Goal: Task Accomplishment & Management: Complete application form

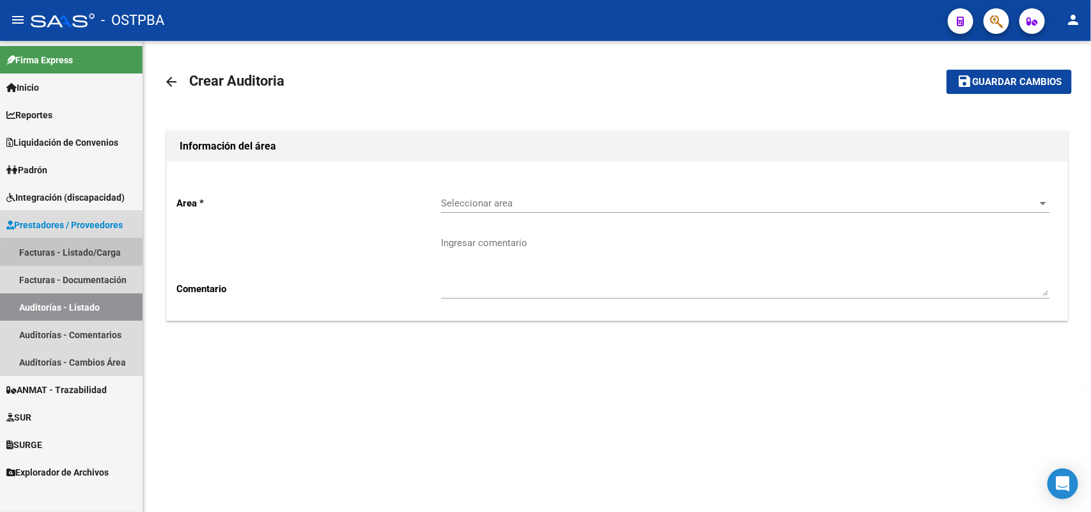
click at [83, 253] on link "Facturas - Listado/Carga" at bounding box center [71, 251] width 143 height 27
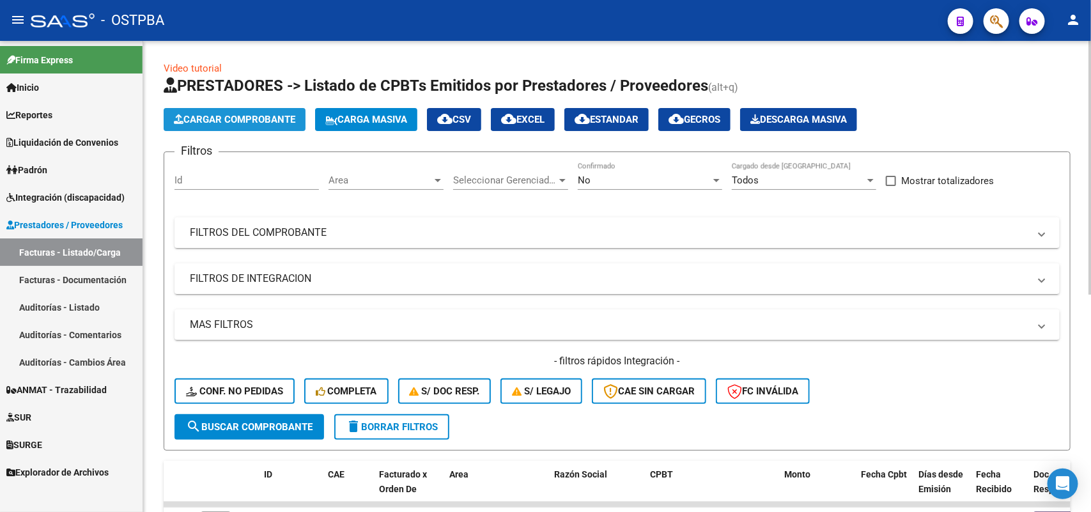
click at [244, 122] on span "Cargar Comprobante" at bounding box center [234, 120] width 121 height 12
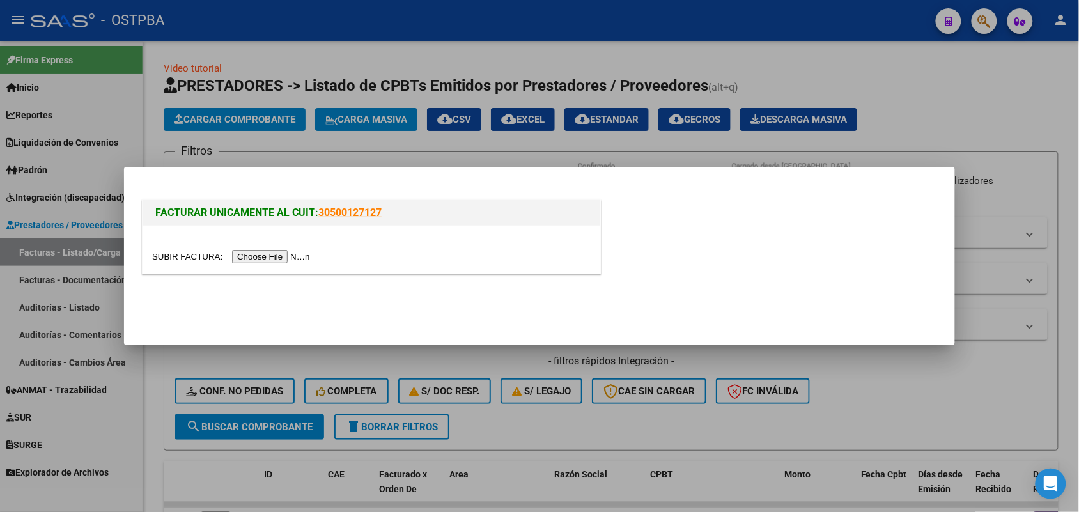
click at [246, 260] on input "file" at bounding box center [233, 256] width 162 height 13
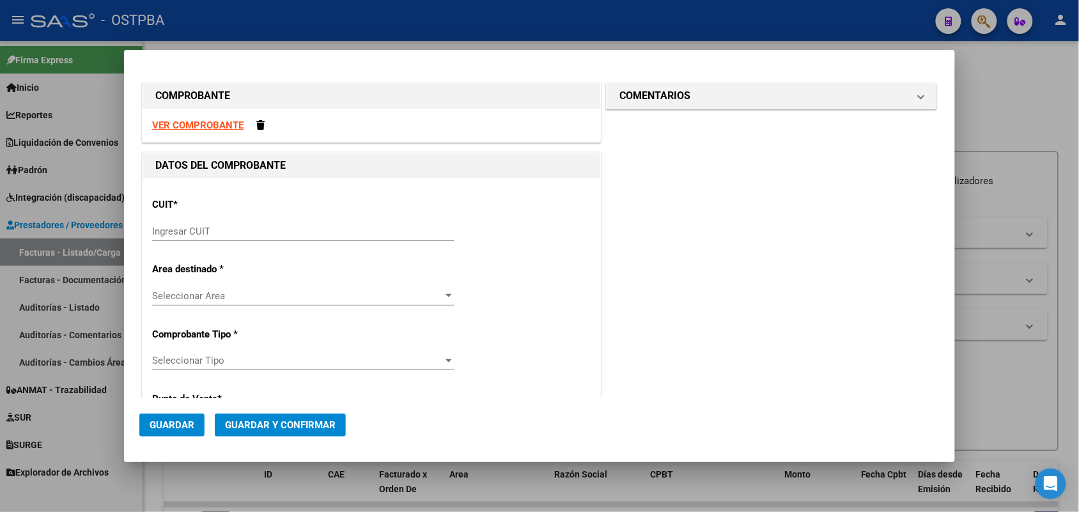
click at [183, 229] on input "Ingresar CUIT" at bounding box center [303, 232] width 302 height 12
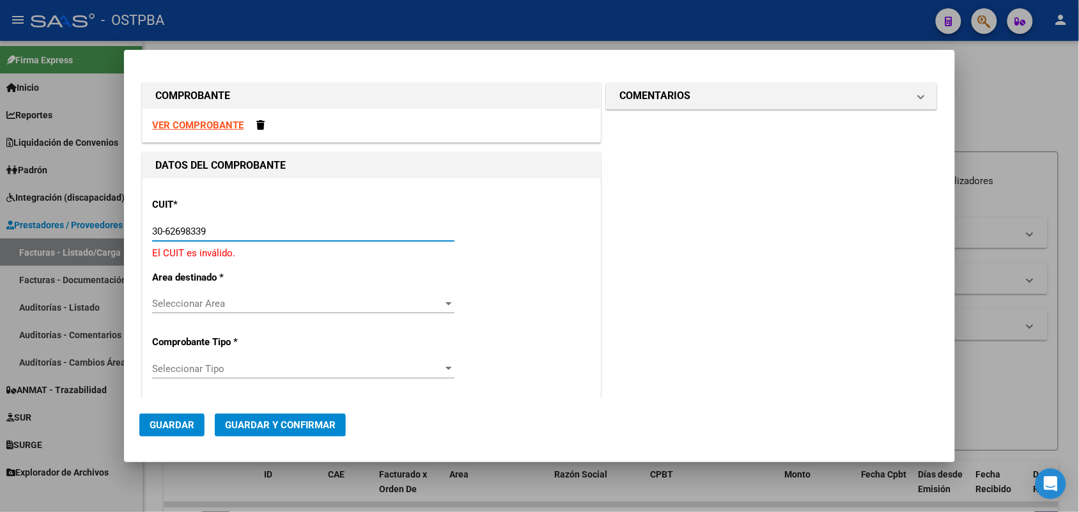
type input "30-62698339-8"
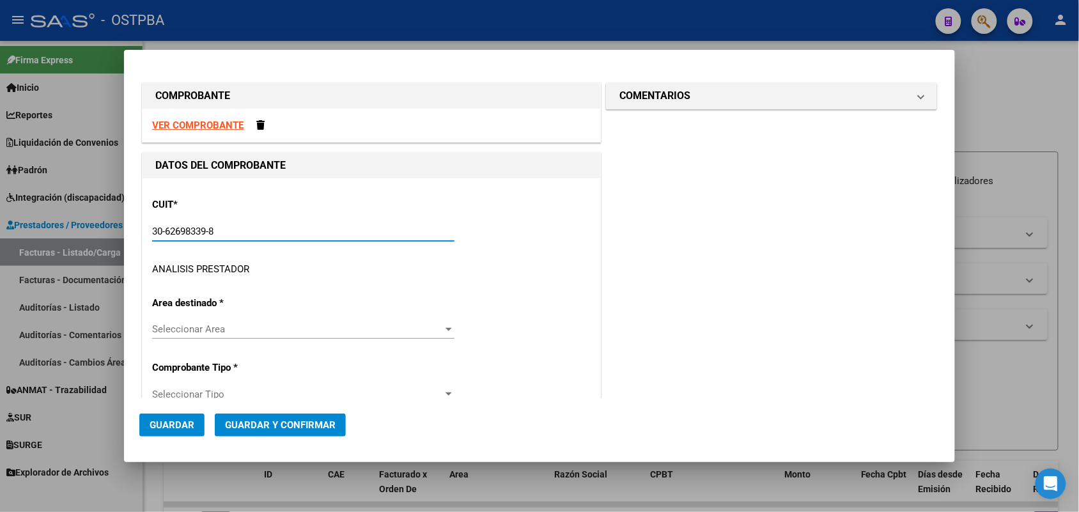
type input "169"
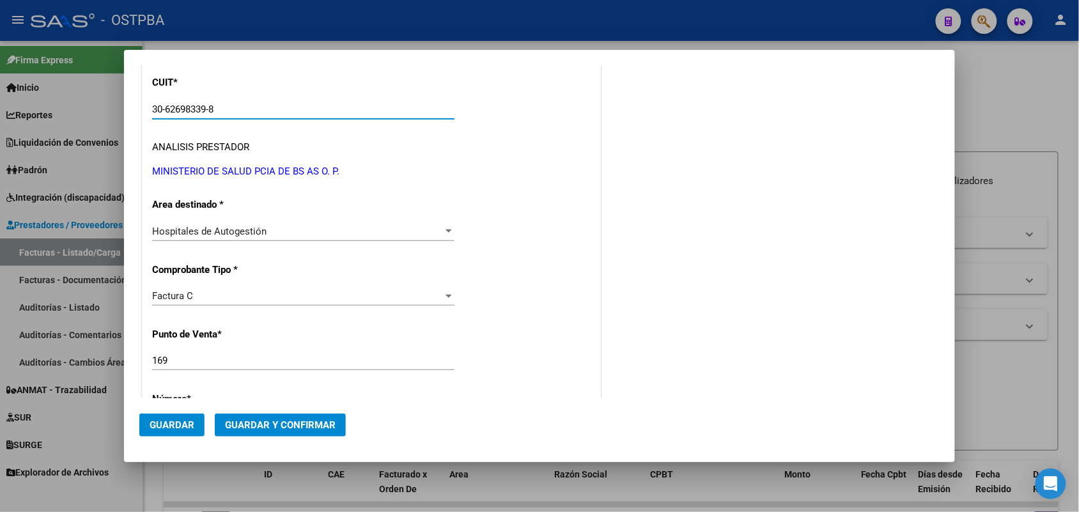
scroll to position [240, 0]
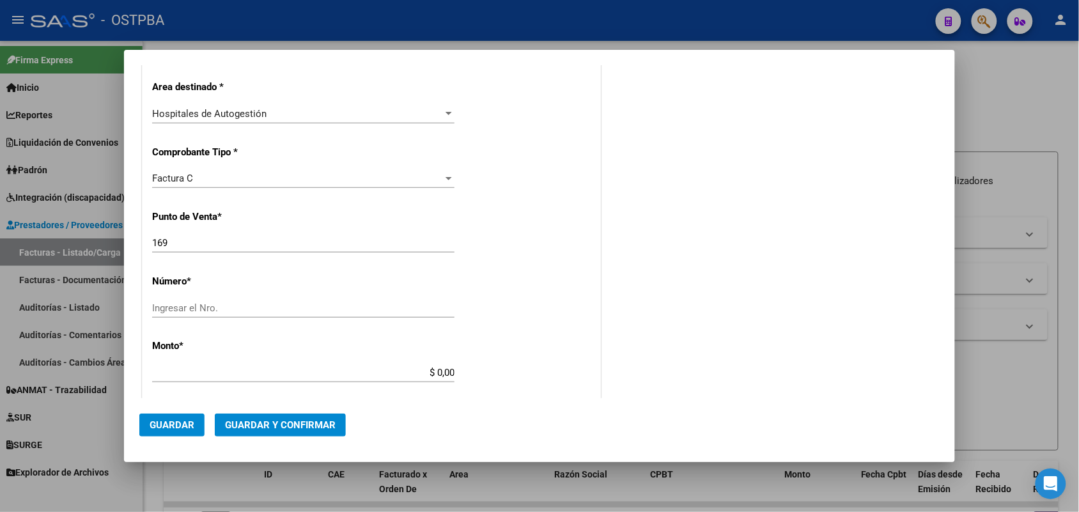
type input "30-62698339-8"
drag, startPoint x: 171, startPoint y: 244, endPoint x: 102, endPoint y: 247, distance: 68.5
click at [102, 247] on div "COMPROBANTE VER COMPROBANTE DATOS DEL COMPROBANTE CUIT * 30-62698339-8 Ingresar…" at bounding box center [539, 256] width 1079 height 512
type input "111"
click at [166, 307] on input "Ingresar el Nro." at bounding box center [303, 308] width 302 height 12
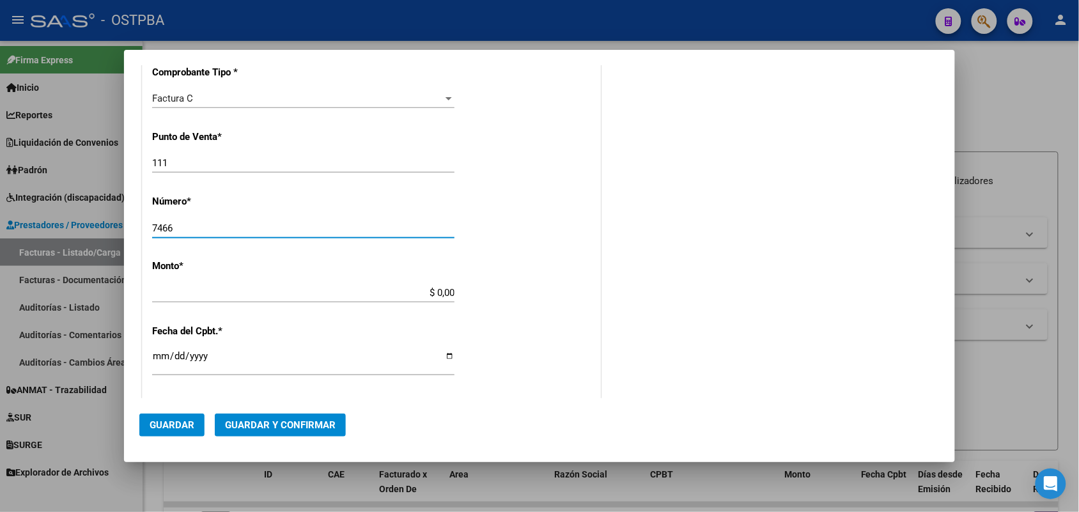
scroll to position [399, 0]
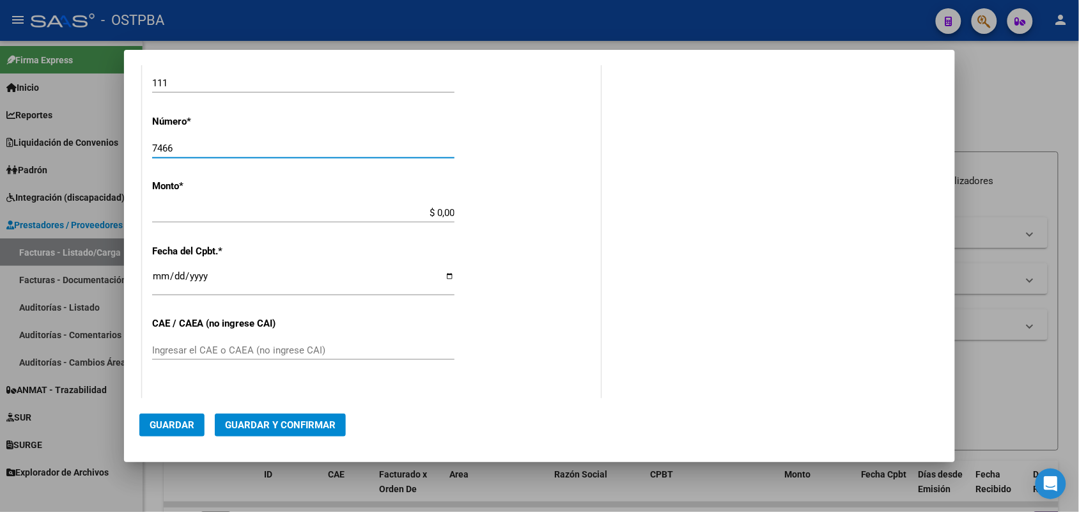
type input "7466"
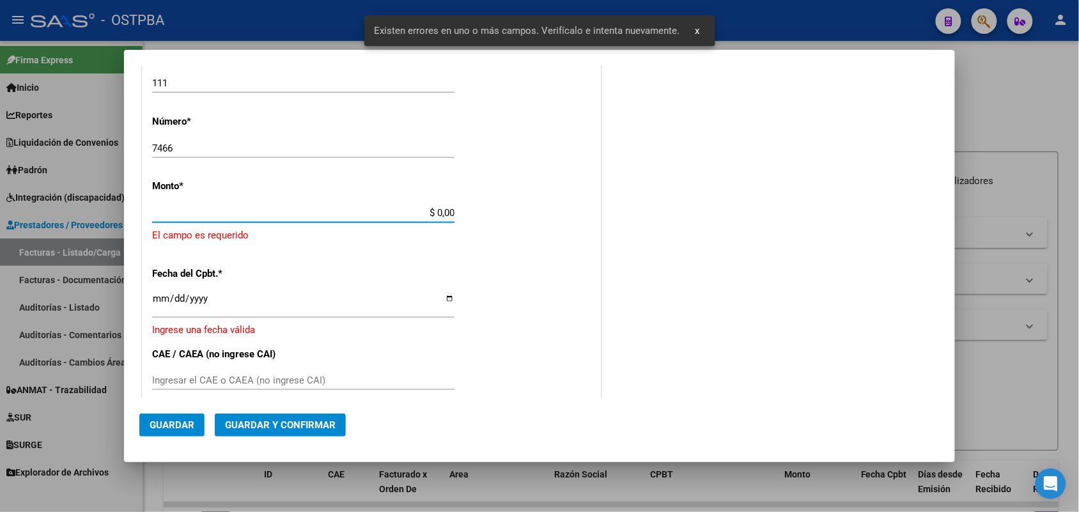
drag, startPoint x: 417, startPoint y: 212, endPoint x: 527, endPoint y: 214, distance: 110.6
click at [527, 214] on div "CUIT * 30-62698339-8 Ingresar CUIT ANALISIS PRESTADOR MINISTERIO DE SALUD PCIA …" at bounding box center [372, 247] width 458 height 936
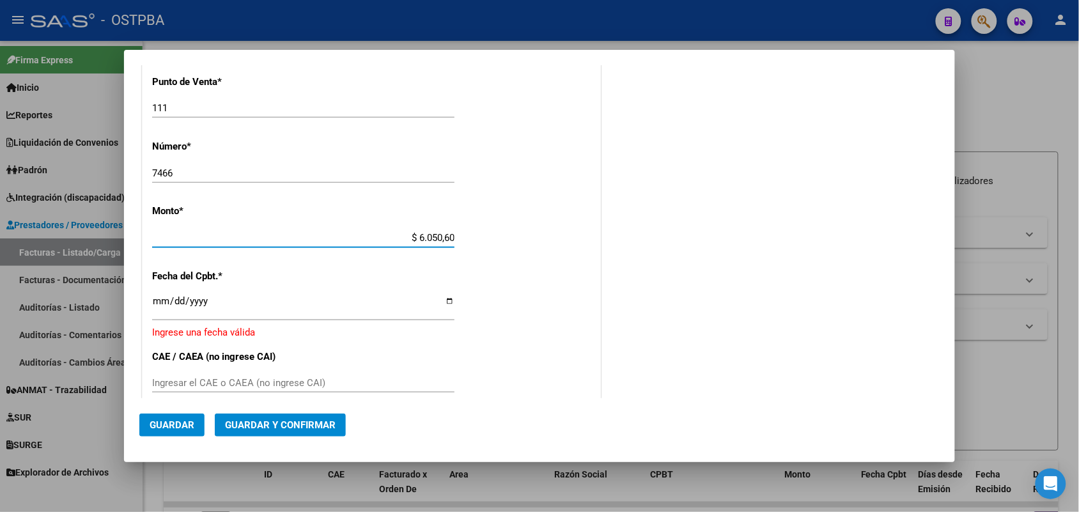
type input "$ 60.506,00"
click at [160, 300] on input "Ingresar la fecha" at bounding box center [303, 306] width 302 height 20
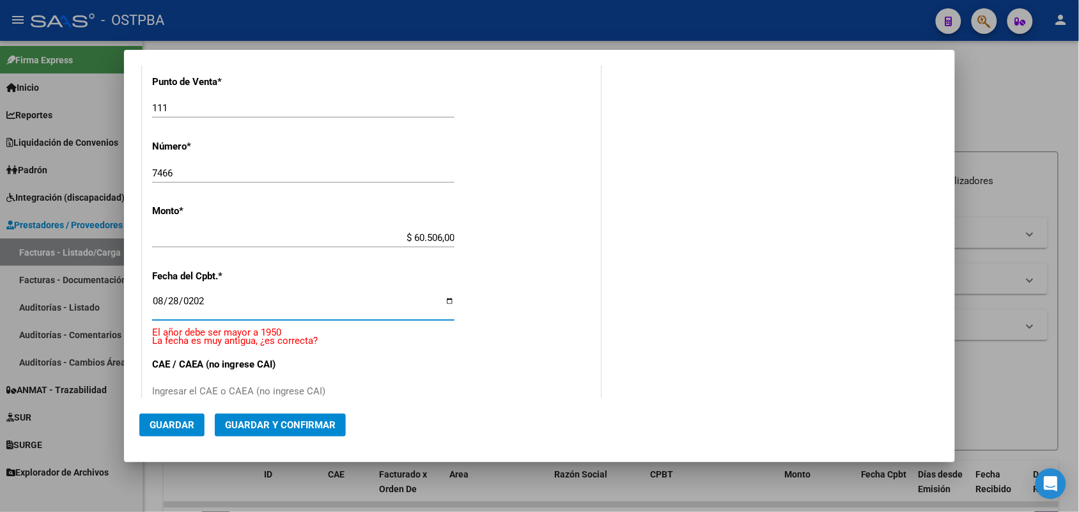
type input "2025-08-28"
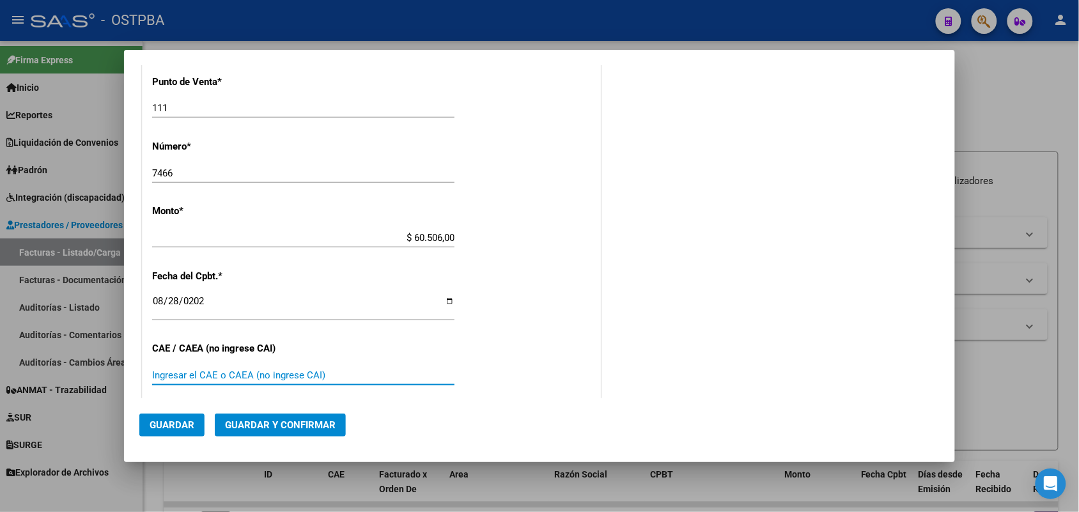
click at [157, 376] on input "Ingresar el CAE o CAEA (no ingrese CAI)" at bounding box center [303, 375] width 302 height 12
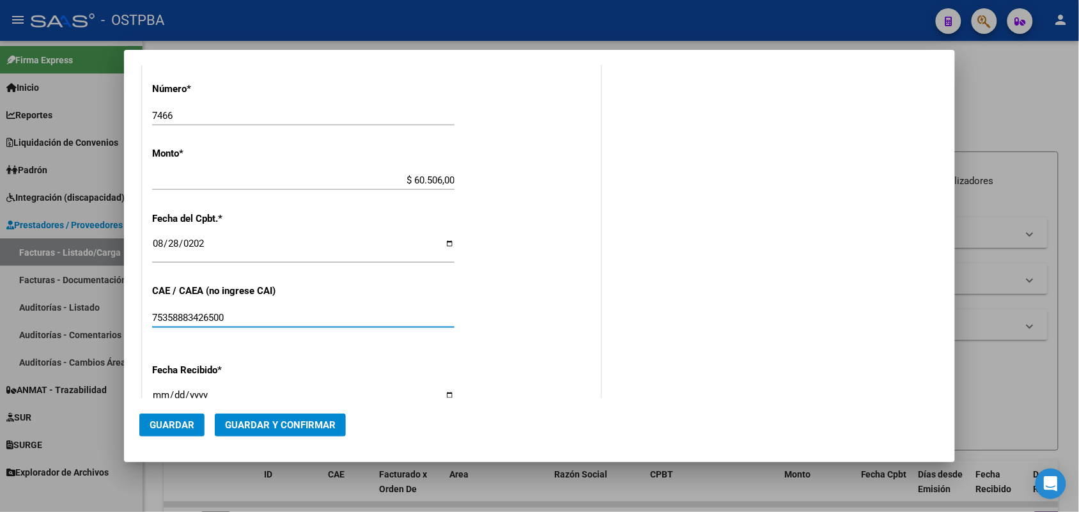
scroll to position [614, 0]
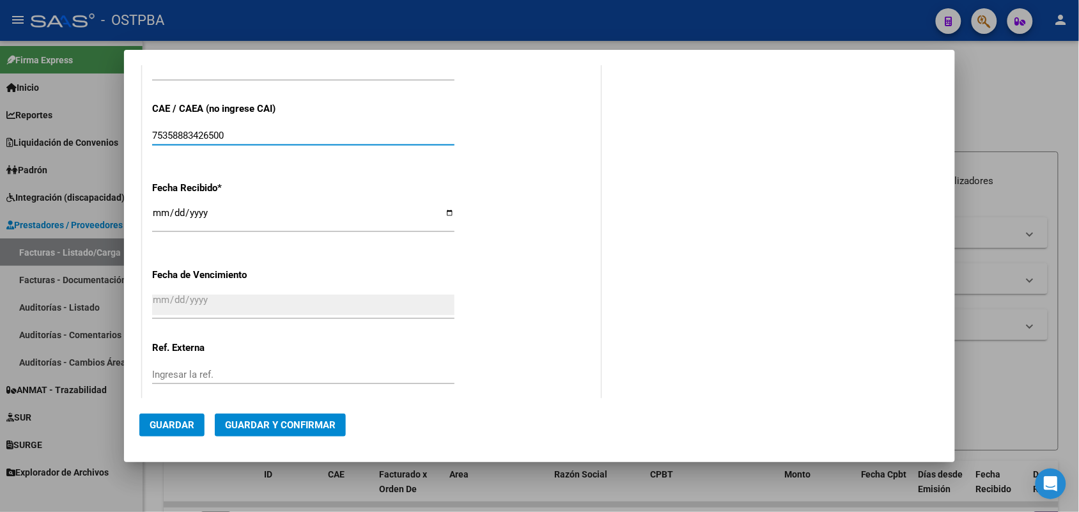
type input "75358883426500"
click at [163, 213] on input "2025-09-12" at bounding box center [303, 218] width 302 height 20
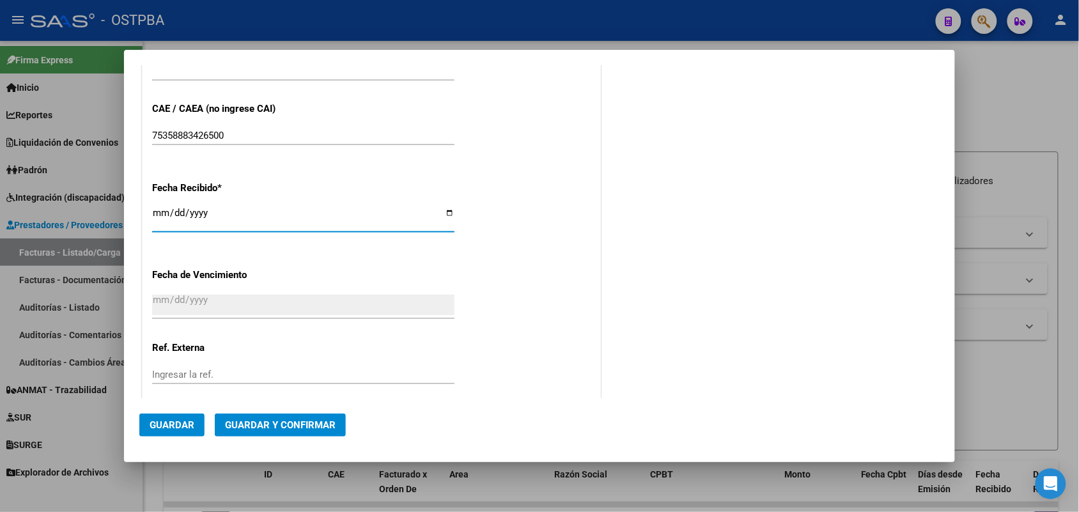
type input "[DATE]"
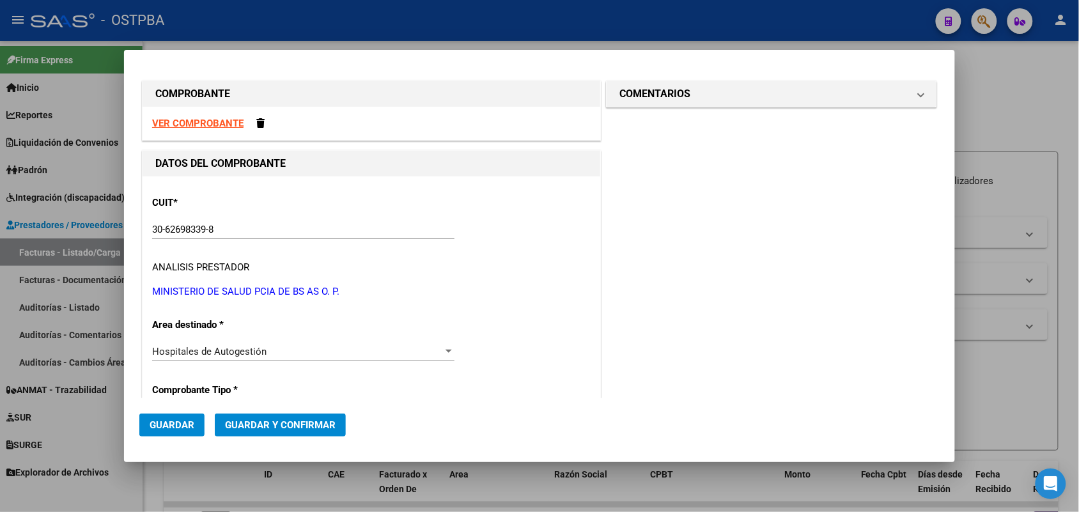
scroll to position [0, 0]
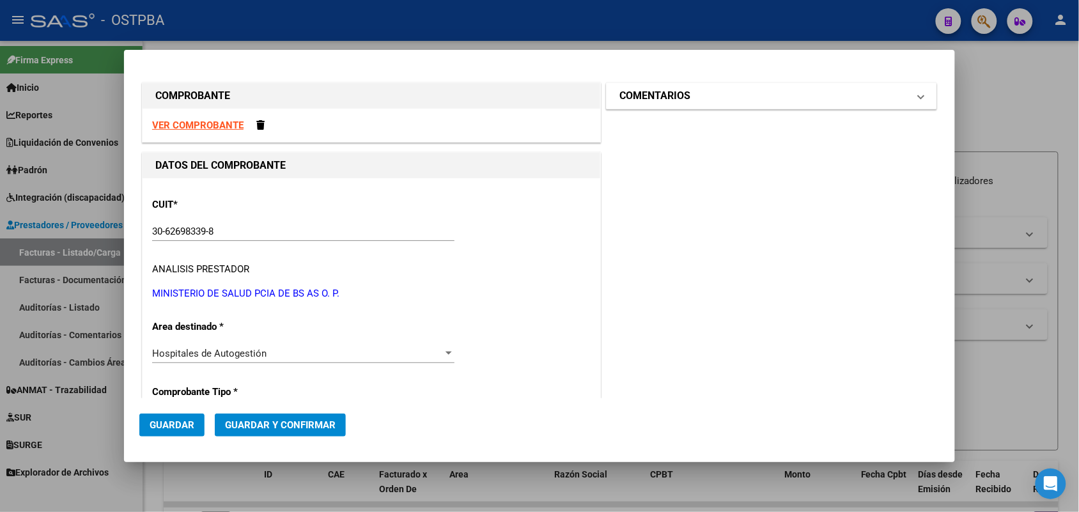
click at [906, 98] on span "COMENTARIOS" at bounding box center [768, 95] width 299 height 15
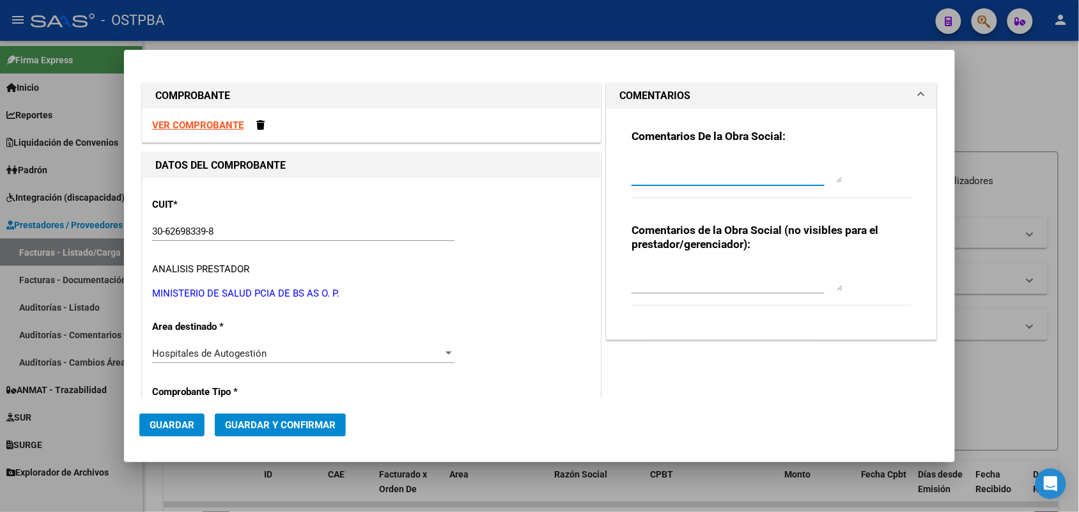
click at [649, 173] on textarea at bounding box center [737, 170] width 211 height 26
type textarea "HR 126845"
click at [176, 421] on span "Guardar" at bounding box center [172, 425] width 45 height 12
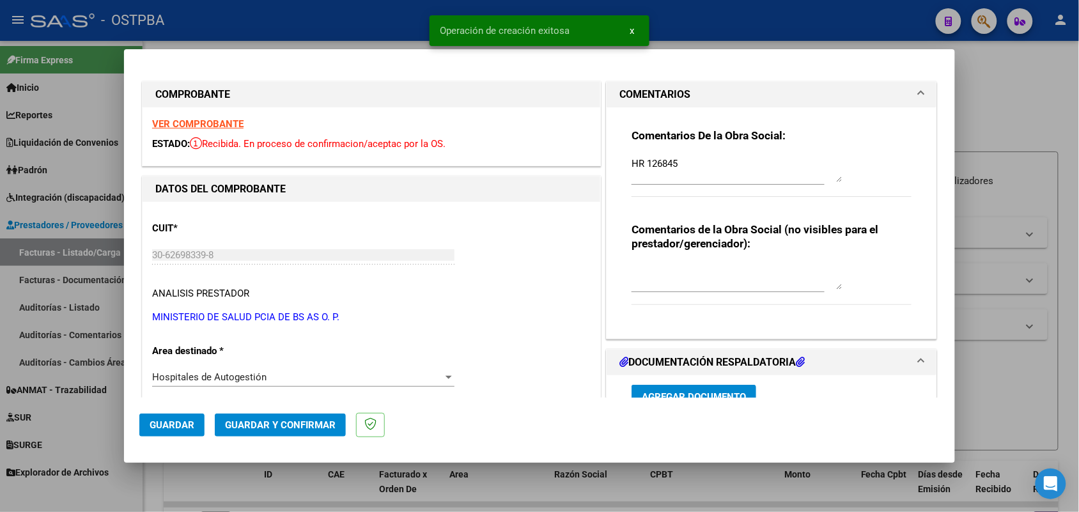
type input "2025-10-27"
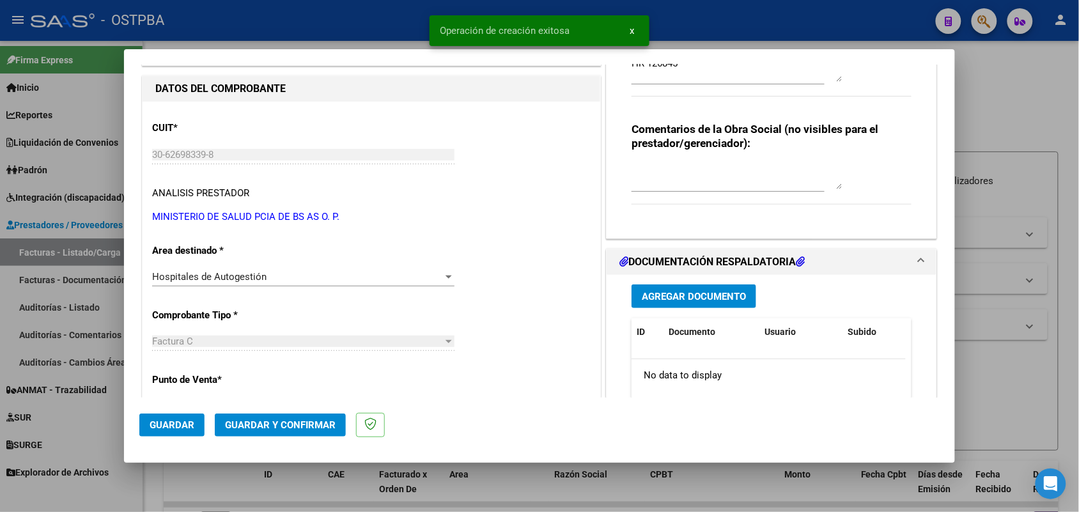
scroll to position [240, 0]
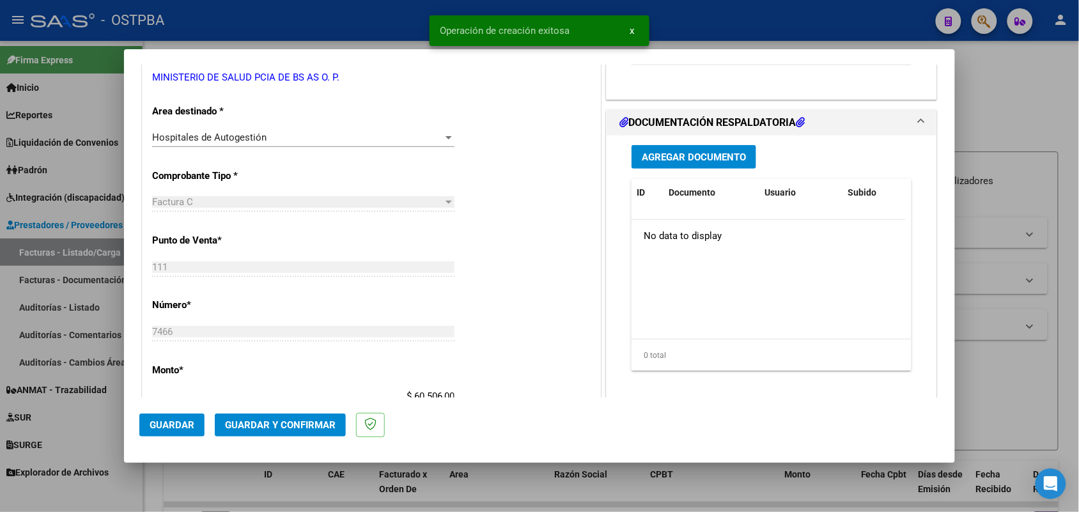
click at [698, 157] on span "Agregar Documento" at bounding box center [694, 157] width 104 height 12
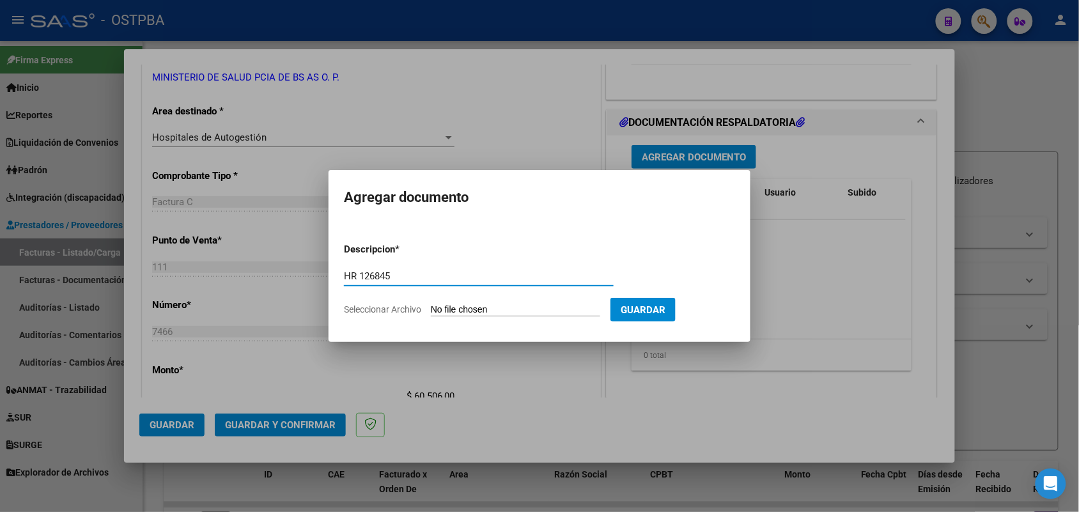
type input "HR 126845"
click at [444, 311] on input "Seleccionar Archivo" at bounding box center [515, 310] width 169 height 12
type input "C:\fakepath\HR 126845.pdf"
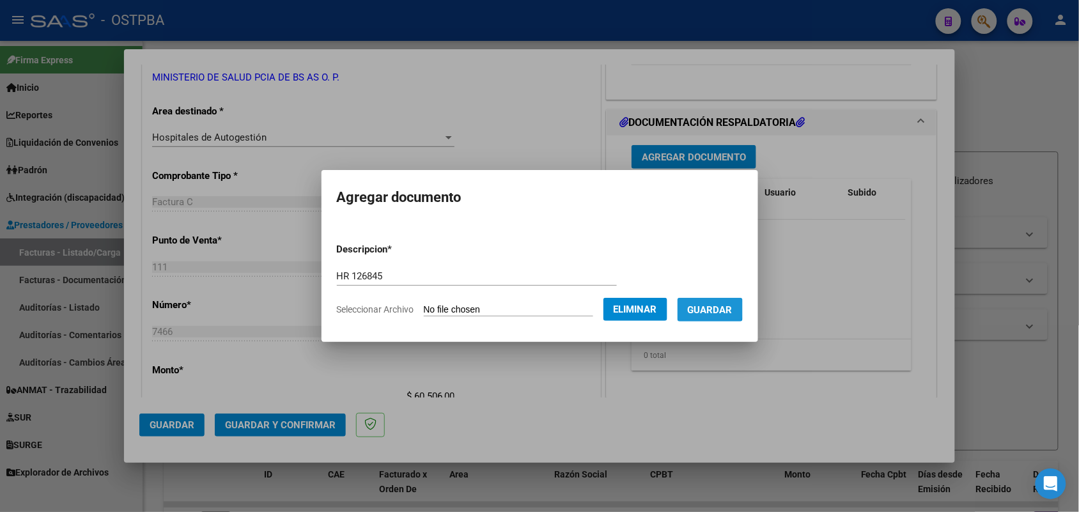
click at [716, 309] on span "Guardar" at bounding box center [710, 310] width 45 height 12
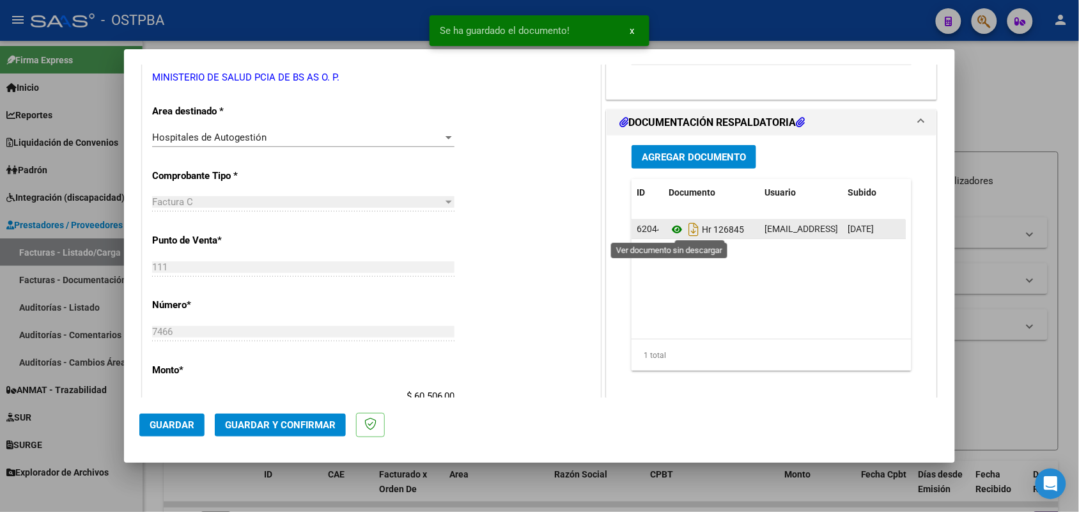
click at [670, 227] on icon at bounding box center [677, 229] width 17 height 15
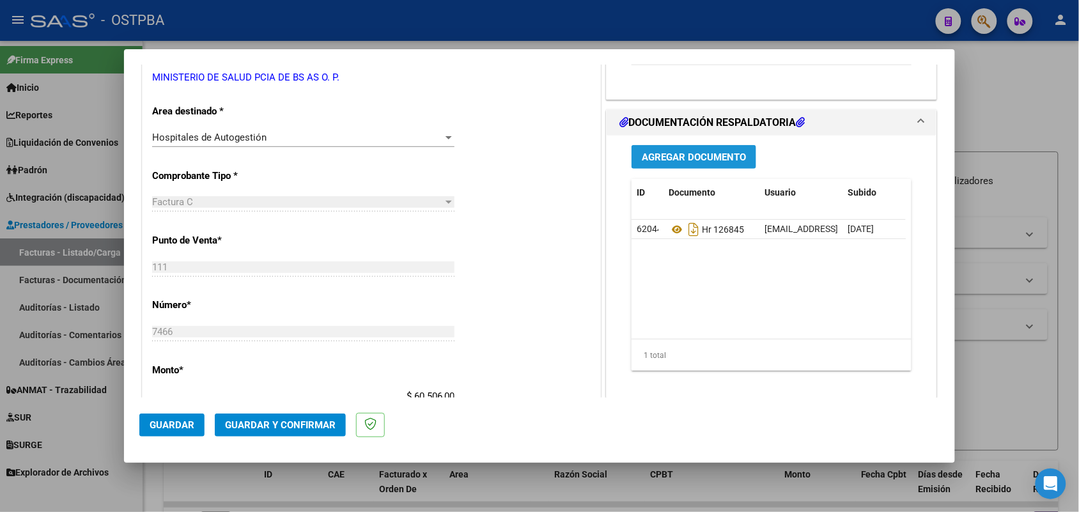
click at [705, 158] on span "Agregar Documento" at bounding box center [694, 157] width 104 height 12
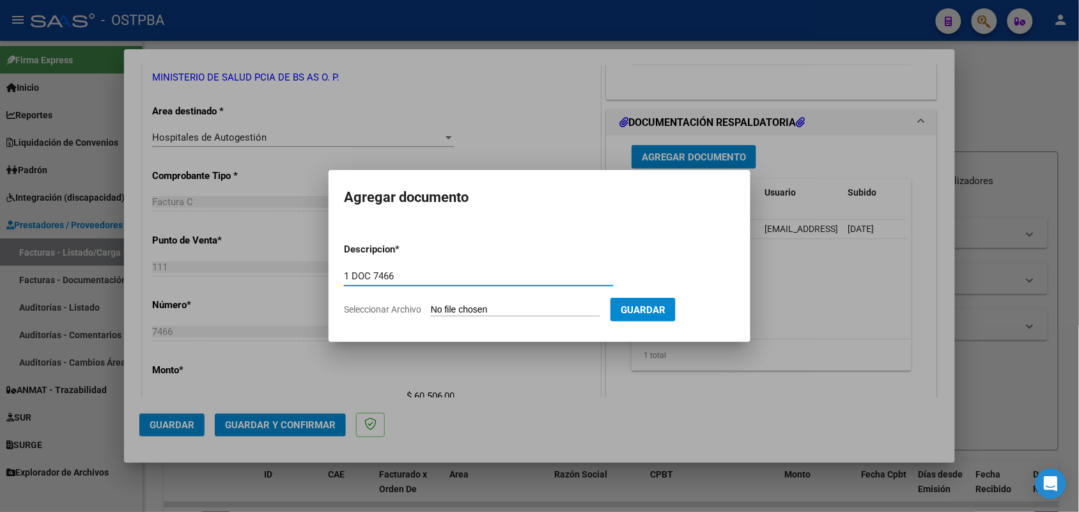
type input "1 DOC 7466"
click at [454, 311] on input "Seleccionar Archivo" at bounding box center [515, 310] width 169 height 12
type input "C:\fakepath\1 DOC 7466.pdf"
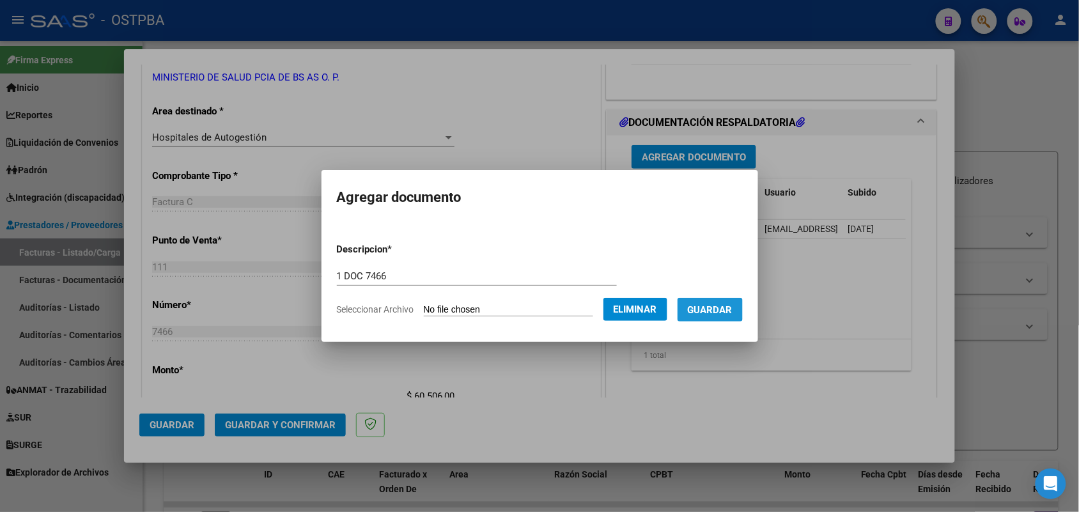
click at [717, 300] on button "Guardar" at bounding box center [710, 310] width 65 height 24
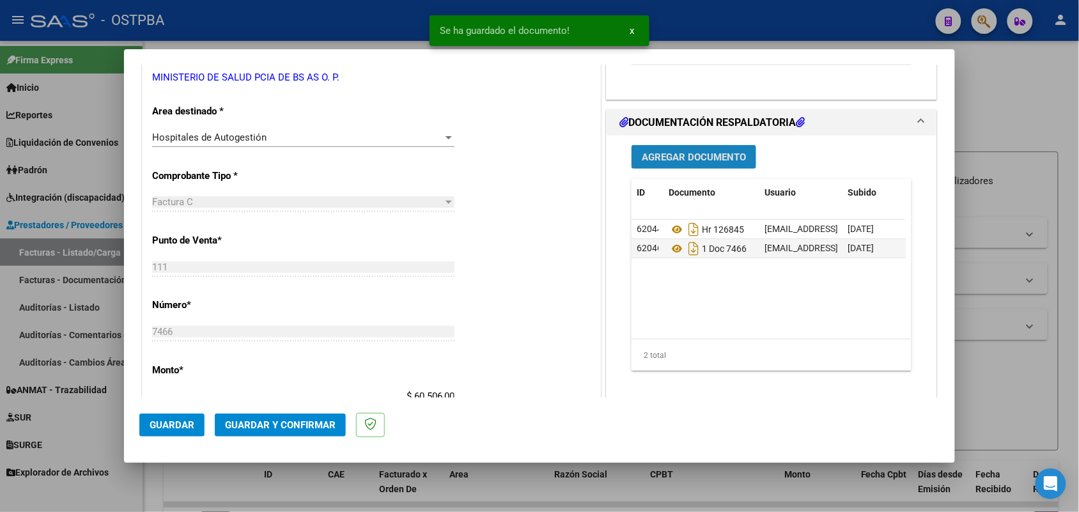
click at [697, 152] on span "Agregar Documento" at bounding box center [694, 157] width 104 height 12
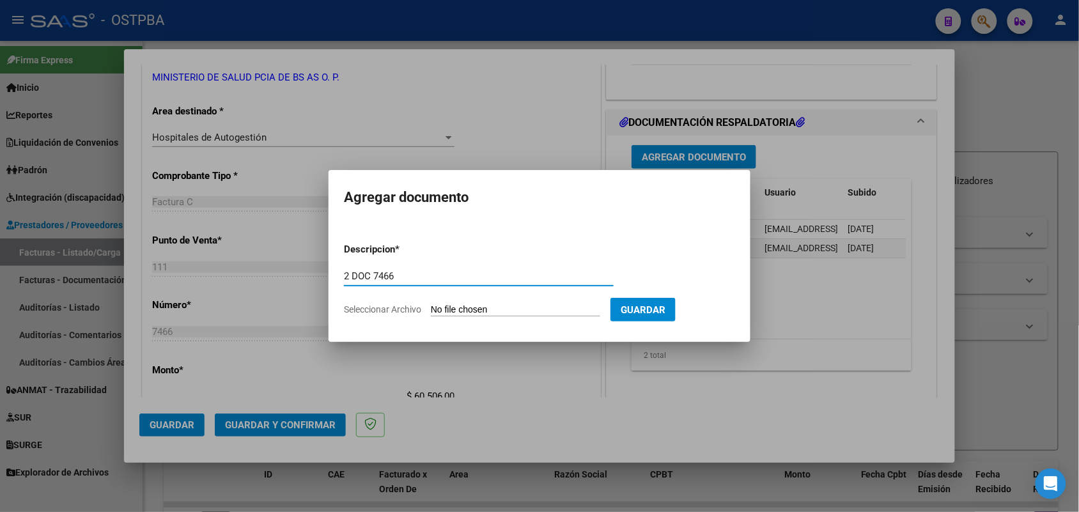
type input "2 DOC 7466"
click at [445, 311] on input "Seleccionar Archivo" at bounding box center [515, 310] width 169 height 12
type input "C:\fakepath\2 DOC 7466.pdf"
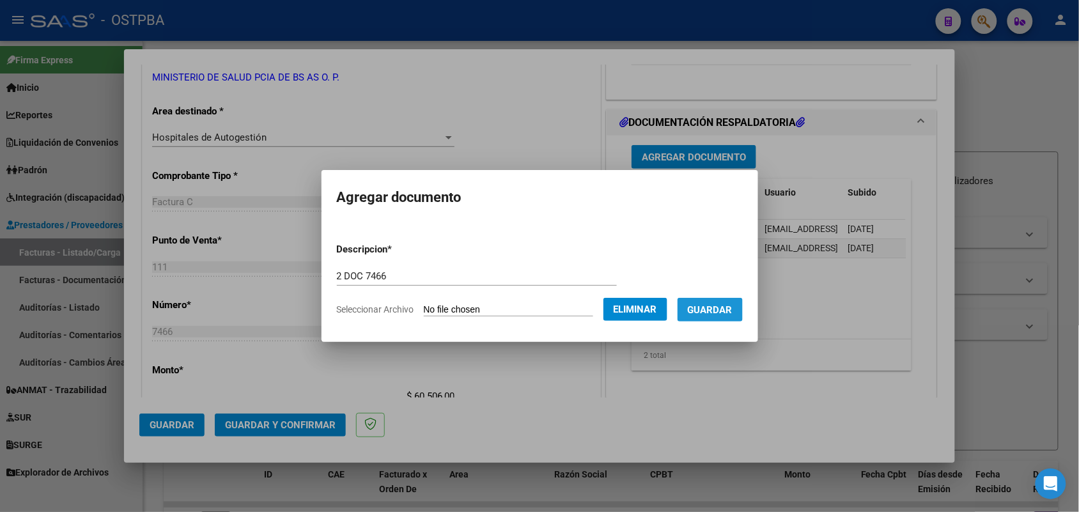
click at [730, 304] on span "Guardar" at bounding box center [710, 310] width 45 height 12
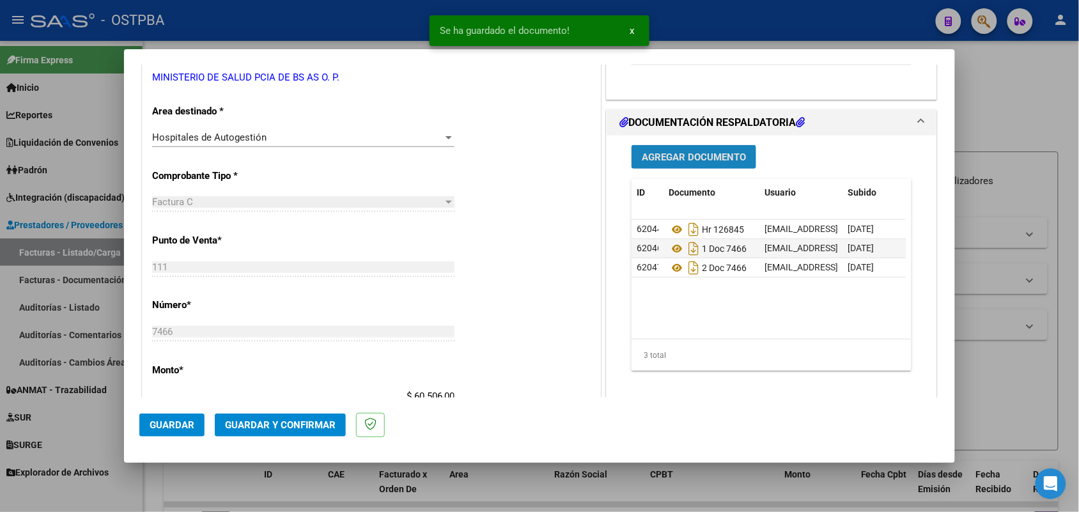
click at [695, 151] on span "Agregar Documento" at bounding box center [694, 157] width 104 height 12
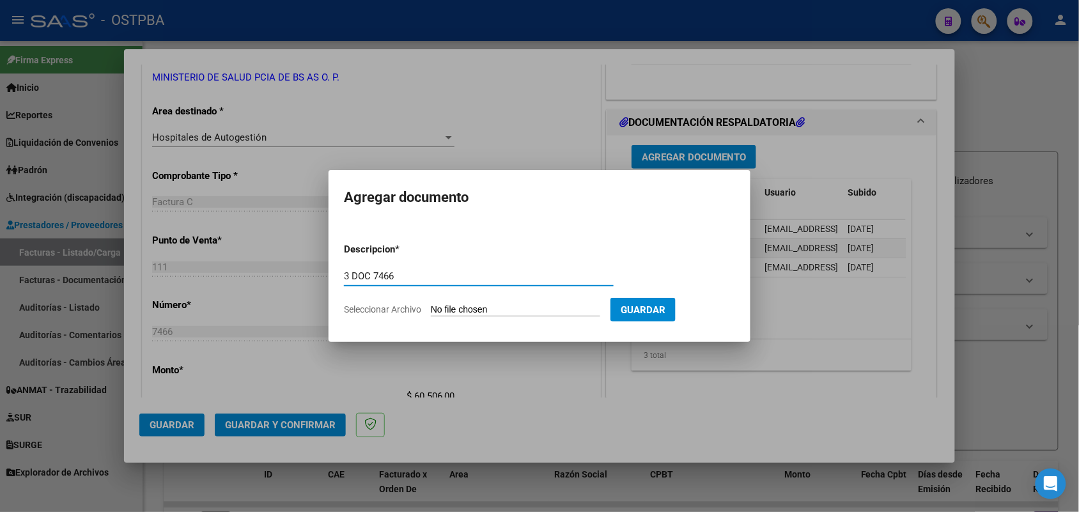
type input "3 DOC 7466"
click at [435, 309] on input "Seleccionar Archivo" at bounding box center [515, 310] width 169 height 12
type input "C:\fakepath\3 DOC 7466.pdf"
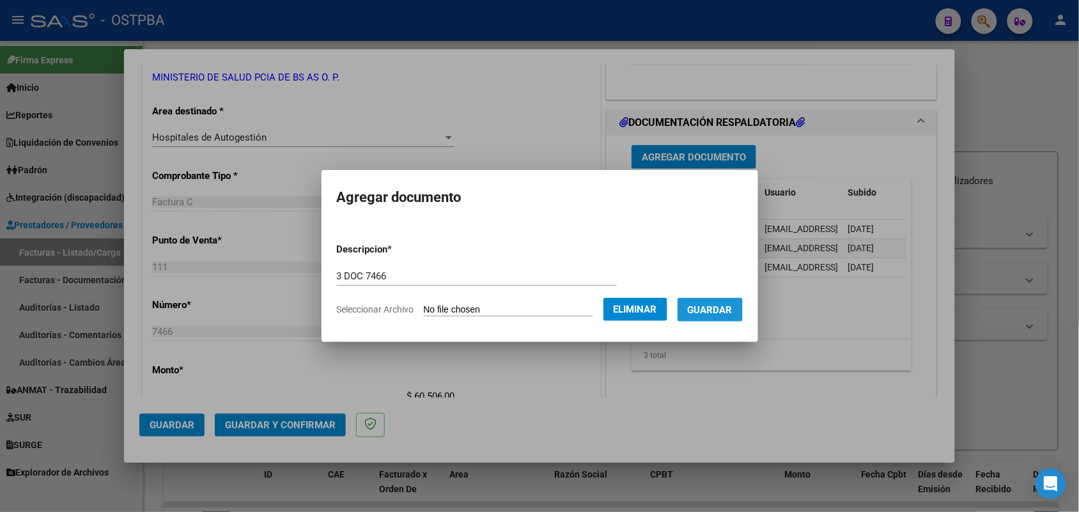
click at [716, 305] on span "Guardar" at bounding box center [710, 310] width 45 height 12
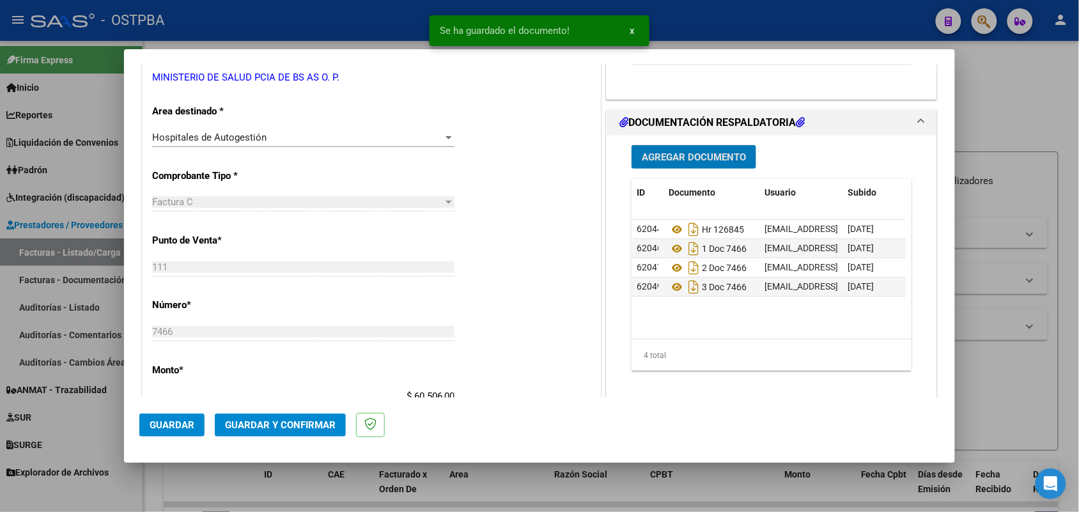
click at [678, 154] on span "Agregar Documento" at bounding box center [694, 157] width 104 height 12
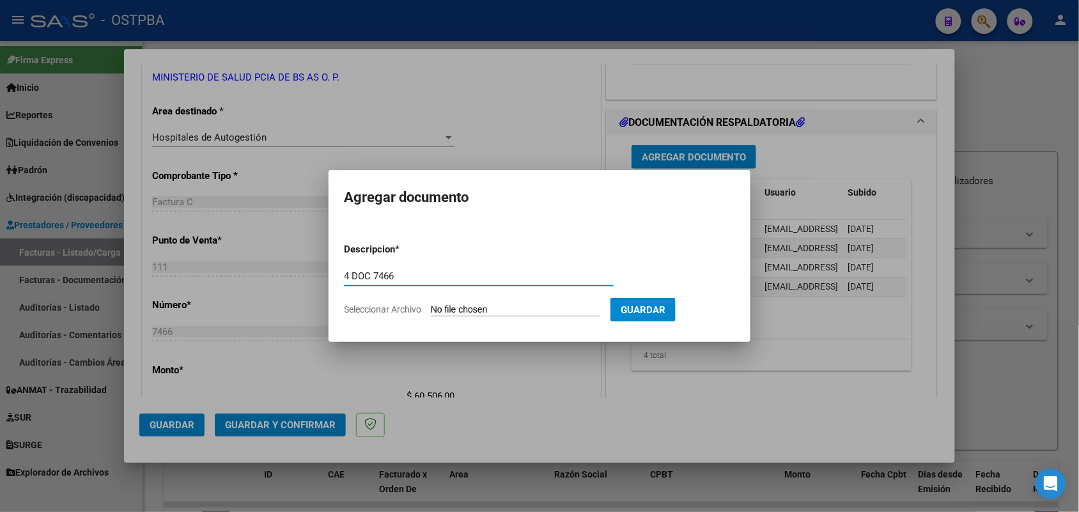
type input "4 DOC 7466"
click at [433, 308] on input "Seleccionar Archivo" at bounding box center [515, 310] width 169 height 12
type input "C:\fakepath\4 DOC 7466.pdf"
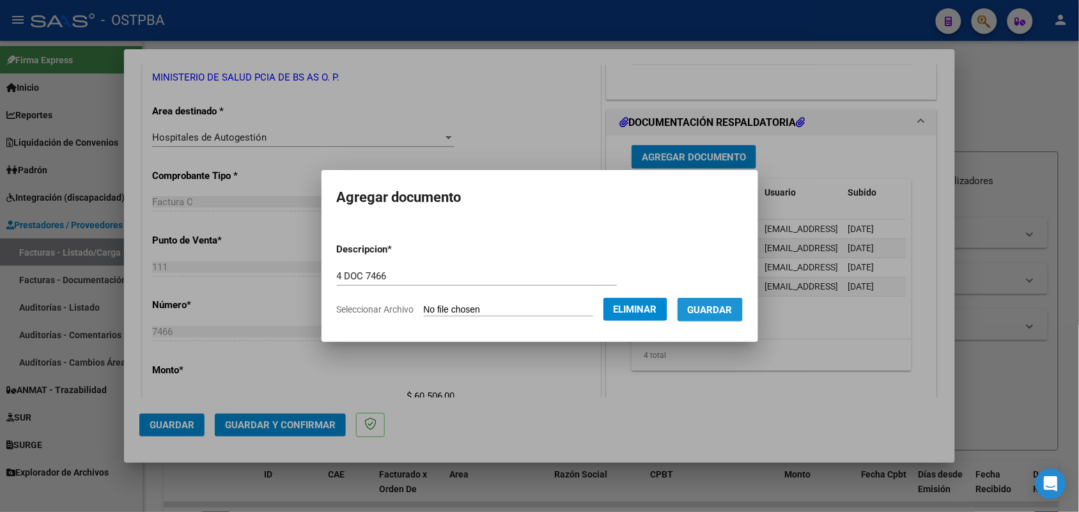
click at [709, 313] on span "Guardar" at bounding box center [710, 310] width 45 height 12
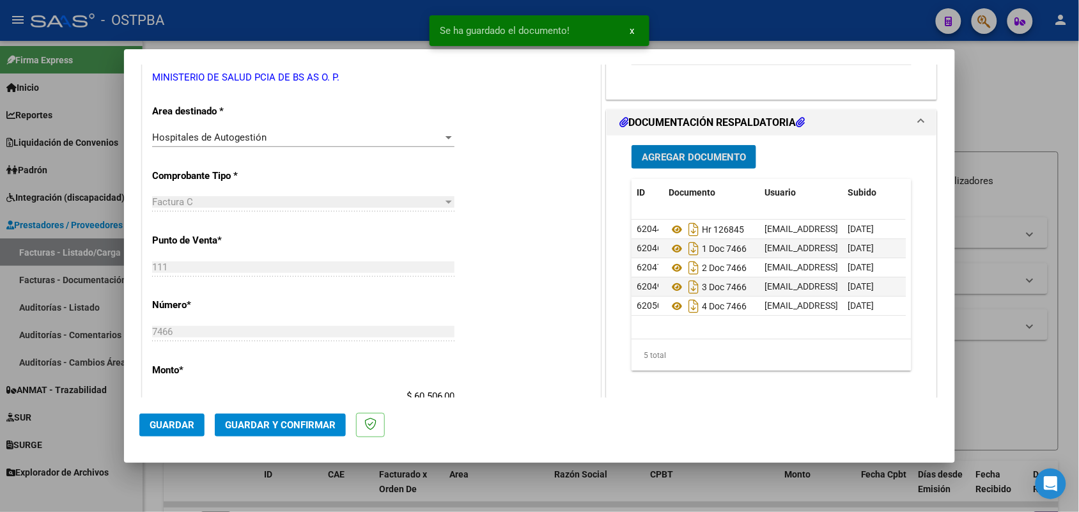
click at [283, 417] on button "Guardar y Confirmar" at bounding box center [280, 425] width 131 height 23
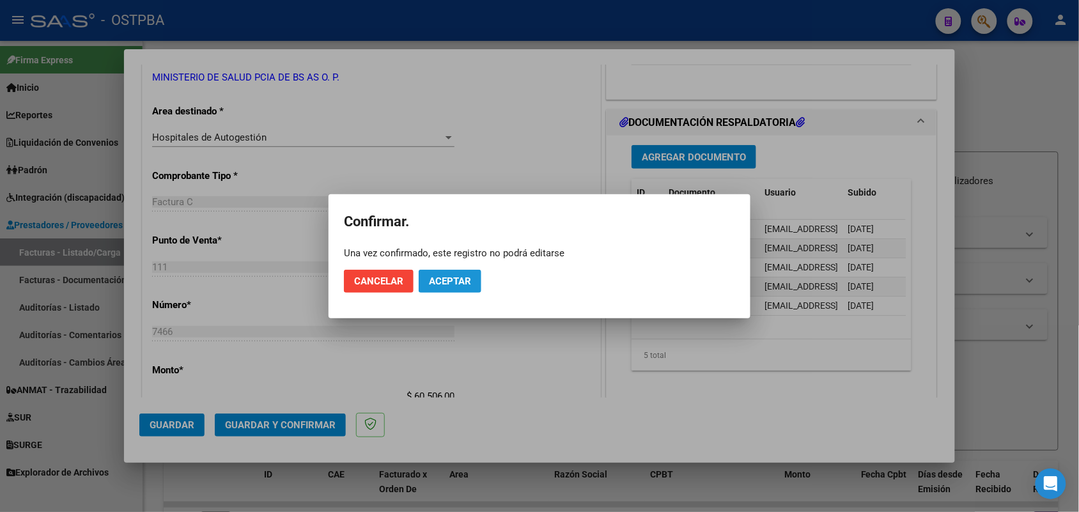
click at [458, 278] on span "Aceptar" at bounding box center [450, 281] width 42 height 12
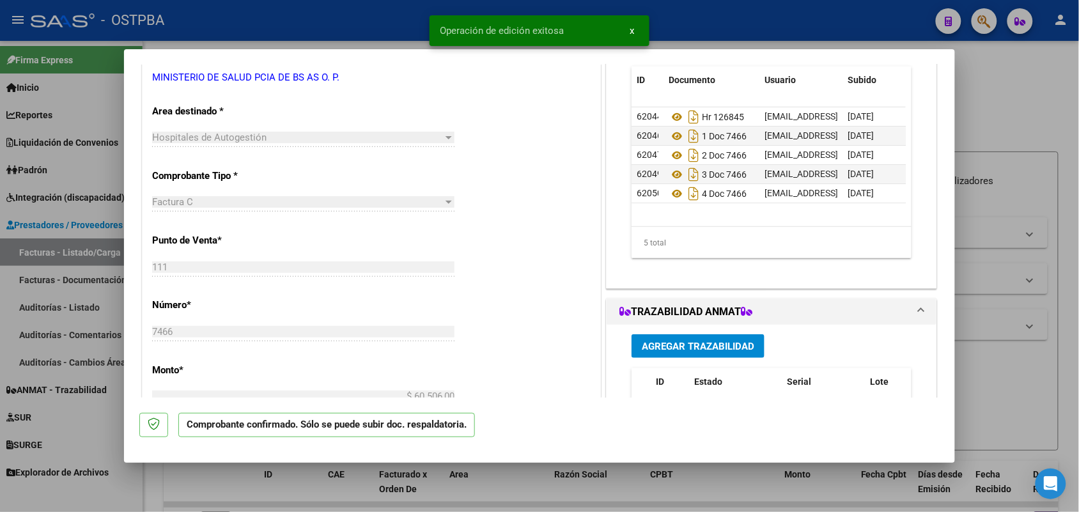
click at [87, 277] on div at bounding box center [539, 256] width 1079 height 512
type input "$ 0,00"
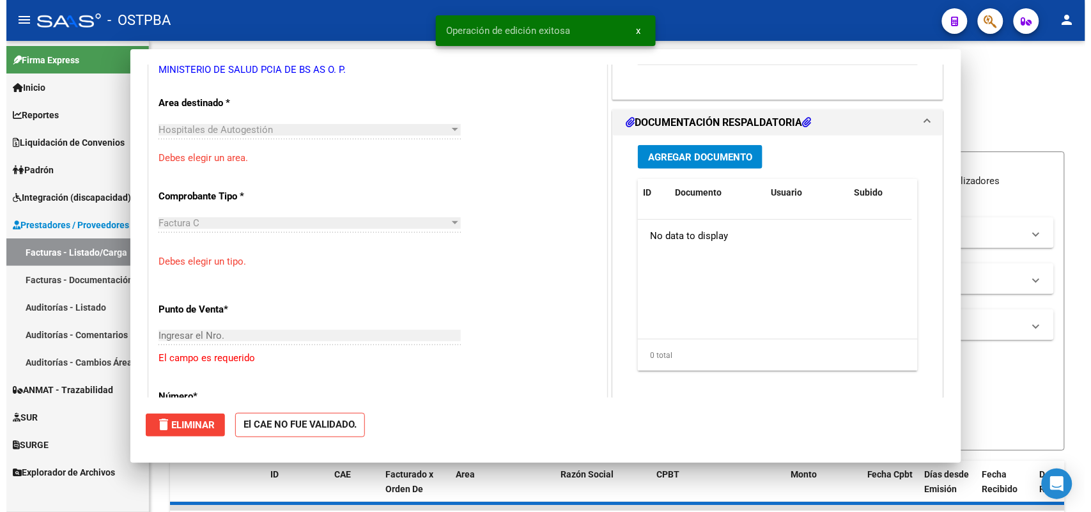
scroll to position [231, 0]
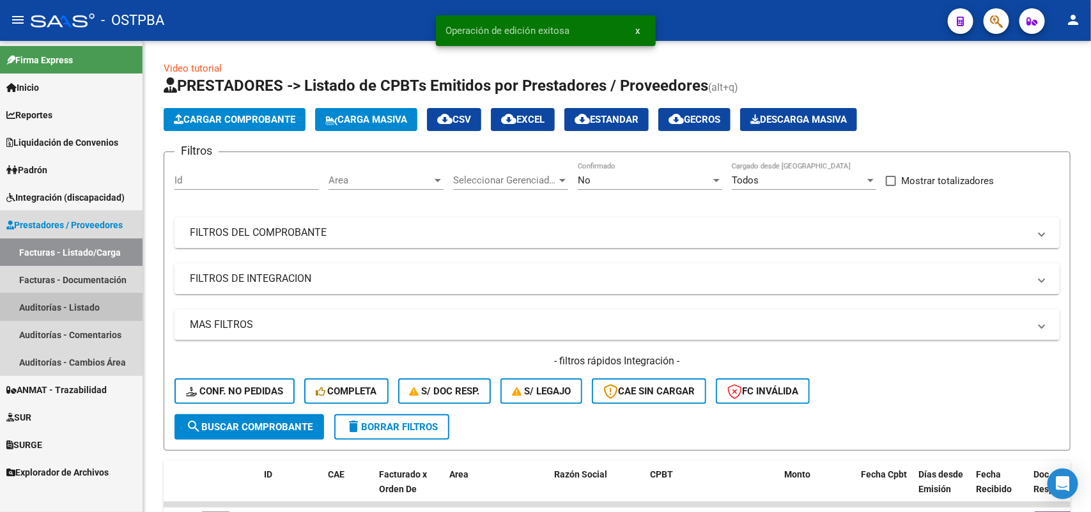
click at [77, 305] on link "Auditorías - Listado" at bounding box center [71, 306] width 143 height 27
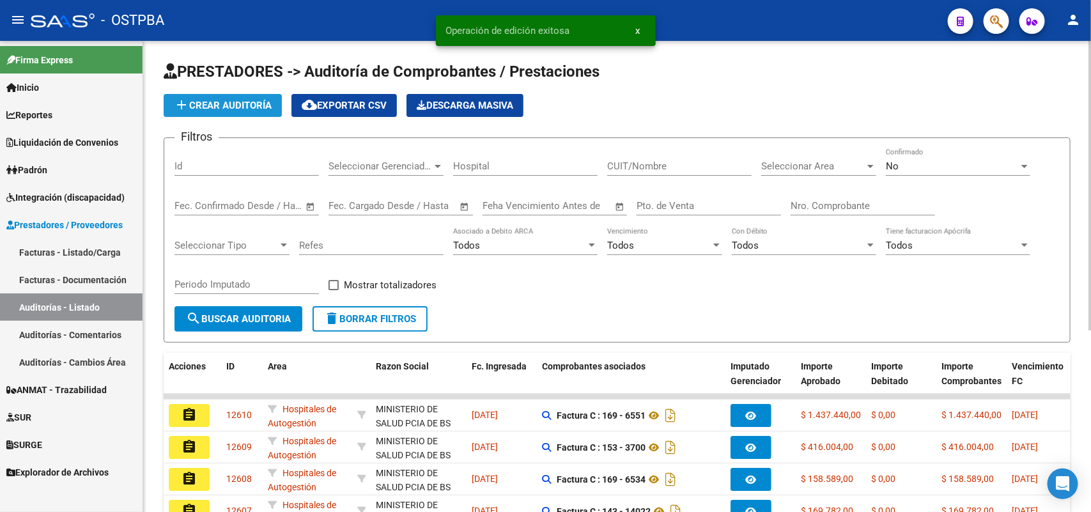
click at [238, 115] on button "add Crear Auditoría" at bounding box center [223, 105] width 118 height 23
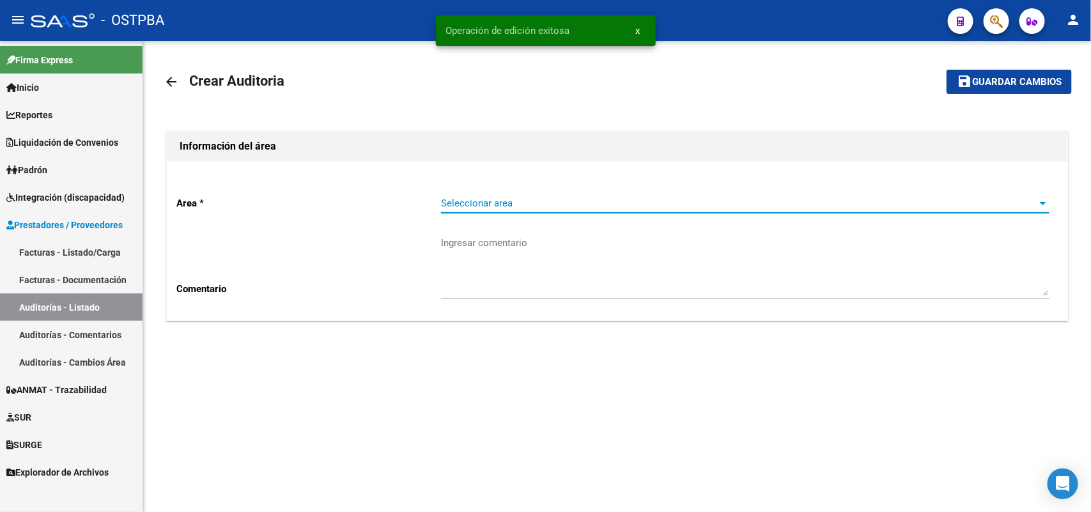
click at [518, 199] on span "Seleccionar area" at bounding box center [739, 204] width 597 height 12
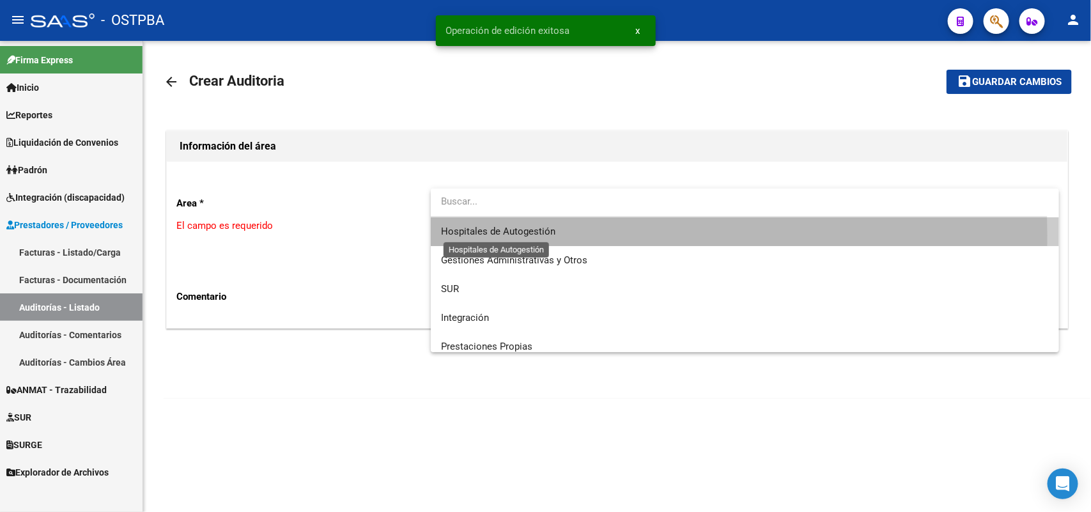
click at [511, 235] on span "Hospitales de Autogestión" at bounding box center [498, 232] width 114 height 12
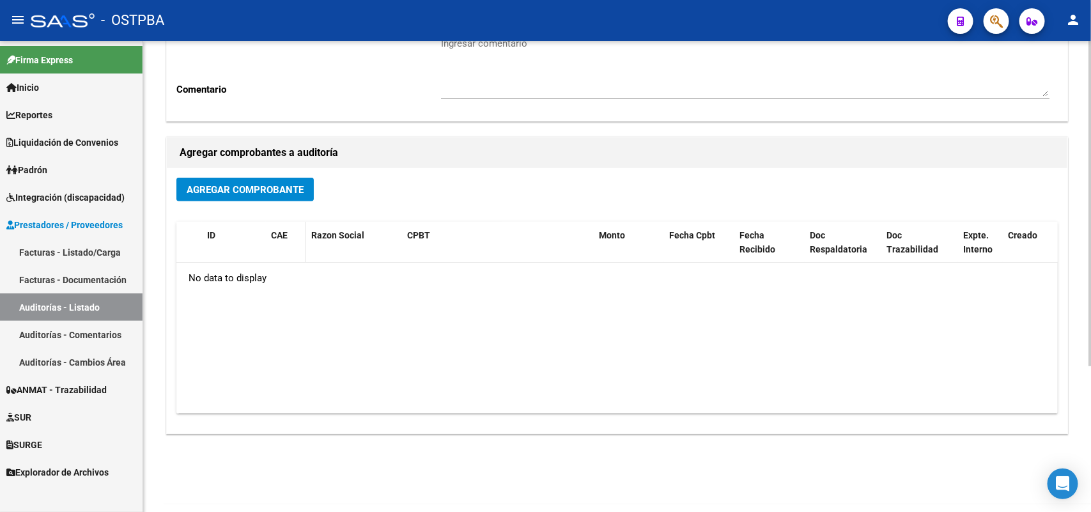
scroll to position [211, 0]
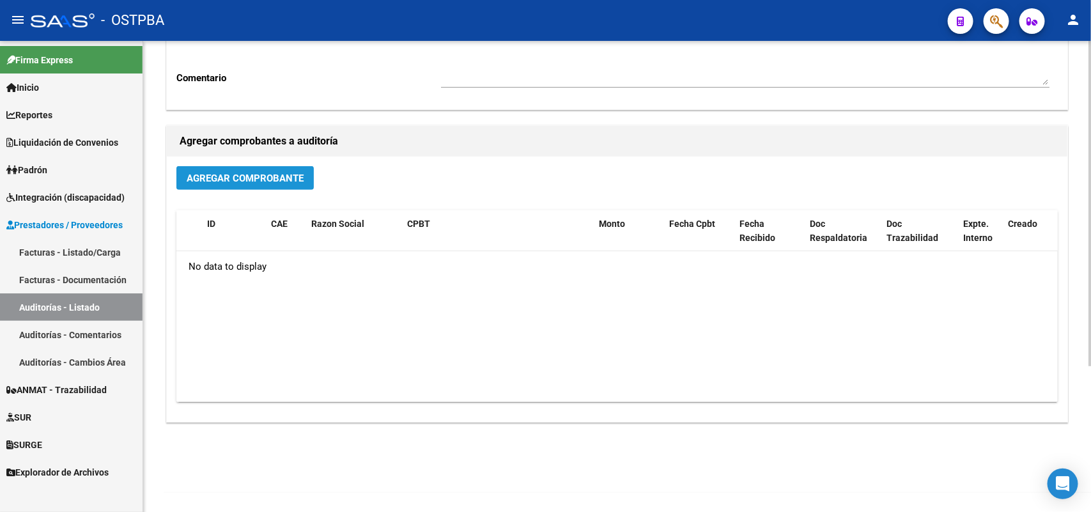
click at [278, 173] on span "Agregar Comprobante" at bounding box center [245, 179] width 117 height 12
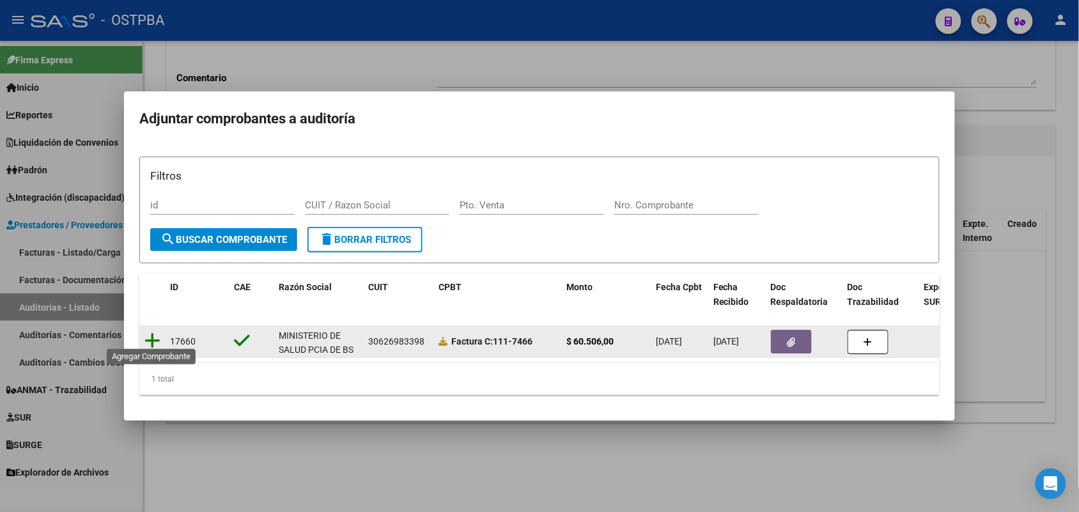
click at [152, 333] on icon at bounding box center [152, 341] width 16 height 18
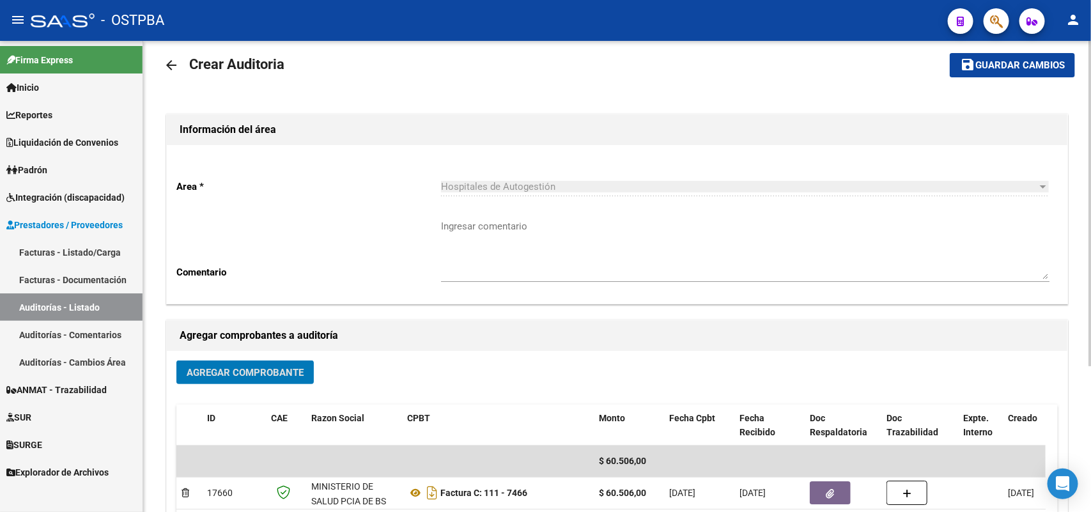
scroll to position [0, 0]
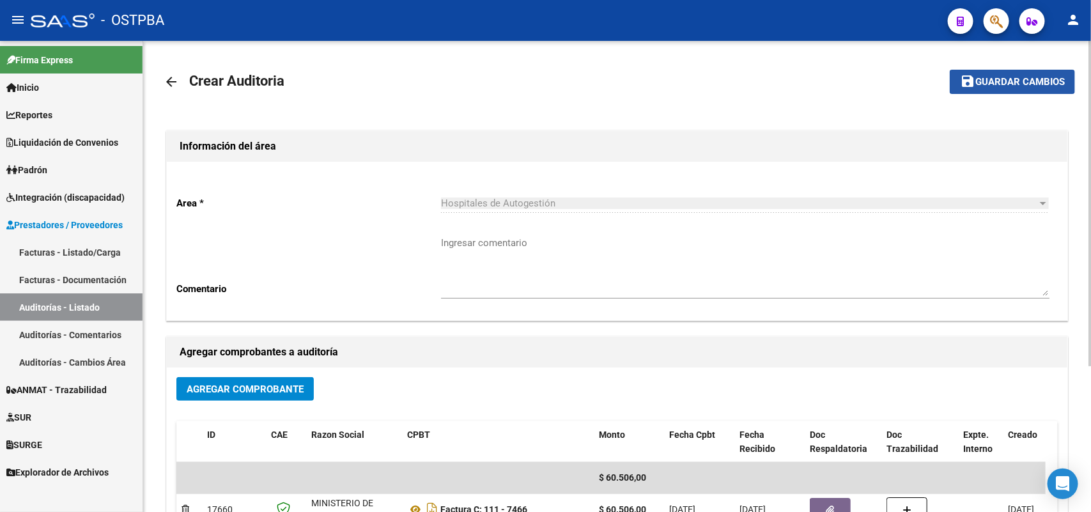
click at [985, 77] on span "Guardar cambios" at bounding box center [1019, 83] width 89 height 12
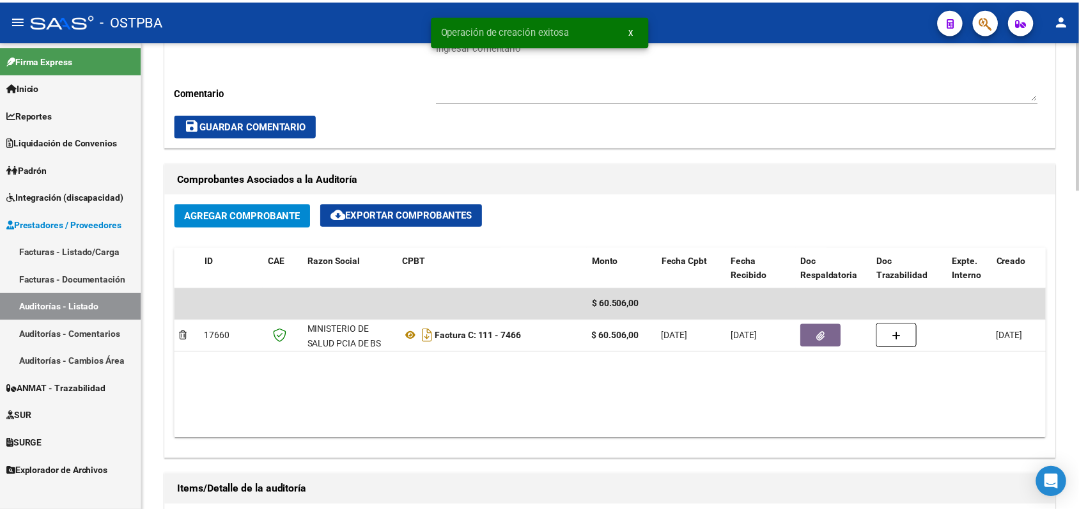
scroll to position [719, 0]
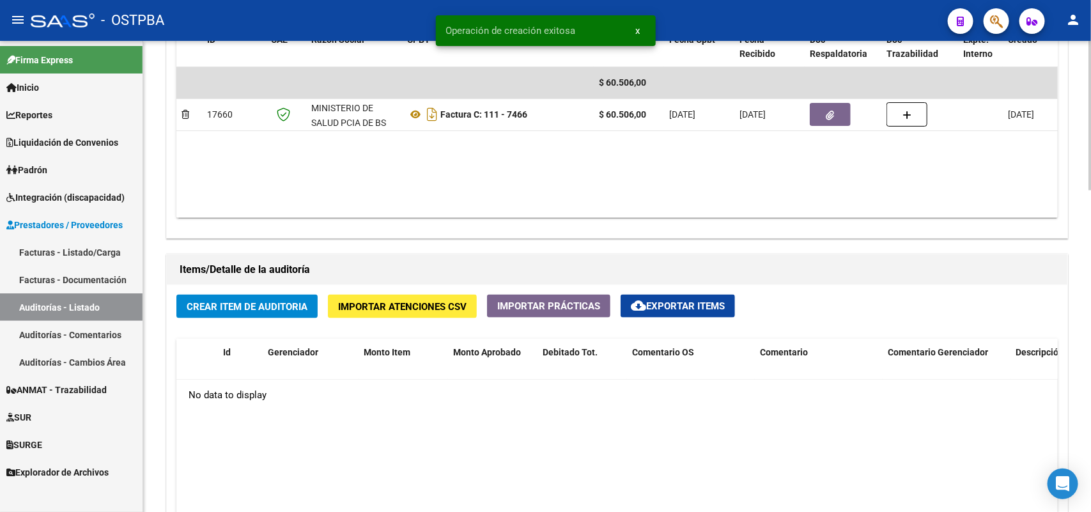
click at [236, 304] on span "Crear Item de Auditoria" at bounding box center [247, 307] width 121 height 12
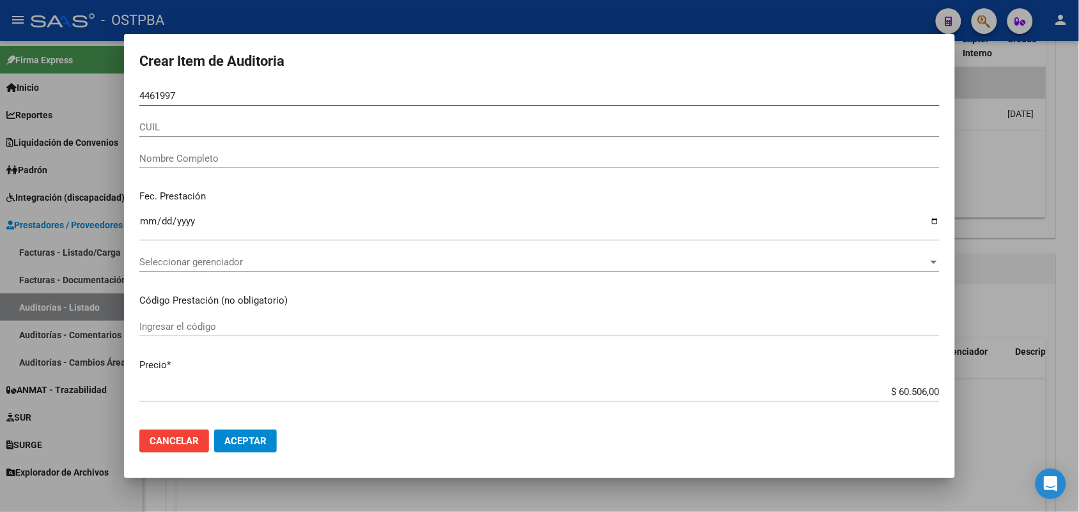
type input "44619975"
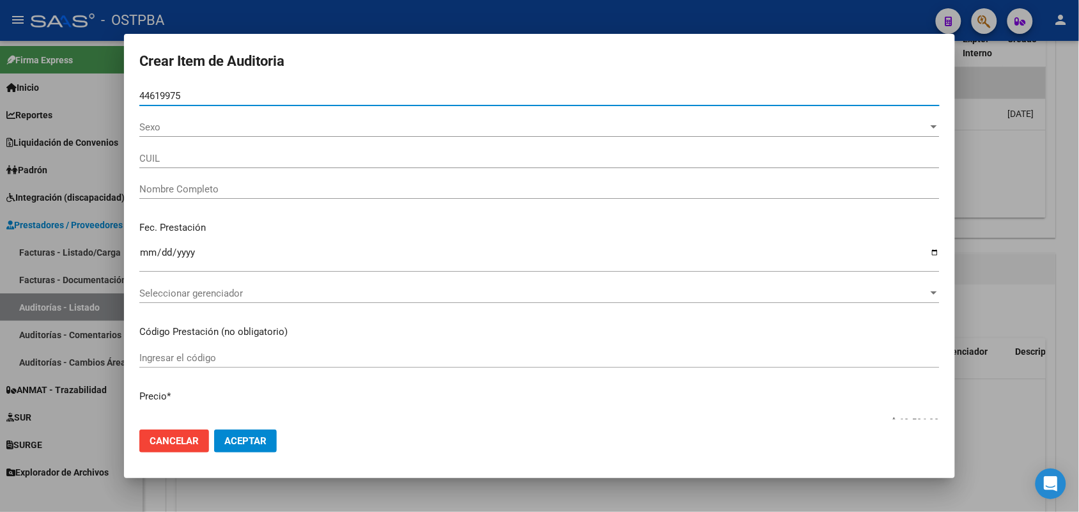
type input "27446199752"
type input "ESPINDOLA BRISA ELIZABETH -"
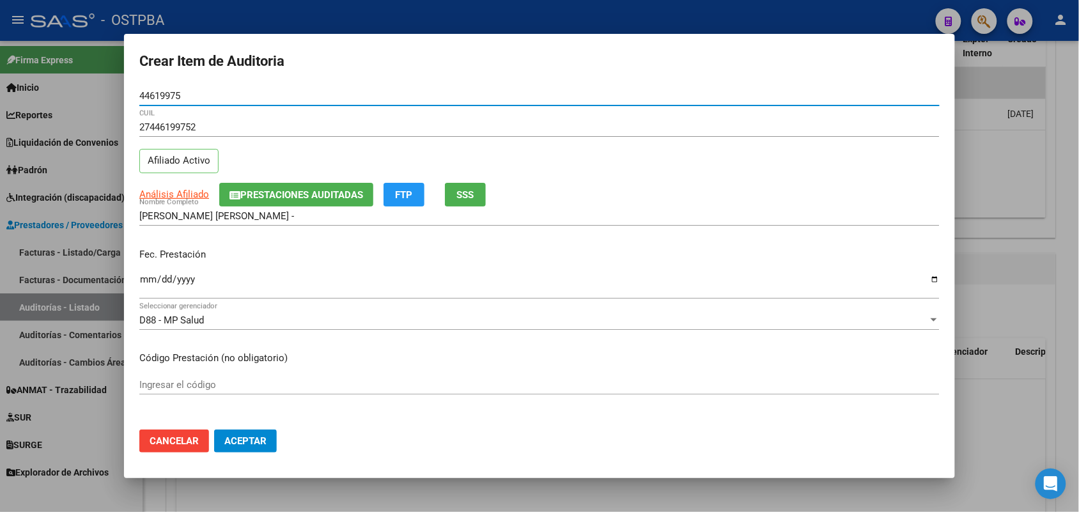
type input "44619975"
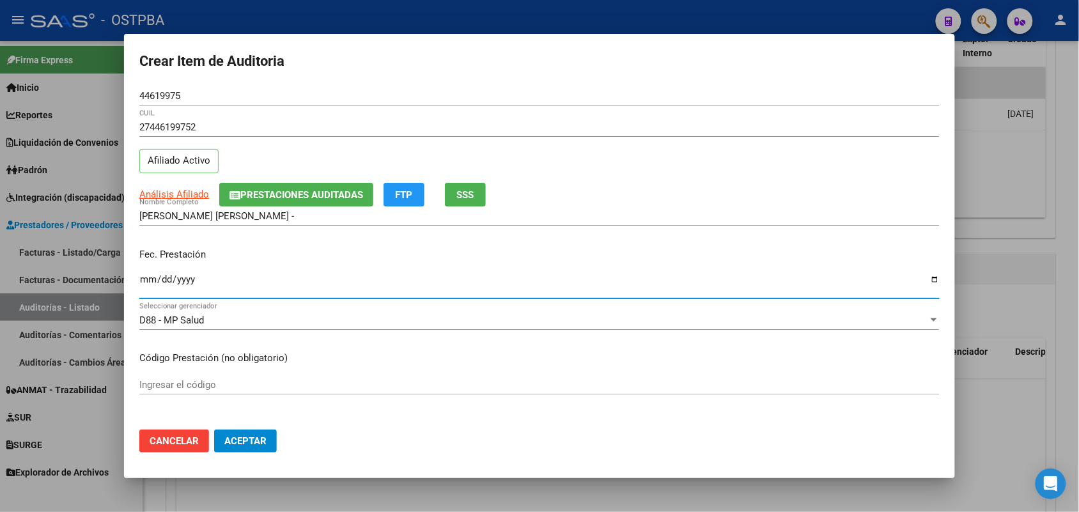
click at [143, 282] on input "Ingresar la fecha" at bounding box center [539, 284] width 800 height 20
type input "2025-06-11"
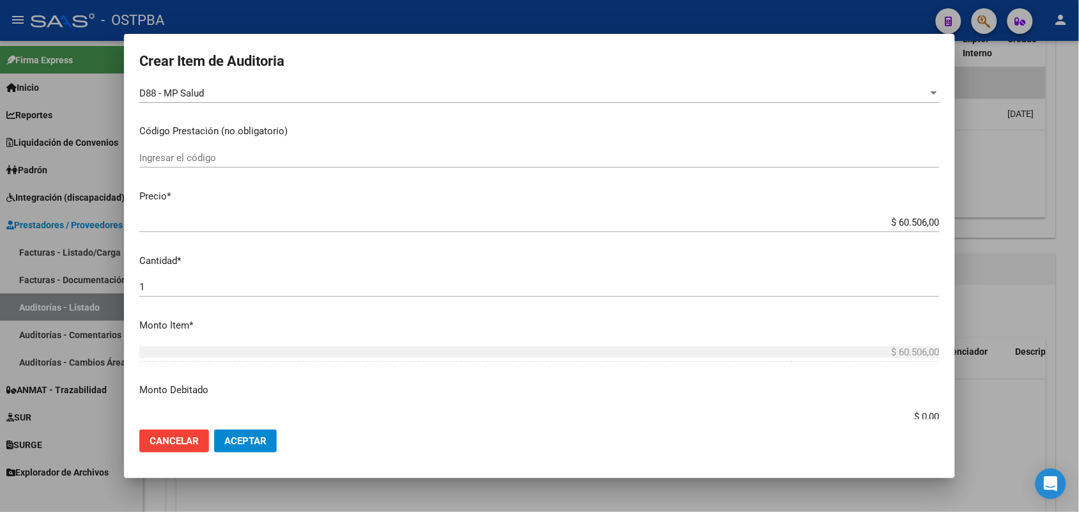
scroll to position [240, 0]
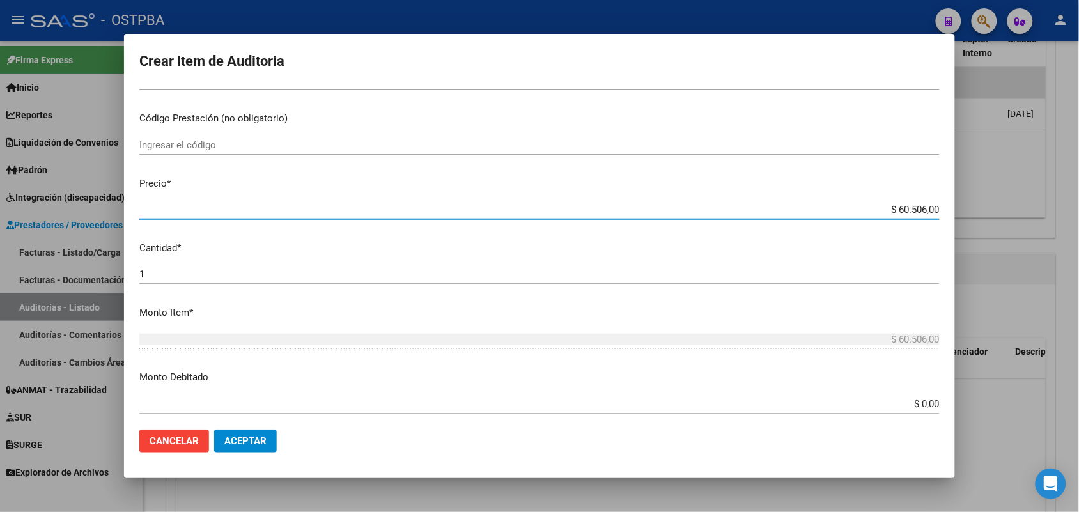
drag, startPoint x: 869, startPoint y: 210, endPoint x: 970, endPoint y: 213, distance: 101.0
click at [970, 213] on div "Crear Item de Auditoria 44619975 Nro Documento 27446199752 CUIL Afiliado Activo…" at bounding box center [539, 256] width 1079 height 512
type input "$ 0,05"
type input "$ 0,51"
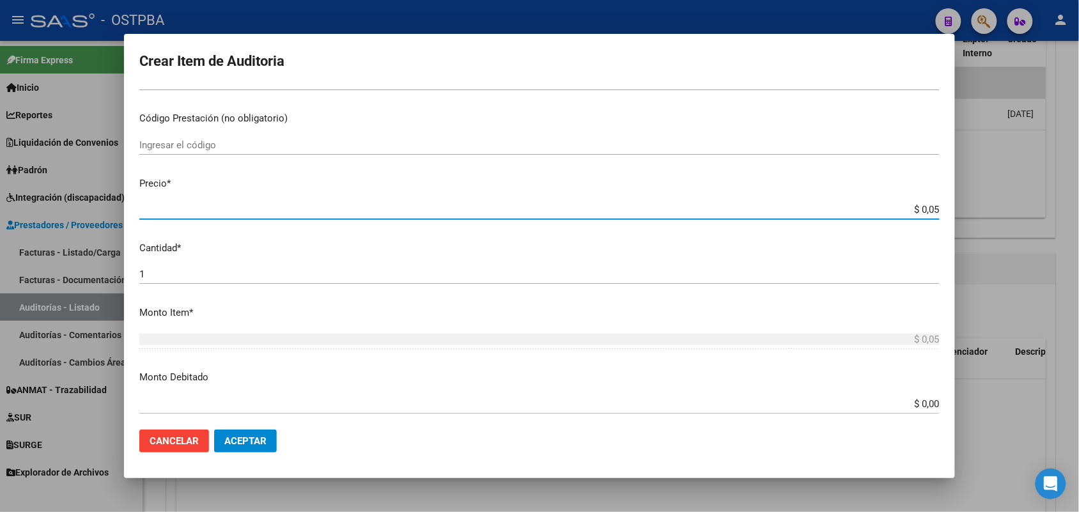
type input "$ 0,51"
type input "$ 5,16"
type input "$ 51,65"
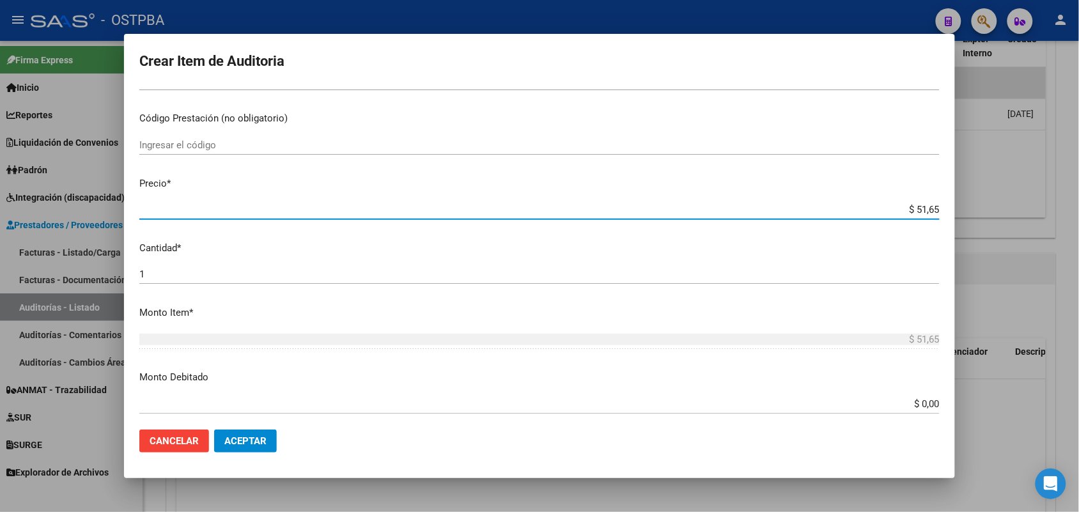
type input "$ 516,59"
type input "$ 5.165,90"
type input "$ 51.659,00"
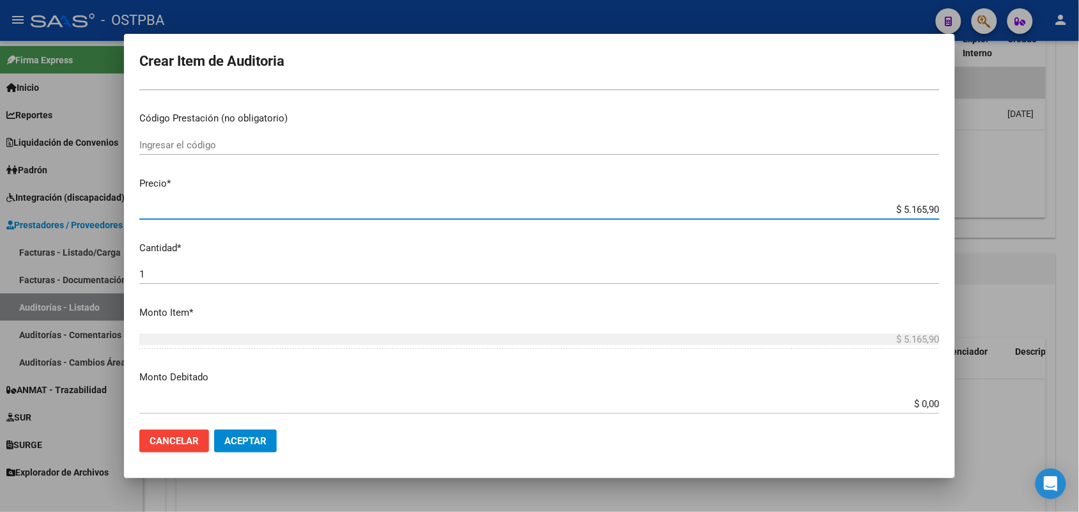
type input "$ 51.659,00"
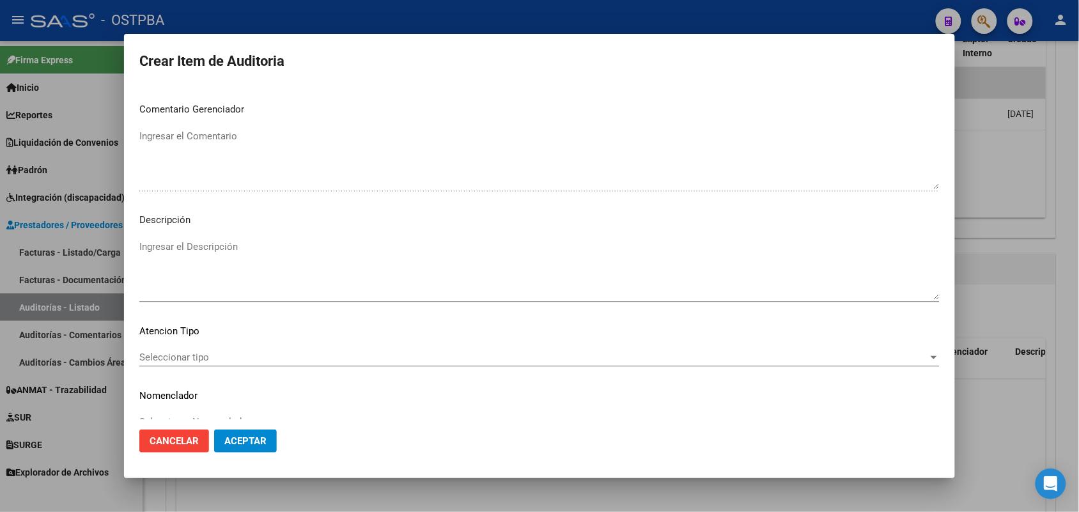
scroll to position [817, 0]
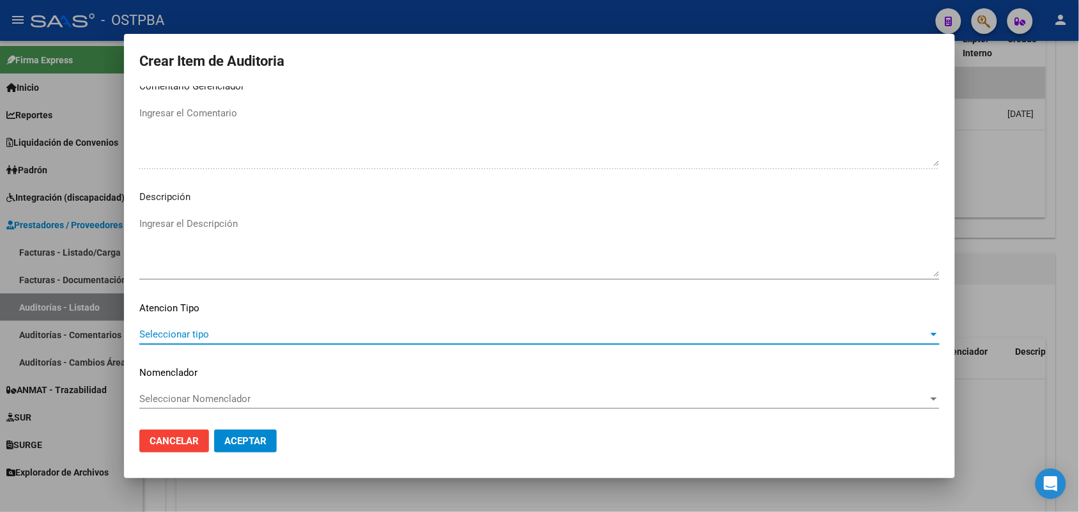
click at [187, 332] on span "Seleccionar tipo" at bounding box center [533, 335] width 789 height 12
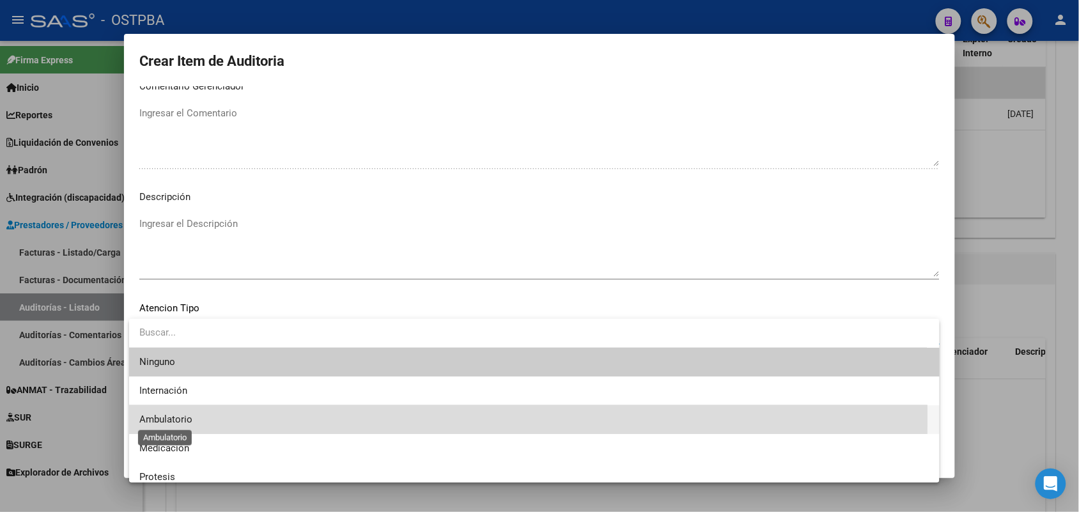
click at [185, 417] on span "Ambulatorio" at bounding box center [165, 420] width 53 height 12
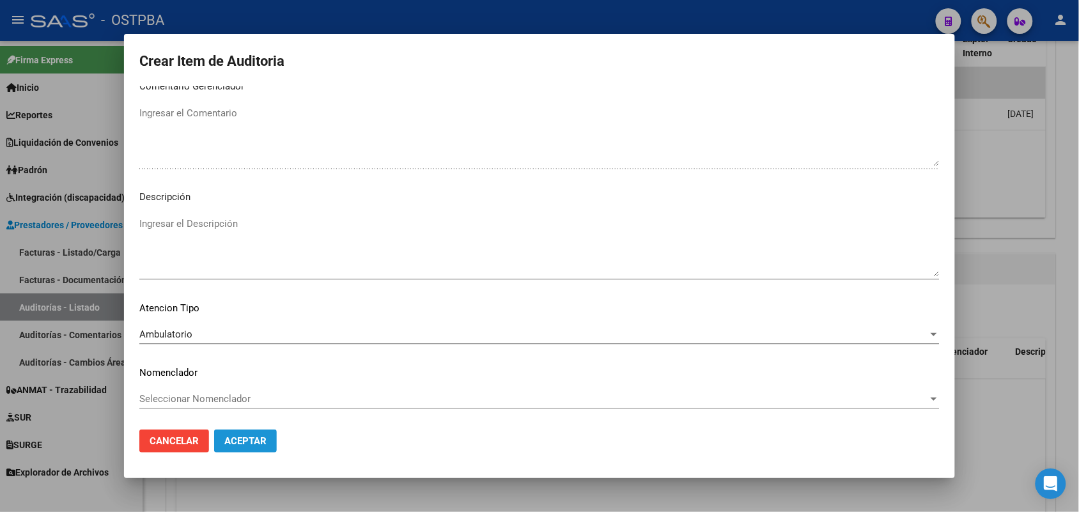
click at [263, 438] on span "Aceptar" at bounding box center [245, 441] width 42 height 12
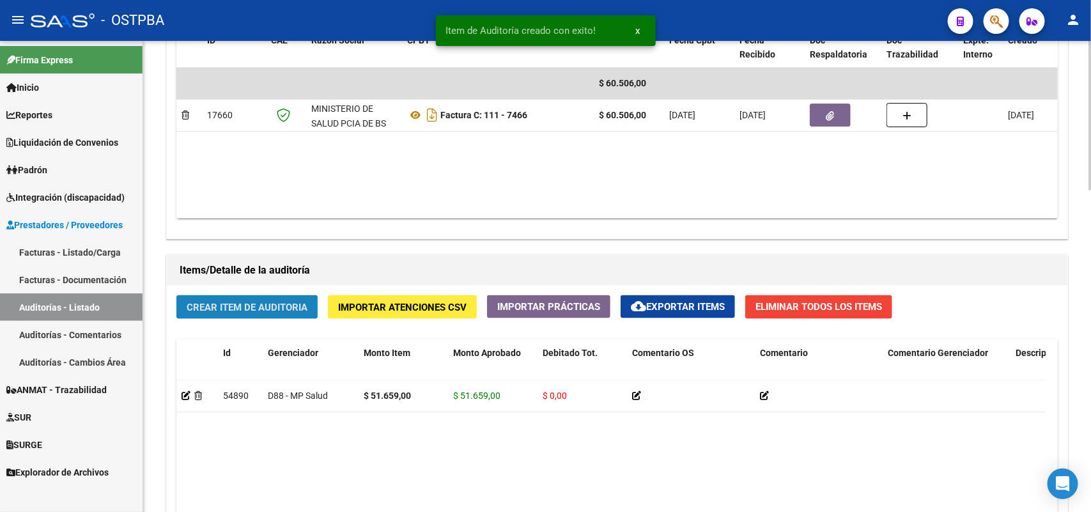
click at [275, 298] on button "Crear Item de Auditoria" at bounding box center [246, 307] width 141 height 24
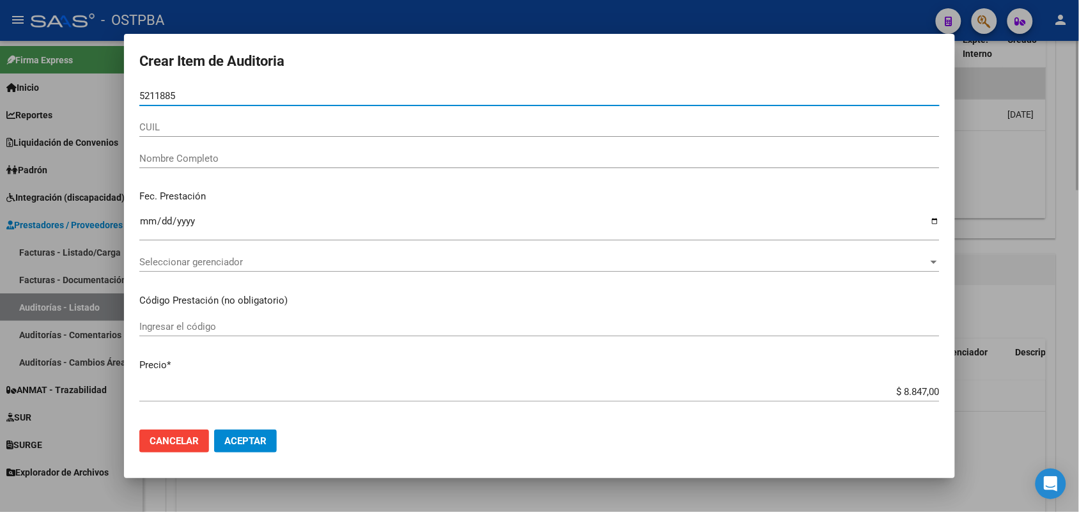
type input "52118853"
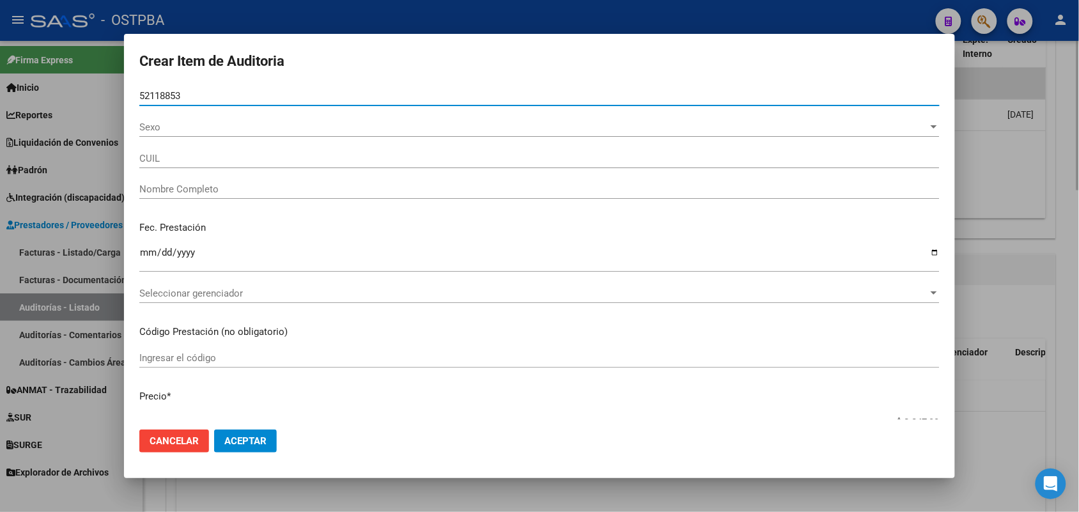
type input "27521188532"
type input "MARCHESIN KIARA"
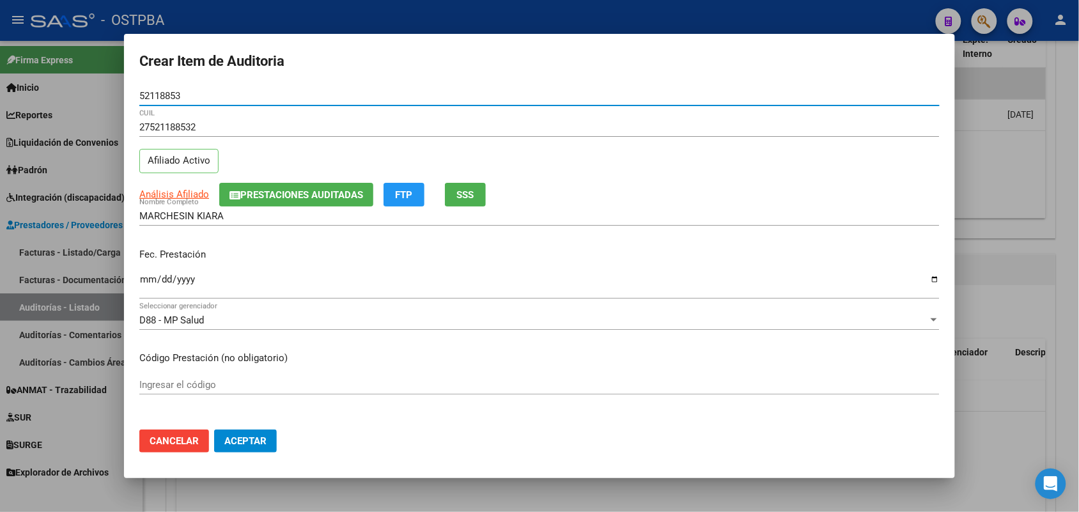
type input "52118853"
click at [142, 279] on input "Ingresar la fecha" at bounding box center [539, 284] width 800 height 20
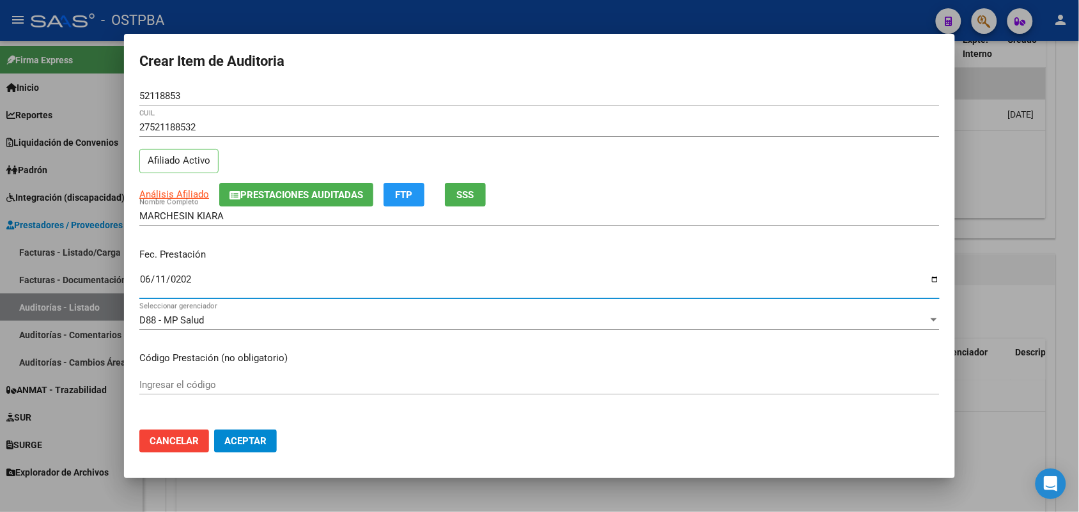
type input "2025-06-11"
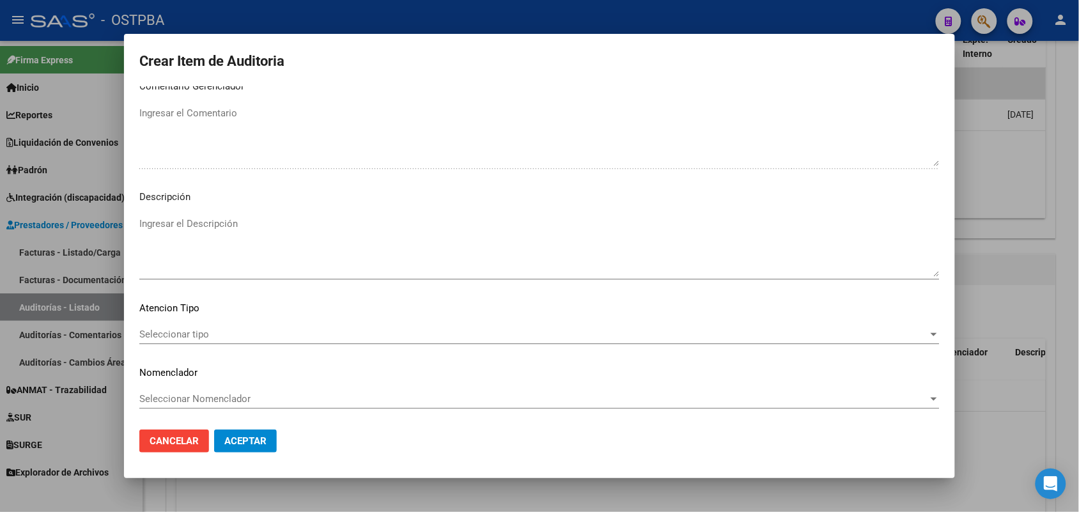
click at [198, 339] on div "Seleccionar tipo Seleccionar tipo" at bounding box center [539, 334] width 800 height 19
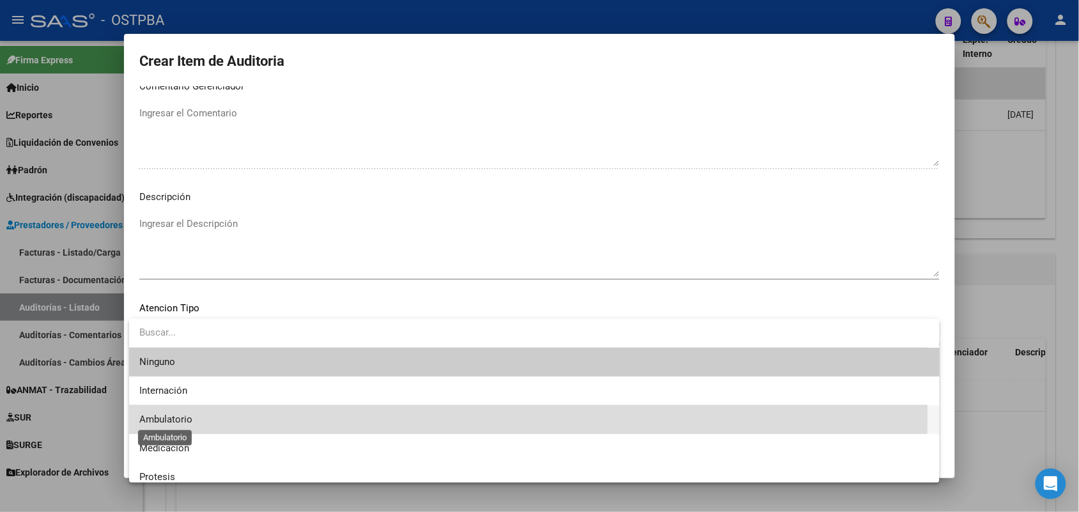
click at [185, 417] on span "Ambulatorio" at bounding box center [165, 420] width 53 height 12
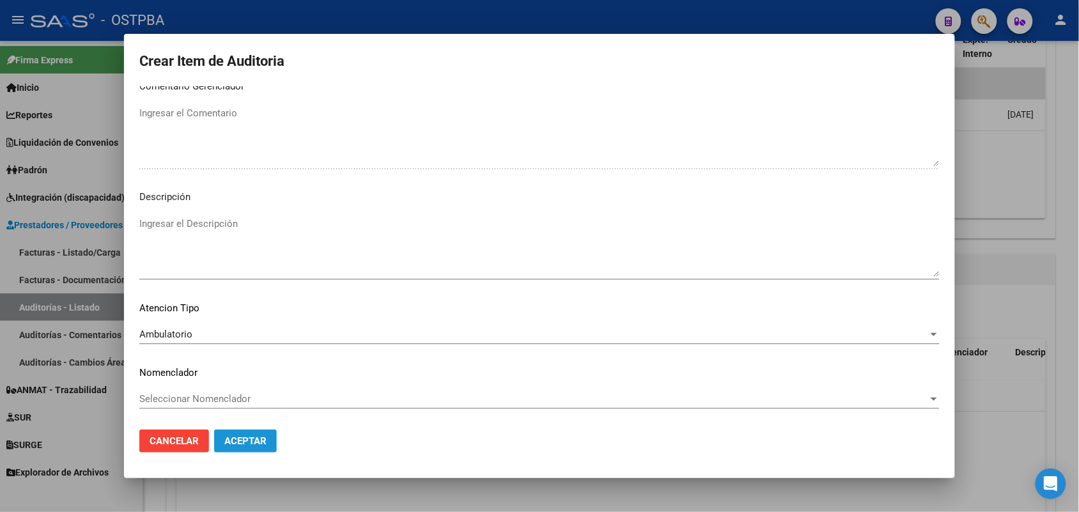
click at [233, 435] on span "Aceptar" at bounding box center [245, 441] width 42 height 12
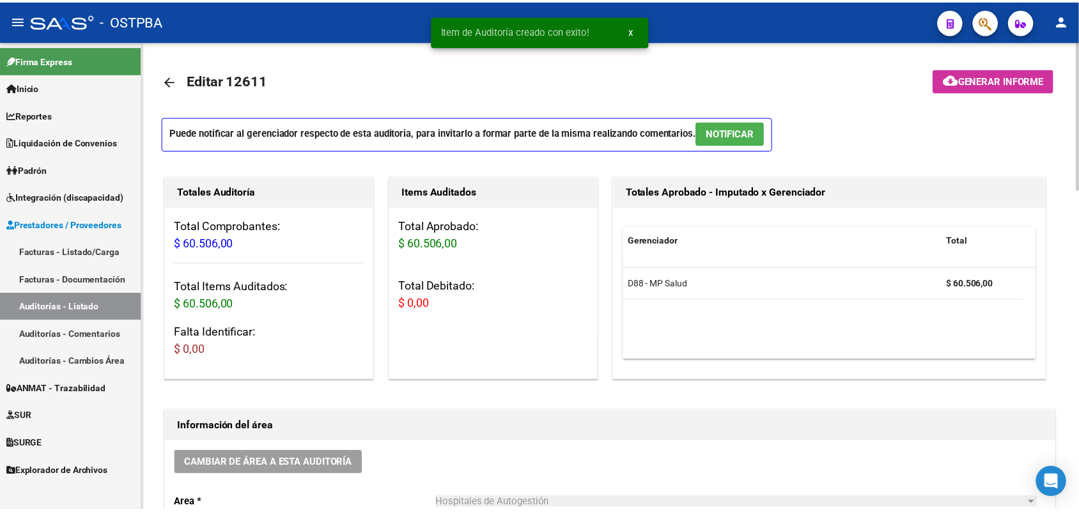
scroll to position [0, 0]
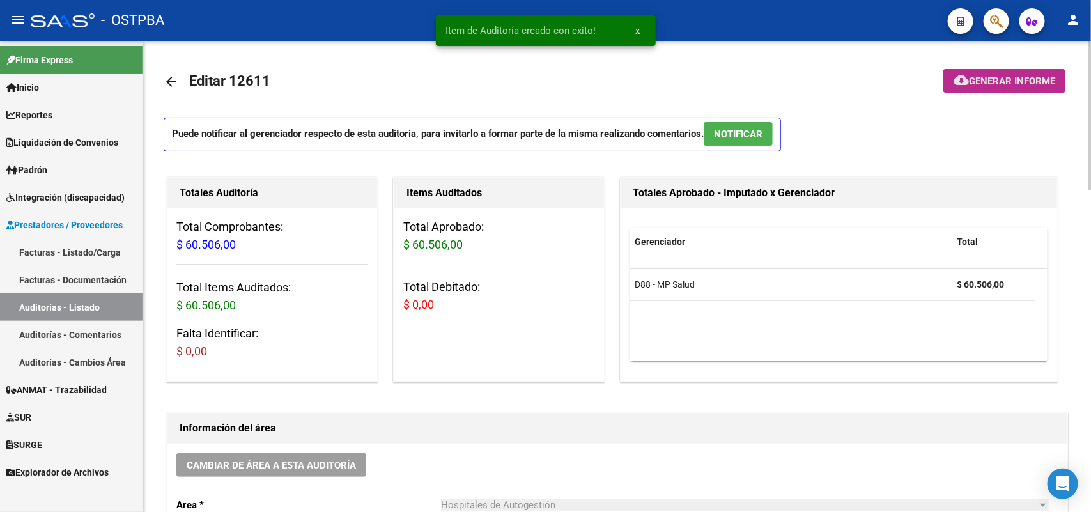
drag, startPoint x: 998, startPoint y: 79, endPoint x: 928, endPoint y: 158, distance: 105.9
click at [1013, 77] on span "Generar informe" at bounding box center [1012, 81] width 86 height 12
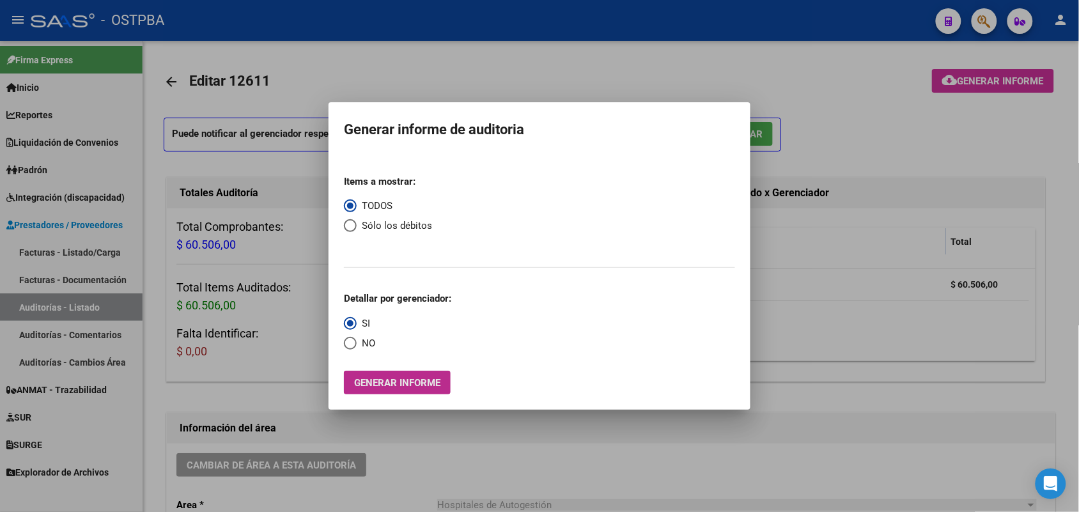
click at [415, 378] on span "Generar informe" at bounding box center [397, 383] width 86 height 12
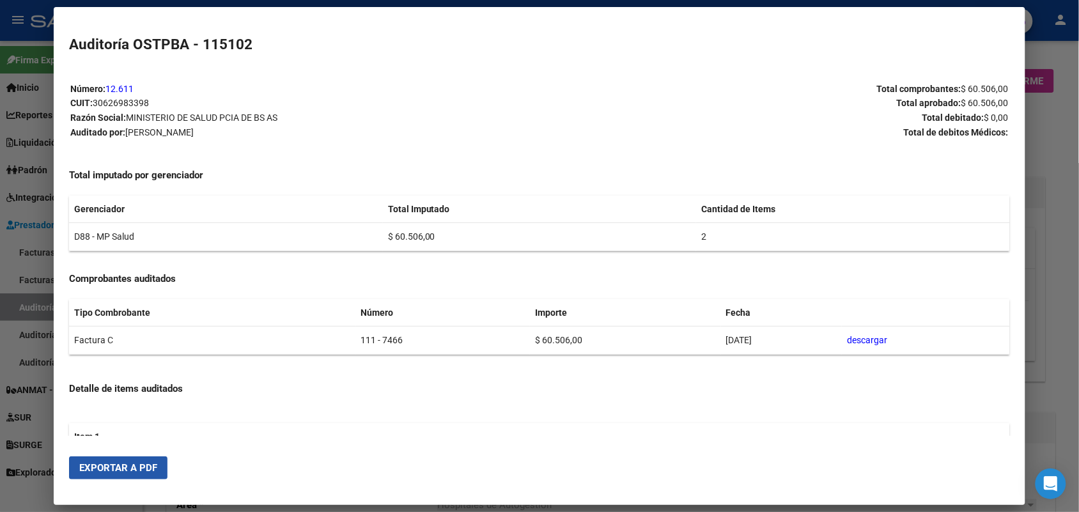
click at [95, 464] on span "Exportar a PDF" at bounding box center [118, 468] width 78 height 12
drag, startPoint x: 1052, startPoint y: 256, endPoint x: 1058, endPoint y: 222, distance: 33.7
click at [1056, 236] on div at bounding box center [539, 256] width 1079 height 512
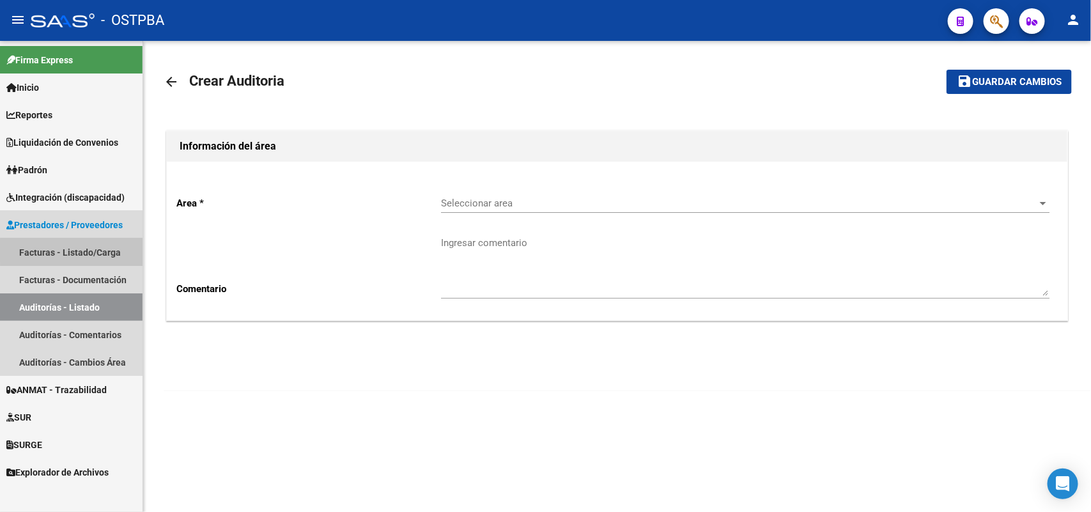
click at [112, 251] on link "Facturas - Listado/Carga" at bounding box center [71, 251] width 143 height 27
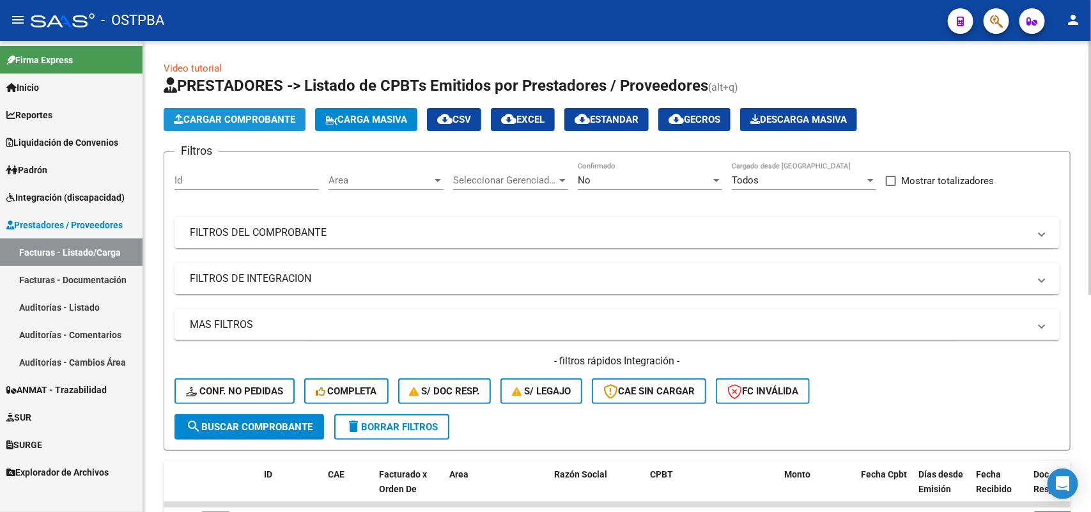
click at [229, 118] on span "Cargar Comprobante" at bounding box center [234, 120] width 121 height 12
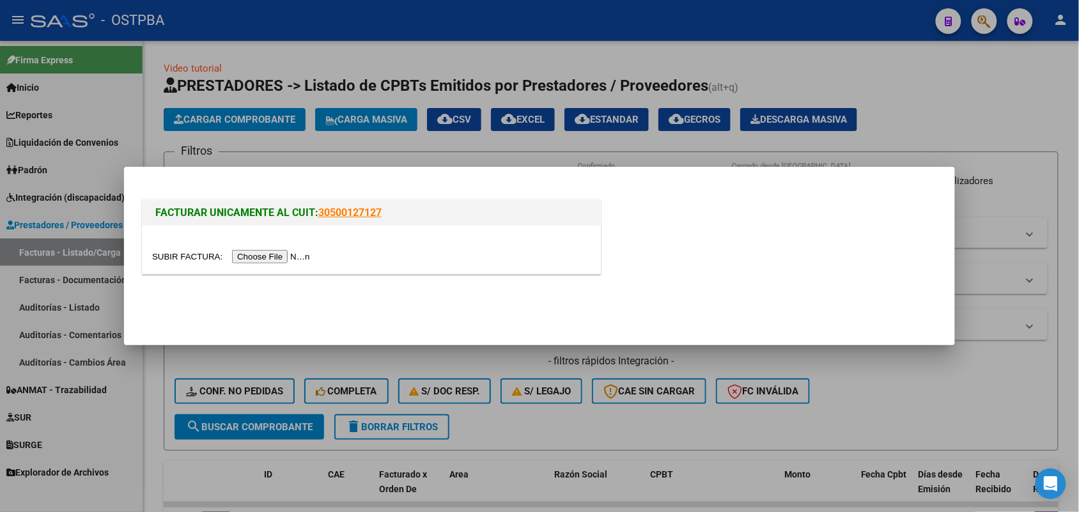
click at [280, 259] on input "file" at bounding box center [233, 256] width 162 height 13
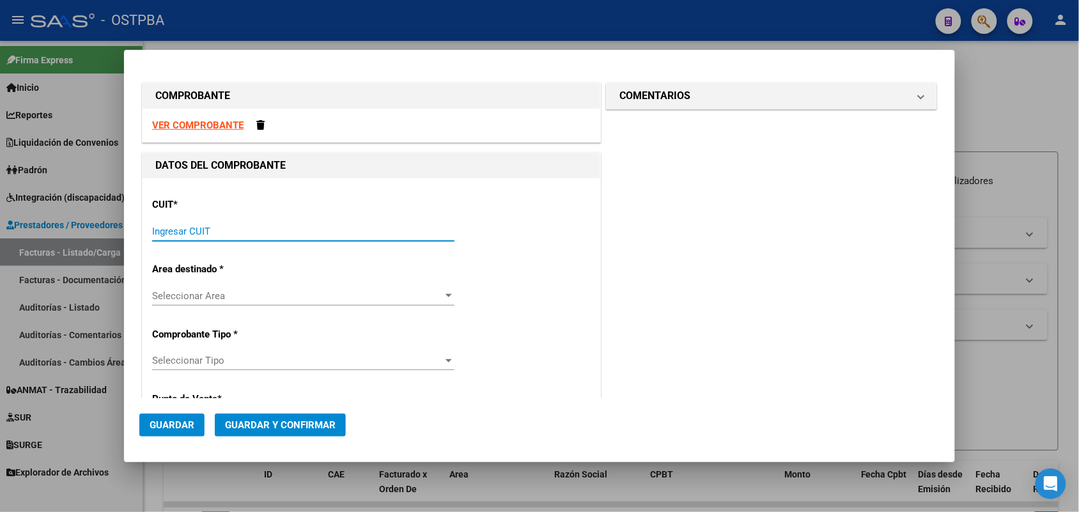
click at [158, 228] on input "Ingresar CUIT" at bounding box center [303, 232] width 302 height 12
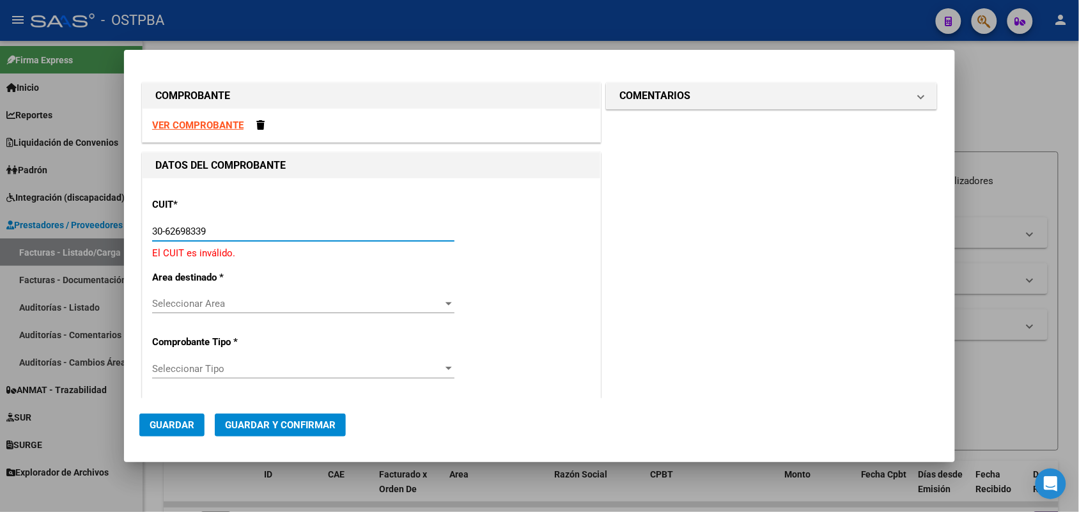
type input "30-62698339-8"
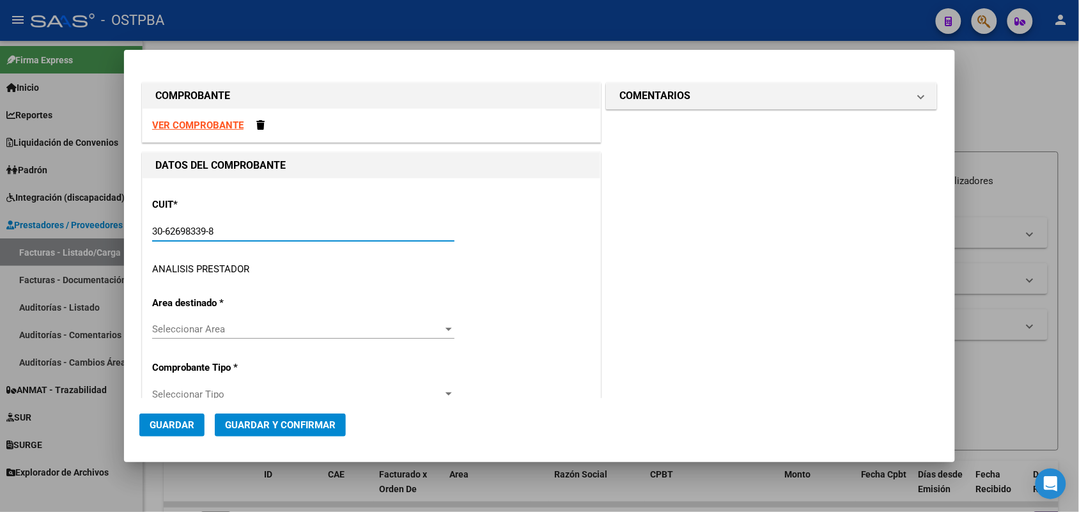
type input "111"
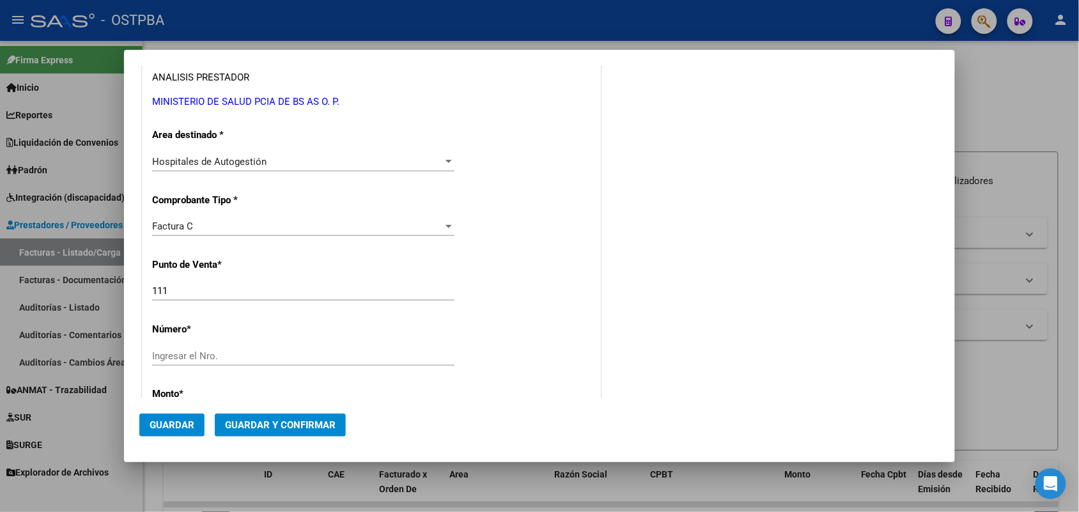
scroll to position [240, 0]
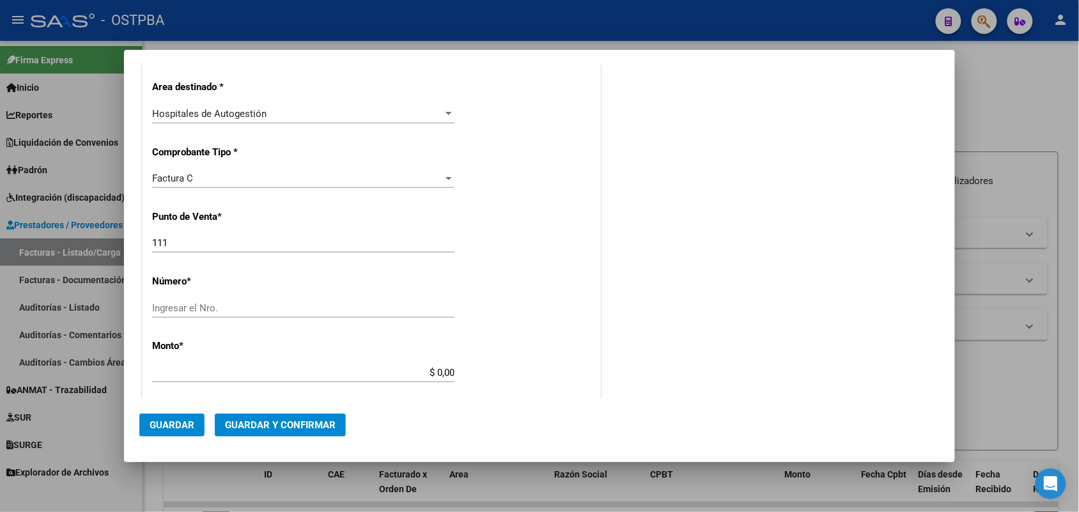
type input "30-62698339-8"
drag, startPoint x: 170, startPoint y: 245, endPoint x: 112, endPoint y: 247, distance: 57.6
click at [112, 247] on div "COMPROBANTE VER COMPROBANTE DATOS DEL COMPROBANTE CUIT * 30-62698339-8 Ingresar…" at bounding box center [539, 256] width 1079 height 512
type input "188"
click at [195, 302] on input "Ingresar el Nro." at bounding box center [303, 308] width 302 height 12
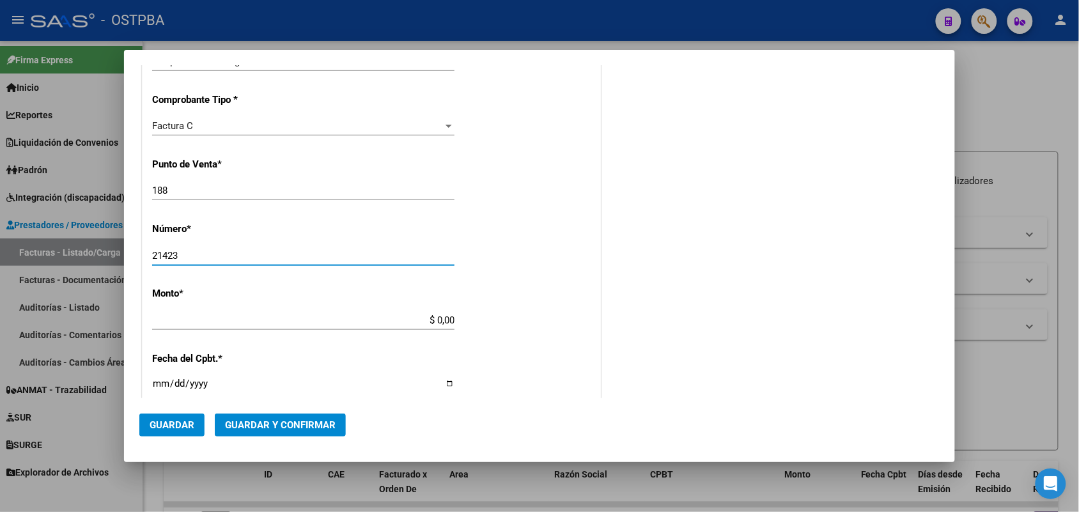
scroll to position [320, 0]
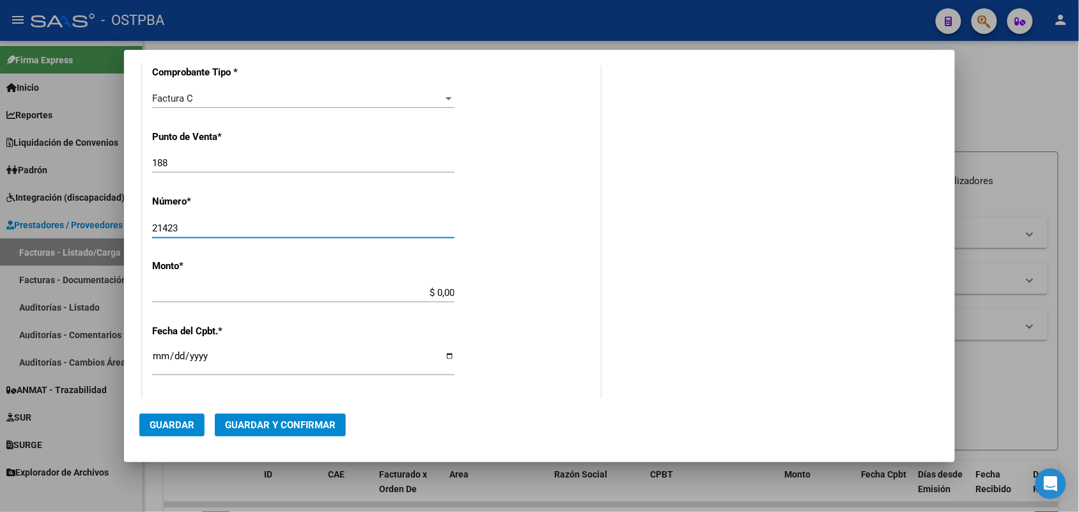
type input "21423"
drag, startPoint x: 423, startPoint y: 291, endPoint x: 521, endPoint y: 297, distance: 98.0
click at [521, 297] on div "CUIT * 30-62698339-8 Ingresar CUIT ANALISIS PRESTADOR MINISTERIO DE SALUD PCIA …" at bounding box center [372, 312] width 458 height 906
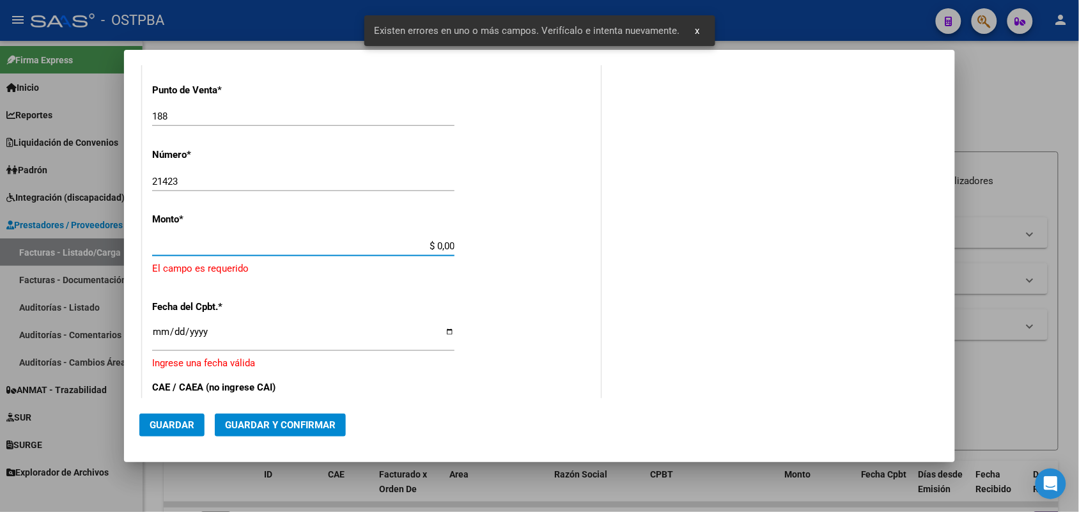
scroll to position [375, 0]
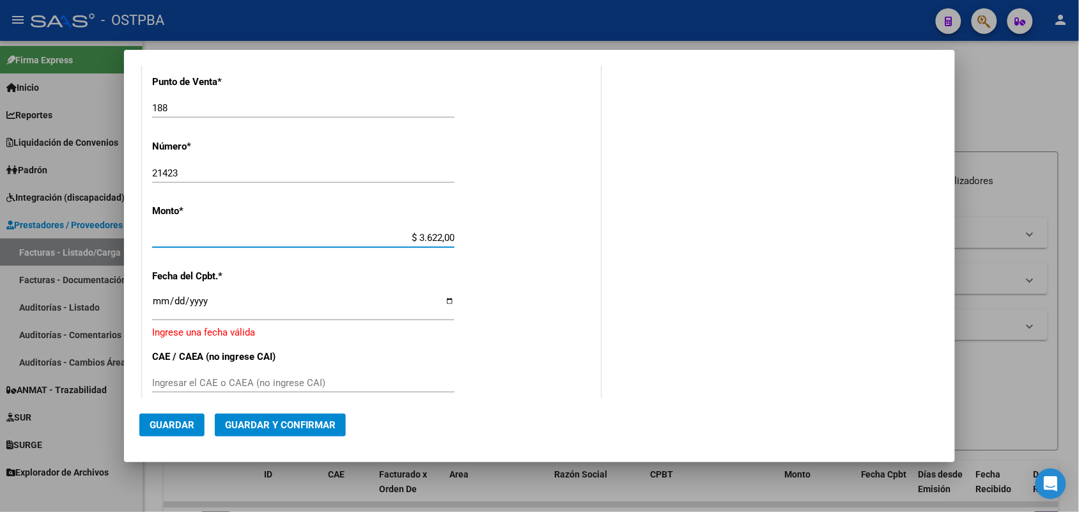
type input "$ 36.220,00"
click at [157, 306] on input "Ingresar la fecha" at bounding box center [303, 306] width 302 height 20
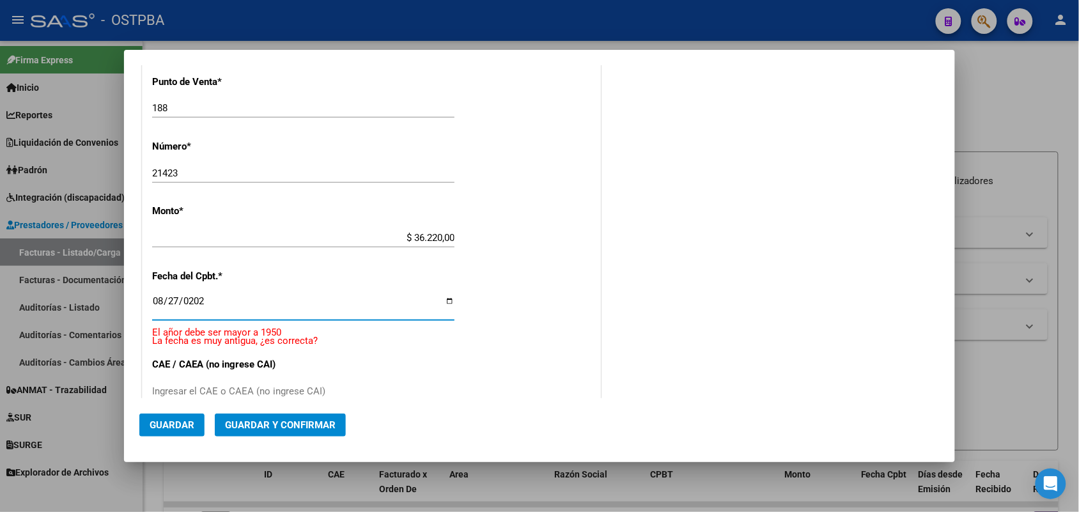
type input "[DATE]"
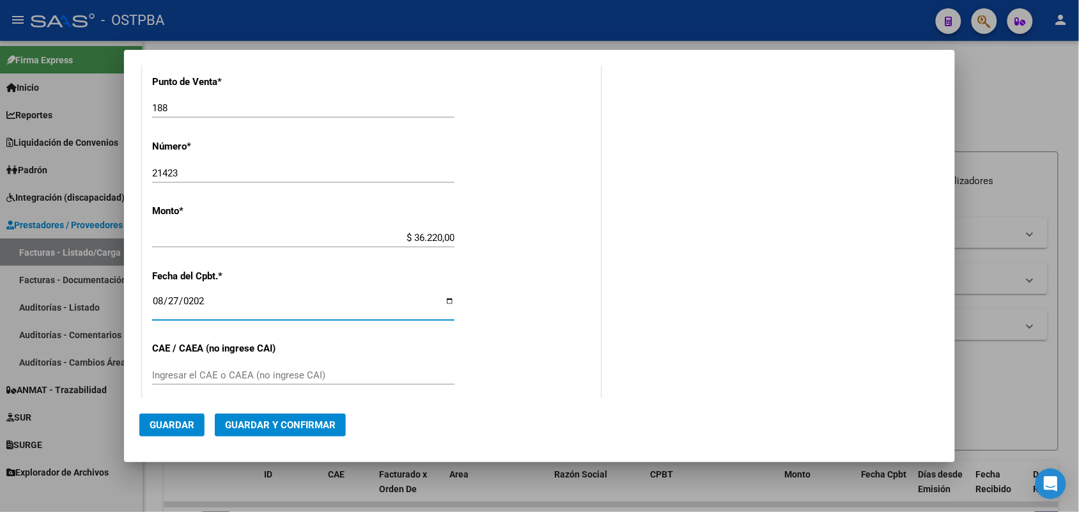
scroll to position [454, 0]
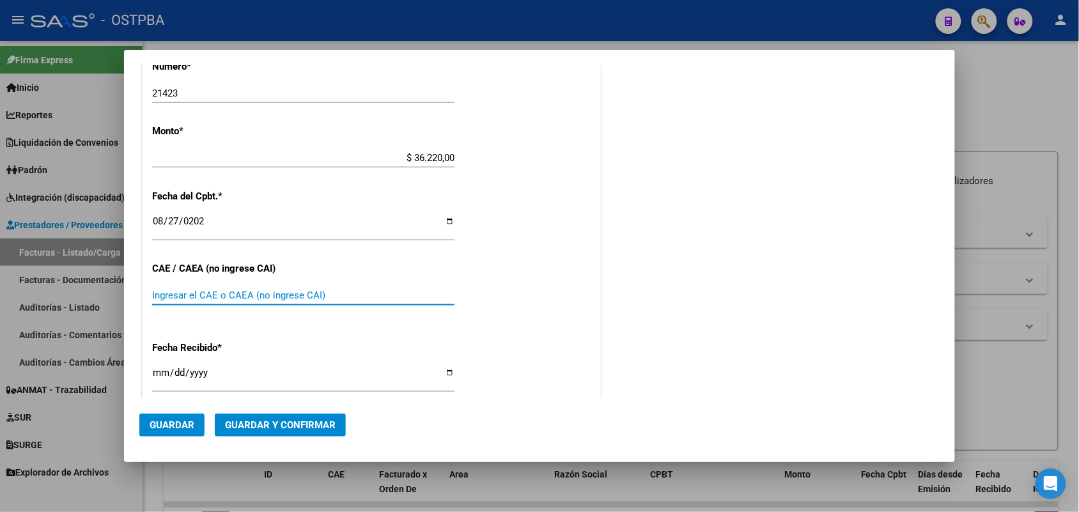
click at [165, 290] on input "Ingresar el CAE o CAEA (no ingrese CAI)" at bounding box center [303, 296] width 302 height 12
type input "75358769092153"
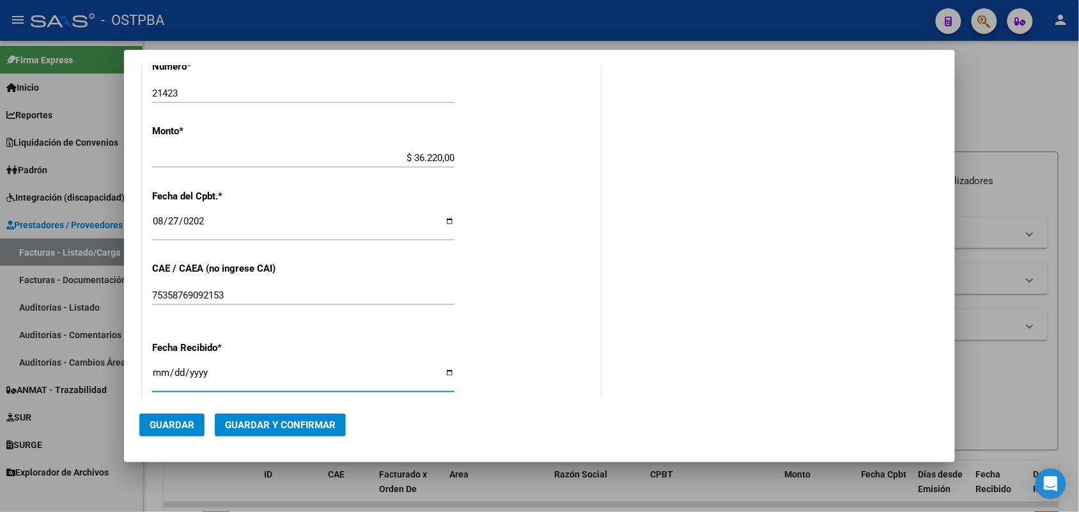
click at [157, 373] on input "[DATE]" at bounding box center [303, 378] width 302 height 20
type input "[DATE]"
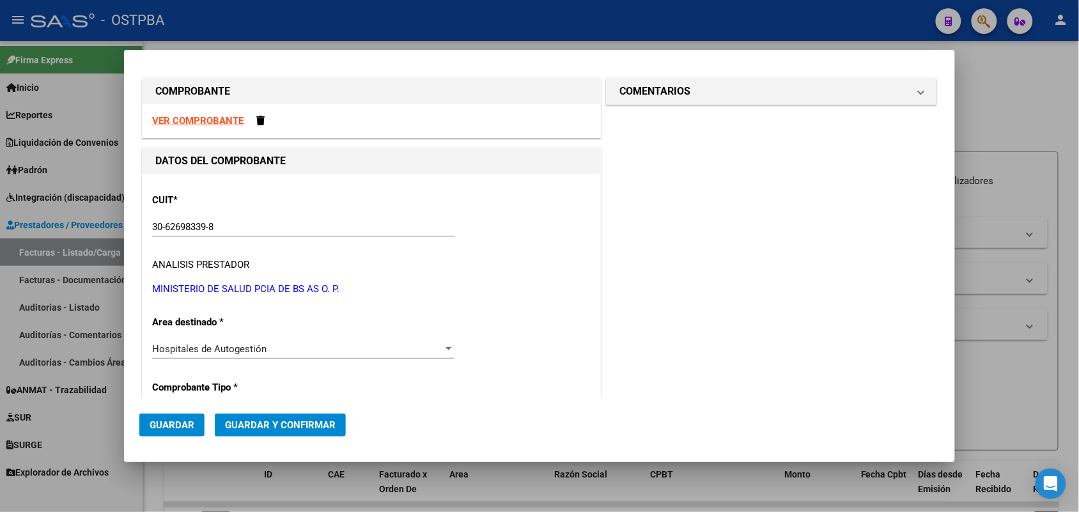
scroll to position [0, 0]
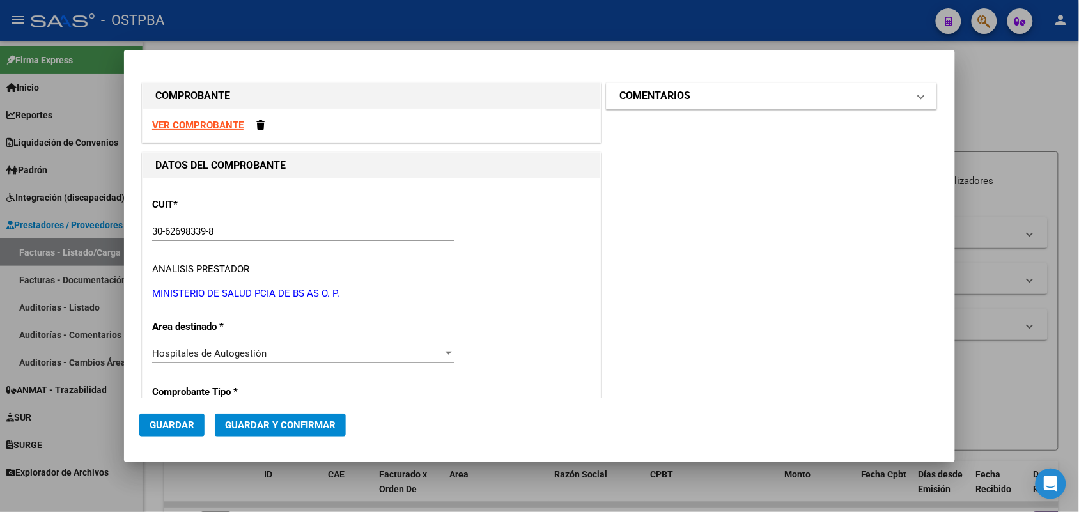
click at [918, 91] on span at bounding box center [920, 95] width 5 height 15
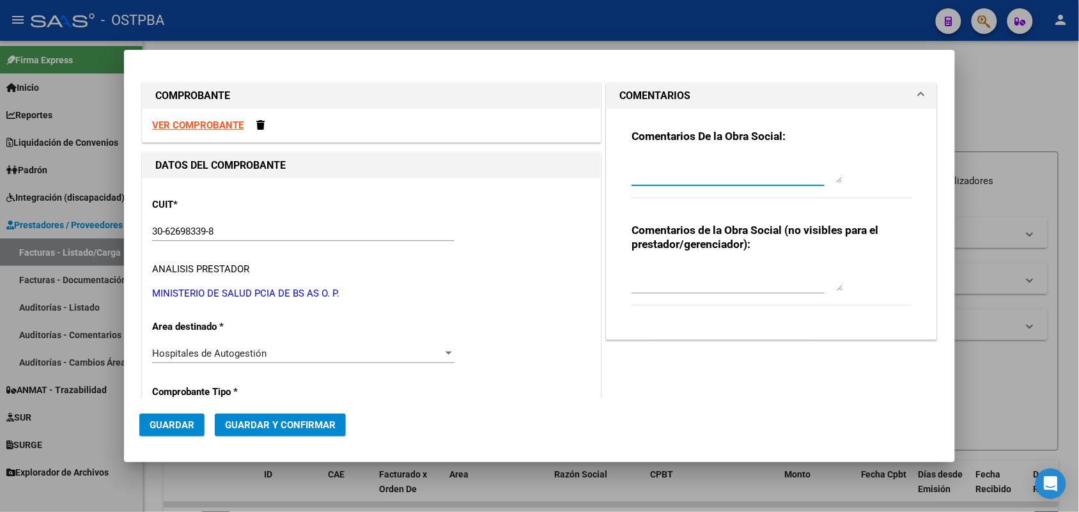
drag, startPoint x: 644, startPoint y: 174, endPoint x: 768, endPoint y: 251, distance: 146.1
click at [649, 174] on textarea at bounding box center [737, 170] width 211 height 26
type textarea "HR 21423"
click at [186, 426] on span "Guardar" at bounding box center [172, 425] width 45 height 12
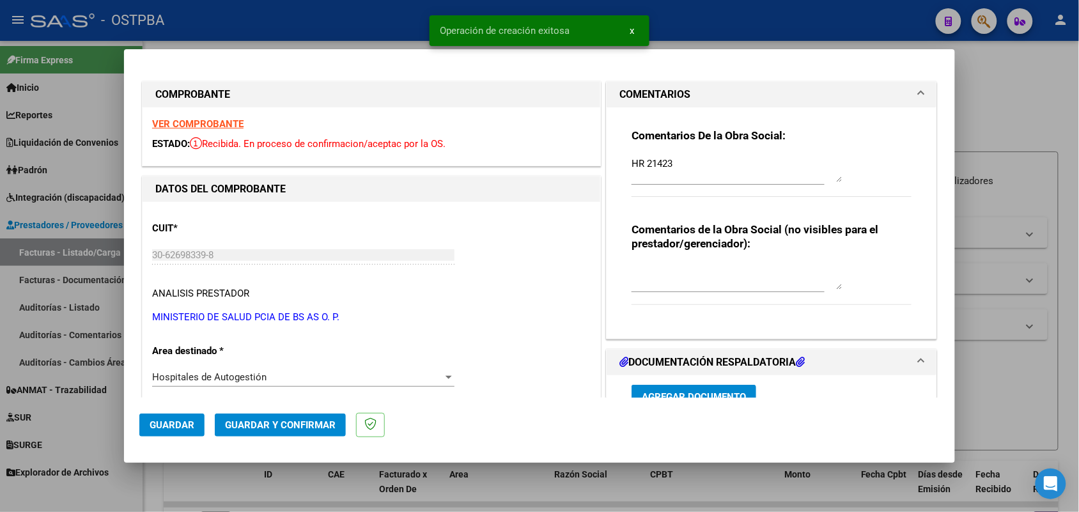
type input "[DATE]"
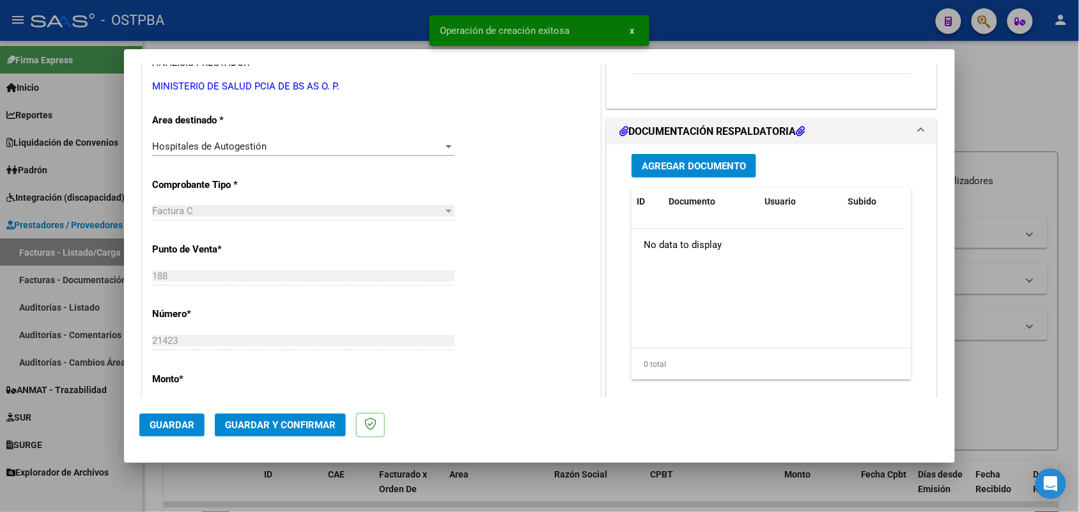
scroll to position [240, 0]
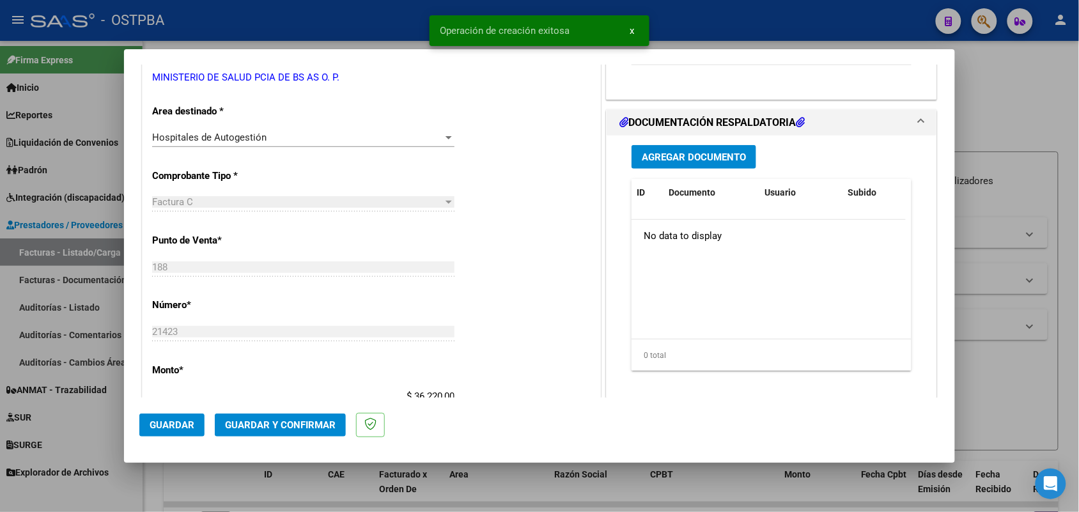
click at [697, 154] on span "Agregar Documento" at bounding box center [694, 157] width 104 height 12
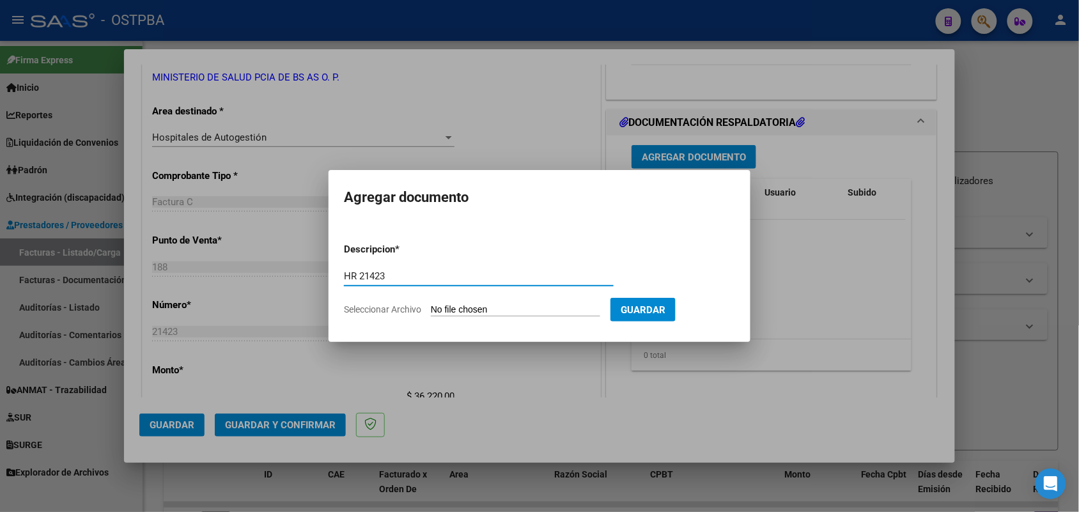
type input "HR 21423"
click at [446, 311] on input "Seleccionar Archivo" at bounding box center [515, 310] width 169 height 12
type input "C:\fakepath\HR 126840.pdf"
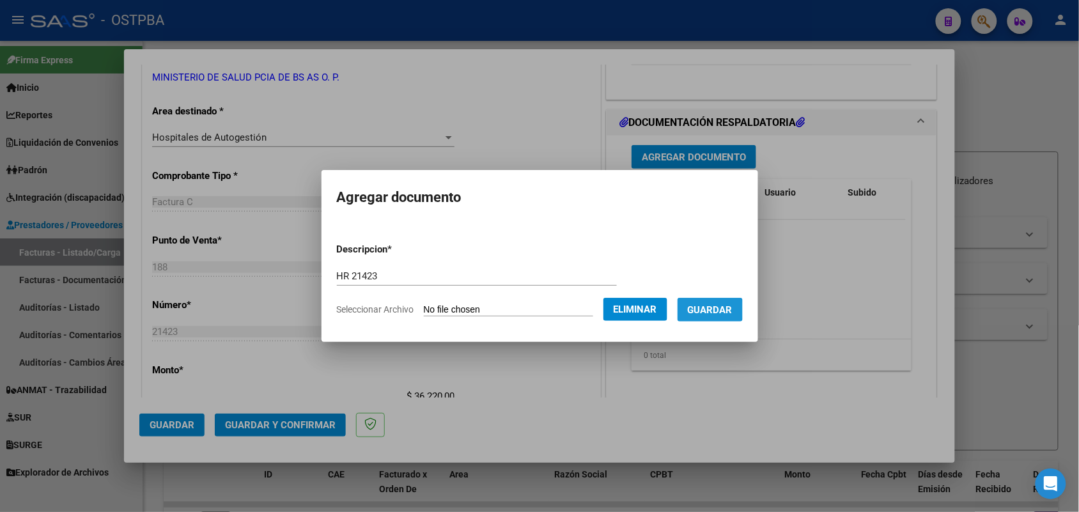
click at [711, 310] on span "Guardar" at bounding box center [710, 310] width 45 height 12
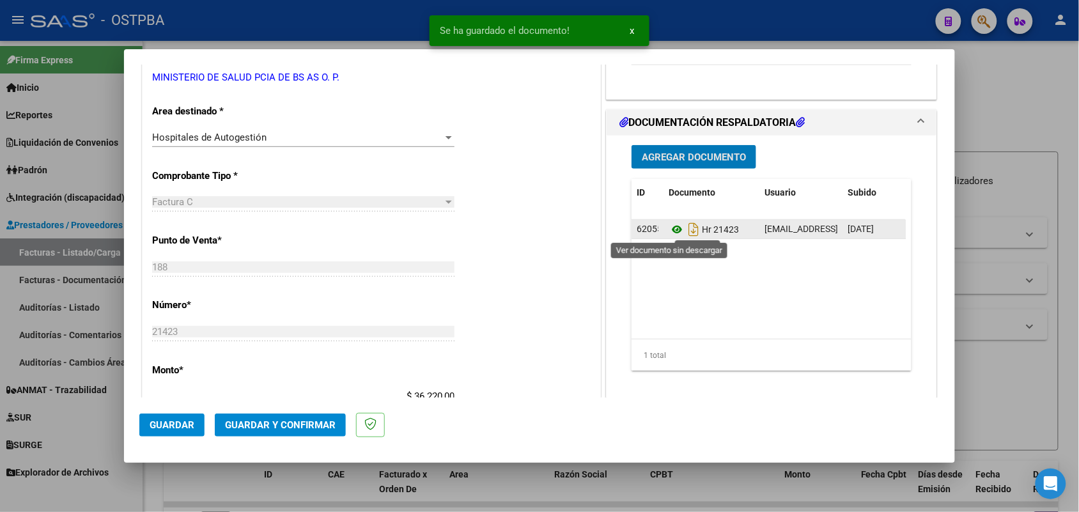
click at [670, 231] on icon at bounding box center [677, 229] width 17 height 15
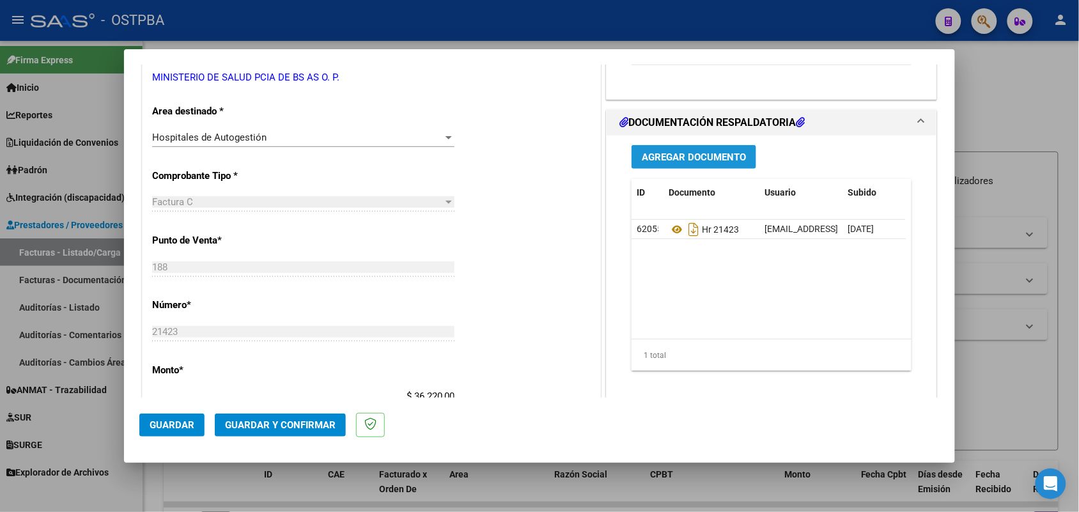
click at [685, 159] on span "Agregar Documento" at bounding box center [694, 157] width 104 height 12
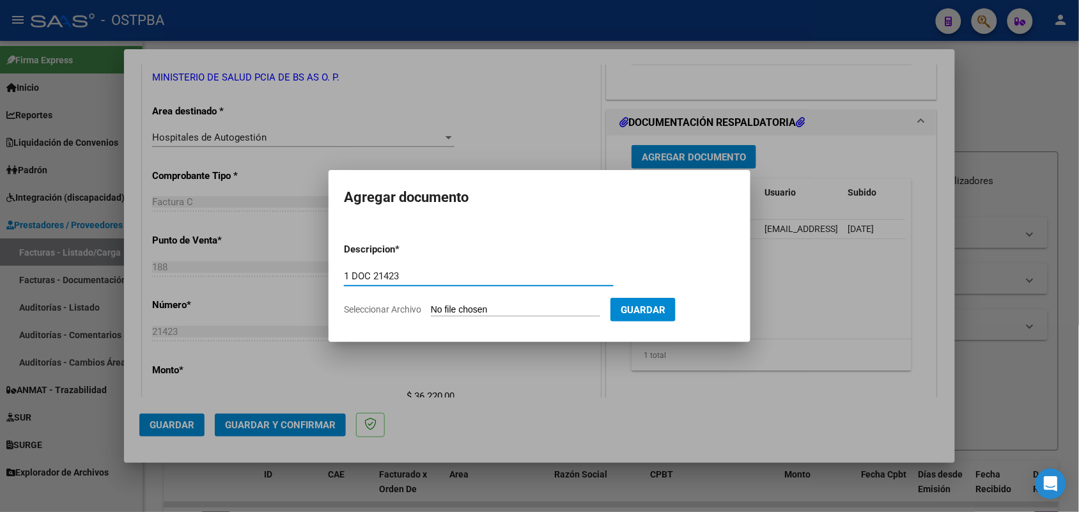
type input "1 DOC 21423"
click at [440, 313] on input "Seleccionar Archivo" at bounding box center [515, 310] width 169 height 12
type input "C:\fakepath\1 DOC 21423.pdf"
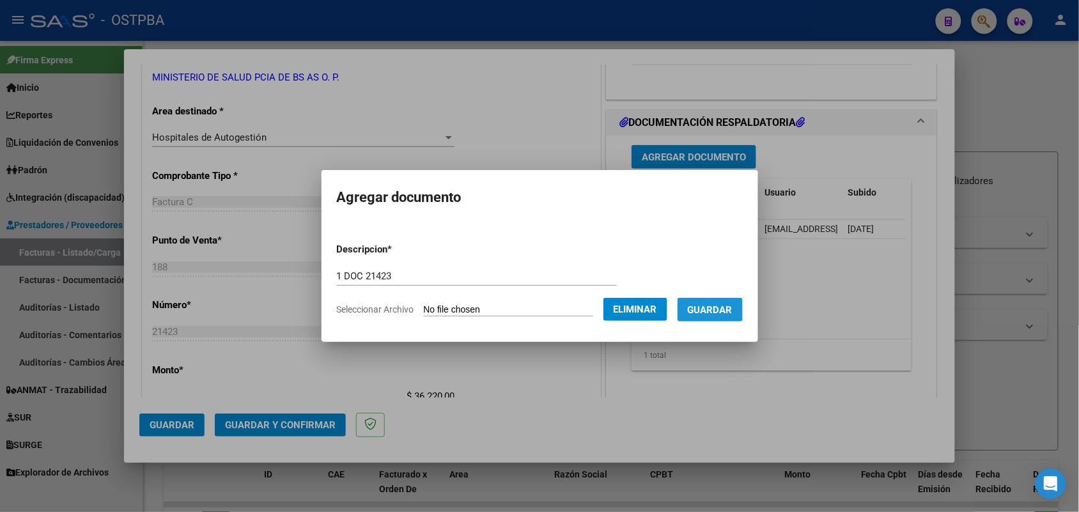
click at [720, 306] on span "Guardar" at bounding box center [710, 310] width 45 height 12
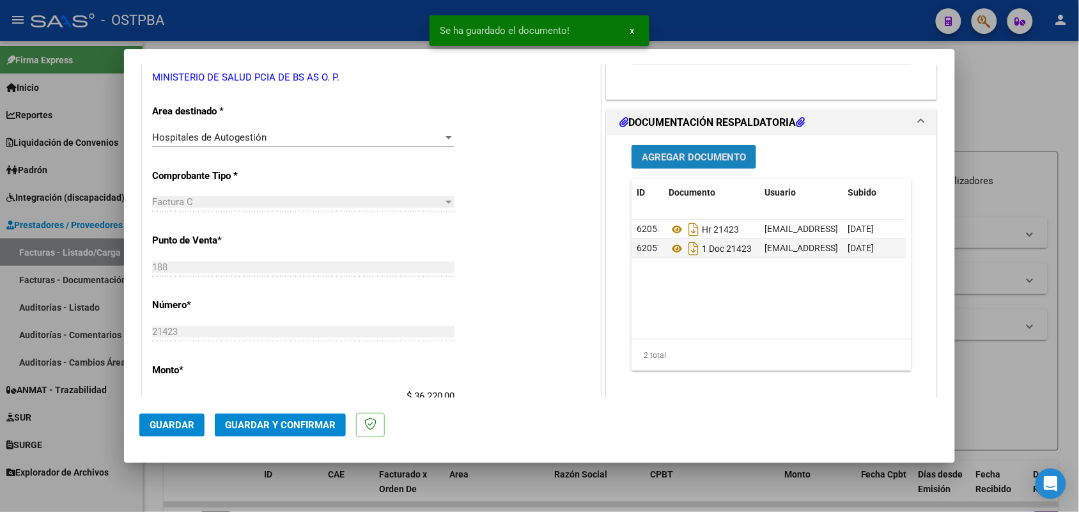
click at [687, 158] on span "Agregar Documento" at bounding box center [694, 157] width 104 height 12
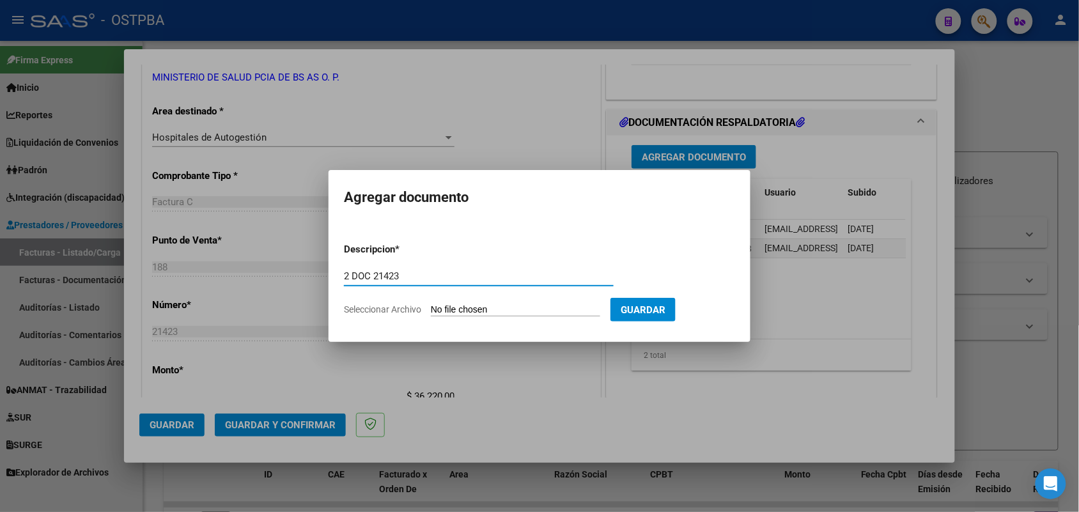
type input "2 DOC 21423"
click at [433, 312] on input "Seleccionar Archivo" at bounding box center [515, 310] width 169 height 12
type input "C:\fakepath\2 DOC 21423.pdf"
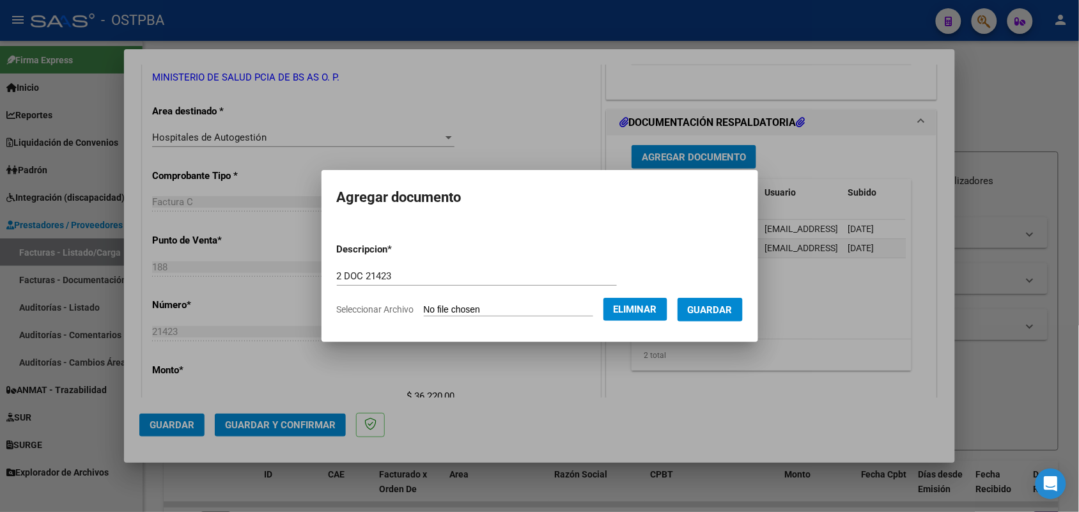
click at [717, 312] on span "Guardar" at bounding box center [710, 310] width 45 height 12
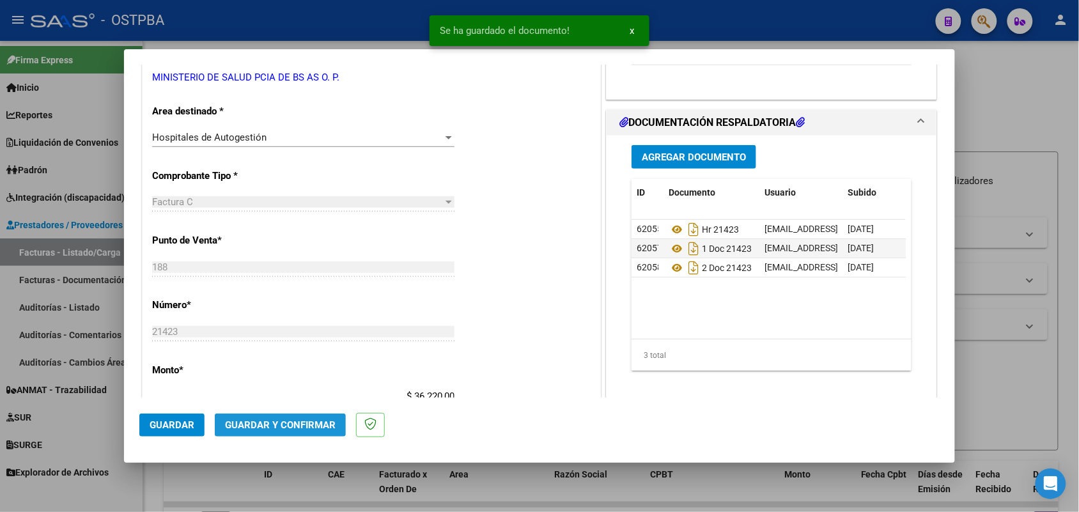
click at [273, 416] on button "Guardar y Confirmar" at bounding box center [280, 425] width 131 height 23
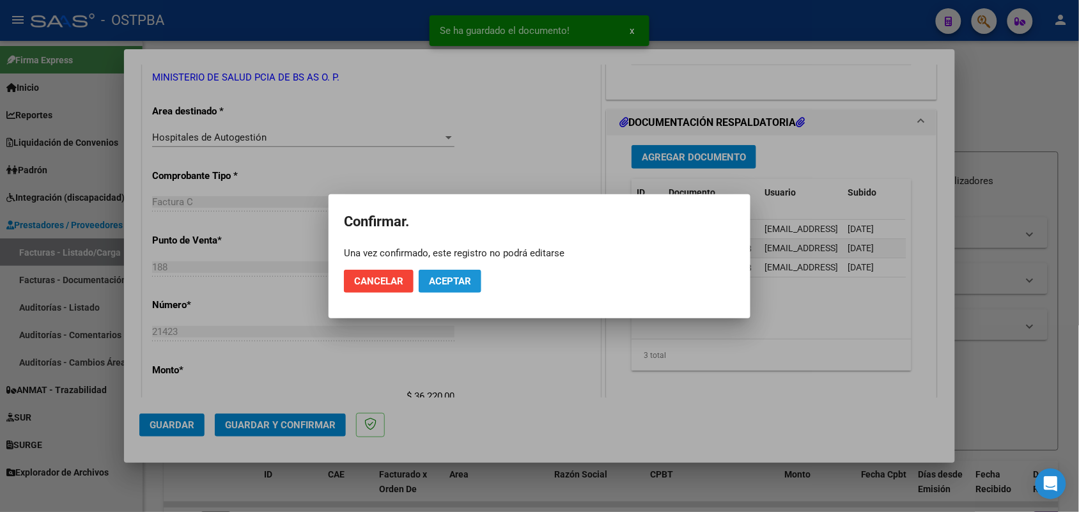
click at [446, 278] on span "Aceptar" at bounding box center [450, 281] width 42 height 12
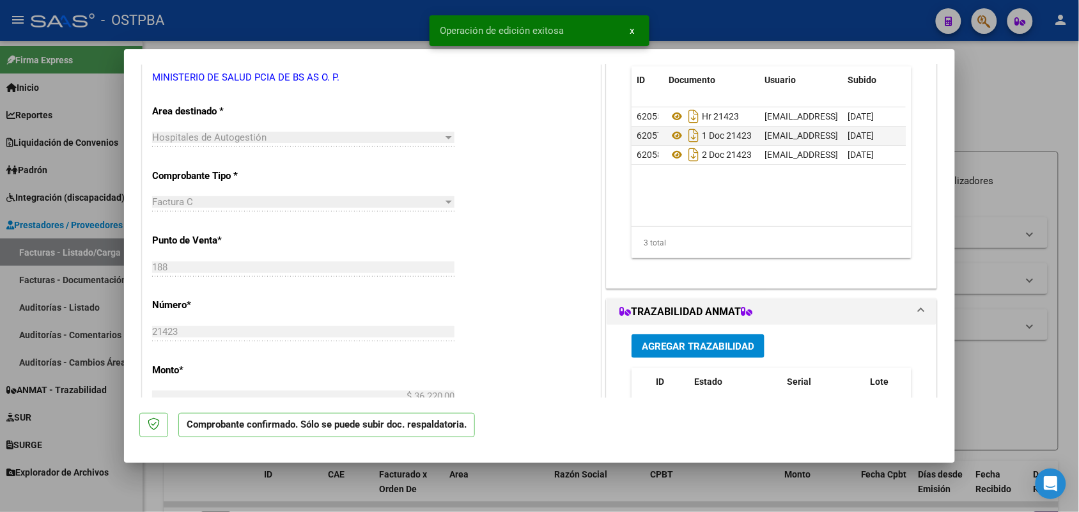
click at [97, 291] on div at bounding box center [539, 256] width 1079 height 512
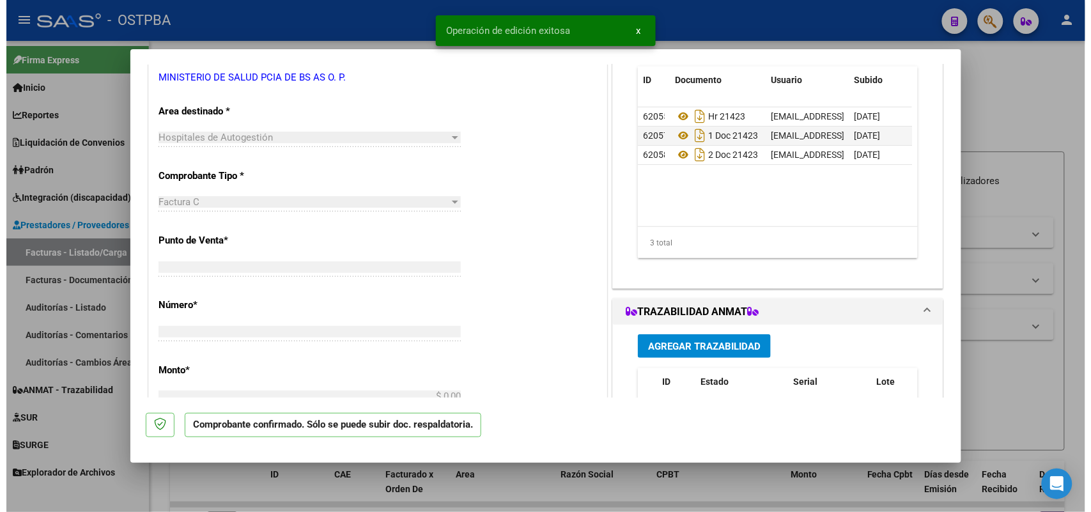
scroll to position [0, 0]
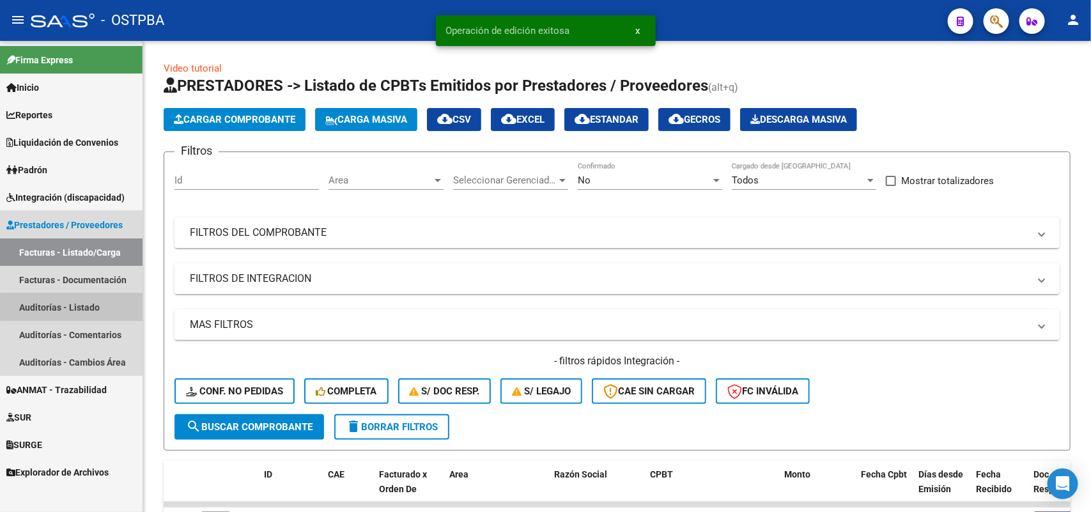
click at [88, 309] on link "Auditorías - Listado" at bounding box center [71, 306] width 143 height 27
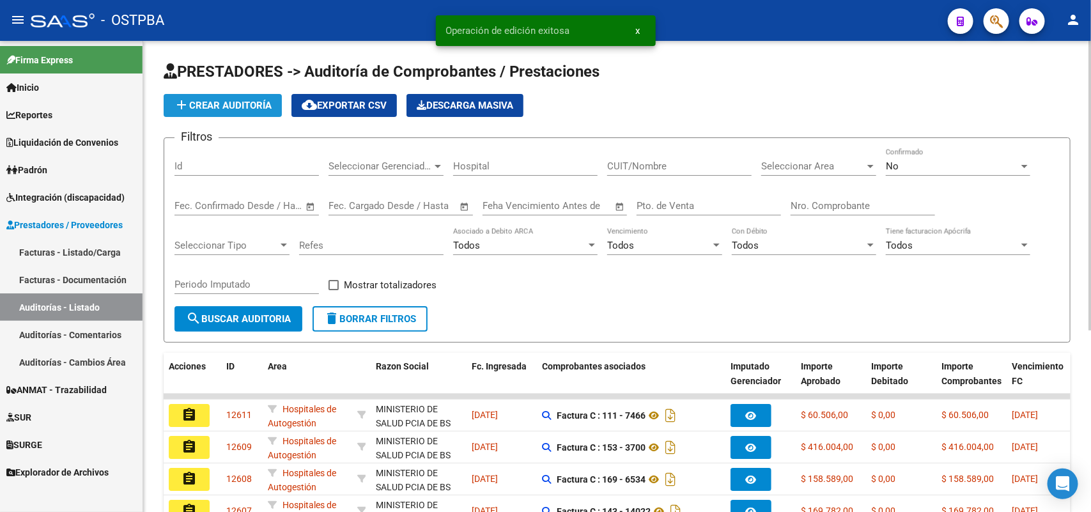
click at [227, 111] on button "add Crear Auditoría" at bounding box center [223, 105] width 118 height 23
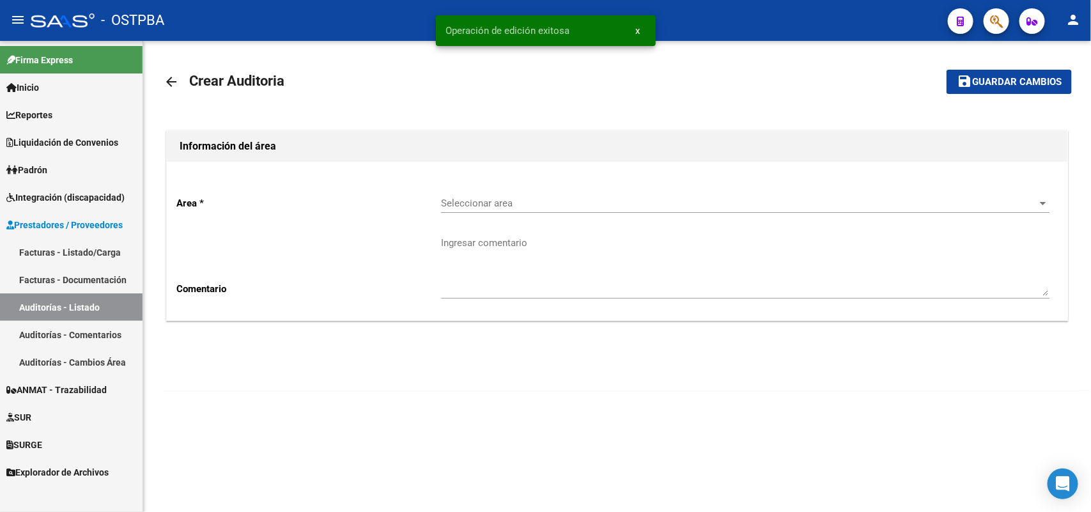
click at [444, 192] on div "Seleccionar area Seleccionar area" at bounding box center [745, 198] width 608 height 27
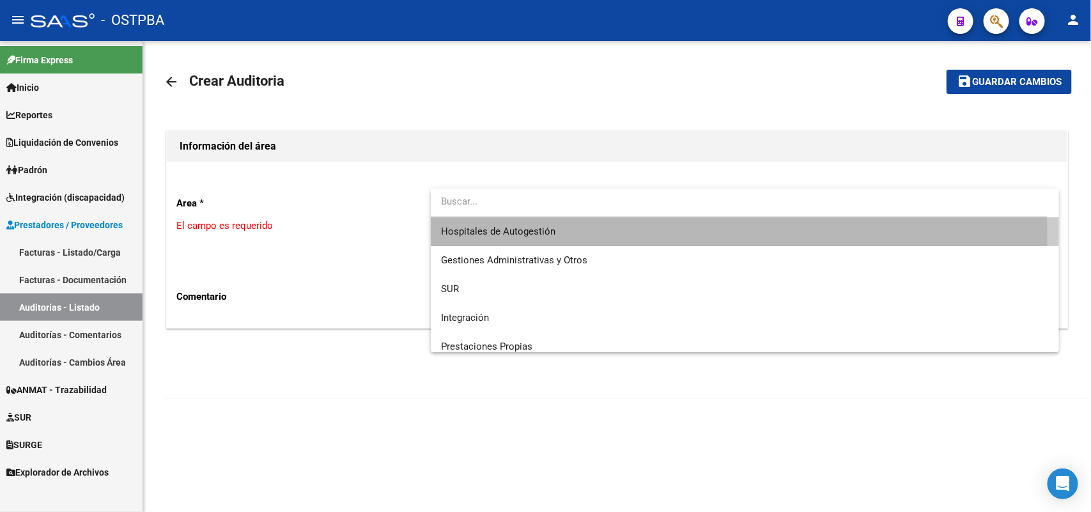
click at [458, 241] on span "Hospitales de Autogestión" at bounding box center [745, 231] width 608 height 29
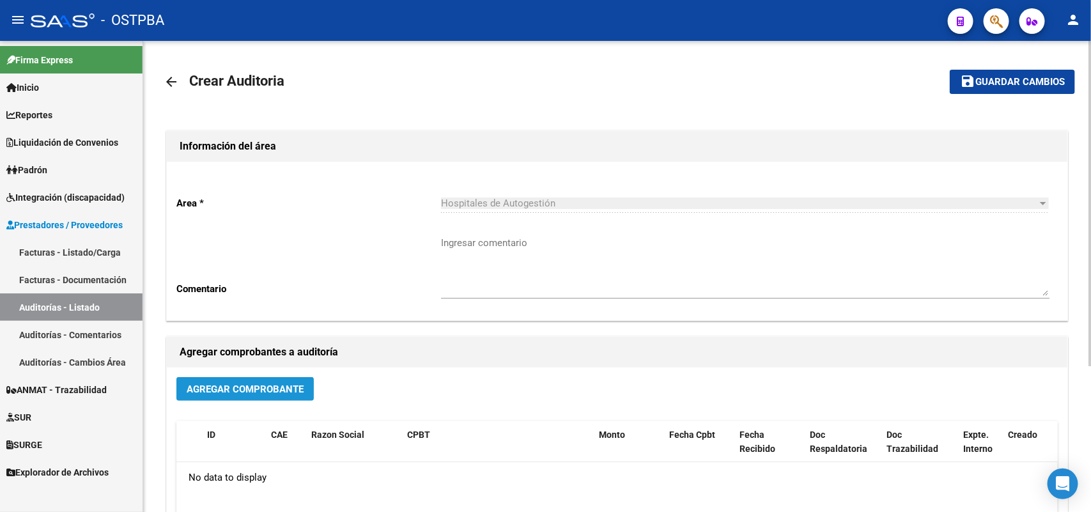
click at [264, 387] on span "Agregar Comprobante" at bounding box center [245, 390] width 117 height 12
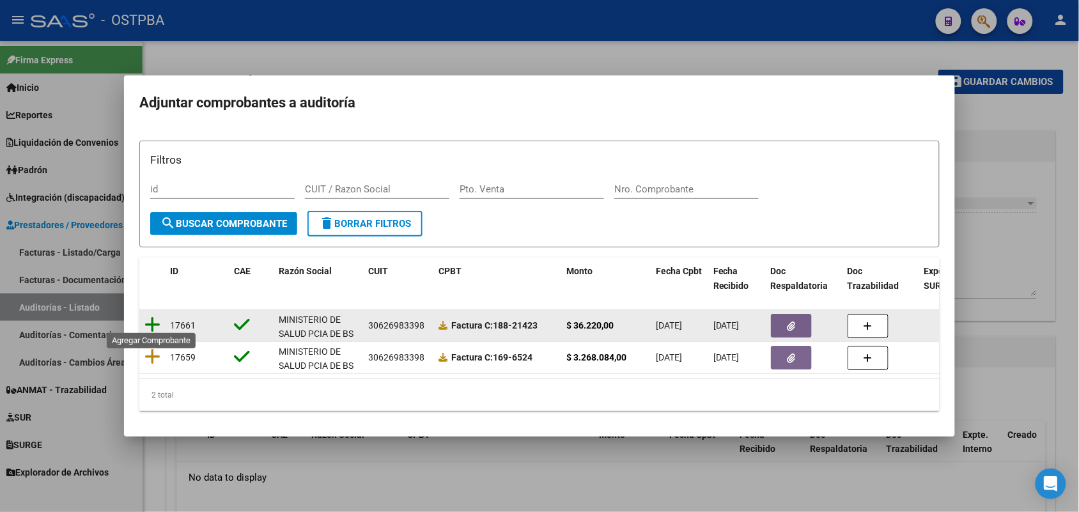
click at [153, 316] on icon at bounding box center [152, 325] width 16 height 18
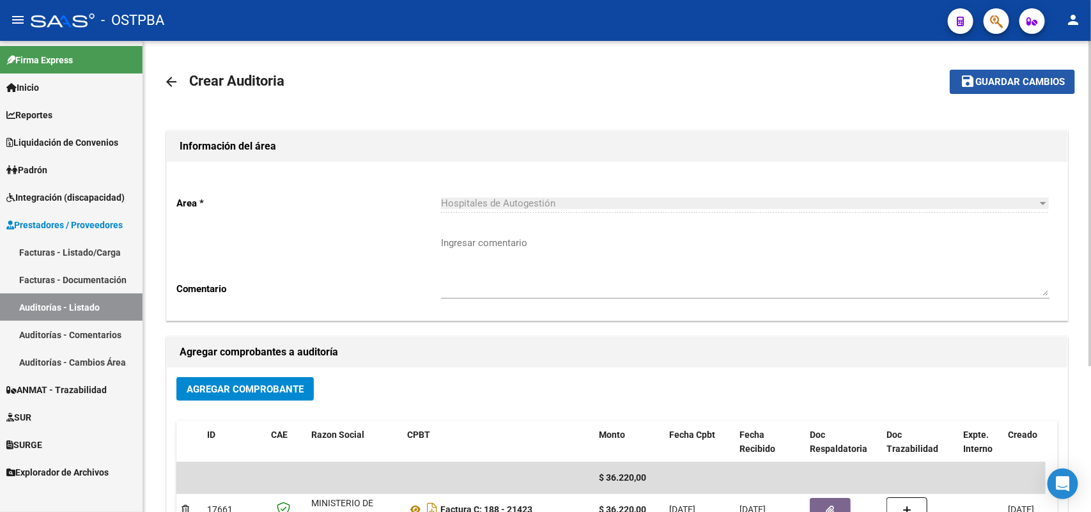
click at [1018, 77] on span "Guardar cambios" at bounding box center [1019, 83] width 89 height 12
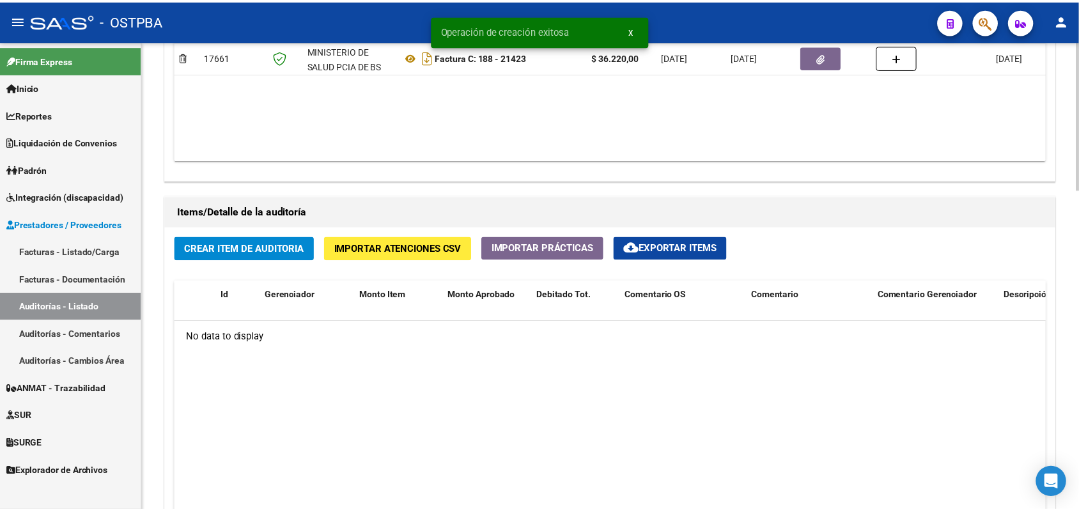
scroll to position [879, 0]
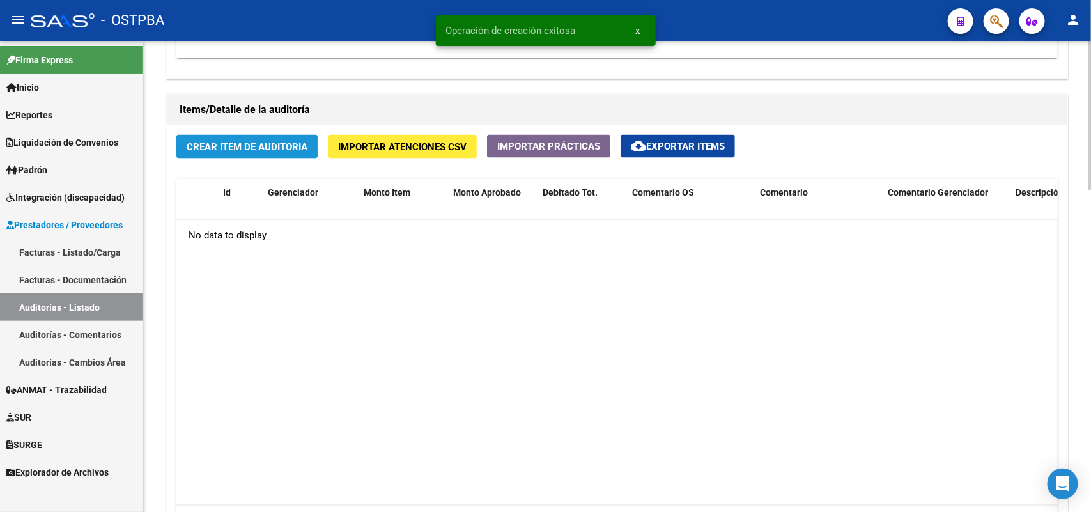
click at [262, 148] on span "Crear Item de Auditoria" at bounding box center [247, 147] width 121 height 12
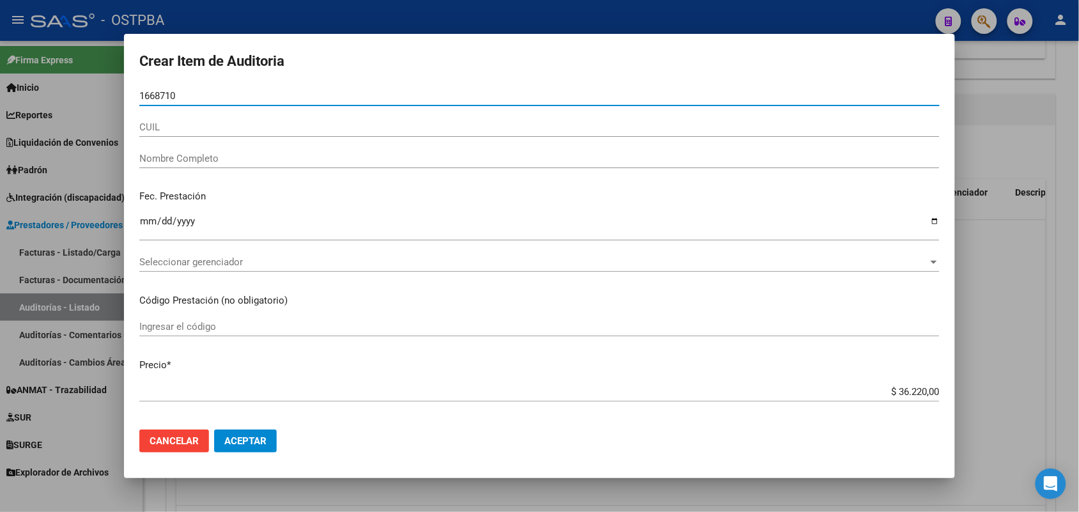
type input "16687108"
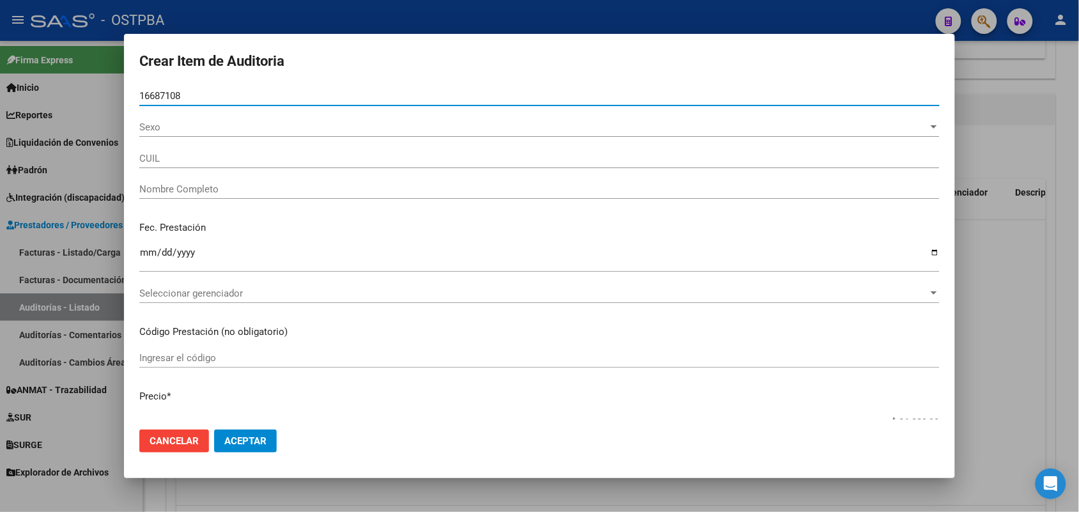
type input "27166871080"
type input "VARELA ALBORNOZ MIRTA ANTONIA -"
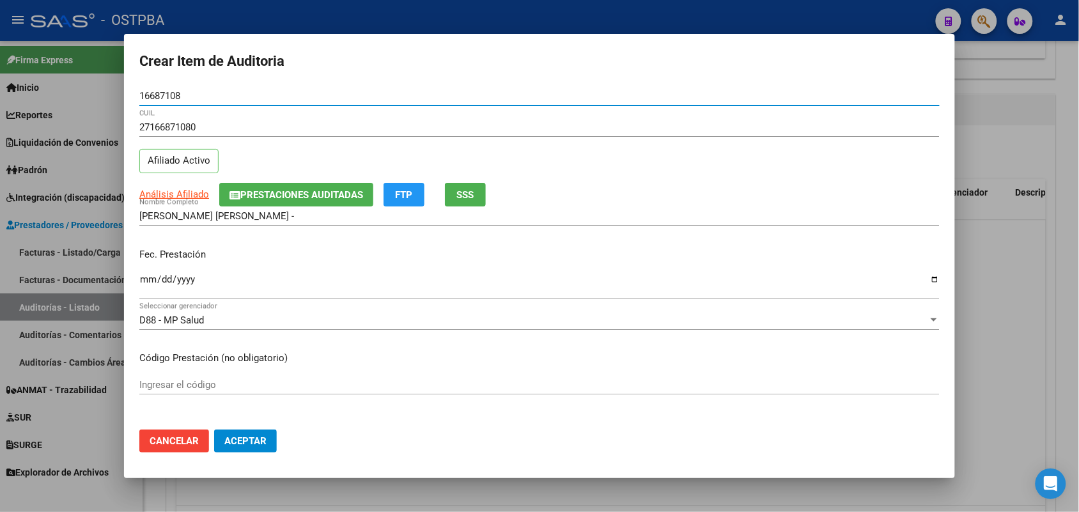
type input "16687108"
click at [147, 285] on input "Ingresar la fecha" at bounding box center [539, 284] width 800 height 20
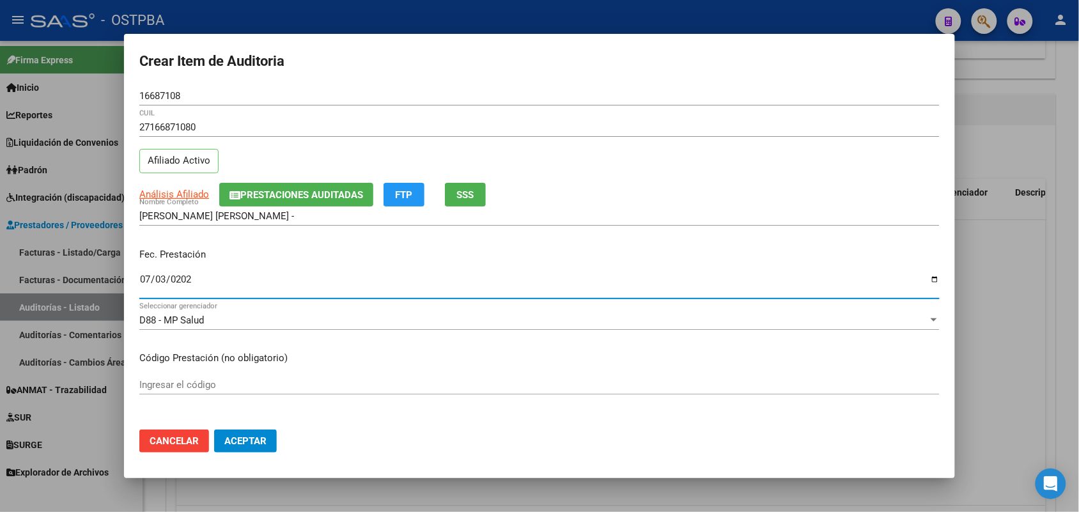
type input "2025-07-03"
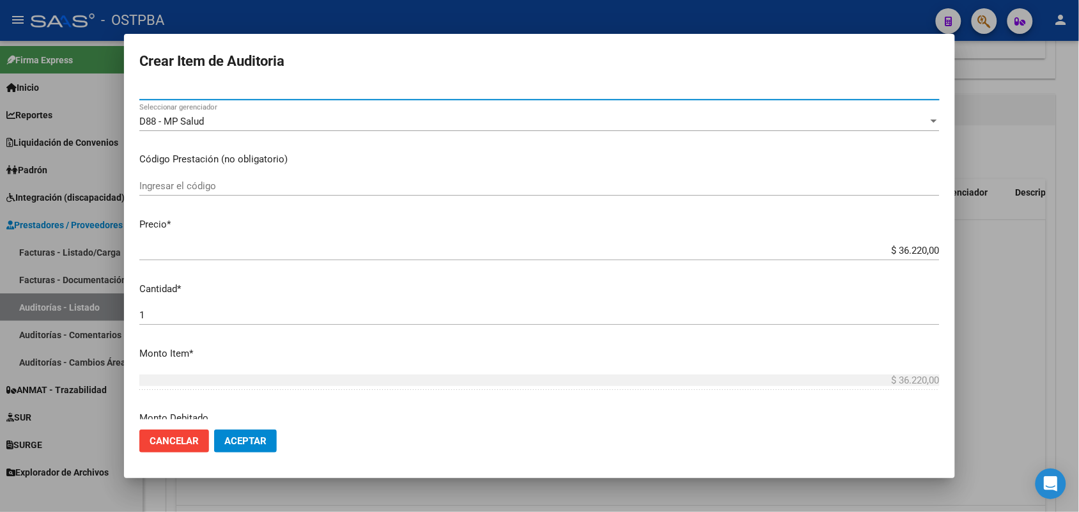
scroll to position [240, 0]
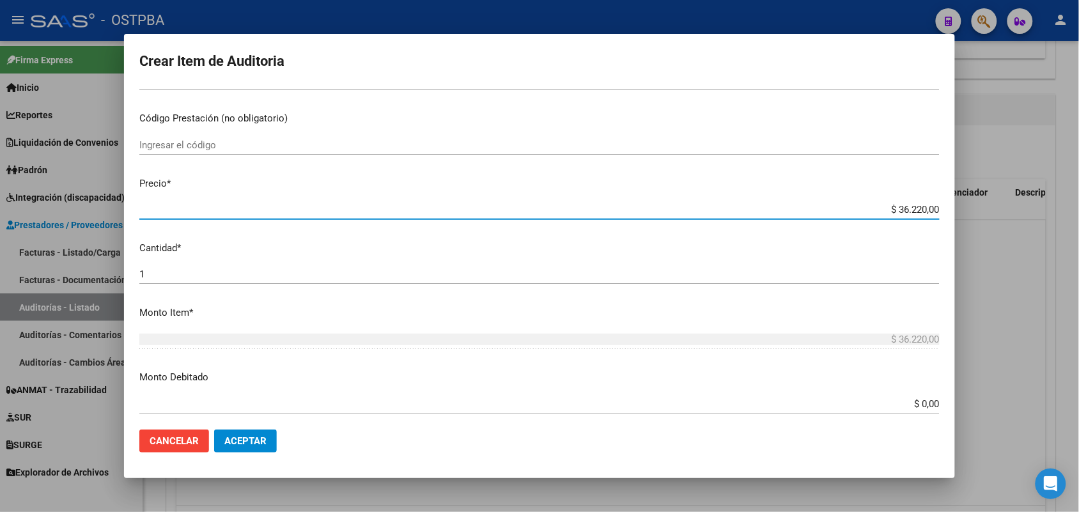
drag, startPoint x: 879, startPoint y: 206, endPoint x: 1021, endPoint y: 219, distance: 143.1
click at [1021, 219] on div "Crear Item de Auditoria 16687108 Nro Documento 27166871080 CUIL Afiliado Activo…" at bounding box center [539, 256] width 1079 height 512
type input "$ 0,07"
type input "$ 0,72"
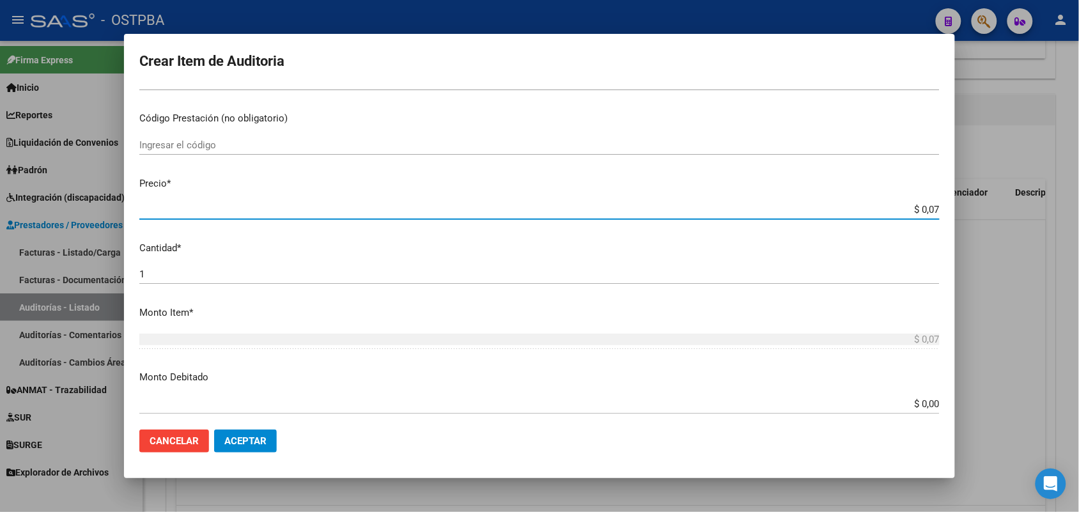
type input "$ 0,72"
type input "$ 7,24"
type input "$ 72,44"
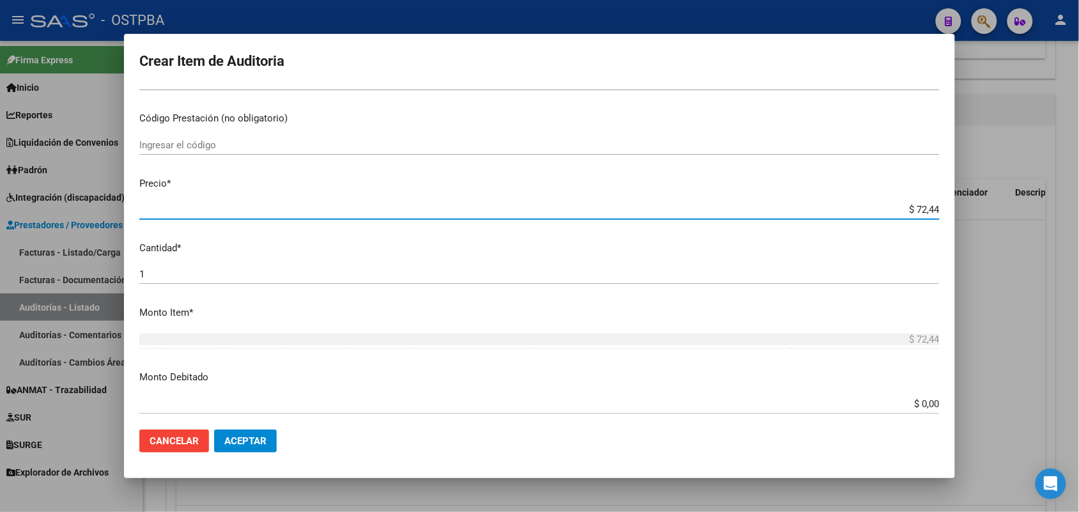
type input "$ 724,40"
type input "$ 7.244,00"
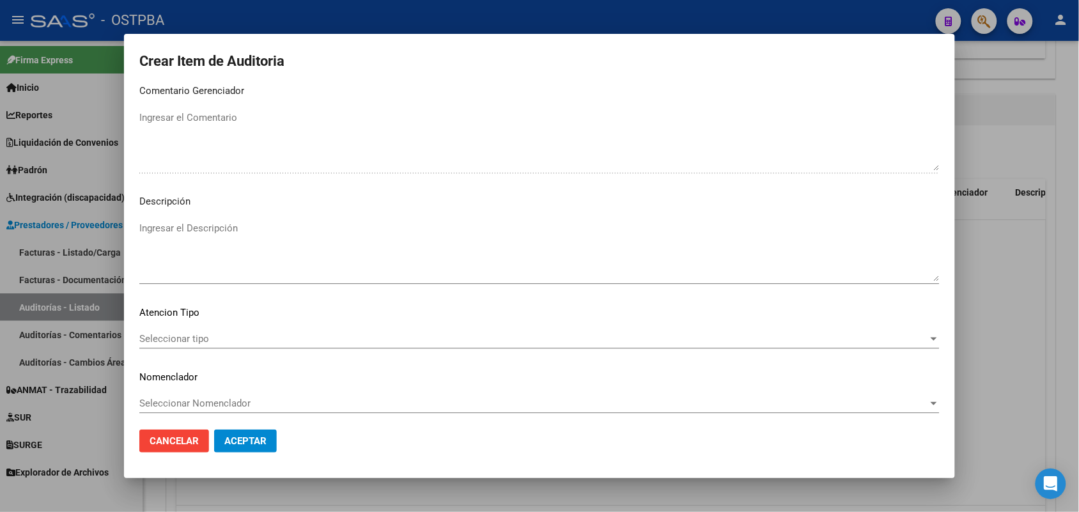
scroll to position [817, 0]
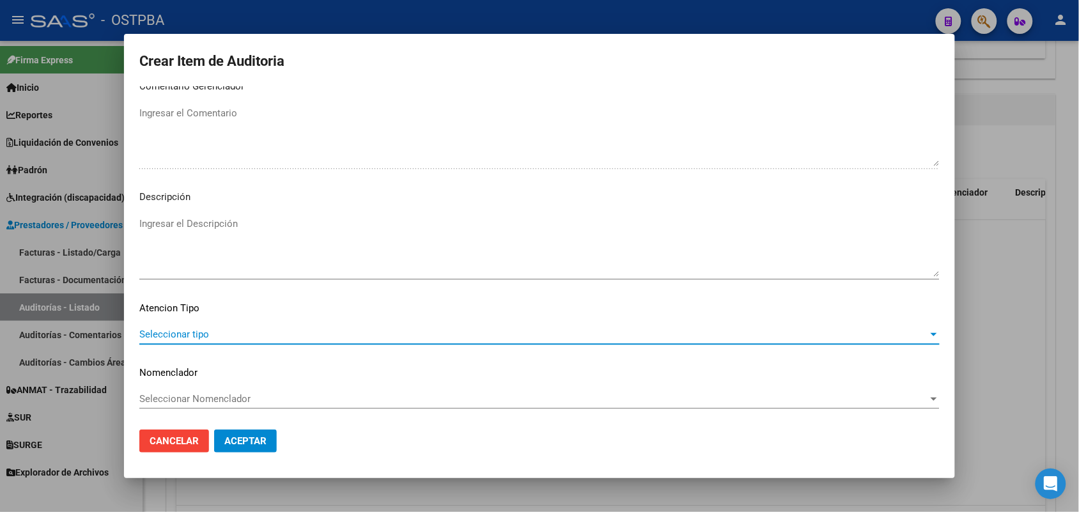
click at [173, 334] on span "Seleccionar tipo" at bounding box center [533, 335] width 789 height 12
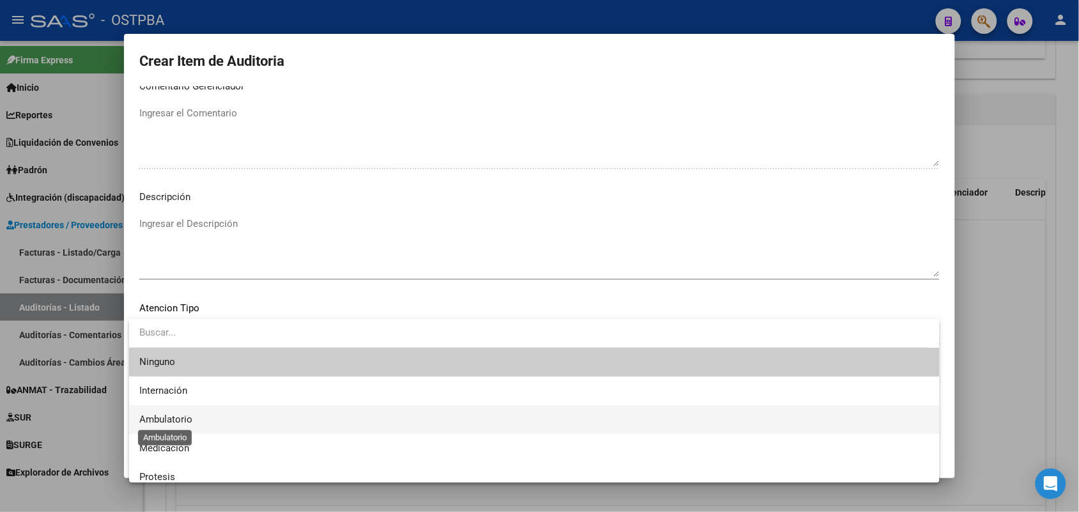
click at [179, 415] on span "Ambulatorio" at bounding box center [165, 420] width 53 height 12
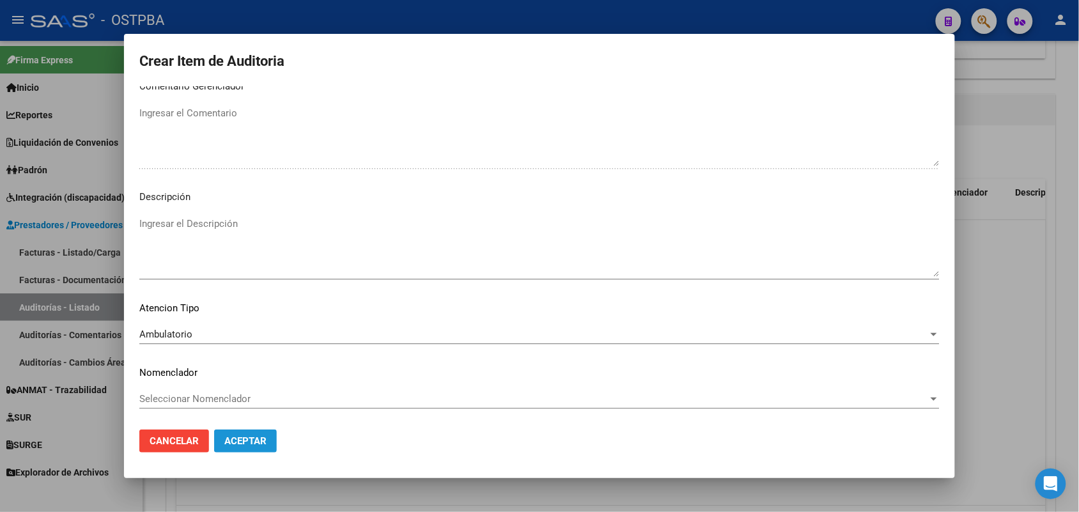
click at [235, 432] on button "Aceptar" at bounding box center [245, 441] width 63 height 23
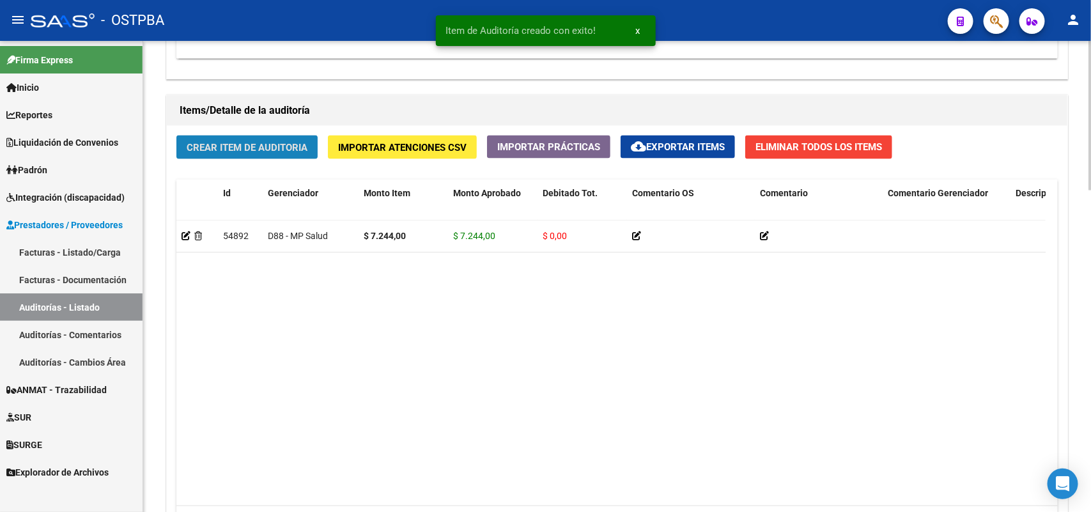
click at [237, 145] on span "Crear Item de Auditoria" at bounding box center [247, 148] width 121 height 12
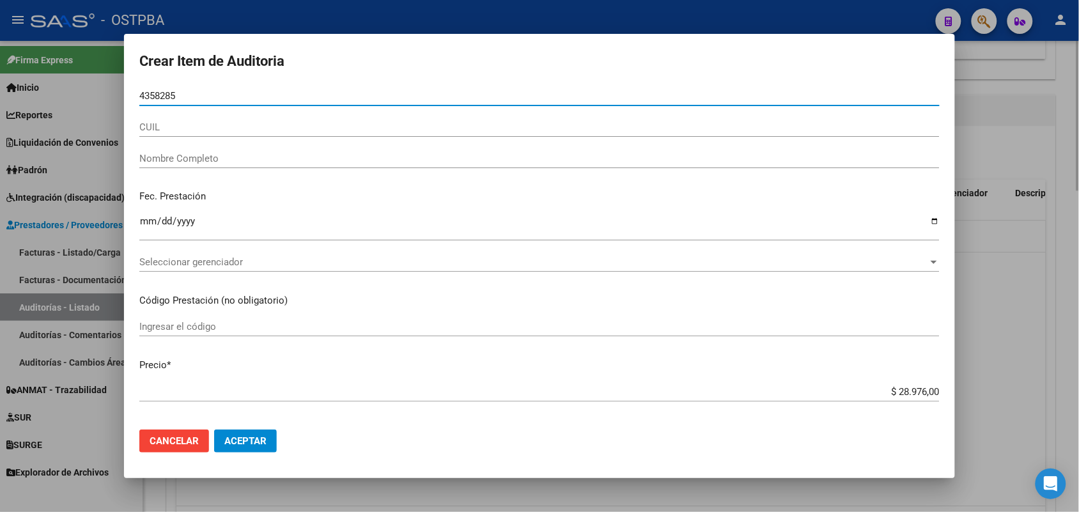
type input "43582850"
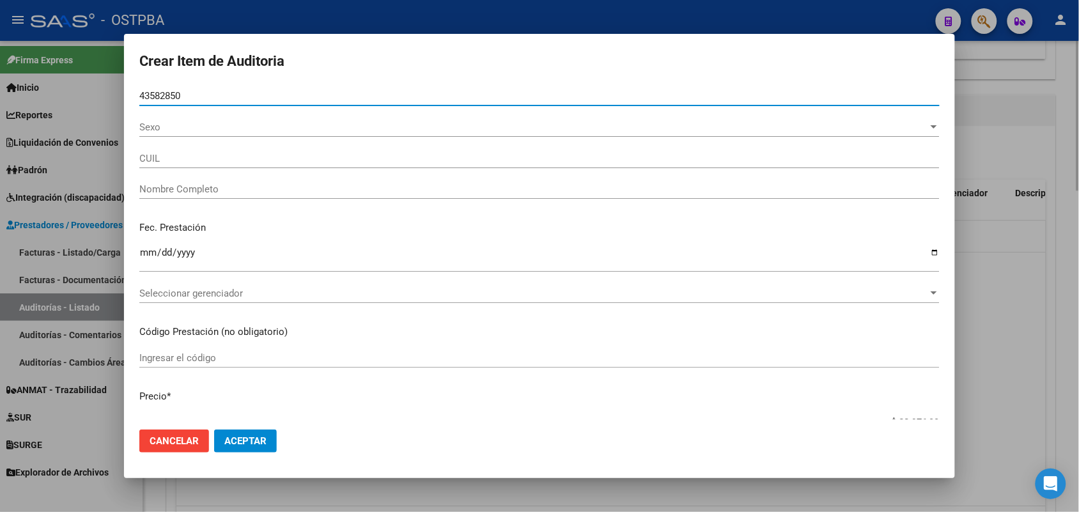
type input "27435828502"
type input "LOPEZ MARCELA CHIARA MARINA -"
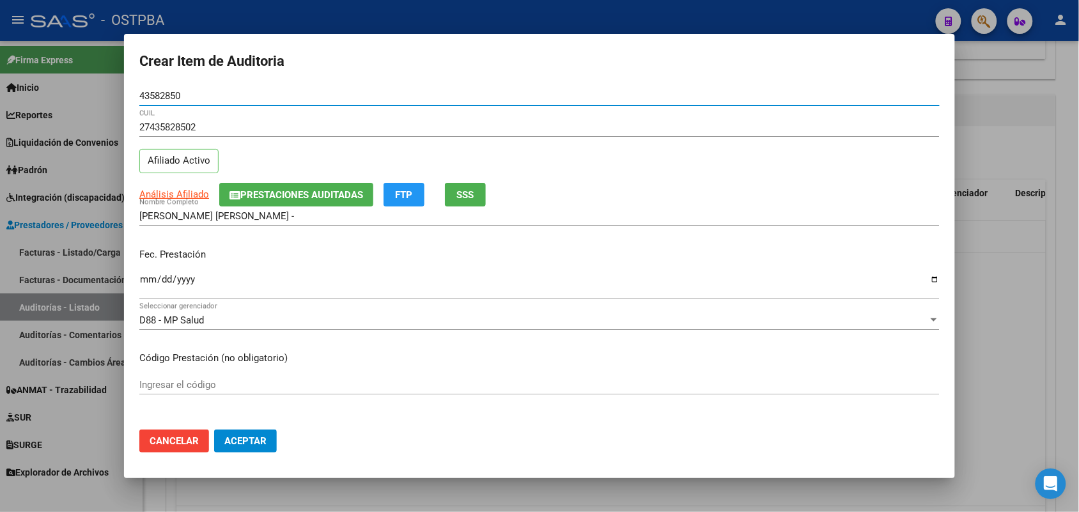
type input "43582850"
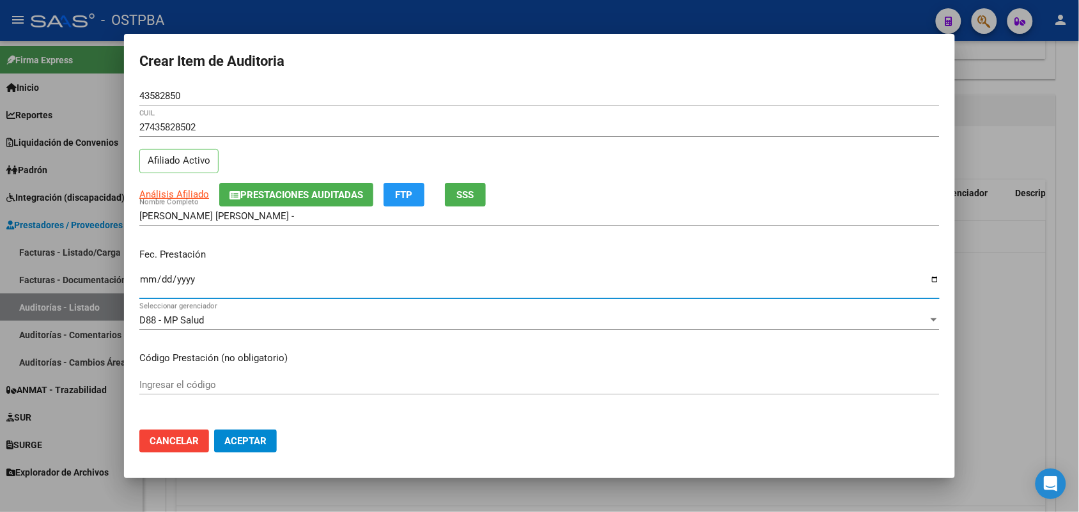
click at [151, 283] on input "Ingresar la fecha" at bounding box center [539, 284] width 800 height 20
type input "2025-07-07"
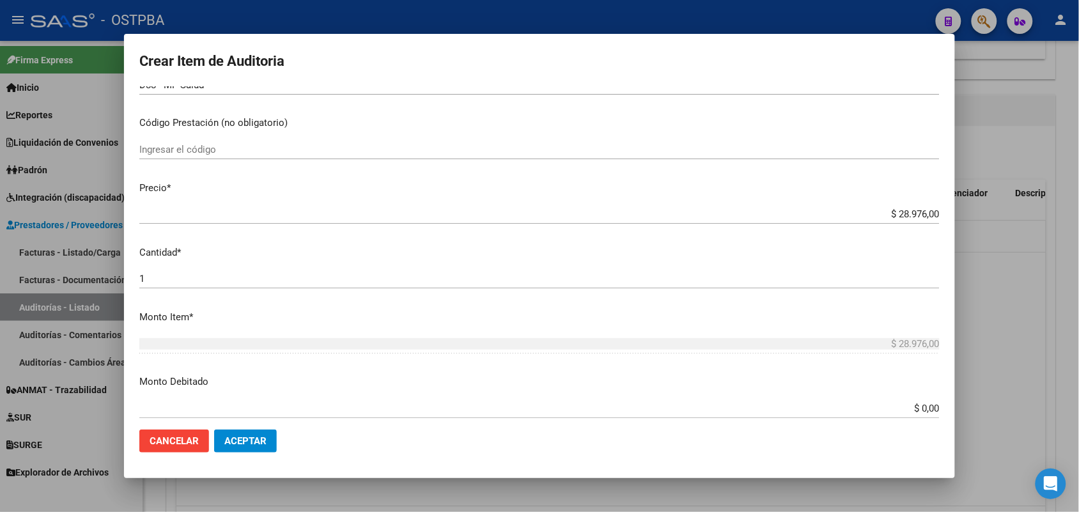
scroll to position [240, 0]
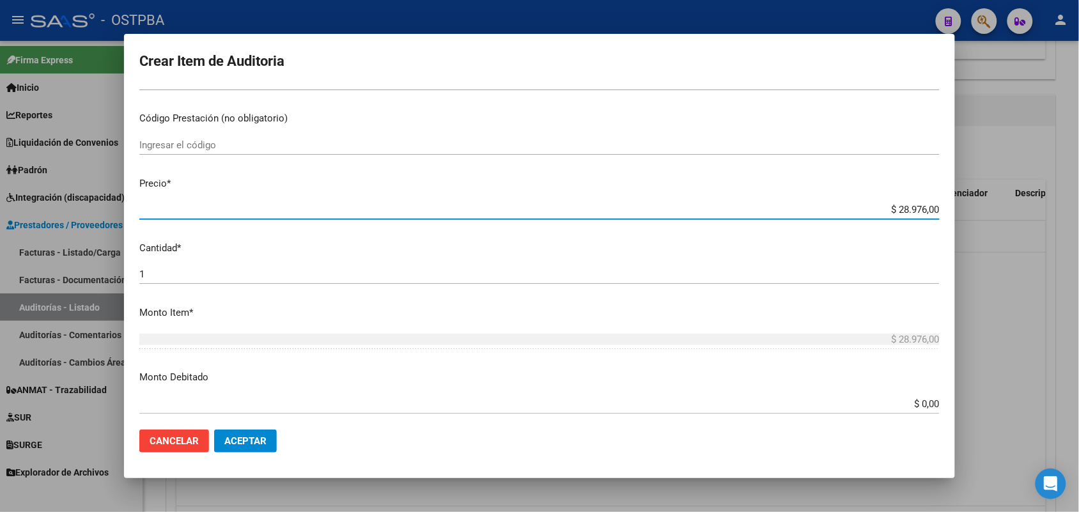
drag, startPoint x: 868, startPoint y: 211, endPoint x: 970, endPoint y: 211, distance: 102.3
click at [970, 211] on div "Crear Item de Auditoria 43582850 Nro Documento 27435828502 CUIL Afiliado Activo…" at bounding box center [539, 256] width 1079 height 512
type input "$ 0,07"
type input "$ 0,72"
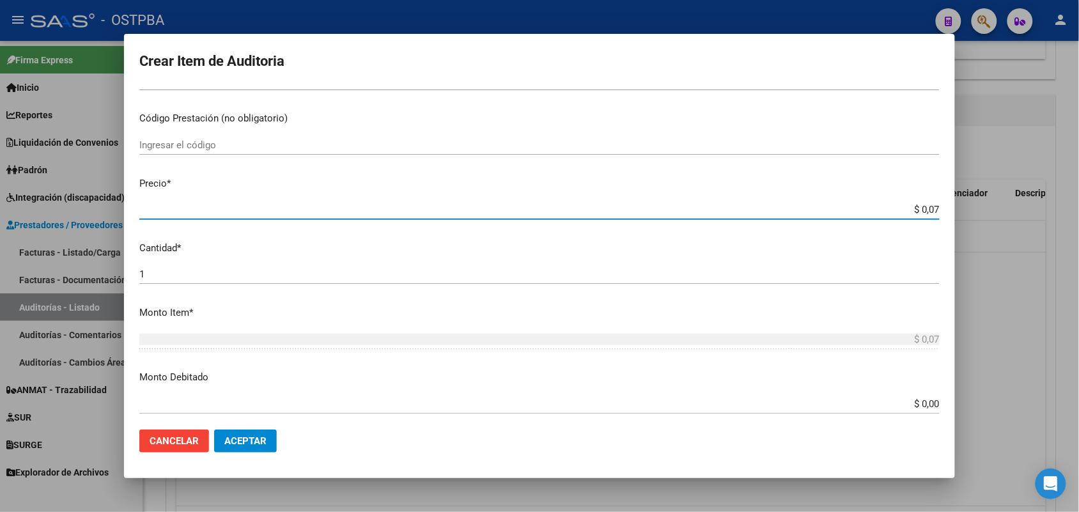
type input "$ 0,72"
type input "$ 7,24"
type input "$ 72,44"
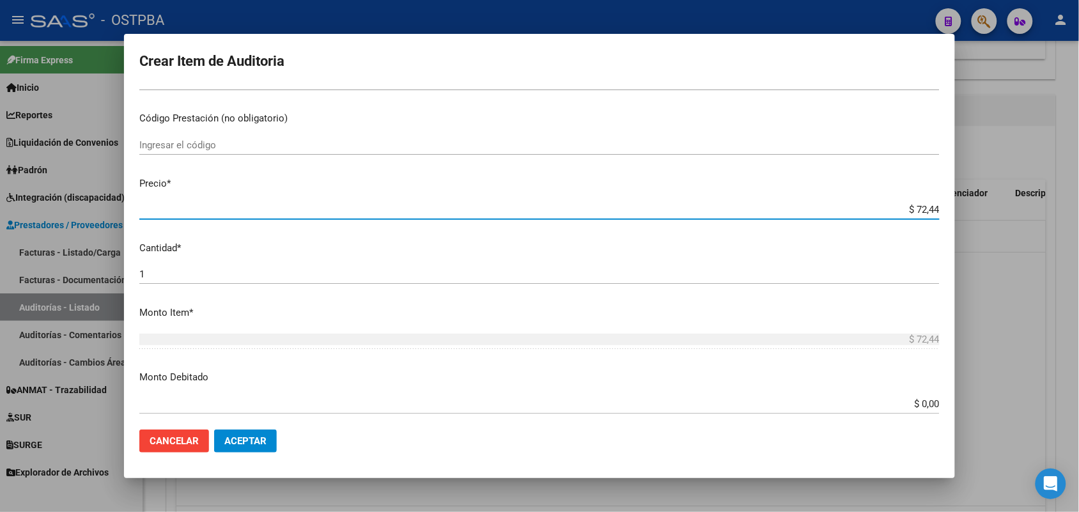
type input "$ 724,40"
type input "$ 7.244,00"
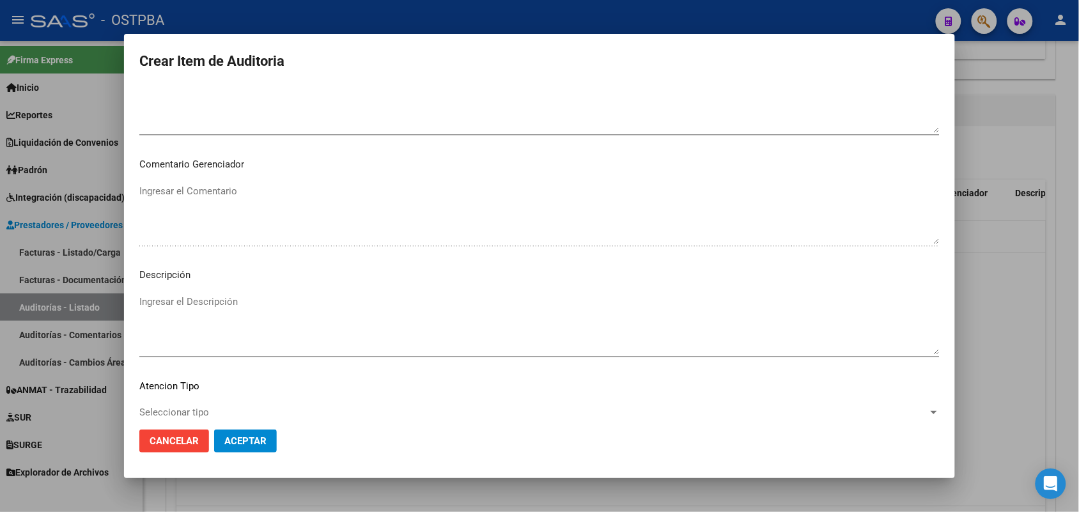
scroll to position [799, 0]
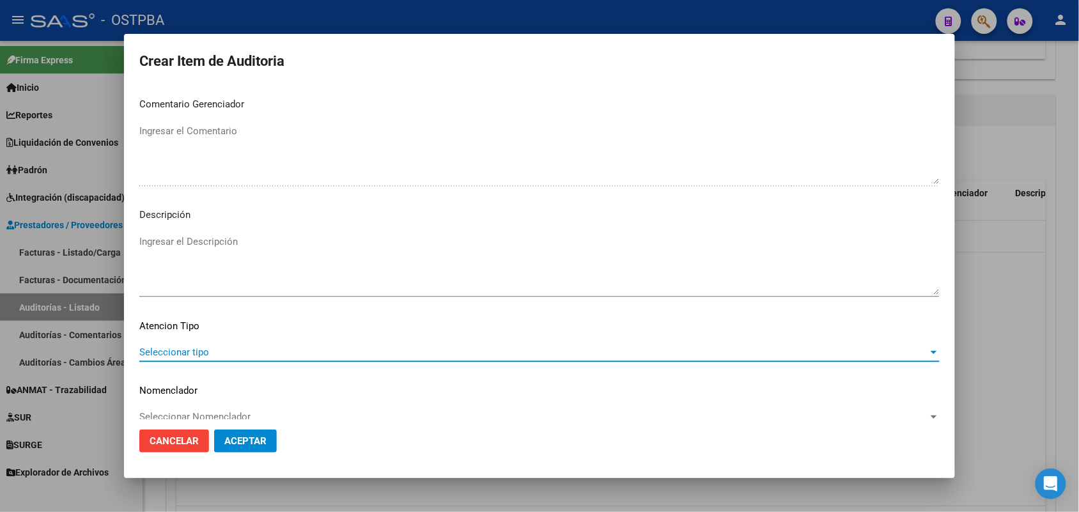
click at [197, 352] on span "Seleccionar tipo" at bounding box center [533, 352] width 789 height 12
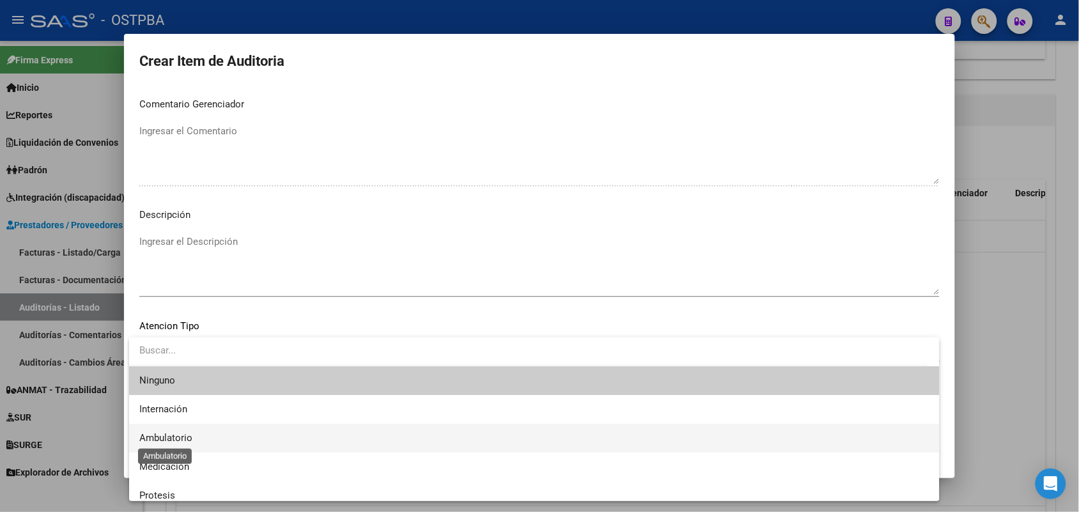
click at [180, 441] on span "Ambulatorio" at bounding box center [165, 438] width 53 height 12
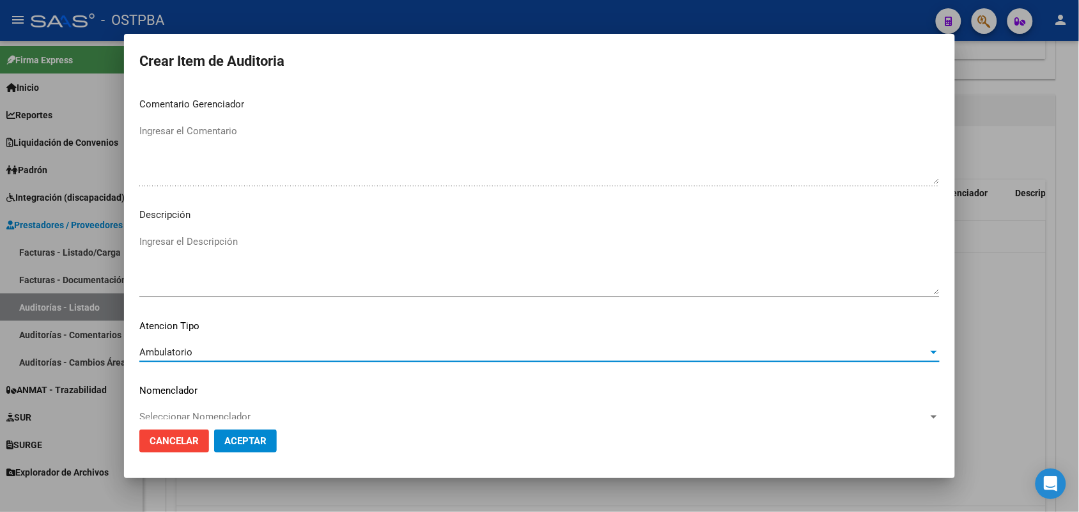
click at [247, 440] on span "Aceptar" at bounding box center [245, 441] width 42 height 12
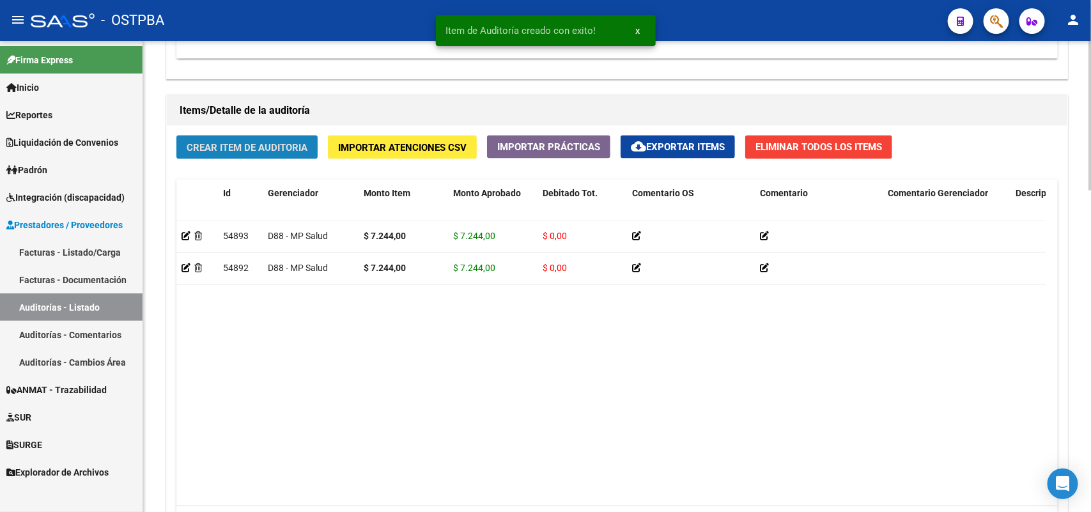
click at [301, 146] on span "Crear Item de Auditoria" at bounding box center [247, 148] width 121 height 12
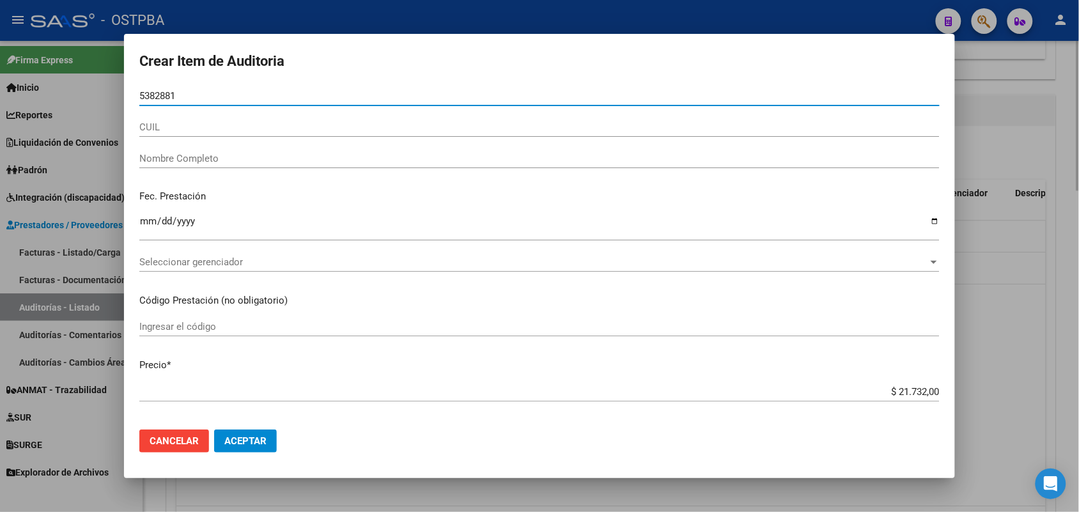
type input "53828817"
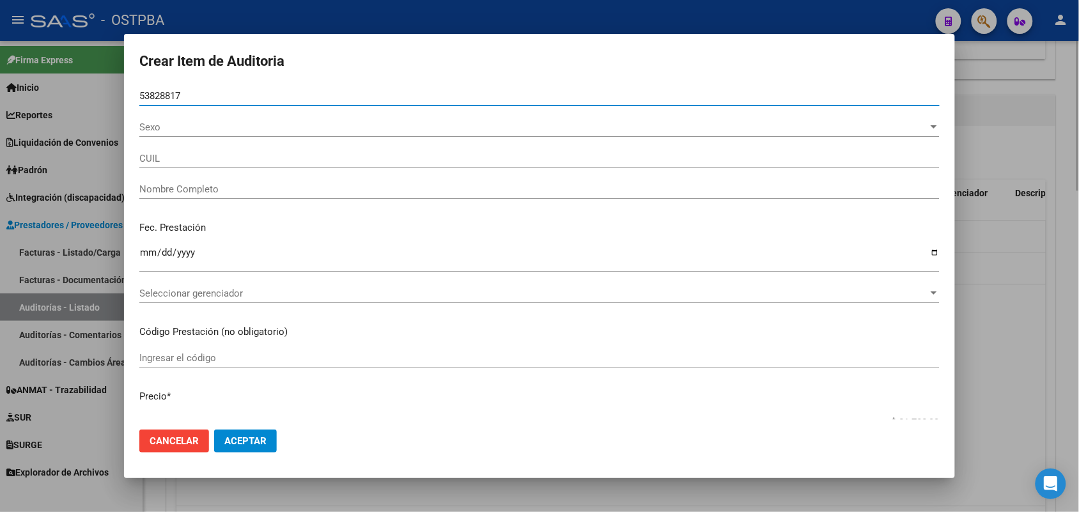
type input "27538288174"
type input "ACOSTA VALENTINA -"
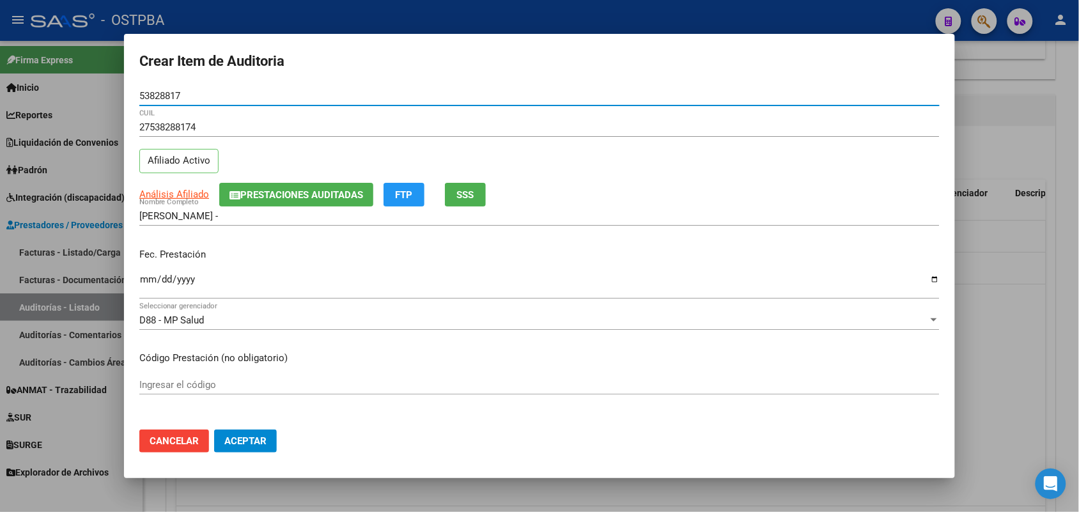
type input "53828817"
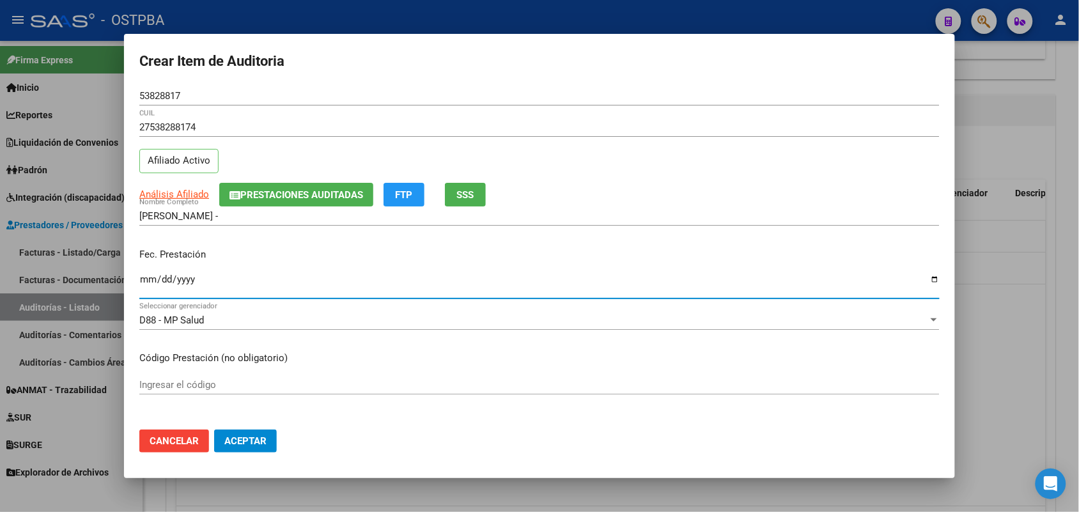
click at [142, 284] on input "Ingresar la fecha" at bounding box center [539, 284] width 800 height 20
type input "2025-07-11"
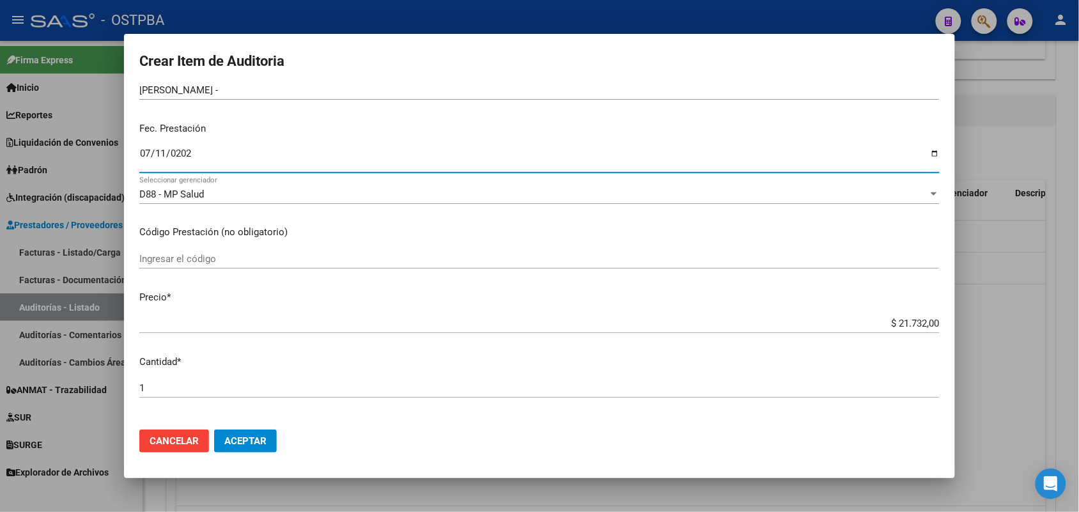
scroll to position [160, 0]
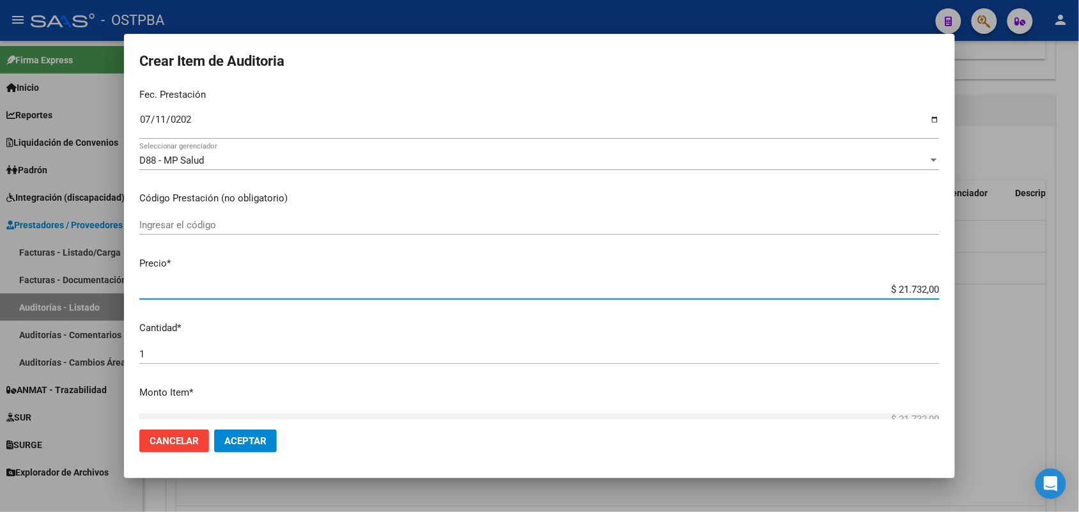
drag, startPoint x: 868, startPoint y: 284, endPoint x: 975, endPoint y: 291, distance: 107.6
click at [975, 291] on div "Crear Item de Auditoria 53828817 Nro Documento 27538288174 CUIL Afiliado Activo…" at bounding box center [539, 256] width 1079 height 512
type input "$ 0,07"
type input "$ 0,72"
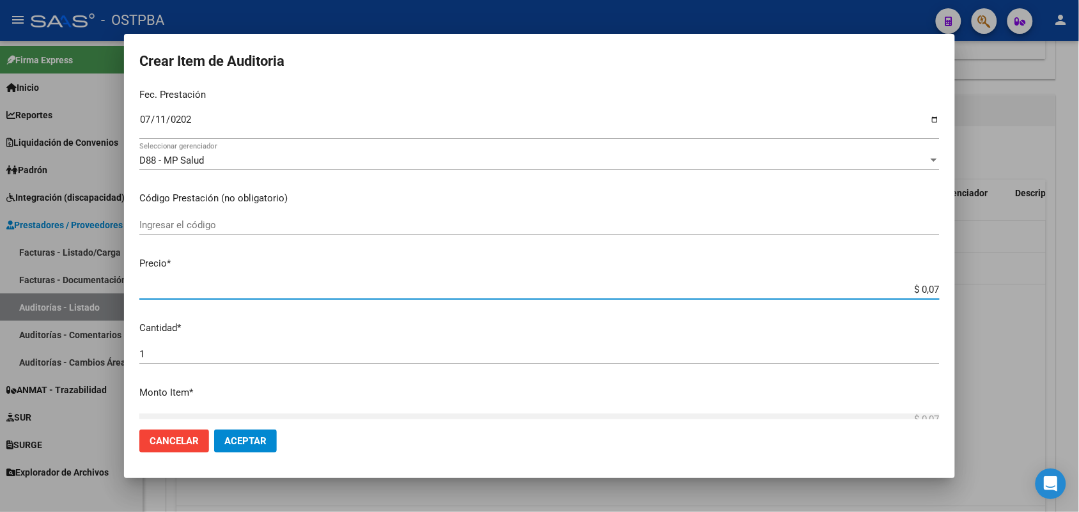
type input "$ 0,72"
type input "$ 7,24"
type input "$ 72,44"
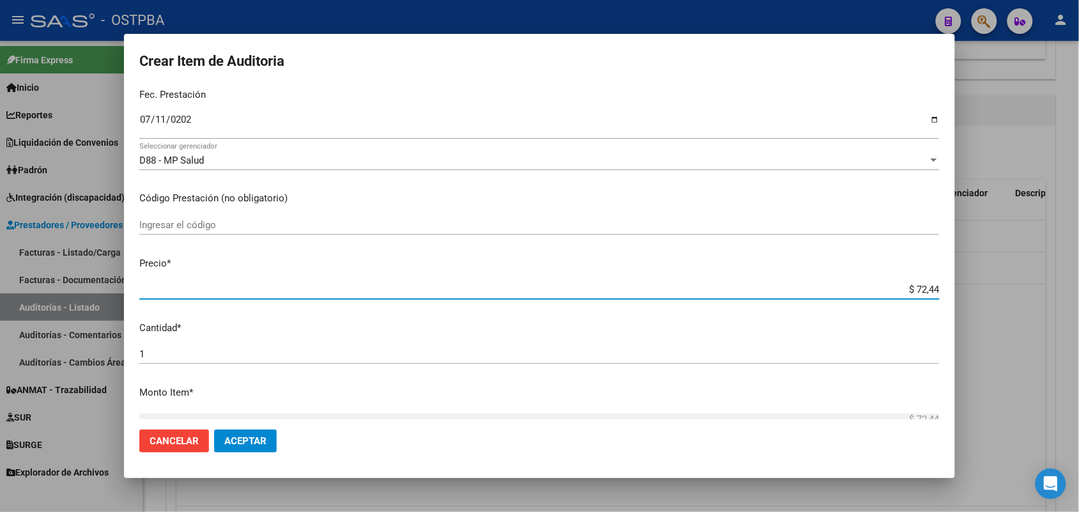
type input "$ 724,40"
type input "$ 7.244,00"
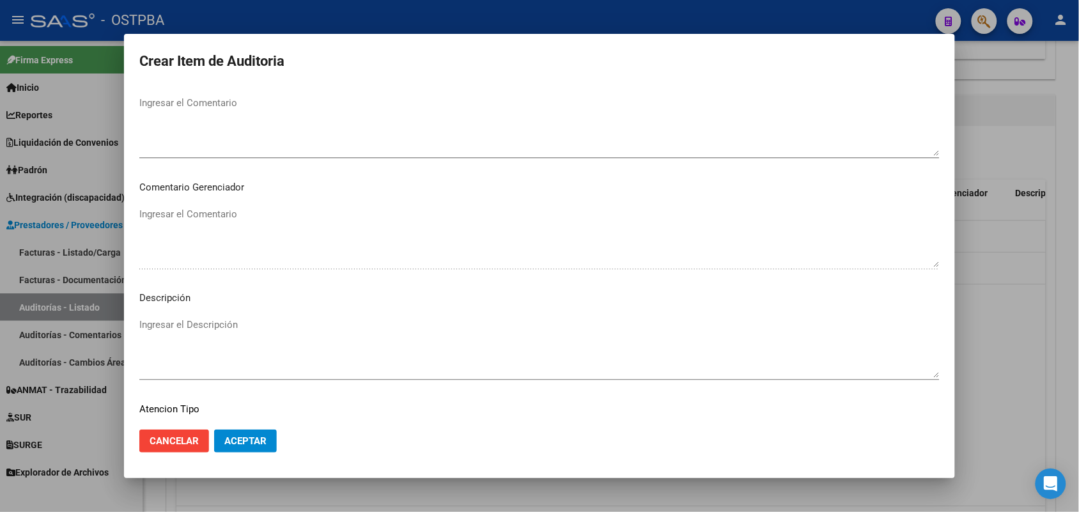
scroll to position [817, 0]
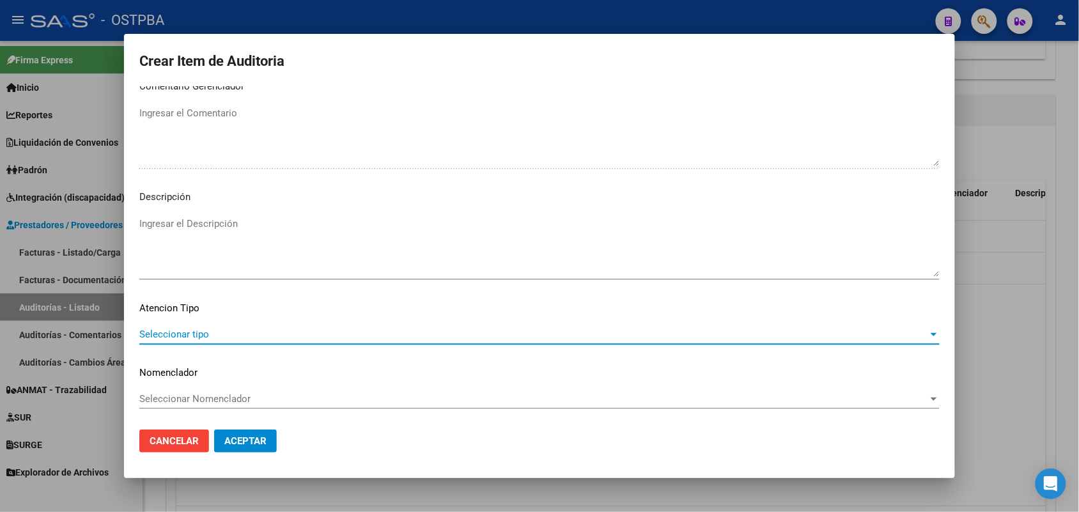
click at [197, 331] on span "Seleccionar tipo" at bounding box center [533, 335] width 789 height 12
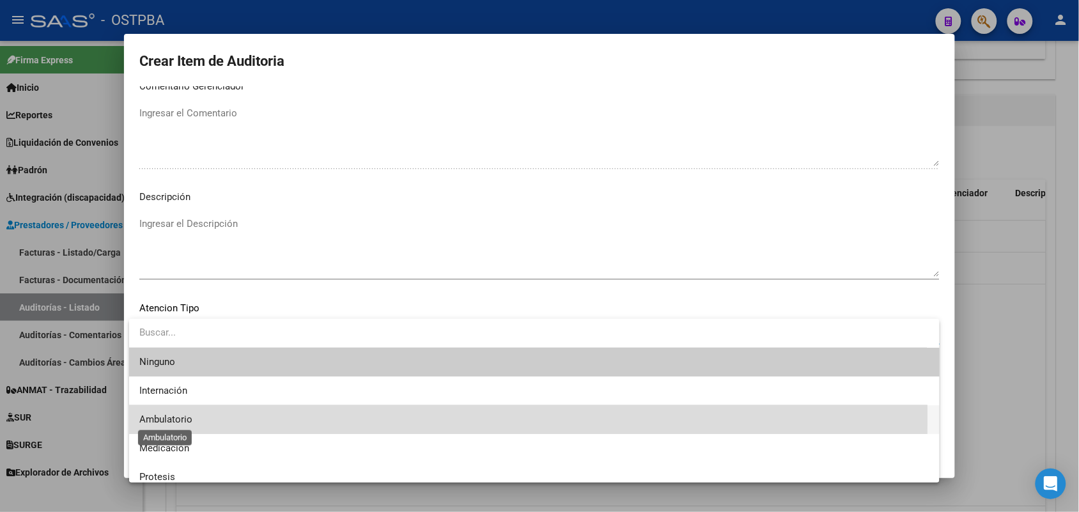
click at [176, 417] on span "Ambulatorio" at bounding box center [165, 420] width 53 height 12
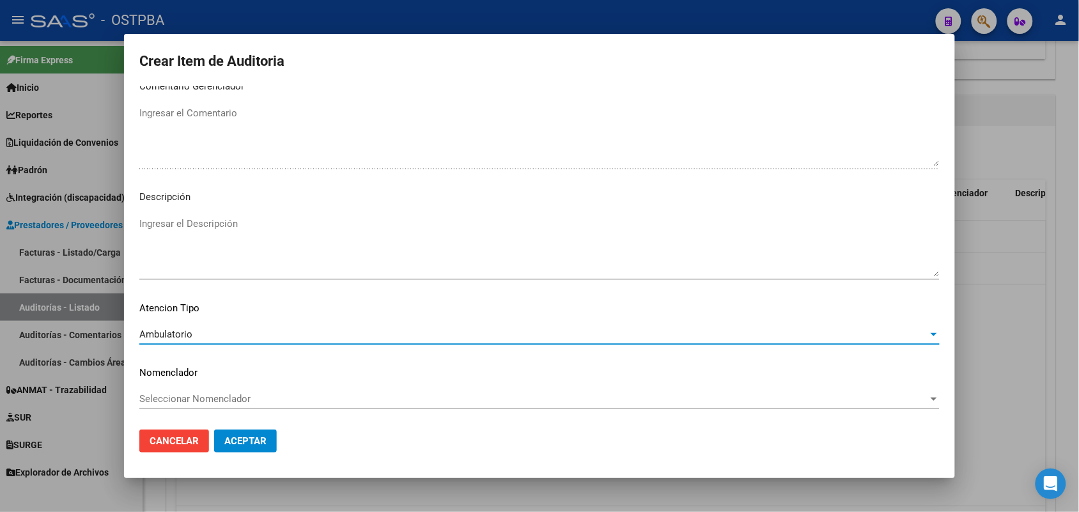
click at [240, 433] on button "Aceptar" at bounding box center [245, 441] width 63 height 23
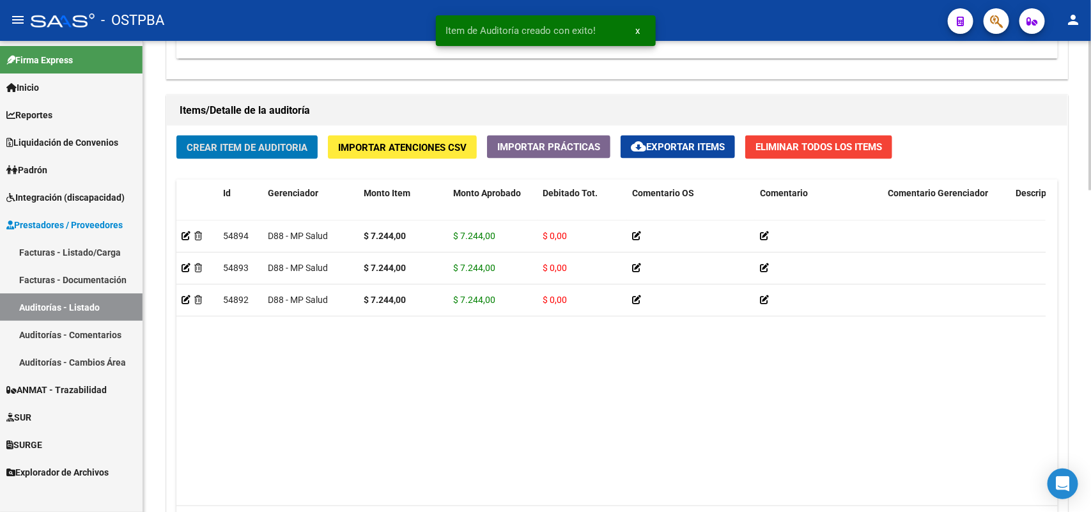
click at [256, 147] on span "Crear Item de Auditoria" at bounding box center [247, 148] width 121 height 12
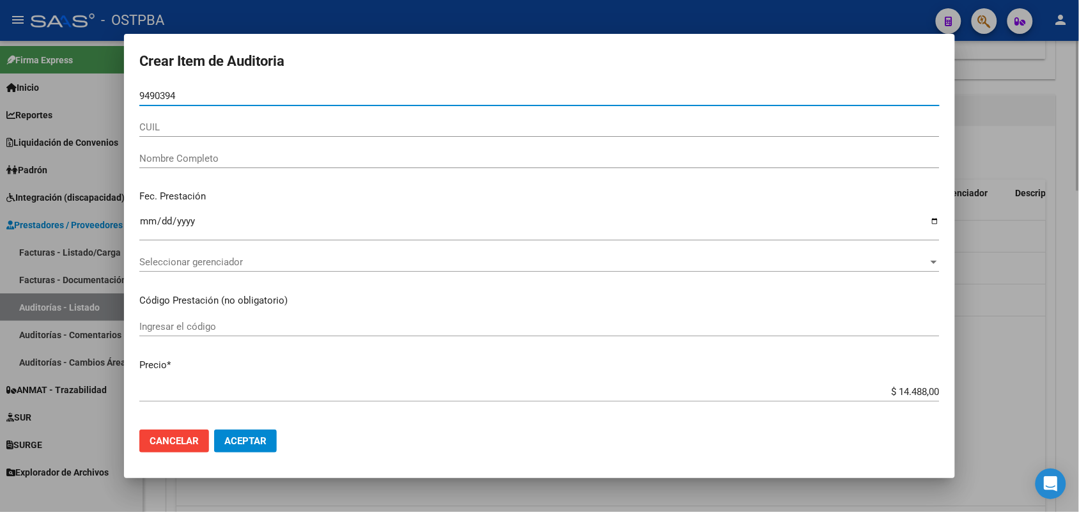
type input "94903943"
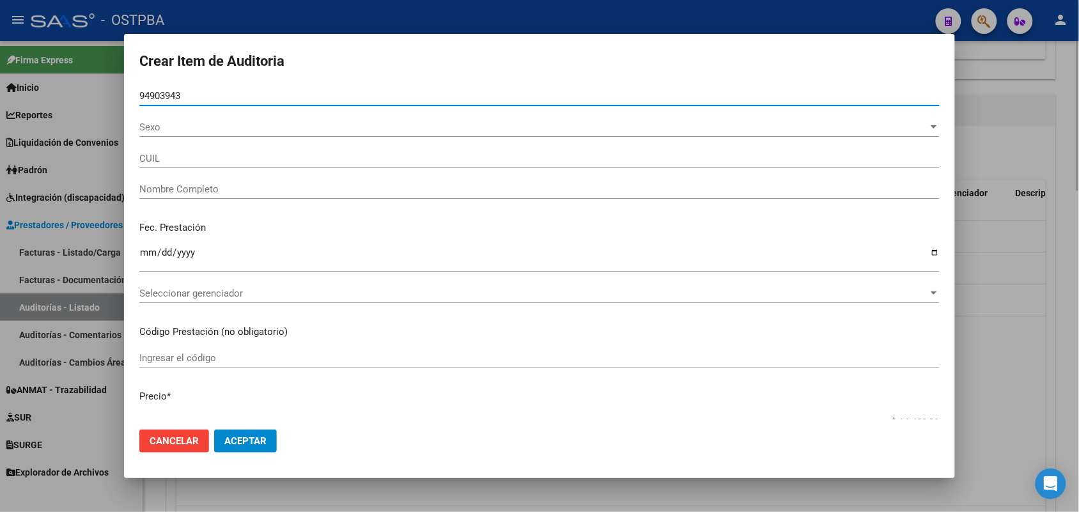
type input "27949039434"
type input "GONZALEZ SALDIVAR MIRNA -"
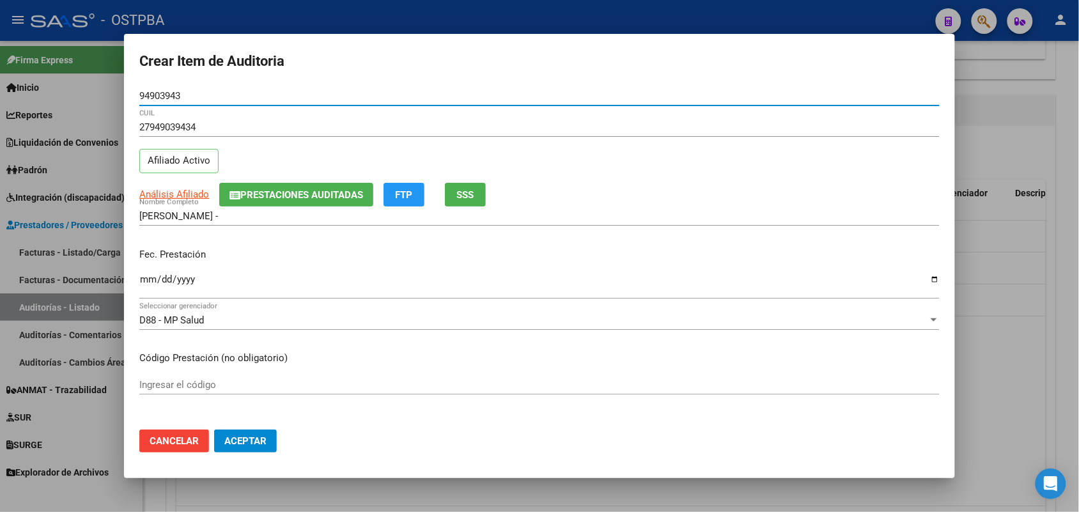
type input "94903943"
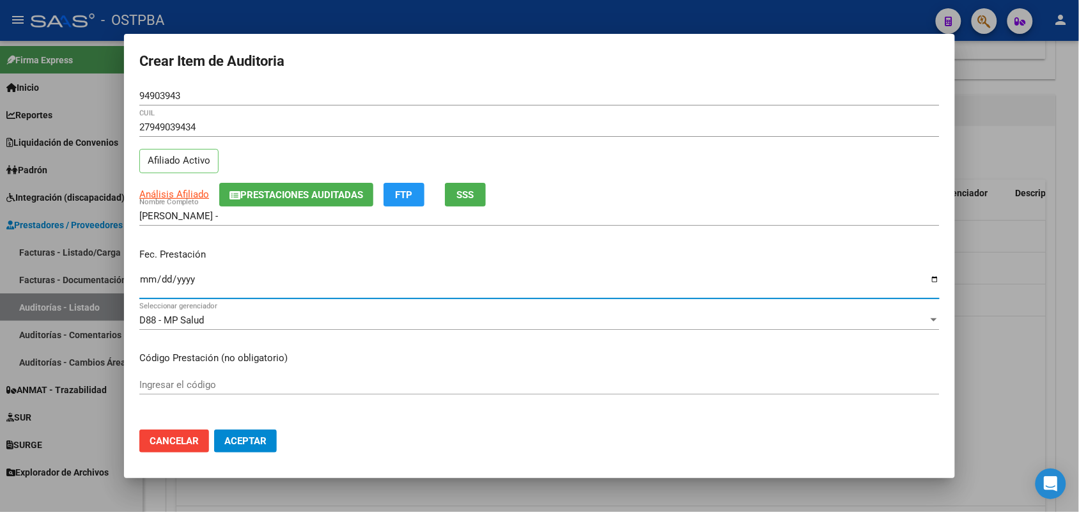
drag, startPoint x: 149, startPoint y: 279, endPoint x: 157, endPoint y: 283, distance: 8.6
click at [149, 279] on input "Ingresar la fecha" at bounding box center [539, 284] width 800 height 20
type input "2025-07-17"
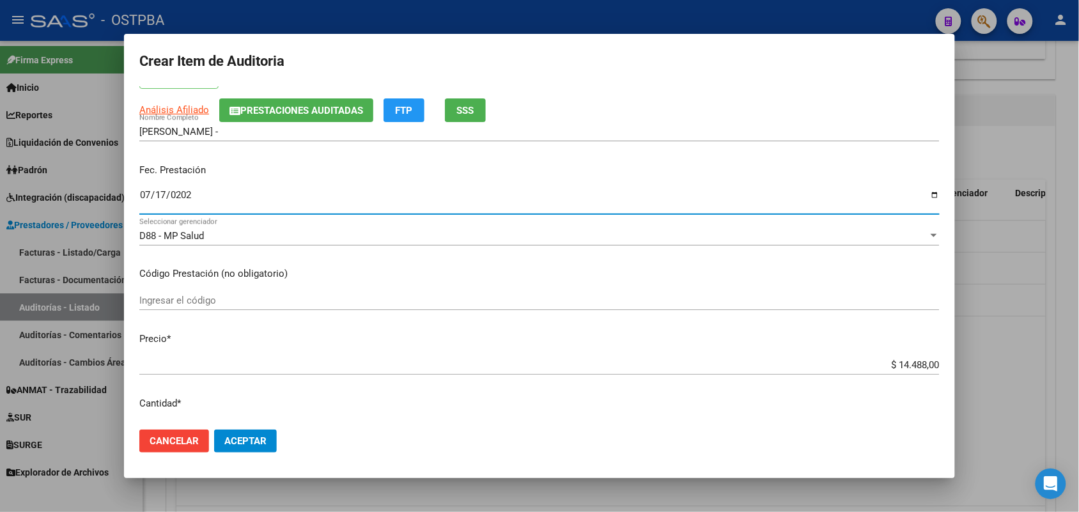
scroll to position [160, 0]
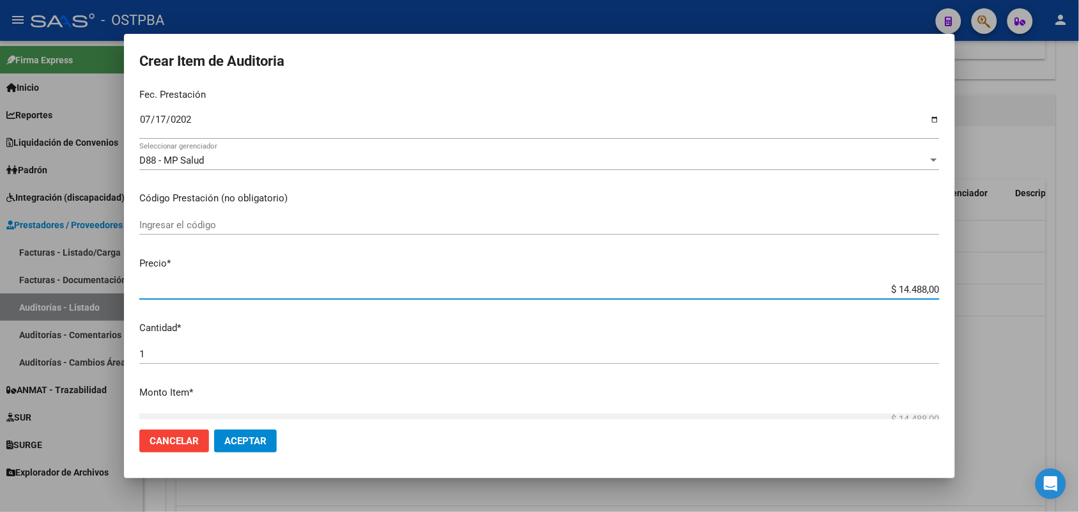
drag, startPoint x: 871, startPoint y: 285, endPoint x: 991, endPoint y: 311, distance: 122.4
click at [989, 305] on div "Crear Item de Auditoria 94903943 Nro Documento 27949039434 CUIL Afiliado Activo…" at bounding box center [539, 256] width 1079 height 512
type input "$ 0,07"
type input "$ 0,72"
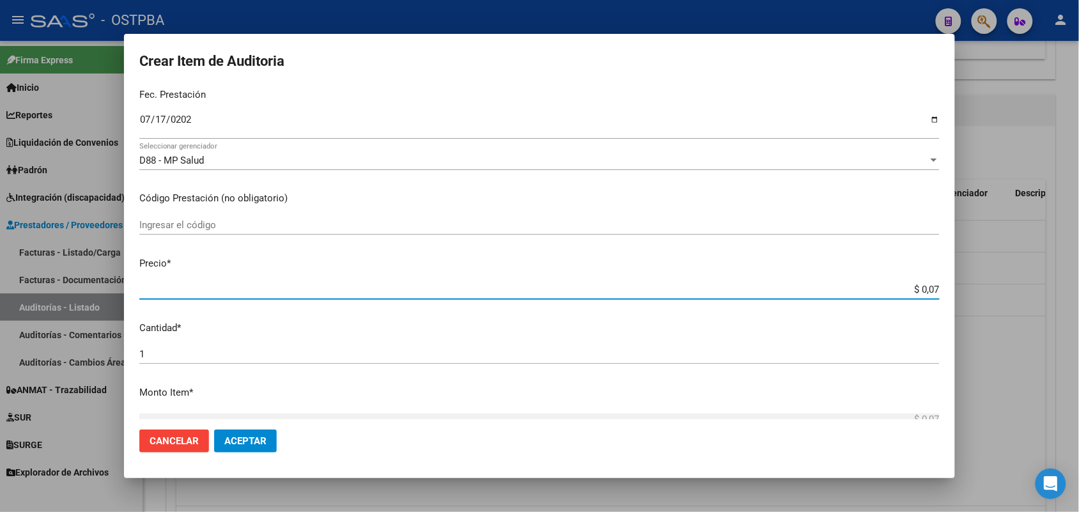
type input "$ 0,72"
type input "$ 7,24"
type input "$ 72,44"
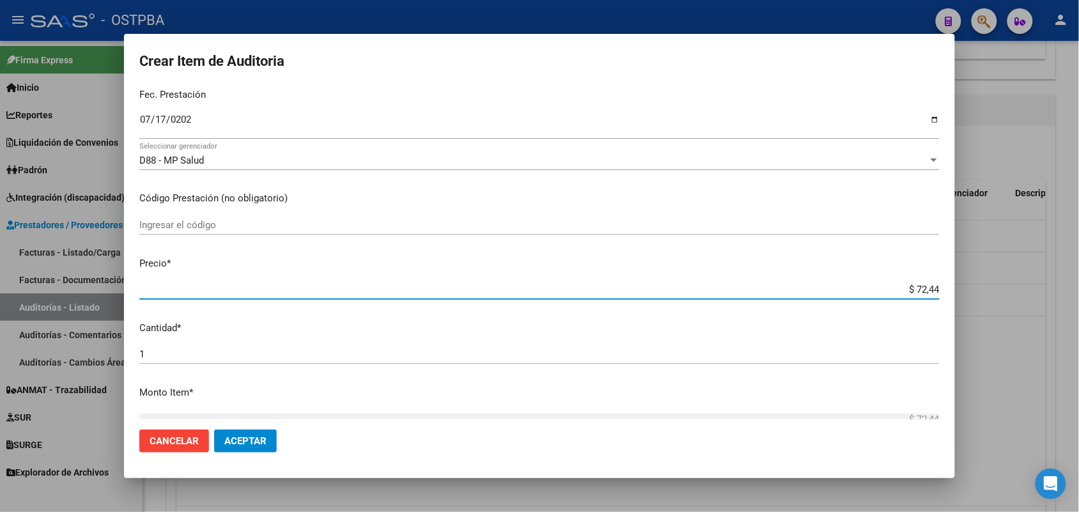
type input "$ 724,40"
type input "$ 7.244,00"
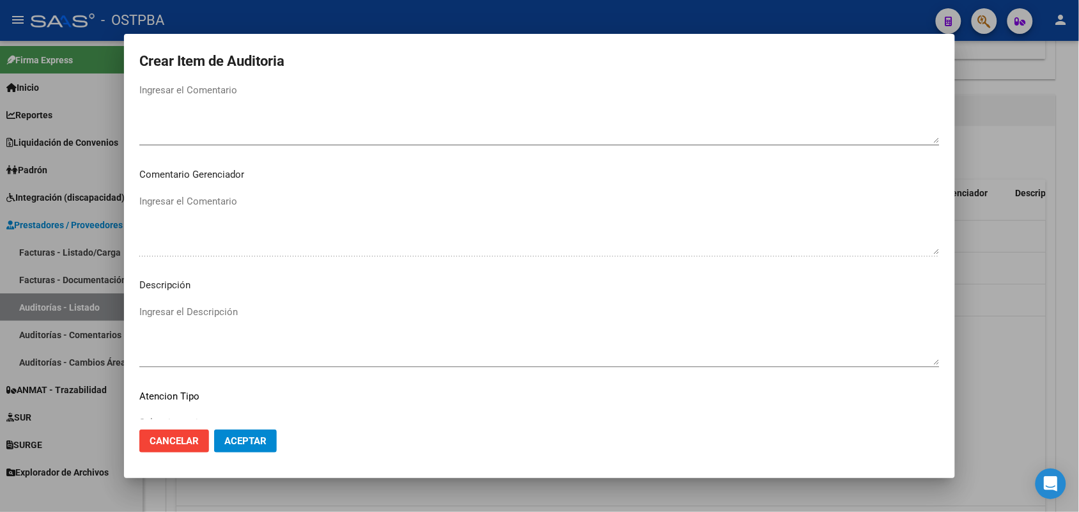
scroll to position [817, 0]
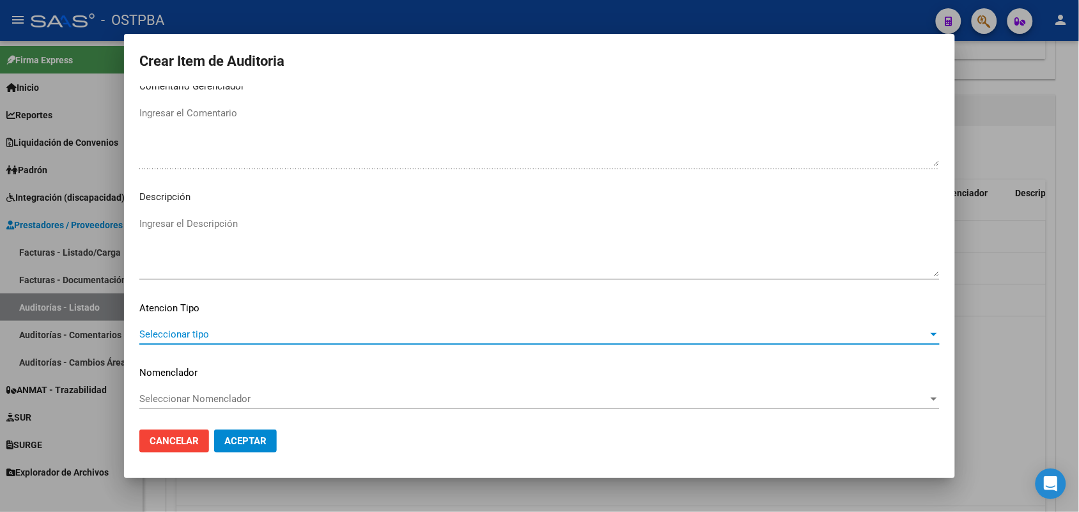
click at [179, 336] on span "Seleccionar tipo" at bounding box center [533, 335] width 789 height 12
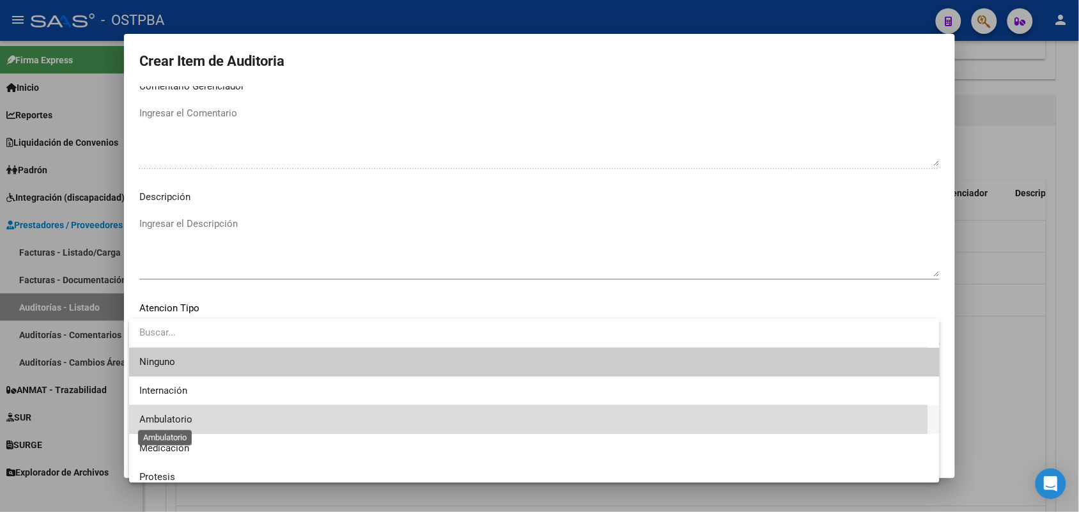
click at [184, 420] on span "Ambulatorio" at bounding box center [165, 420] width 53 height 12
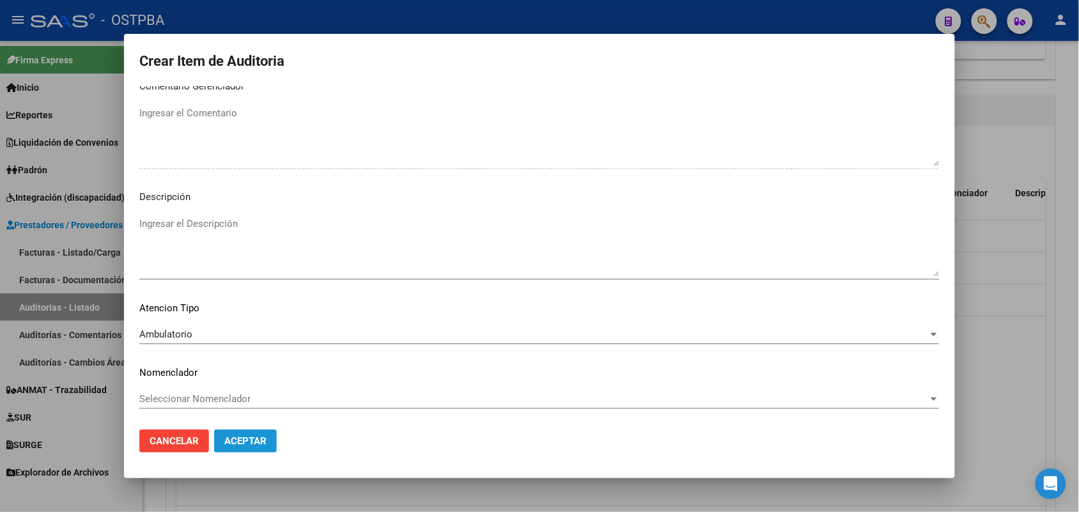
click at [248, 438] on span "Aceptar" at bounding box center [245, 441] width 42 height 12
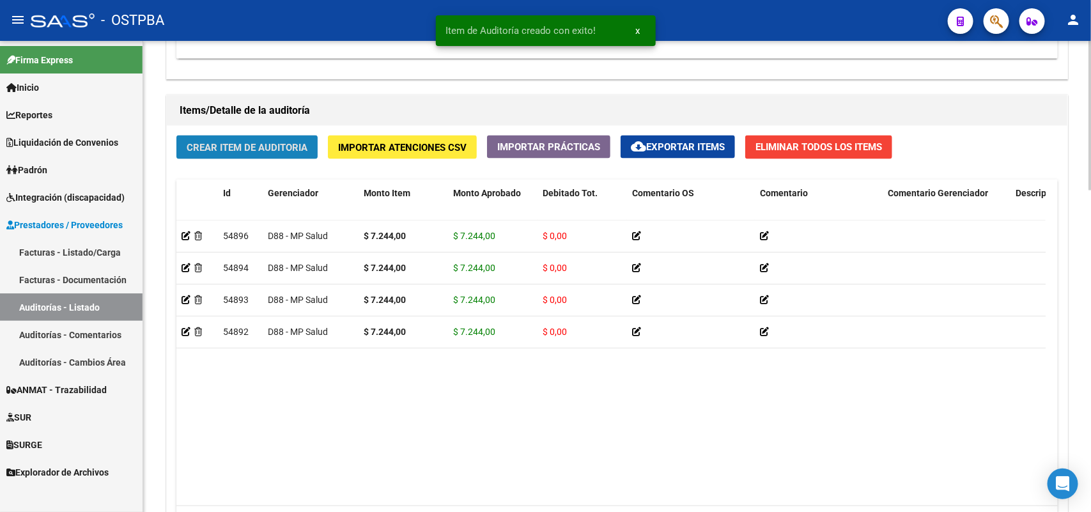
click at [216, 146] on span "Crear Item de Auditoria" at bounding box center [247, 148] width 121 height 12
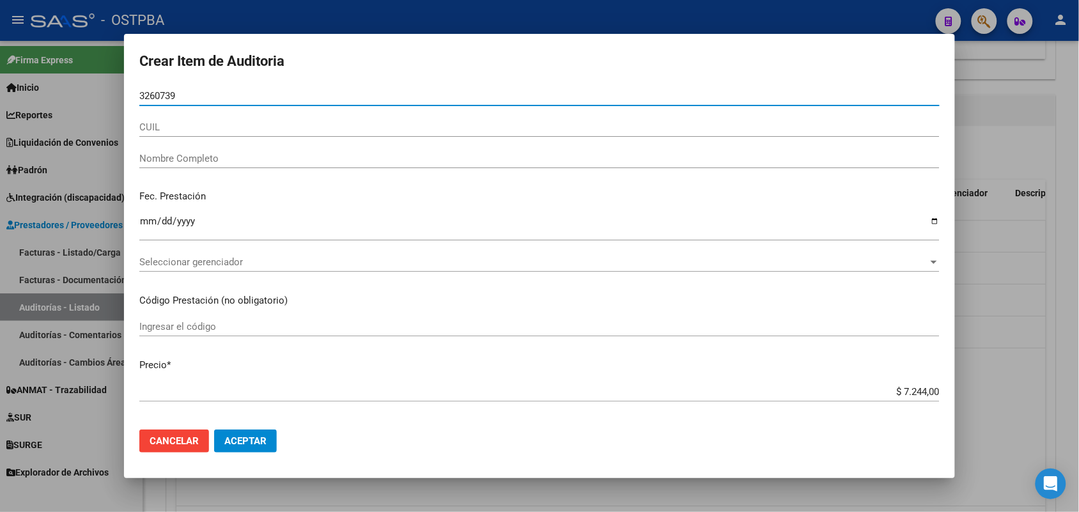
type input "32607396"
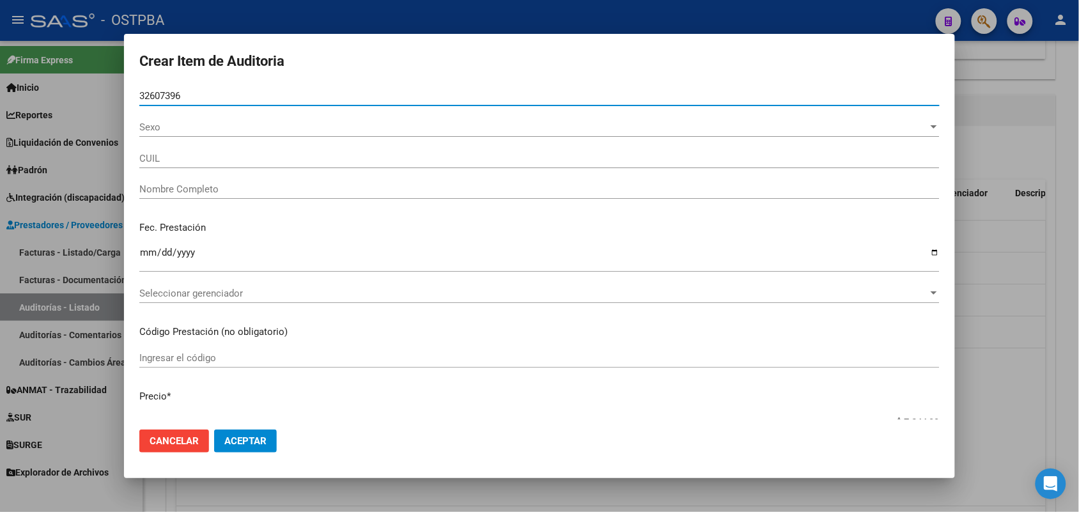
type input "27326073968"
type input "LOPEZ GABRIELA LORENA"
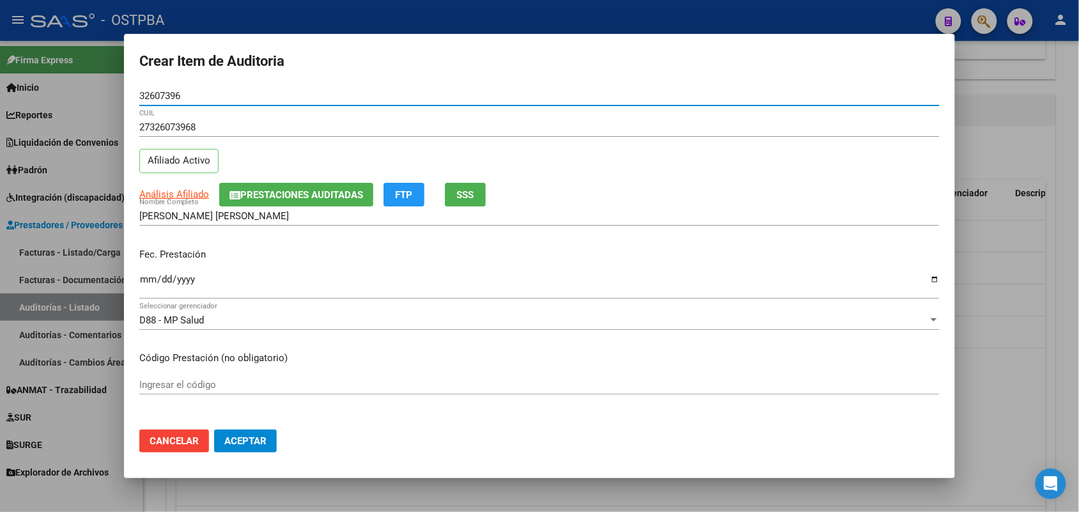
type input "32607396"
click at [146, 285] on input "Ingresar la fecha" at bounding box center [539, 284] width 800 height 20
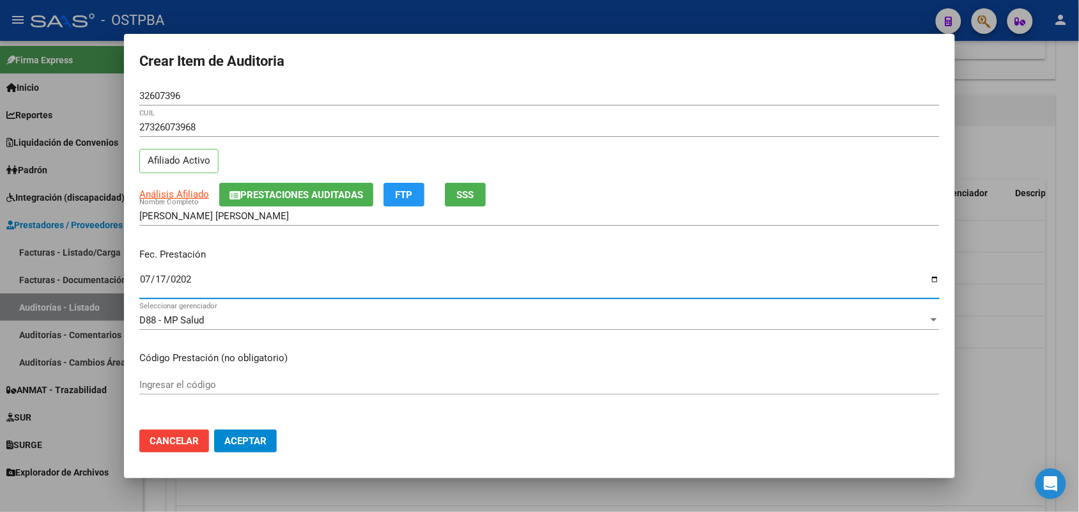
type input "2025-07-17"
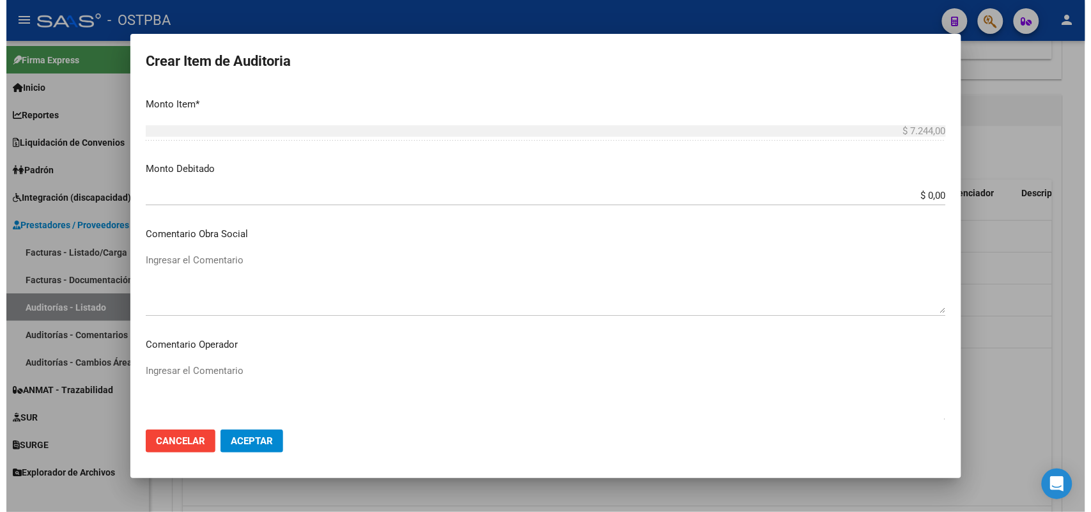
scroll to position [799, 0]
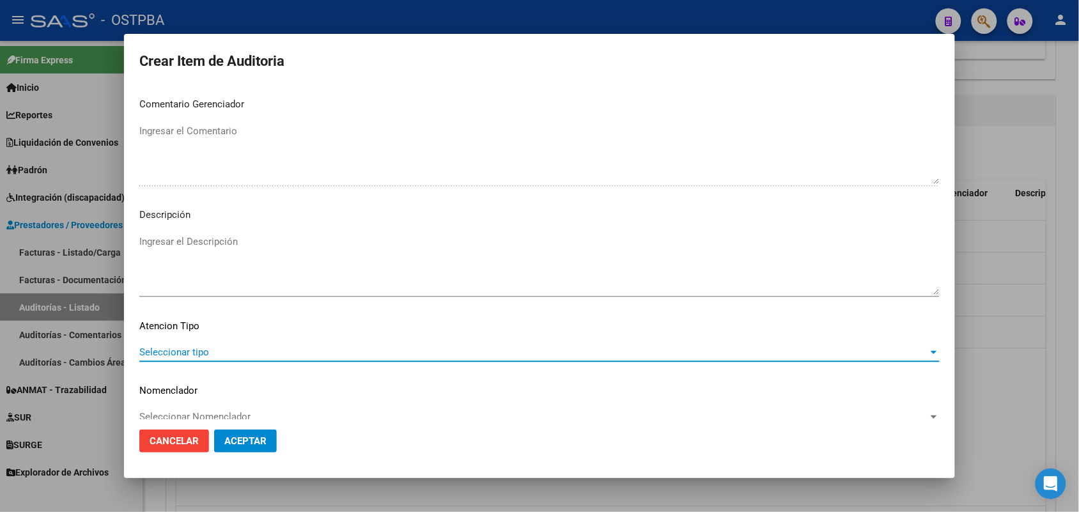
click at [192, 353] on span "Seleccionar tipo" at bounding box center [533, 352] width 789 height 12
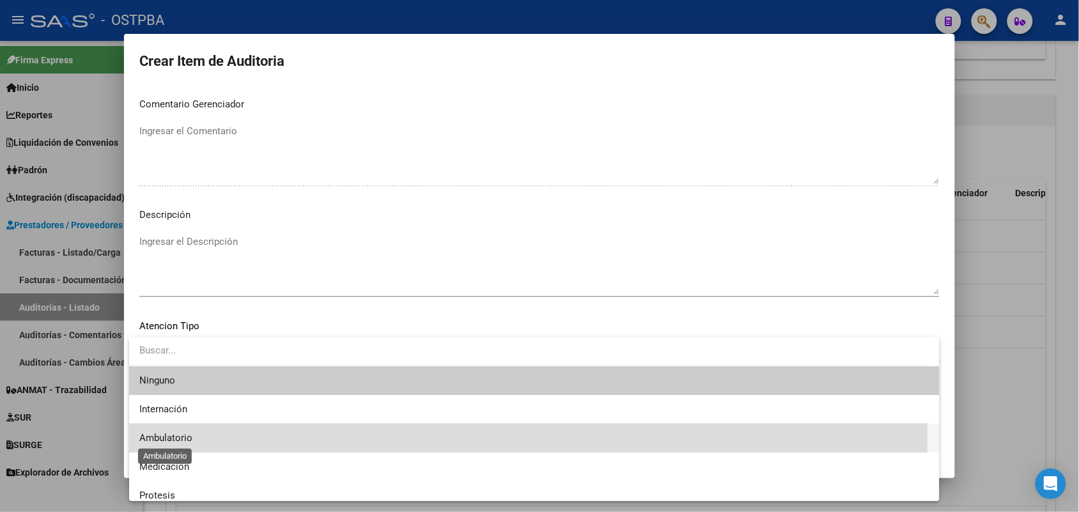
click at [186, 437] on span "Ambulatorio" at bounding box center [165, 438] width 53 height 12
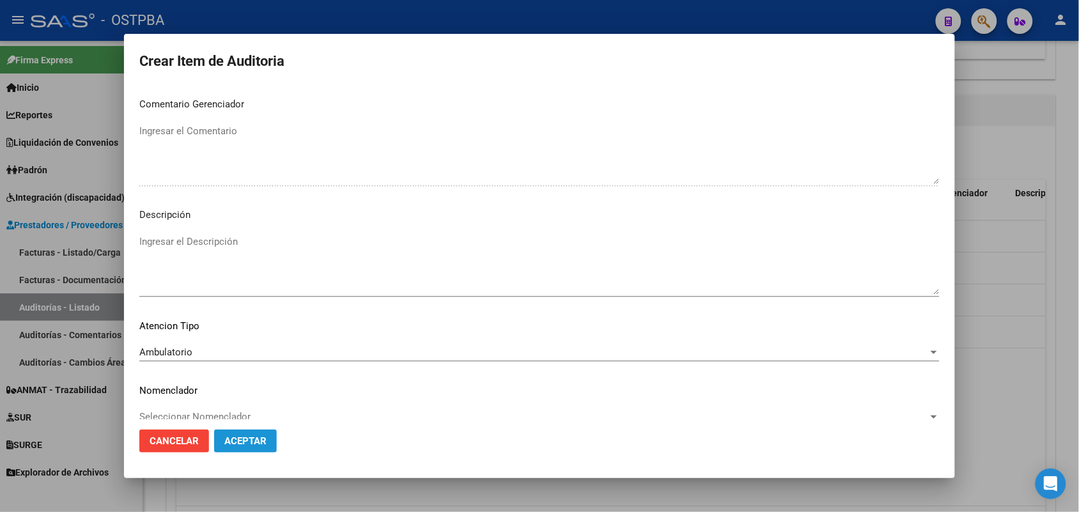
click at [247, 442] on span "Aceptar" at bounding box center [245, 441] width 42 height 12
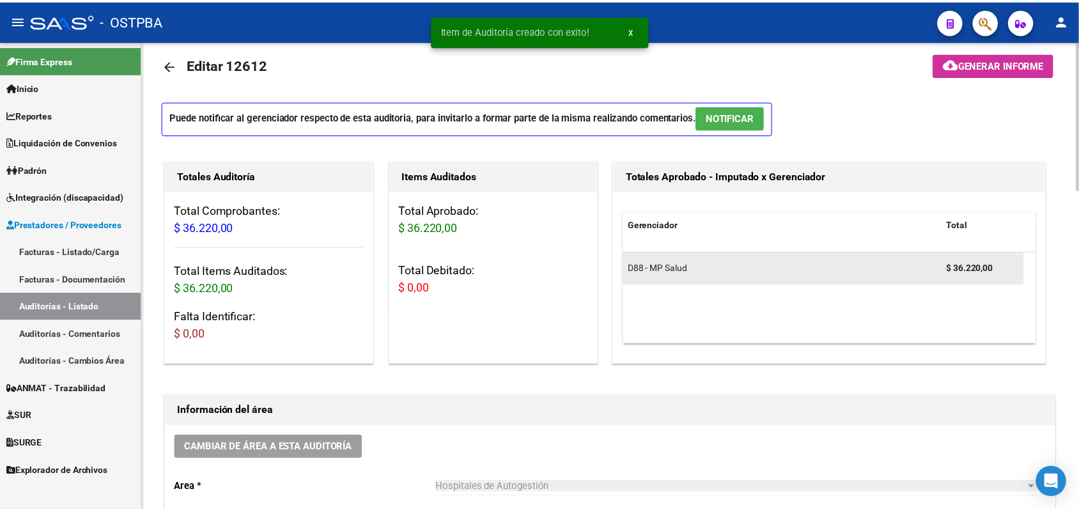
scroll to position [0, 0]
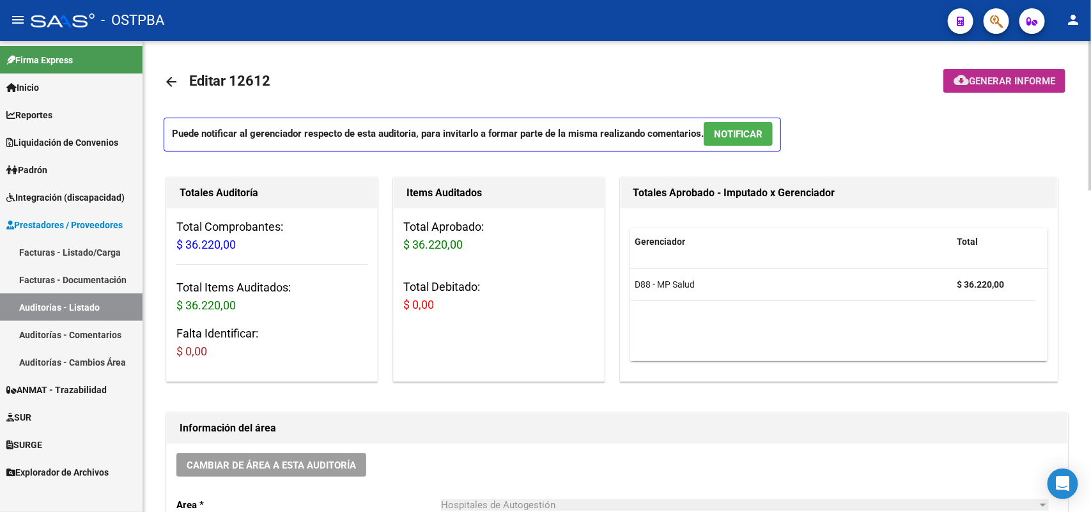
click at [1008, 78] on span "Generar informe" at bounding box center [1012, 81] width 86 height 12
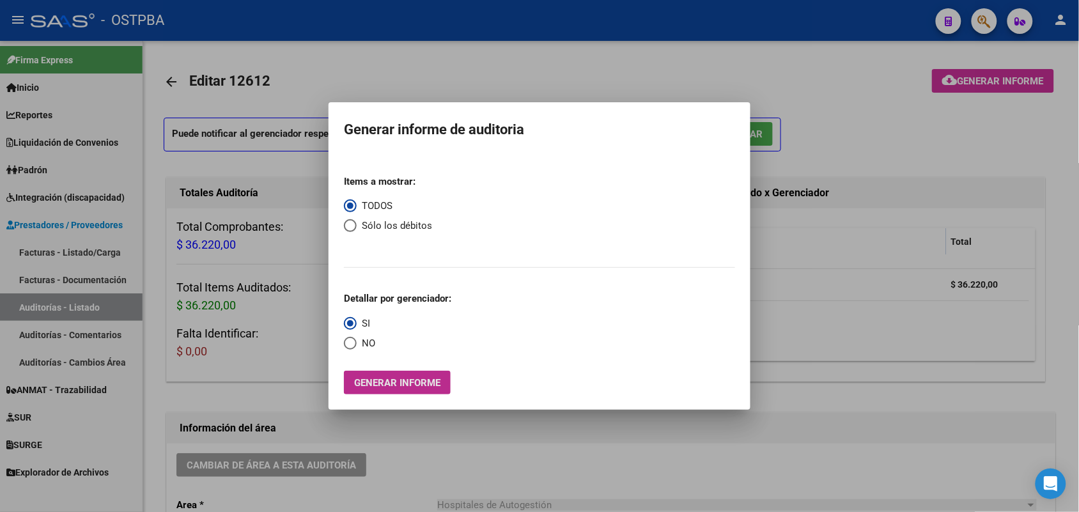
click at [393, 379] on span "Generar informe" at bounding box center [397, 383] width 86 height 12
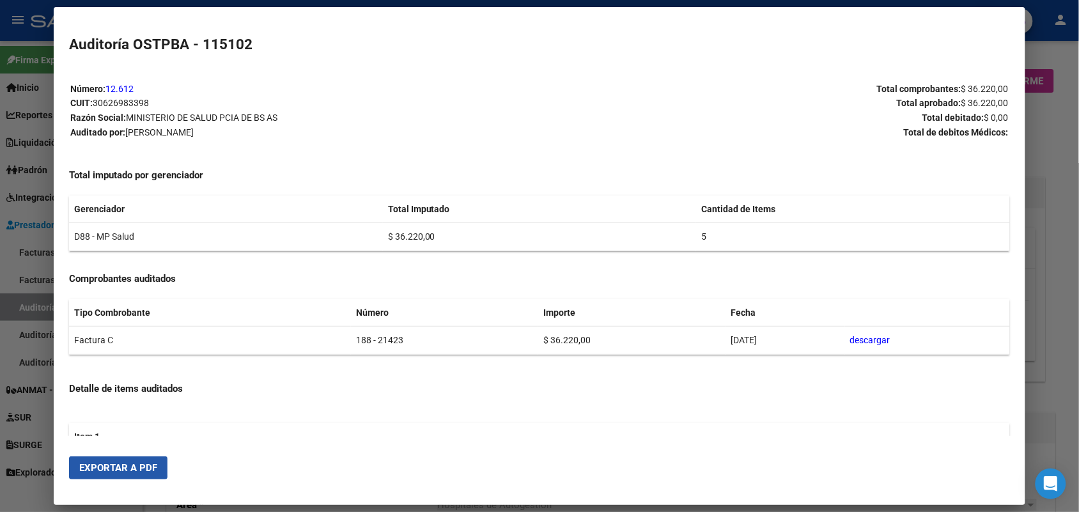
click at [83, 465] on span "Exportar a PDF" at bounding box center [118, 468] width 78 height 12
click at [1042, 171] on div at bounding box center [539, 256] width 1079 height 512
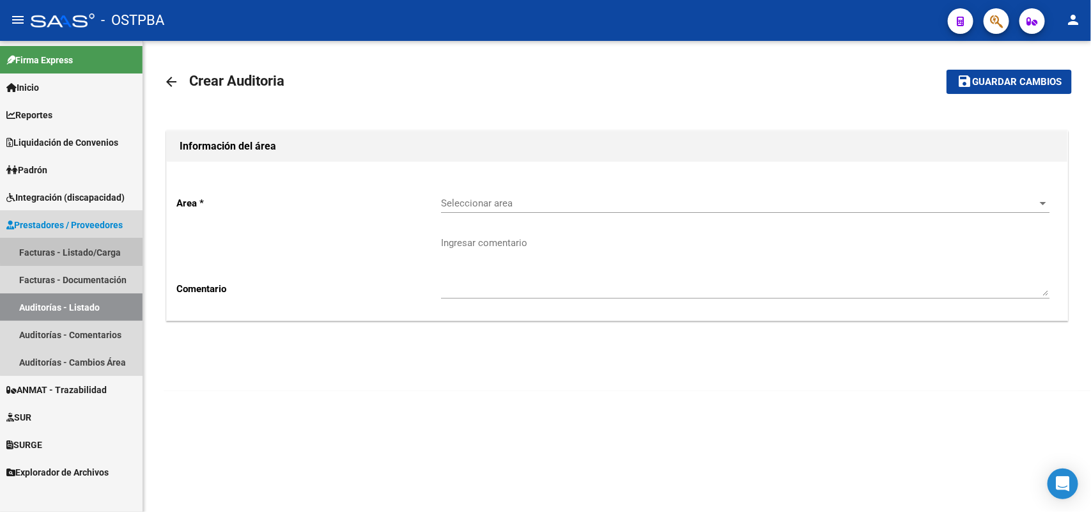
click at [77, 250] on link "Facturas - Listado/Carga" at bounding box center [71, 251] width 143 height 27
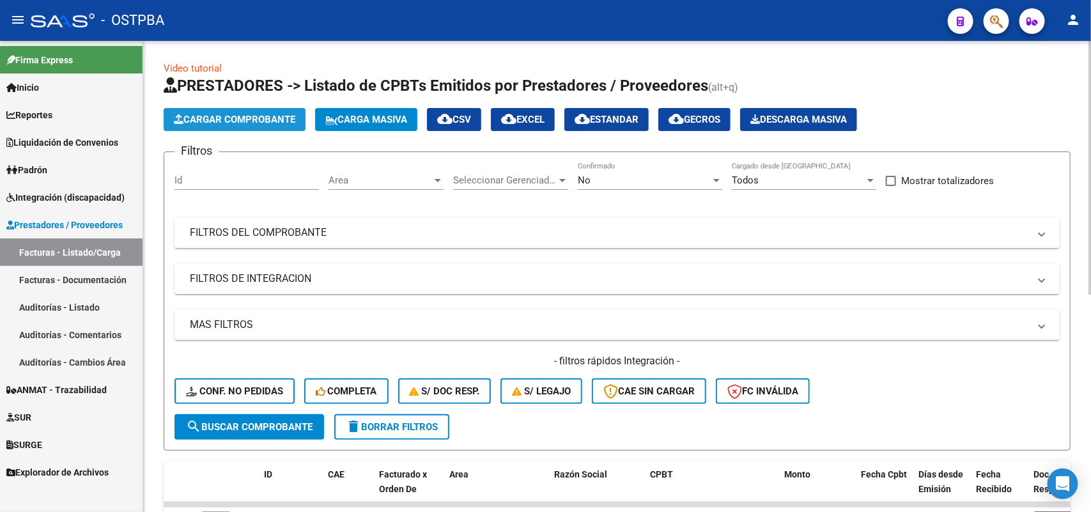
click at [233, 119] on span "Cargar Comprobante" at bounding box center [234, 120] width 121 height 12
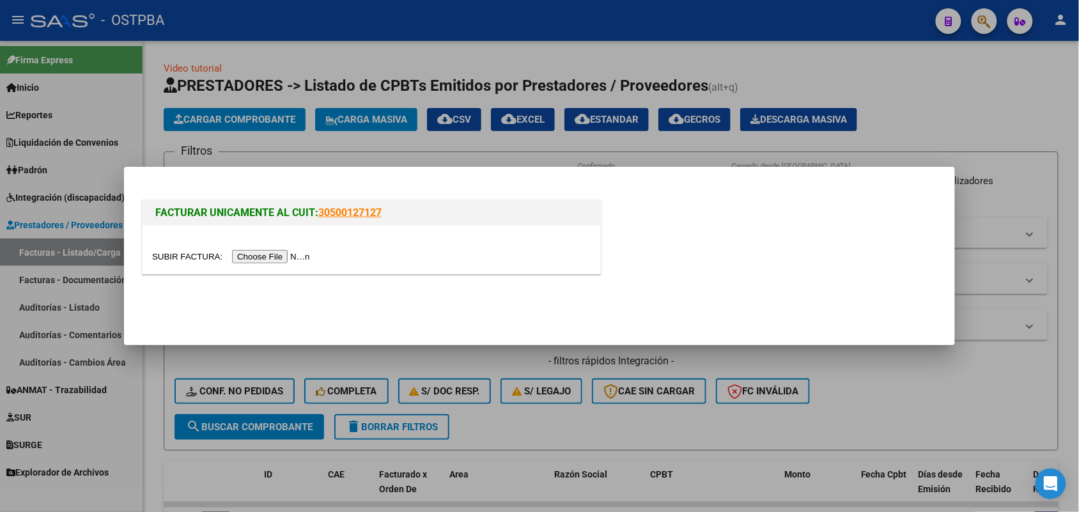
click at [304, 258] on input "file" at bounding box center [233, 256] width 162 height 13
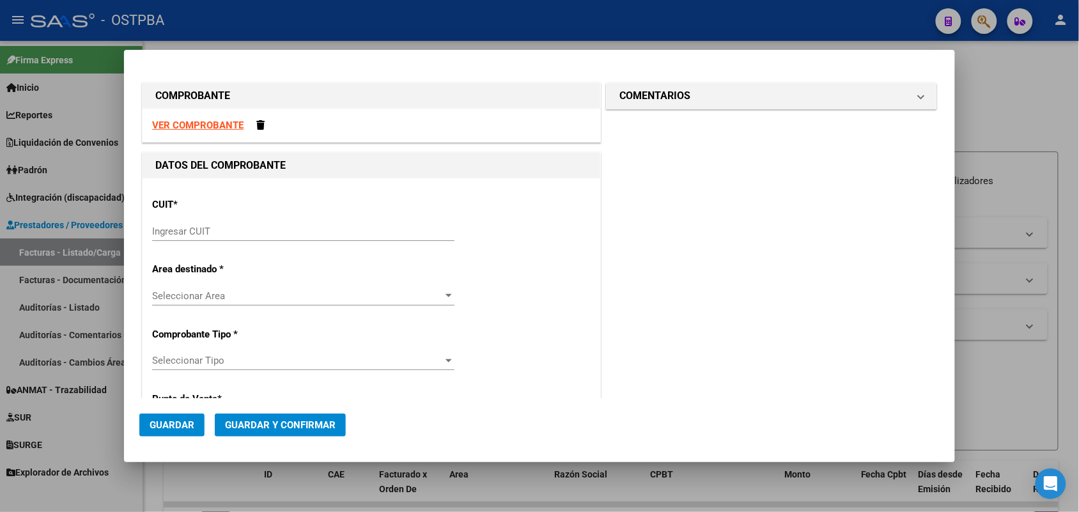
click at [187, 222] on div "Ingresar CUIT" at bounding box center [303, 231] width 302 height 19
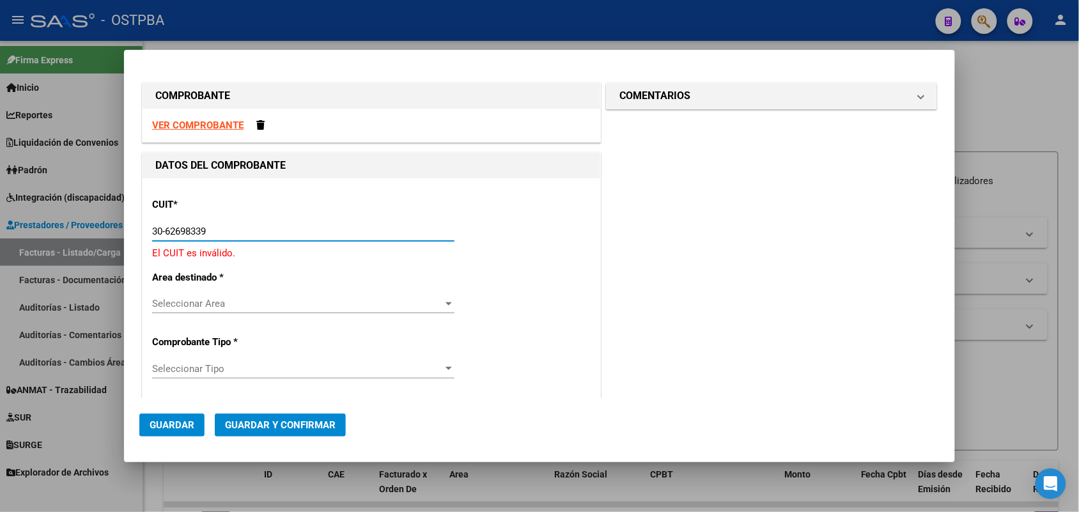
type input "30-62698339-8"
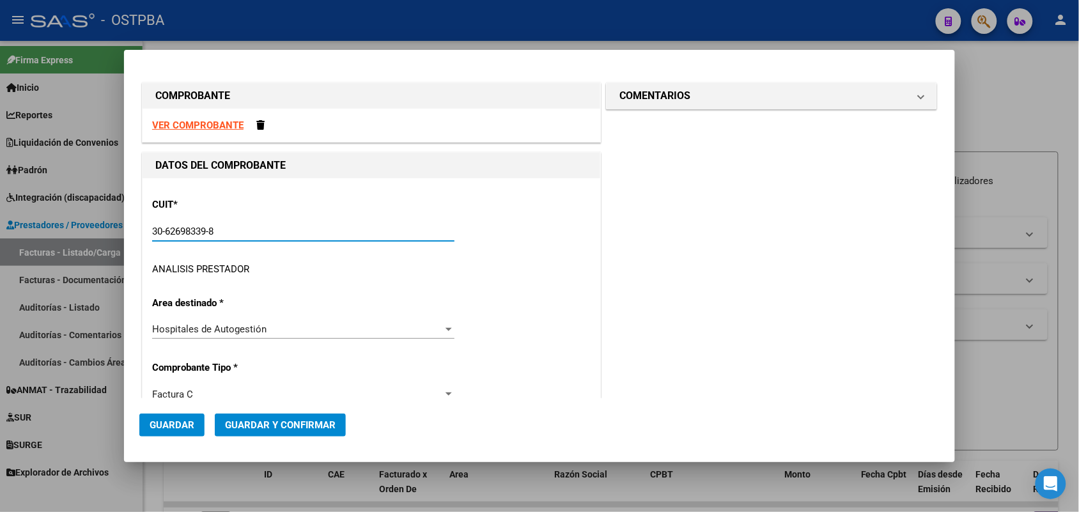
type input "188"
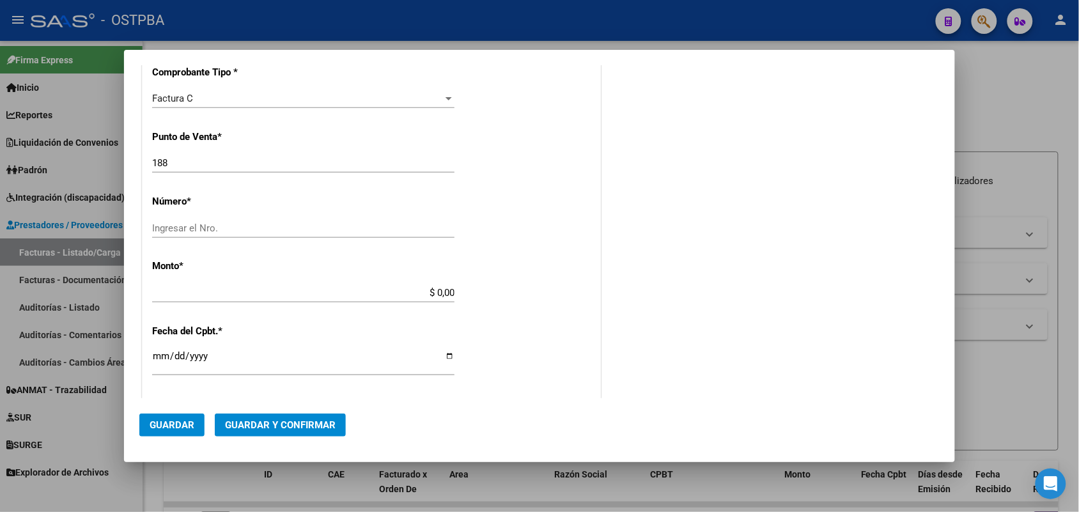
scroll to position [399, 0]
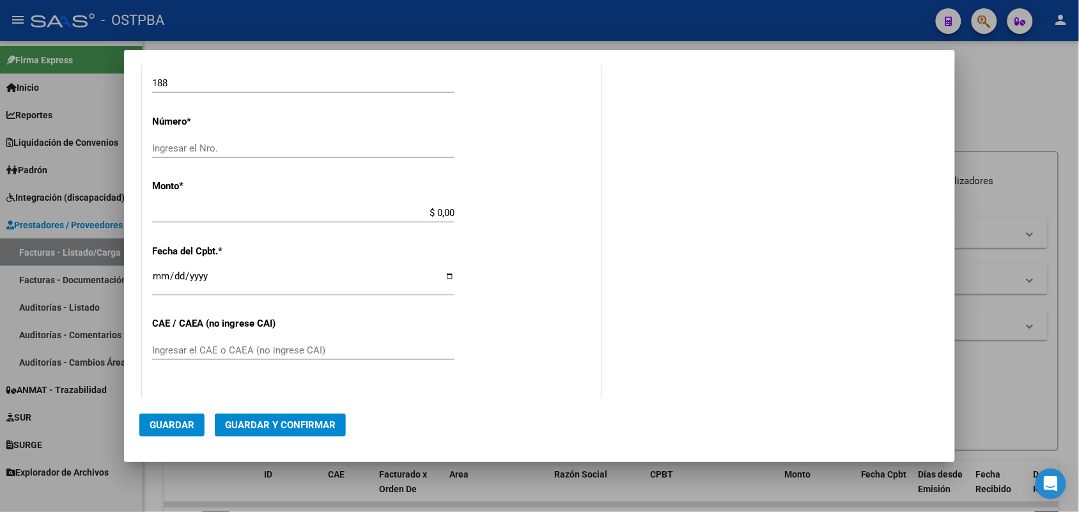
type input "30-62698339-8"
click at [173, 144] on input "Ingresar el Nro." at bounding box center [303, 149] width 302 height 12
type input "21404"
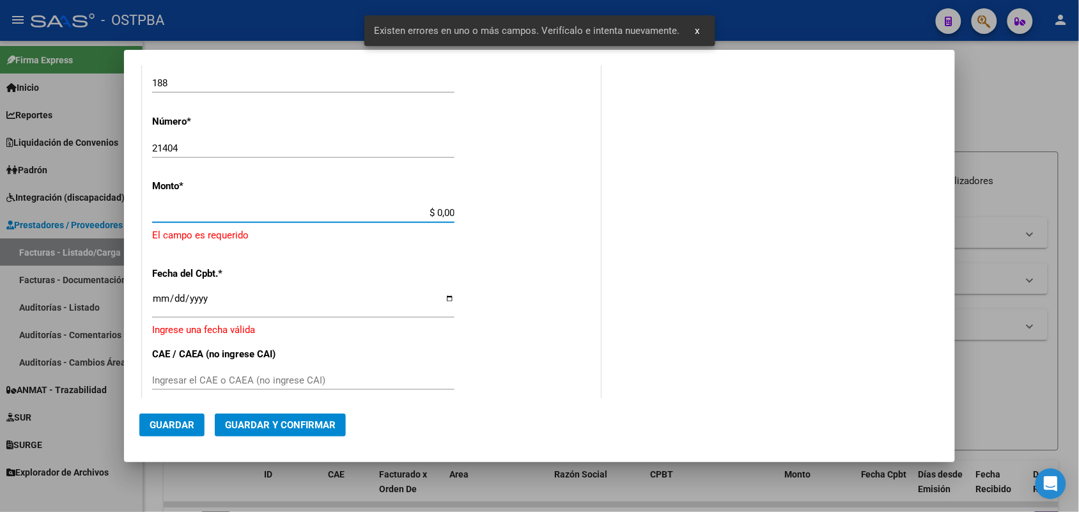
drag, startPoint x: 410, startPoint y: 210, endPoint x: 494, endPoint y: 213, distance: 83.8
click at [494, 213] on div "CUIT * 30-62698339-8 Ingresar CUIT ANALISIS PRESTADOR MINISTERIO DE SALUD PCIA …" at bounding box center [372, 247] width 458 height 936
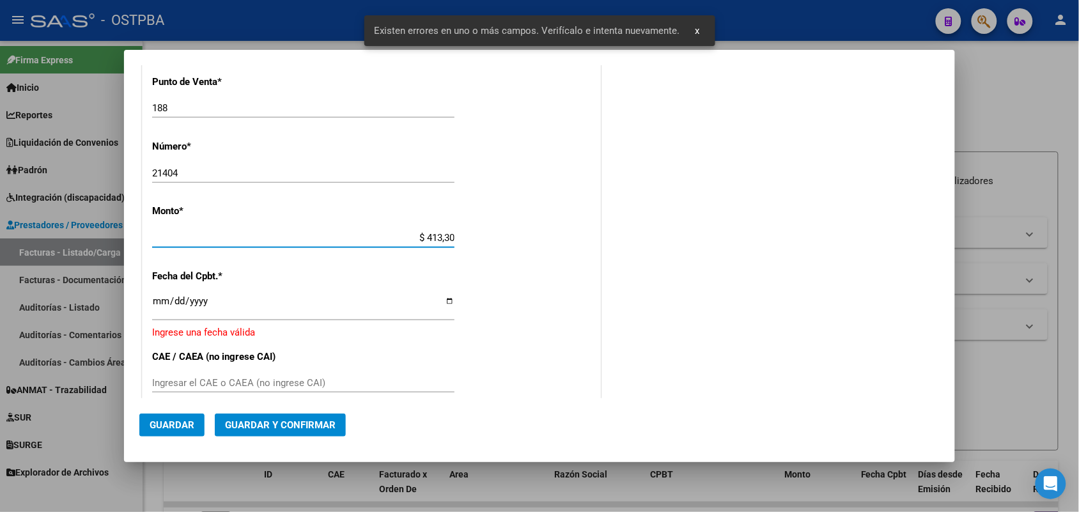
type input "$ 4.133,00"
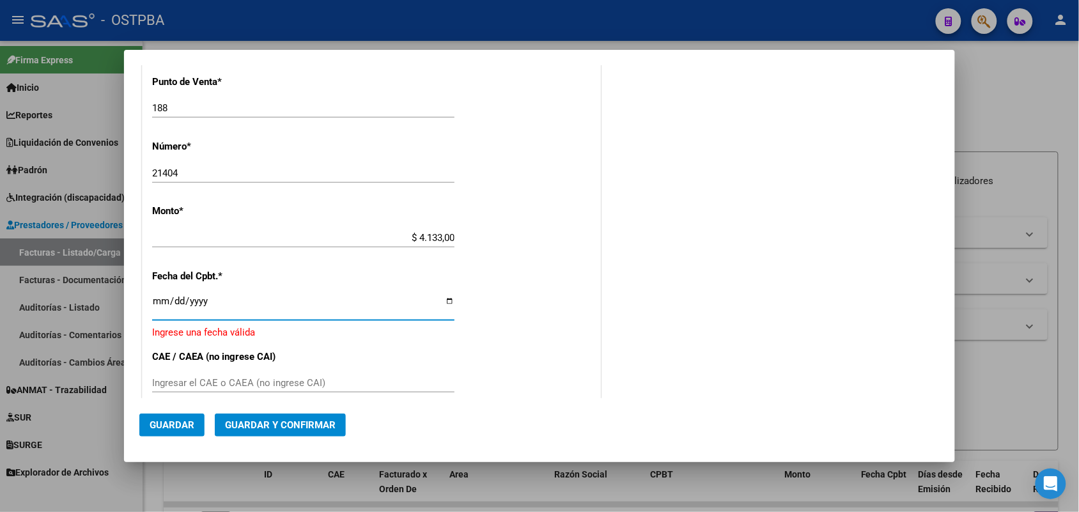
click at [155, 302] on input "Ingresar la fecha" at bounding box center [303, 306] width 302 height 20
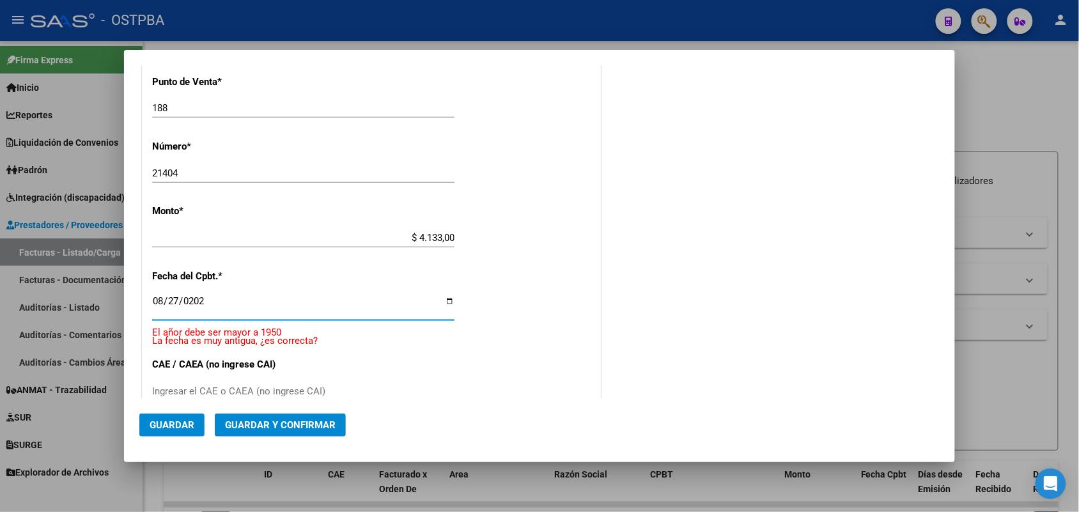
type input "[DATE]"
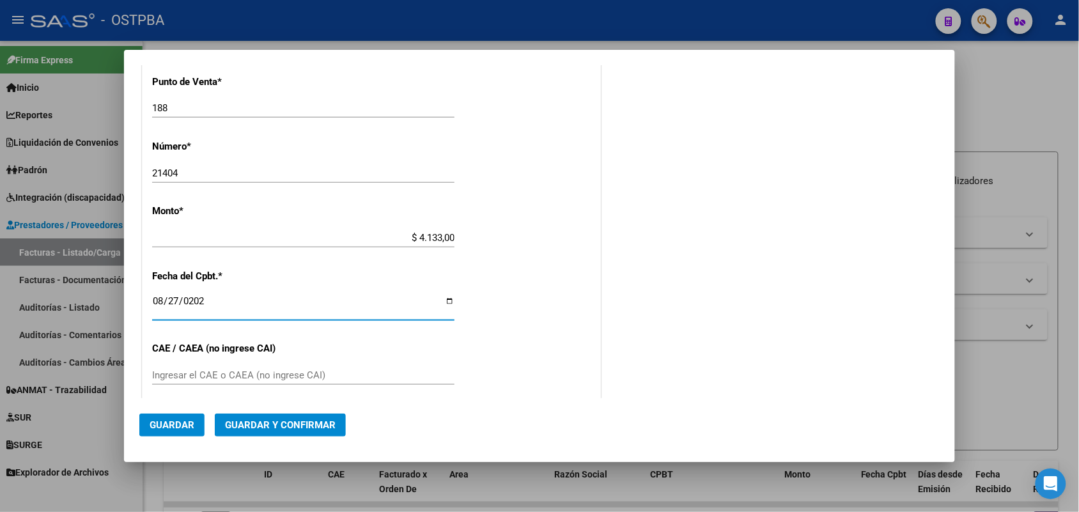
scroll to position [454, 0]
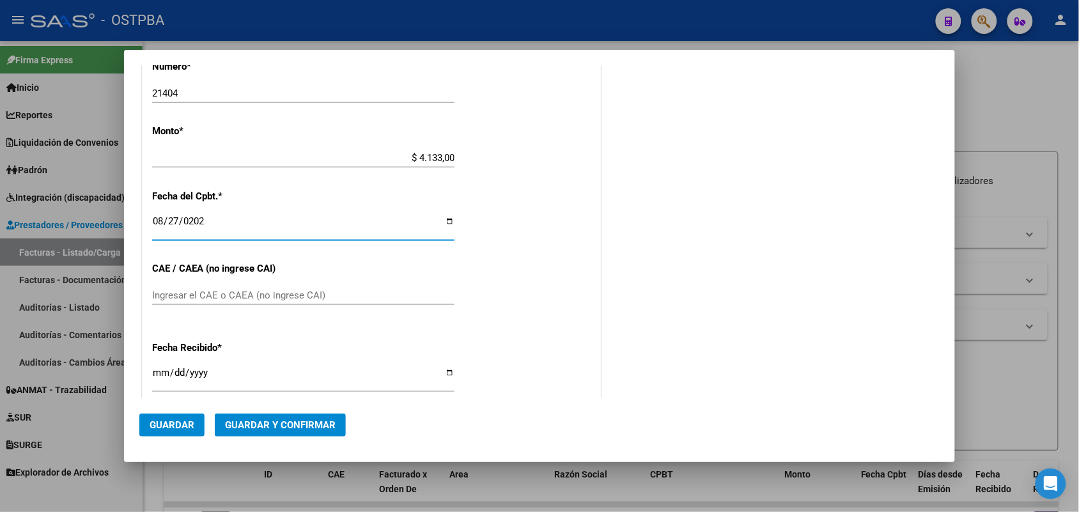
click at [190, 298] on input "Ingresar el CAE o CAEA (no ingrese CAI)" at bounding box center [303, 296] width 302 height 12
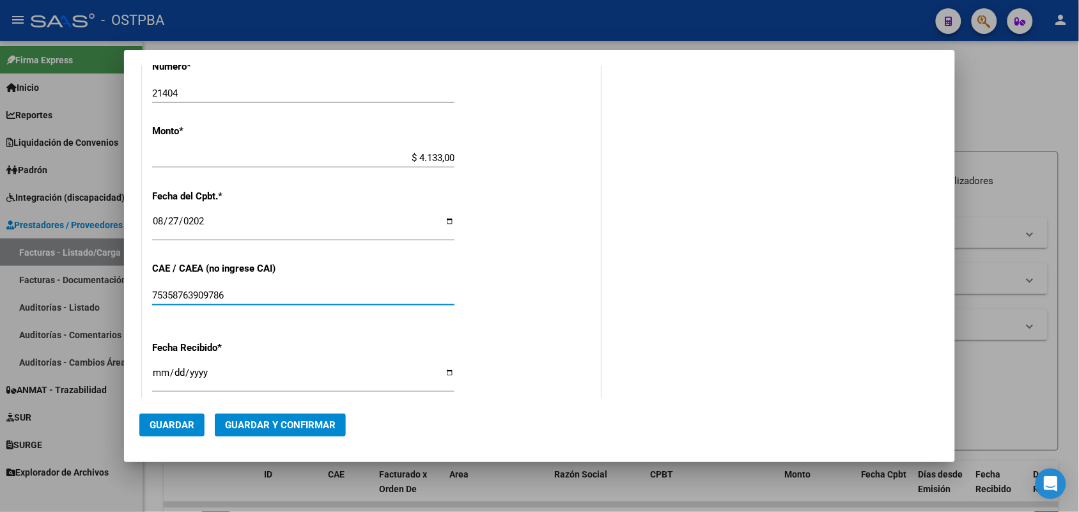
type input "75358763909786"
click at [162, 375] on input "2025-09-12" at bounding box center [303, 378] width 302 height 20
type input "[DATE]"
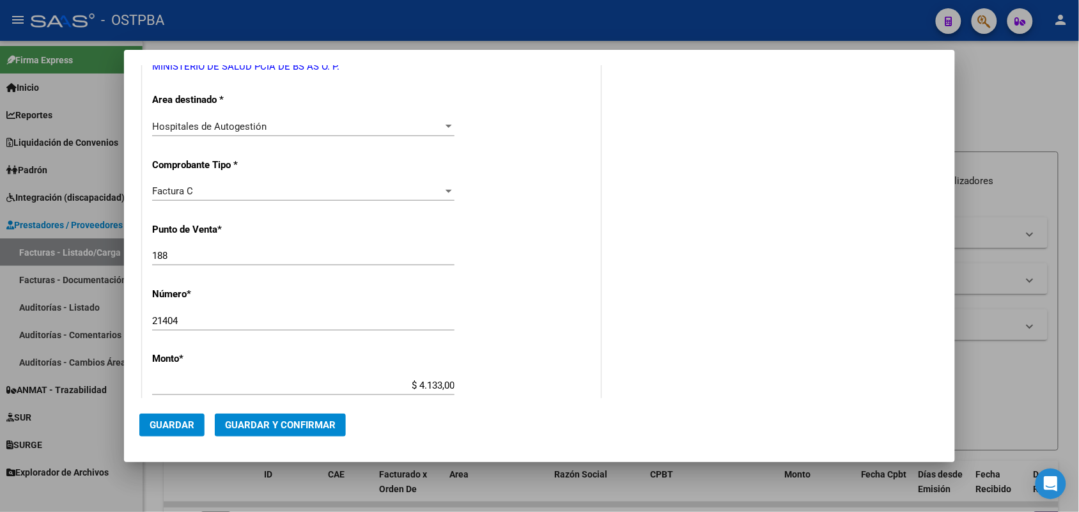
scroll to position [0, 0]
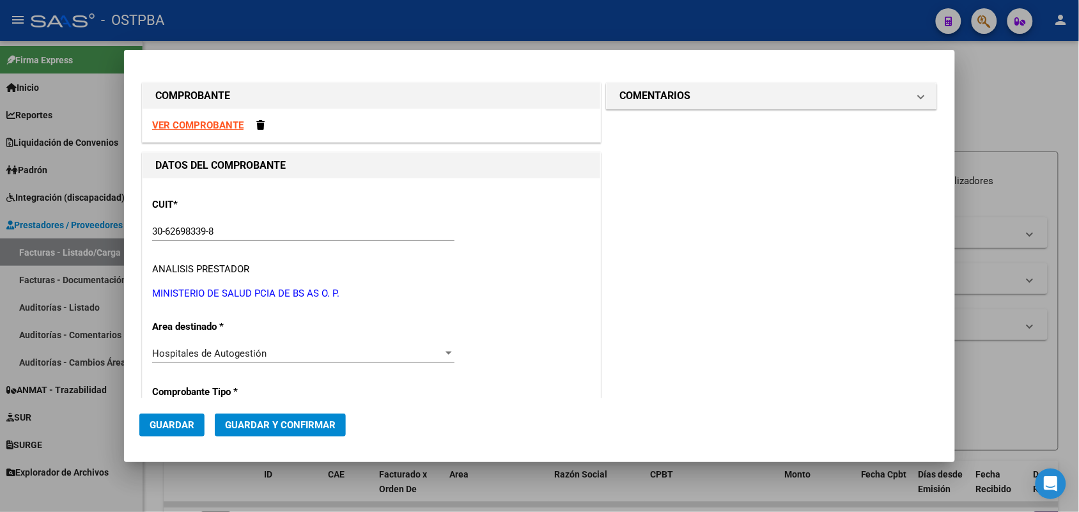
drag, startPoint x: 911, startPoint y: 96, endPoint x: 877, endPoint y: 129, distance: 47.5
click at [918, 98] on span at bounding box center [920, 95] width 5 height 15
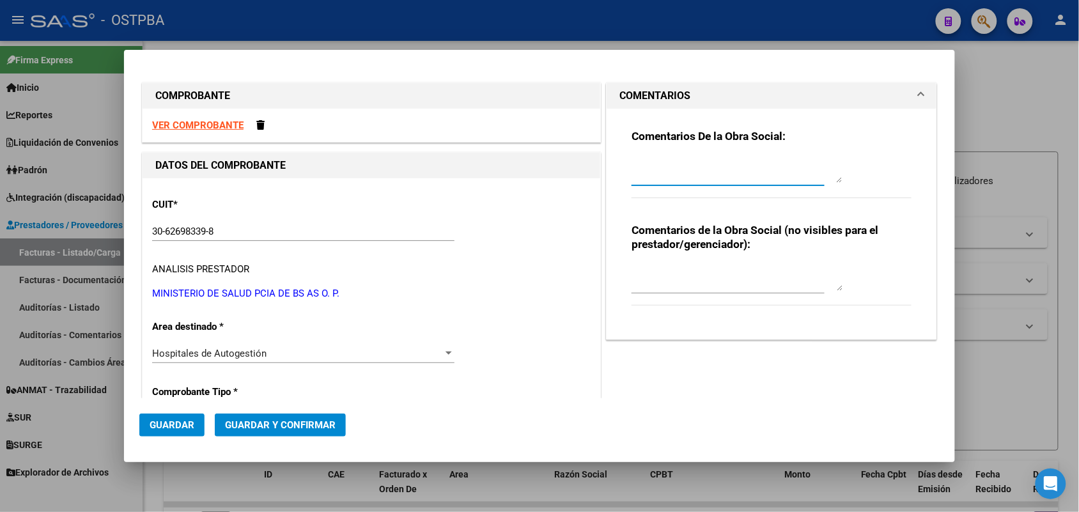
click at [651, 180] on textarea at bounding box center [737, 170] width 211 height 26
type textarea "HR 126836"
click at [164, 419] on span "Guardar" at bounding box center [172, 425] width 45 height 12
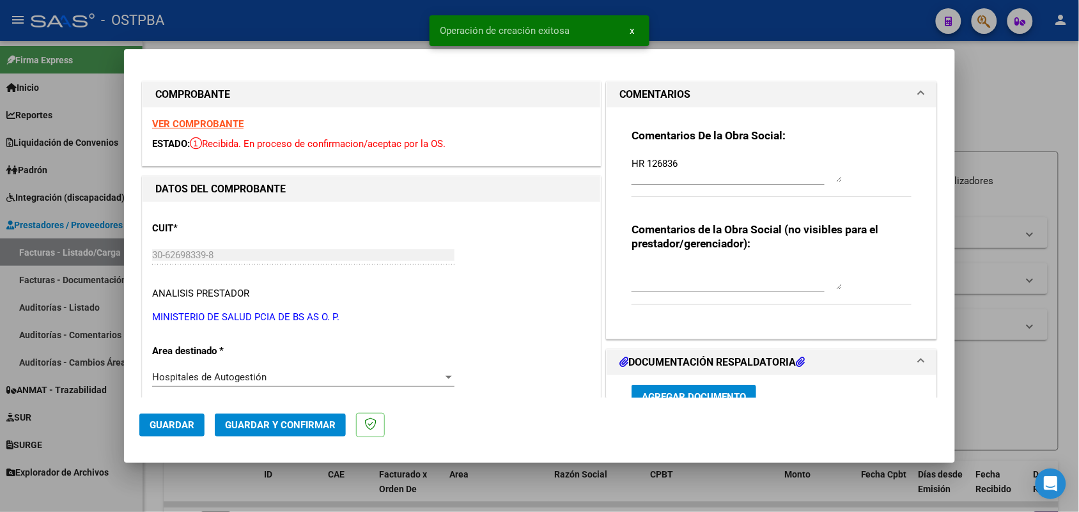
type input "2025-10-26"
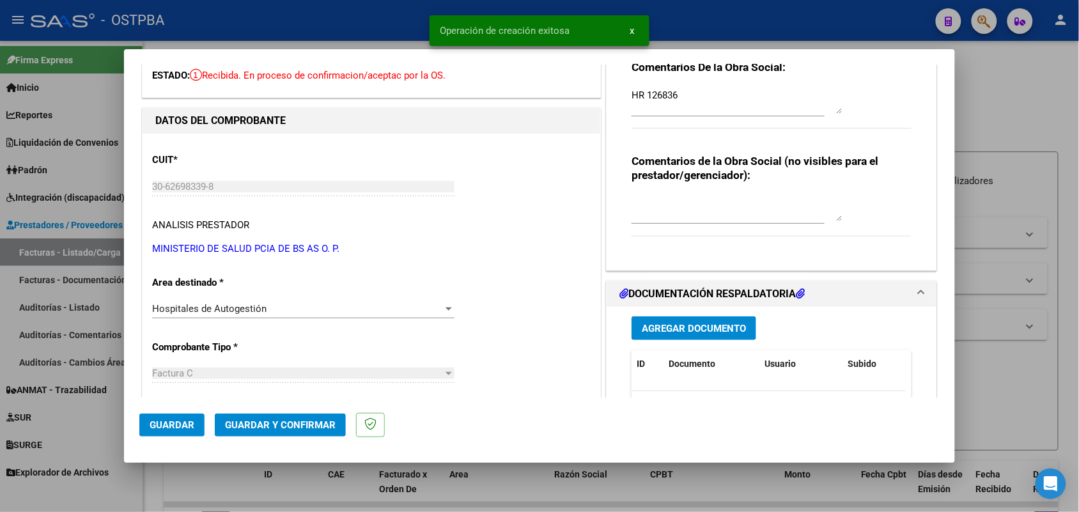
scroll to position [160, 0]
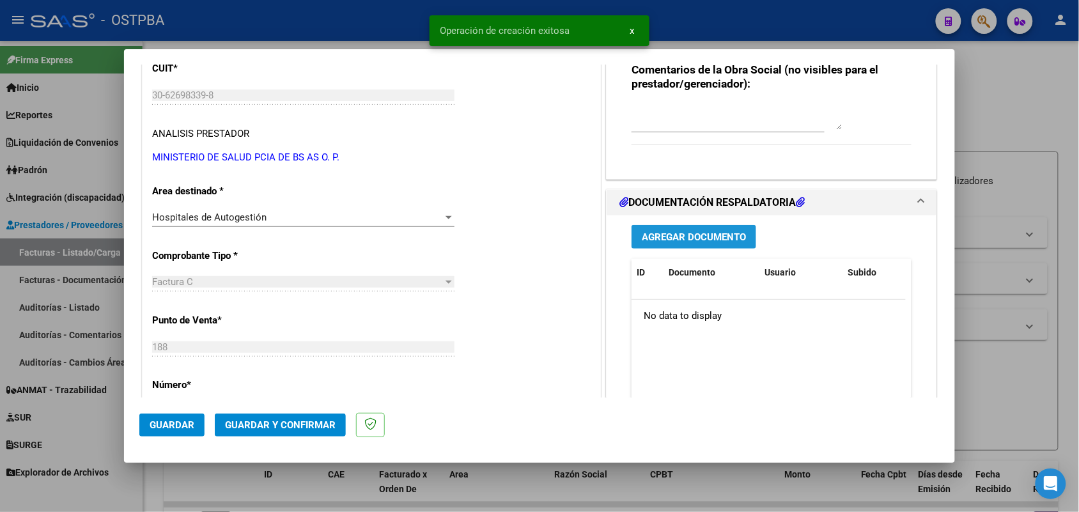
click at [674, 233] on span "Agregar Documento" at bounding box center [694, 237] width 104 height 12
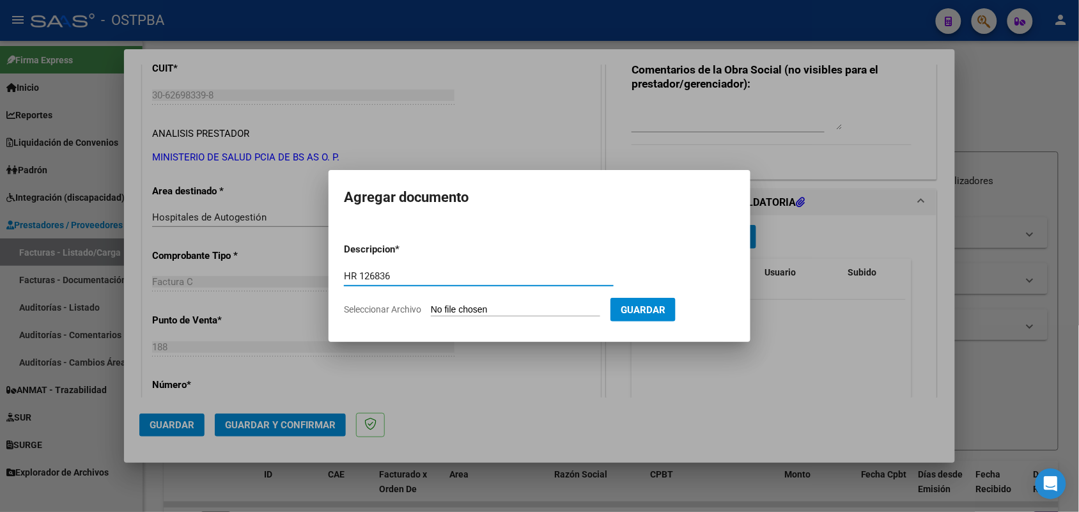
type input "HR 126836"
click at [433, 308] on input "Seleccionar Archivo" at bounding box center [515, 310] width 169 height 12
type input "C:\fakepath\HR 126836.pdf"
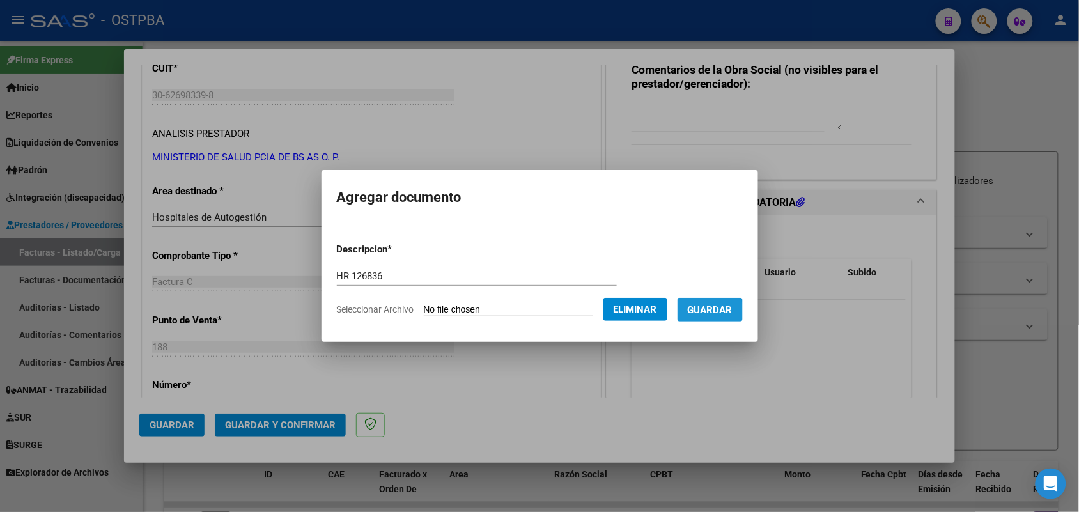
click at [704, 311] on span "Guardar" at bounding box center [710, 310] width 45 height 12
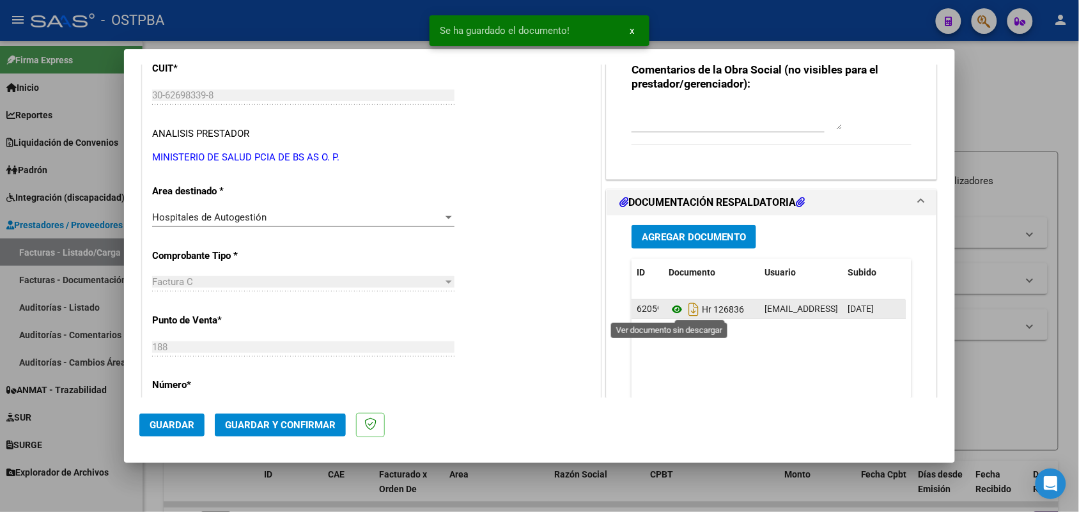
click at [670, 309] on icon at bounding box center [677, 309] width 17 height 15
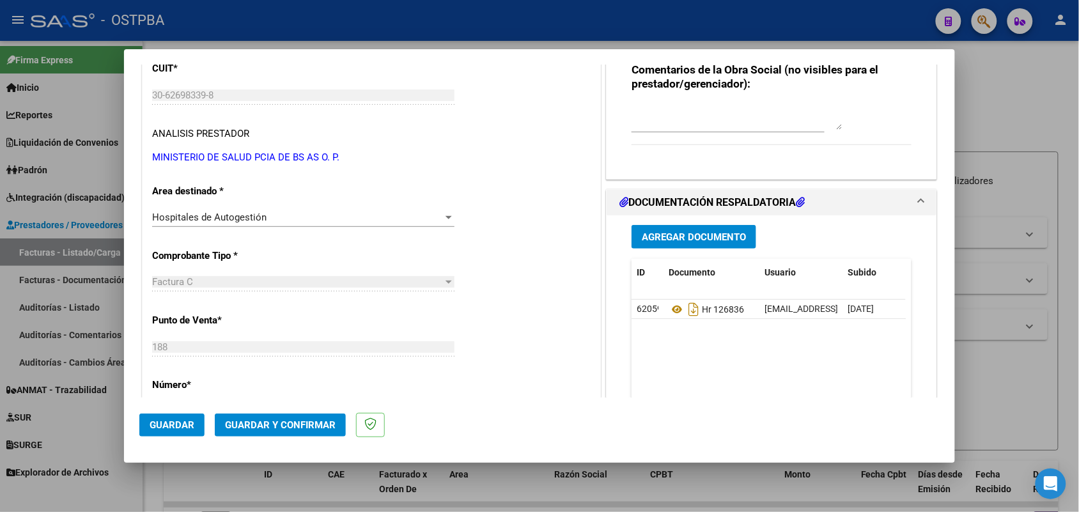
click at [704, 243] on button "Agregar Documento" at bounding box center [694, 237] width 125 height 24
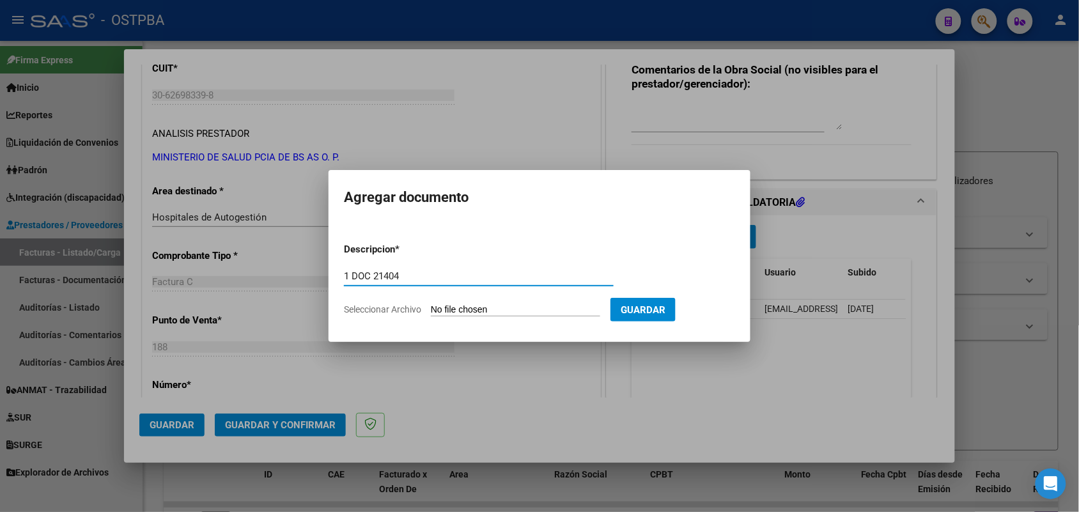
type input "1 DOC 21404"
click at [438, 307] on input "Seleccionar Archivo" at bounding box center [515, 310] width 169 height 12
type input "C:\fakepath\1 DOC 21404.pdf"
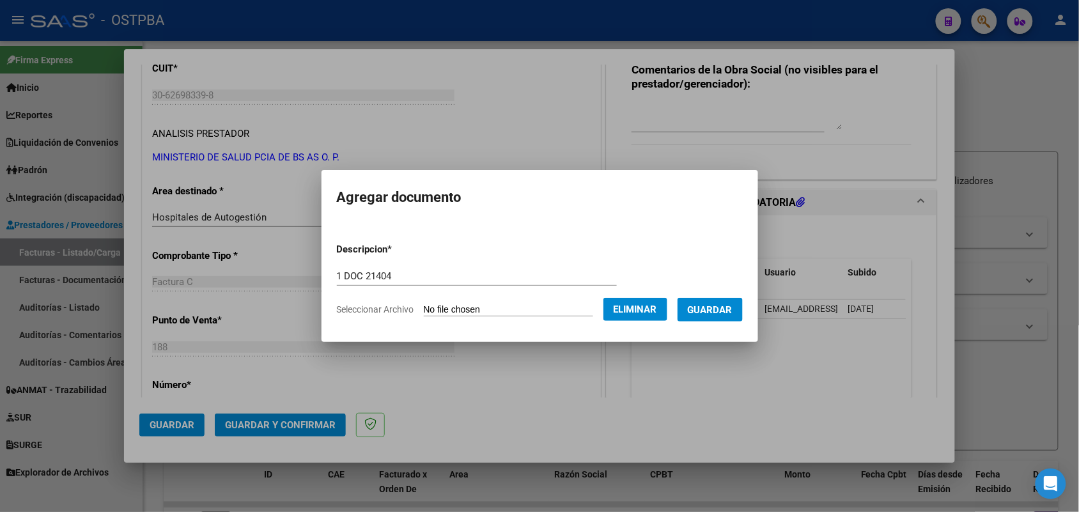
click at [697, 308] on button "Guardar" at bounding box center [710, 310] width 65 height 24
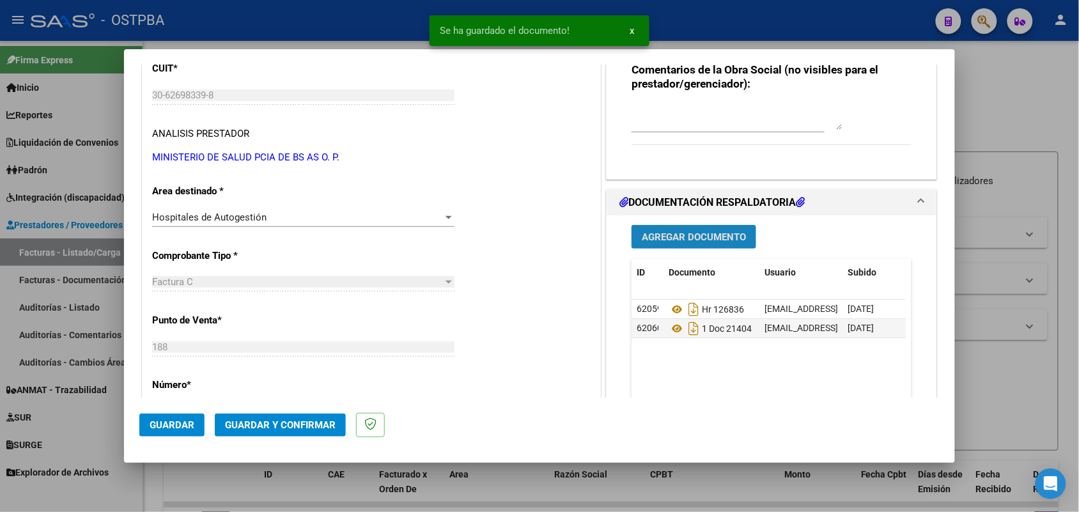
click at [663, 237] on span "Agregar Documento" at bounding box center [694, 237] width 104 height 12
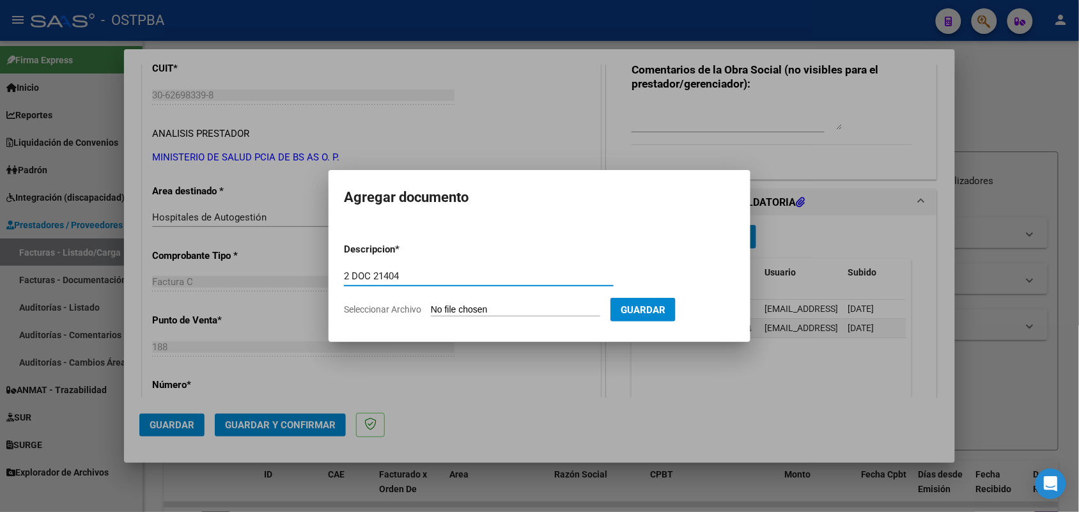
type input "2 DOC 21404"
click at [452, 314] on input "Seleccionar Archivo" at bounding box center [515, 310] width 169 height 12
type input "C:\fakepath\2 DOC 21404.pdf"
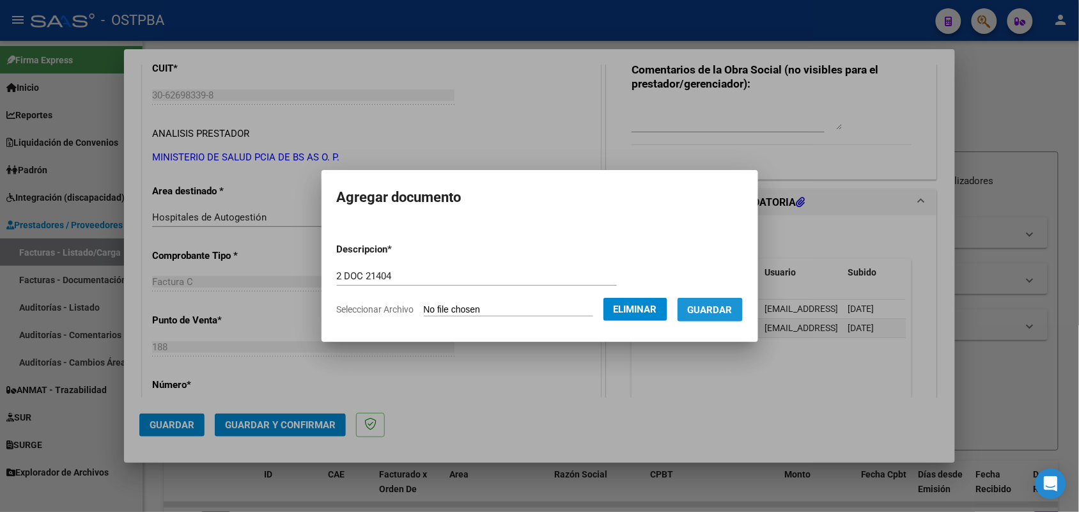
click at [732, 310] on span "Guardar" at bounding box center [710, 310] width 45 height 12
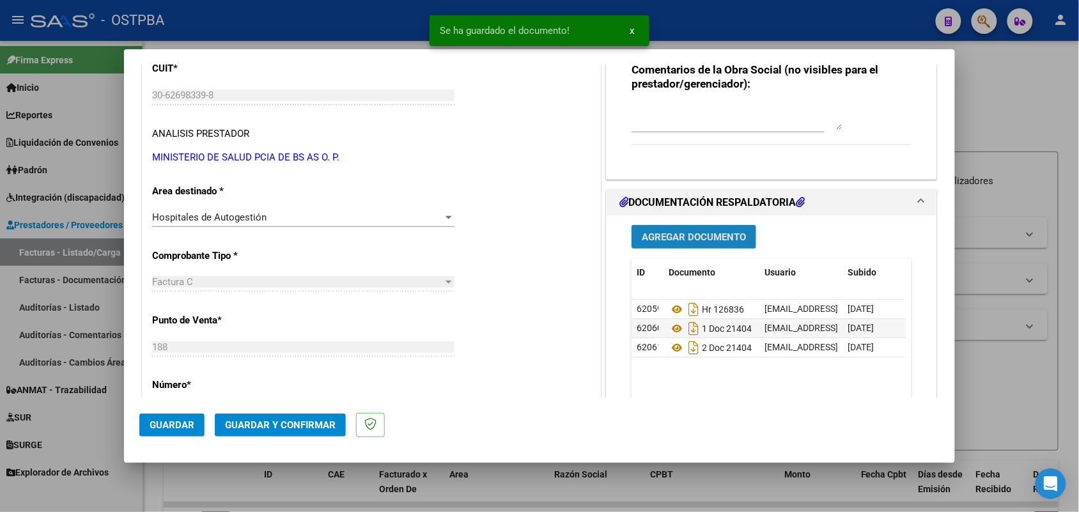
click at [667, 231] on span "Agregar Documento" at bounding box center [694, 237] width 104 height 12
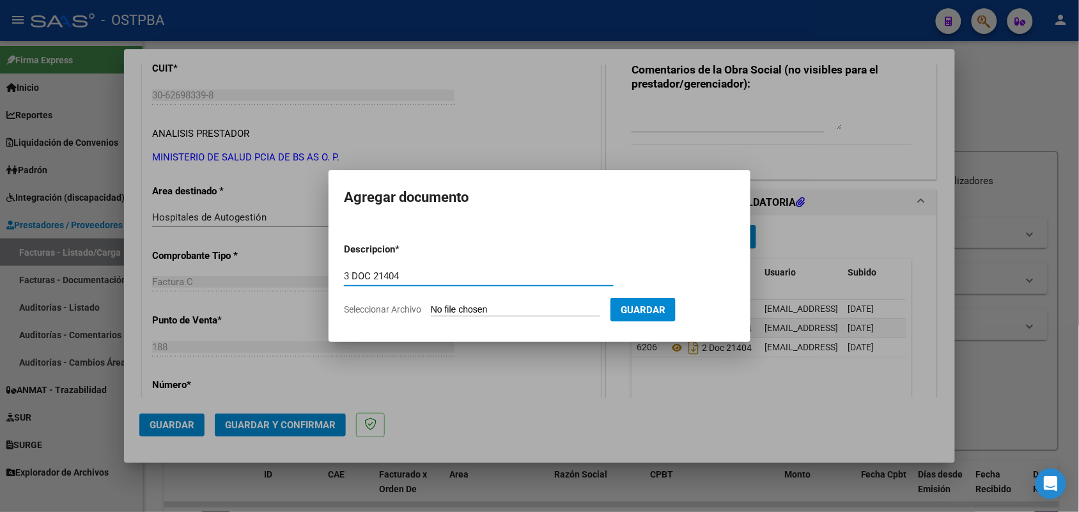
type input "3 DOC 21404"
click at [461, 310] on input "Seleccionar Archivo" at bounding box center [515, 310] width 169 height 12
type input "C:\fakepath\3 DDOC 21404.pdf"
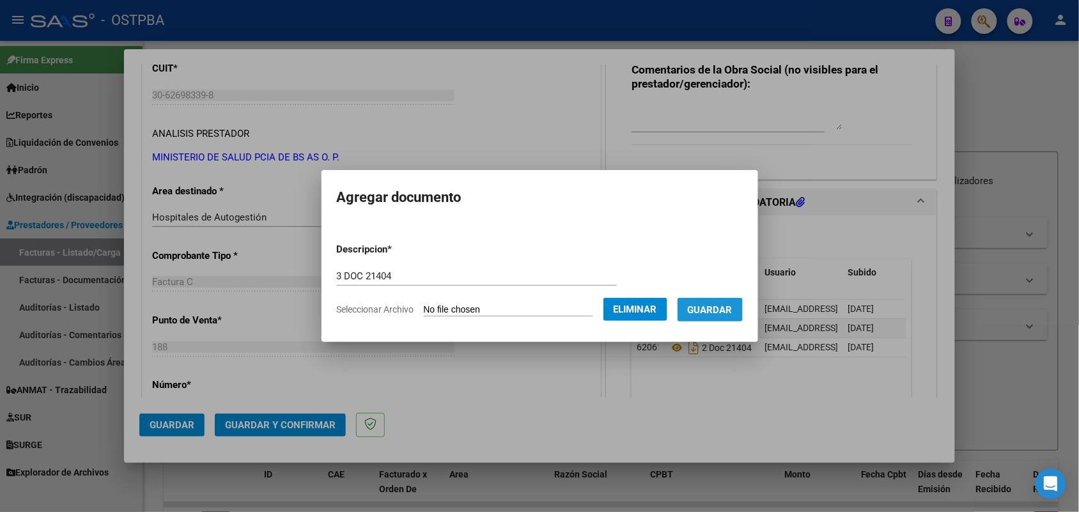
click at [727, 307] on span "Guardar" at bounding box center [710, 310] width 45 height 12
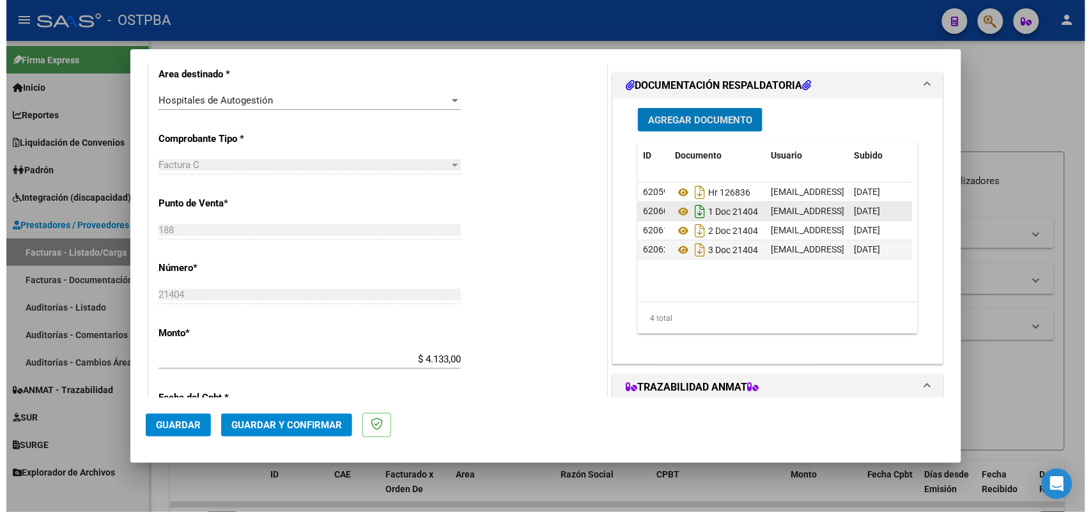
scroll to position [320, 0]
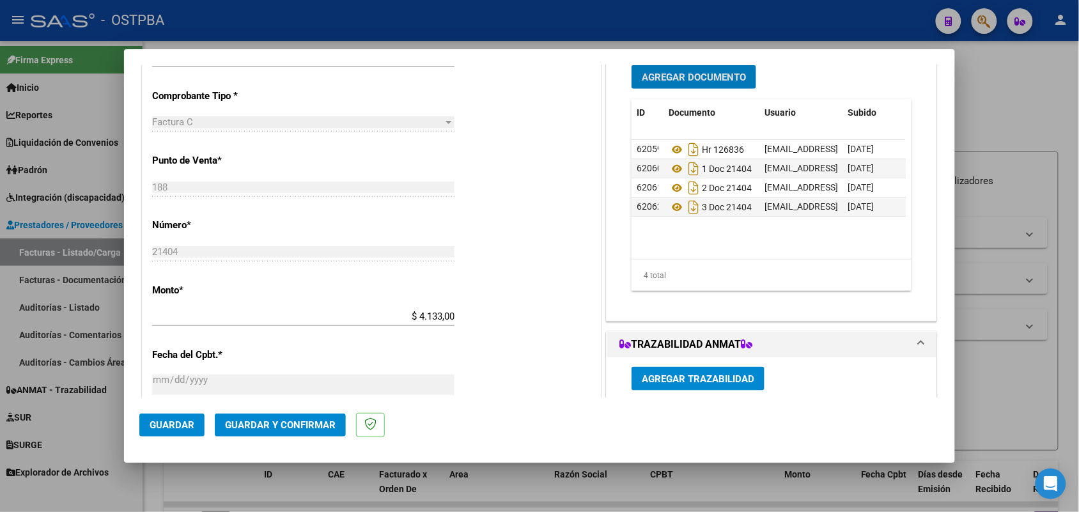
click at [280, 419] on span "Guardar y Confirmar" at bounding box center [280, 425] width 111 height 12
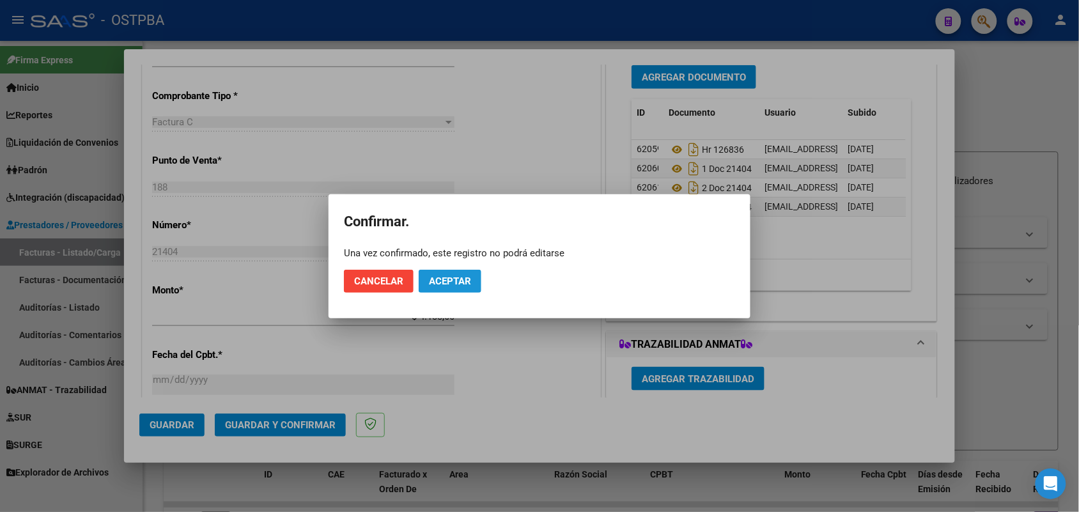
click at [443, 274] on button "Aceptar" at bounding box center [450, 281] width 63 height 23
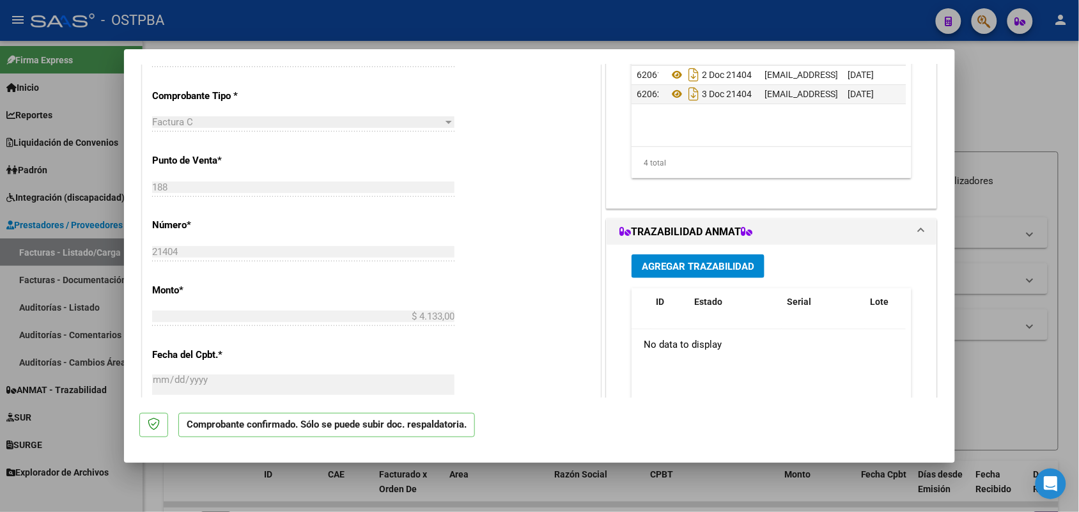
click at [65, 272] on div at bounding box center [539, 256] width 1079 height 512
type input "$ 0,00"
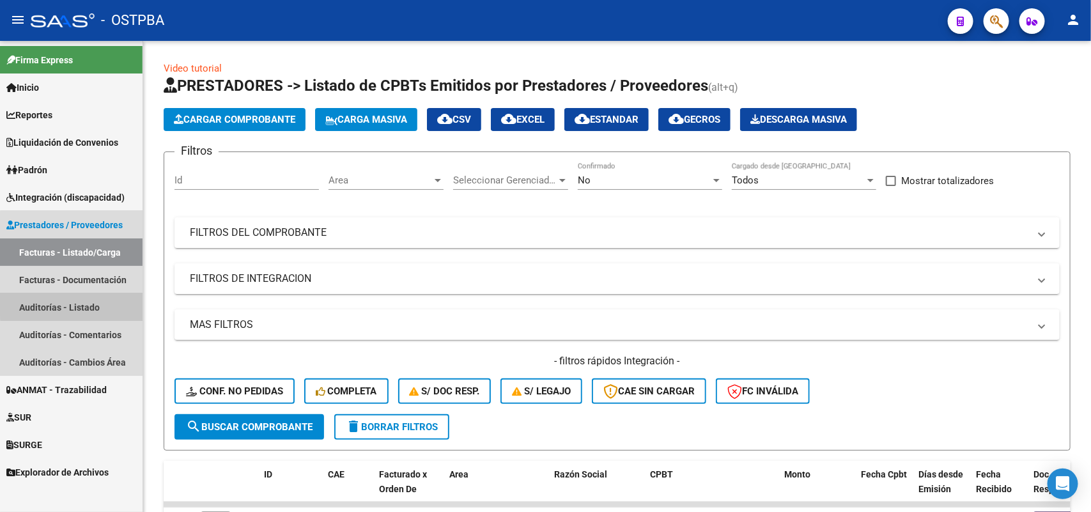
click at [87, 299] on link "Auditorías - Listado" at bounding box center [71, 306] width 143 height 27
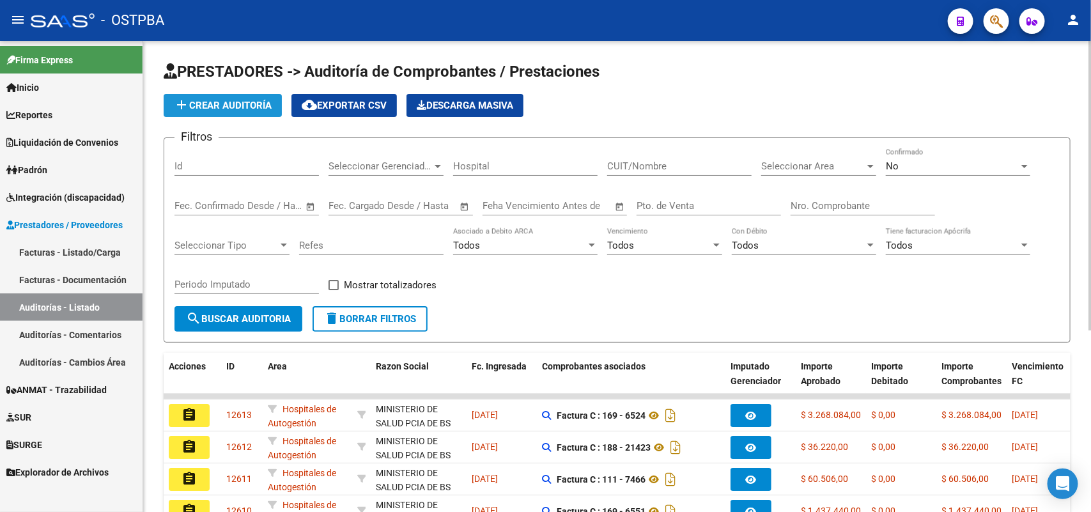
click at [253, 110] on button "add Crear Auditoría" at bounding box center [223, 105] width 118 height 23
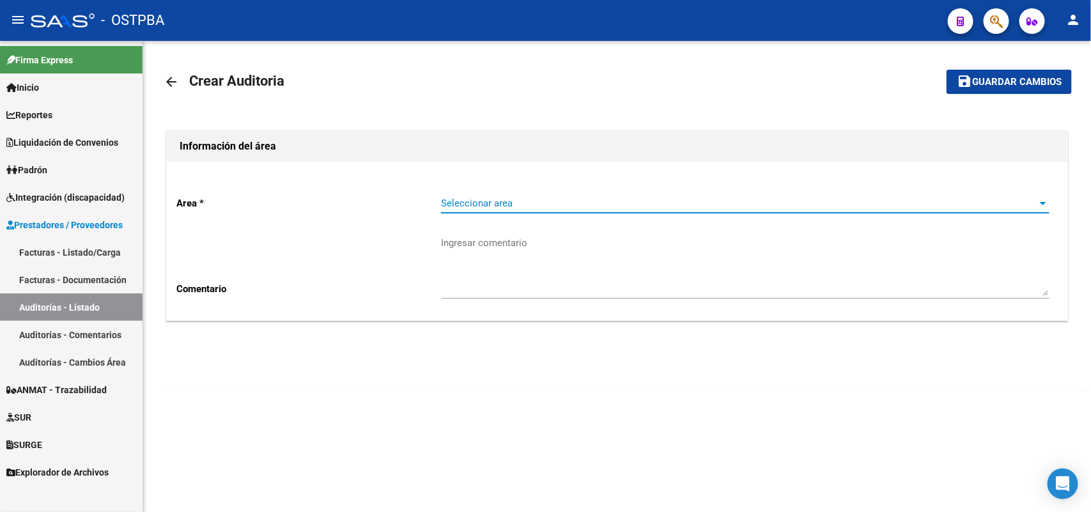
click at [454, 203] on span "Seleccionar area" at bounding box center [739, 204] width 597 height 12
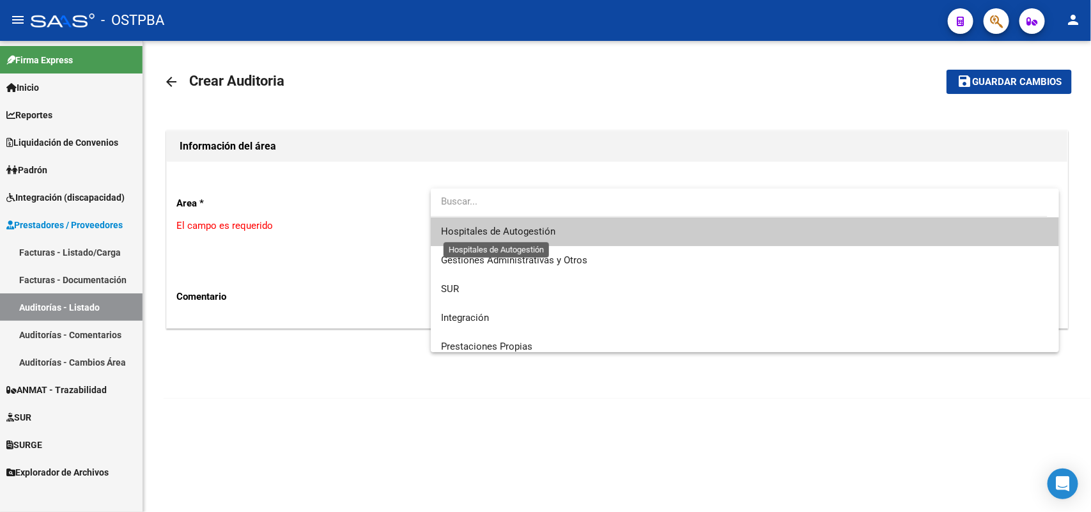
click at [508, 234] on span "Hospitales de Autogestión" at bounding box center [498, 232] width 114 height 12
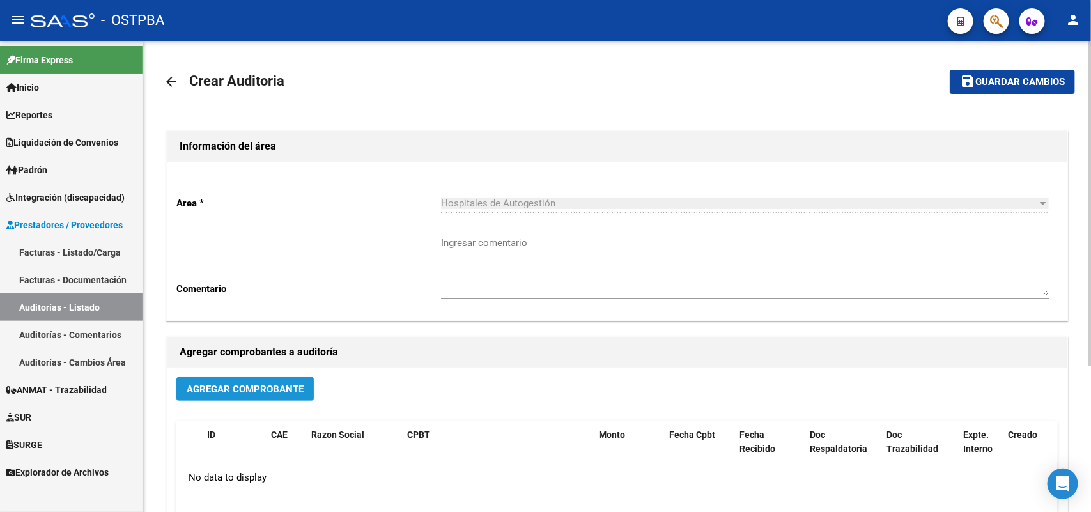
click at [275, 384] on span "Agregar Comprobante" at bounding box center [245, 390] width 117 height 12
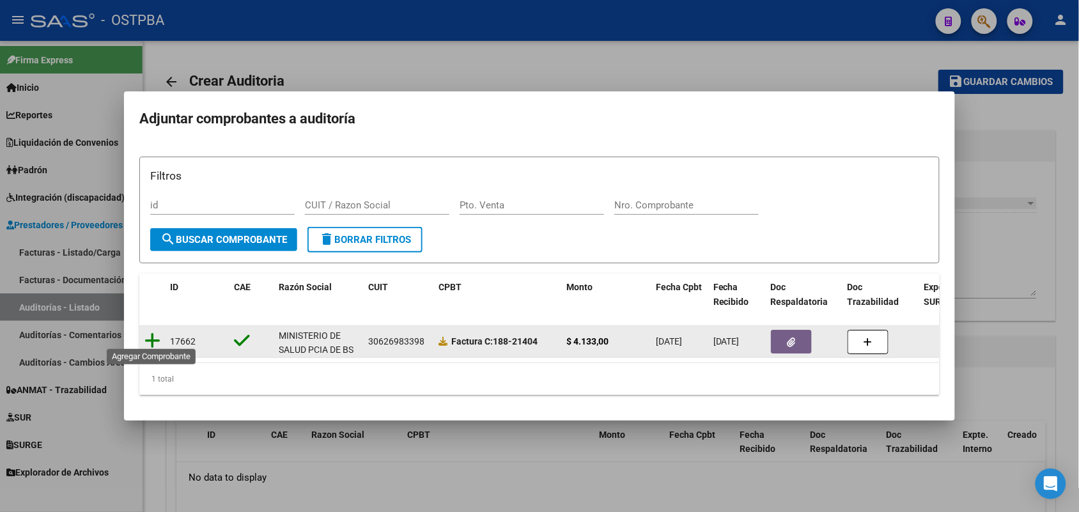
click at [155, 337] on icon at bounding box center [152, 341] width 16 height 18
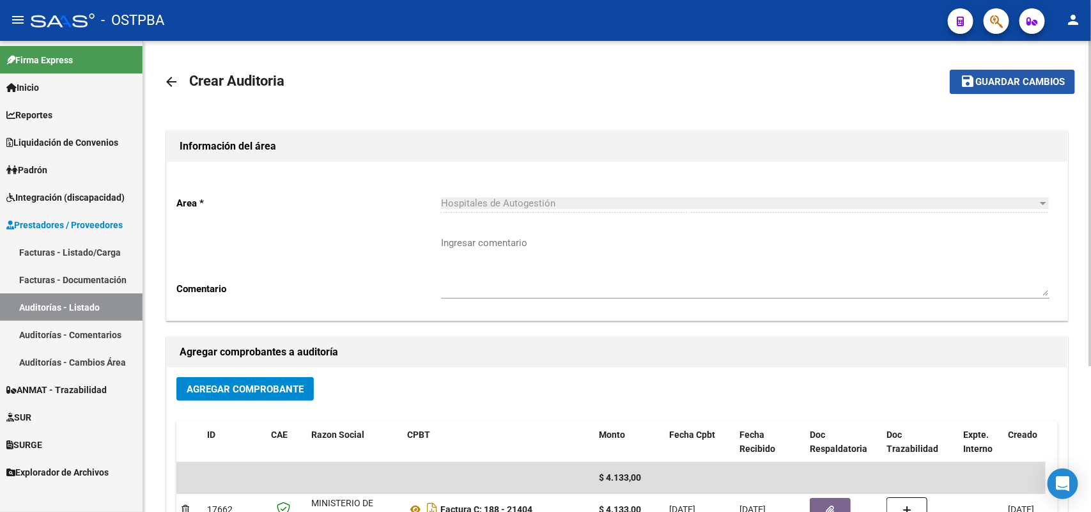
click at [1000, 77] on span "Guardar cambios" at bounding box center [1019, 83] width 89 height 12
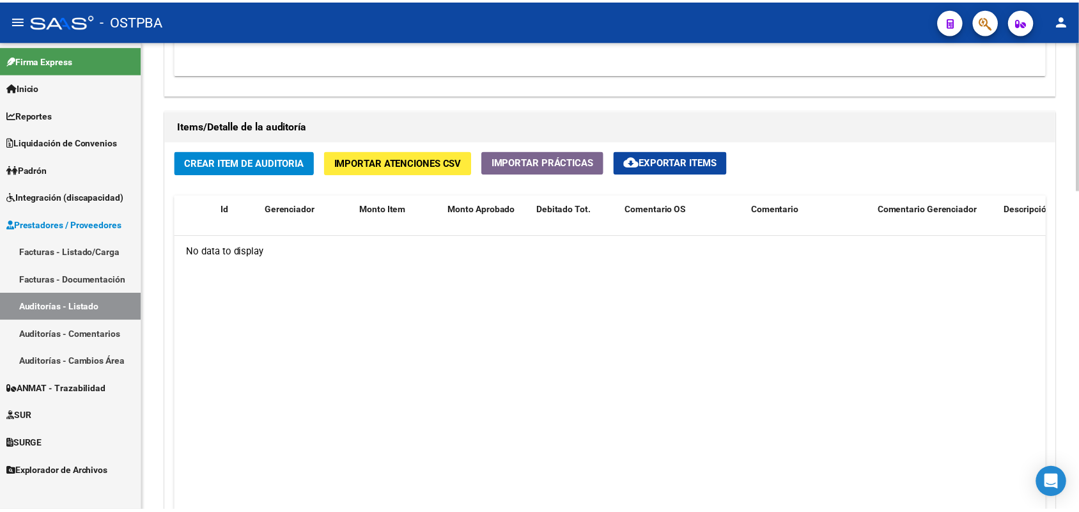
scroll to position [879, 0]
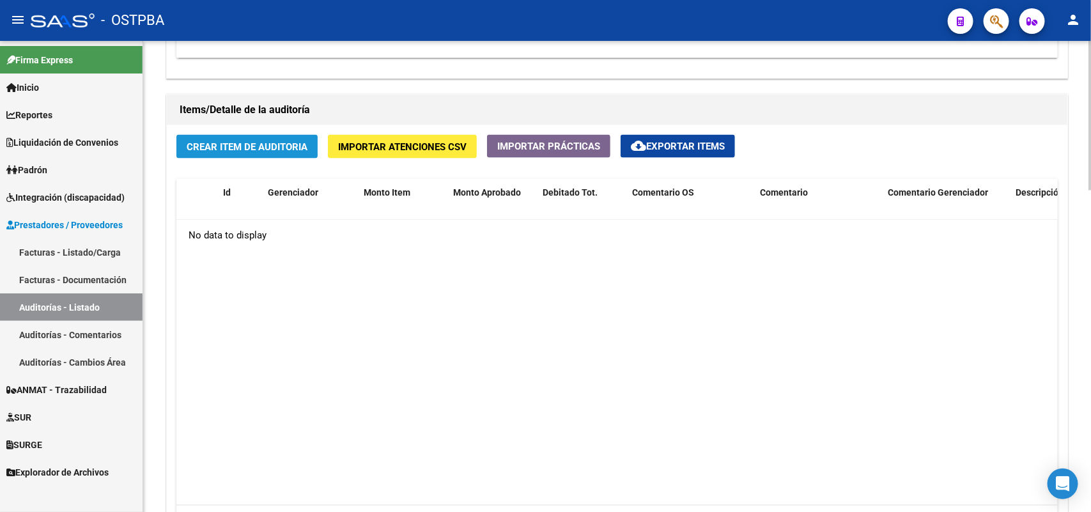
click at [264, 144] on span "Crear Item de Auditoria" at bounding box center [247, 147] width 121 height 12
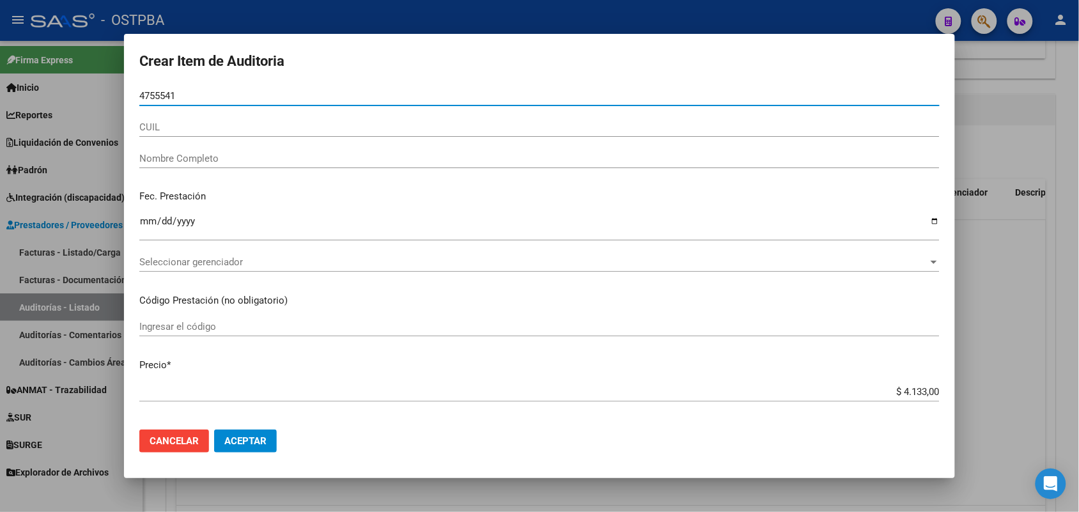
type input "47555410"
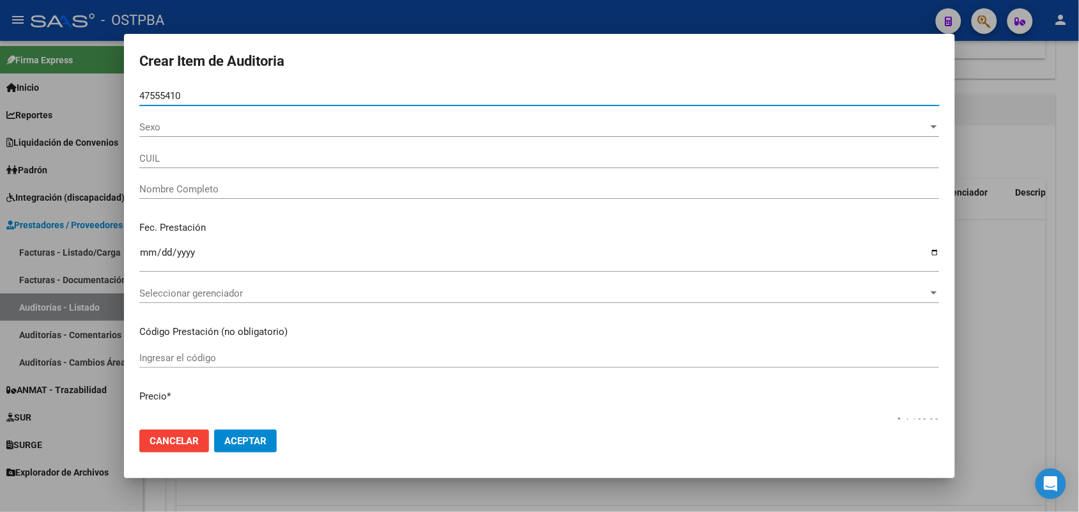
type input "27475554103"
type input "FRANCESSCHI ARIANA"
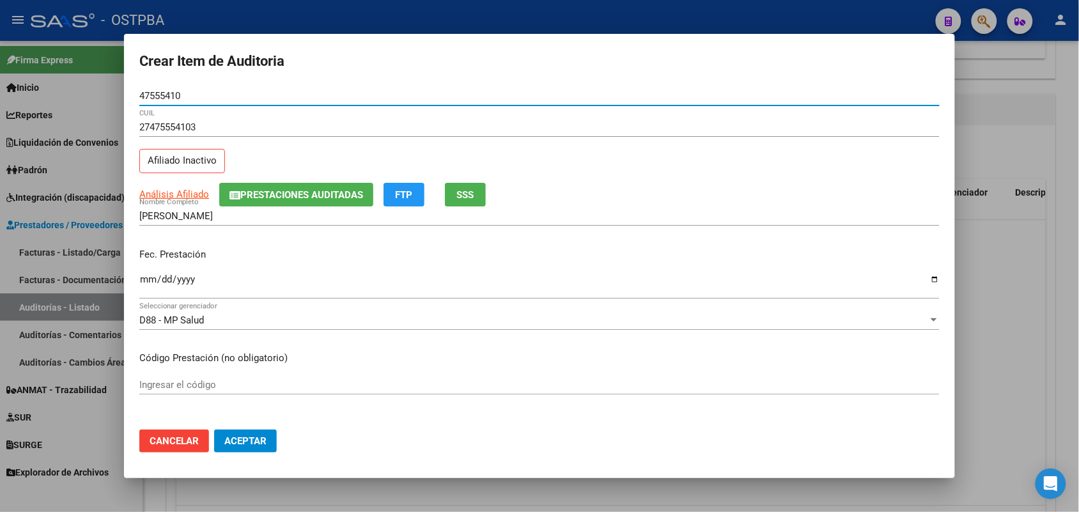
type input "47555410"
click at [144, 285] on input "Ingresar la fecha" at bounding box center [539, 284] width 800 height 20
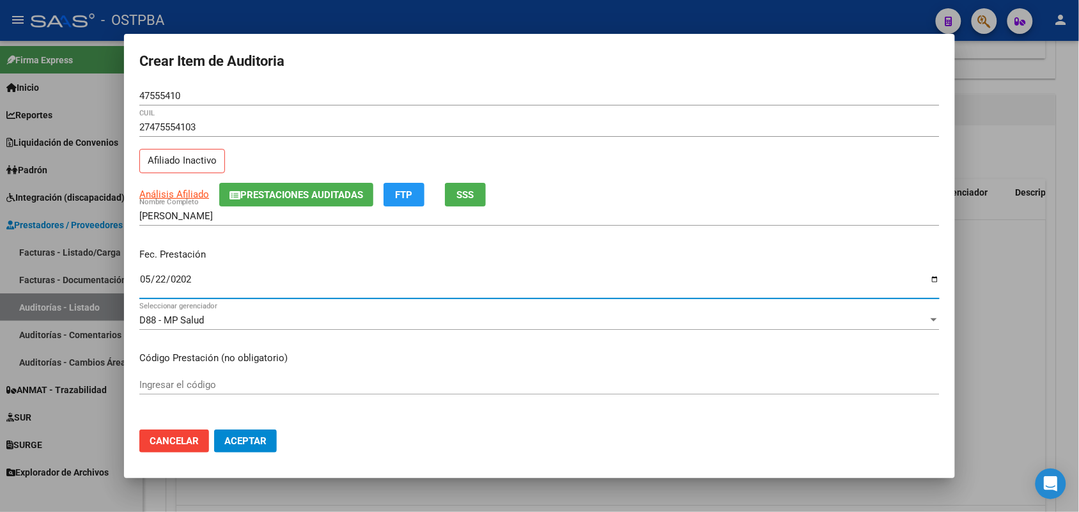
type input "2025-05-22"
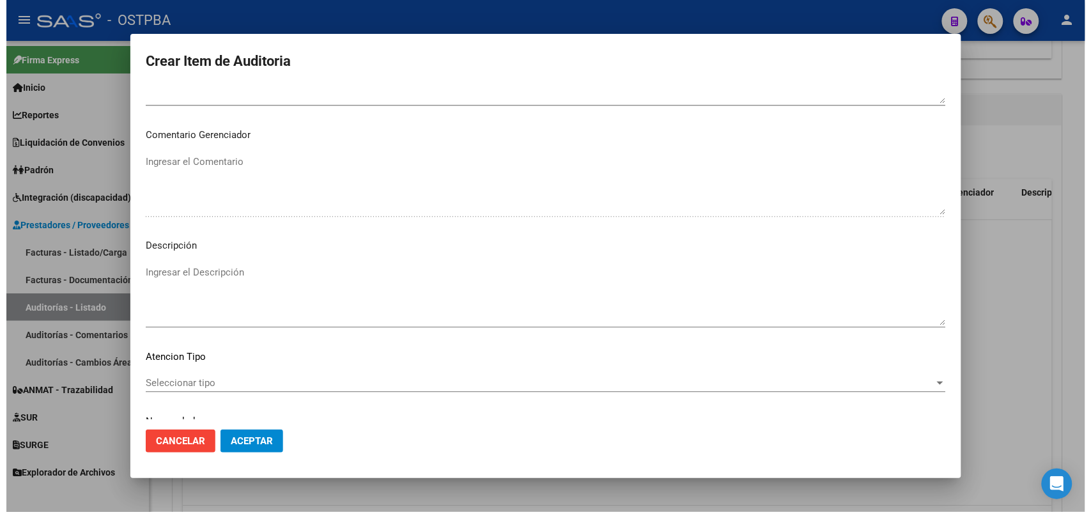
scroll to position [817, 0]
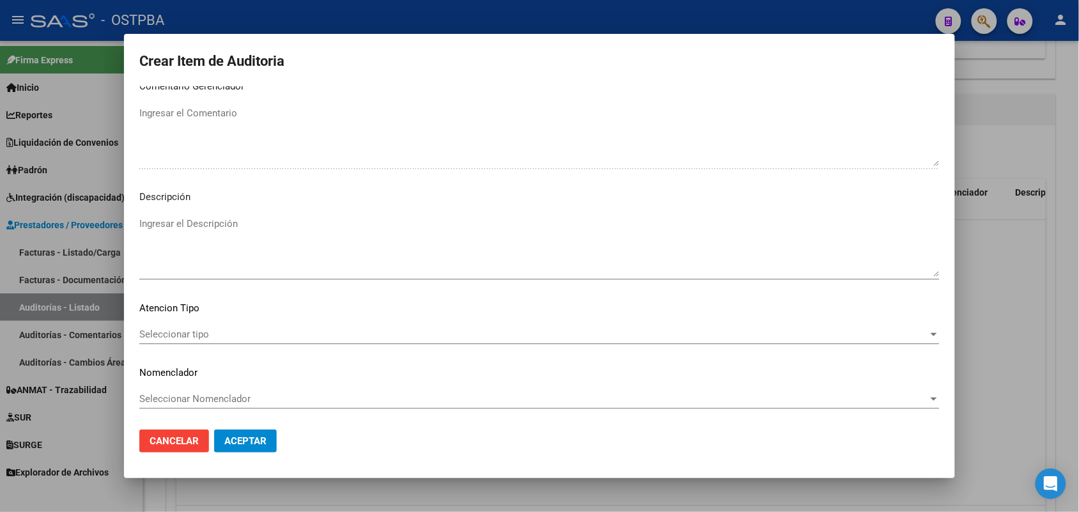
click at [184, 330] on span "Seleccionar tipo" at bounding box center [533, 335] width 789 height 12
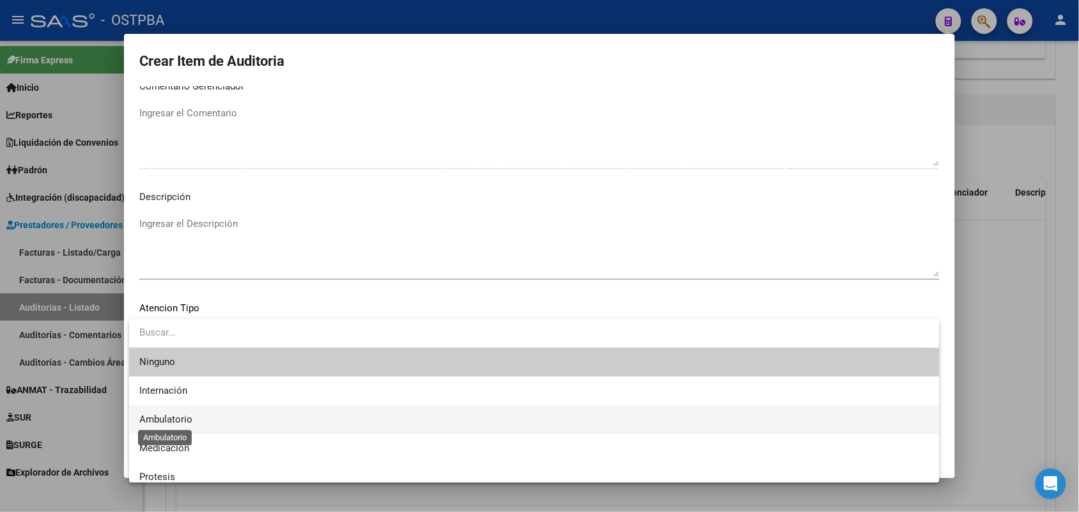
click at [187, 416] on span "Ambulatorio" at bounding box center [165, 420] width 53 height 12
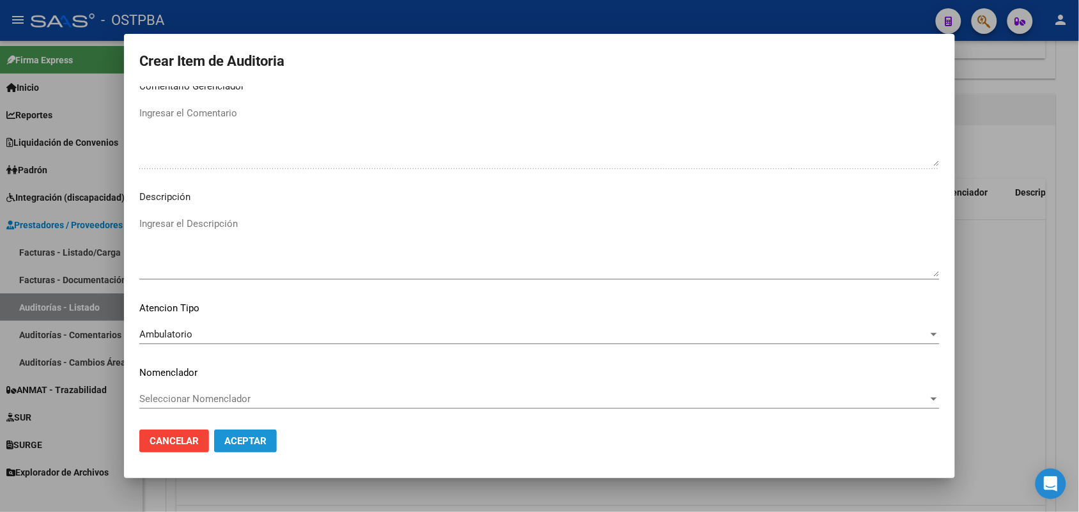
click at [260, 441] on span "Aceptar" at bounding box center [245, 441] width 42 height 12
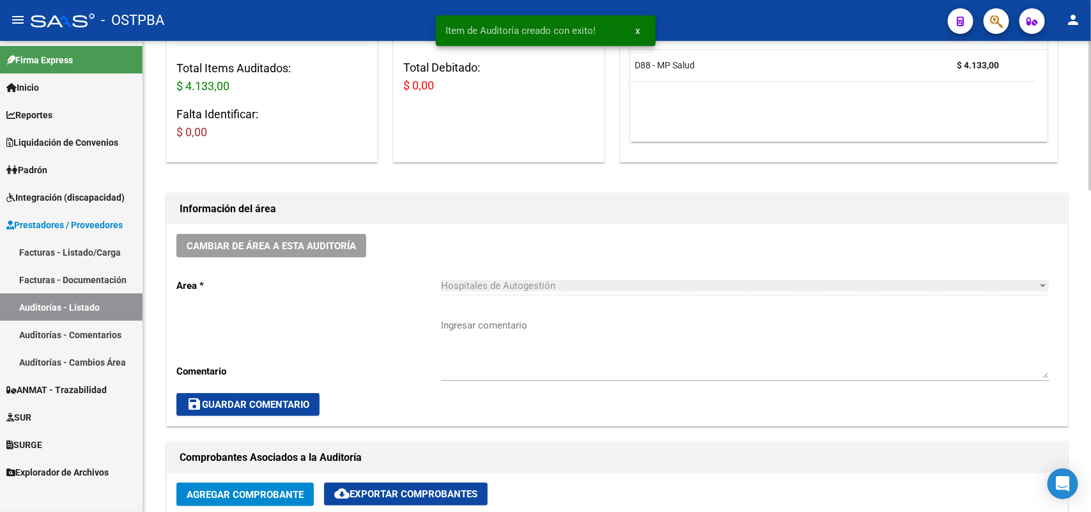
scroll to position [0, 0]
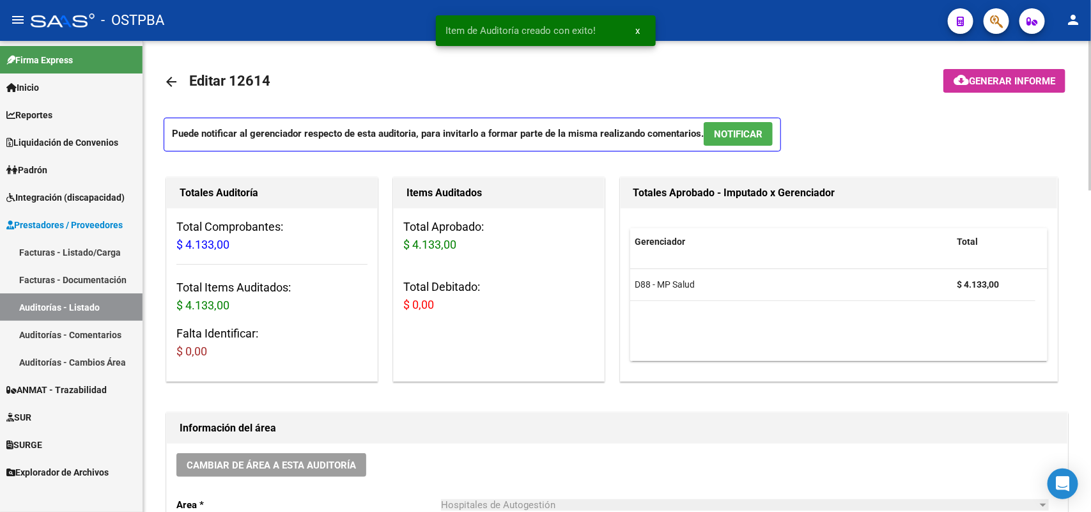
click at [986, 77] on span "Generar informe" at bounding box center [1012, 81] width 86 height 12
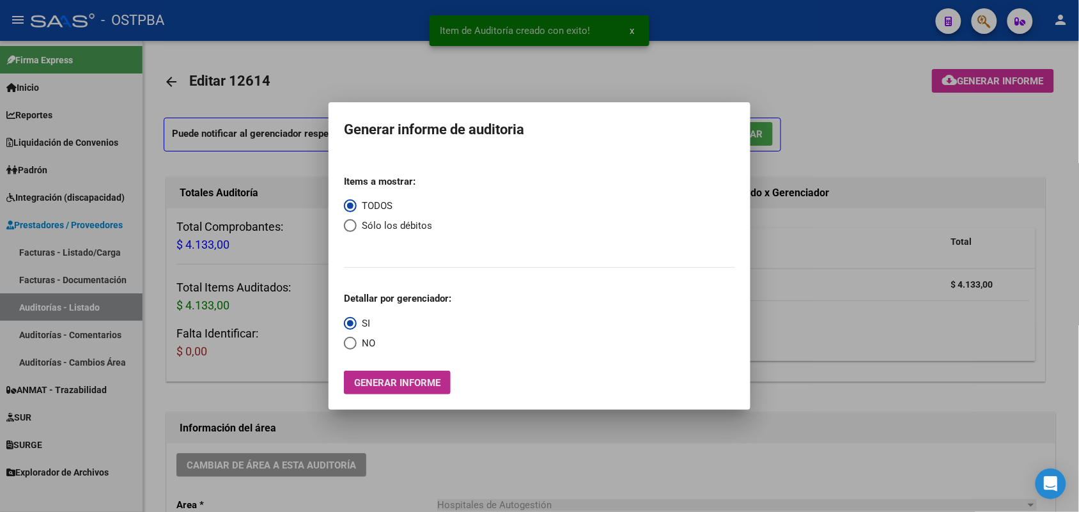
click at [384, 385] on span "Generar informe" at bounding box center [397, 383] width 86 height 12
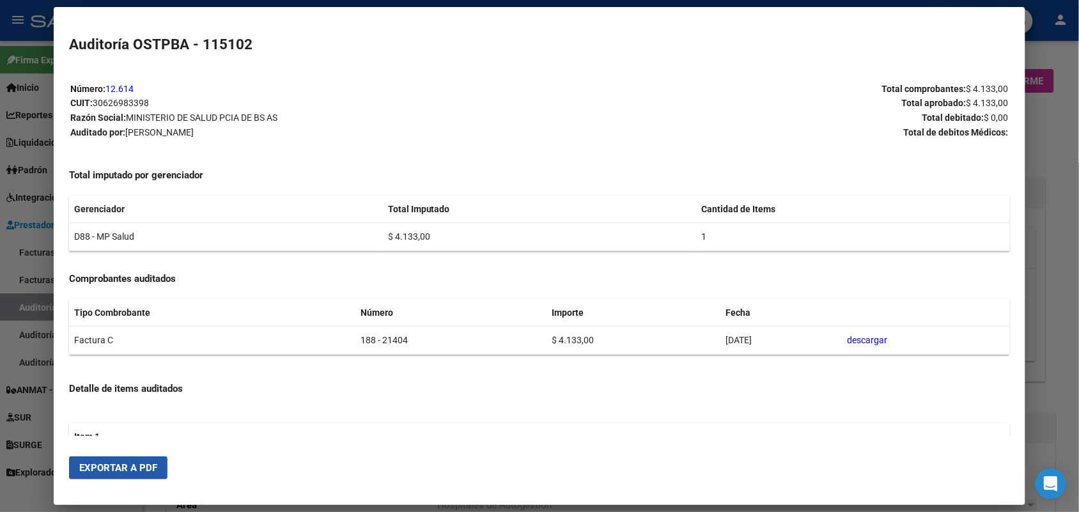
click at [110, 470] on span "Exportar a PDF" at bounding box center [118, 468] width 78 height 12
click at [1064, 62] on div at bounding box center [539, 256] width 1079 height 512
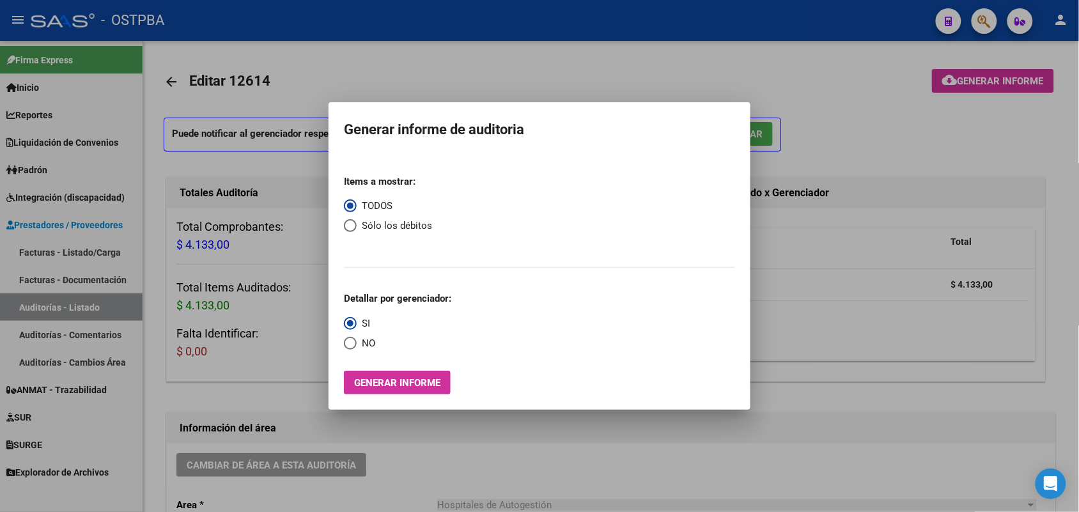
drag, startPoint x: 869, startPoint y: 163, endPoint x: 973, endPoint y: 15, distance: 181.2
click at [873, 157] on div at bounding box center [539, 256] width 1079 height 512
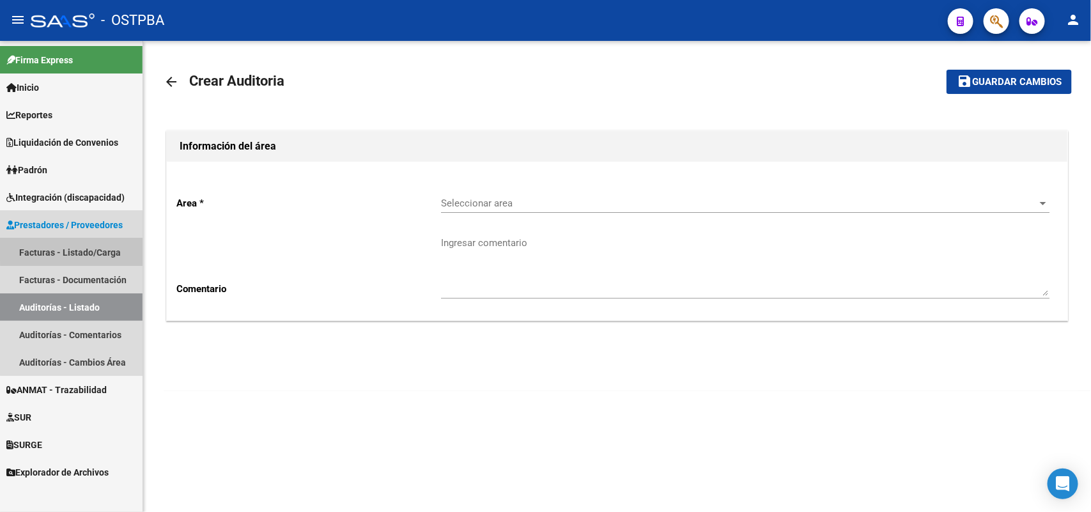
click at [81, 248] on link "Facturas - Listado/Carga" at bounding box center [71, 251] width 143 height 27
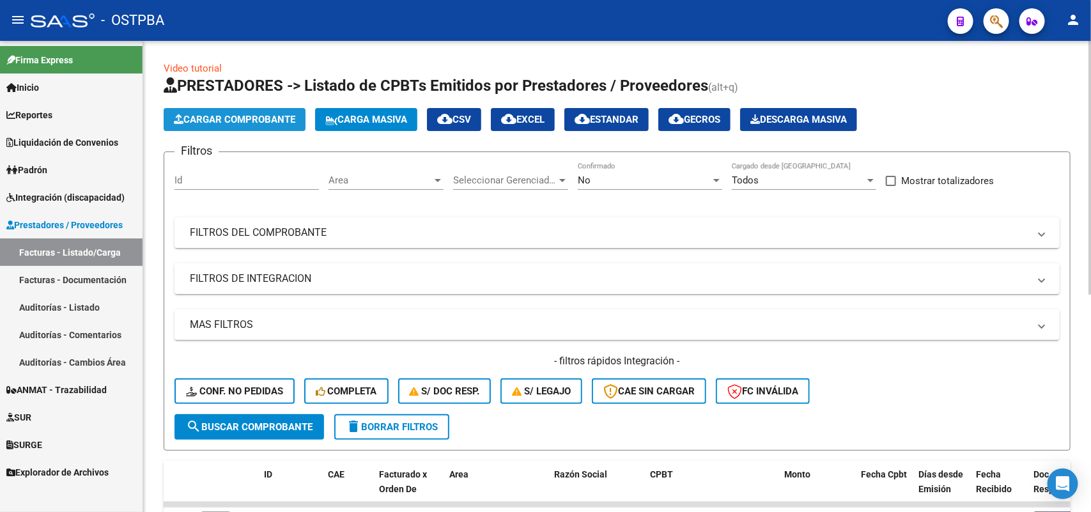
click at [265, 119] on span "Cargar Comprobante" at bounding box center [234, 120] width 121 height 12
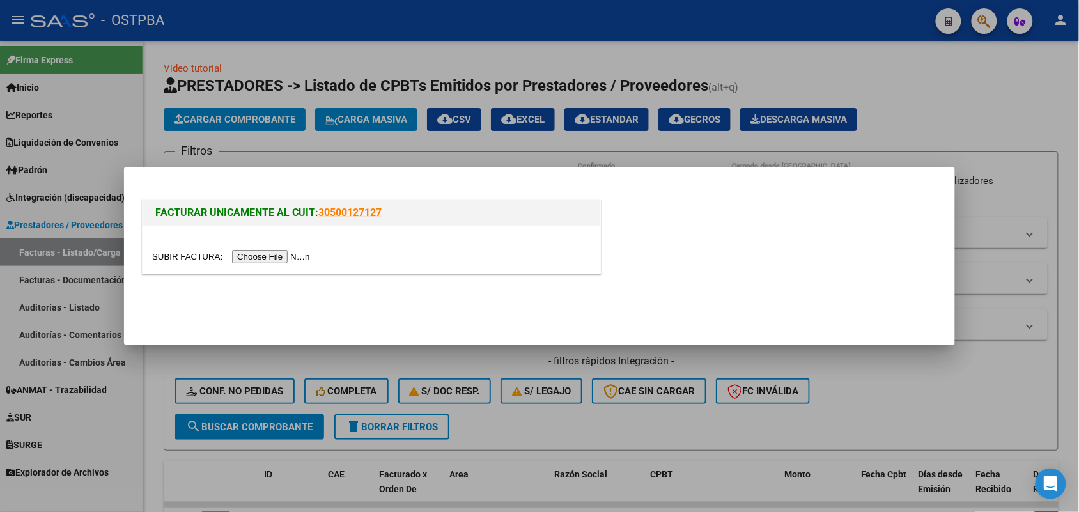
click at [304, 257] on input "file" at bounding box center [233, 256] width 162 height 13
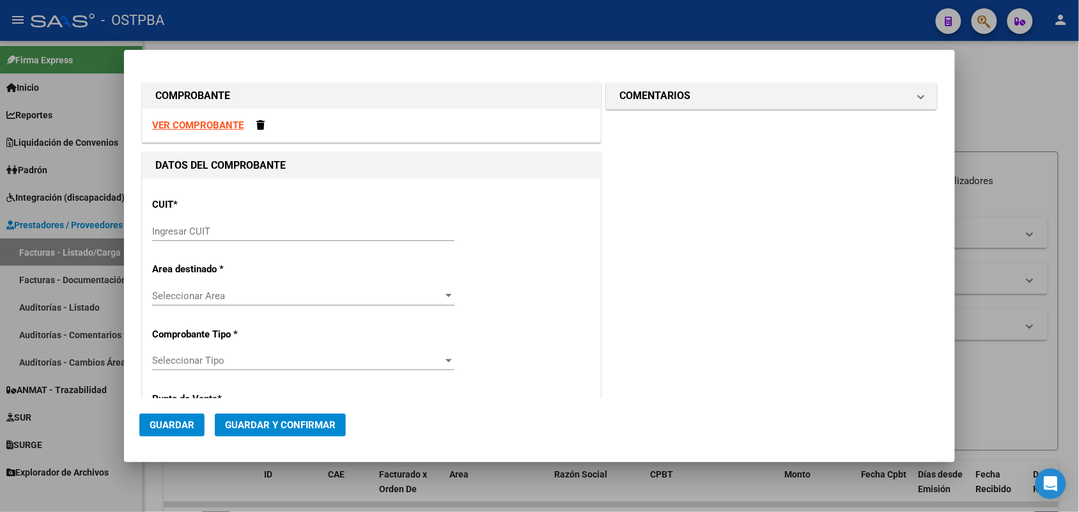
drag, startPoint x: 180, startPoint y: 231, endPoint x: 247, endPoint y: 225, distance: 67.4
click at [183, 231] on input "Ingresar CUIT" at bounding box center [303, 232] width 302 height 12
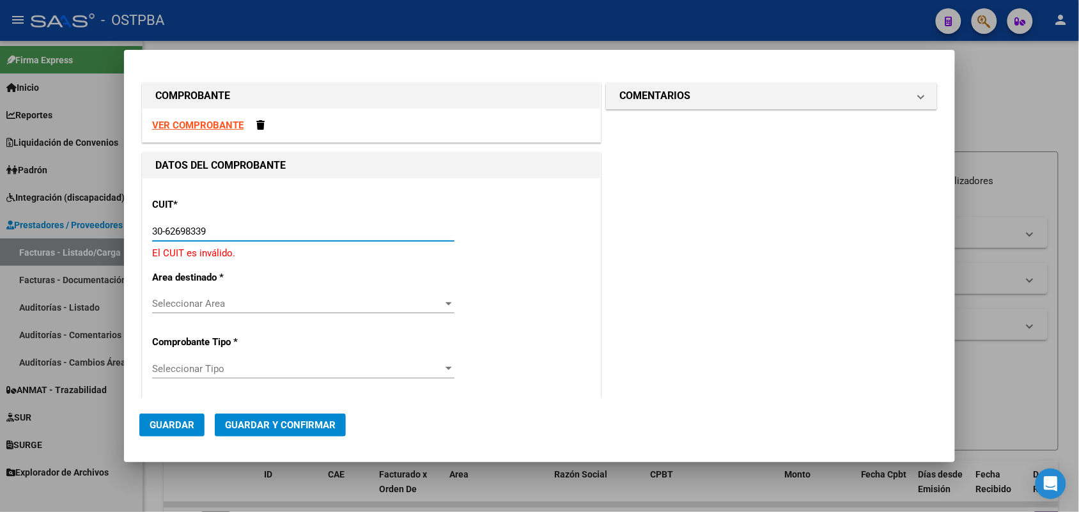
type input "30-62698339-8"
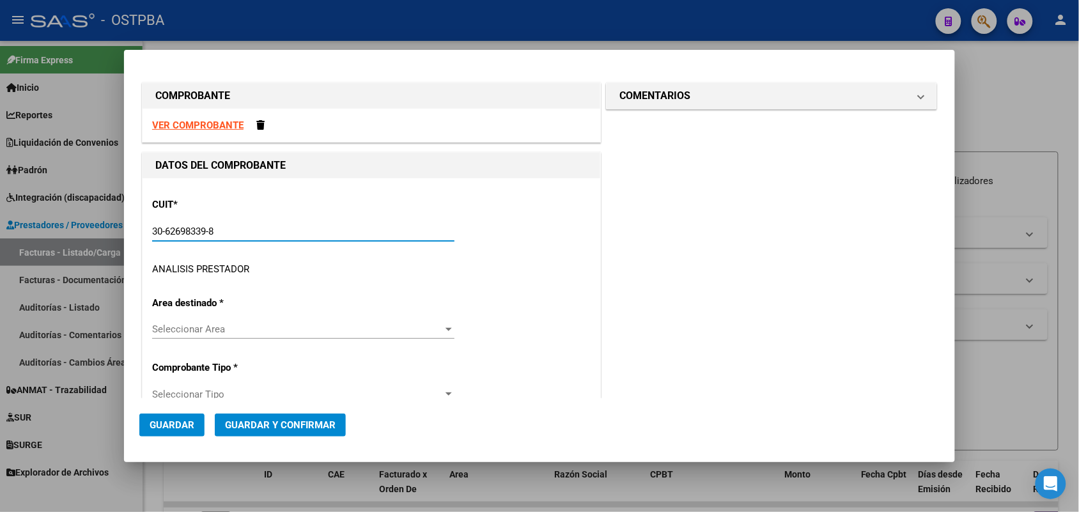
type input "188"
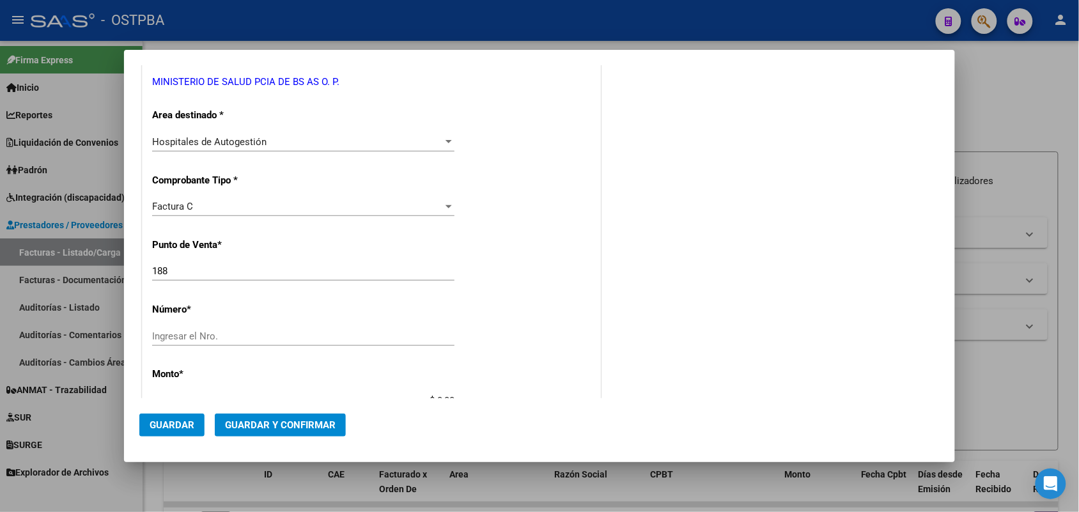
scroll to position [240, 0]
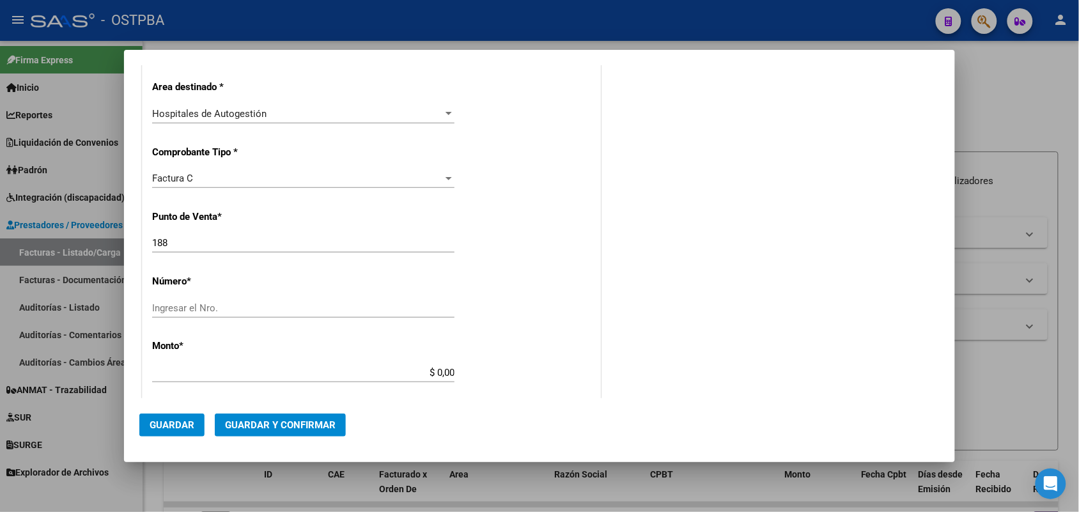
type input "30-62698339-8"
drag, startPoint x: 171, startPoint y: 306, endPoint x: 410, endPoint y: 317, distance: 239.3
click at [173, 306] on input "Ingresar el Nro." at bounding box center [303, 308] width 302 height 12
type input "21407"
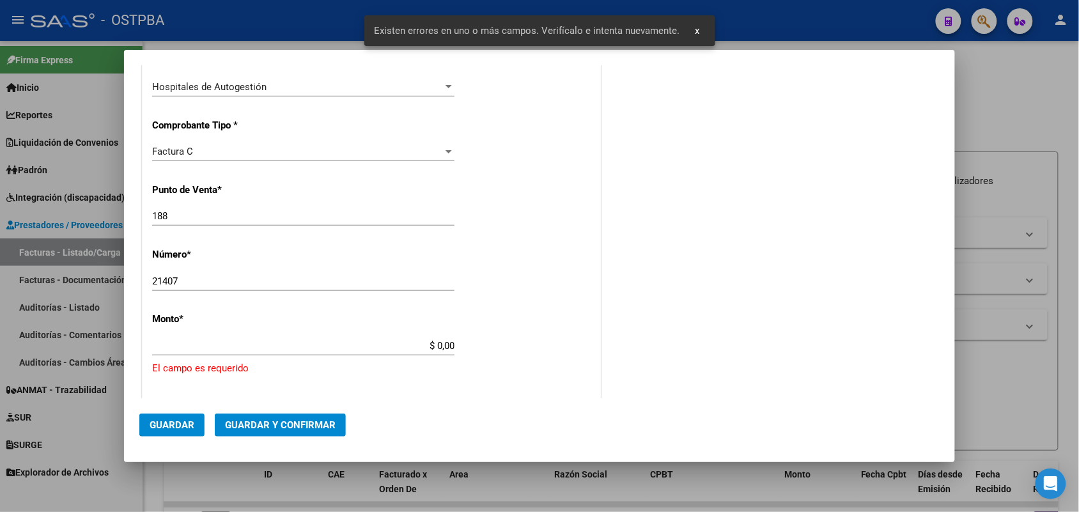
scroll to position [295, 0]
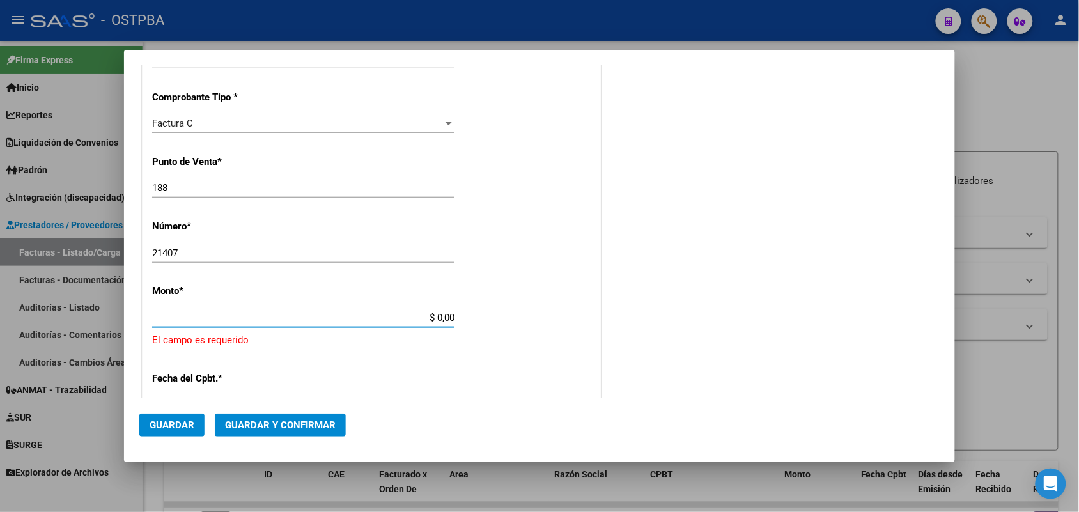
drag, startPoint x: 416, startPoint y: 314, endPoint x: 566, endPoint y: 330, distance: 150.4
click at [566, 330] on div "CUIT * 30-62698339-8 Ingresar CUIT ANALISIS PRESTADOR MINISTERIO DE SALUD PCIA …" at bounding box center [372, 352] width 458 height 936
type input "$ 11.889,00"
click at [160, 387] on input "Ingresar la fecha" at bounding box center [303, 386] width 302 height 20
type input "[DATE]"
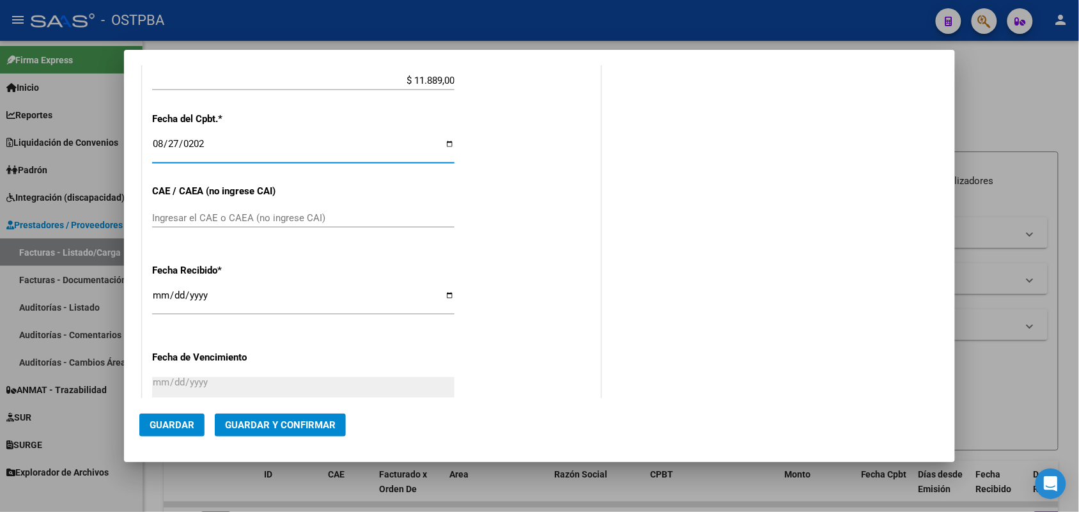
scroll to position [534, 0]
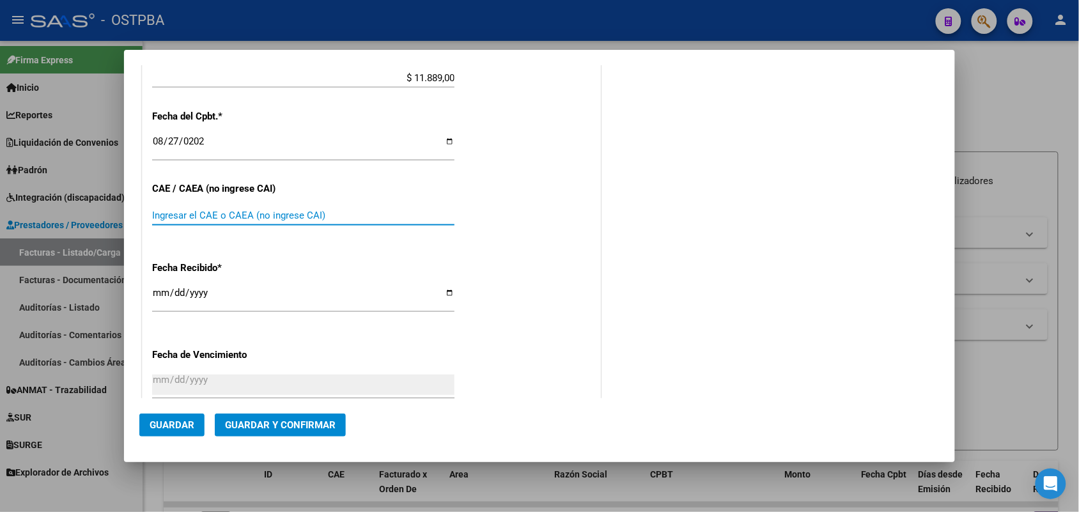
click at [155, 212] on input "Ingresar el CAE o CAEA (no ingrese CAI)" at bounding box center [303, 216] width 302 height 12
type input "75358764273814"
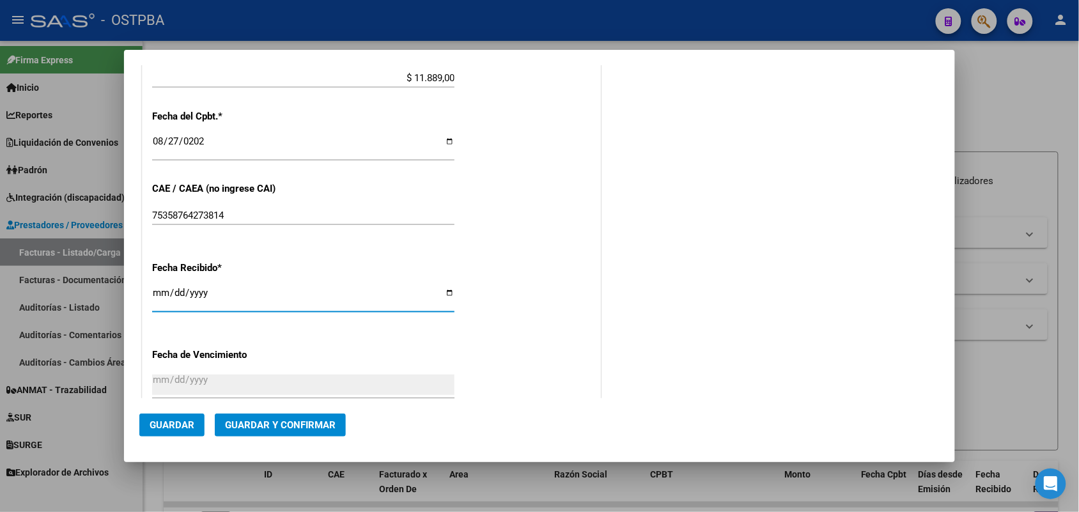
click at [155, 296] on input "[DATE]" at bounding box center [303, 298] width 302 height 20
type input "[DATE]"
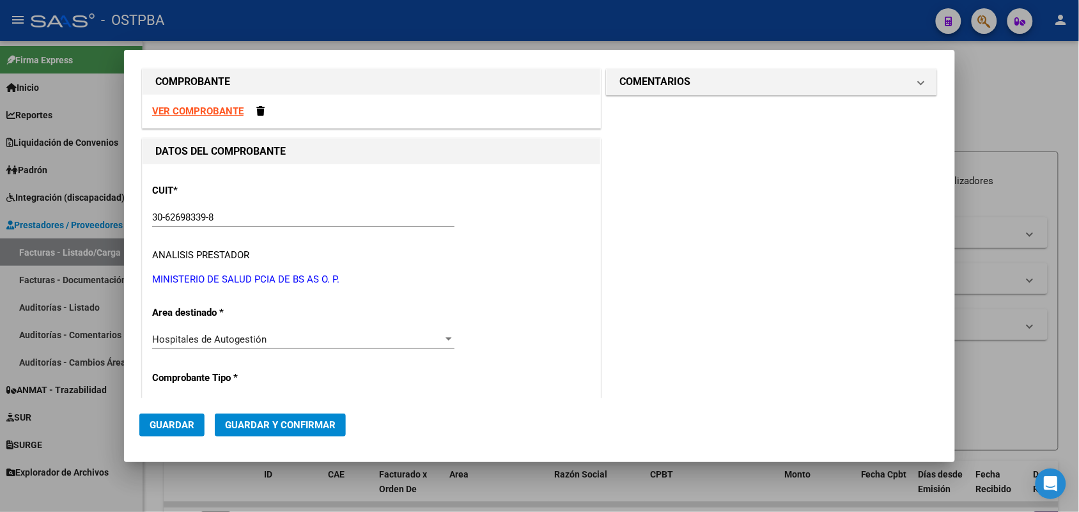
scroll to position [0, 0]
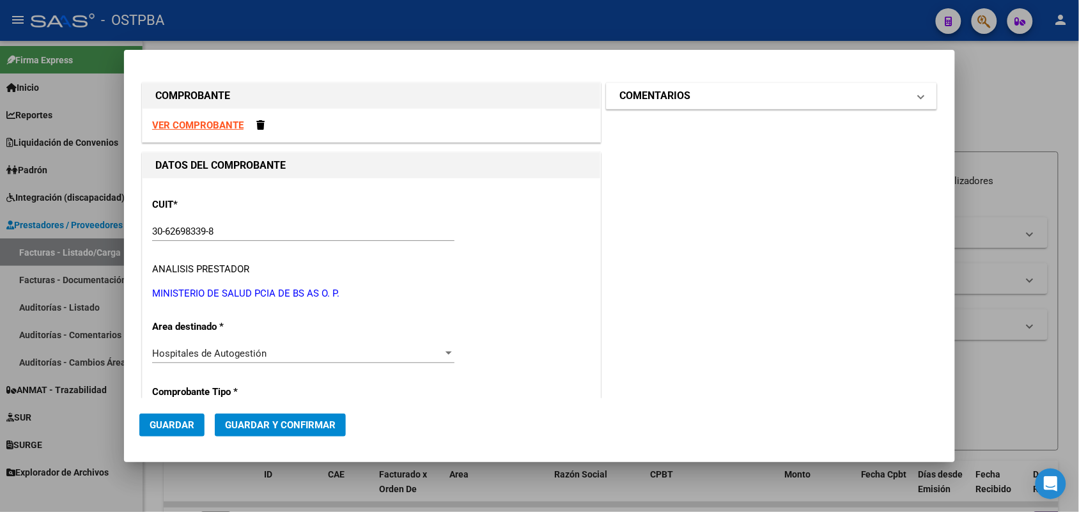
click at [918, 94] on span at bounding box center [920, 95] width 5 height 15
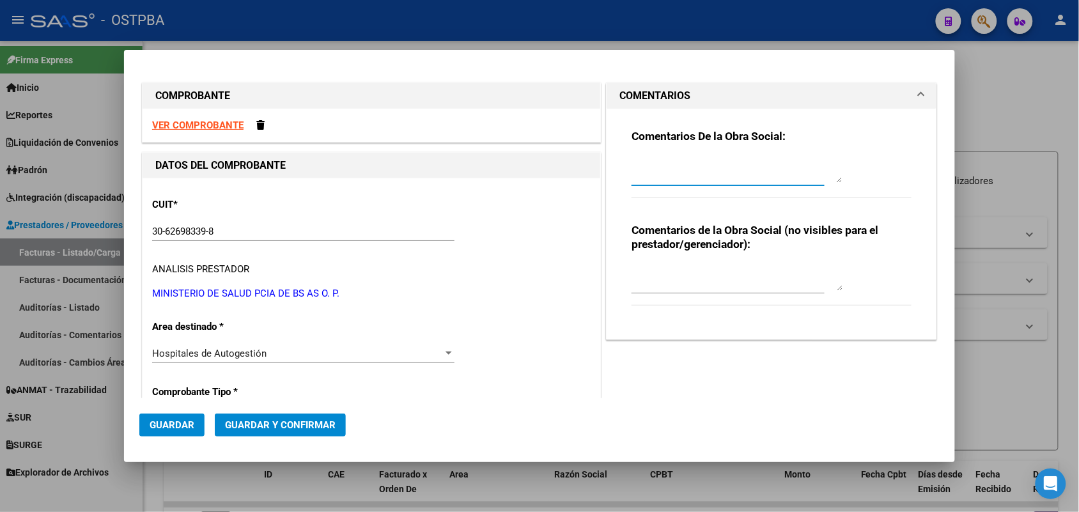
click at [632, 174] on textarea at bounding box center [737, 170] width 211 height 26
type textarea "HR 126837"
click at [173, 424] on span "Guardar" at bounding box center [172, 425] width 45 height 12
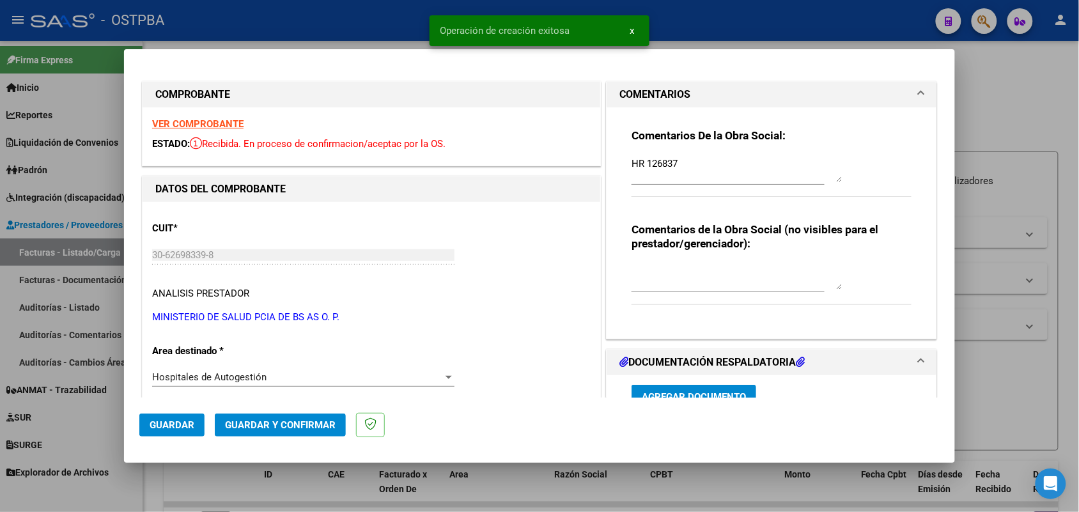
type input "[DATE]"
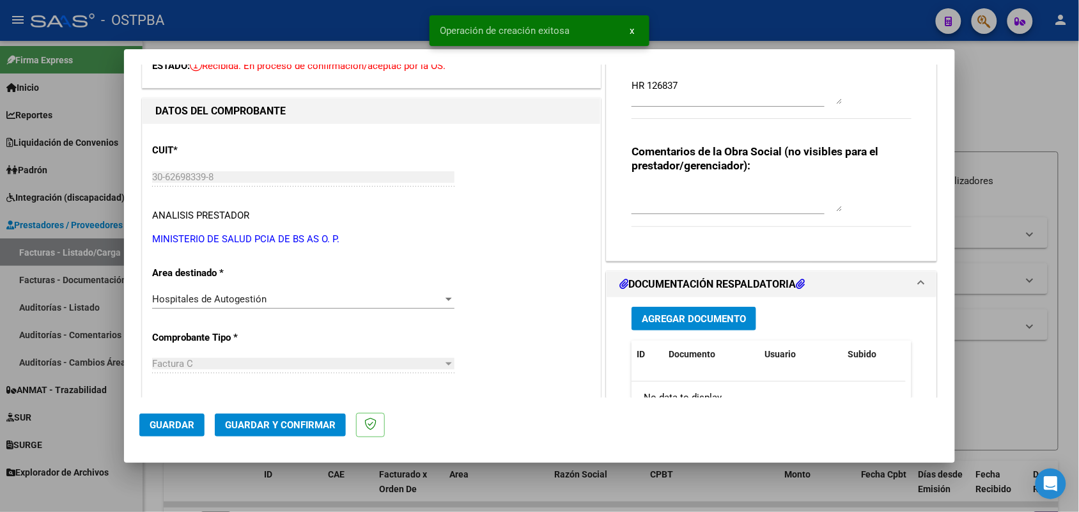
scroll to position [160, 0]
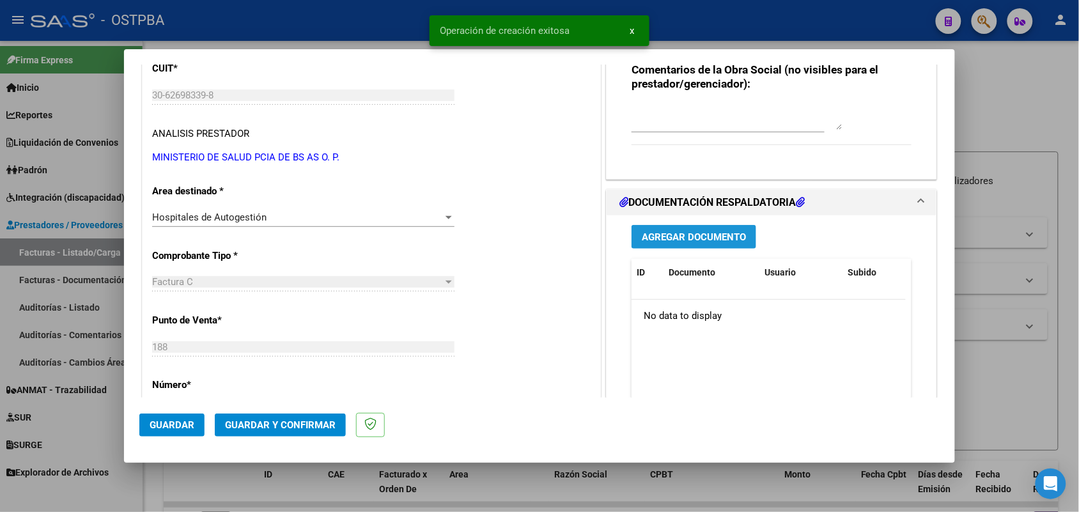
click at [698, 234] on span "Agregar Documento" at bounding box center [694, 237] width 104 height 12
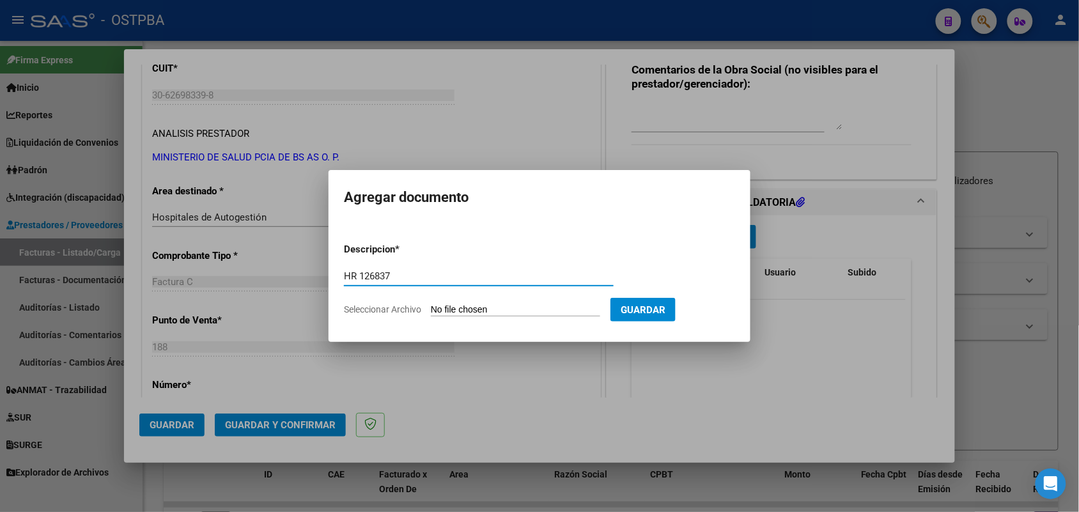
type input "HR 126837"
click at [441, 312] on input "Seleccionar Archivo" at bounding box center [515, 310] width 169 height 12
type input "C:\fakepath\HR 126837.pdf"
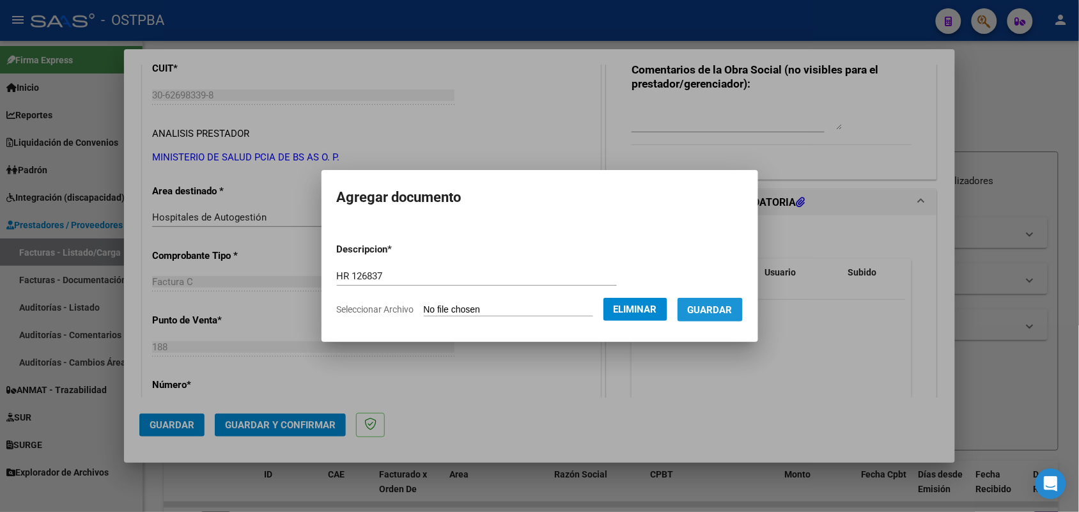
click at [730, 313] on span "Guardar" at bounding box center [710, 310] width 45 height 12
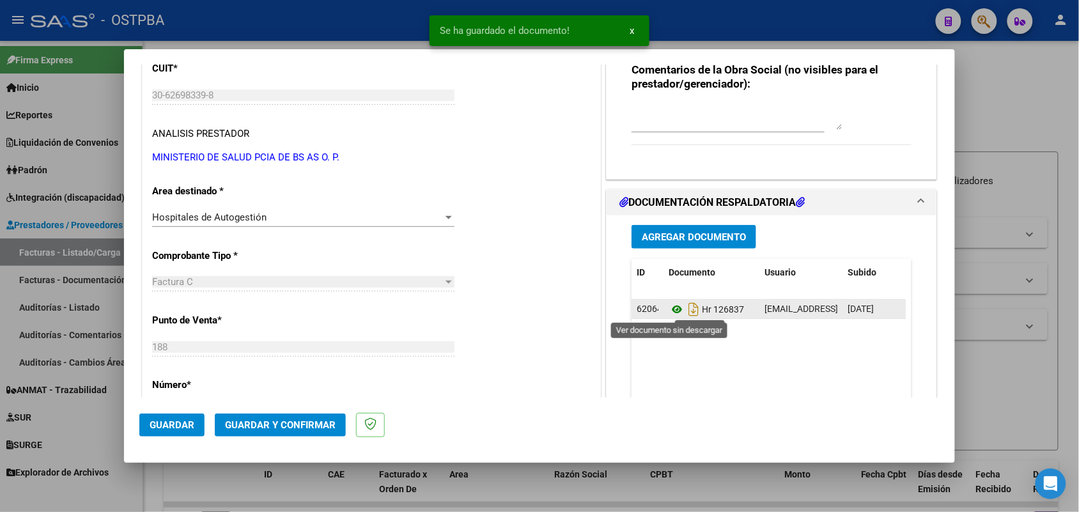
click at [669, 307] on icon at bounding box center [677, 309] width 17 height 15
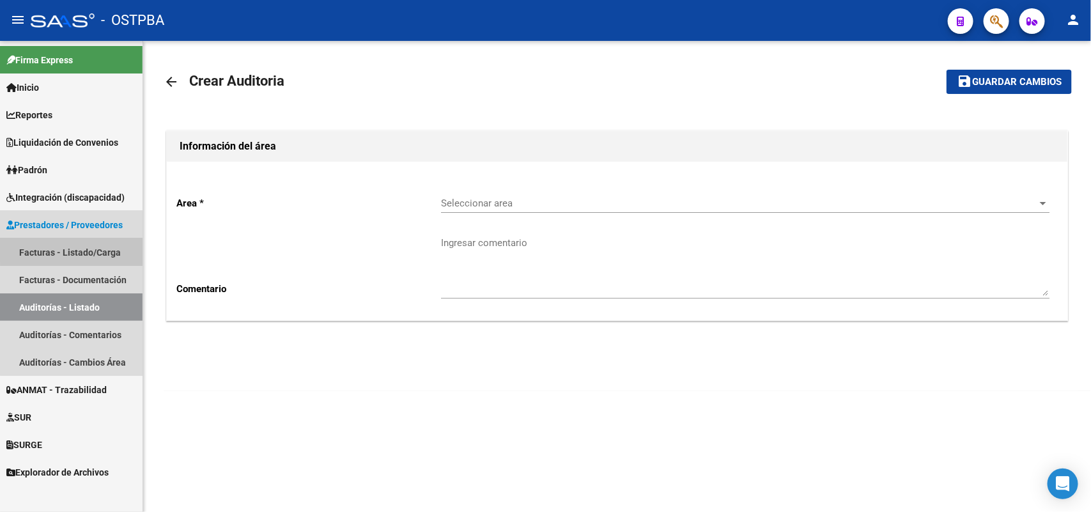
click at [75, 249] on link "Facturas - Listado/Carga" at bounding box center [71, 251] width 143 height 27
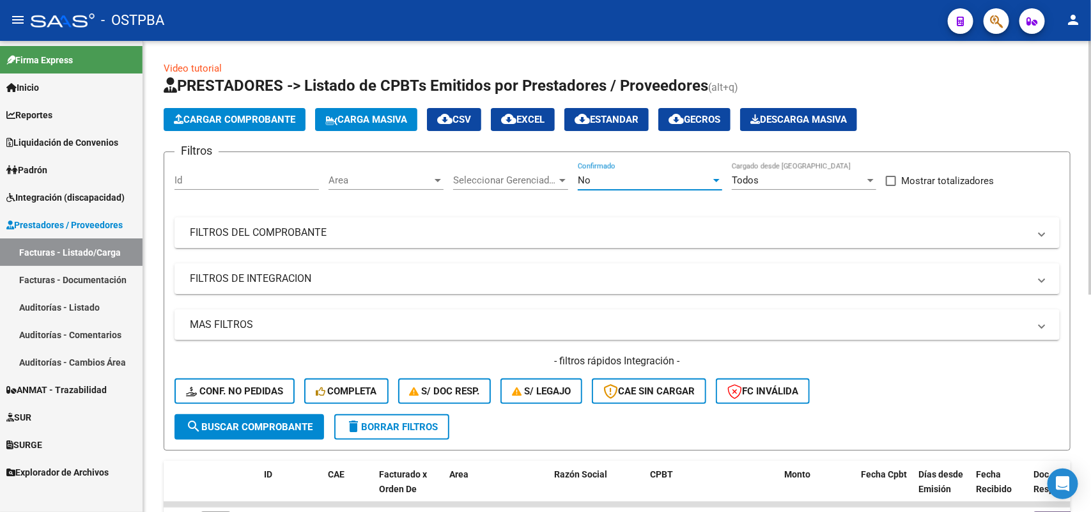
click at [720, 175] on div at bounding box center [717, 180] width 12 height 10
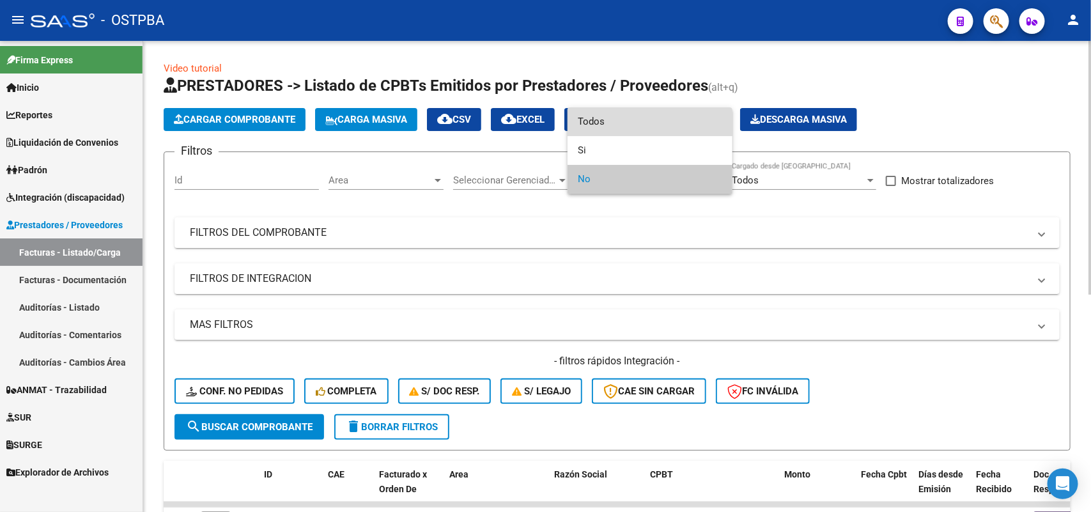
drag, startPoint x: 628, startPoint y: 118, endPoint x: 585, endPoint y: 137, distance: 47.5
click at [617, 125] on span "Todos" at bounding box center [650, 121] width 144 height 29
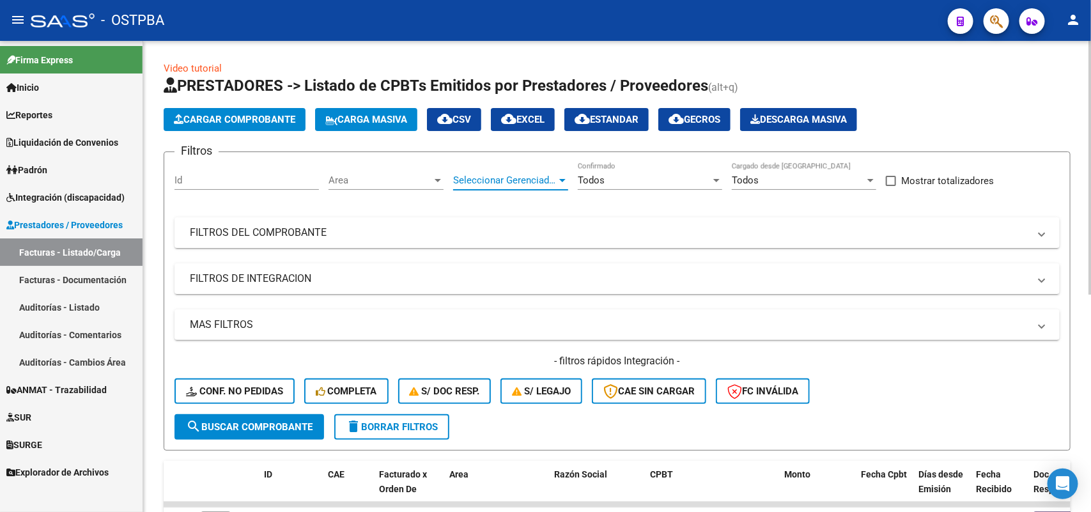
click at [557, 178] on div at bounding box center [563, 180] width 12 height 10
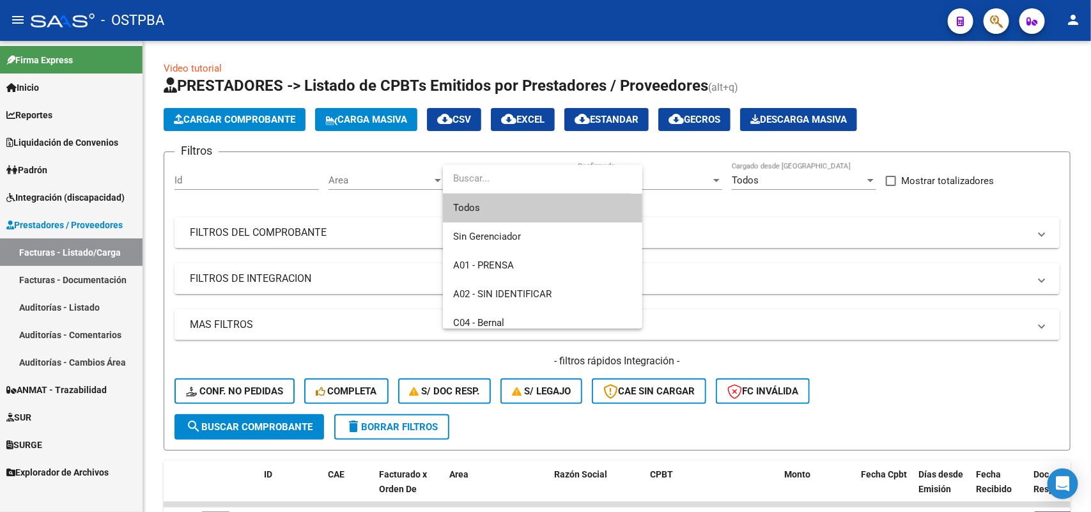
drag, startPoint x: 470, startPoint y: 210, endPoint x: 421, endPoint y: 199, distance: 50.3
click at [469, 210] on span "Todos" at bounding box center [542, 208] width 179 height 29
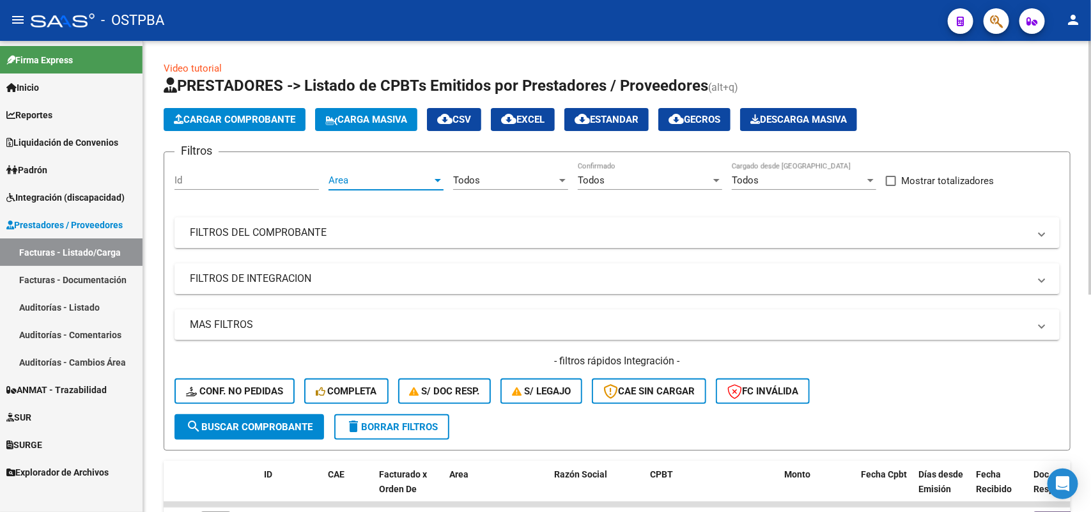
click at [428, 184] on span "Area" at bounding box center [381, 180] width 104 height 12
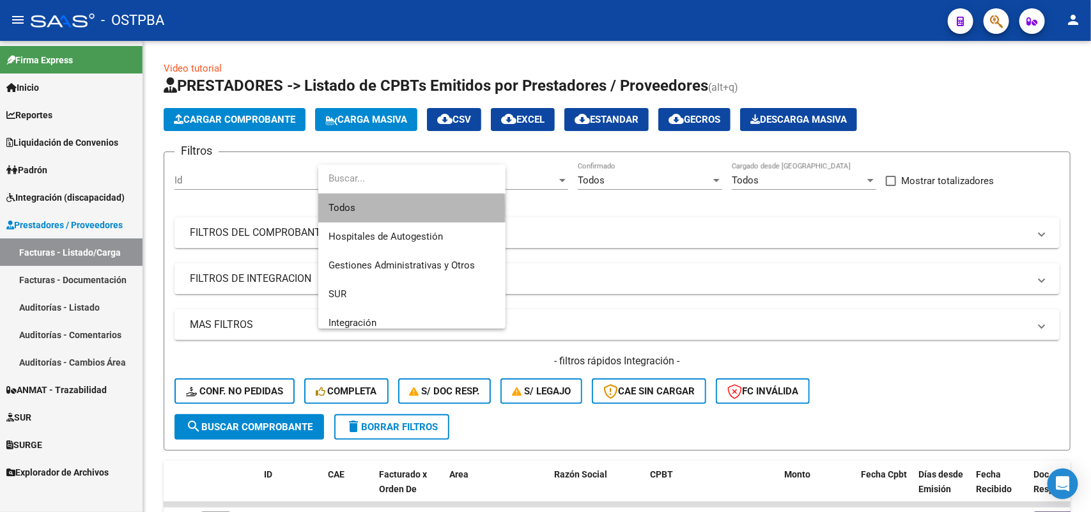
click at [365, 209] on span "Todos" at bounding box center [412, 208] width 167 height 29
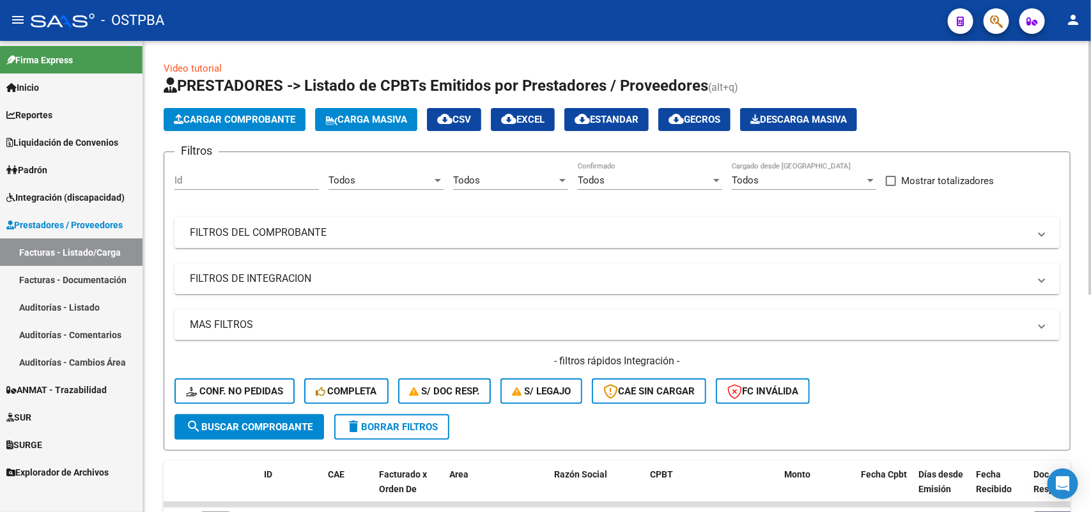
click at [307, 229] on mat-panel-title "FILTROS DEL COMPROBANTE" at bounding box center [609, 233] width 839 height 14
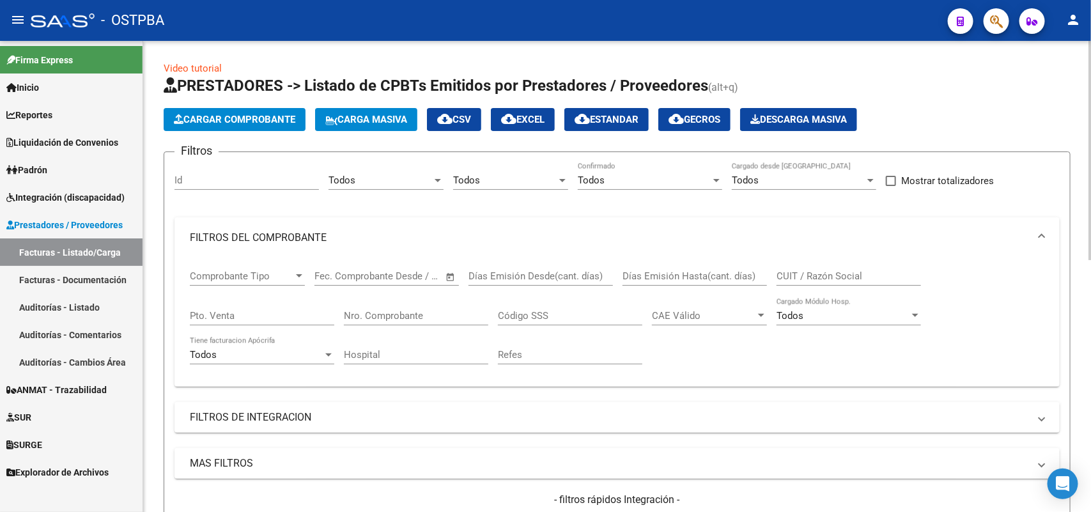
click at [436, 320] on input "Nro. Comprobante" at bounding box center [416, 316] width 144 height 12
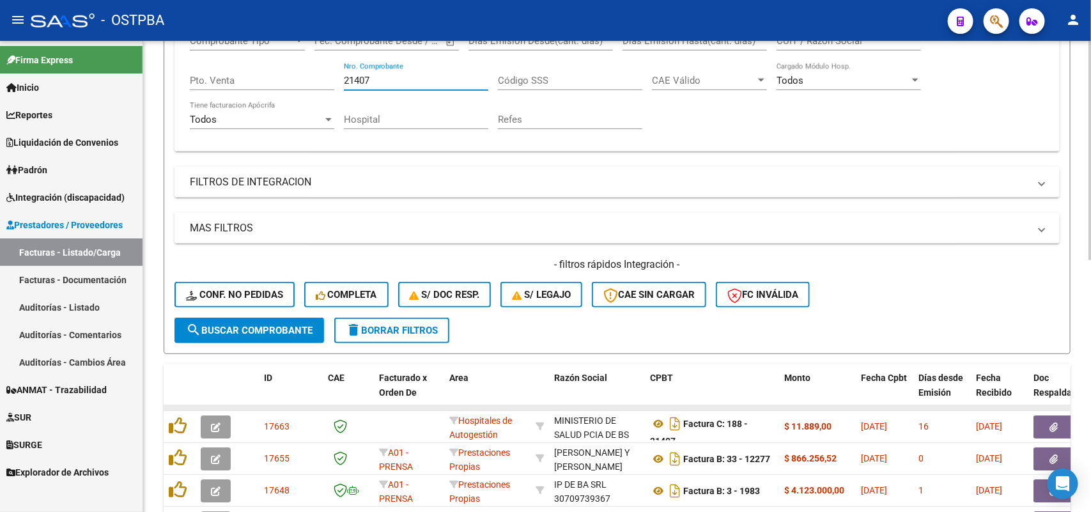
scroll to position [399, 0]
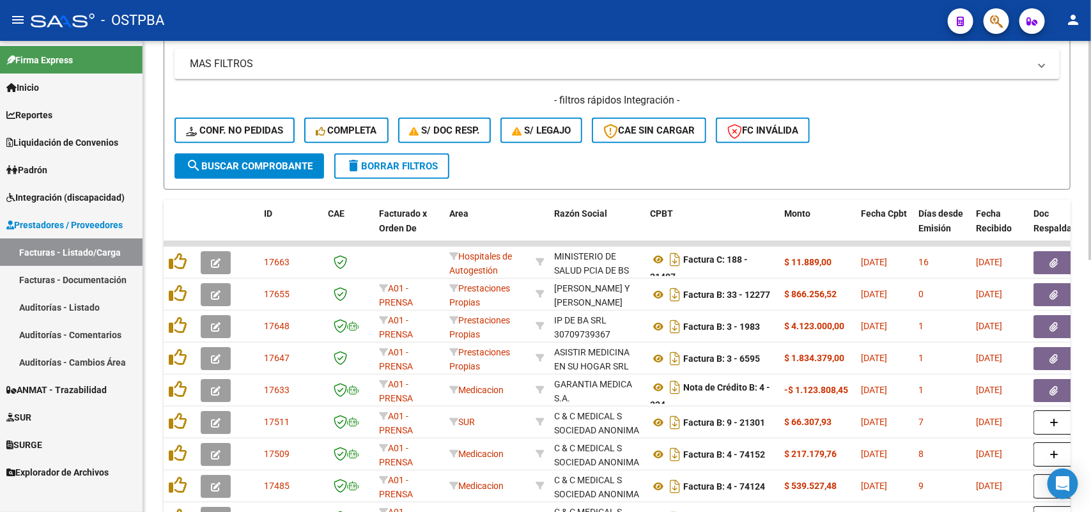
type input "21407"
click at [261, 153] on button "search Buscar Comprobante" at bounding box center [249, 166] width 150 height 26
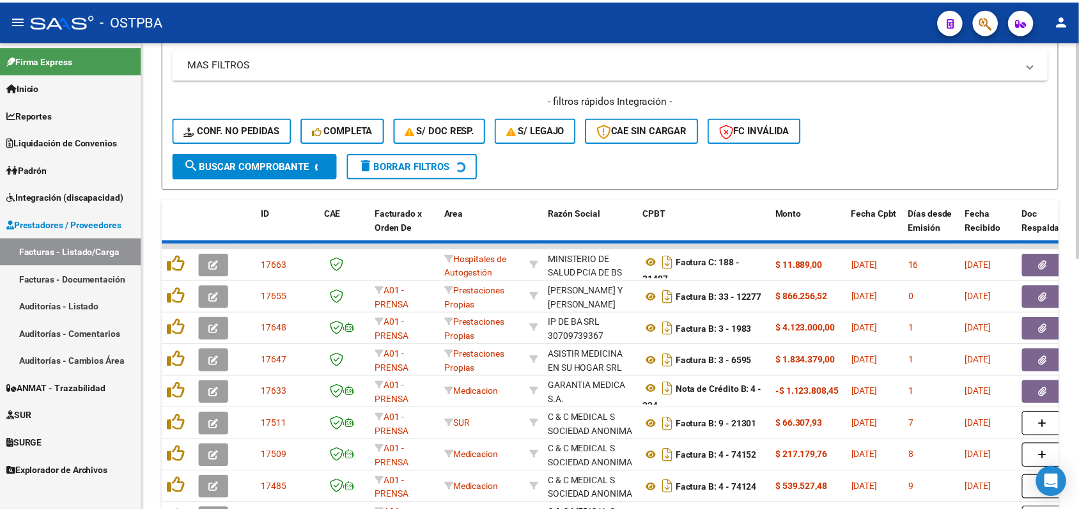
scroll to position [252, 0]
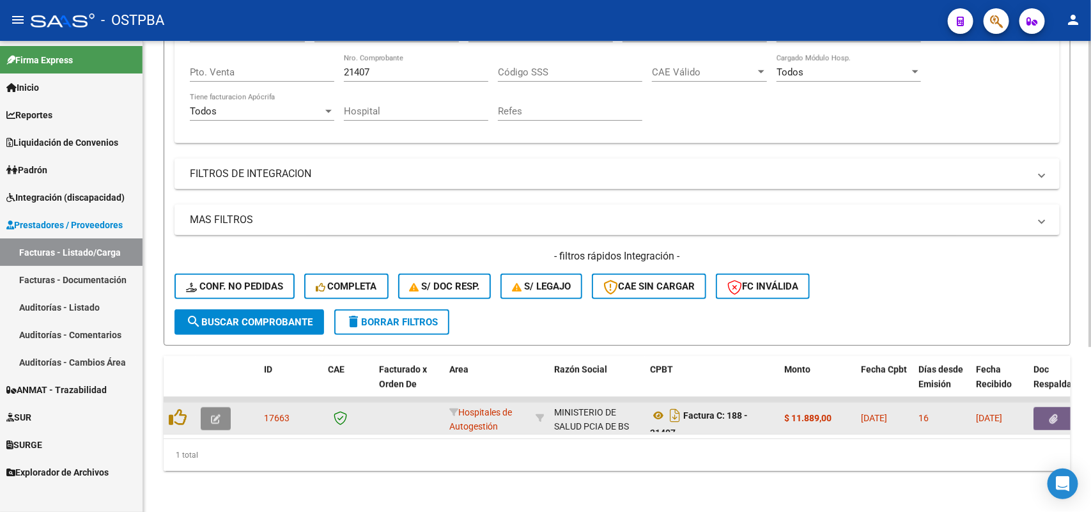
click at [217, 414] on icon "button" at bounding box center [216, 419] width 10 height 10
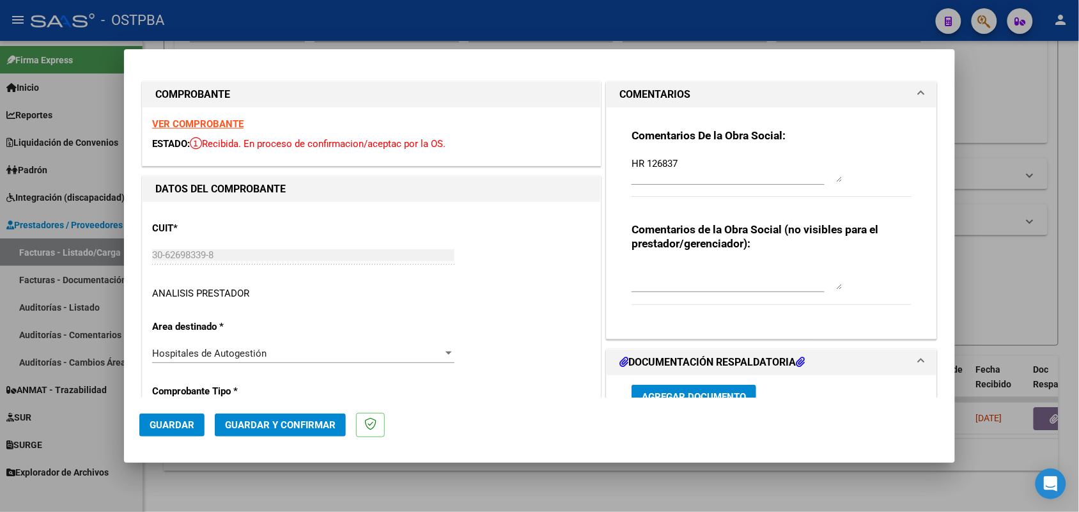
type input "[DATE]"
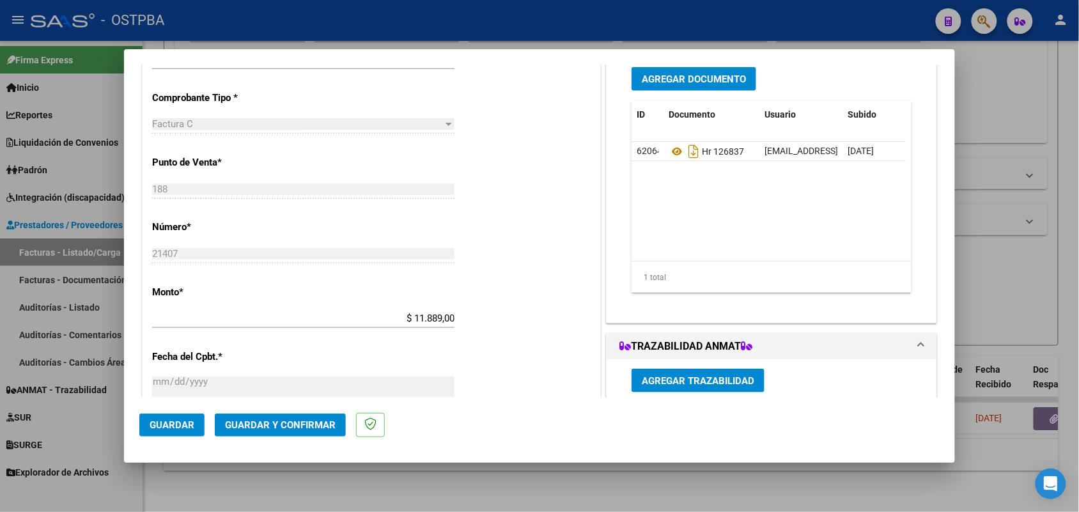
scroll to position [320, 0]
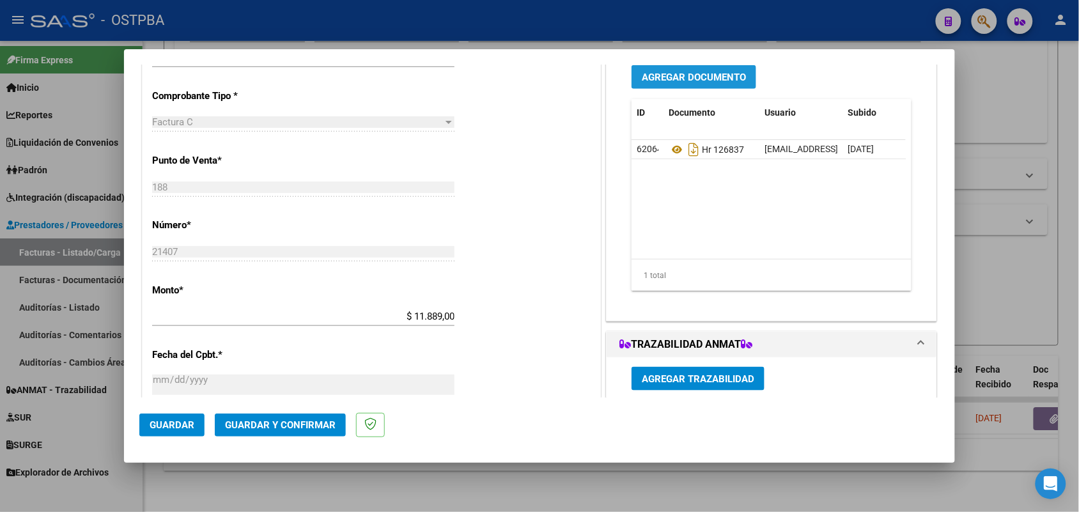
click at [714, 74] on span "Agregar Documento" at bounding box center [694, 78] width 104 height 12
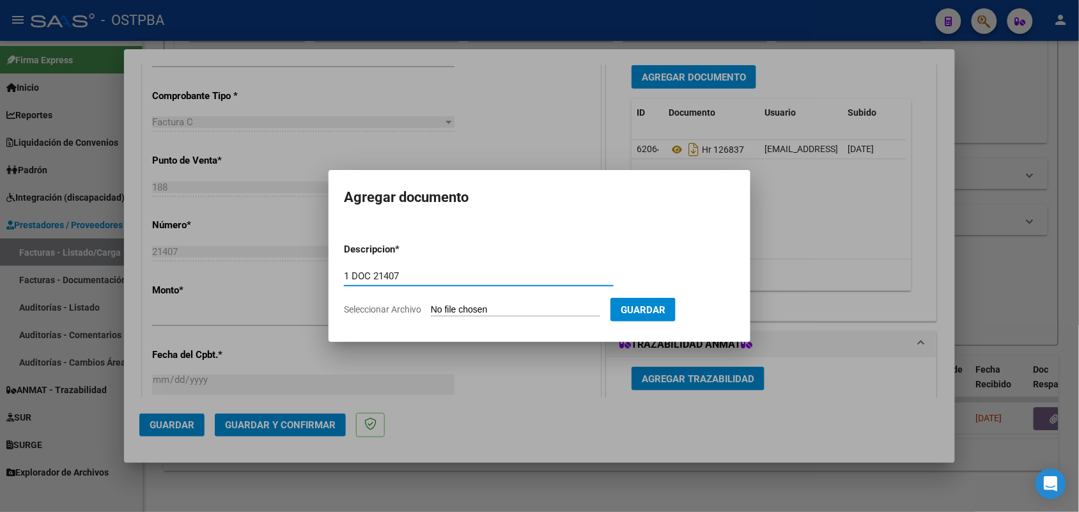
type input "1 DOC 21407"
click at [467, 311] on input "Seleccionar Archivo" at bounding box center [515, 310] width 169 height 12
type input "C:\fakepath\1 DOC 21407.pdf"
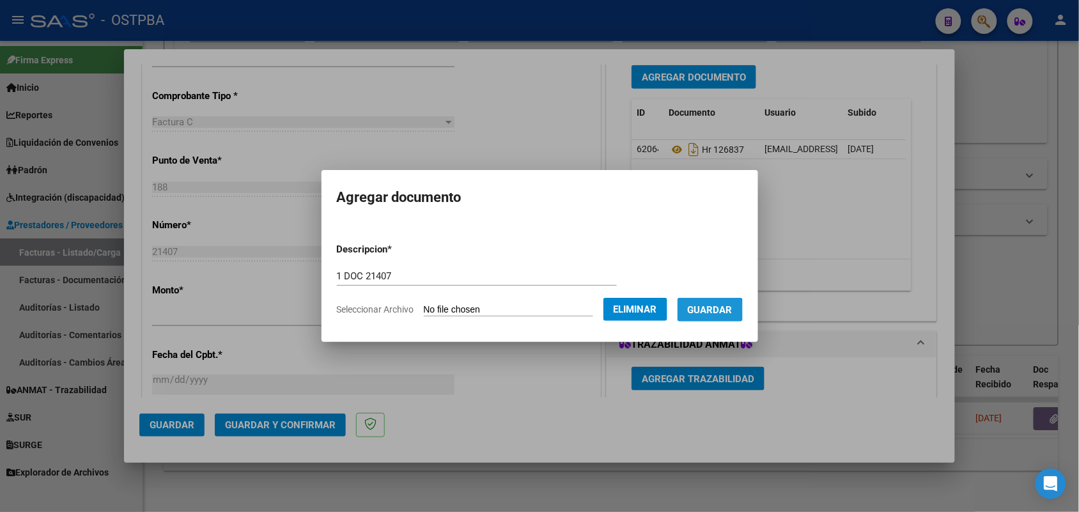
click at [713, 311] on span "Guardar" at bounding box center [710, 310] width 45 height 12
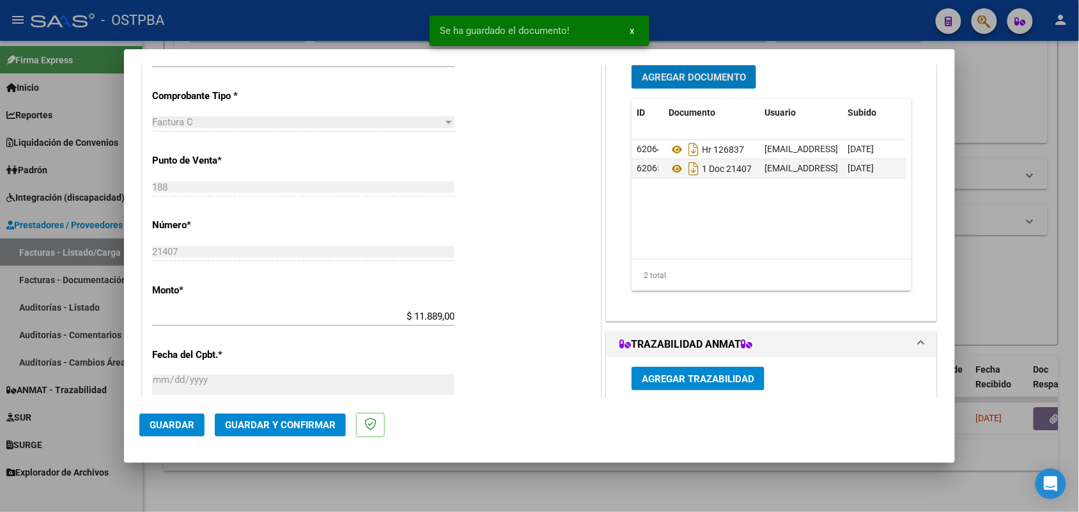
click at [687, 72] on span "Agregar Documento" at bounding box center [694, 78] width 104 height 12
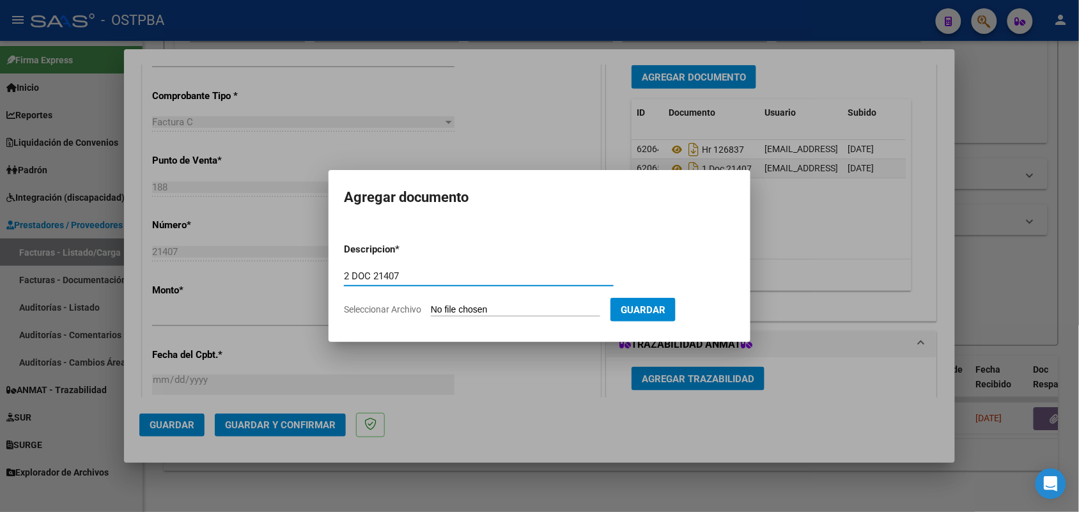
type input "2 DOC 21407"
click at [431, 306] on app-file-uploader "Seleccionar Archivo" at bounding box center [477, 310] width 267 height 12
click at [452, 307] on input "Seleccionar Archivo" at bounding box center [515, 310] width 169 height 12
type input "C:\fakepath\2 DOC 21407.pdf"
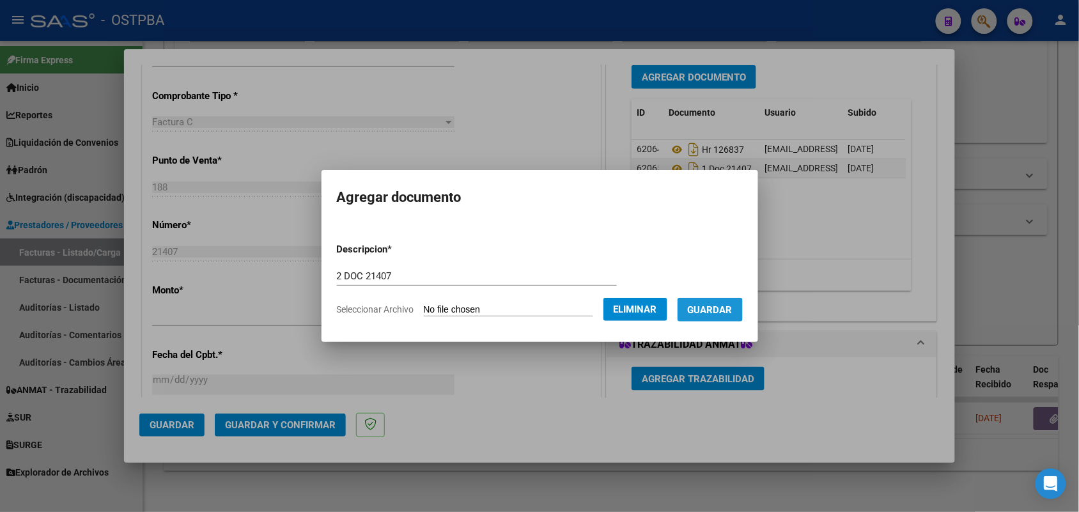
click at [719, 306] on span "Guardar" at bounding box center [710, 310] width 45 height 12
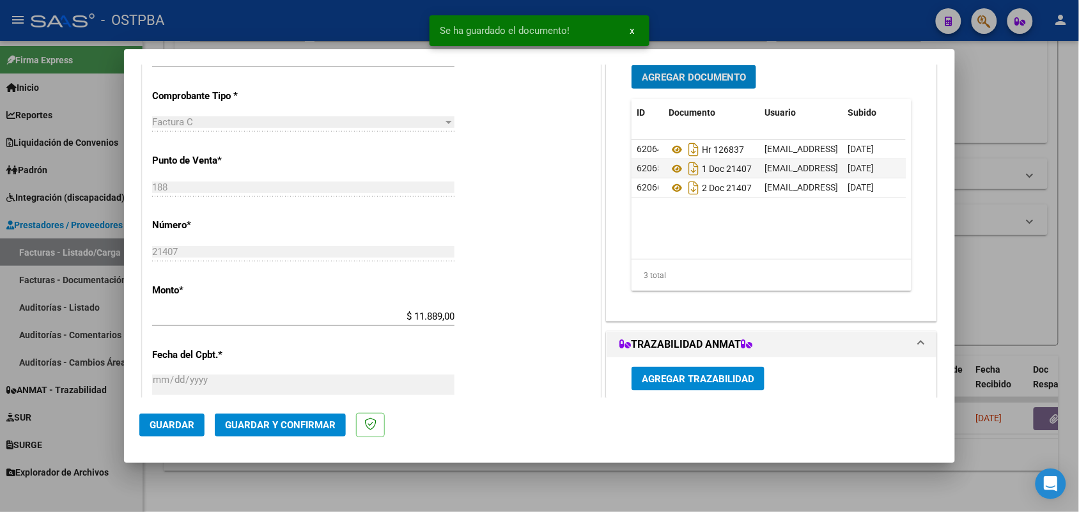
click at [695, 75] on span "Agregar Documento" at bounding box center [694, 78] width 104 height 12
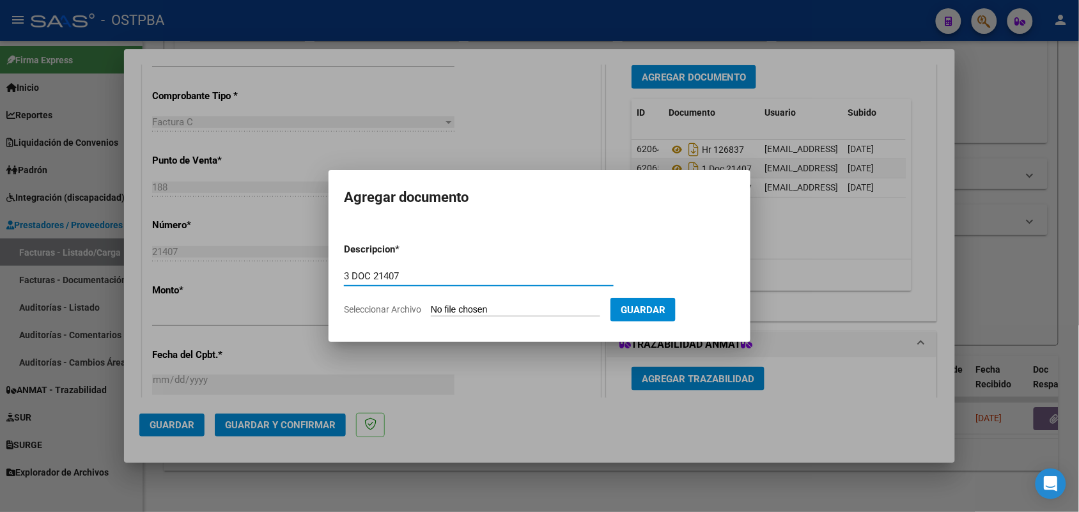
type input "3 DOC 21407"
click at [430, 305] on app-file-uploader "Seleccionar Archivo" at bounding box center [477, 310] width 267 height 12
click at [452, 308] on input "Seleccionar Archivo" at bounding box center [515, 310] width 169 height 12
type input "C:\fakepath\3 DOC 21407.pdf"
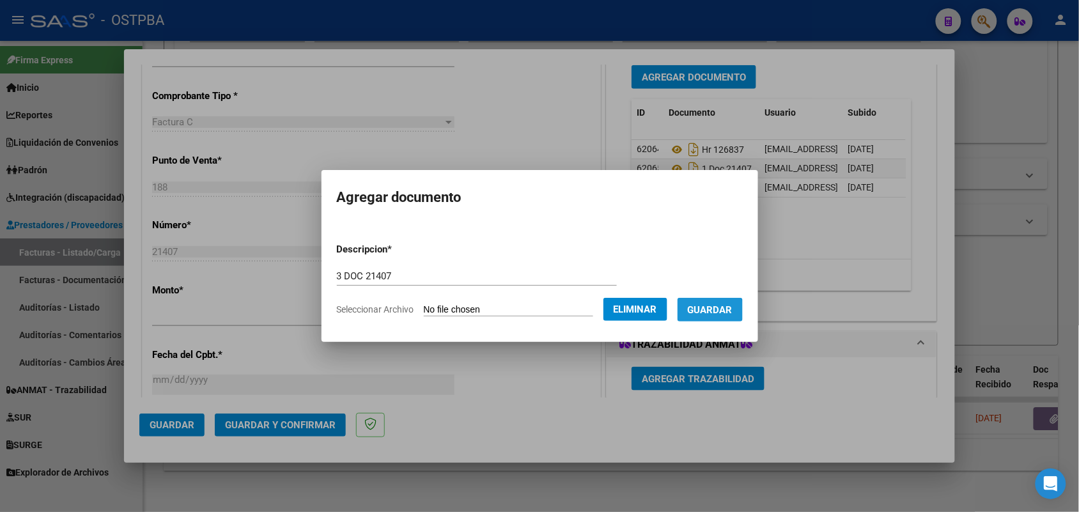
click at [721, 311] on span "Guardar" at bounding box center [710, 310] width 45 height 12
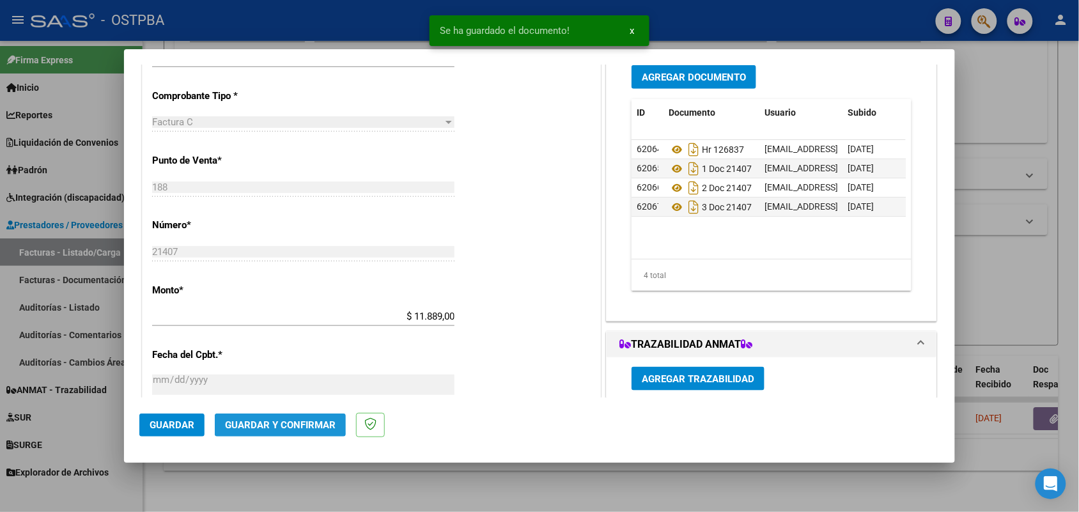
click at [257, 421] on span "Guardar y Confirmar" at bounding box center [280, 425] width 111 height 12
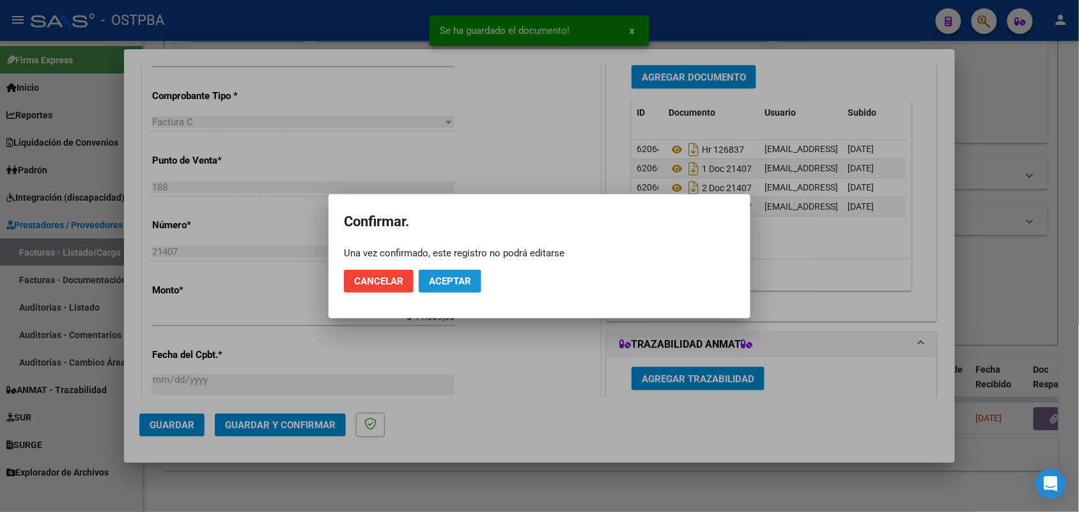
click at [475, 276] on button "Aceptar" at bounding box center [450, 281] width 63 height 23
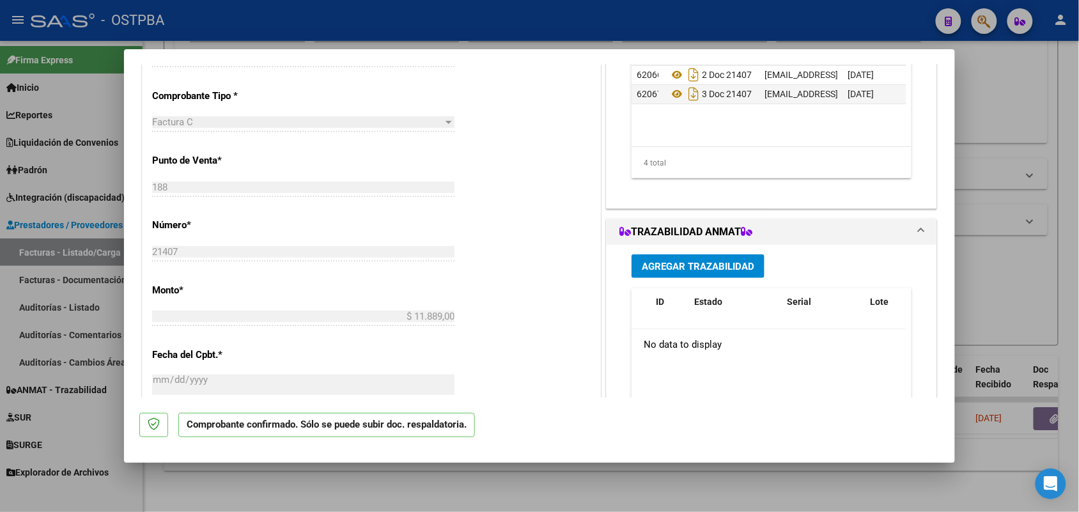
click at [90, 304] on div at bounding box center [539, 256] width 1079 height 512
type input "$ 0,00"
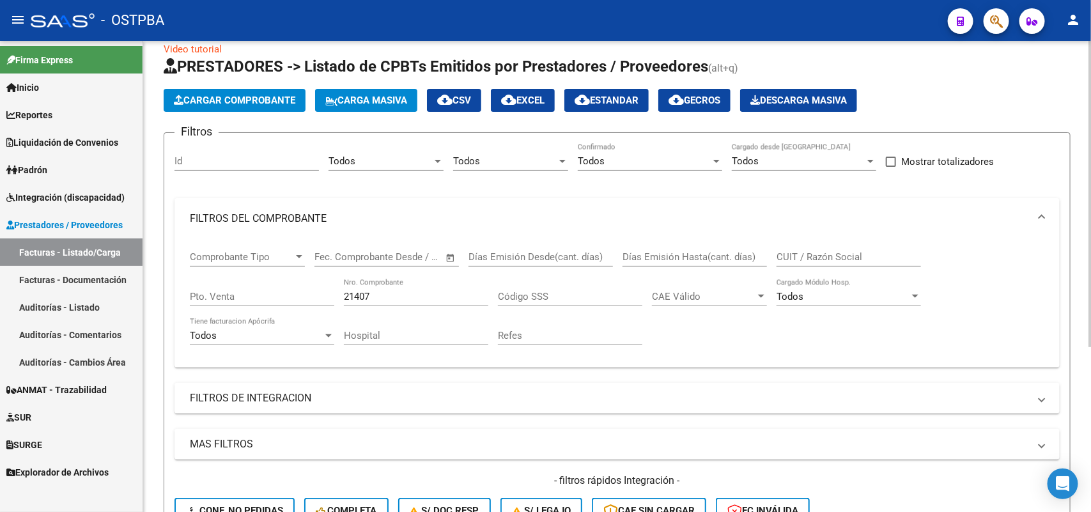
scroll to position [0, 0]
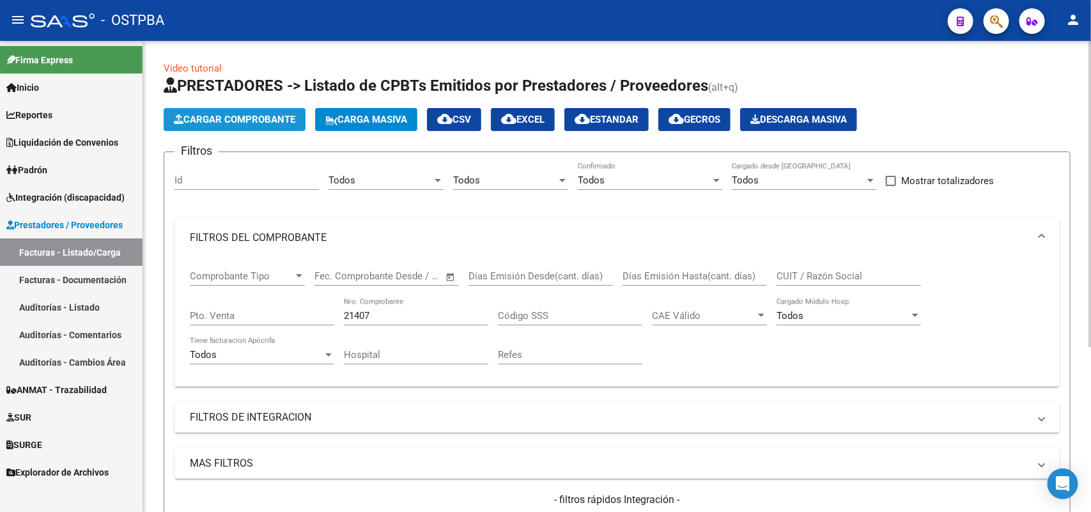
click at [276, 114] on span "Cargar Comprobante" at bounding box center [234, 120] width 121 height 12
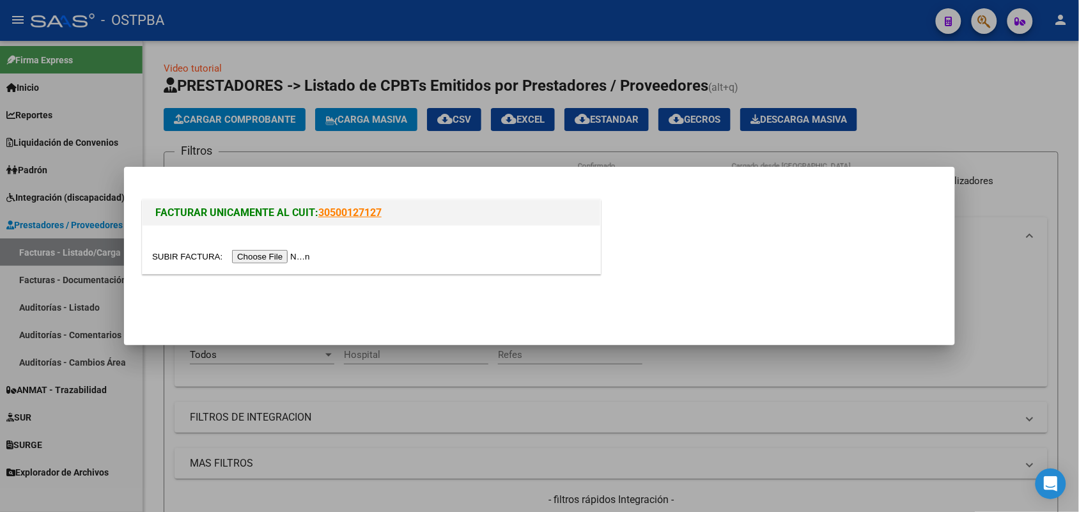
click at [355, 392] on div at bounding box center [539, 256] width 1079 height 512
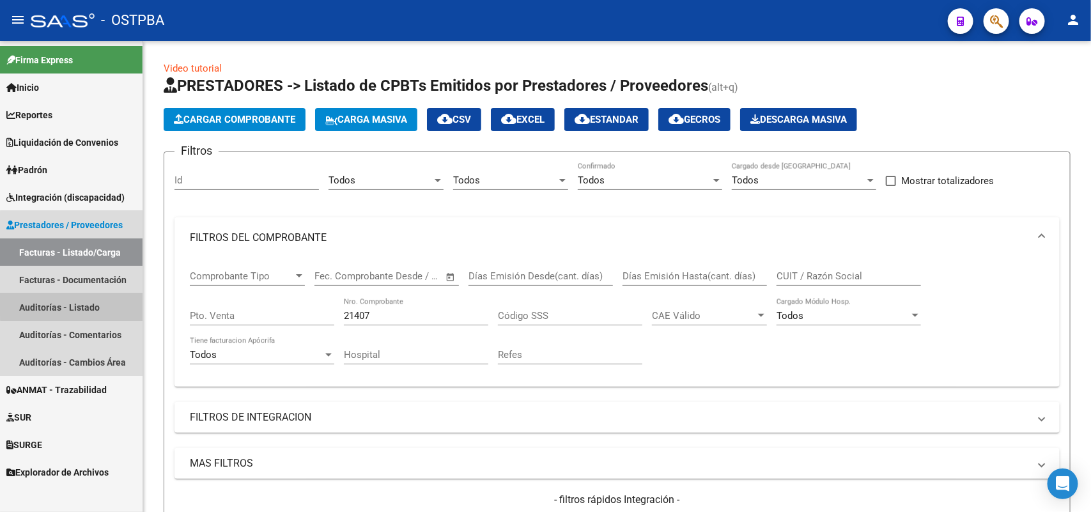
click at [91, 302] on link "Auditorías - Listado" at bounding box center [71, 306] width 143 height 27
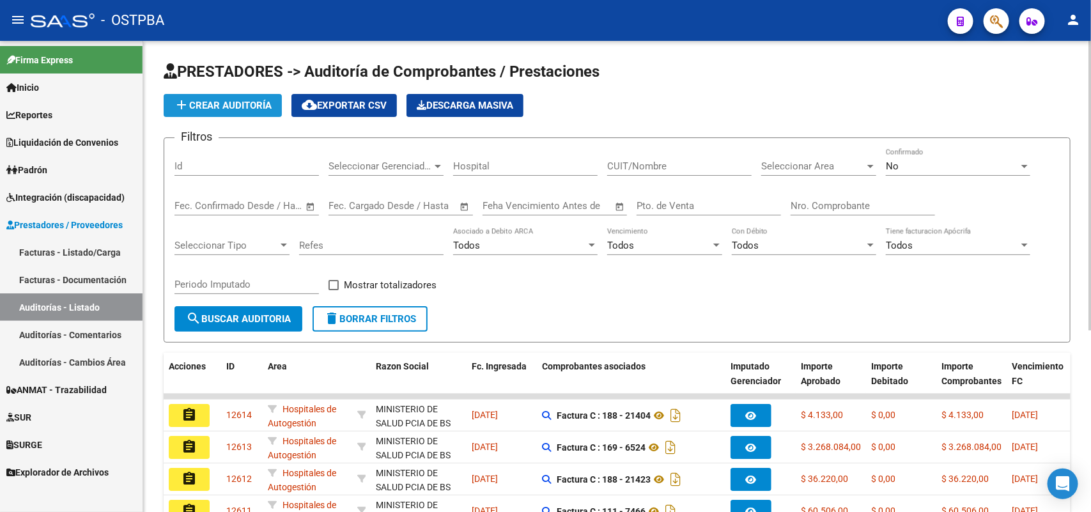
click at [246, 97] on button "add Crear Auditoría" at bounding box center [223, 105] width 118 height 23
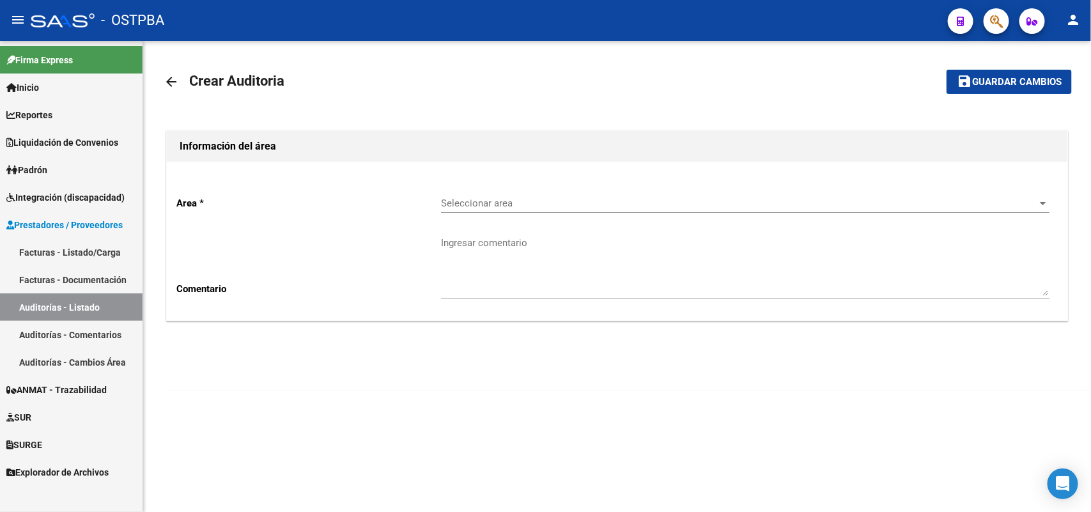
click at [497, 206] on span "Seleccionar area" at bounding box center [739, 204] width 597 height 12
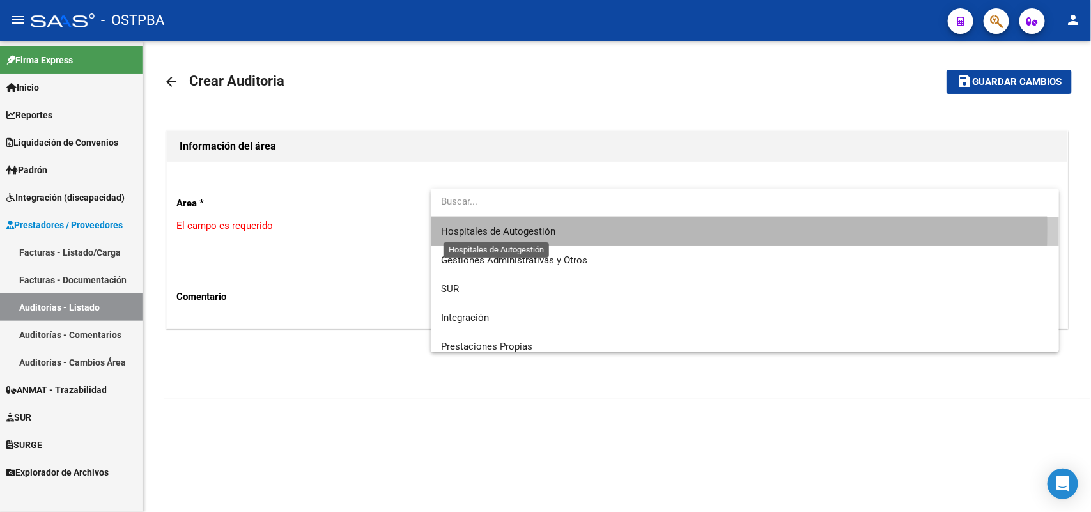
click at [509, 228] on span "Hospitales de Autogestión" at bounding box center [498, 232] width 114 height 12
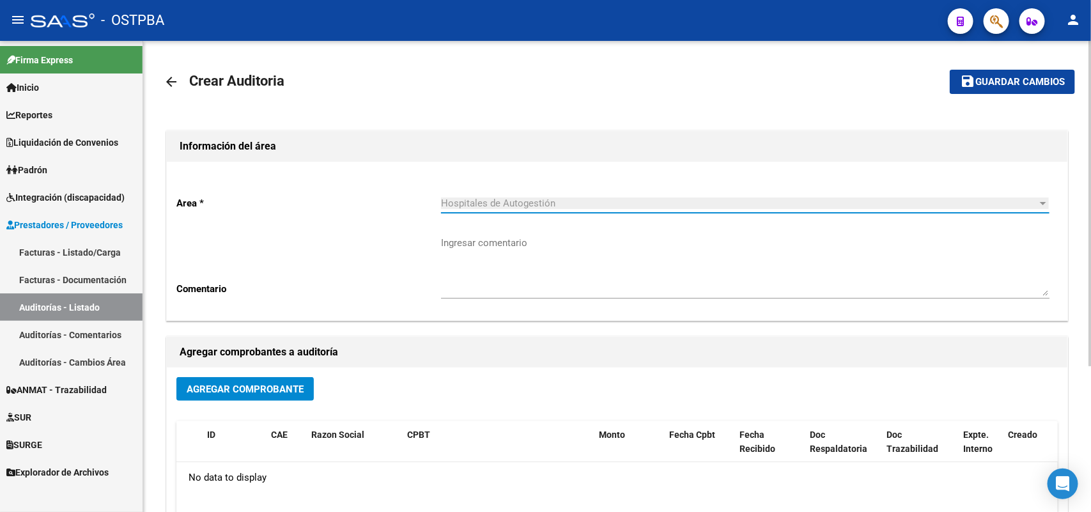
click at [286, 381] on button "Agregar Comprobante" at bounding box center [244, 389] width 137 height 24
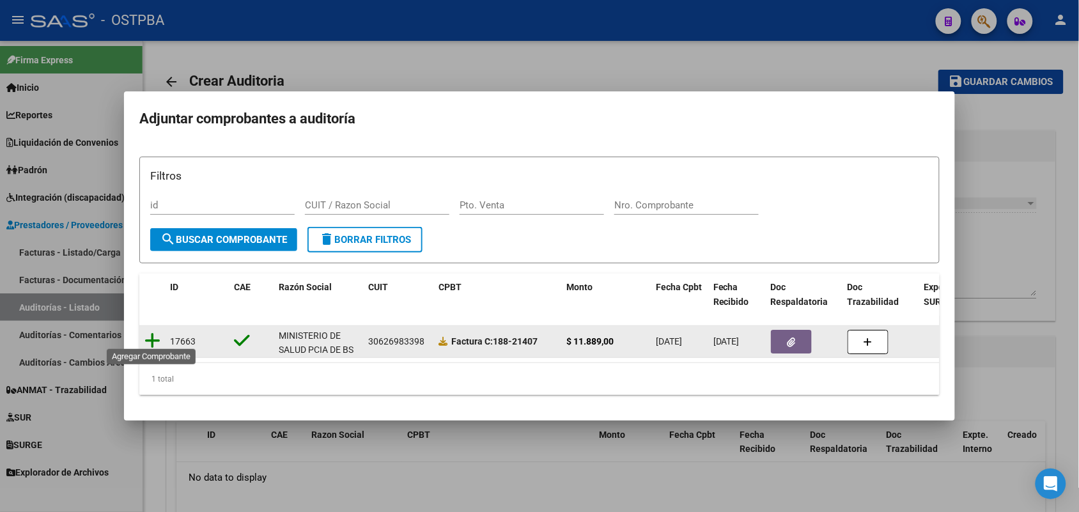
click at [151, 332] on icon at bounding box center [152, 341] width 16 height 18
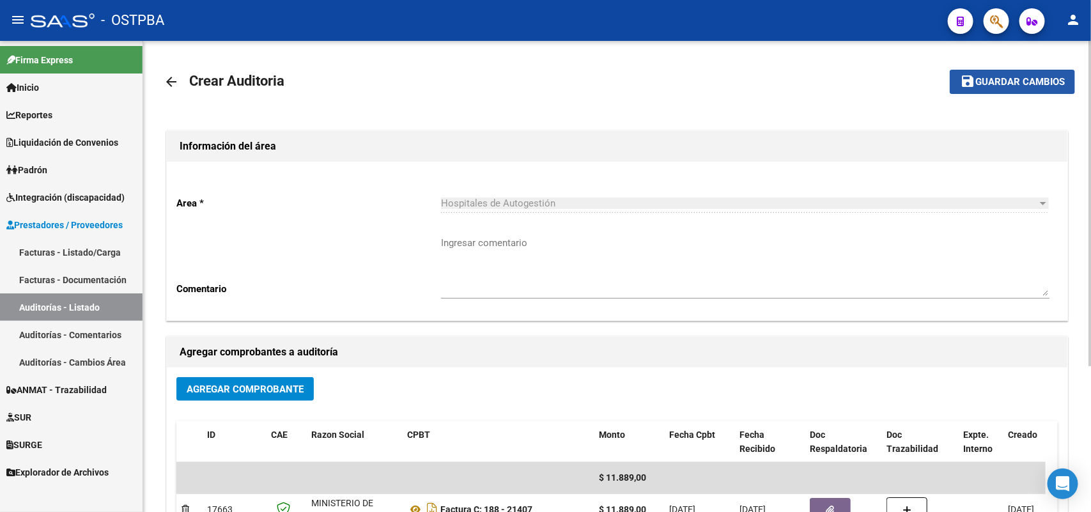
click at [1039, 87] on button "save Guardar cambios" at bounding box center [1012, 82] width 125 height 24
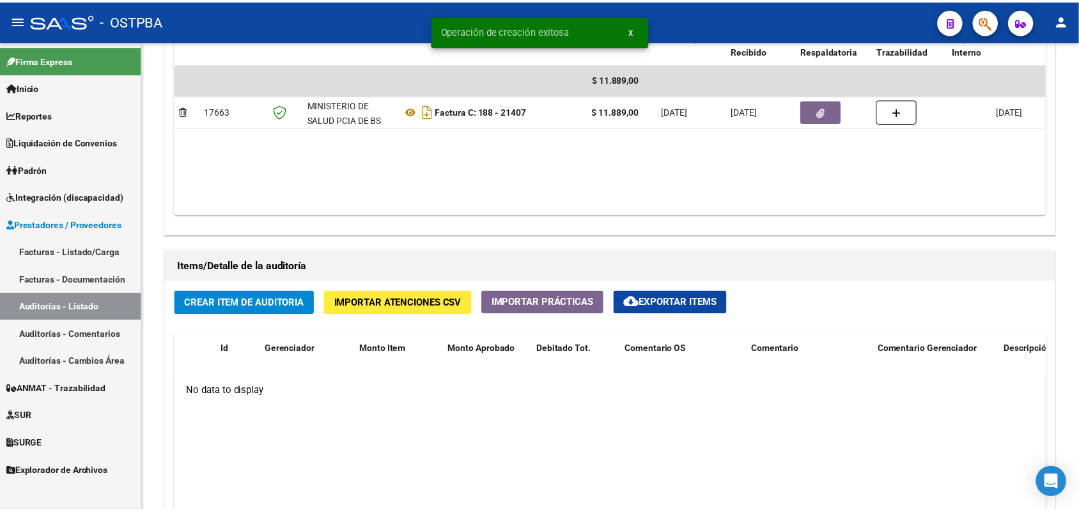
scroll to position [799, 0]
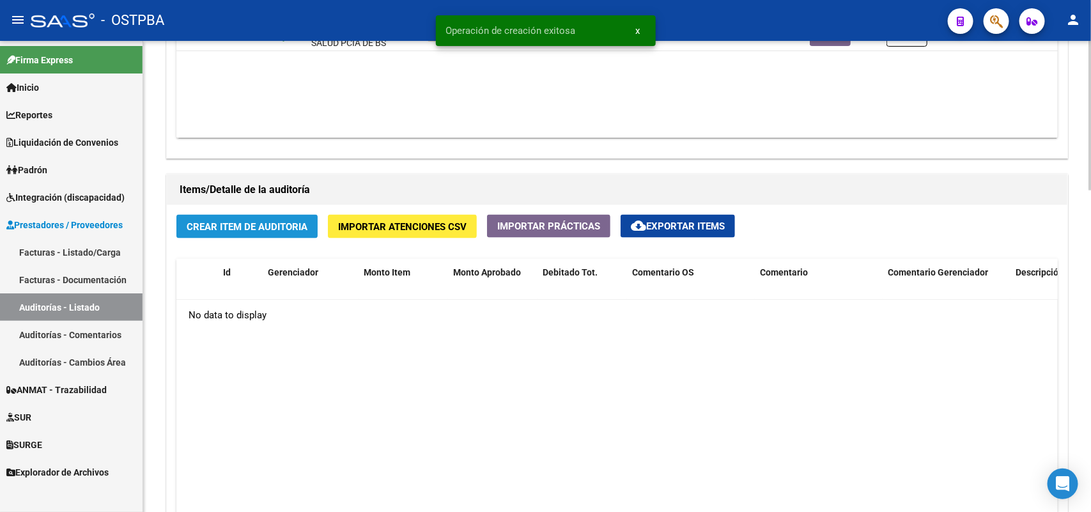
click at [256, 226] on span "Crear Item de Auditoria" at bounding box center [247, 227] width 121 height 12
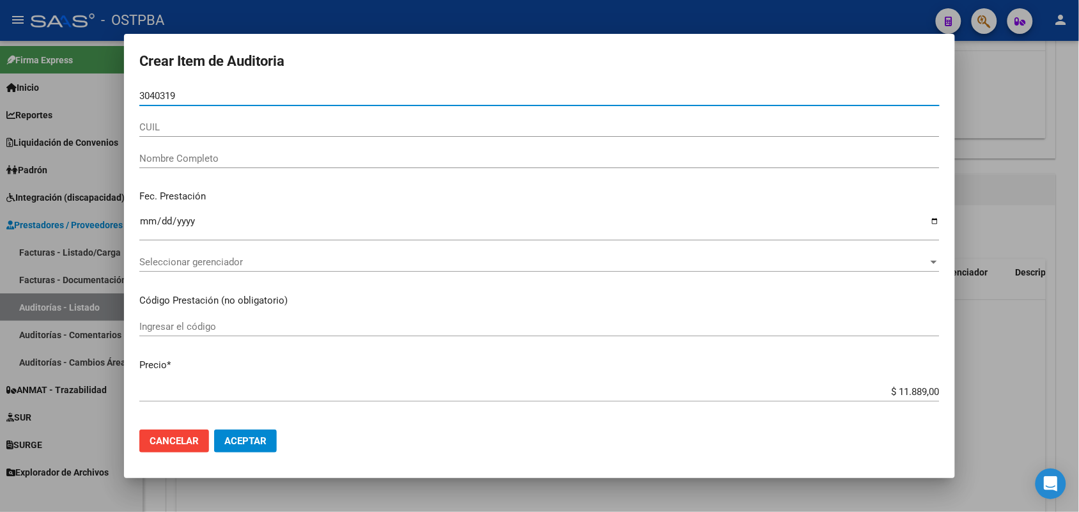
type input "30403193"
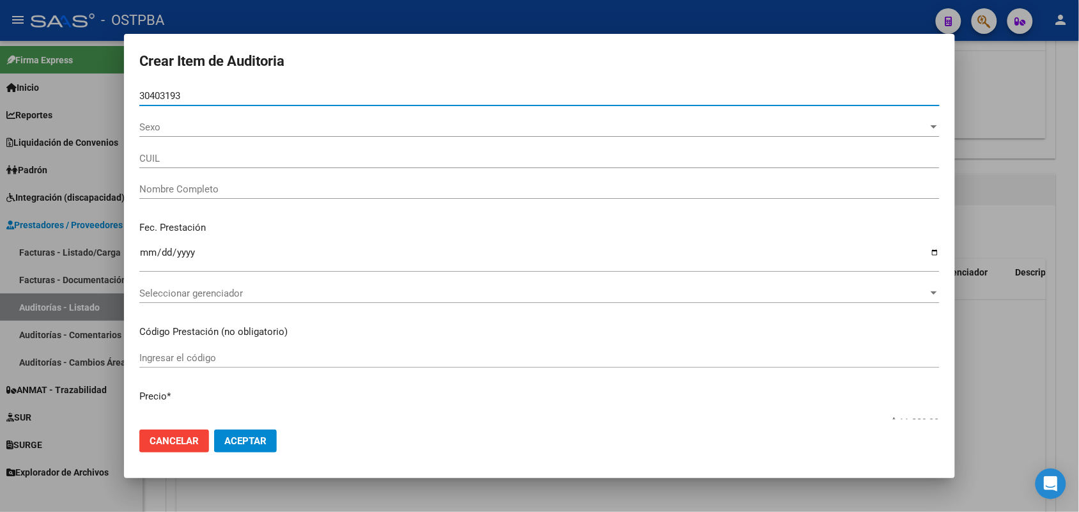
type input "27304031935"
type input "JIMENEZ ROMINA MARIA"
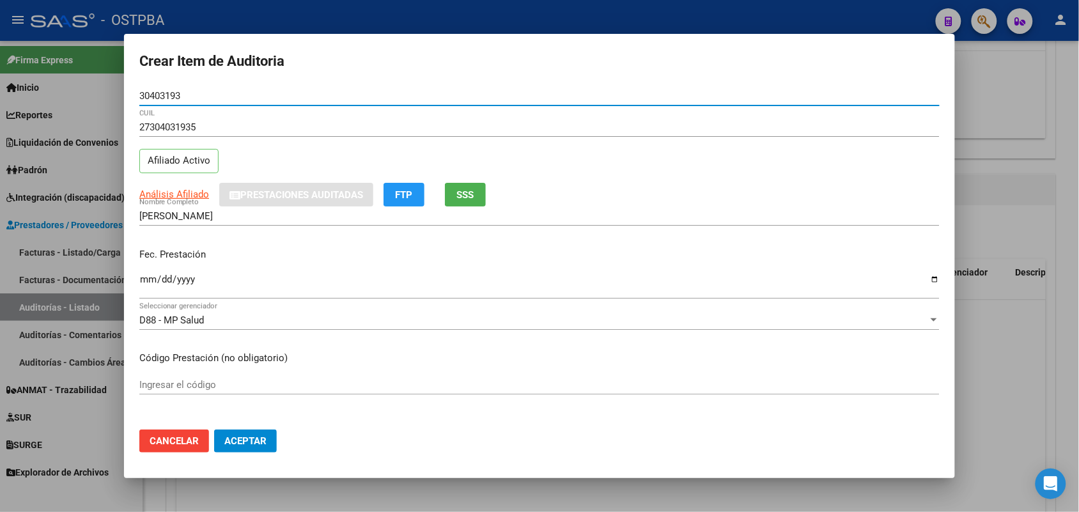
type input "30403193"
click at [144, 289] on input "Ingresar la fecha" at bounding box center [539, 284] width 800 height 20
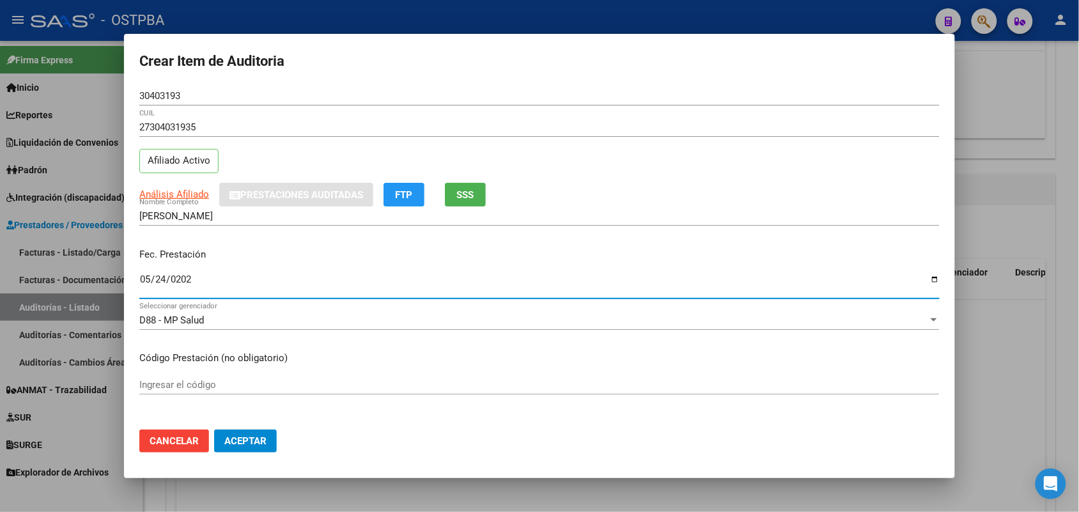
type input "2025-05-24"
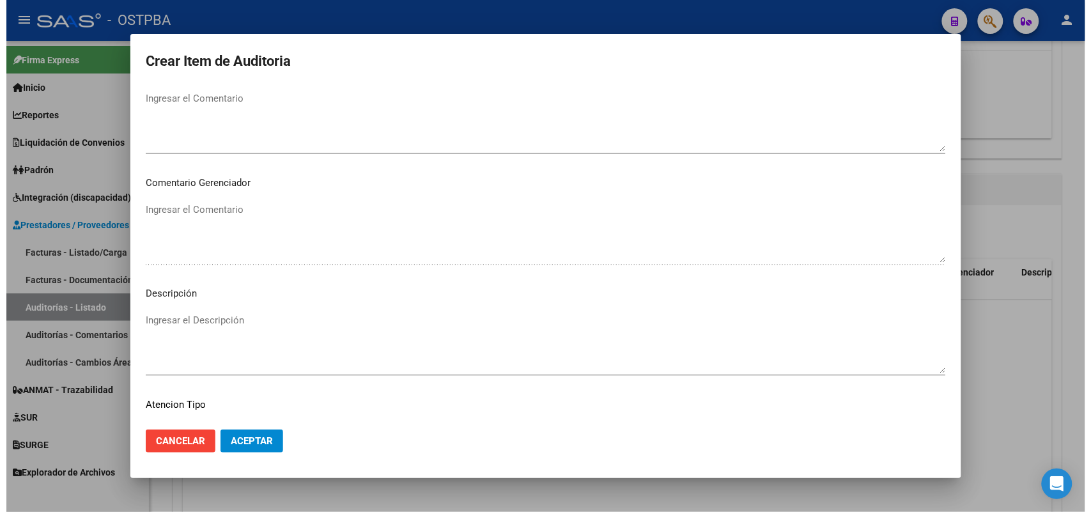
scroll to position [817, 0]
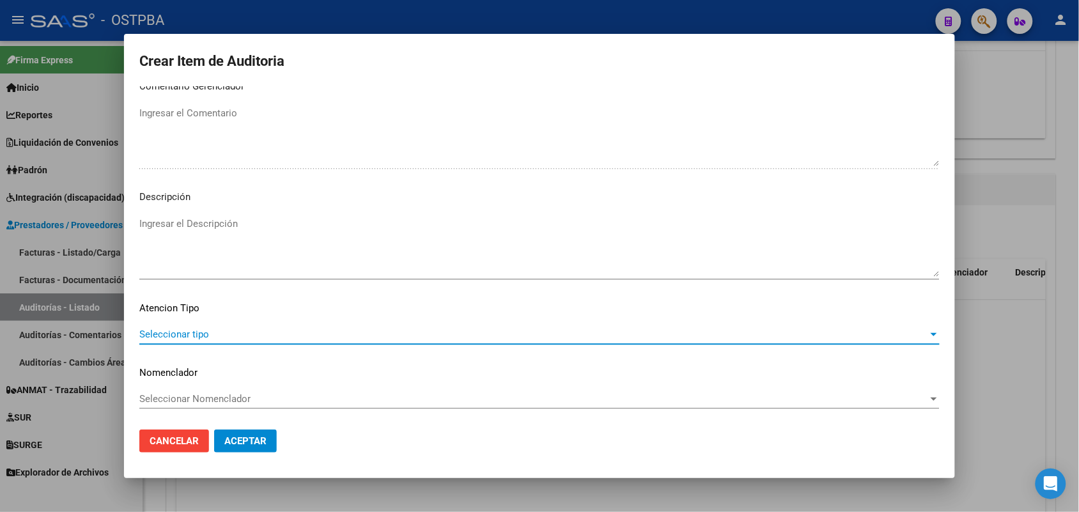
click at [185, 330] on span "Seleccionar tipo" at bounding box center [533, 335] width 789 height 12
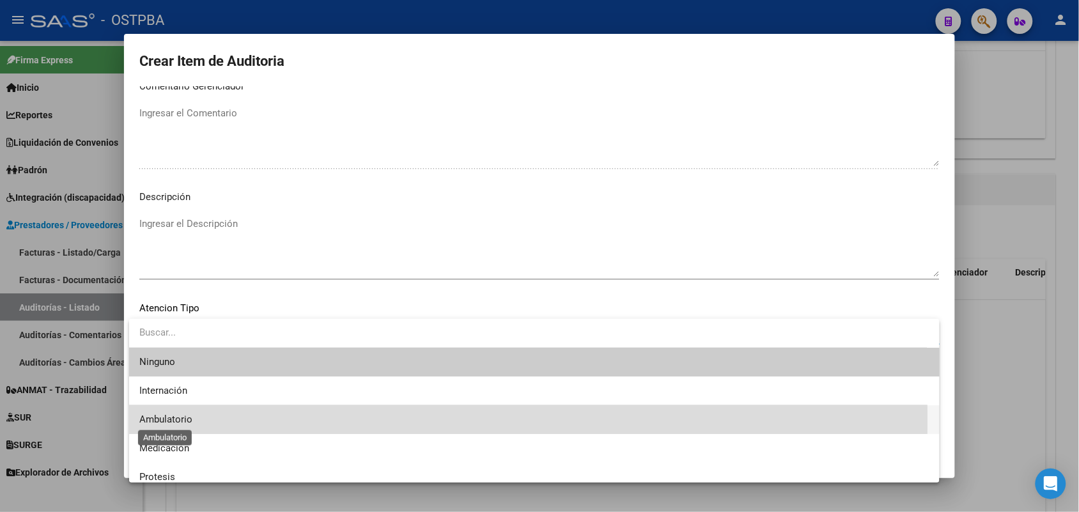
click at [181, 420] on span "Ambulatorio" at bounding box center [165, 420] width 53 height 12
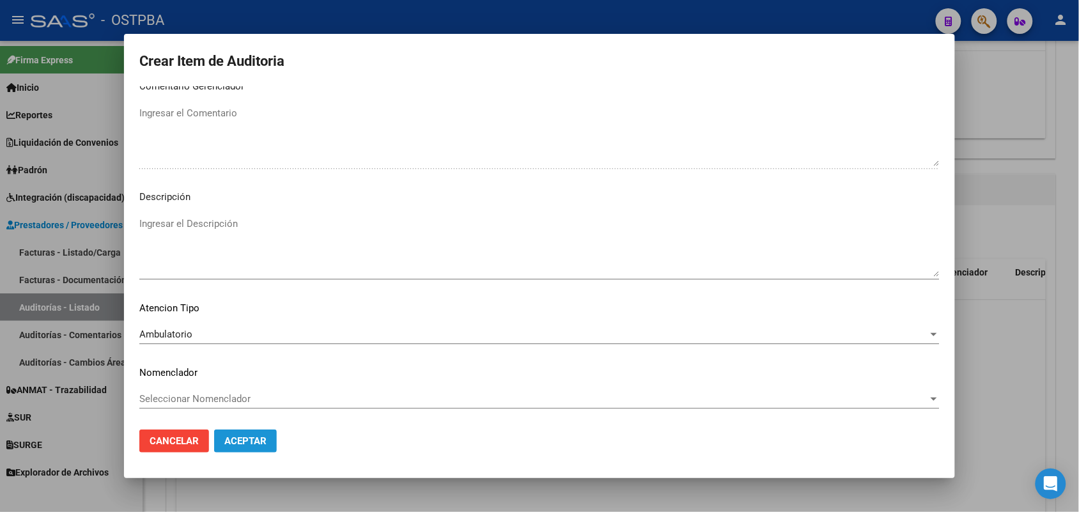
drag, startPoint x: 238, startPoint y: 439, endPoint x: 231, endPoint y: 436, distance: 7.7
click at [238, 439] on span "Aceptar" at bounding box center [245, 441] width 42 height 12
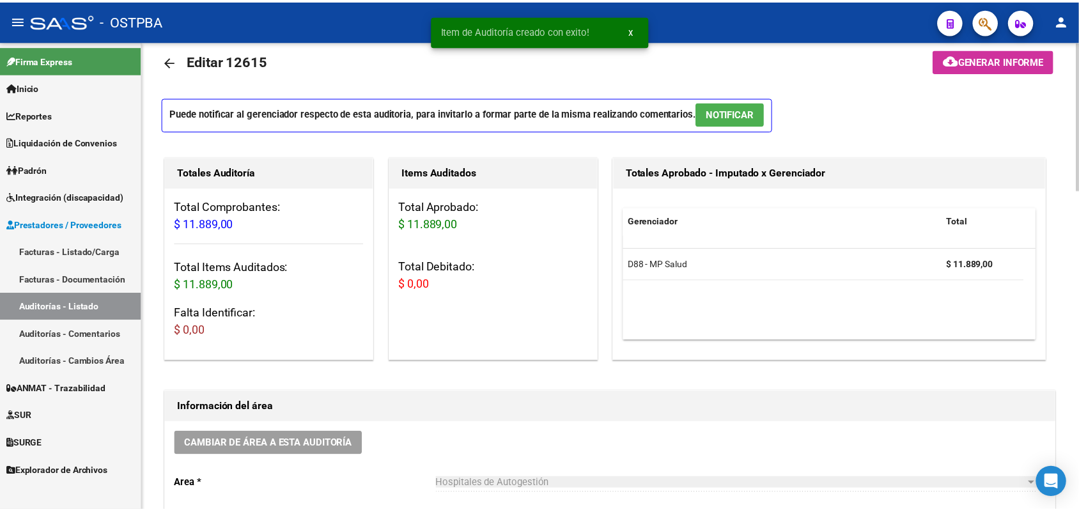
scroll to position [0, 0]
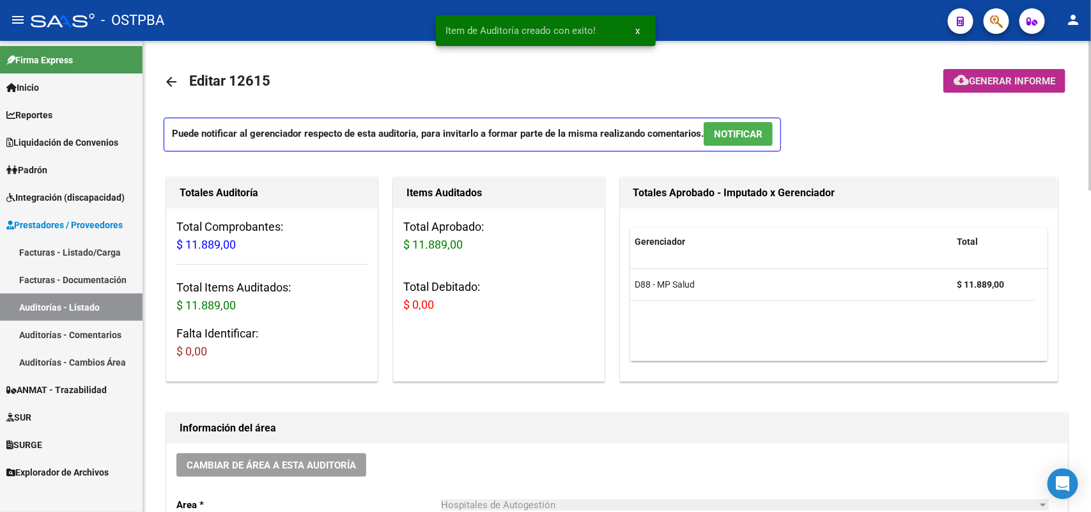
click at [996, 81] on span "Generar informe" at bounding box center [1012, 81] width 86 height 12
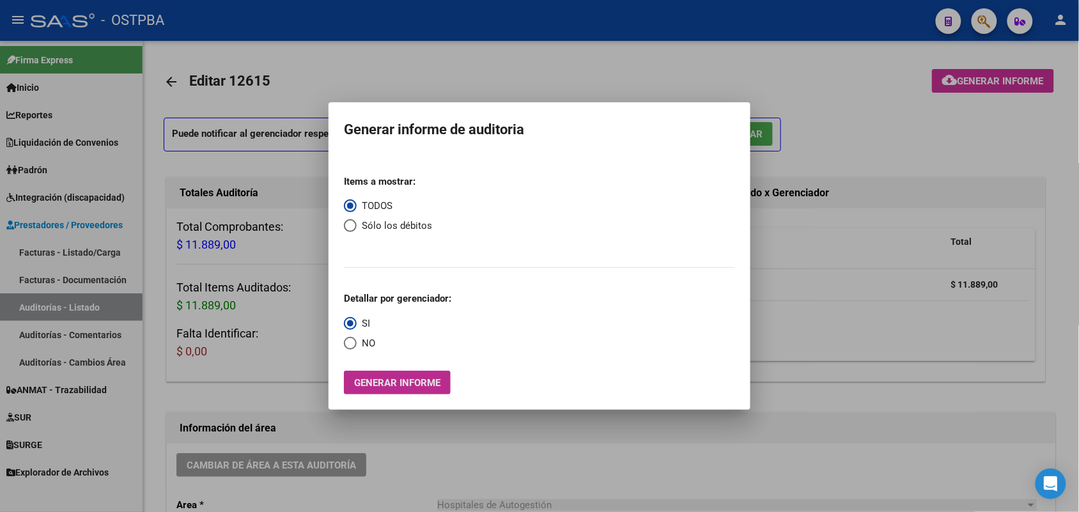
click at [384, 378] on span "Generar informe" at bounding box center [397, 383] width 86 height 12
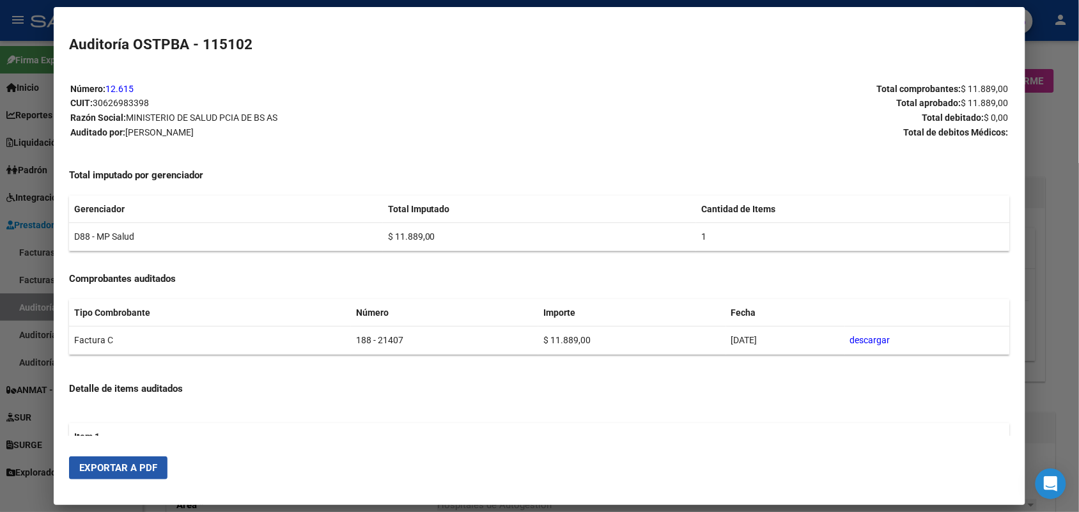
click at [153, 471] on button "Exportar a PDF" at bounding box center [118, 467] width 98 height 23
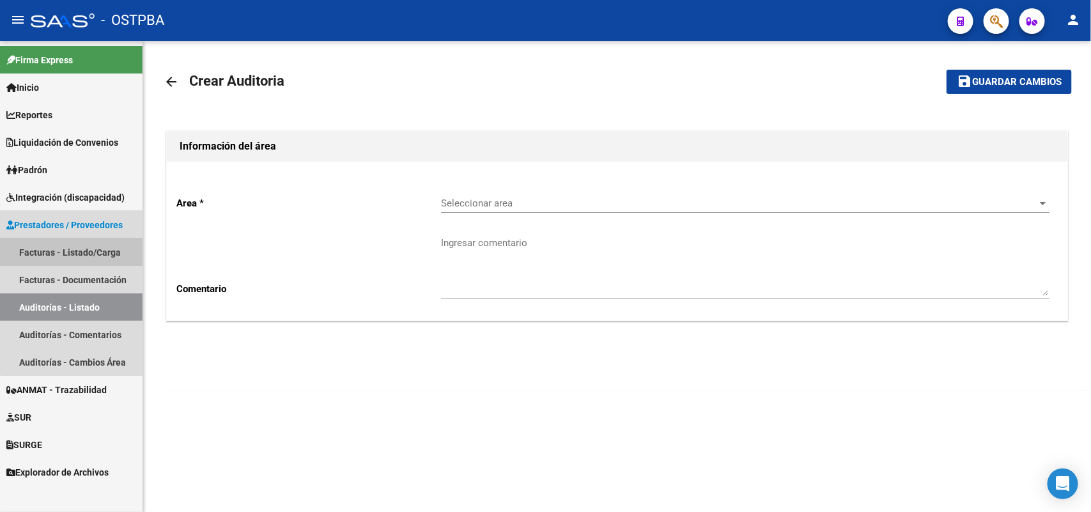
click at [81, 252] on link "Facturas - Listado/Carga" at bounding box center [71, 251] width 143 height 27
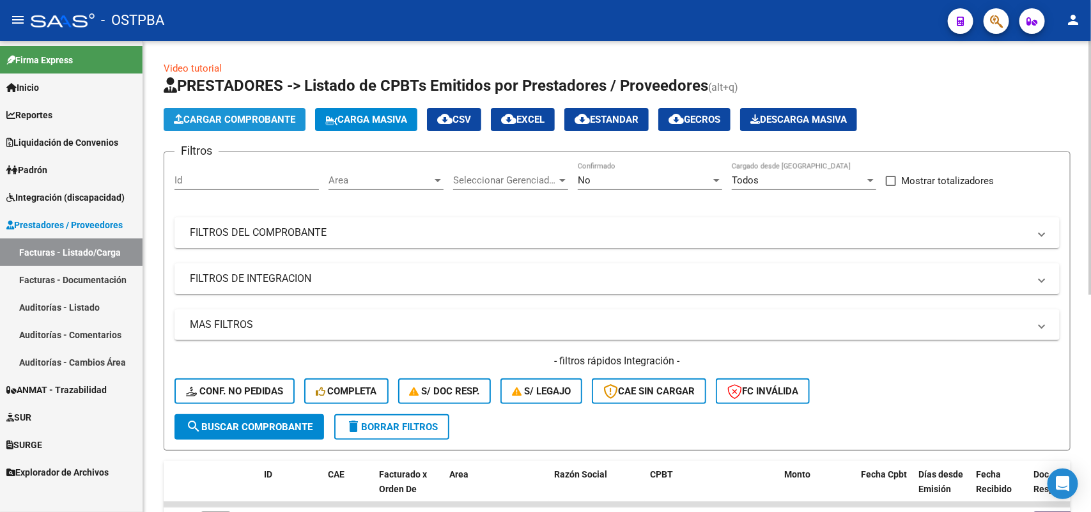
click at [236, 120] on span "Cargar Comprobante" at bounding box center [234, 120] width 121 height 12
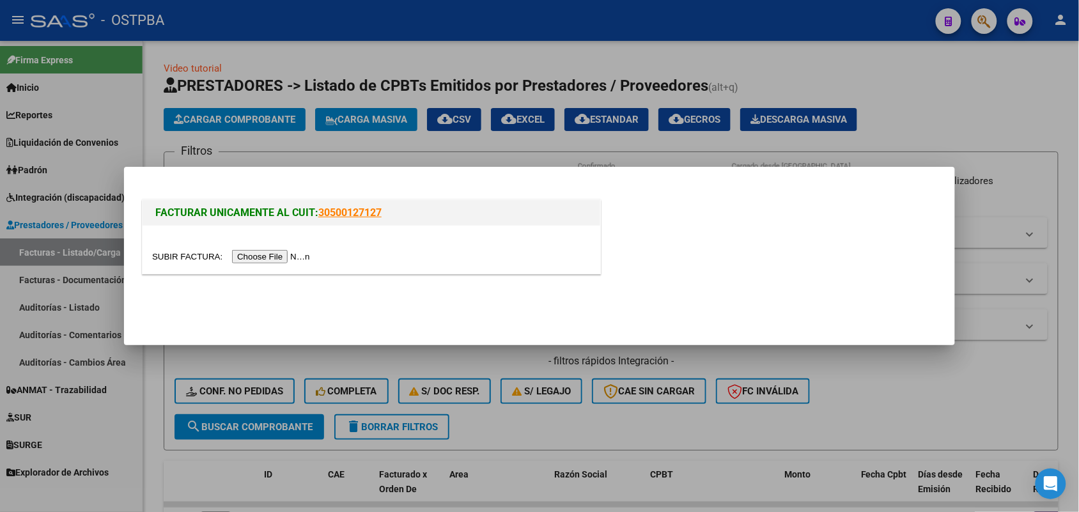
click at [267, 259] on input "file" at bounding box center [233, 256] width 162 height 13
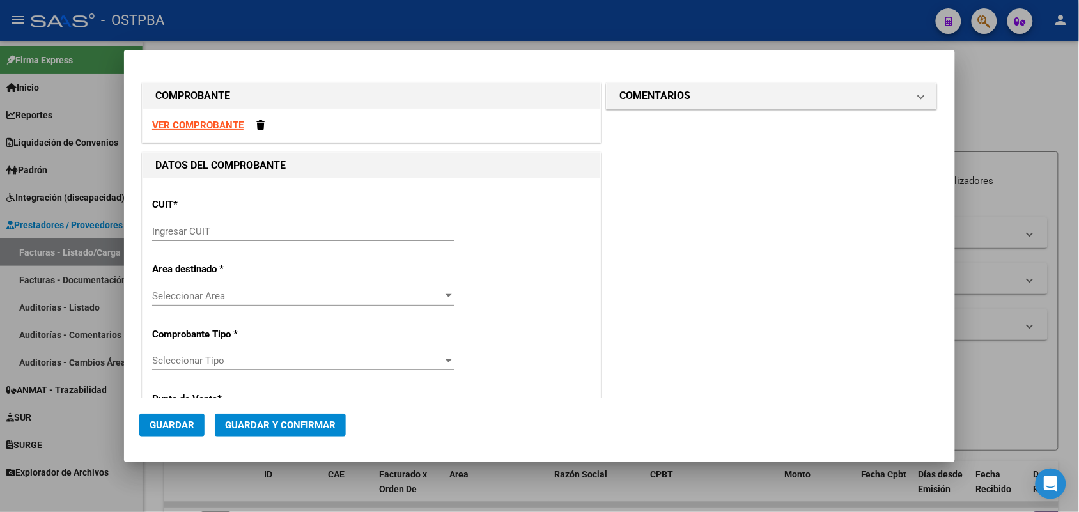
click at [159, 227] on input "Ingresar CUIT" at bounding box center [303, 232] width 302 height 12
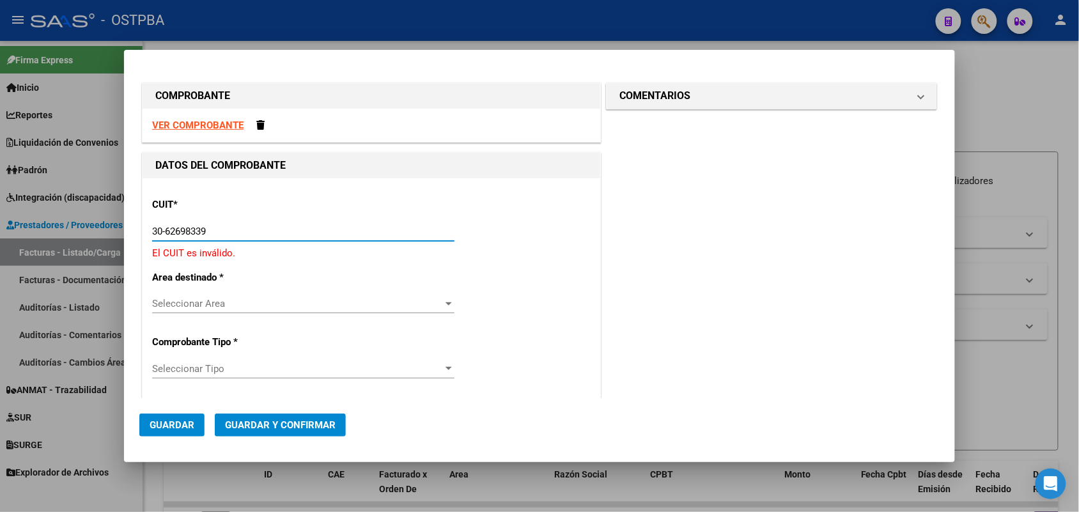
type input "30-62698339-8"
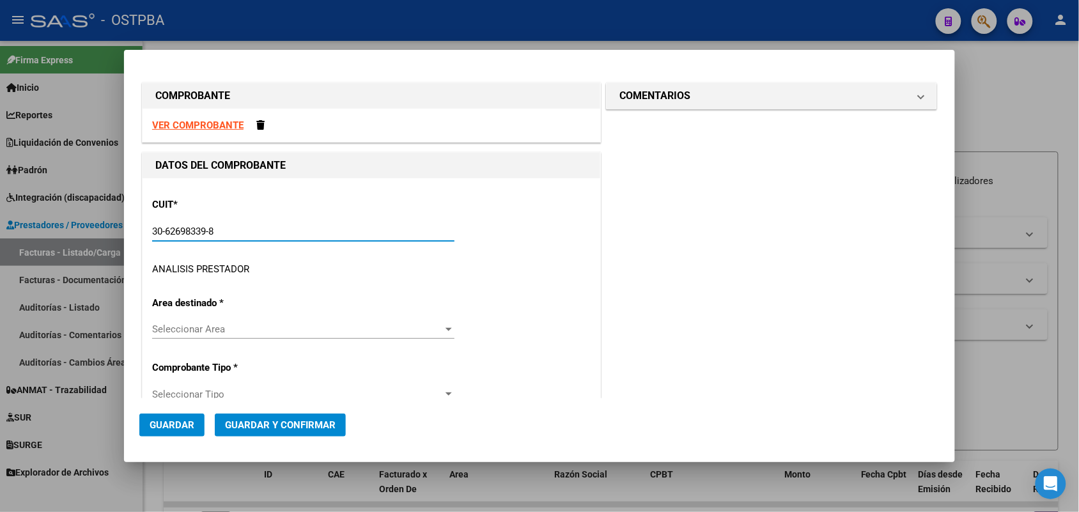
type input "188"
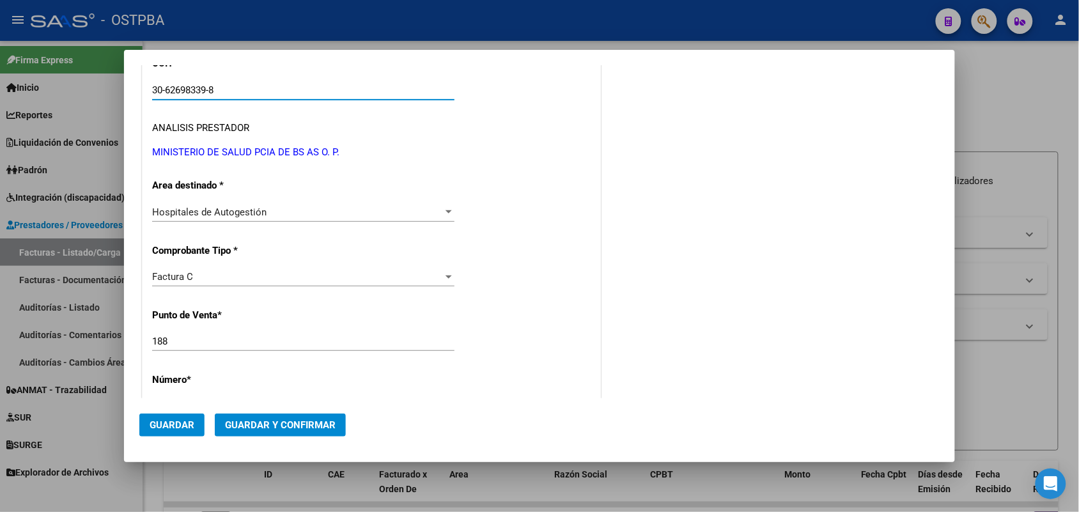
scroll to position [160, 0]
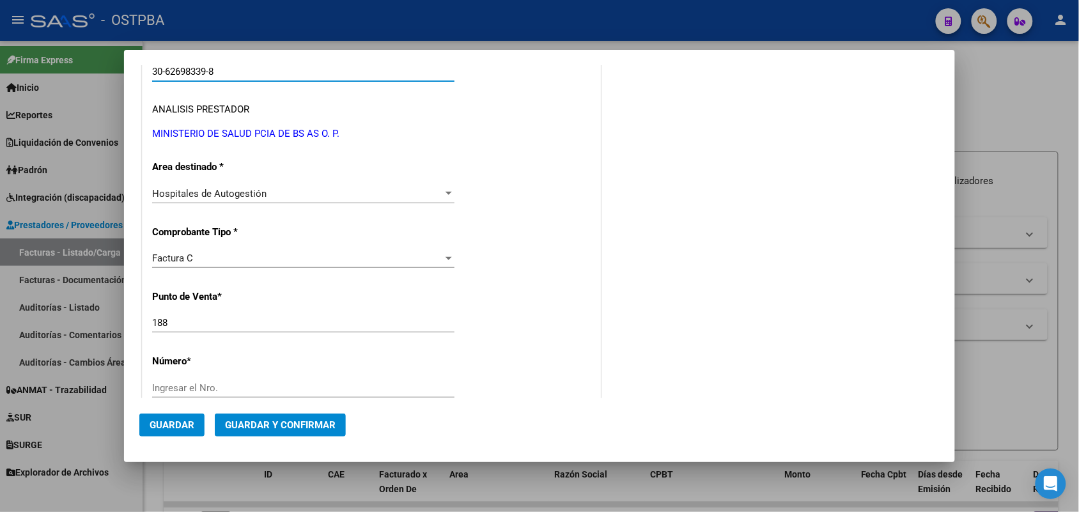
type input "30-62698339-8"
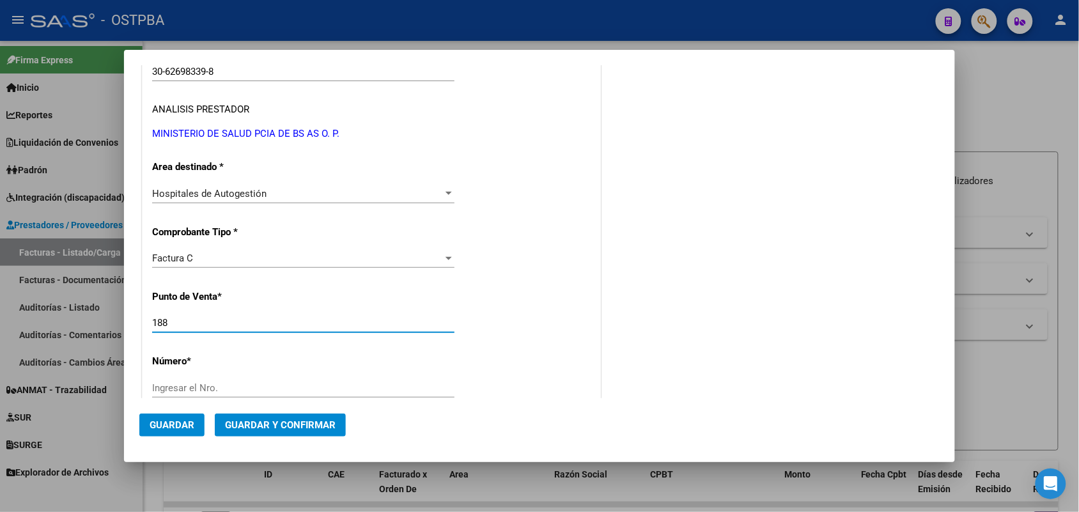
drag, startPoint x: 176, startPoint y: 320, endPoint x: 96, endPoint y: 321, distance: 79.9
click at [96, 321] on div "COMPROBANTE VER COMPROBANTE DATOS DEL COMPROBANTE CUIT * 30-62698339-8 Ingresar…" at bounding box center [539, 256] width 1079 height 512
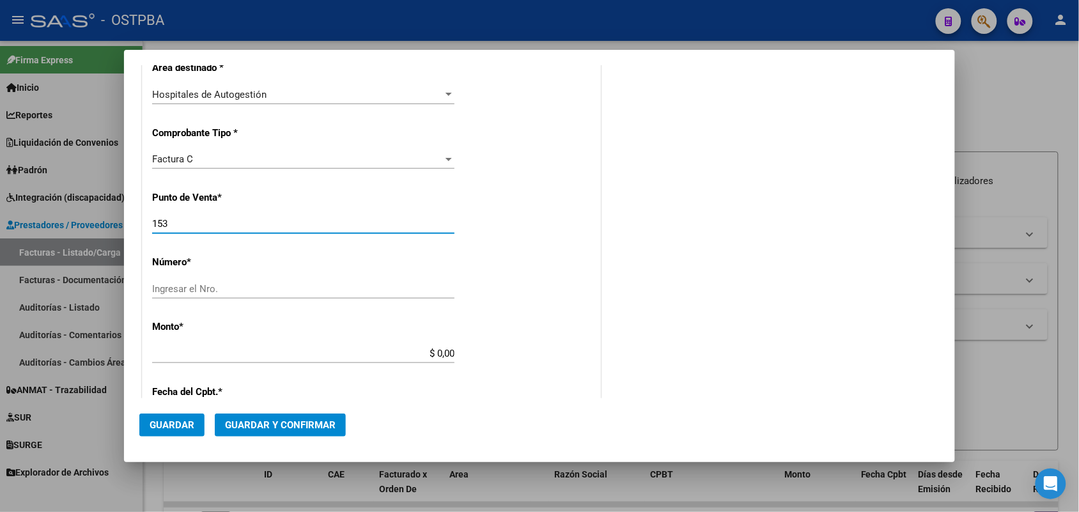
scroll to position [320, 0]
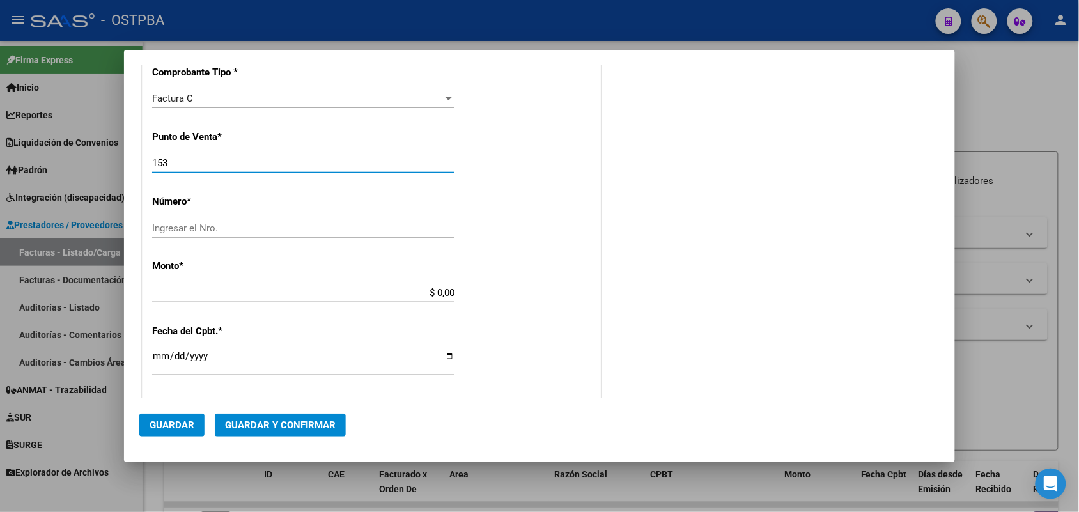
type input "153"
click at [178, 219] on div "Ingresar el Nro." at bounding box center [303, 228] width 302 height 19
type input "3701"
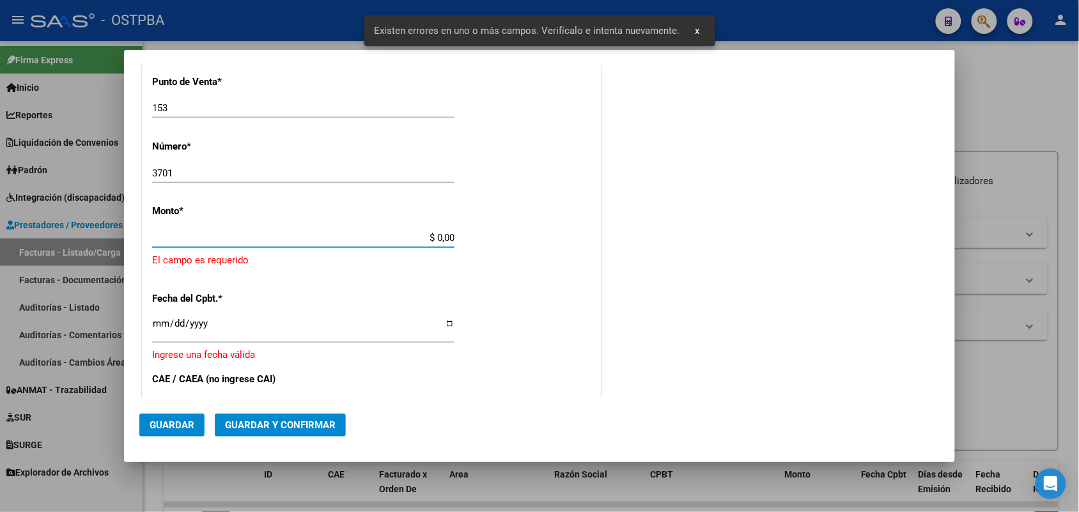
drag, startPoint x: 419, startPoint y: 291, endPoint x: 492, endPoint y: 297, distance: 73.7
click at [492, 297] on div "CUIT * 30-62698339-8 Ingresar CUIT ANALISIS PRESTADOR MINISTERIO DE SALUD PCIA …" at bounding box center [372, 272] width 458 height 936
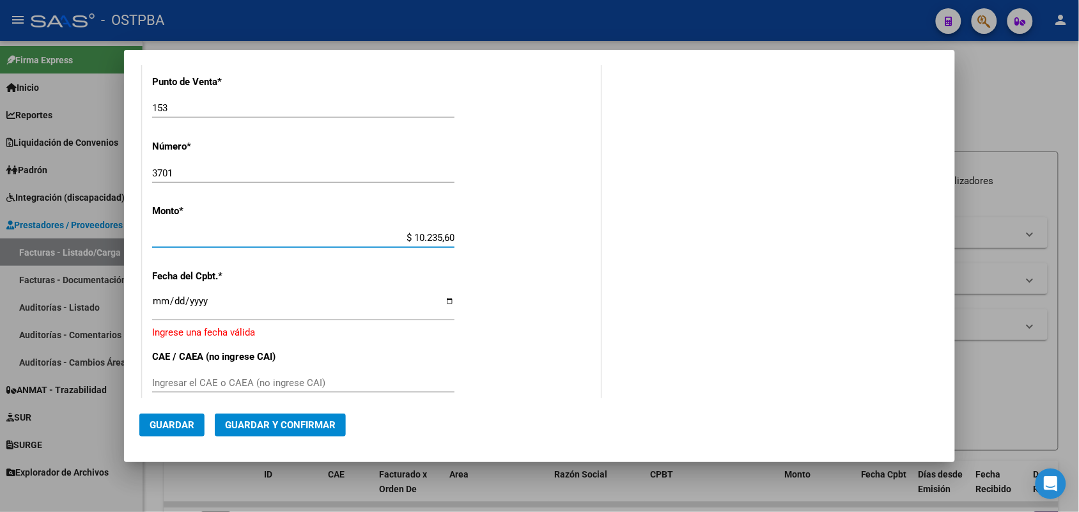
type input "$ 102.356,00"
click at [164, 311] on input "Ingresar la fecha" at bounding box center [303, 306] width 302 height 20
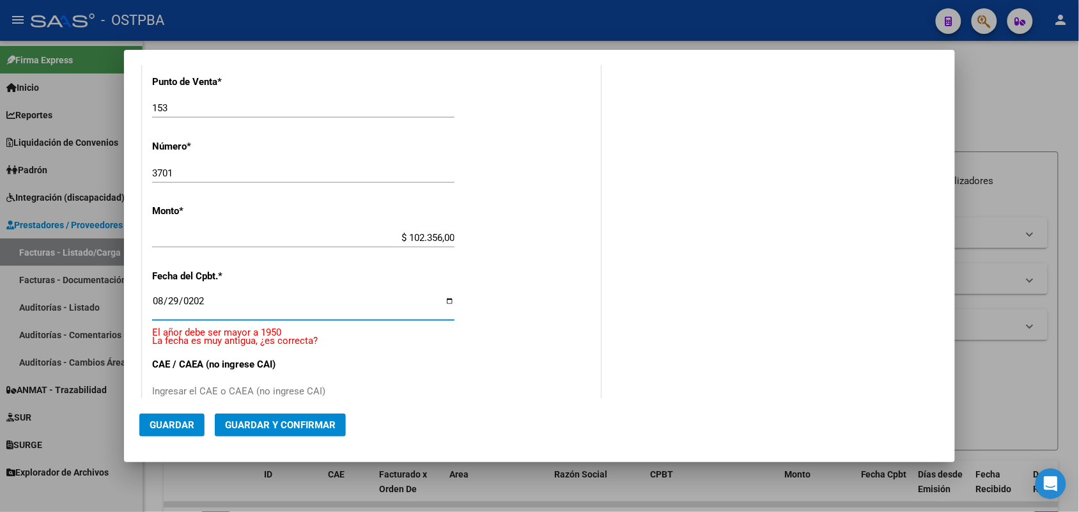
type input "[DATE]"
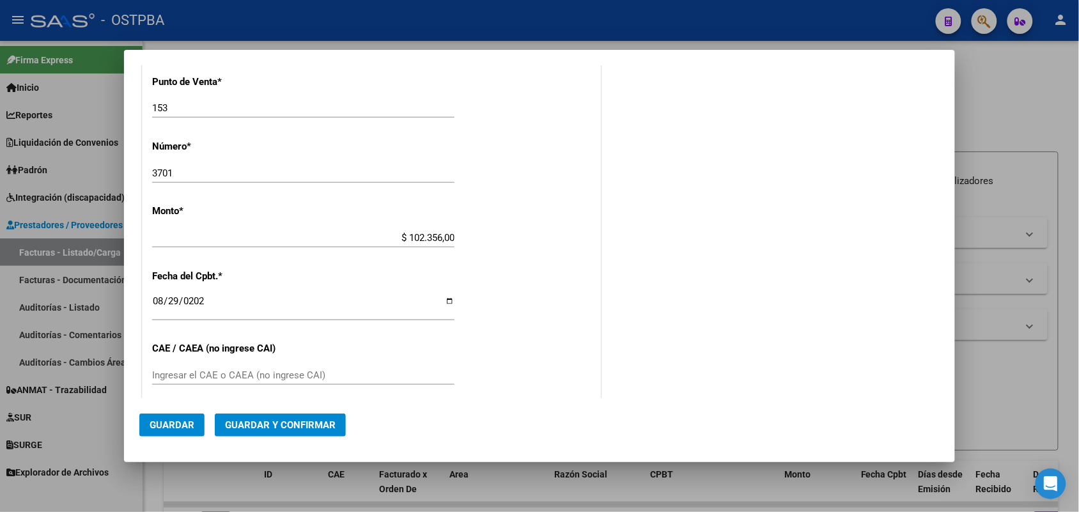
scroll to position [454, 0]
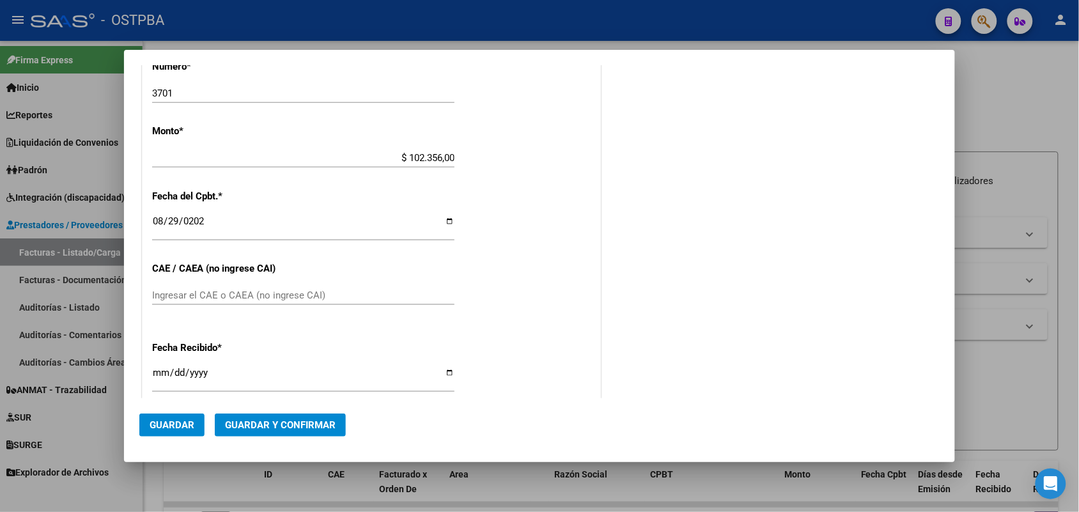
click at [182, 290] on input "Ingresar el CAE o CAEA (no ingrese CAI)" at bounding box center [303, 296] width 302 height 12
type input "75358017621093"
drag, startPoint x: 160, startPoint y: 378, endPoint x: 190, endPoint y: 395, distance: 34.3
click at [164, 385] on input "[DATE]" at bounding box center [303, 378] width 302 height 20
type input "[DATE]"
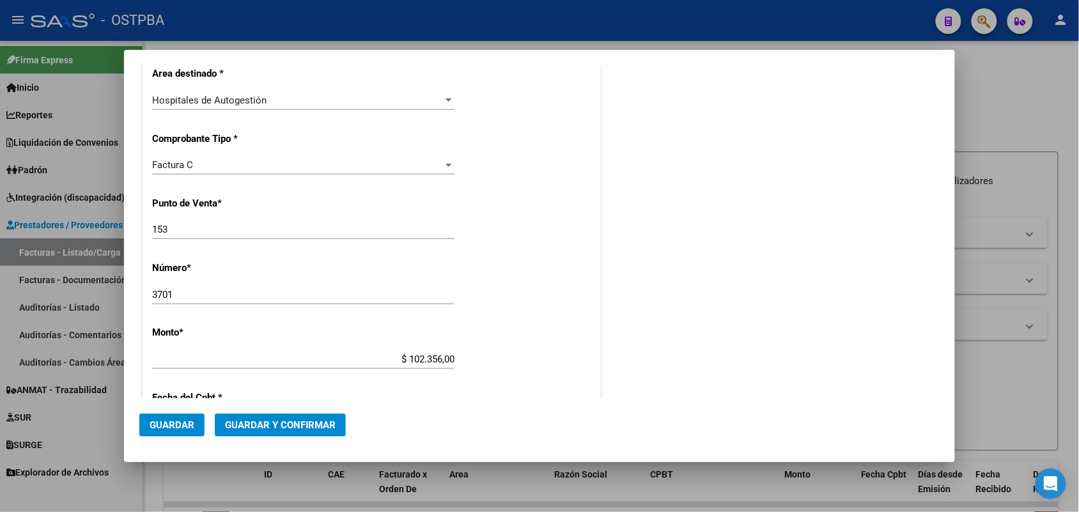
scroll to position [0, 0]
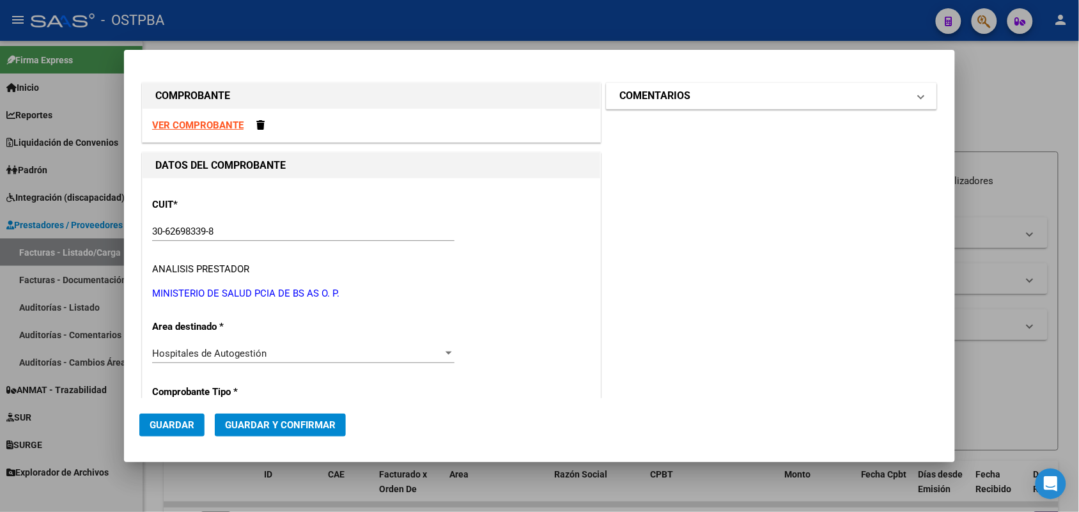
click at [918, 95] on span at bounding box center [920, 95] width 5 height 15
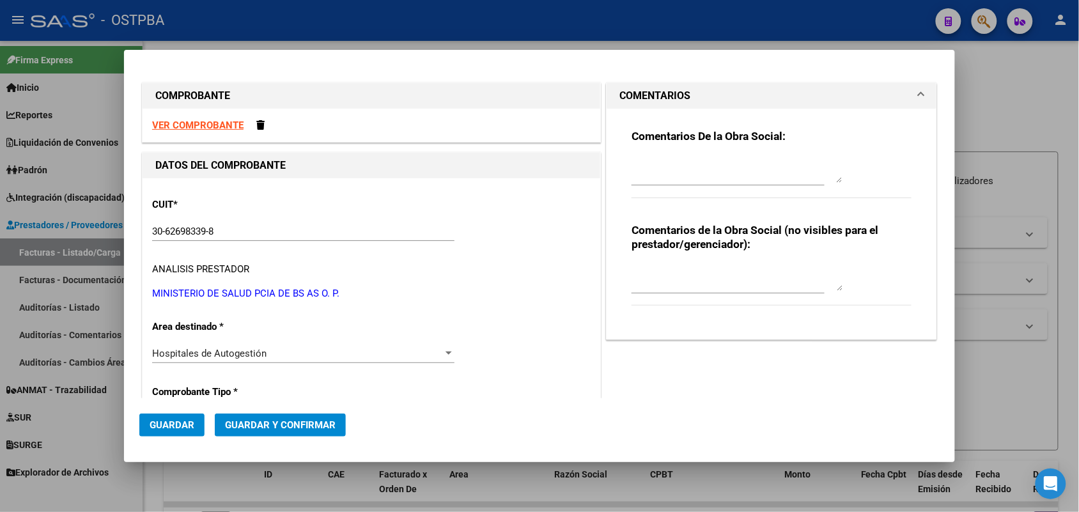
click at [670, 173] on textarea at bounding box center [737, 170] width 211 height 26
type textarea "HR 126854"
click at [184, 426] on span "Guardar" at bounding box center [172, 425] width 45 height 12
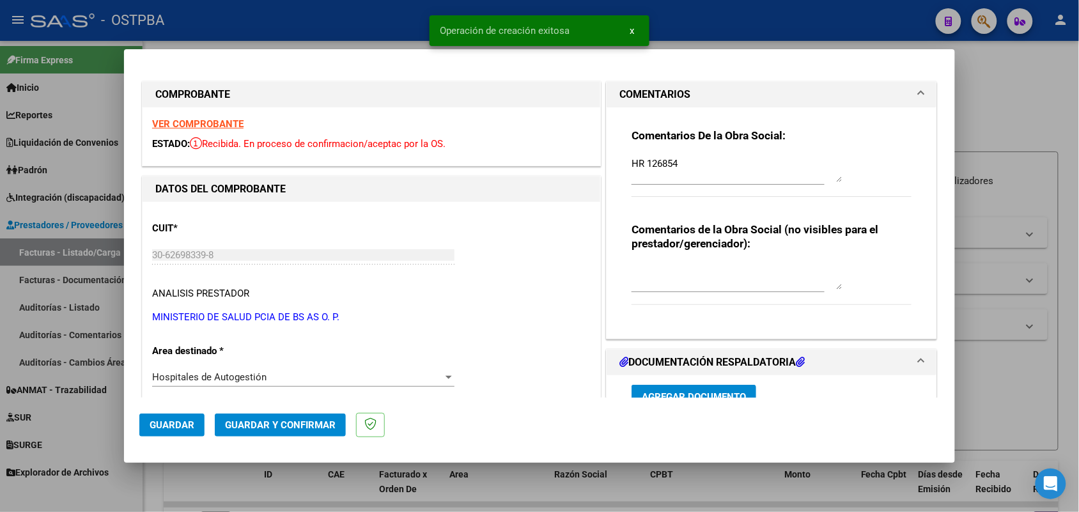
type input "[DATE]"
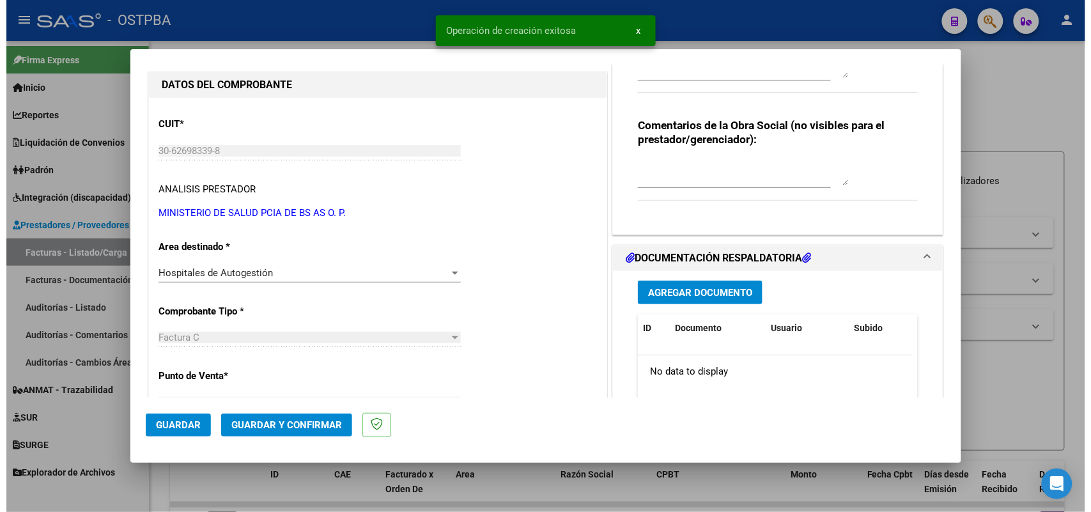
scroll to position [160, 0]
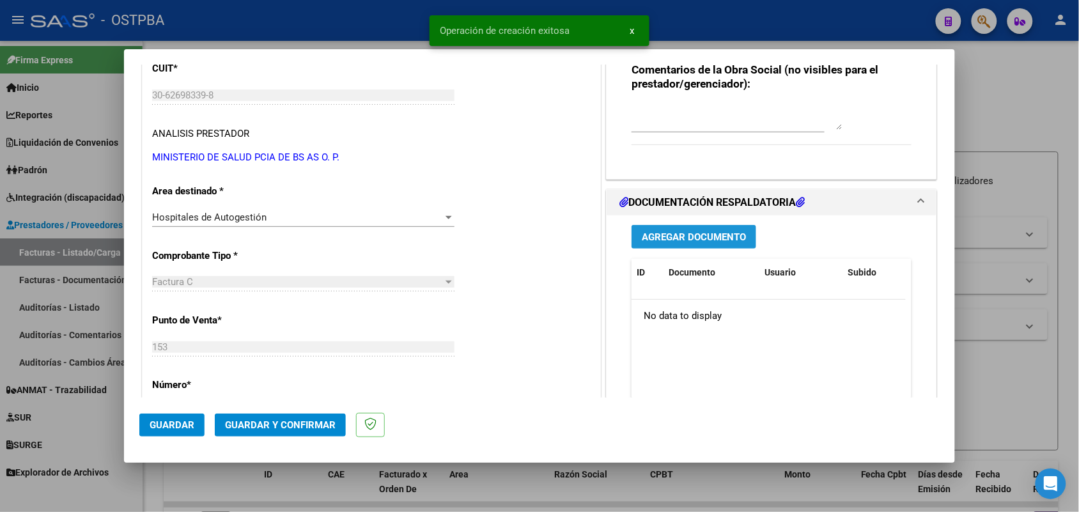
click at [690, 237] on span "Agregar Documento" at bounding box center [694, 237] width 104 height 12
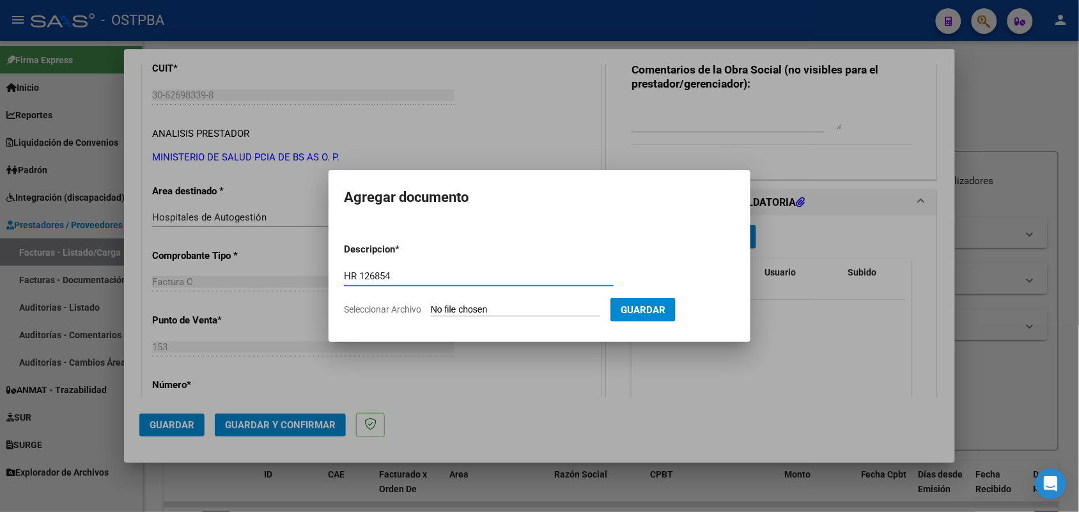
type input "HR 126854"
click at [446, 309] on input "Seleccionar Archivo" at bounding box center [515, 310] width 169 height 12
type input "C:\fakepath\HR 126854.pdf"
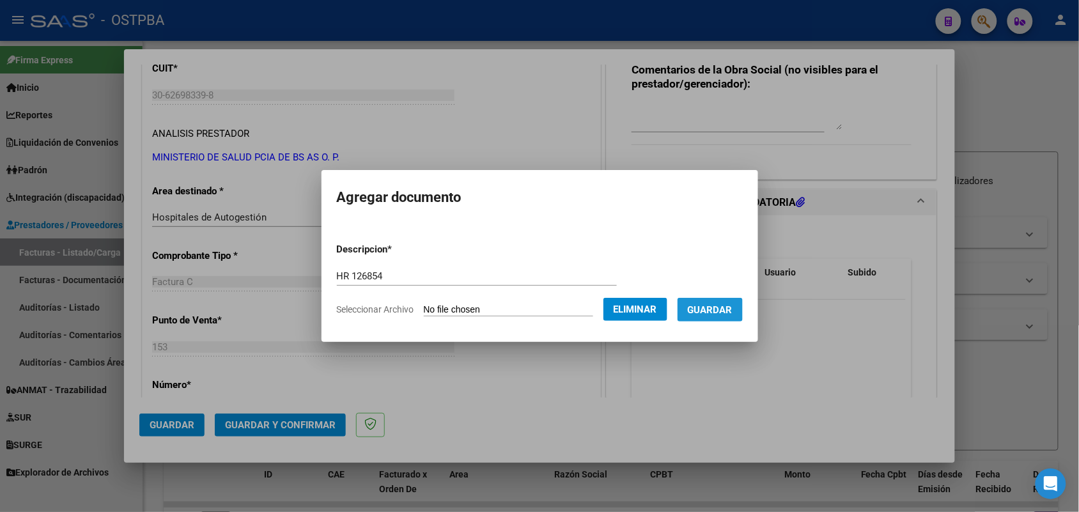
click at [727, 305] on span "Guardar" at bounding box center [710, 310] width 45 height 12
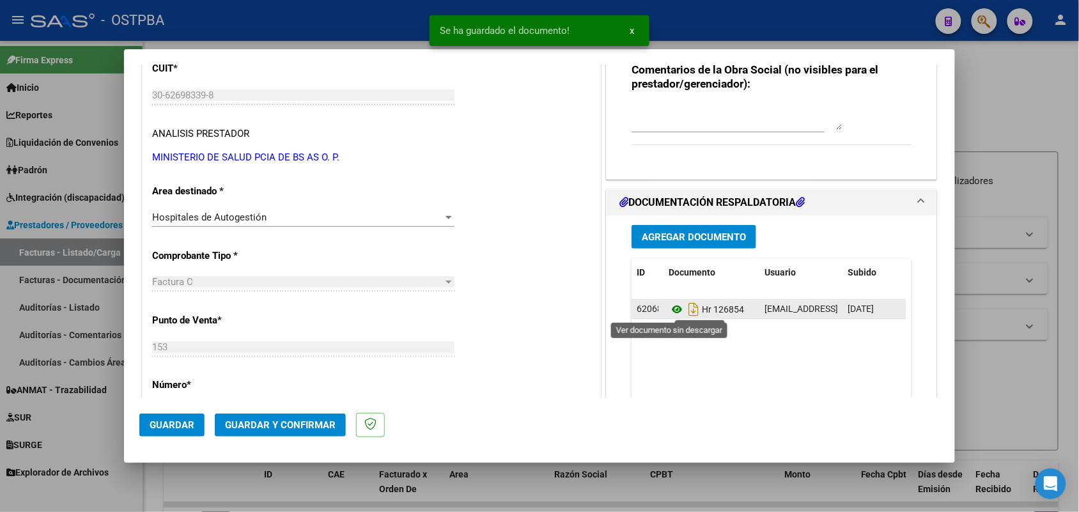
click at [671, 307] on icon at bounding box center [677, 309] width 17 height 15
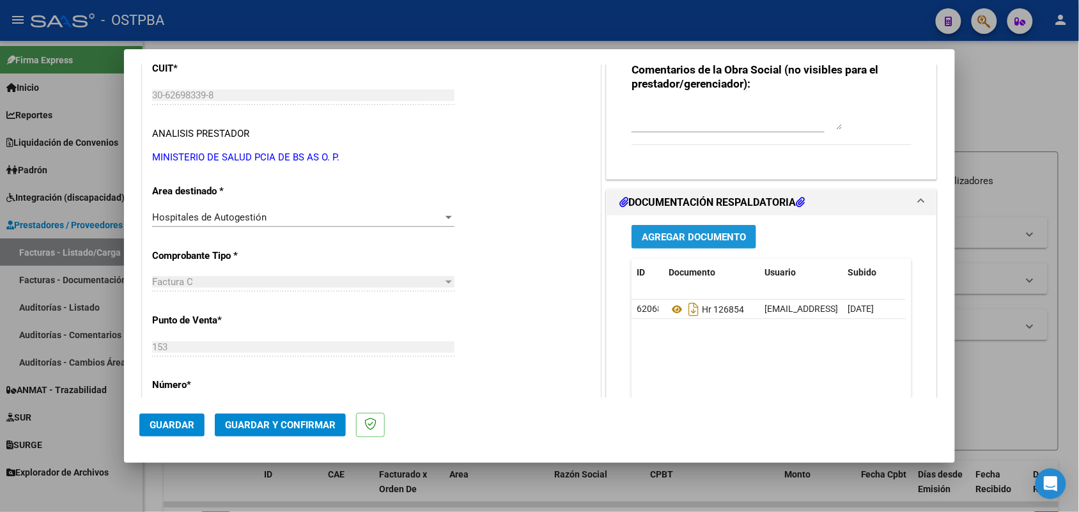
click at [727, 231] on button "Agregar Documento" at bounding box center [694, 237] width 125 height 24
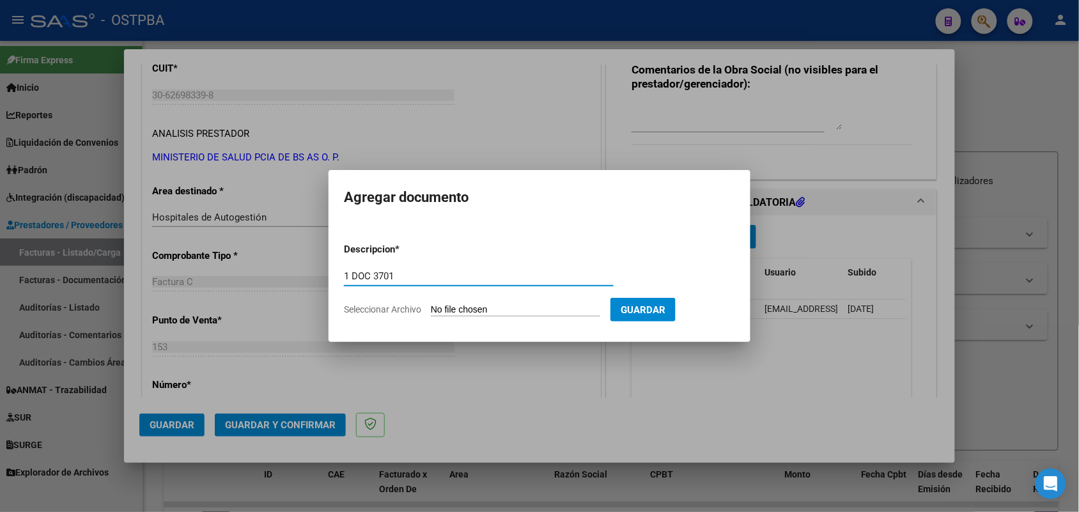
type input "1 DOC 3701"
click at [449, 307] on input "Seleccionar Archivo" at bounding box center [515, 310] width 169 height 12
type input "C:\fakepath\1 DOC 3701.pdf"
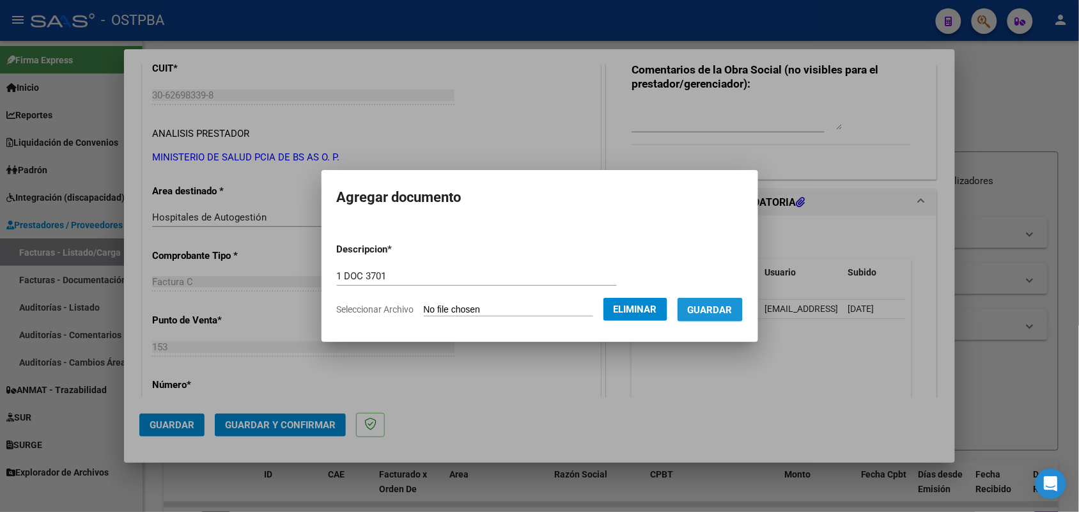
click at [705, 304] on span "Guardar" at bounding box center [710, 310] width 45 height 12
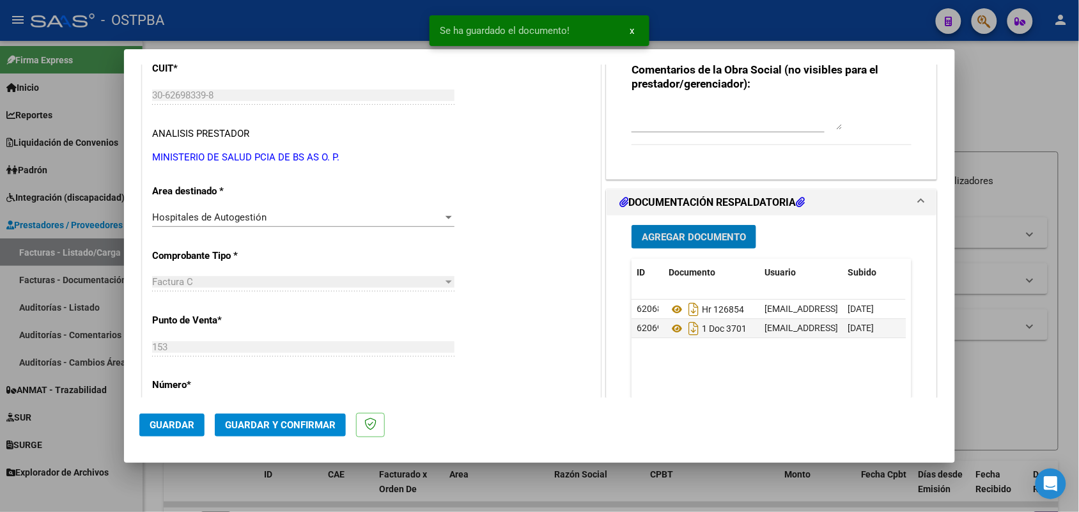
click at [703, 233] on span "Agregar Documento" at bounding box center [694, 237] width 104 height 12
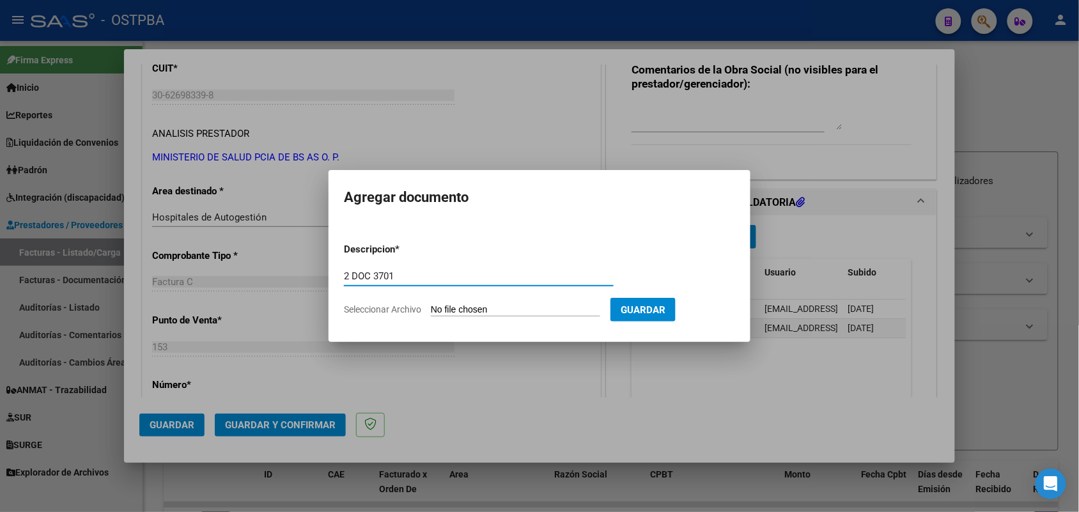
type input "2 DOC 3701"
click at [440, 306] on input "Seleccionar Archivo" at bounding box center [515, 310] width 169 height 12
type input "C:\fakepath\2 DOC 3701.pdf"
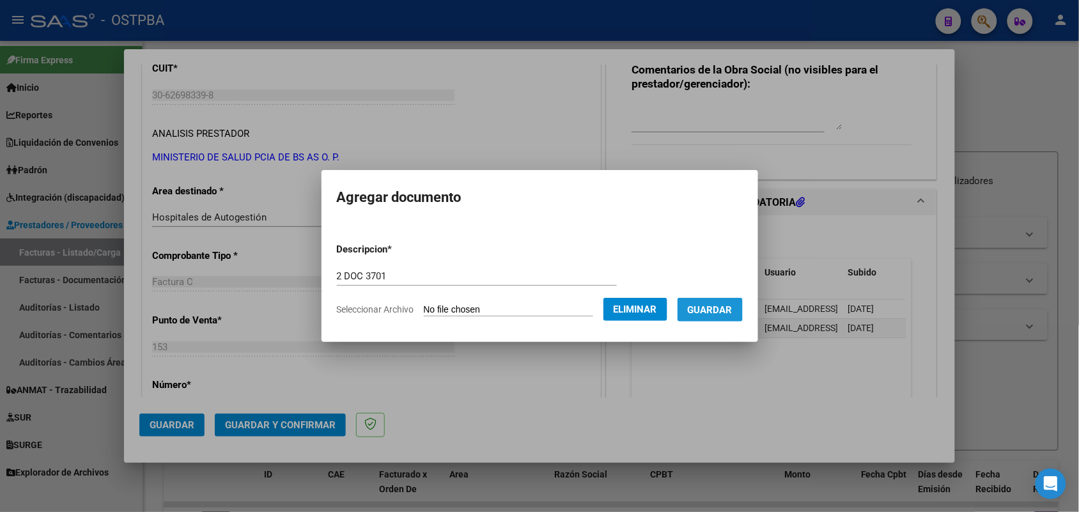
click at [718, 306] on span "Guardar" at bounding box center [710, 310] width 45 height 12
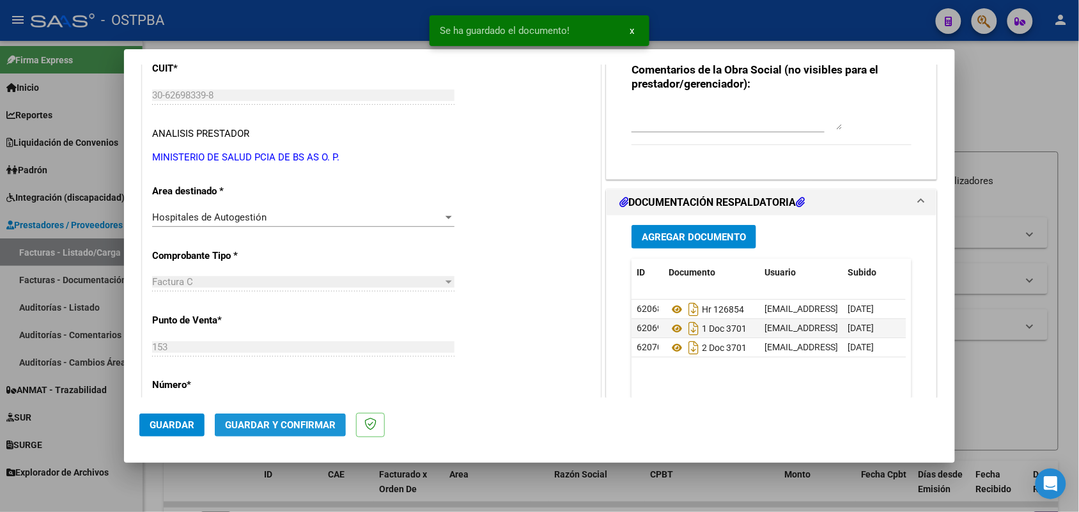
click at [272, 421] on span "Guardar y Confirmar" at bounding box center [280, 425] width 111 height 12
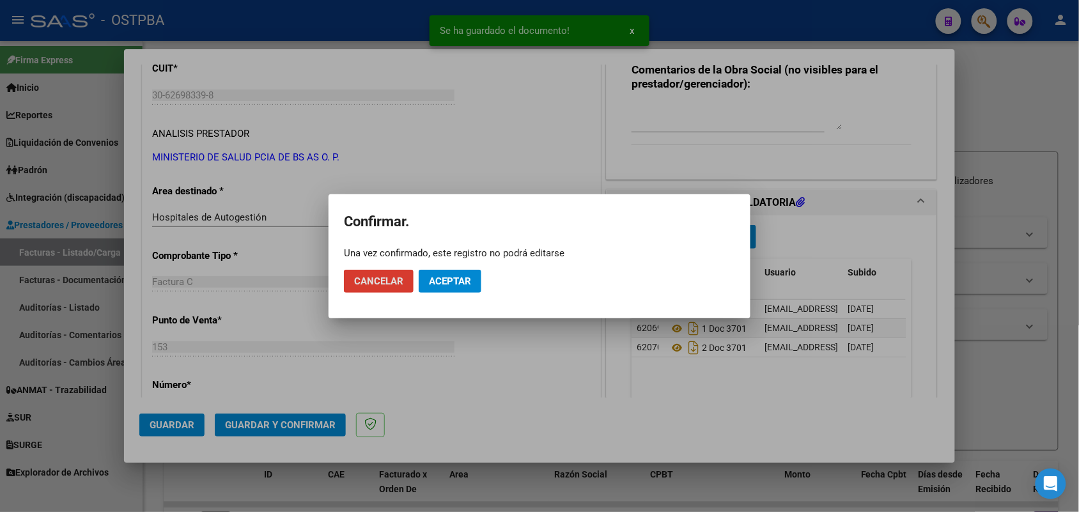
click at [462, 276] on span "Aceptar" at bounding box center [450, 281] width 42 height 12
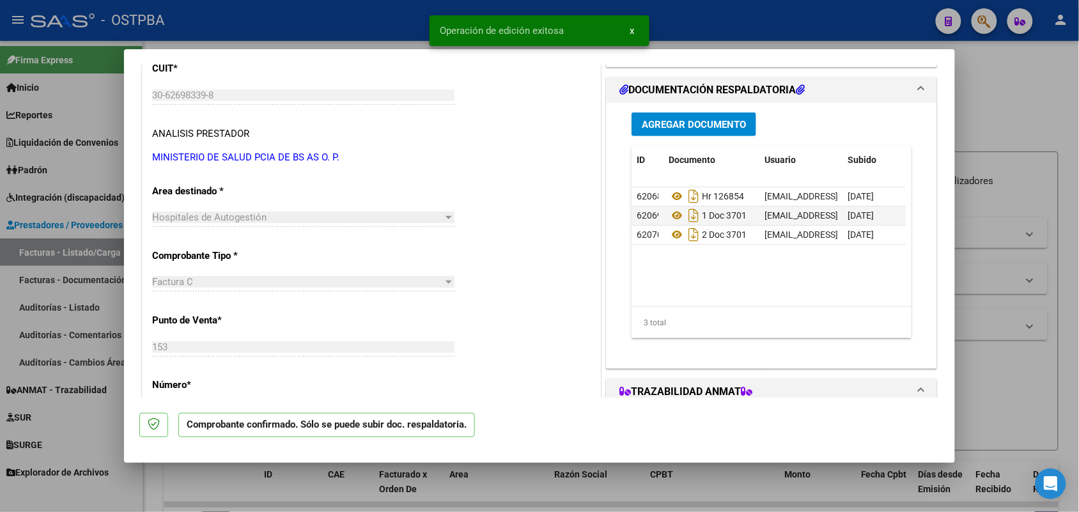
click at [99, 302] on div at bounding box center [539, 256] width 1079 height 512
type input "$ 0,00"
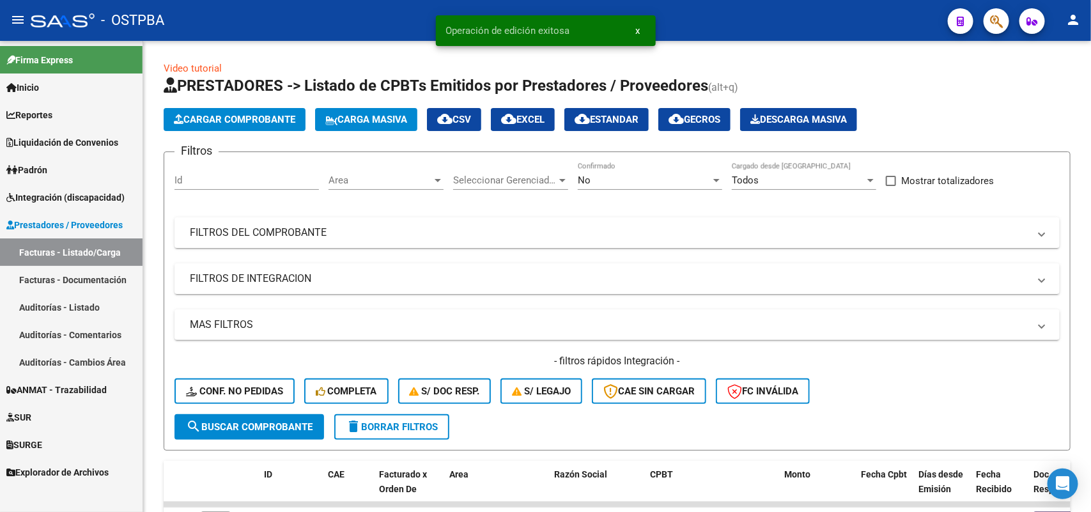
click at [85, 307] on link "Auditorías - Listado" at bounding box center [71, 306] width 143 height 27
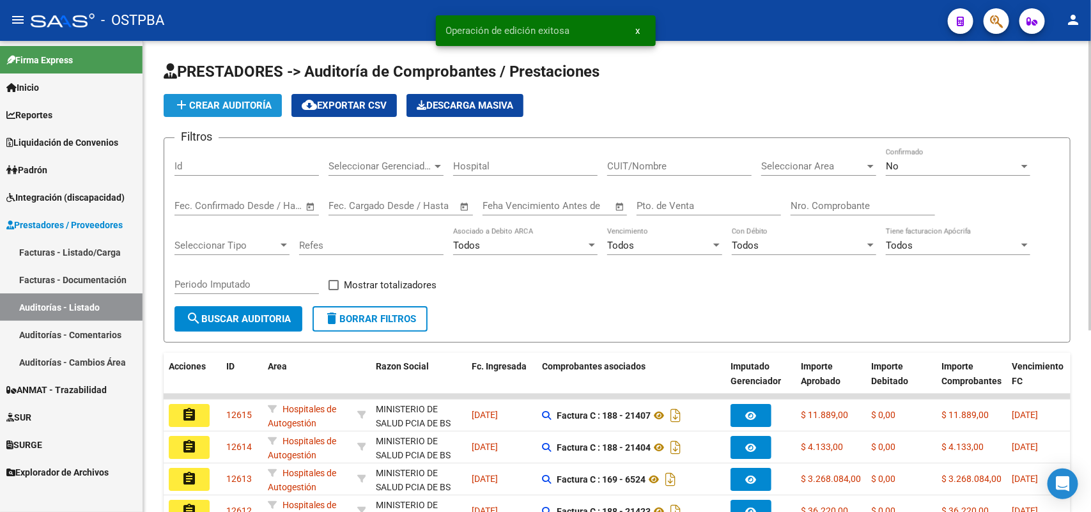
click at [240, 100] on span "add Crear Auditoría" at bounding box center [223, 106] width 98 height 12
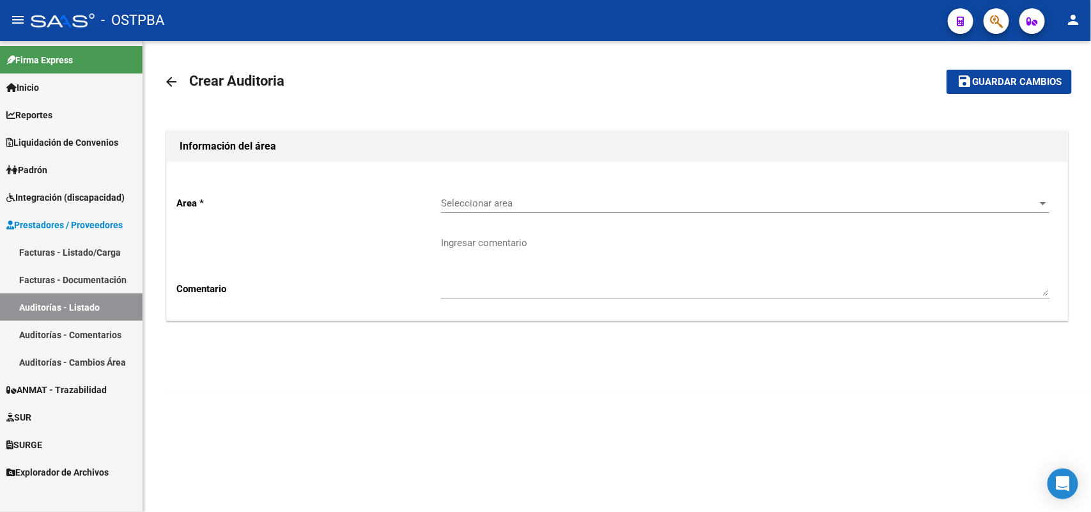
click at [502, 205] on span "Seleccionar area" at bounding box center [739, 204] width 597 height 12
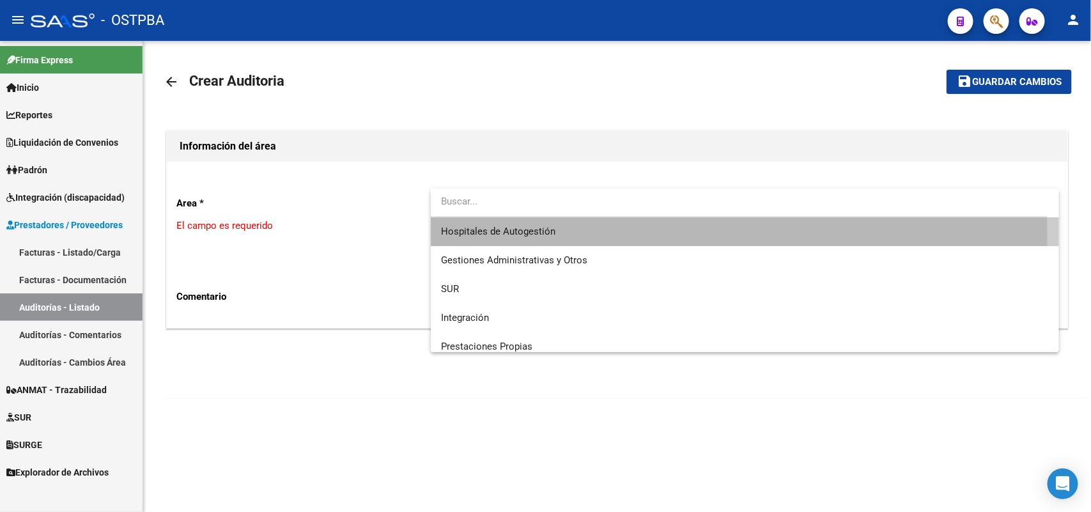
click at [497, 238] on span "Hospitales de Autogestión" at bounding box center [745, 231] width 608 height 29
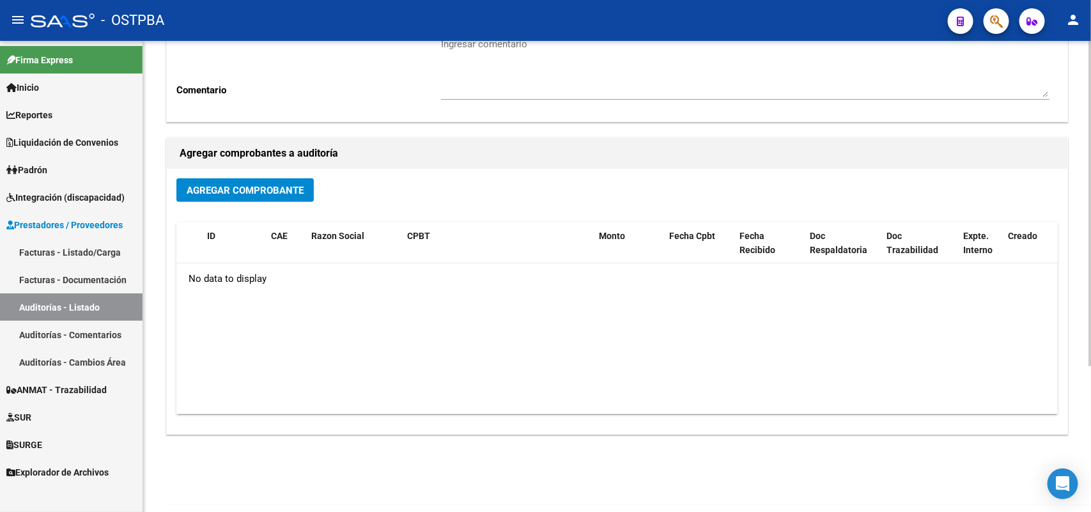
scroll to position [211, 0]
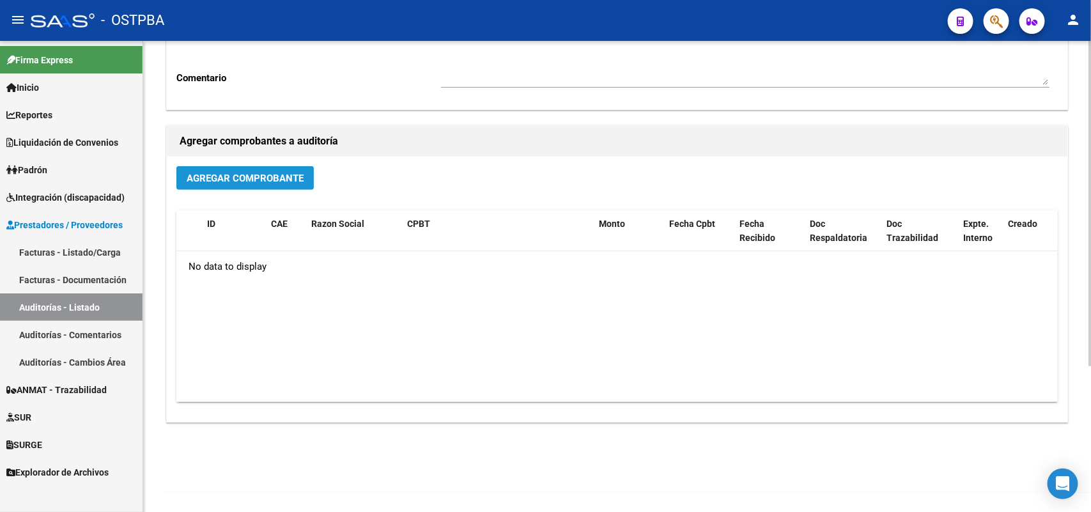
click at [283, 170] on button "Agregar Comprobante" at bounding box center [244, 178] width 137 height 24
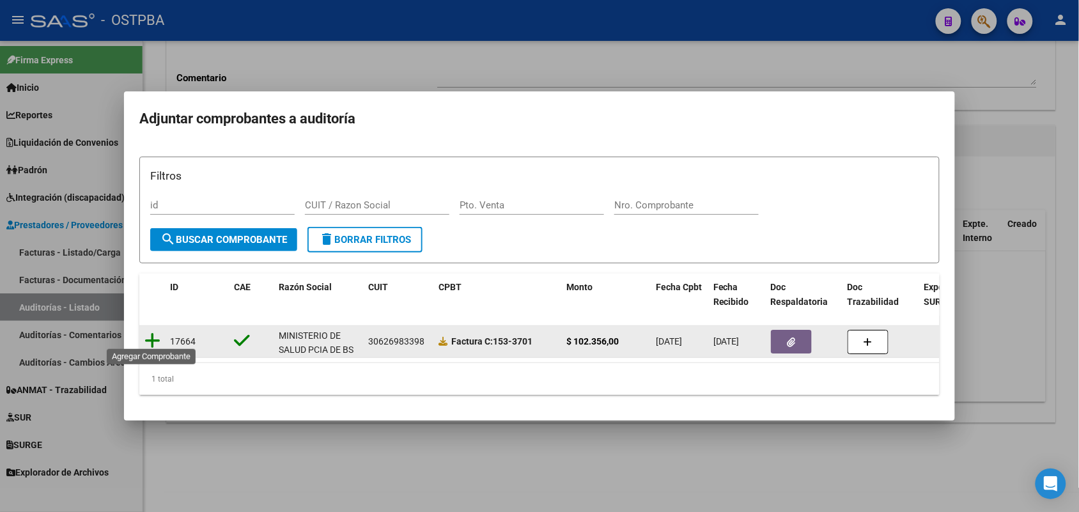
click at [151, 334] on icon at bounding box center [152, 341] width 16 height 18
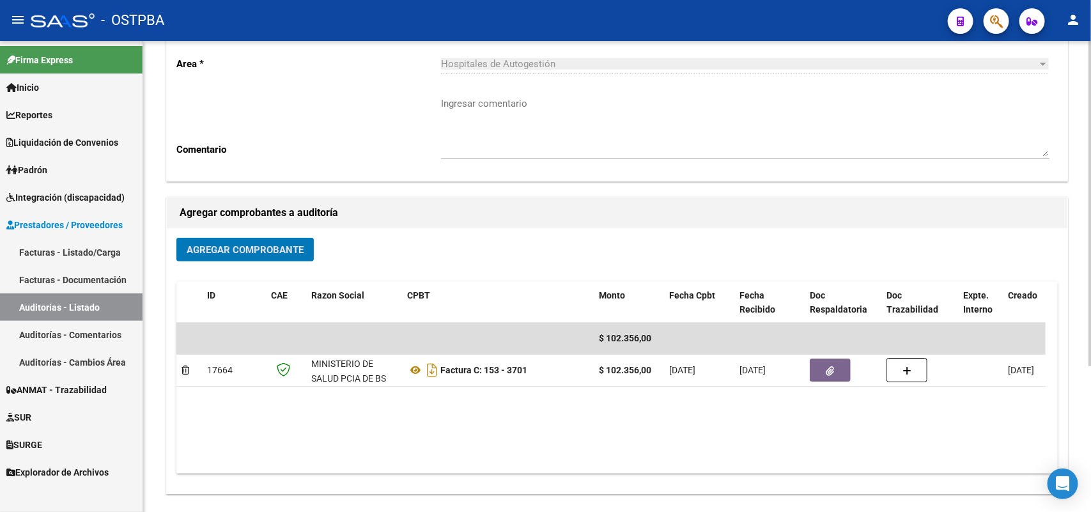
scroll to position [0, 0]
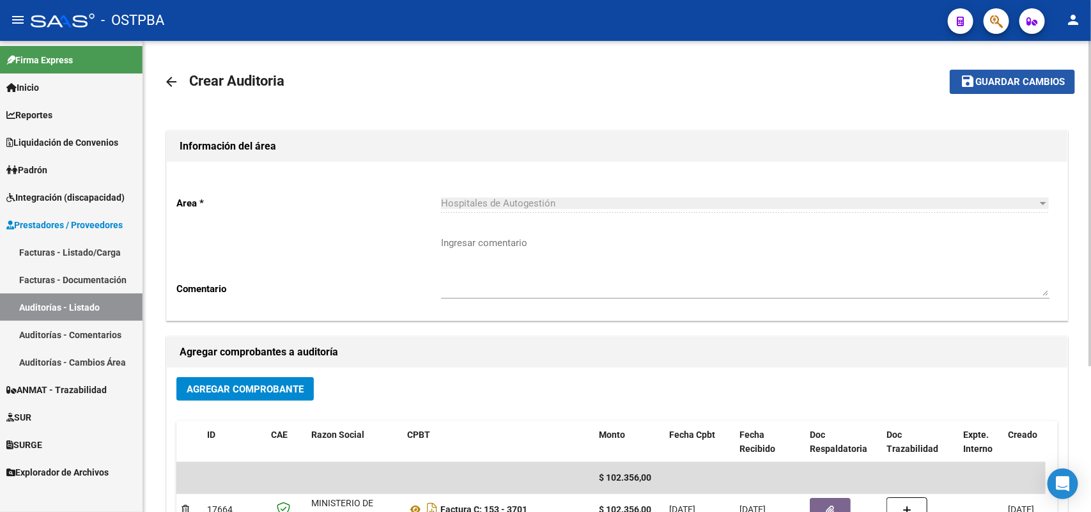
click at [1021, 83] on span "Guardar cambios" at bounding box center [1019, 83] width 89 height 12
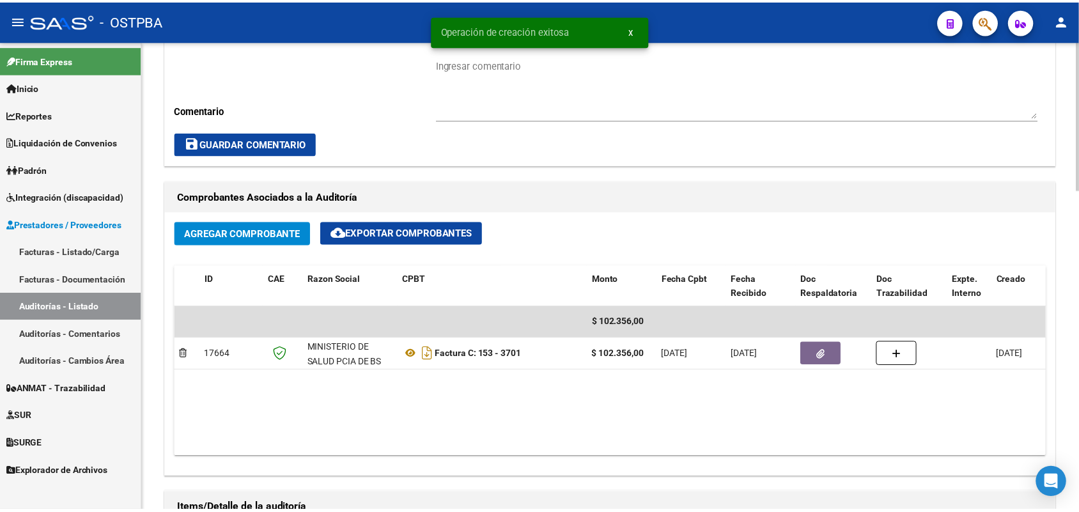
scroll to position [799, 0]
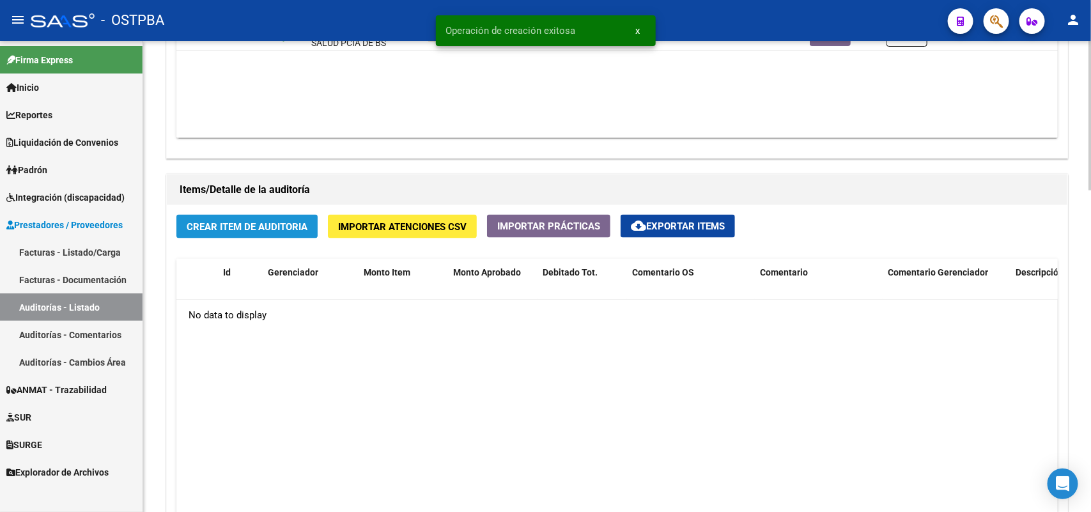
click at [241, 224] on span "Crear Item de Auditoria" at bounding box center [247, 227] width 121 height 12
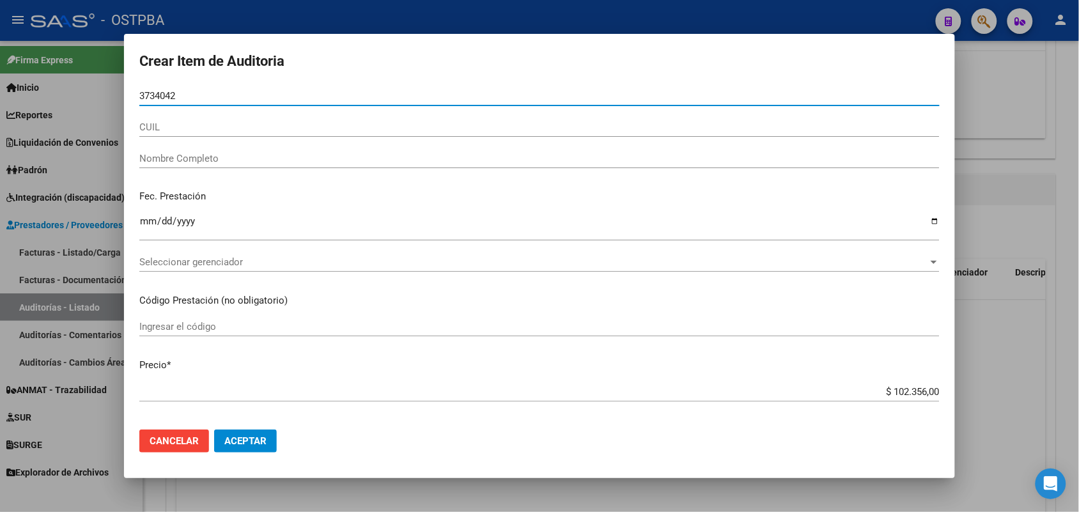
type input "37340421"
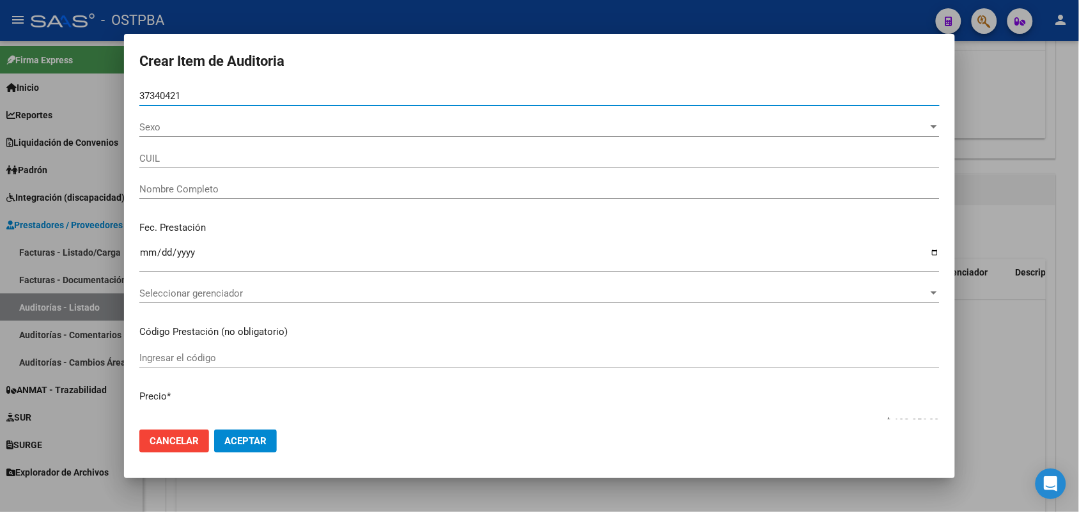
type input "27373404212"
type input "CENTURION [PERSON_NAME]"
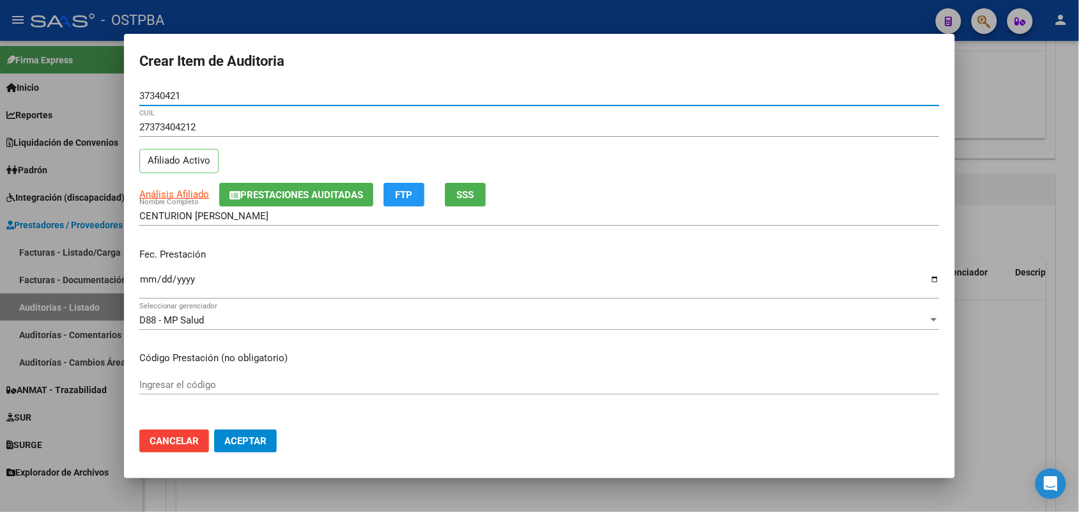
type input "37340421"
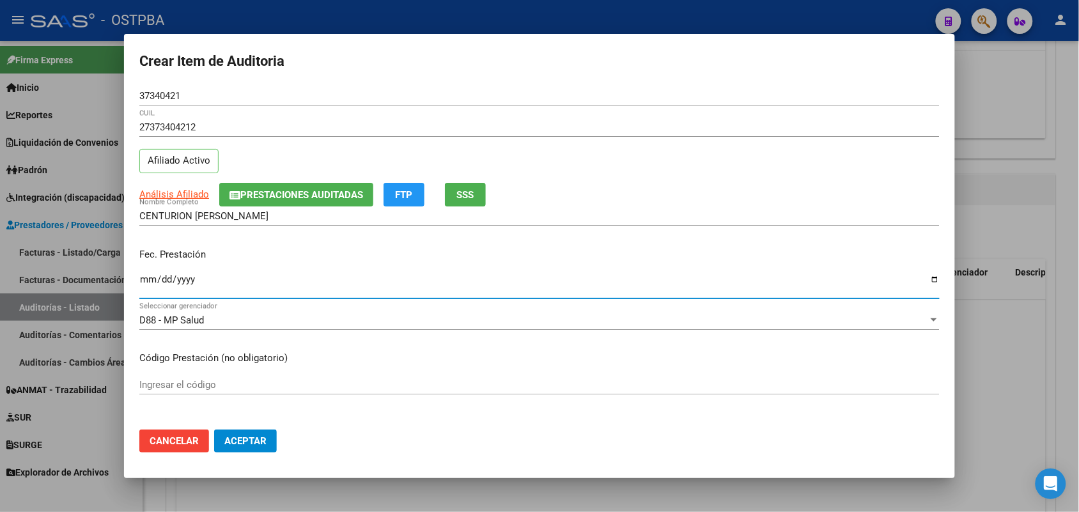
click at [150, 283] on input "Ingresar la fecha" at bounding box center [539, 284] width 800 height 20
type input "[DATE]"
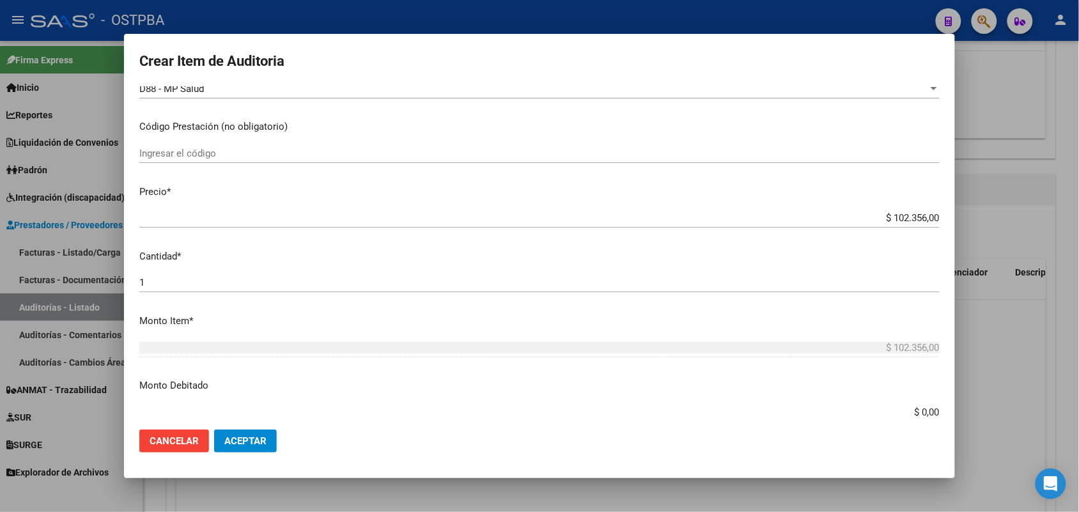
scroll to position [240, 0]
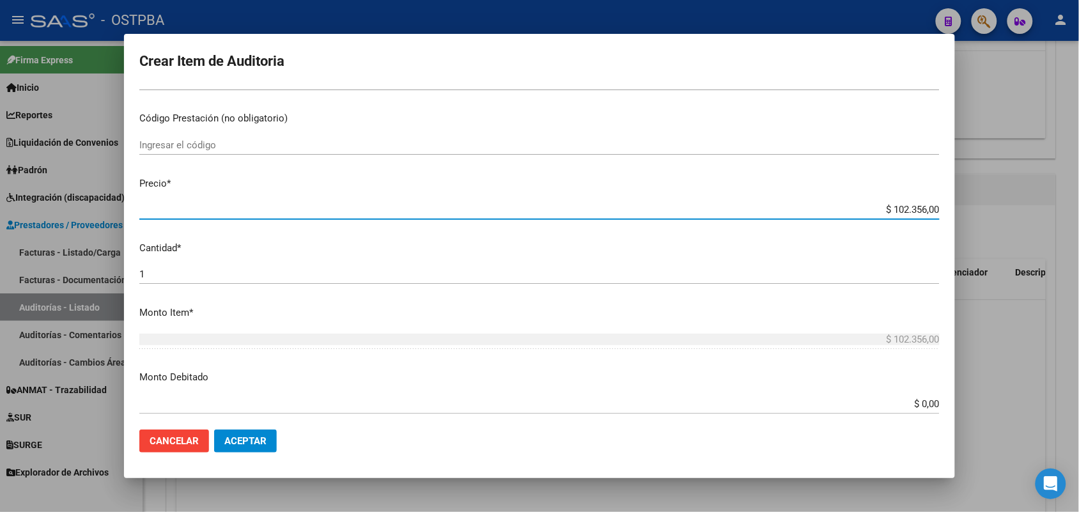
drag, startPoint x: 862, startPoint y: 211, endPoint x: 1018, endPoint y: 216, distance: 156.7
click at [1018, 216] on div "Crear Item de Auditoria 37340421 Nro Documento 27373404212 CUIL Afiliado Activo…" at bounding box center [539, 256] width 1079 height 512
type input "$ 0,01"
type input "$ 0,11"
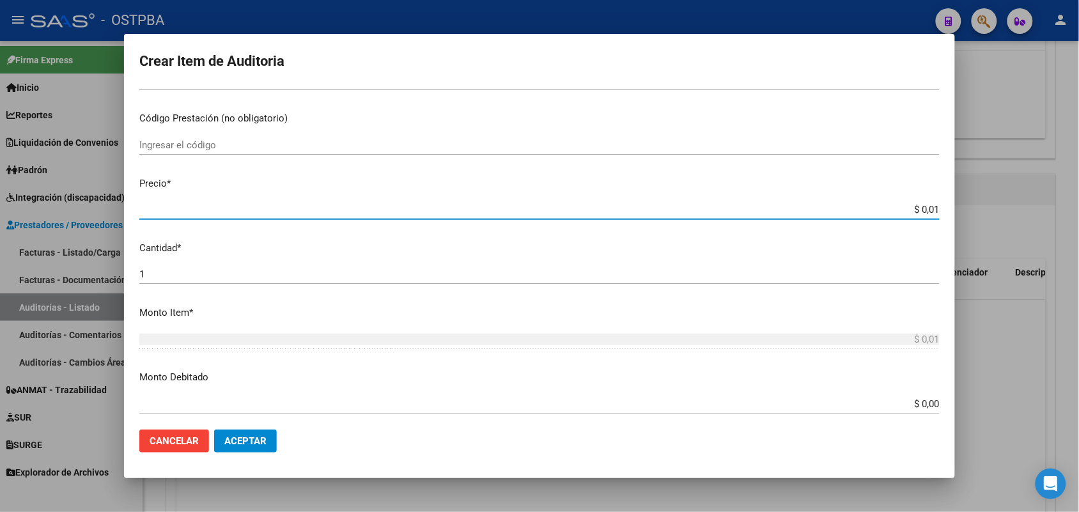
type input "$ 0,11"
type input "$ 1,18"
type input "$ 11,88"
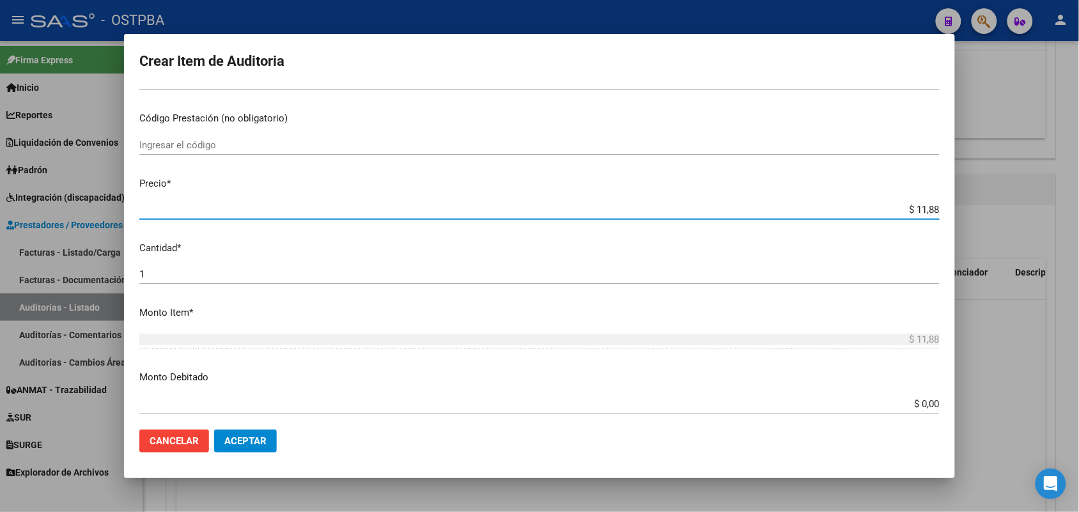
type input "$ 118,89"
type input "$ 1.188,90"
type input "$ 11.889,00"
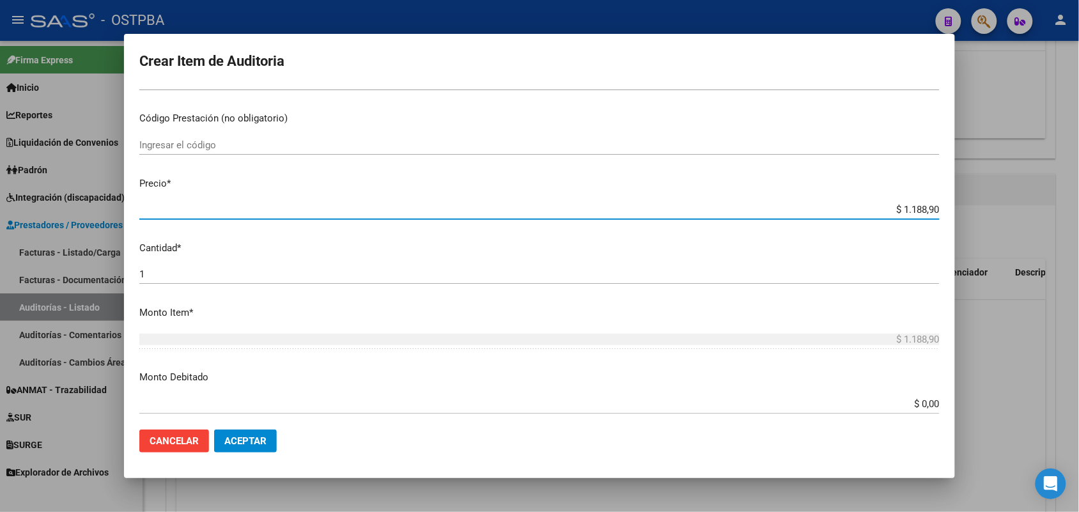
type input "$ 11.889,00"
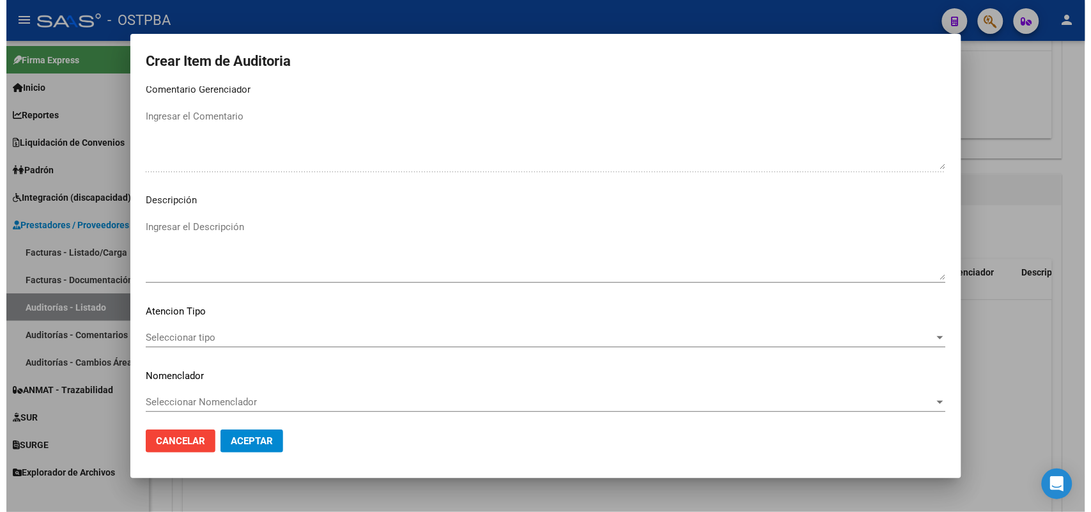
scroll to position [817, 0]
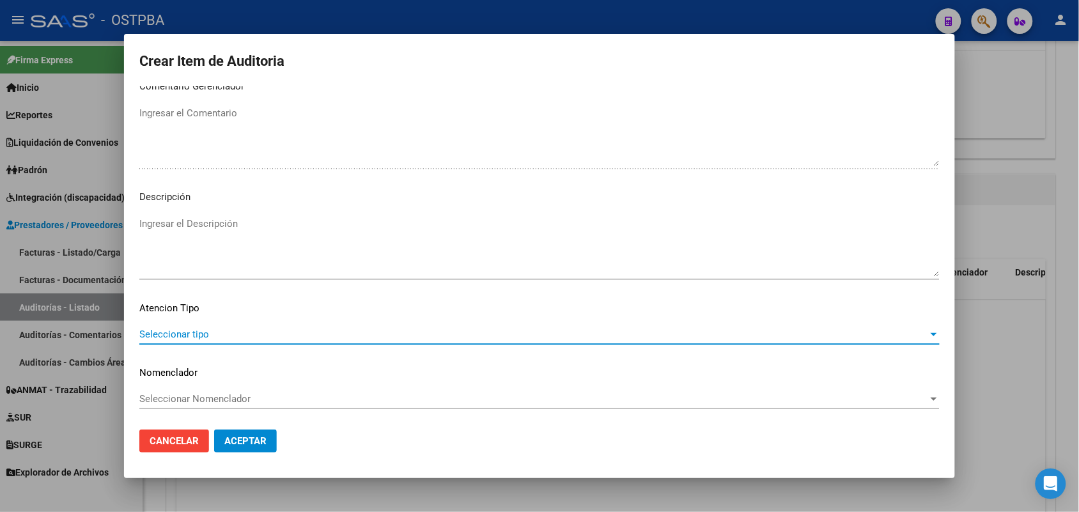
click at [193, 330] on span "Seleccionar tipo" at bounding box center [533, 335] width 789 height 12
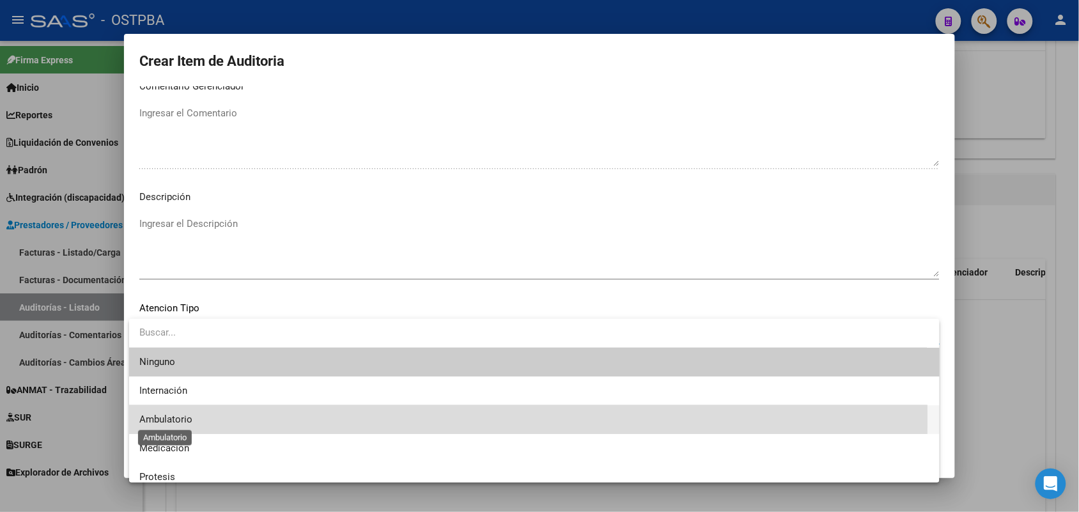
click at [176, 419] on span "Ambulatorio" at bounding box center [165, 420] width 53 height 12
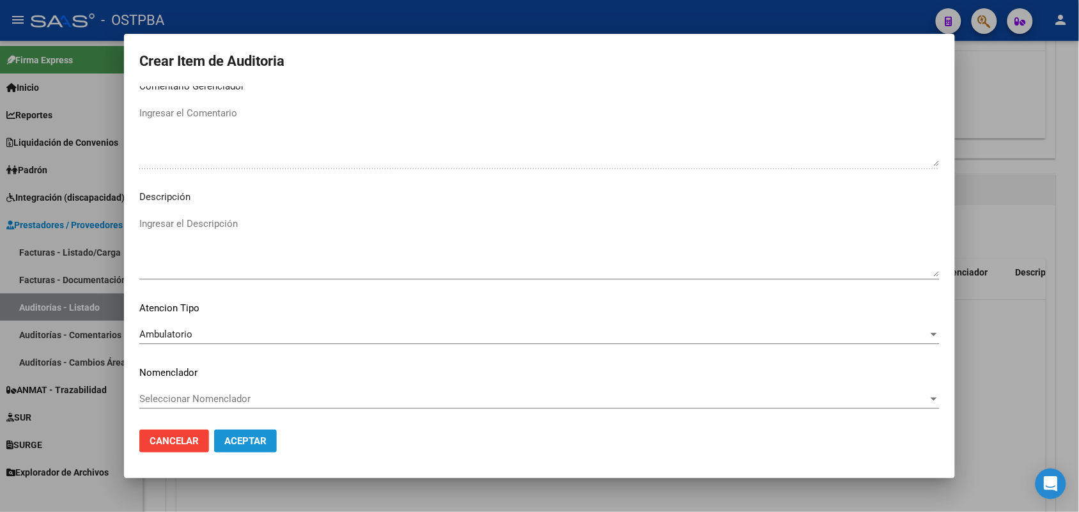
click at [231, 438] on span "Aceptar" at bounding box center [245, 441] width 42 height 12
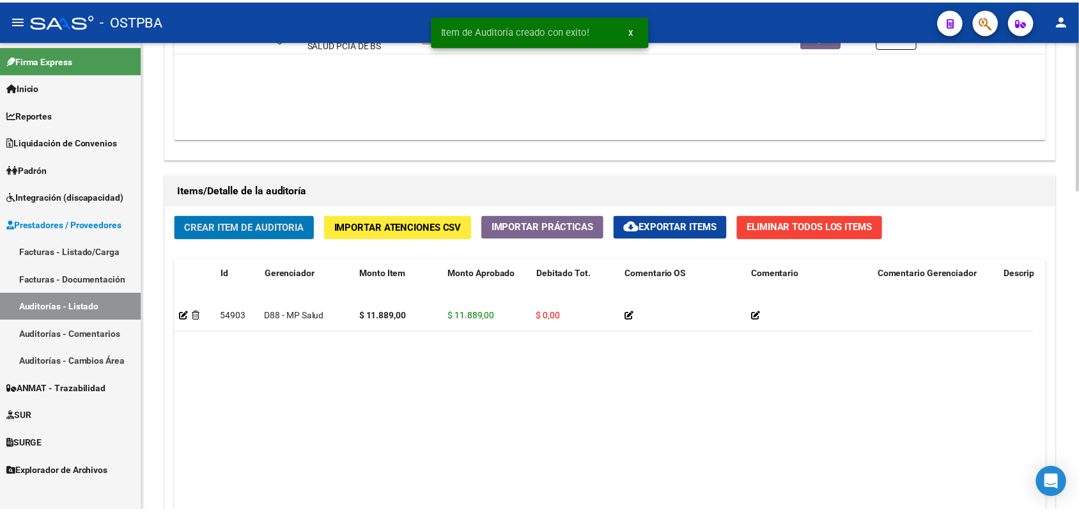
scroll to position [800, 0]
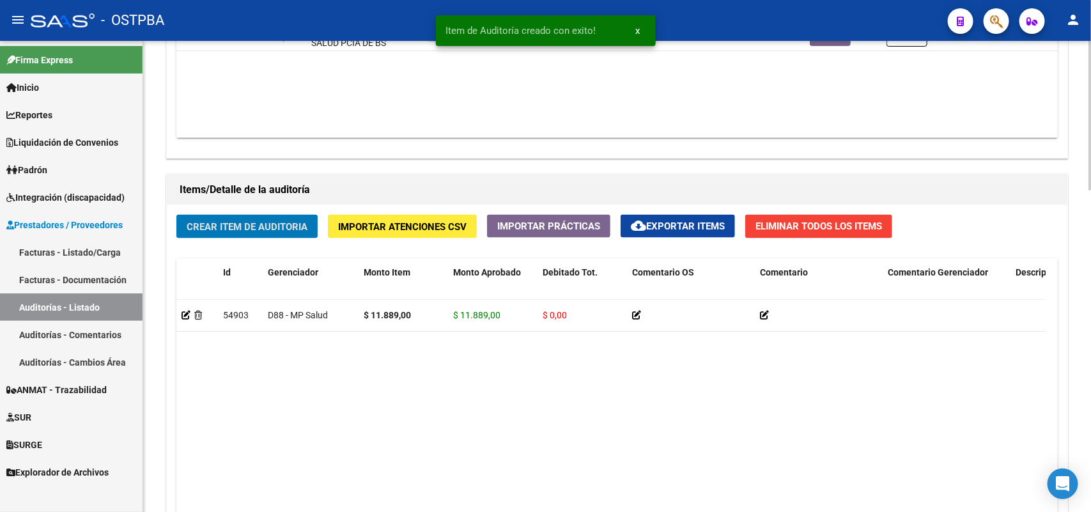
click at [258, 227] on span "Crear Item de Auditoria" at bounding box center [247, 227] width 121 height 12
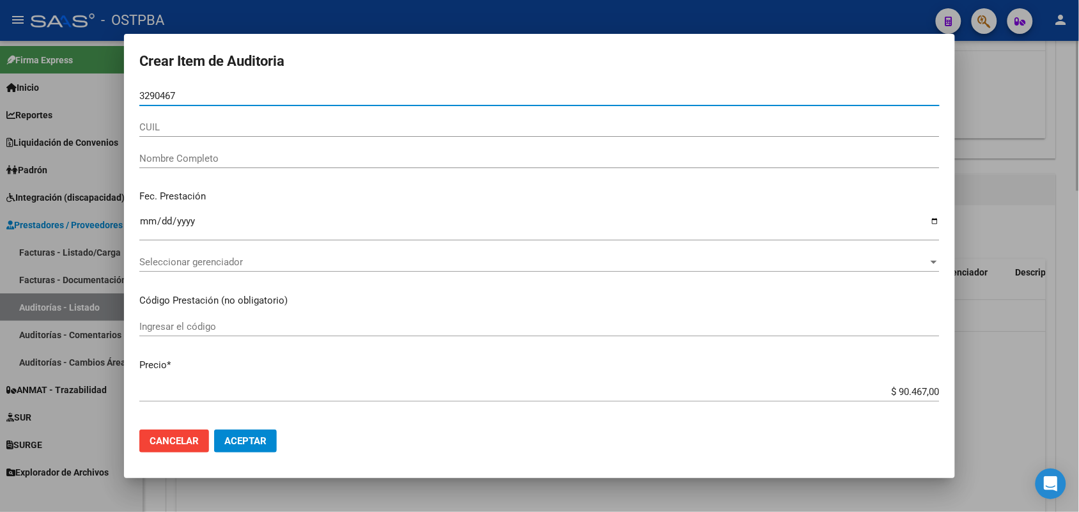
type input "32904673"
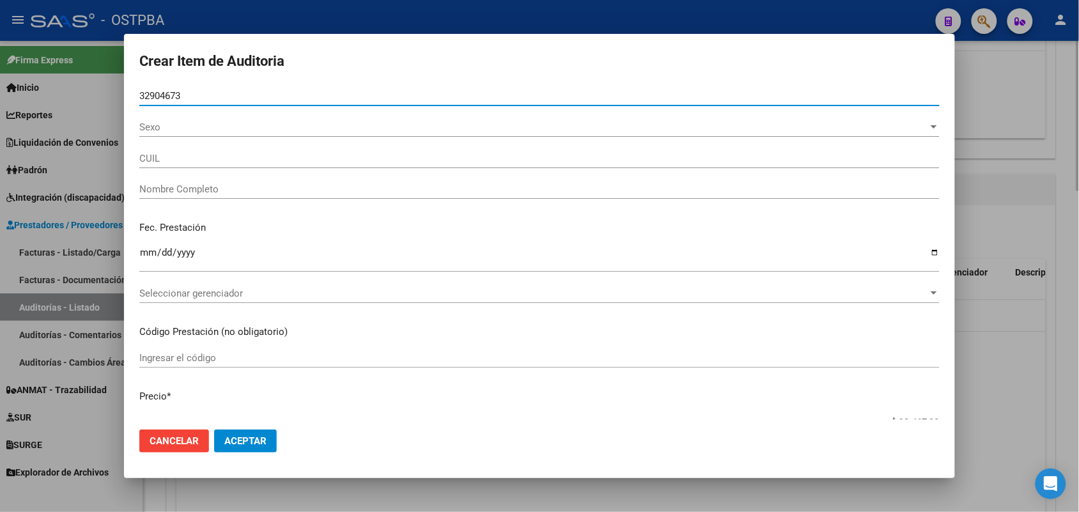
type input "27329046732"
type input "[PERSON_NAME] -"
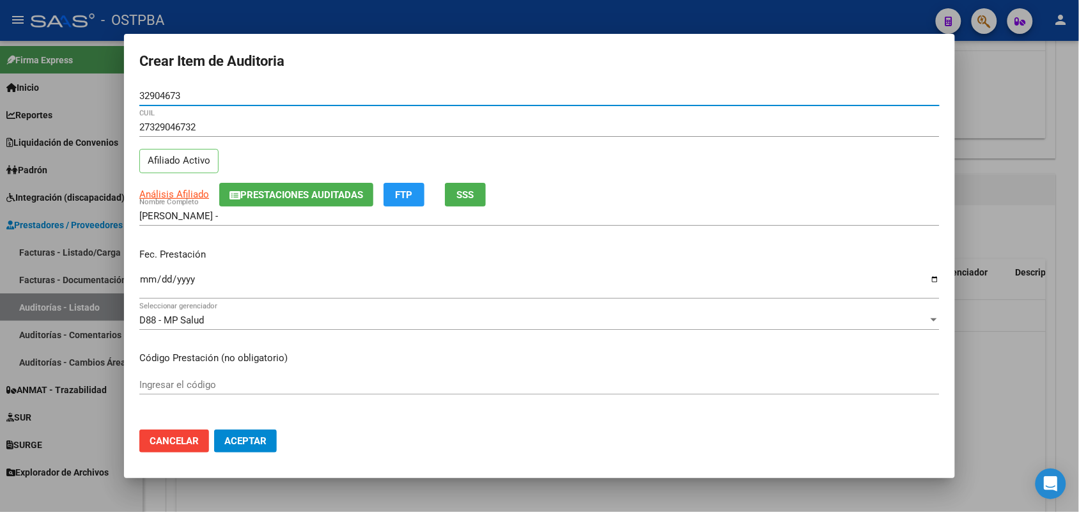
type input "32904673"
click at [144, 283] on input "Ingresar la fecha" at bounding box center [539, 284] width 800 height 20
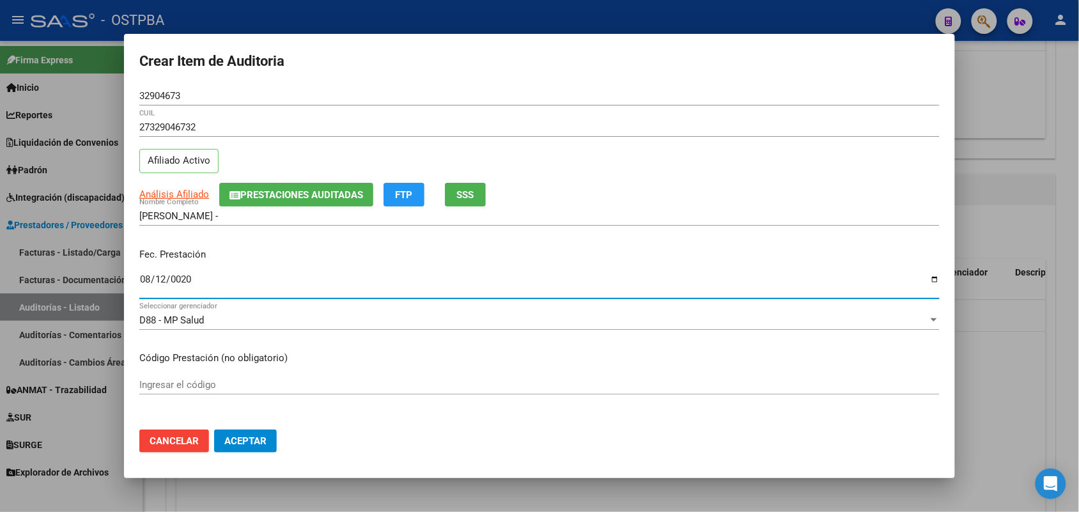
type input "0205-08-12"
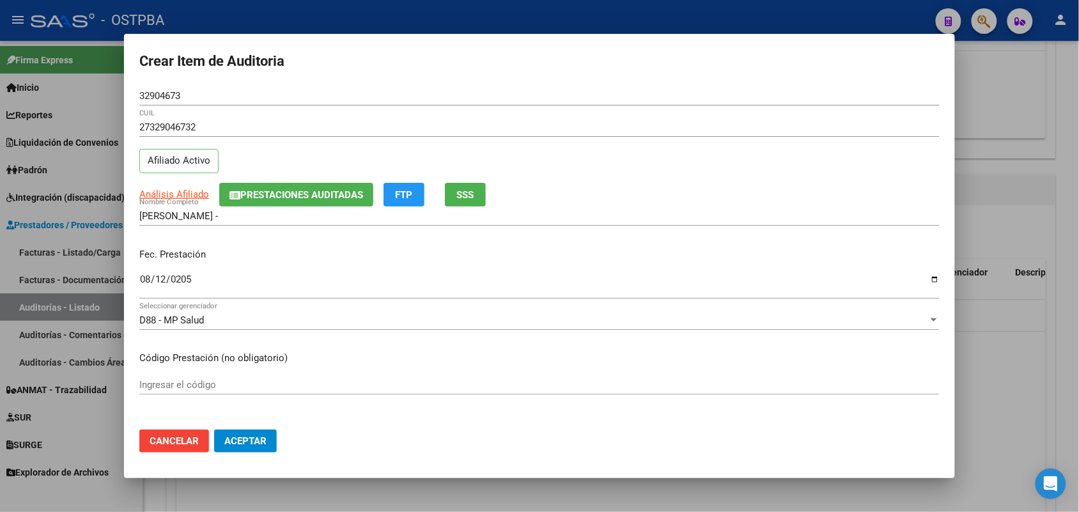
scroll to position [80, 0]
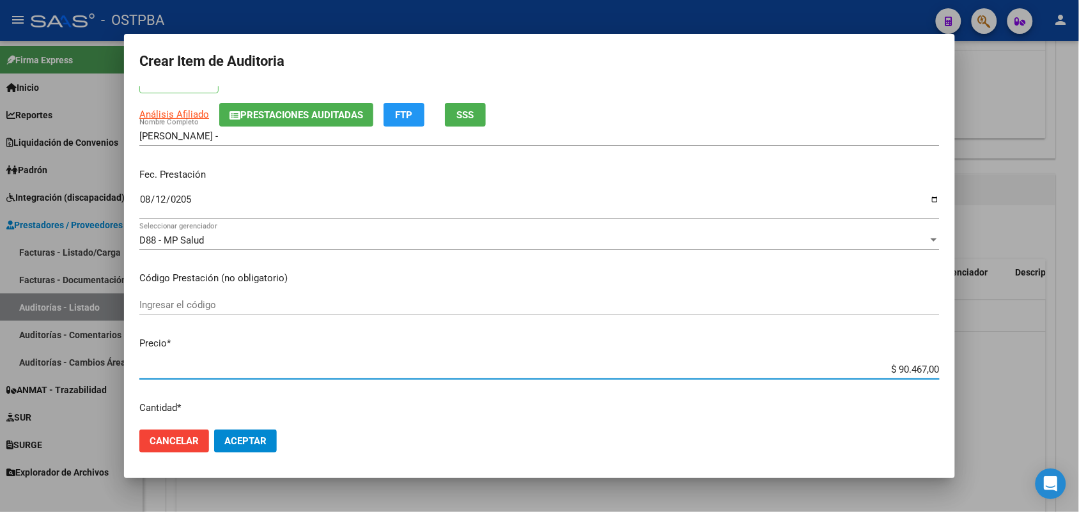
drag, startPoint x: 860, startPoint y: 366, endPoint x: 1017, endPoint y: 368, distance: 156.6
click at [1017, 368] on div "Crear Item de Auditoria 32904673 Nro Documento 27329046732 CUIL Afiliado Activo…" at bounding box center [539, 256] width 1079 height 512
type input "$ 0,01"
type input "$ 0,11"
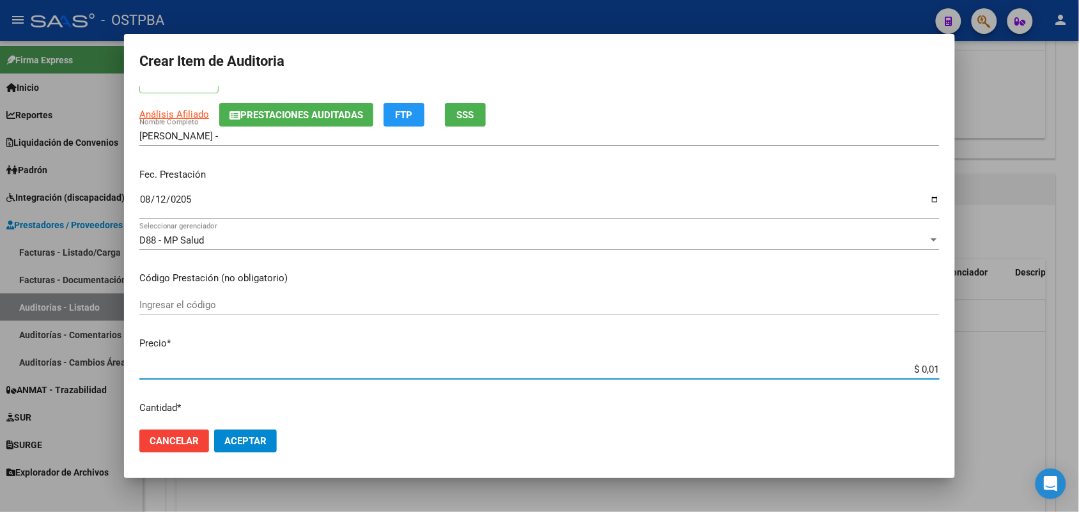
type input "$ 0,11"
type input "$ 1,18"
type input "$ 11,88"
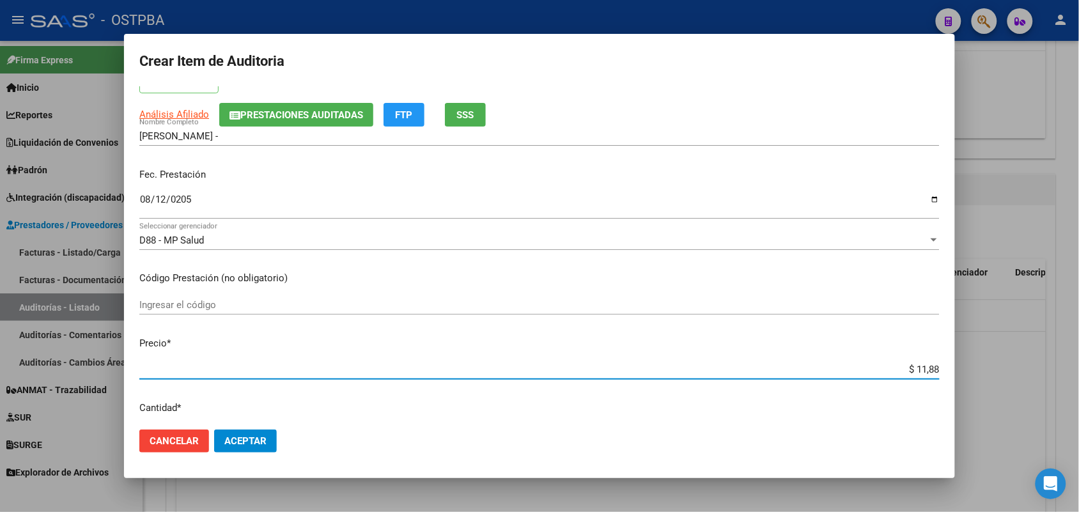
type input "$ 118,89"
type input "$ 1.188,90"
type input "$ 11.889,00"
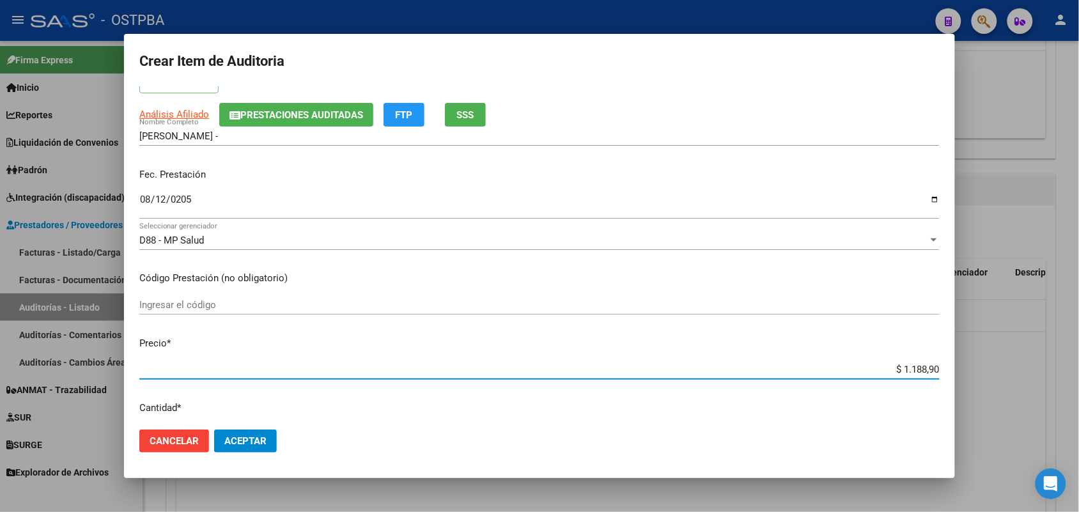
type input "$ 11.889,00"
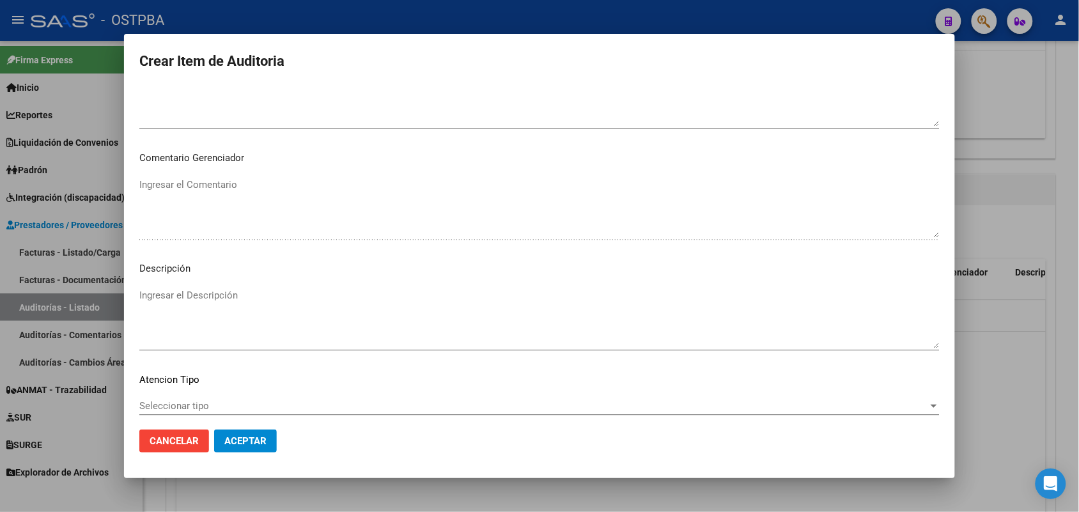
scroll to position [817, 0]
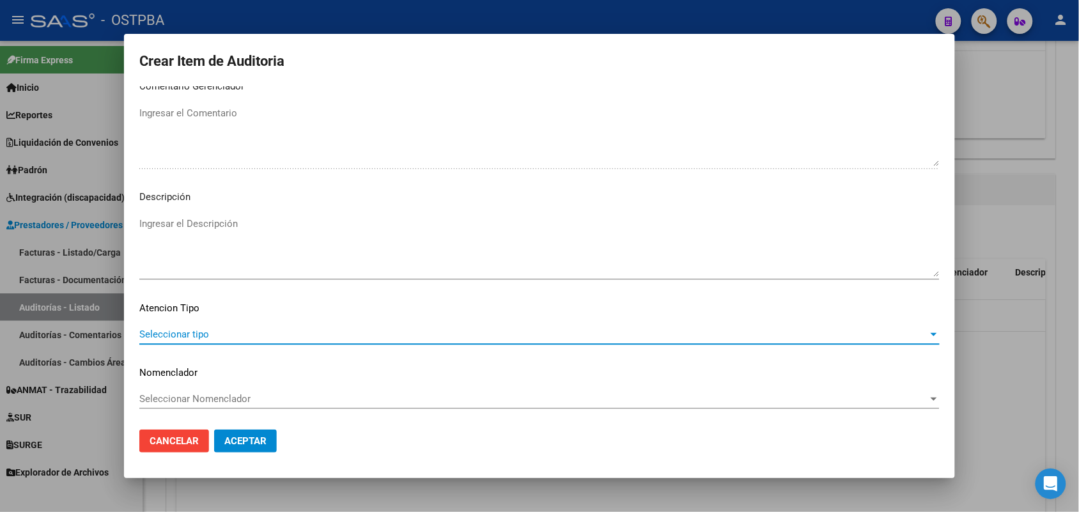
click at [196, 332] on span "Seleccionar tipo" at bounding box center [533, 335] width 789 height 12
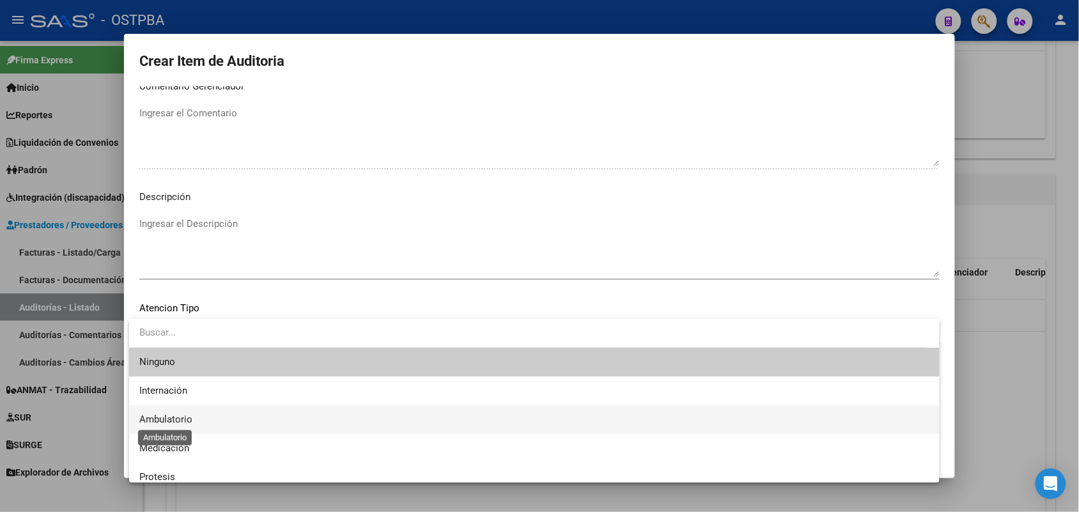
click at [159, 420] on span "Ambulatorio" at bounding box center [165, 420] width 53 height 12
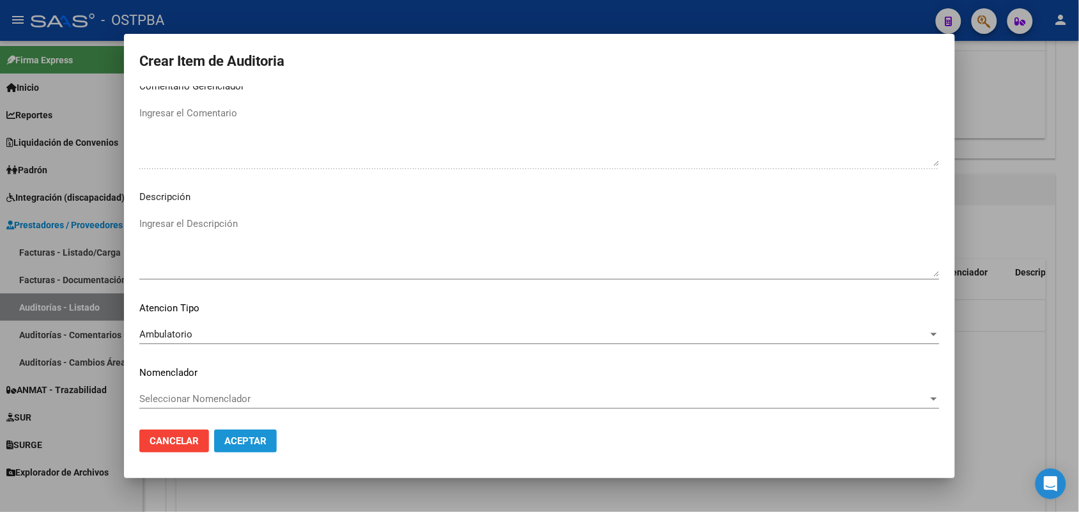
click at [231, 442] on span "Aceptar" at bounding box center [245, 441] width 42 height 12
click at [258, 444] on span "Aceptar" at bounding box center [245, 441] width 42 height 12
click at [238, 435] on span "Aceptar" at bounding box center [245, 441] width 42 height 12
click at [241, 442] on span "Aceptar" at bounding box center [245, 441] width 42 height 12
click at [238, 442] on span "Aceptar" at bounding box center [245, 441] width 42 height 12
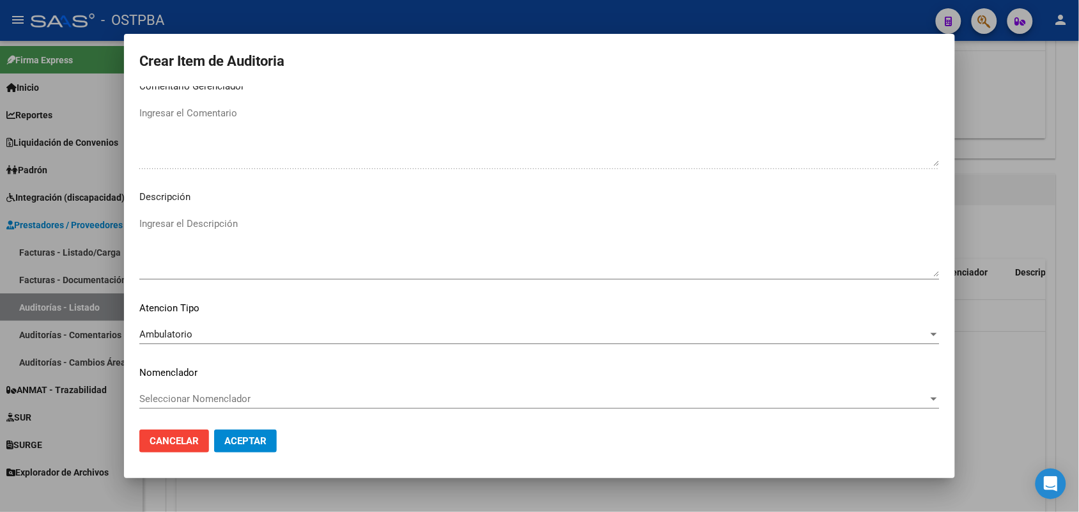
click at [70, 339] on div at bounding box center [539, 256] width 1079 height 512
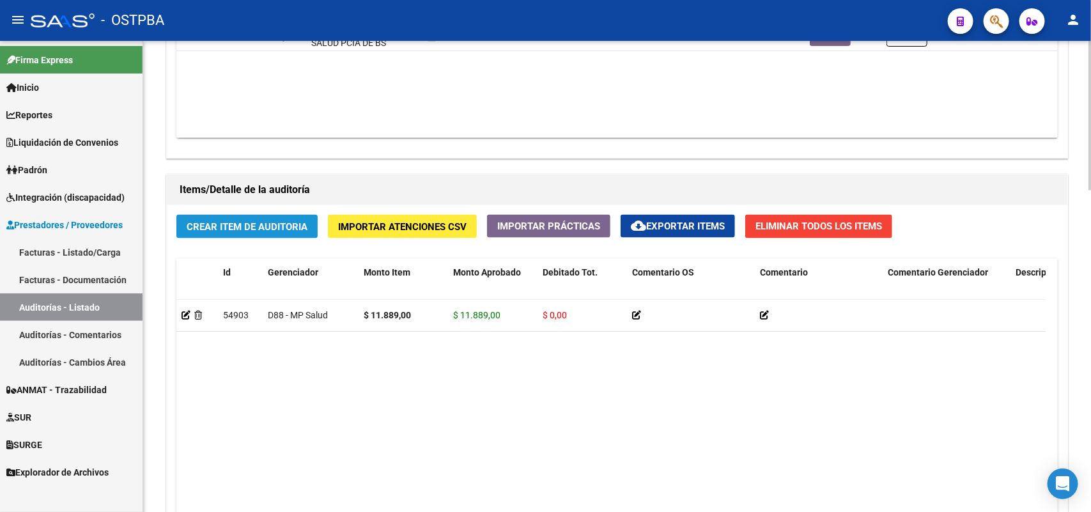
click at [253, 218] on button "Crear Item de Auditoria" at bounding box center [246, 227] width 141 height 24
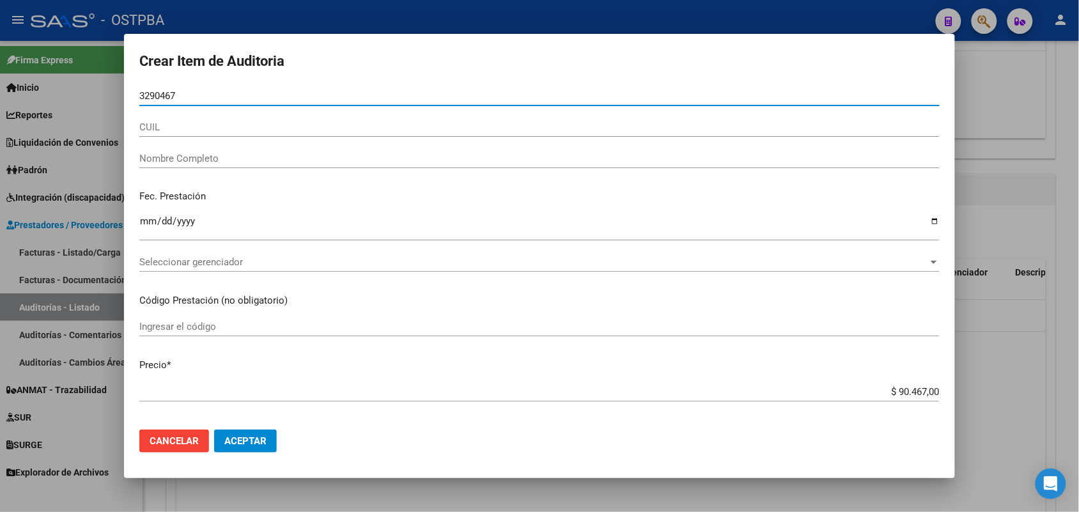
type input "32904673"
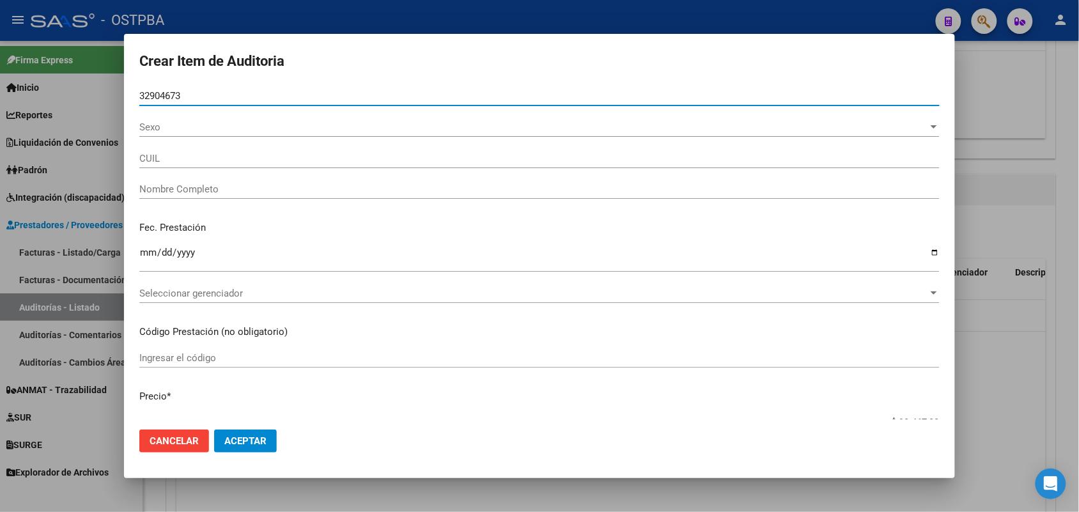
type input "27329046732"
type input "FELICIANO YANINA MERCEDES -"
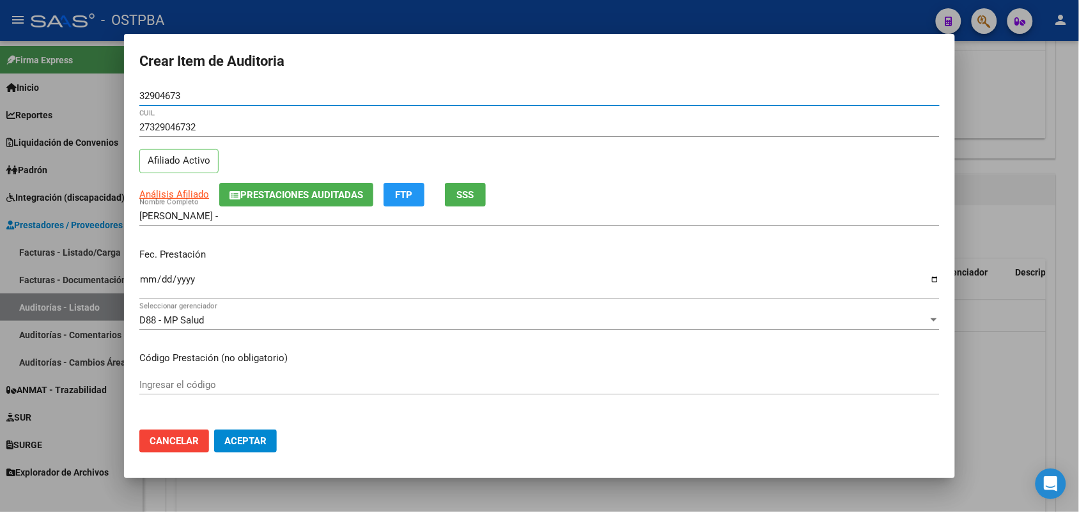
type input "32904673"
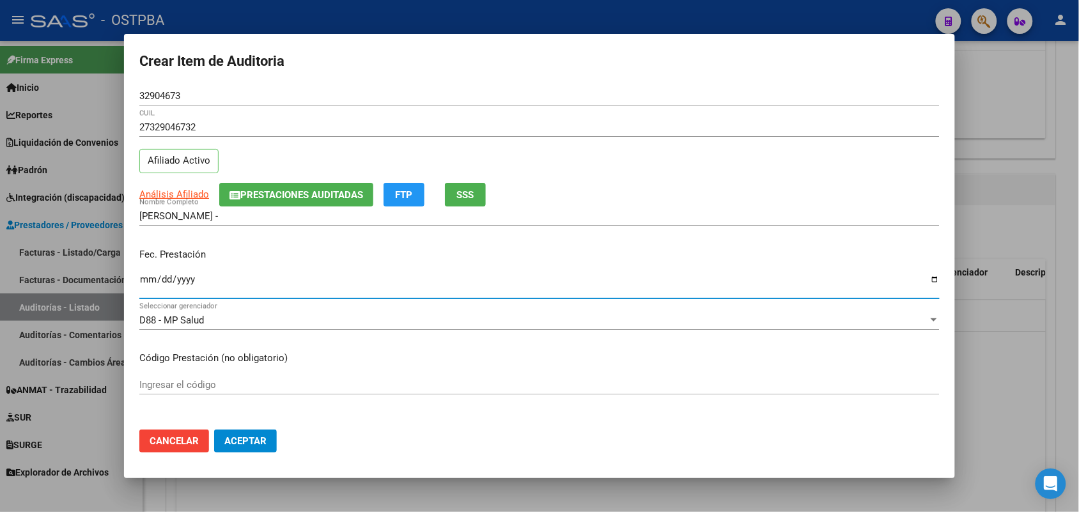
click at [144, 286] on input "Ingresar la fecha" at bounding box center [539, 284] width 800 height 20
type input "2025-08-12"
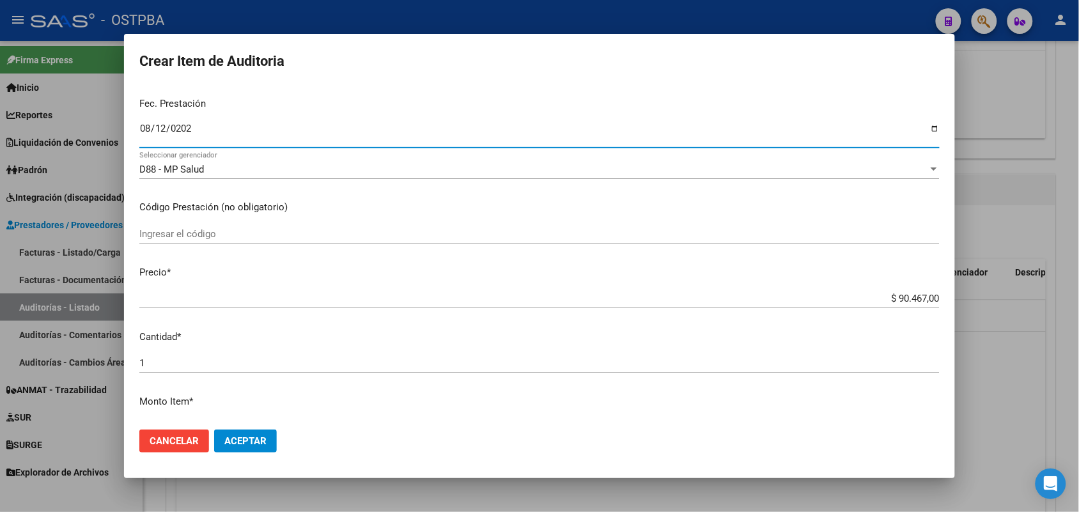
scroll to position [240, 0]
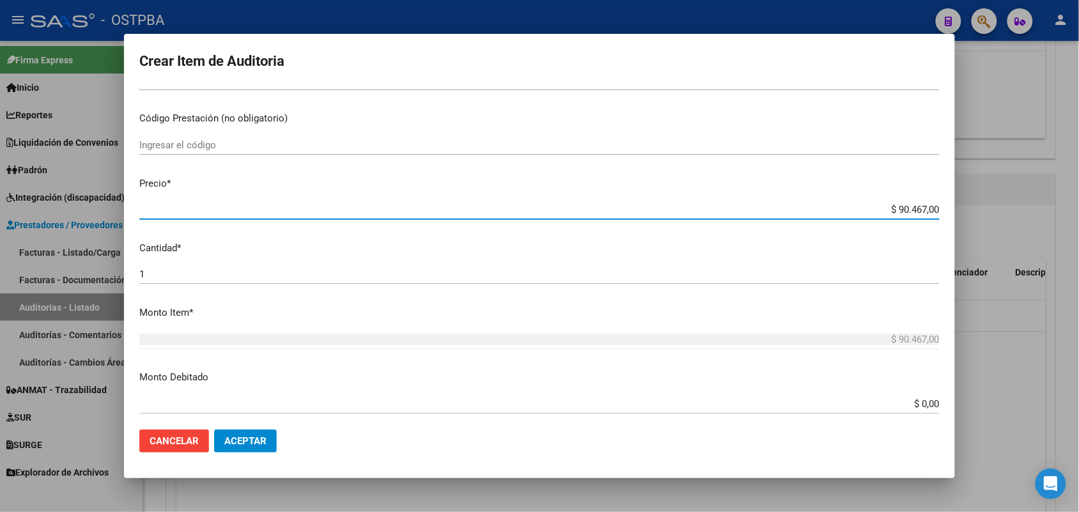
drag, startPoint x: 871, startPoint y: 211, endPoint x: 986, endPoint y: 173, distance: 120.7
click at [986, 173] on div "Crear Item de Auditoria 32904673 Nro Documento 27329046732 CUIL Afiliado Activo…" at bounding box center [539, 256] width 1079 height 512
type input "$ 0,01"
type input "$ 0,11"
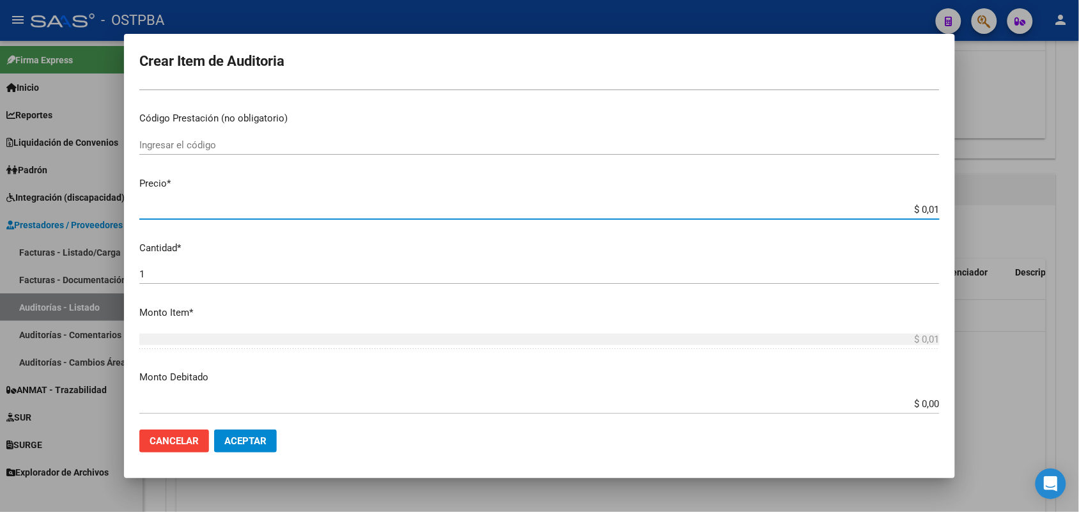
type input "$ 0,11"
type input "$ 1,18"
type input "$ 11,88"
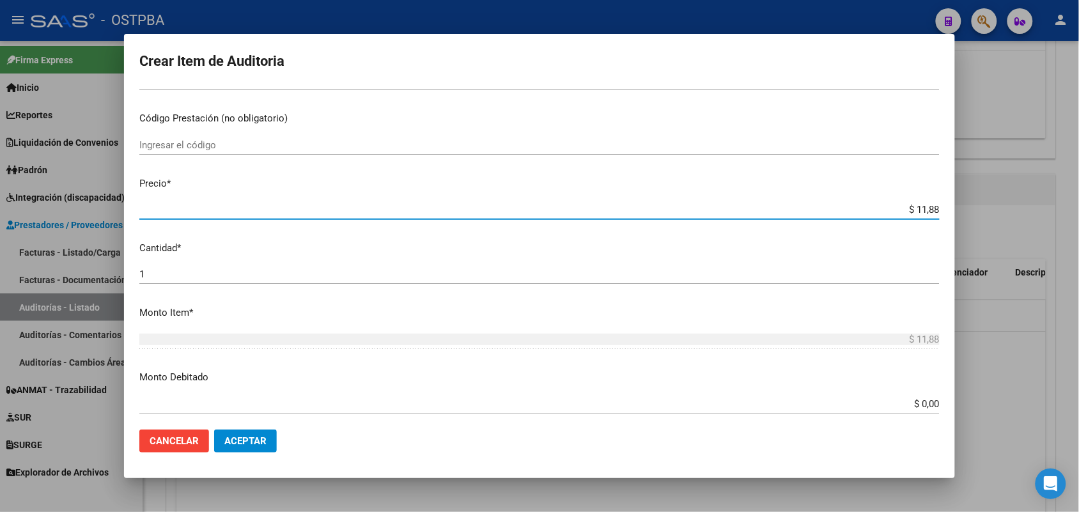
type input "$ 118,89"
type input "$ 1.188,90"
type input "$ 11.889,00"
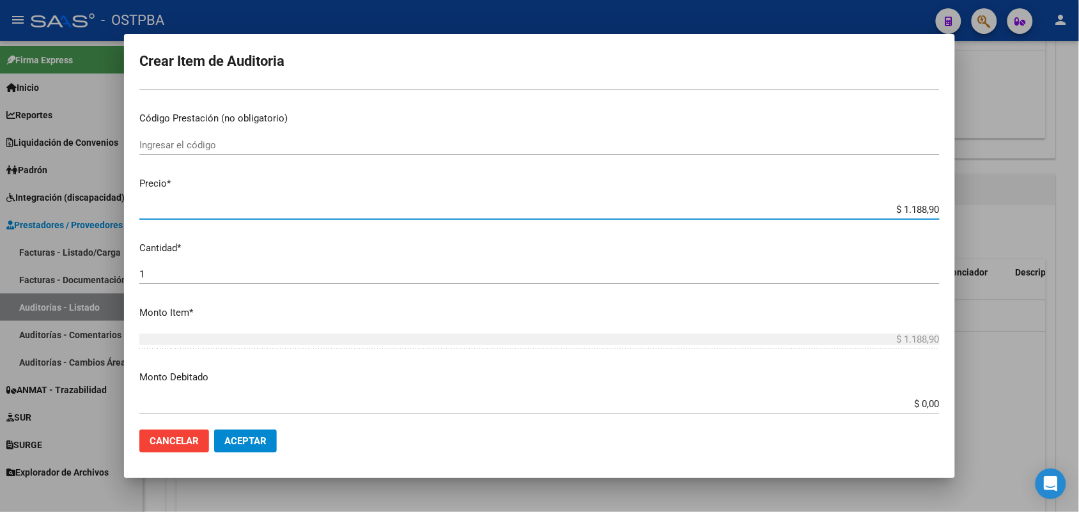
type input "$ 11.889,00"
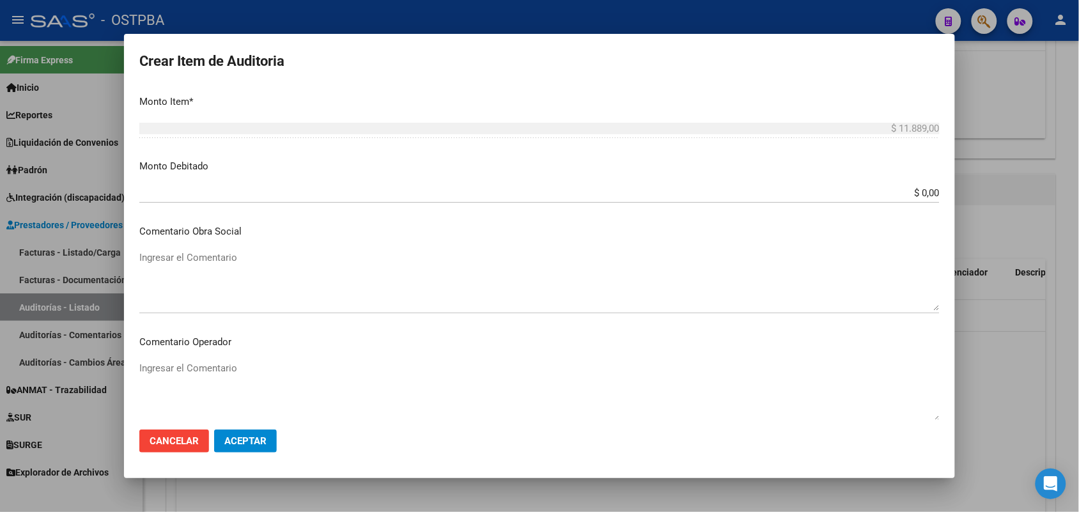
scroll to position [817, 0]
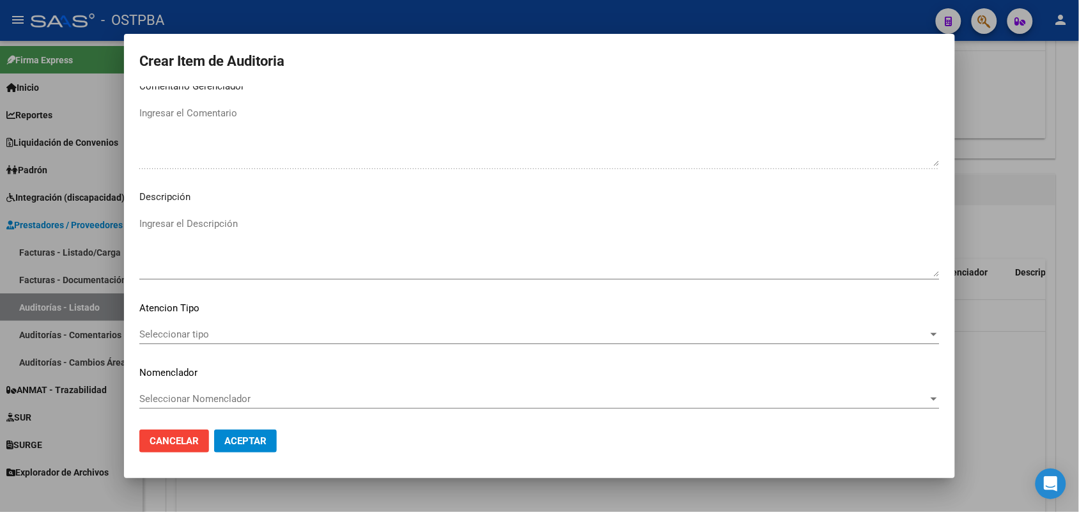
click at [193, 330] on span "Seleccionar tipo" at bounding box center [533, 335] width 789 height 12
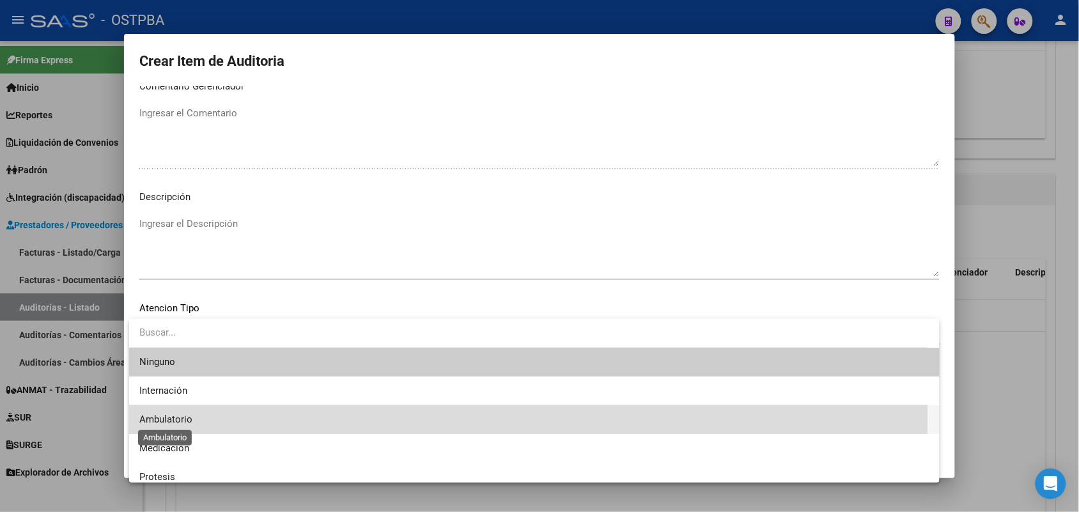
click at [185, 420] on span "Ambulatorio" at bounding box center [165, 420] width 53 height 12
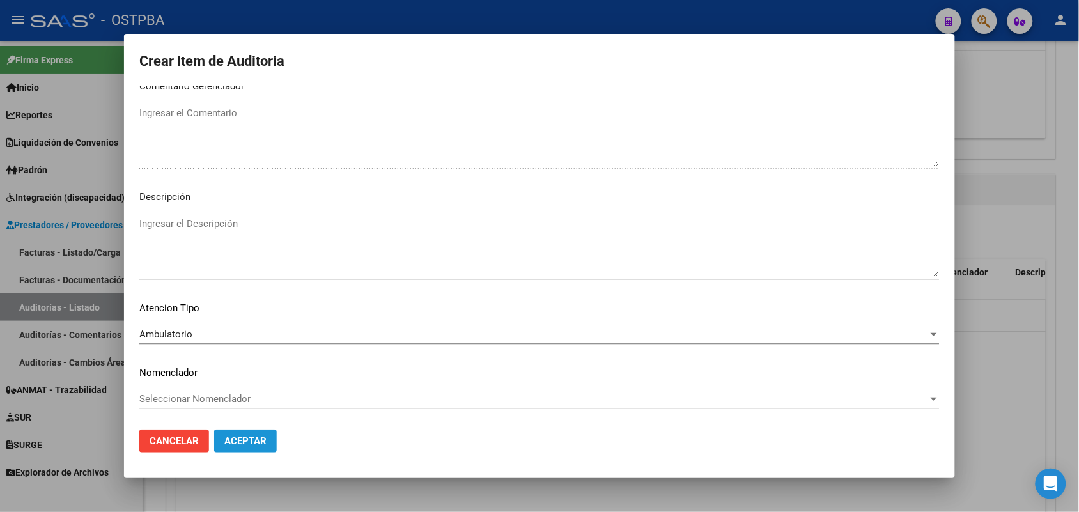
click at [256, 446] on button "Aceptar" at bounding box center [245, 441] width 63 height 23
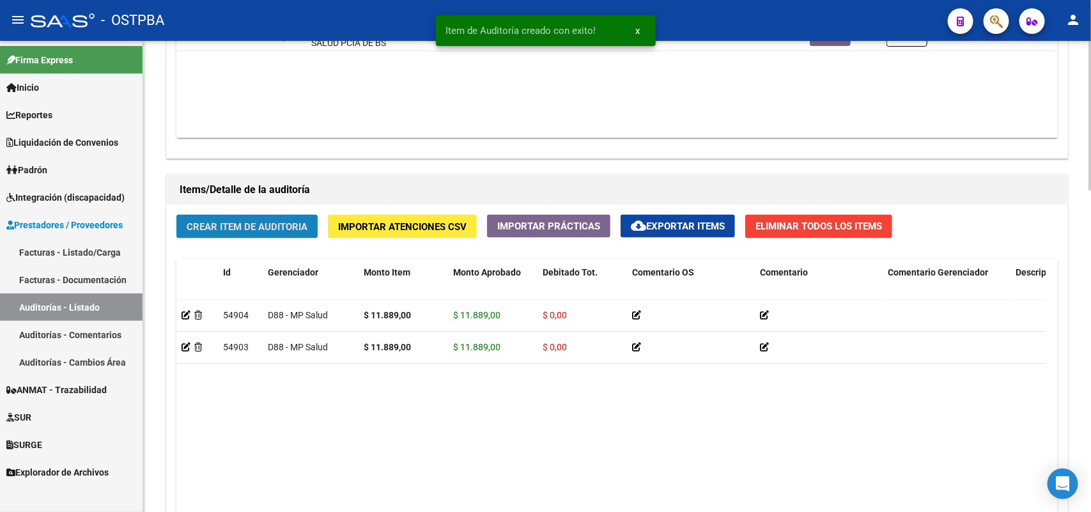
click at [286, 215] on button "Crear Item de Auditoria" at bounding box center [246, 227] width 141 height 24
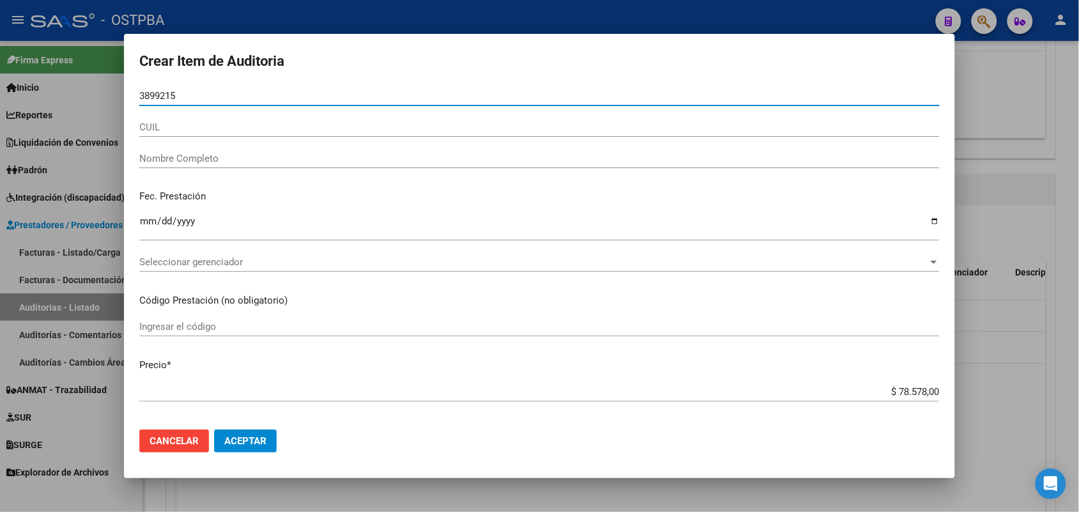
type input "38992155"
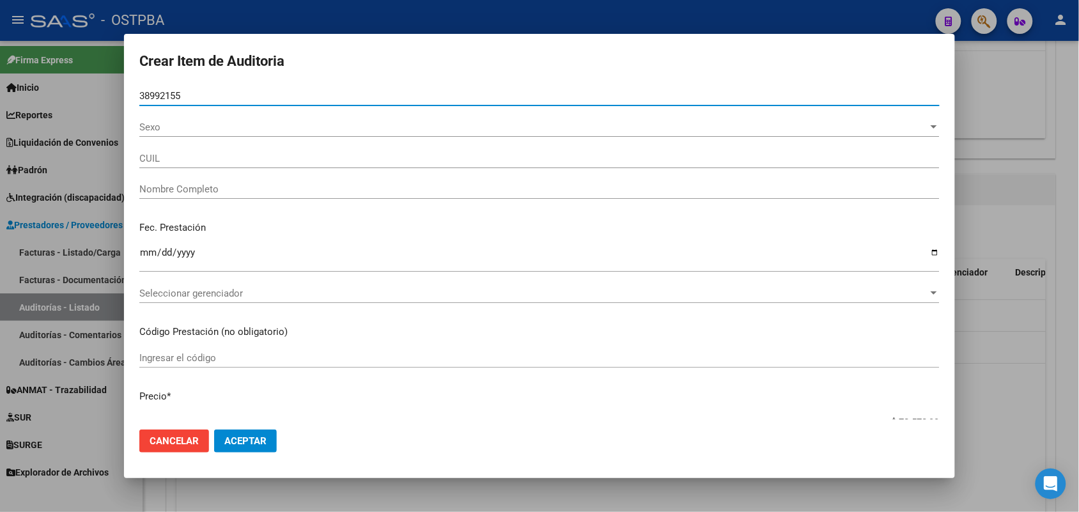
type input "20389921557"
type input "GUTIERREZ EMANUEL"
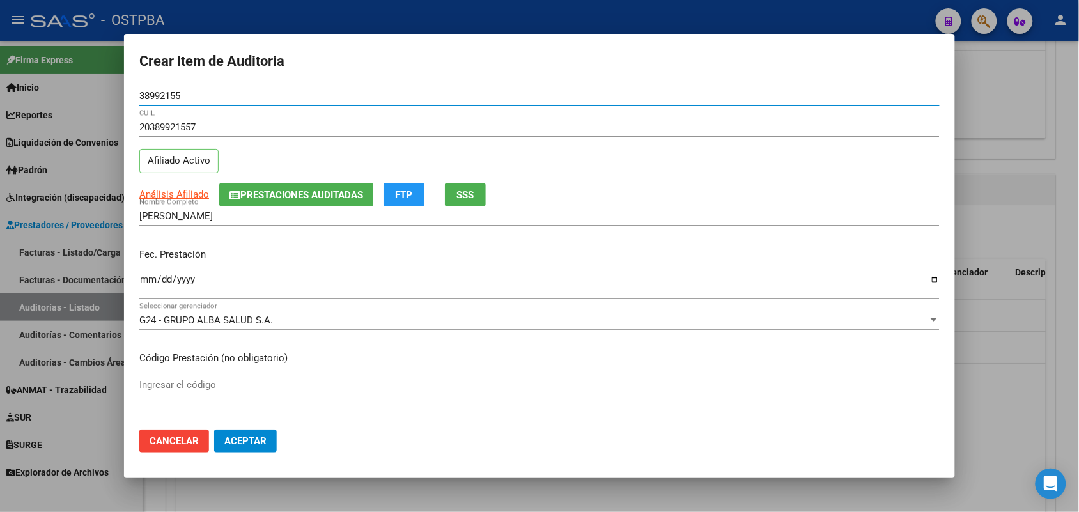
type input "38992155"
drag, startPoint x: 147, startPoint y: 282, endPoint x: 170, endPoint y: 278, distance: 23.3
click at [150, 280] on input "Ingresar la fecha" at bounding box center [539, 284] width 800 height 20
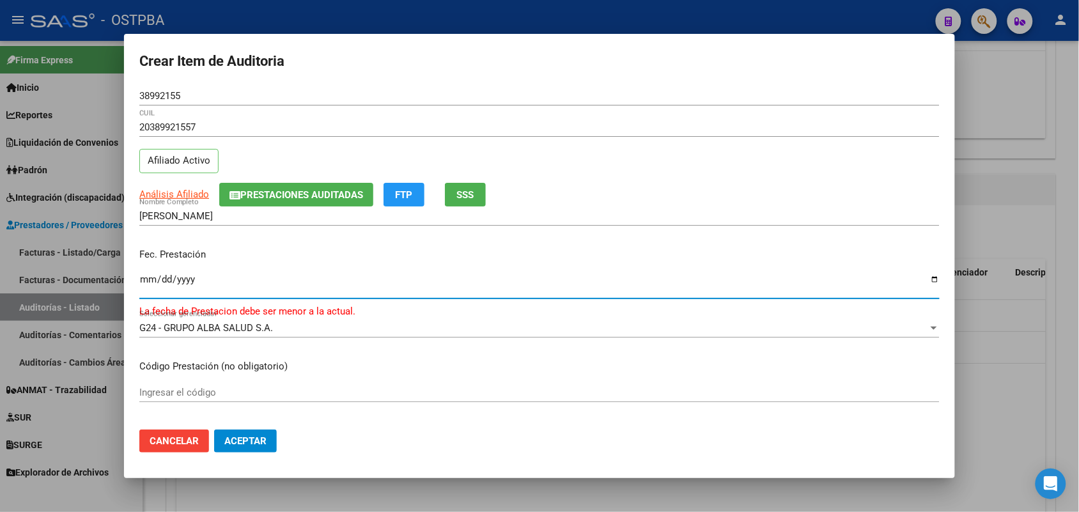
type input "0525-08-21"
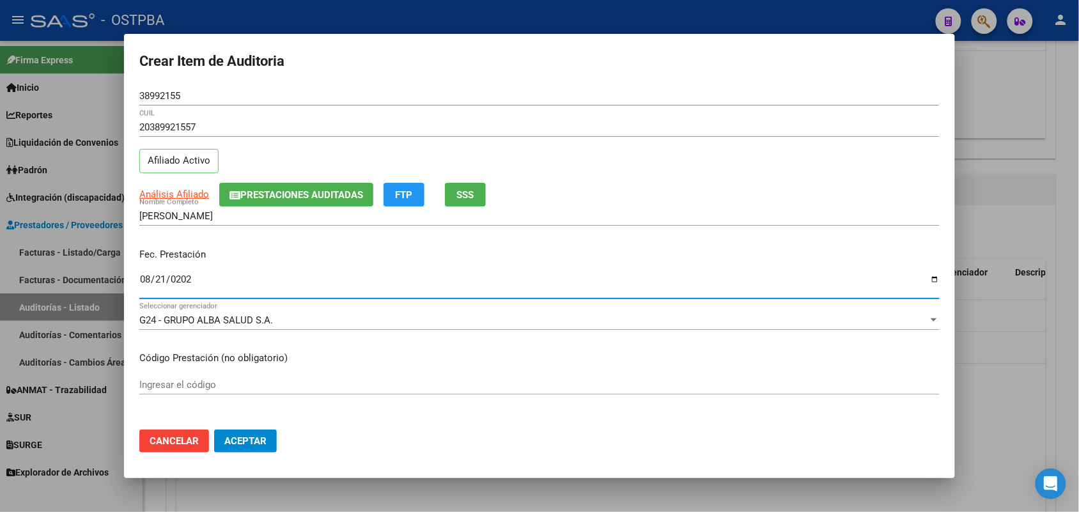
type input "2025-08-21"
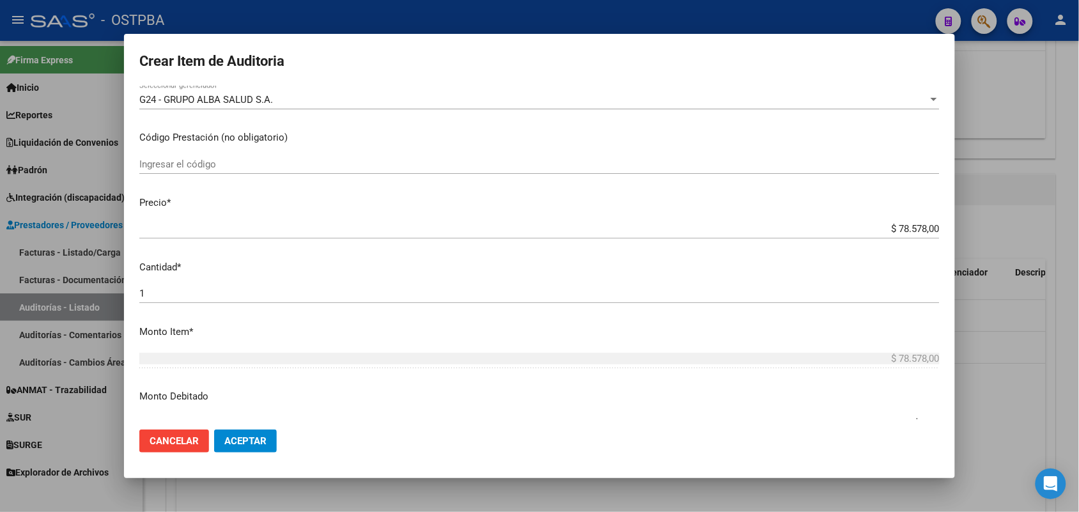
scroll to position [240, 0]
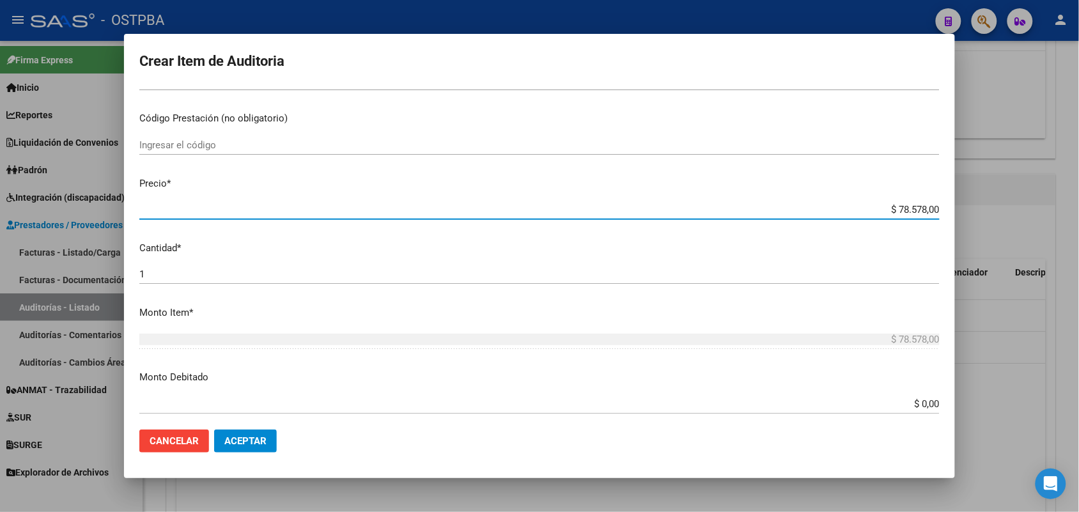
drag, startPoint x: 874, startPoint y: 206, endPoint x: 986, endPoint y: 217, distance: 111.7
click at [986, 217] on div "Crear Item de Auditoria 38992155 Nro Documento 20389921557 CUIL Afiliado Activo…" at bounding box center [539, 256] width 1079 height 512
type input "$ 0,01"
type input "$ 0,11"
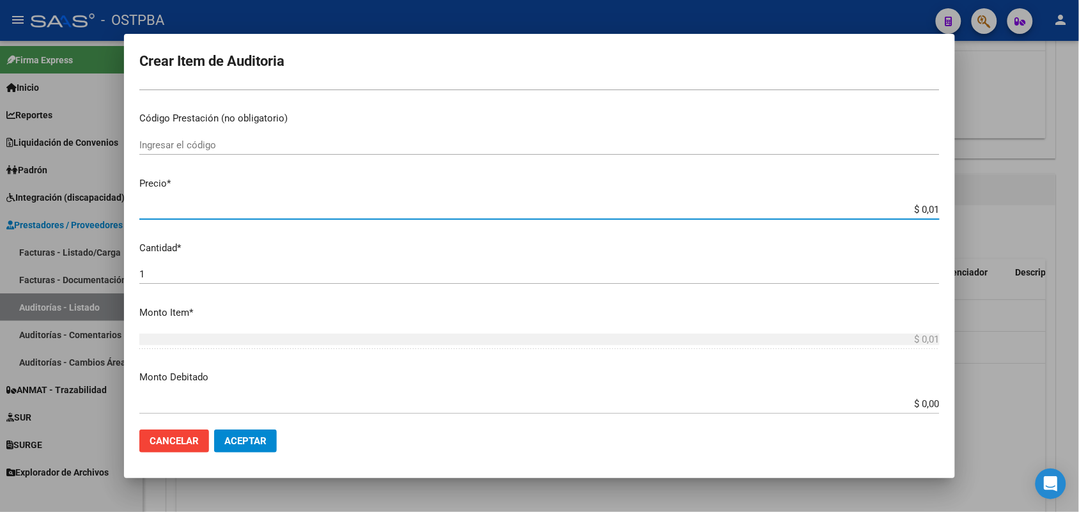
type input "$ 0,11"
type input "$ 1,18"
type input "$ 11,88"
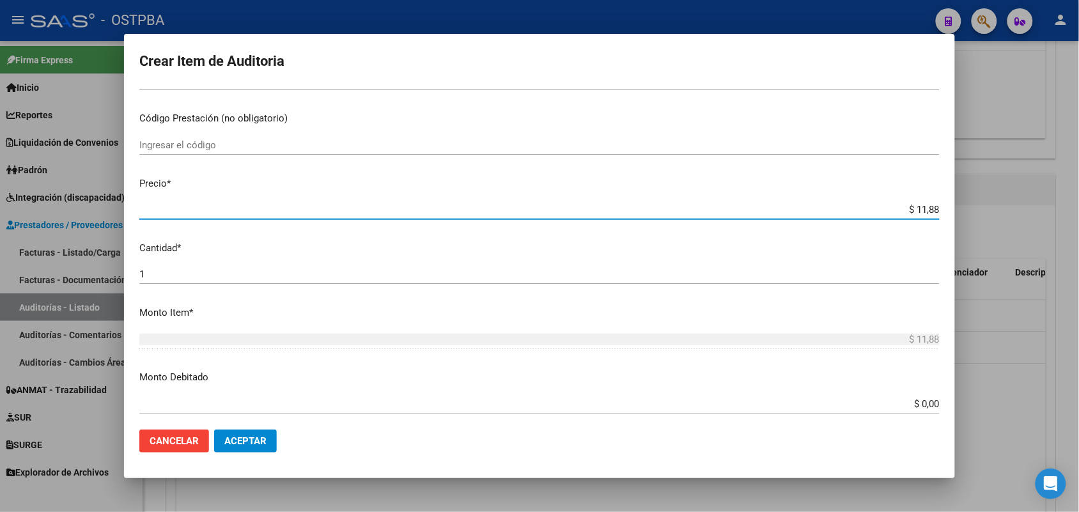
type input "$ 118,89"
type input "$ 1.188,90"
type input "$ 11.889,00"
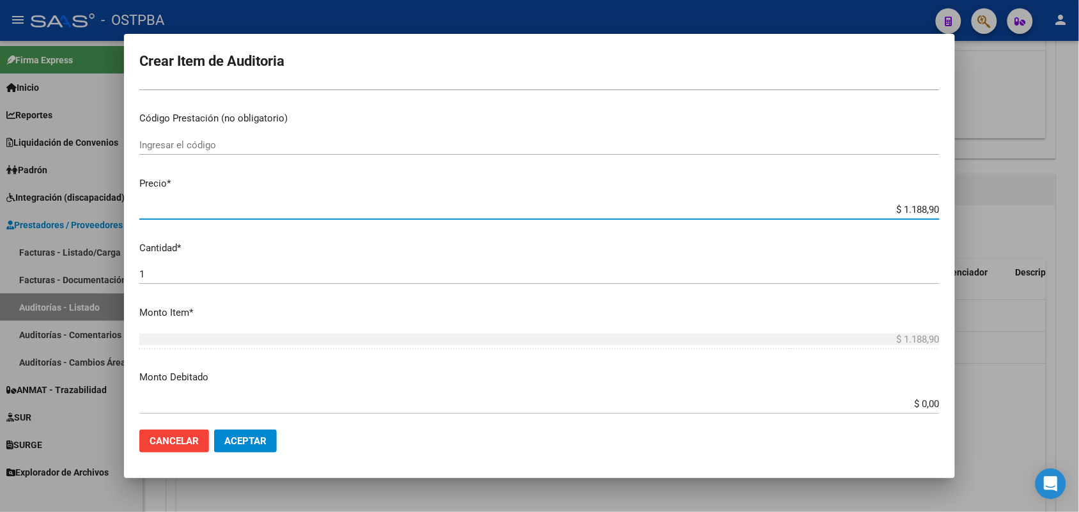
type input "$ 11.889,00"
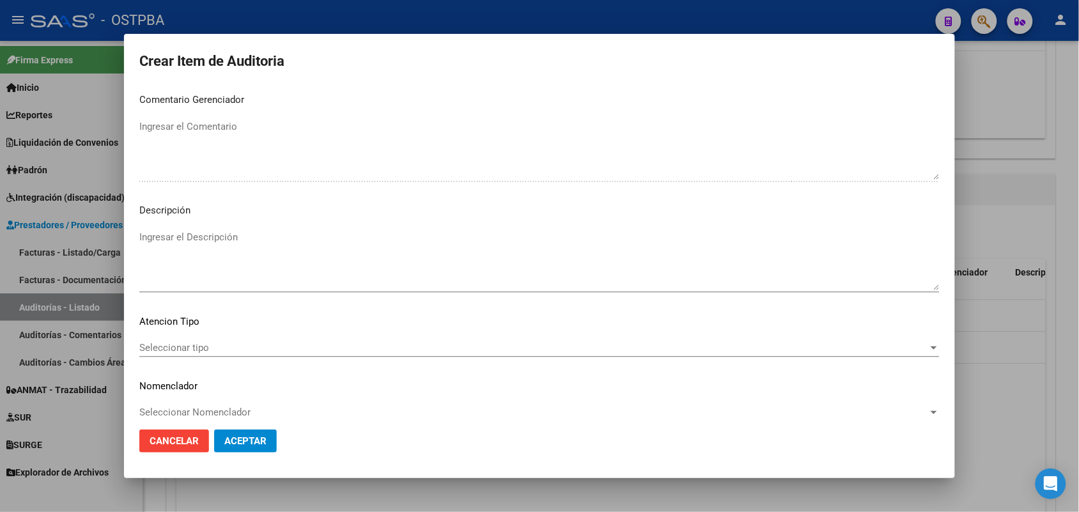
scroll to position [817, 0]
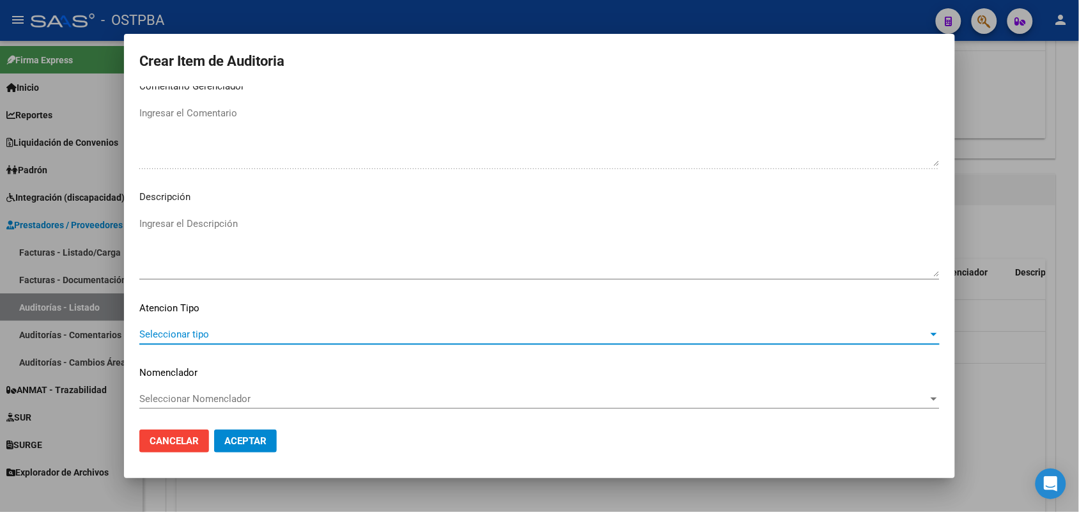
click at [190, 330] on span "Seleccionar tipo" at bounding box center [533, 335] width 789 height 12
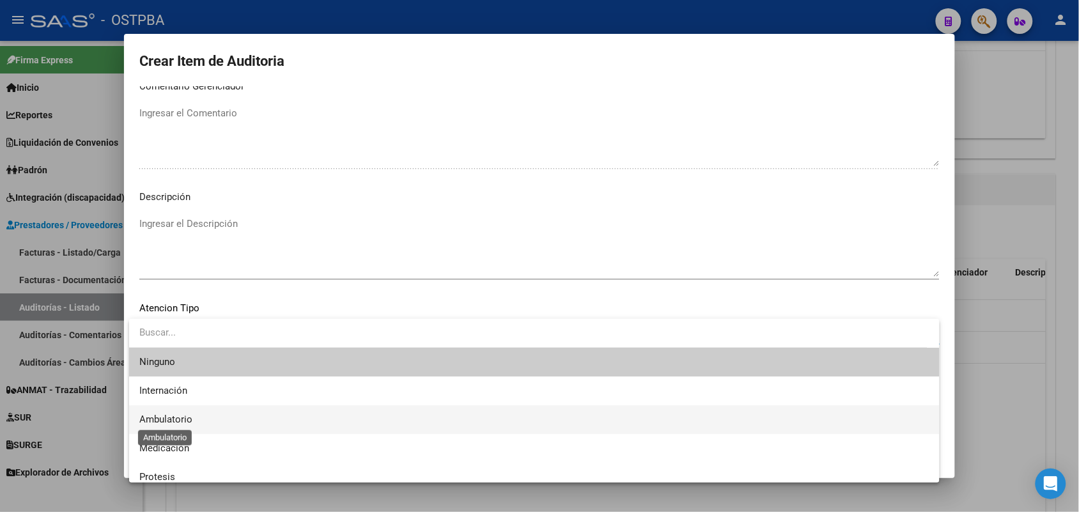
click at [178, 415] on span "Ambulatorio" at bounding box center [165, 420] width 53 height 12
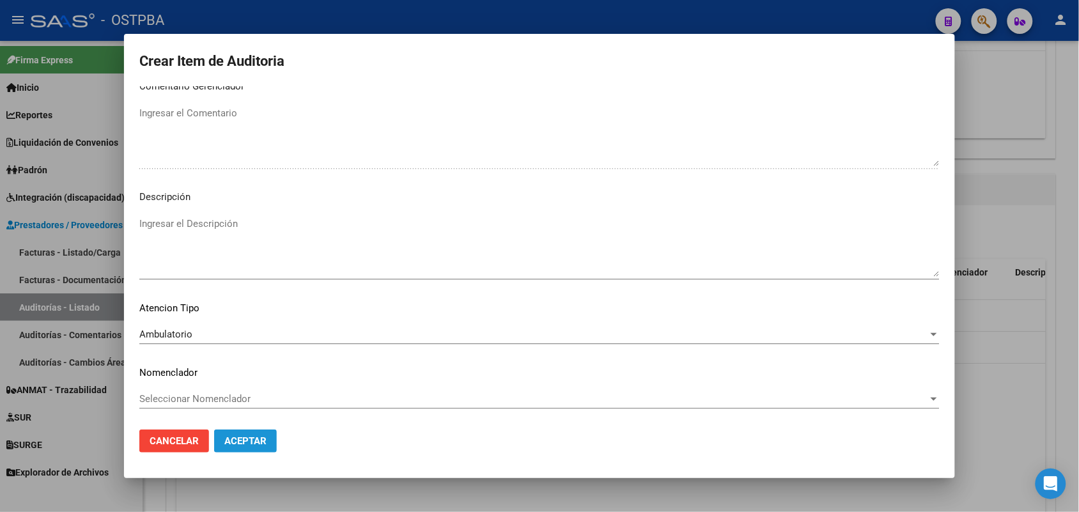
click at [245, 441] on span "Aceptar" at bounding box center [245, 441] width 42 height 12
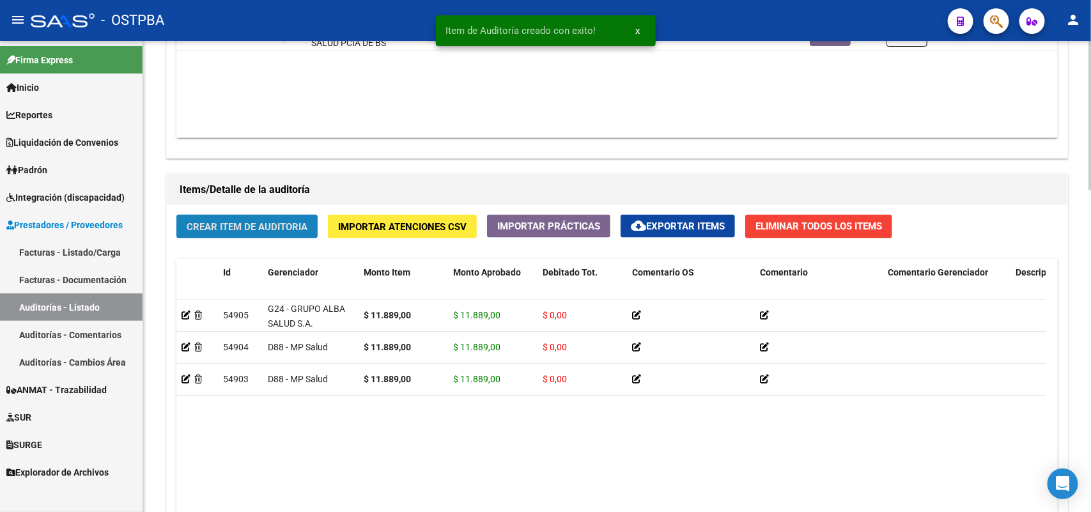
click at [275, 216] on button "Crear Item de Auditoria" at bounding box center [246, 227] width 141 height 24
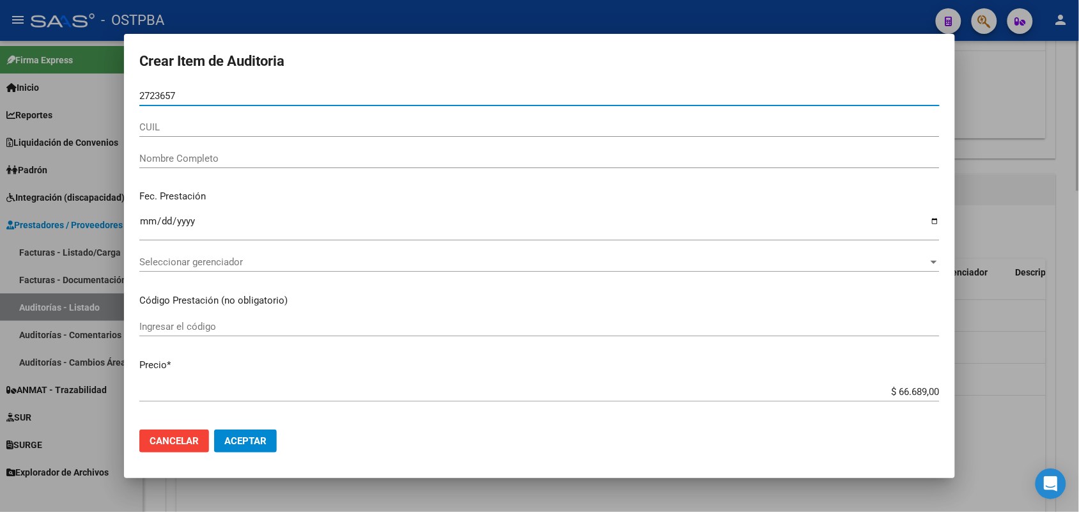
type input "27236571"
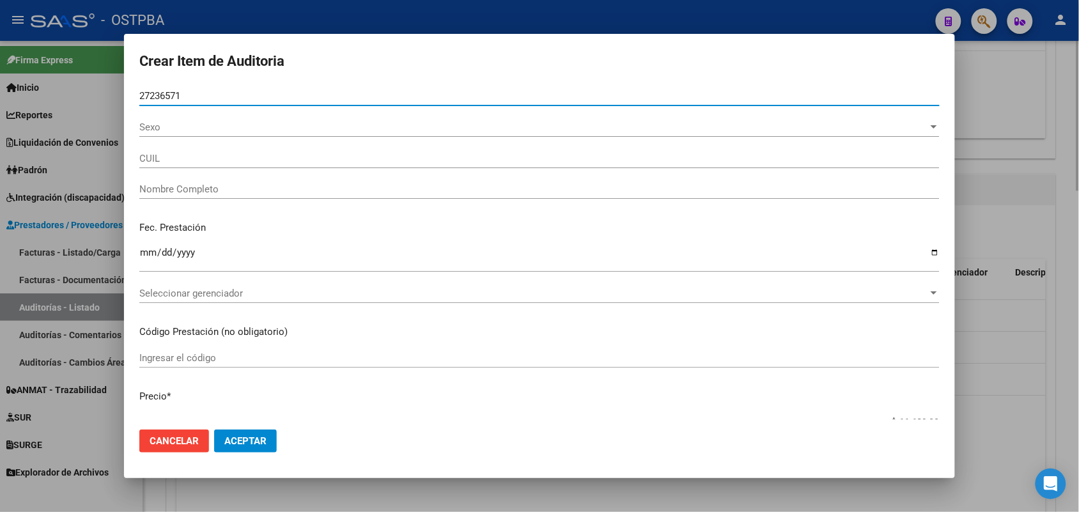
type input "27272365712"
type input "LUCERO MARIA JOSE -"
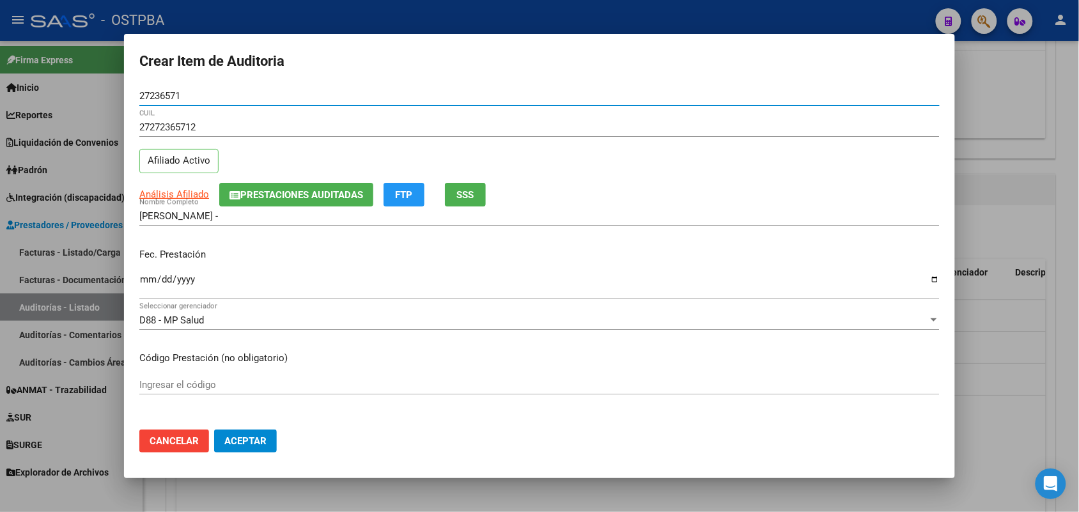
type input "27236571"
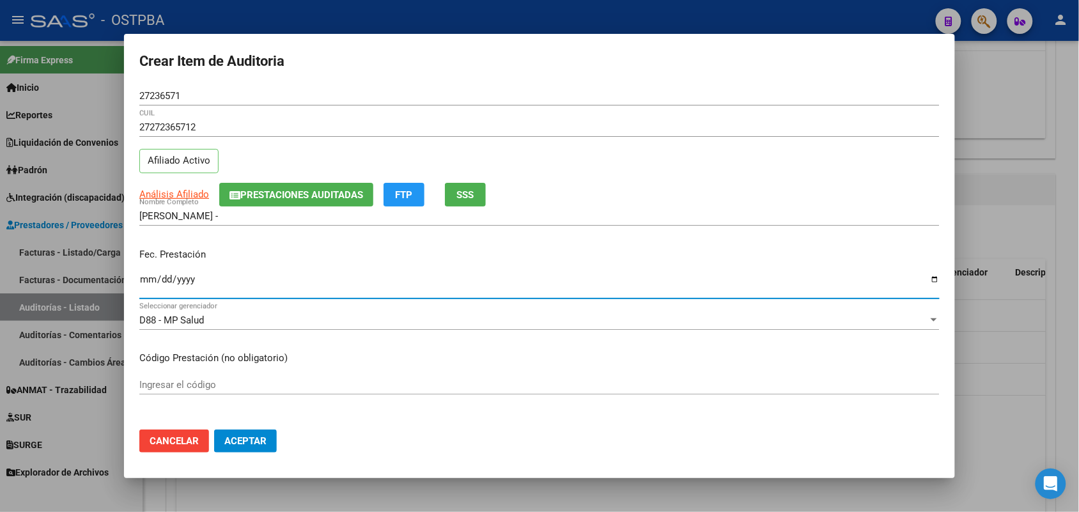
drag, startPoint x: 144, startPoint y: 285, endPoint x: 384, endPoint y: 343, distance: 246.5
click at [145, 285] on input "Ingresar la fecha" at bounding box center [539, 284] width 800 height 20
type input "2025-07-25"
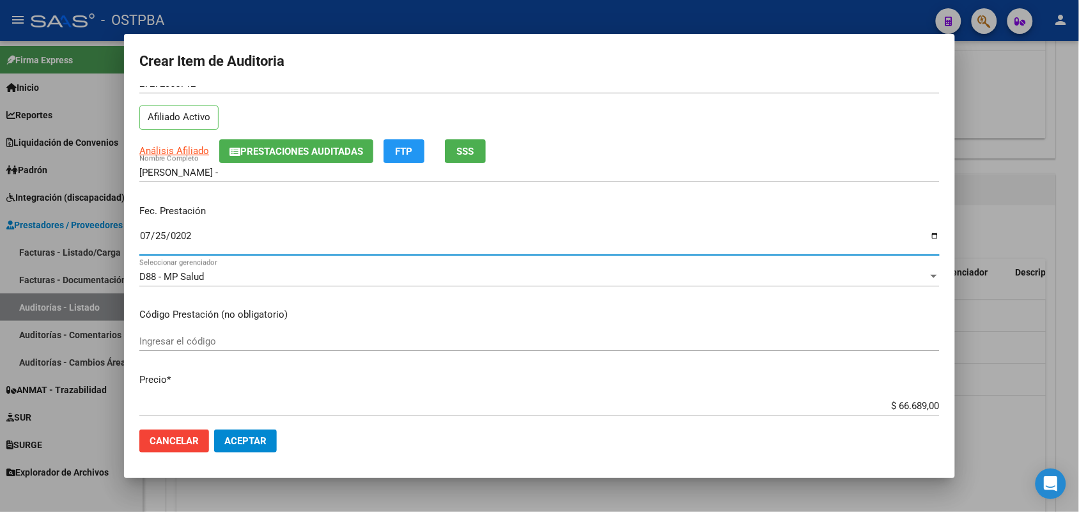
scroll to position [160, 0]
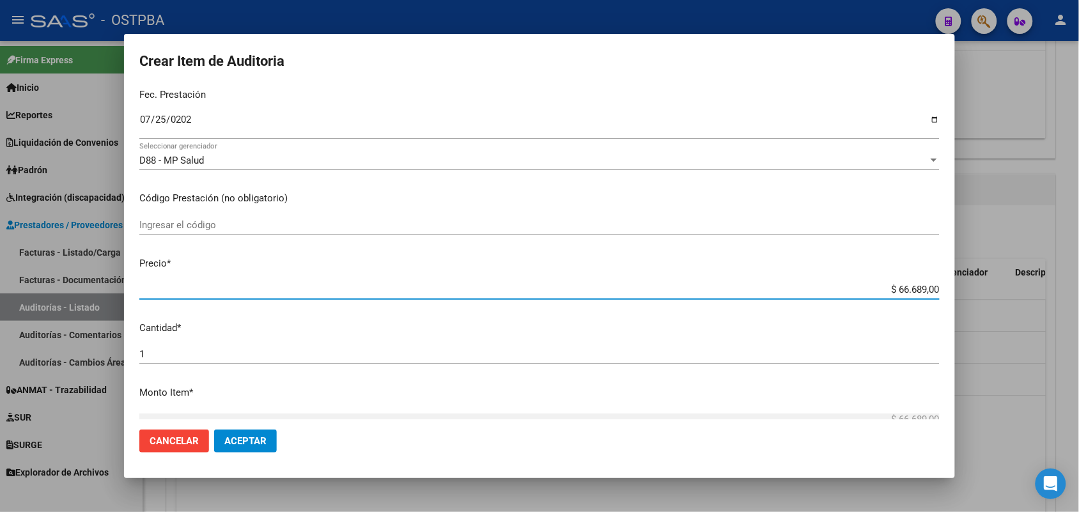
drag, startPoint x: 874, startPoint y: 293, endPoint x: 957, endPoint y: 293, distance: 83.7
click at [957, 293] on div "Crear Item de Auditoria 27236571 Nro Documento 27272365712 CUIL Afiliado Activo…" at bounding box center [539, 256] width 1079 height 512
type input "$ 0,01"
type input "$ 0,11"
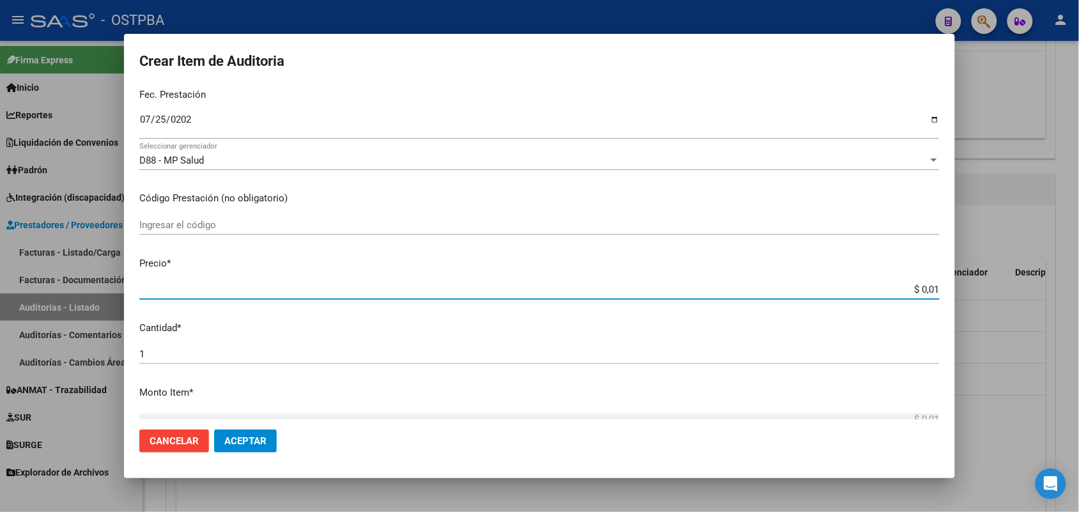
type input "$ 0,11"
type input "$ 1,18"
type input "$ 11,88"
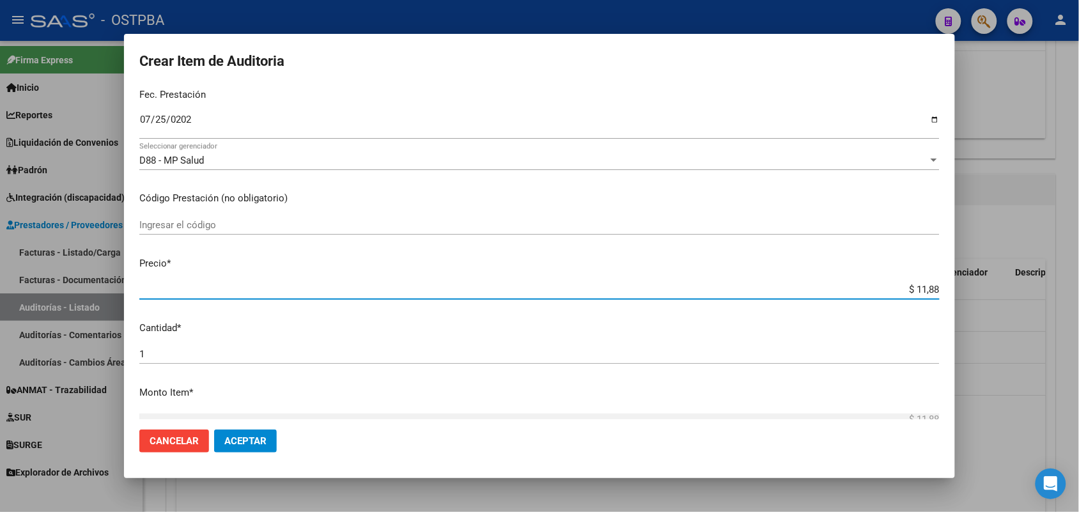
type input "$ 118,89"
type input "$ 1.188,90"
type input "$ 11.889,00"
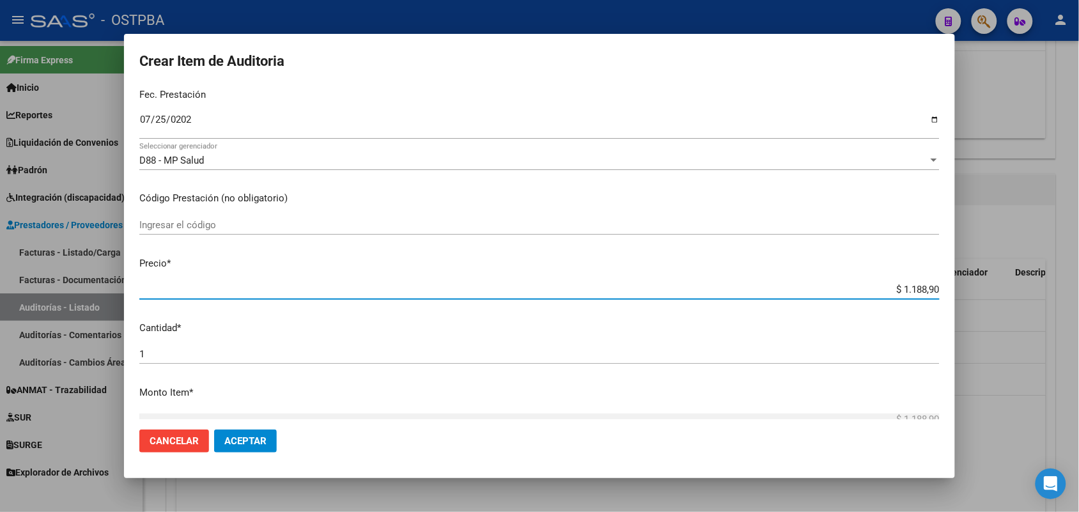
type input "$ 11.889,00"
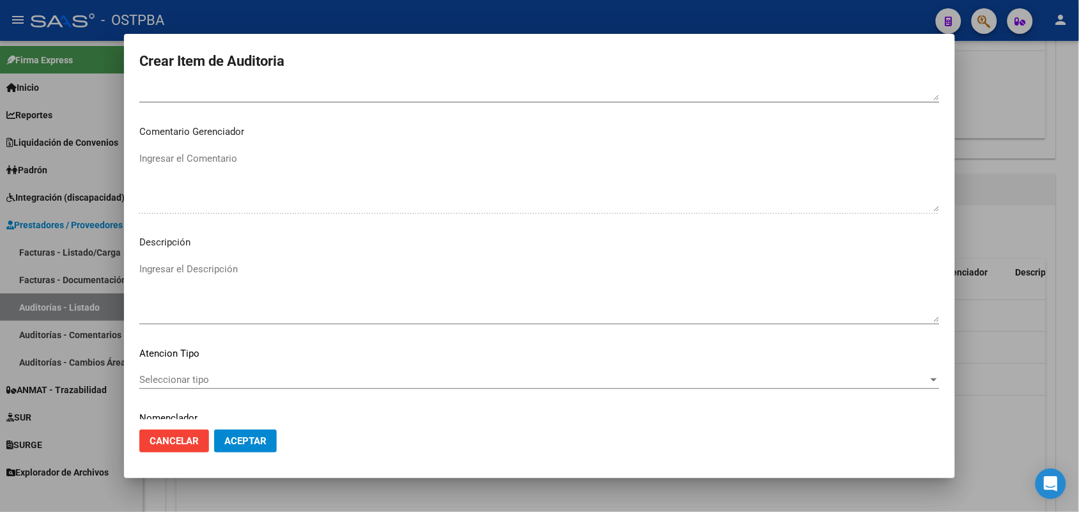
scroll to position [817, 0]
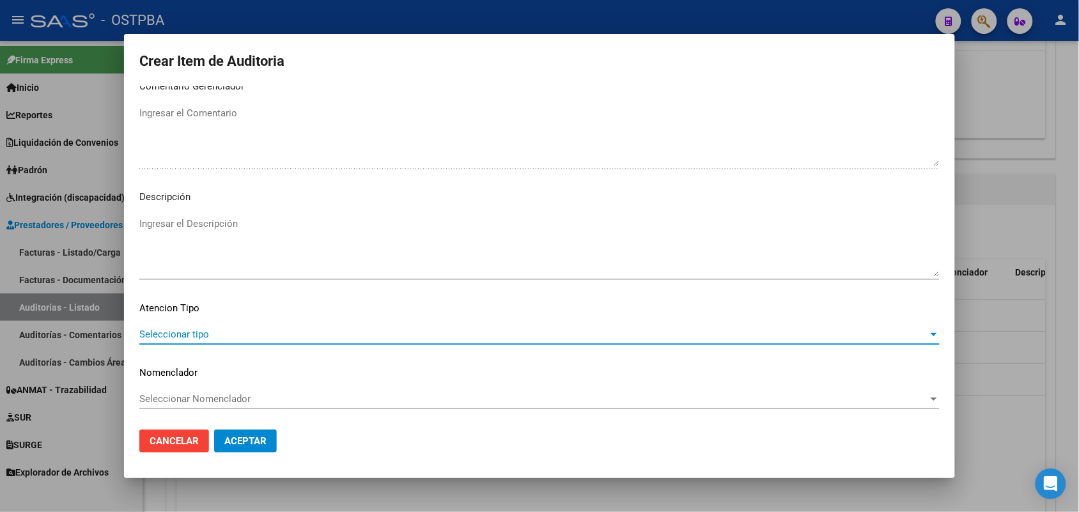
click at [178, 331] on span "Seleccionar tipo" at bounding box center [533, 335] width 789 height 12
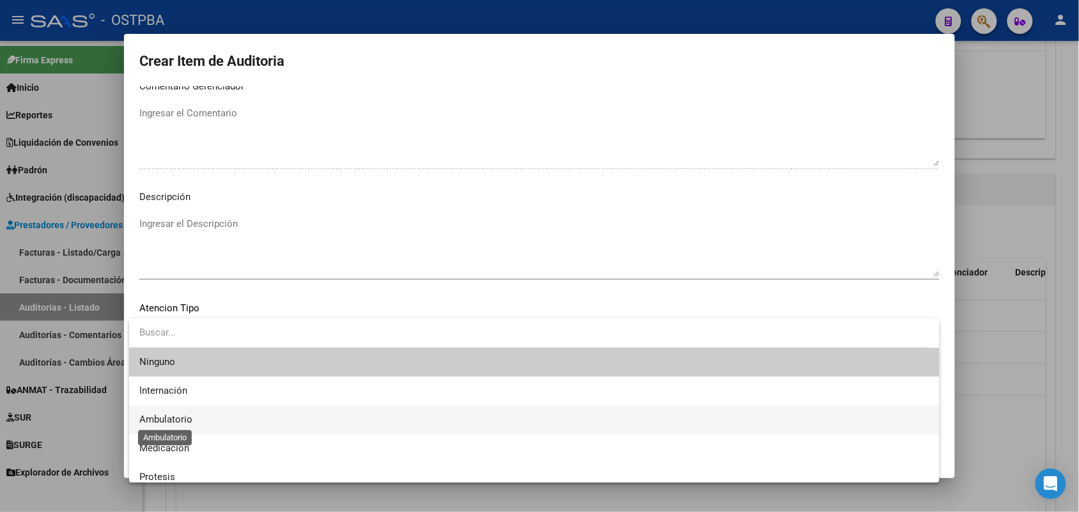
click at [183, 415] on span "Ambulatorio" at bounding box center [165, 420] width 53 height 12
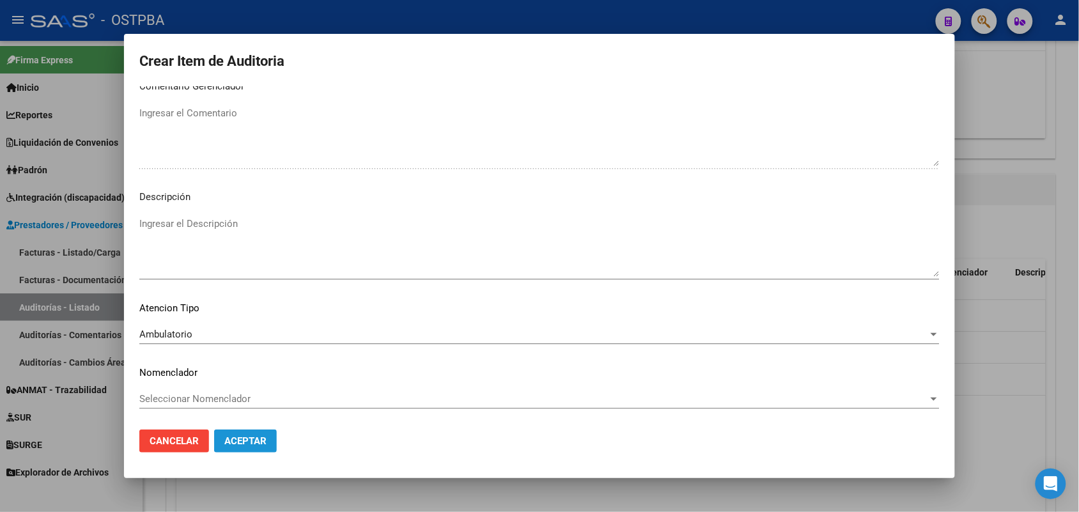
drag, startPoint x: 240, startPoint y: 435, endPoint x: 231, endPoint y: 400, distance: 36.3
click at [238, 430] on button "Aceptar" at bounding box center [245, 441] width 63 height 23
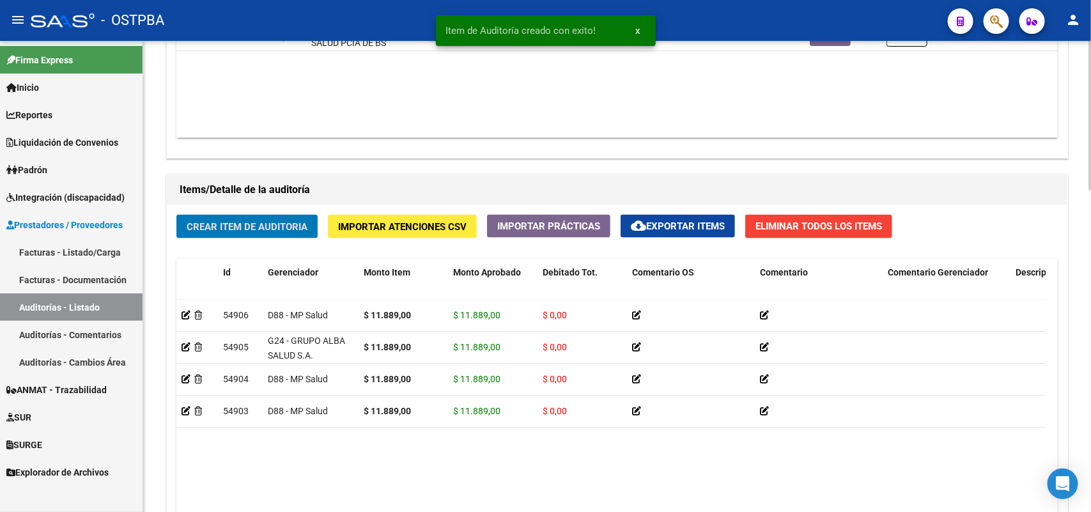
click at [256, 218] on button "Crear Item de Auditoria" at bounding box center [246, 227] width 141 height 24
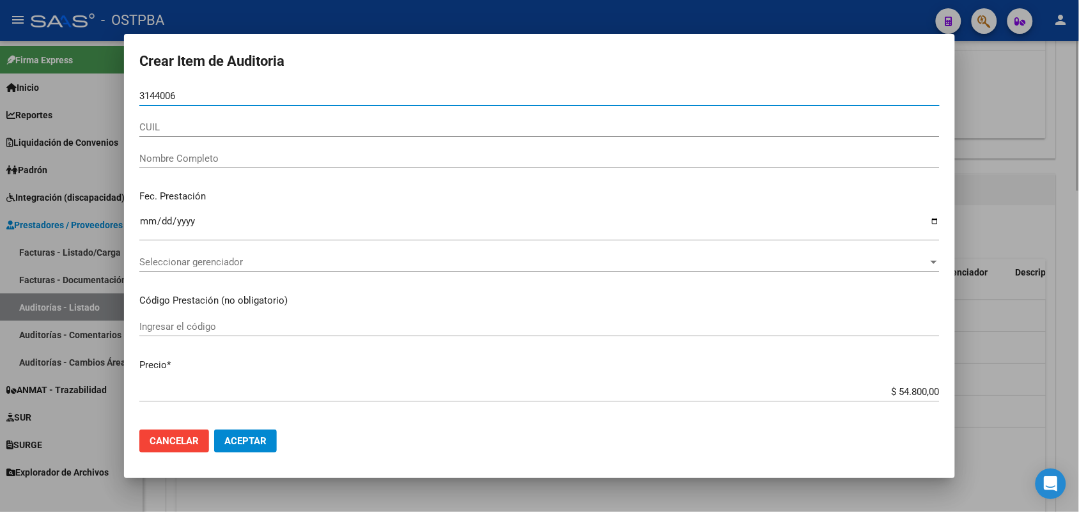
type input "31440068"
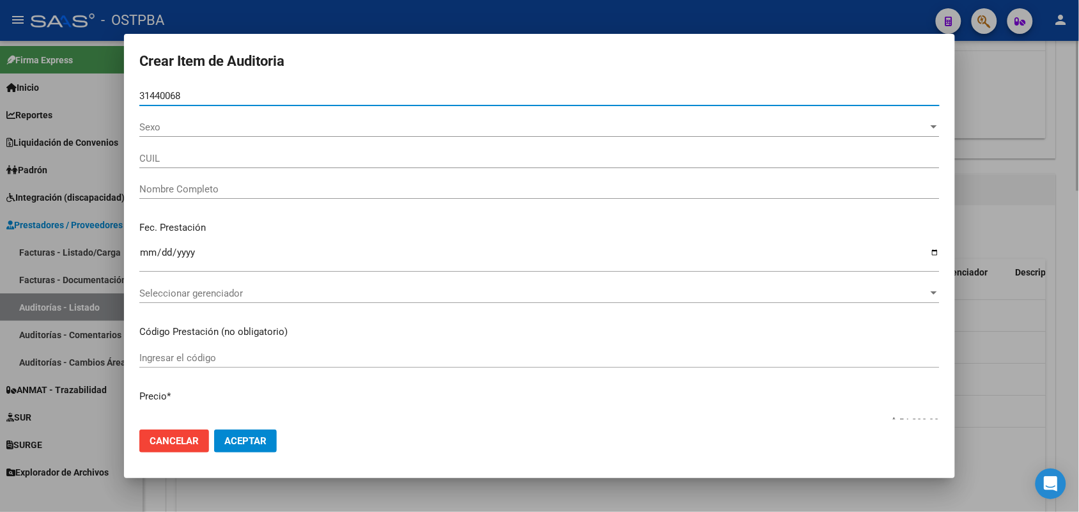
type input "27314400688"
type input "MAIDANA EVA CAROLINA -"
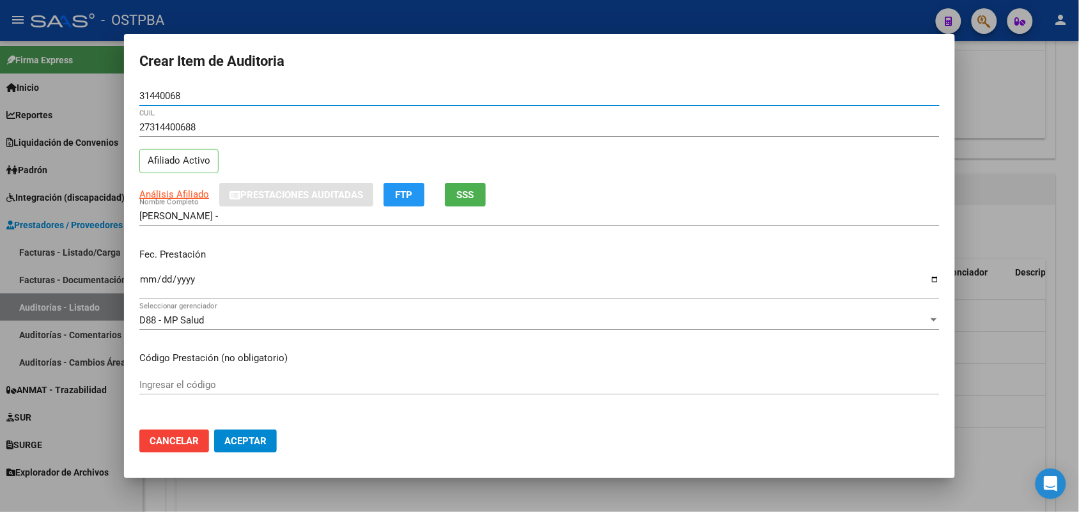
type input "31440068"
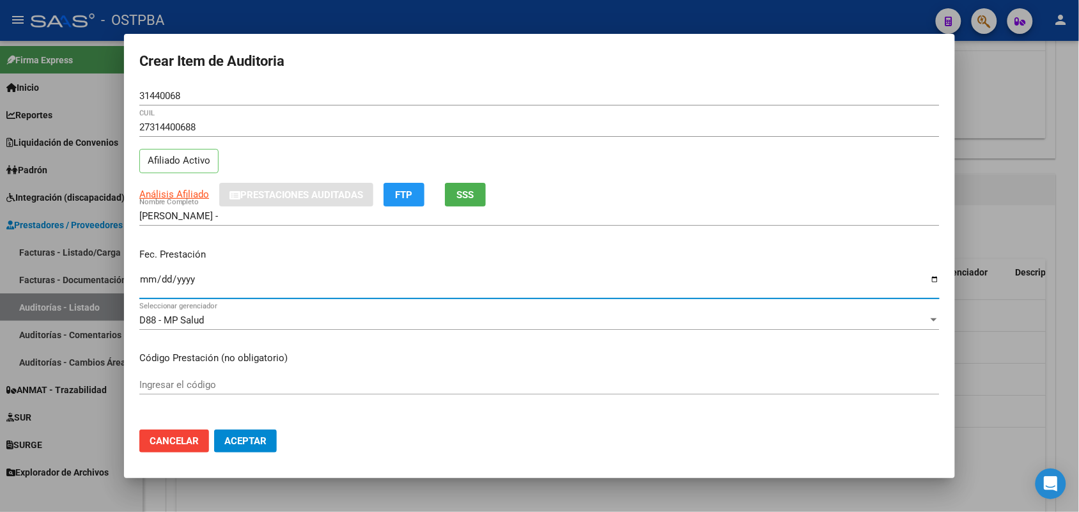
click at [151, 286] on input "Ingresar la fecha" at bounding box center [539, 284] width 800 height 20
type input "2025-08-18"
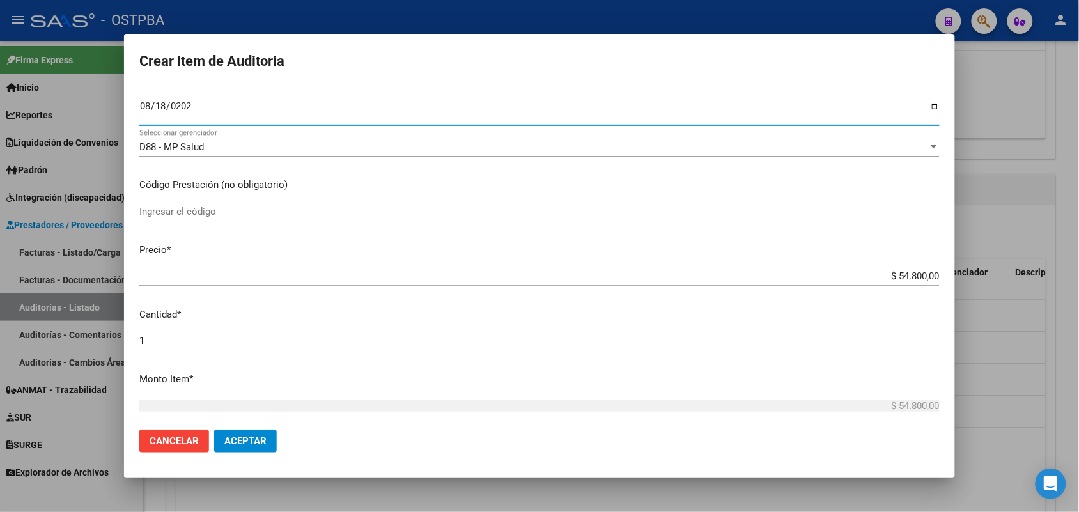
scroll to position [240, 0]
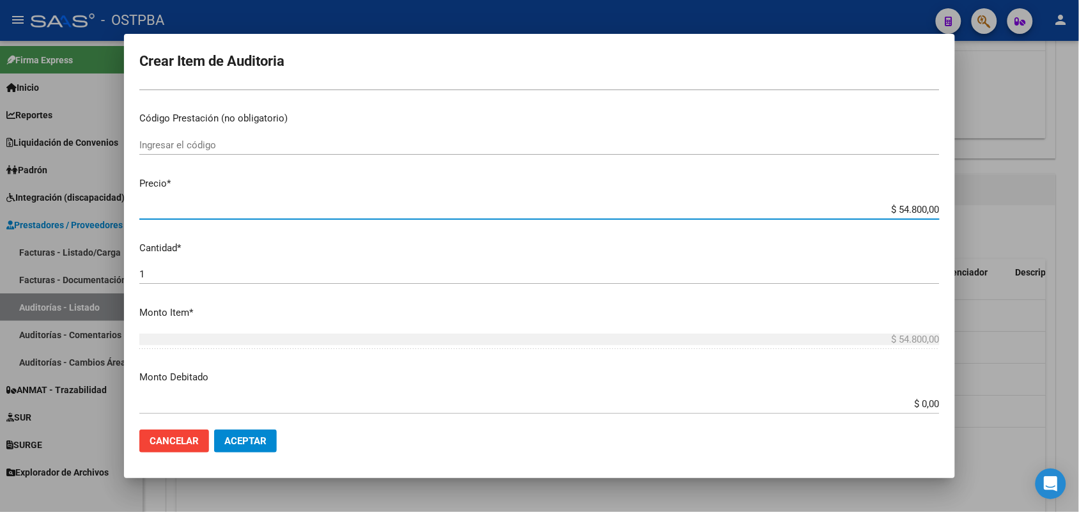
drag, startPoint x: 872, startPoint y: 212, endPoint x: 982, endPoint y: 224, distance: 109.9
click at [982, 224] on div "Crear Item de Auditoria 31440068 Nro Documento 27314400688 CUIL Afiliado Activo…" at bounding box center [539, 256] width 1079 height 512
type input "$ 0,01"
type input "$ 0,11"
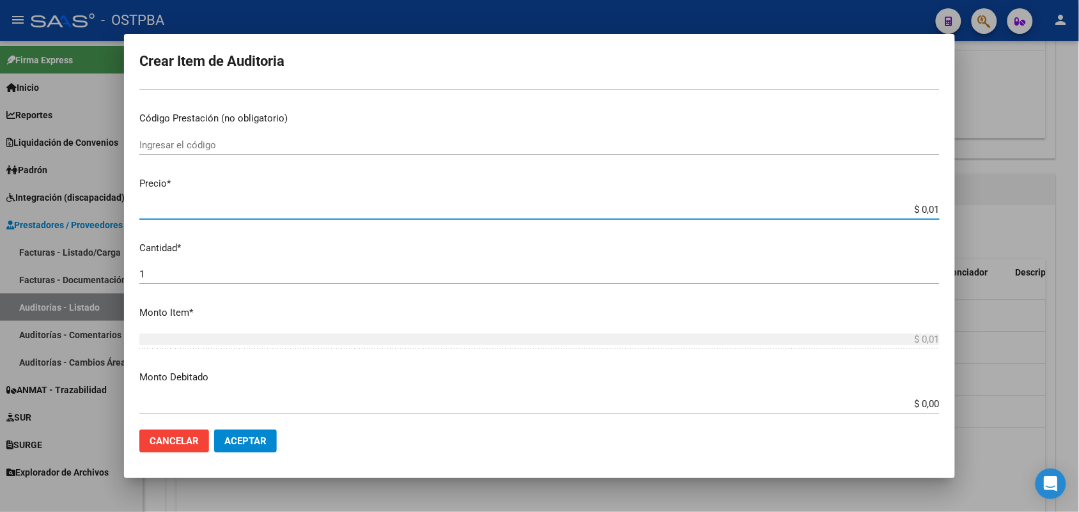
type input "$ 0,11"
type input "$ 1,18"
type input "$ 11,88"
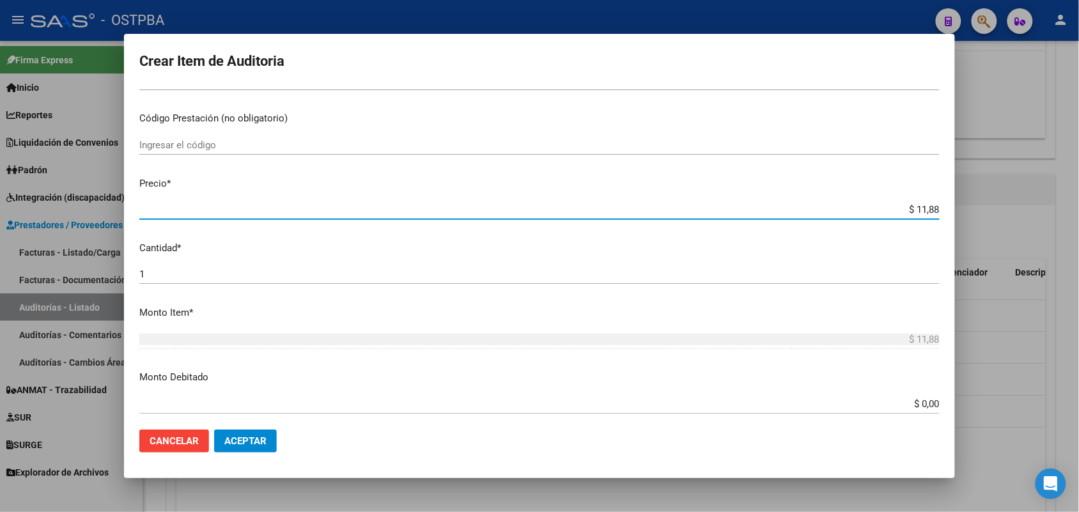
type input "$ 118,89"
type input "$ 1.188,90"
type input "$ 11.889,00"
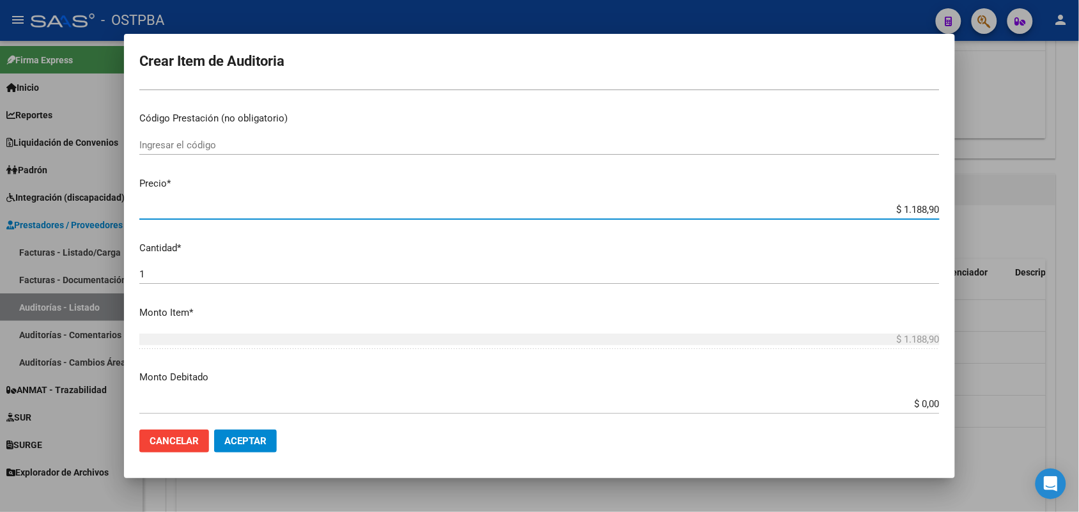
type input "$ 11.889,00"
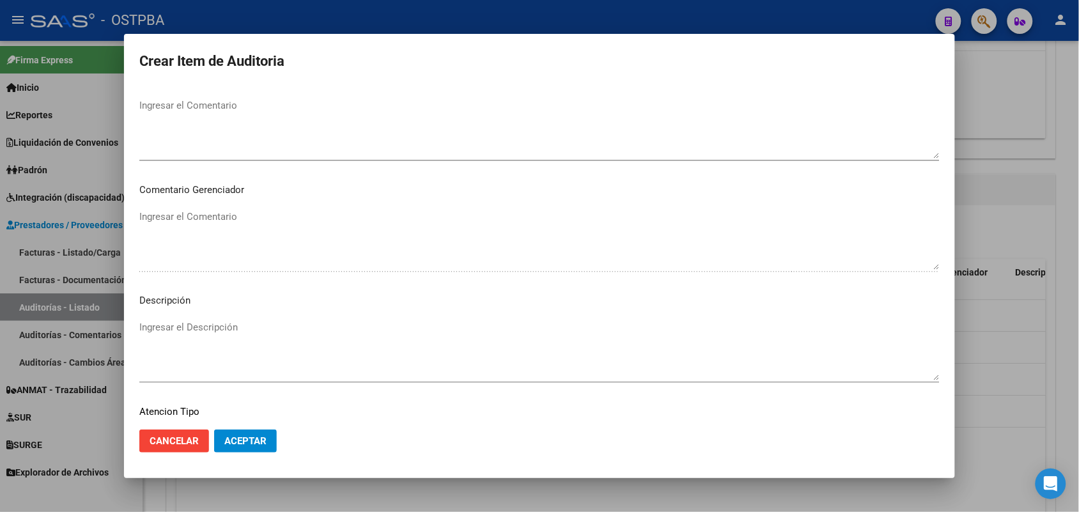
scroll to position [817, 0]
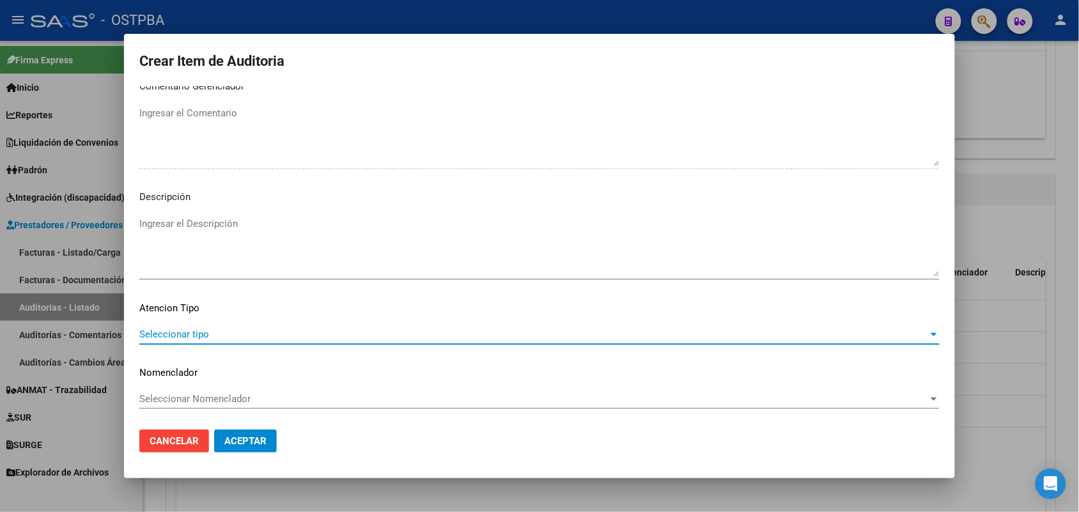
click at [200, 329] on span "Seleccionar tipo" at bounding box center [533, 335] width 789 height 12
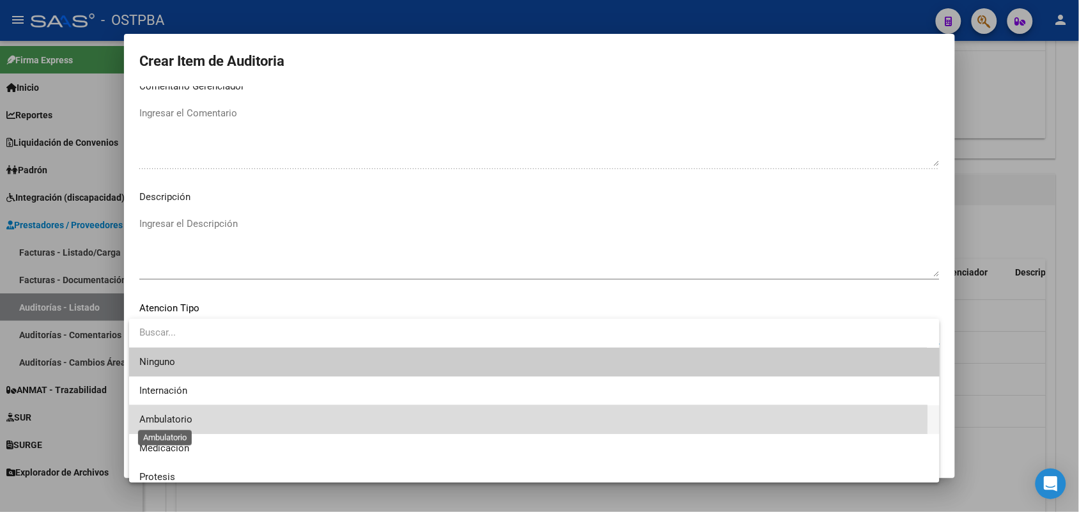
click at [169, 414] on span "Ambulatorio" at bounding box center [165, 420] width 53 height 12
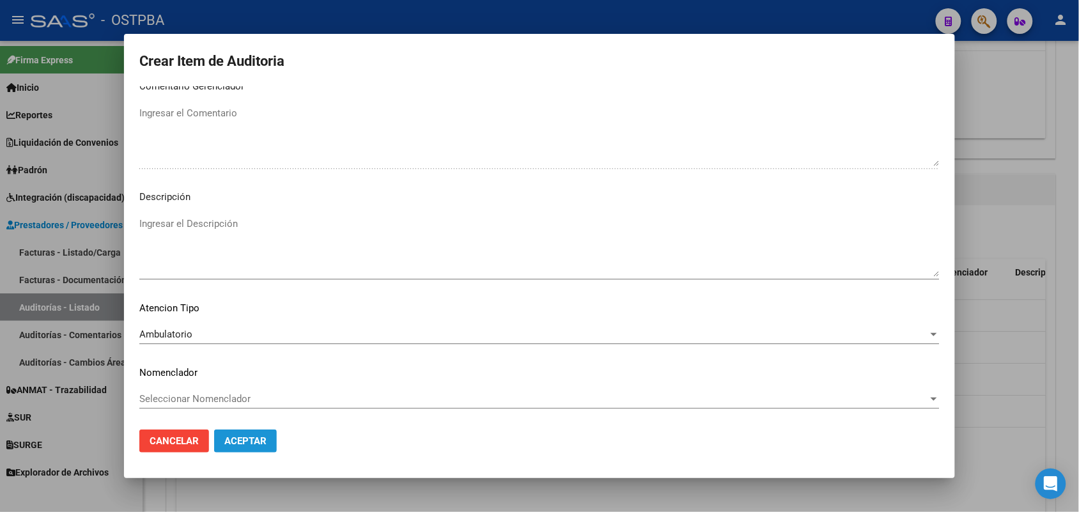
click at [237, 437] on span "Aceptar" at bounding box center [245, 441] width 42 height 12
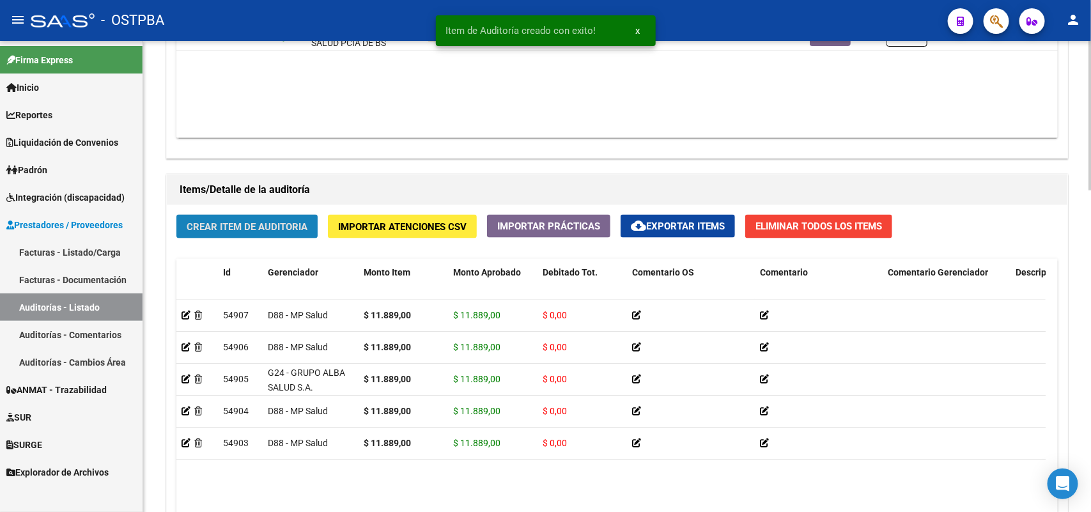
click at [251, 225] on span "Crear Item de Auditoria" at bounding box center [247, 227] width 121 height 12
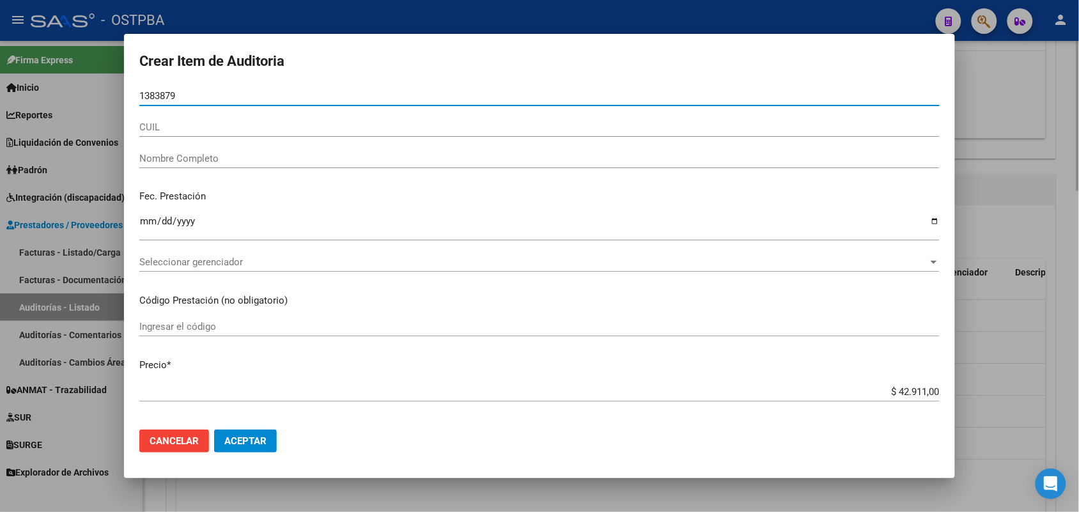
type input "13838792"
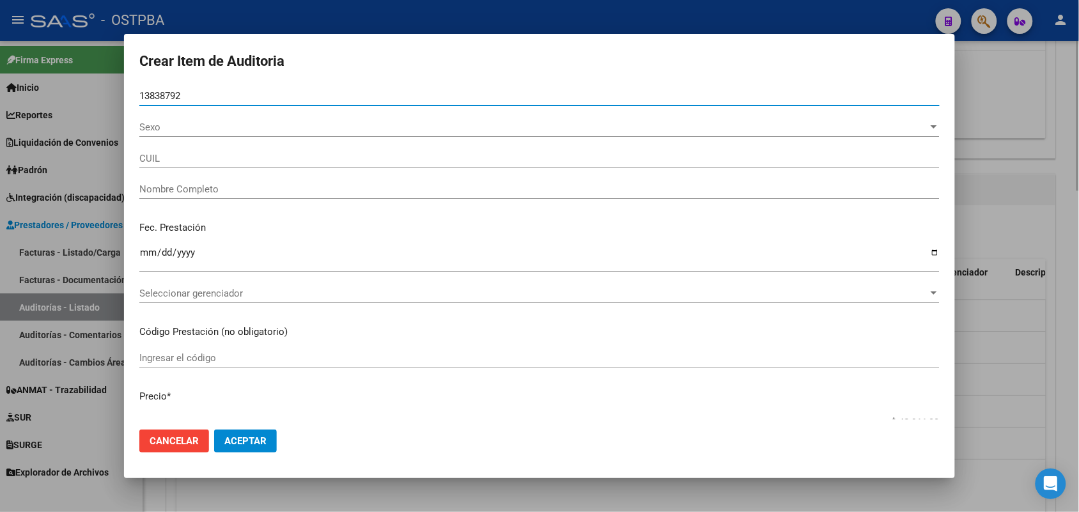
type input "20138387926"
type input "RODRIGUEZ JUAN CRUZ"
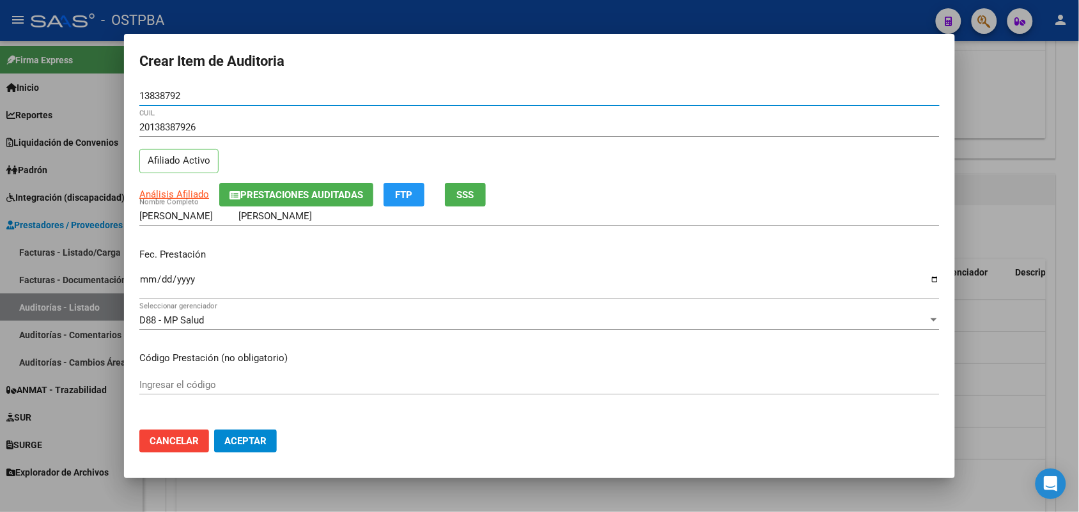
type input "13838792"
click at [148, 283] on input "Ingresar la fecha" at bounding box center [539, 284] width 800 height 20
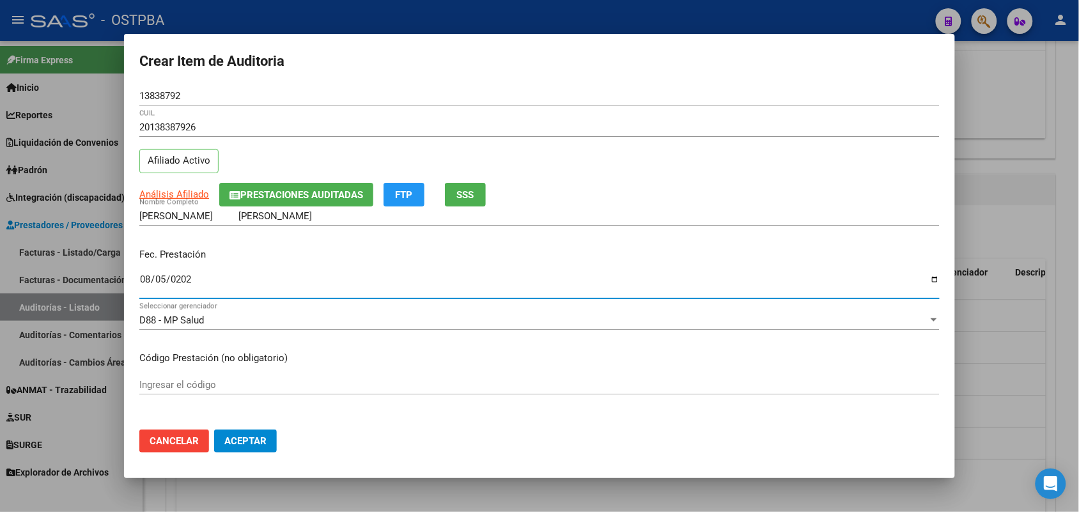
type input "2025-08-05"
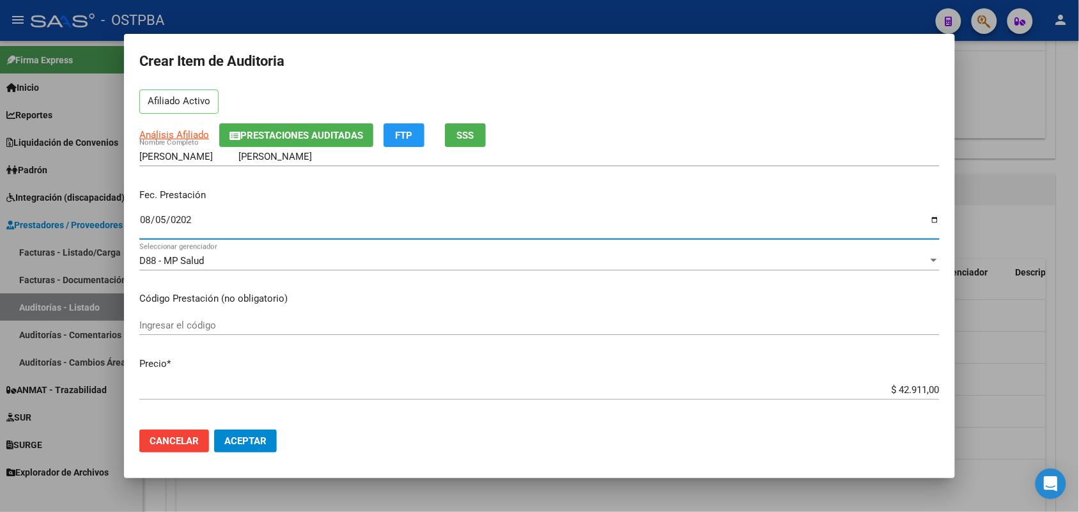
scroll to position [160, 0]
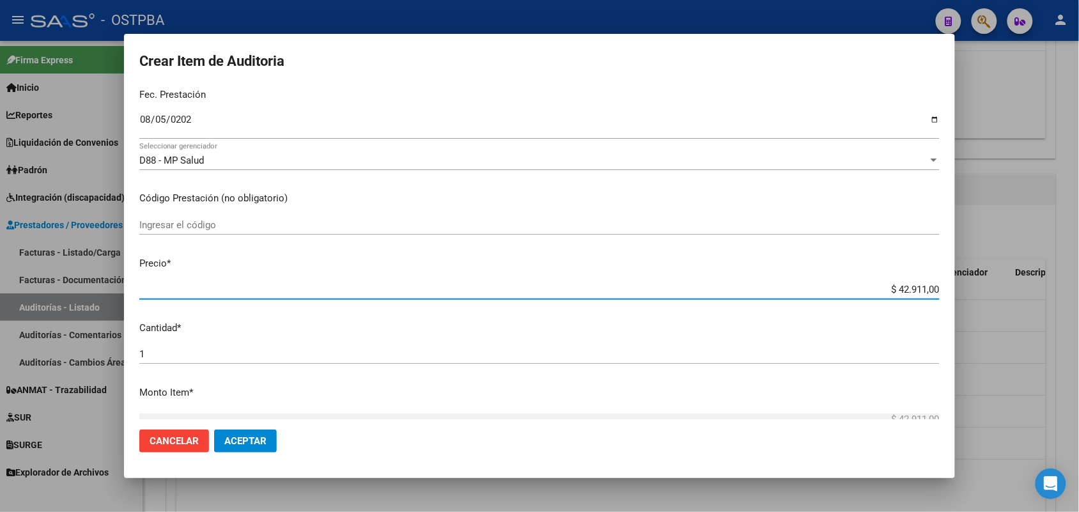
drag, startPoint x: 876, startPoint y: 291, endPoint x: 1002, endPoint y: 291, distance: 126.6
click at [1002, 291] on div "Crear Item de Auditoria 13838792 Nro Documento 20138387926 CUIL Afiliado Activo…" at bounding box center [539, 256] width 1079 height 512
type input "$ 0,01"
type input "$ 0,11"
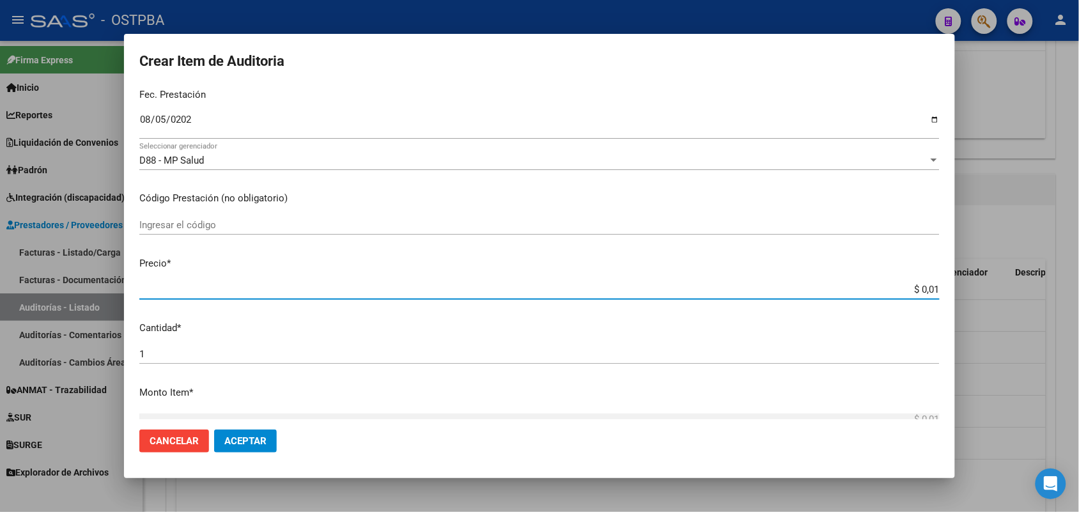
type input "$ 0,11"
type input "$ 1,18"
type input "$ 11,88"
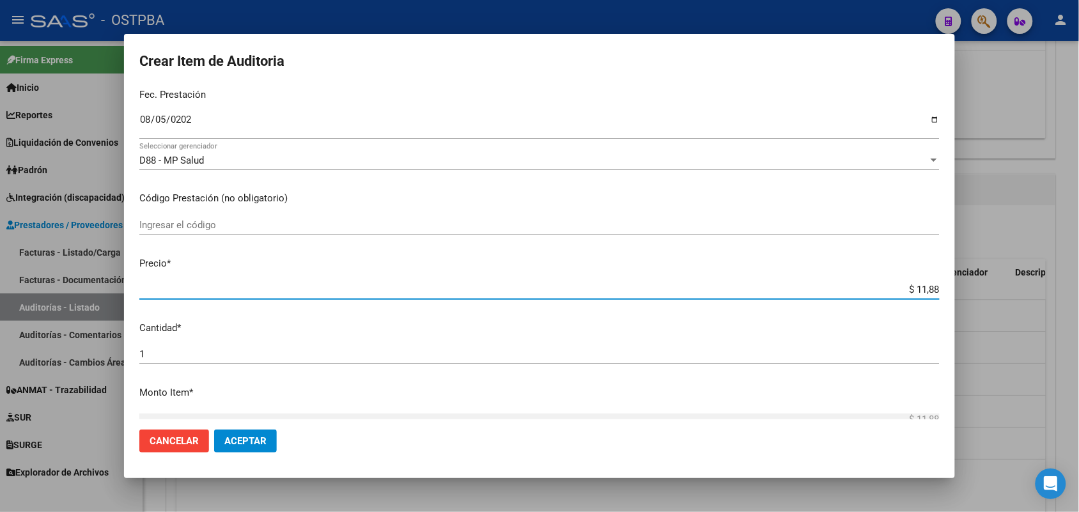
type input "$ 118,89"
type input "$ 1.188,90"
type input "$ 11.889,00"
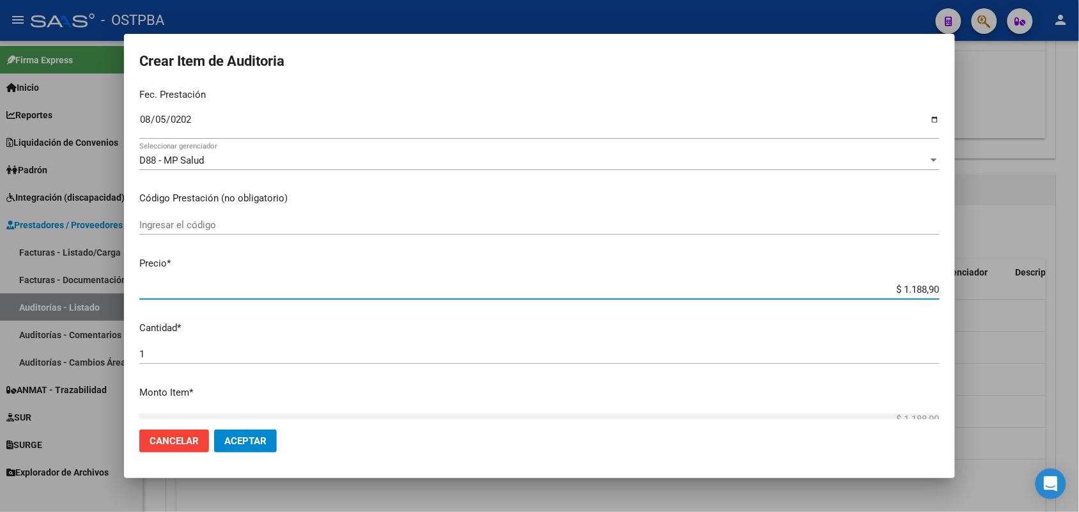
type input "$ 11.889,00"
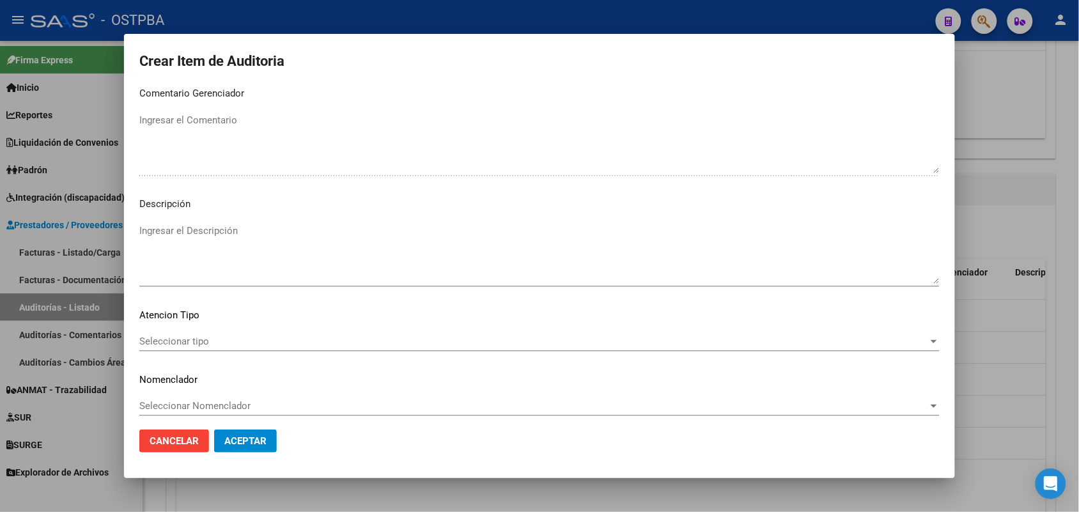
scroll to position [817, 0]
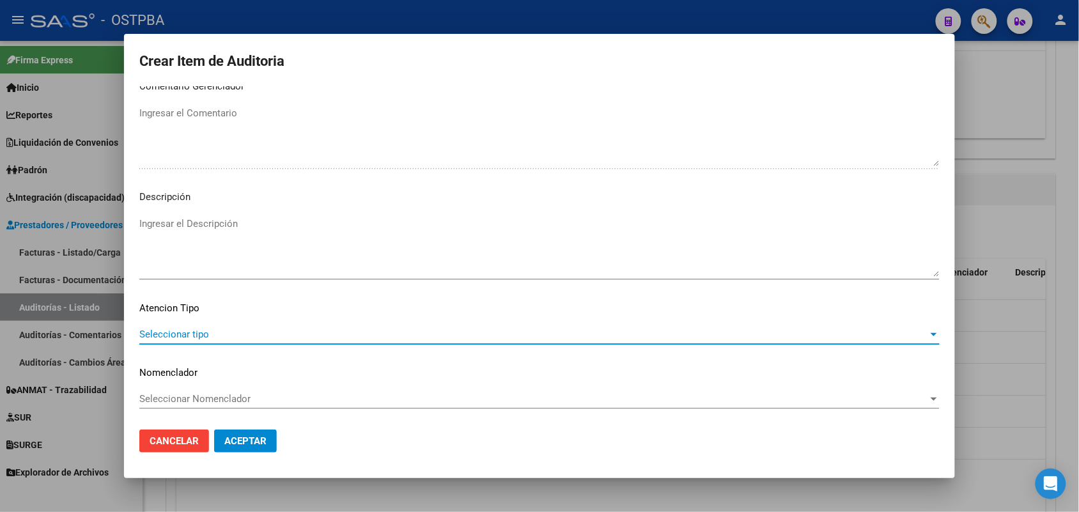
click at [189, 330] on span "Seleccionar tipo" at bounding box center [533, 335] width 789 height 12
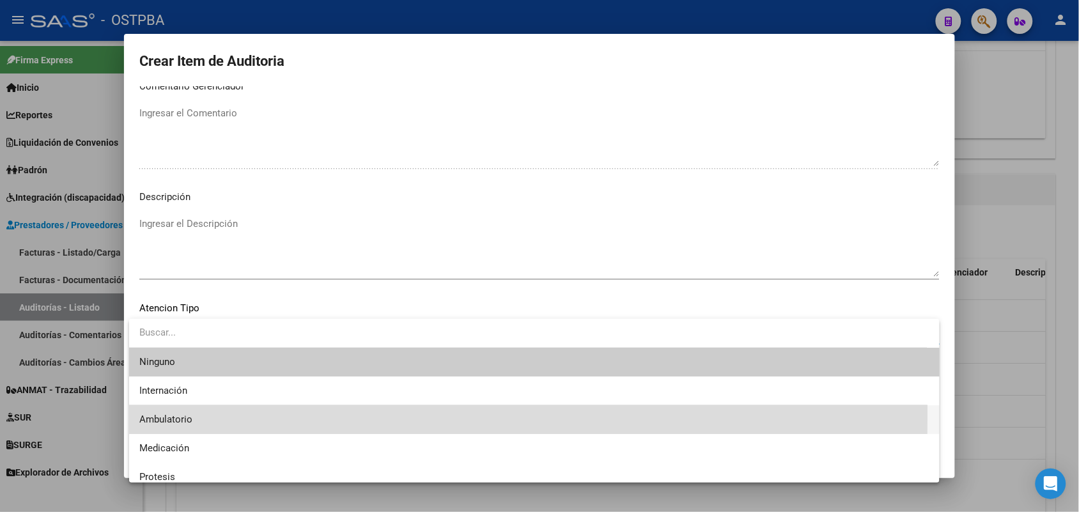
click at [171, 413] on span "Ambulatorio" at bounding box center [534, 419] width 790 height 29
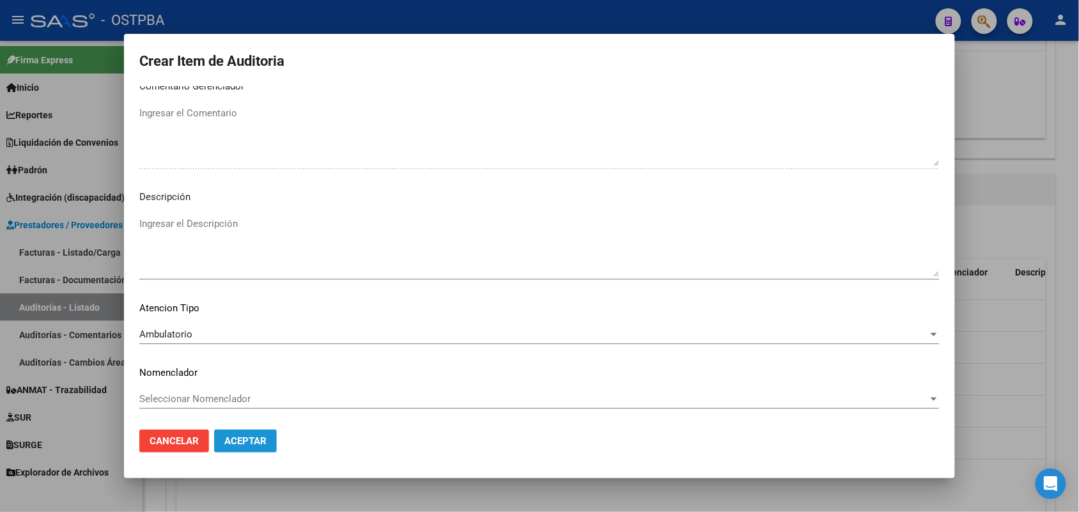
click at [244, 440] on span "Aceptar" at bounding box center [245, 441] width 42 height 12
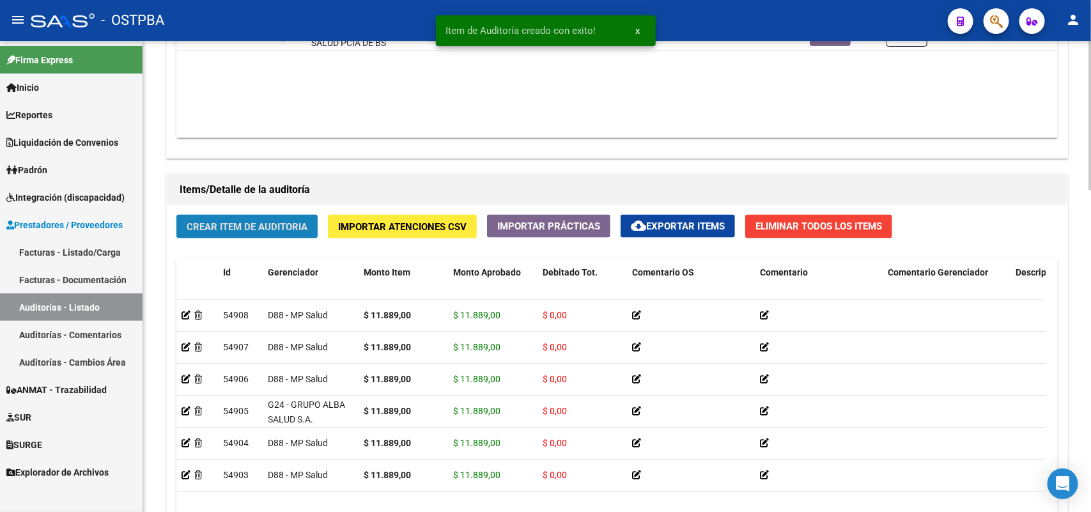
click at [293, 224] on span "Crear Item de Auditoria" at bounding box center [247, 227] width 121 height 12
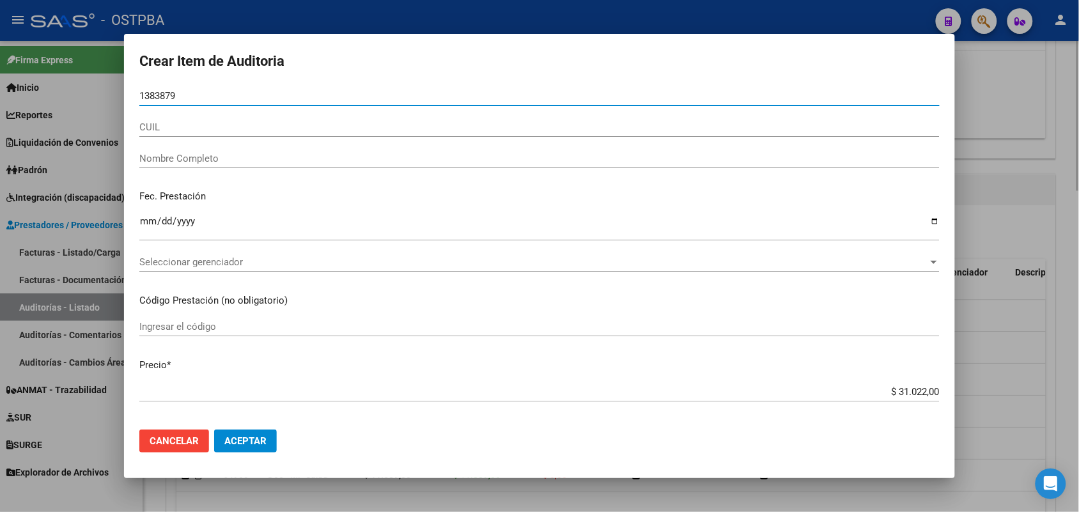
type input "13838792"
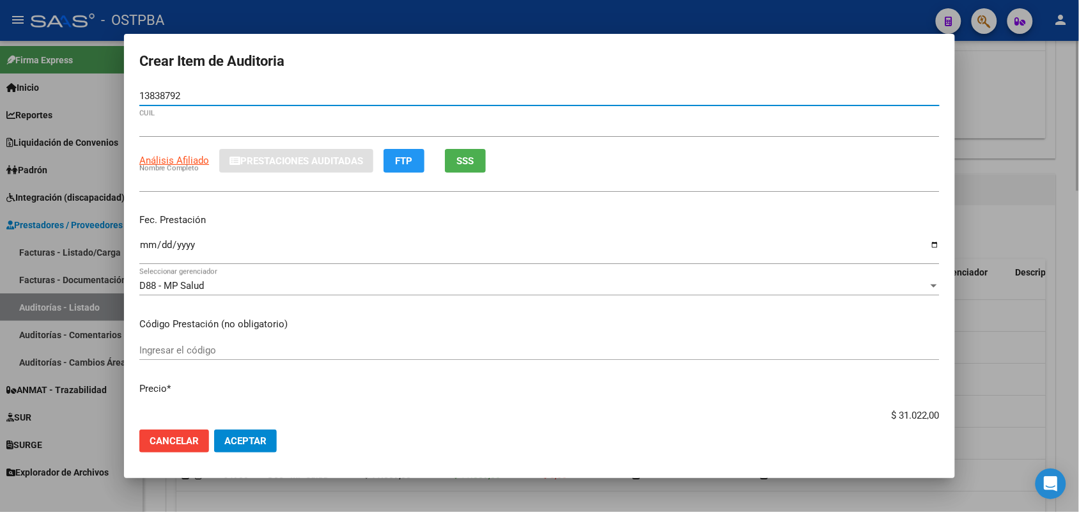
type input "20138387926"
type input "RODRIGUEZ JUAN CRUZ"
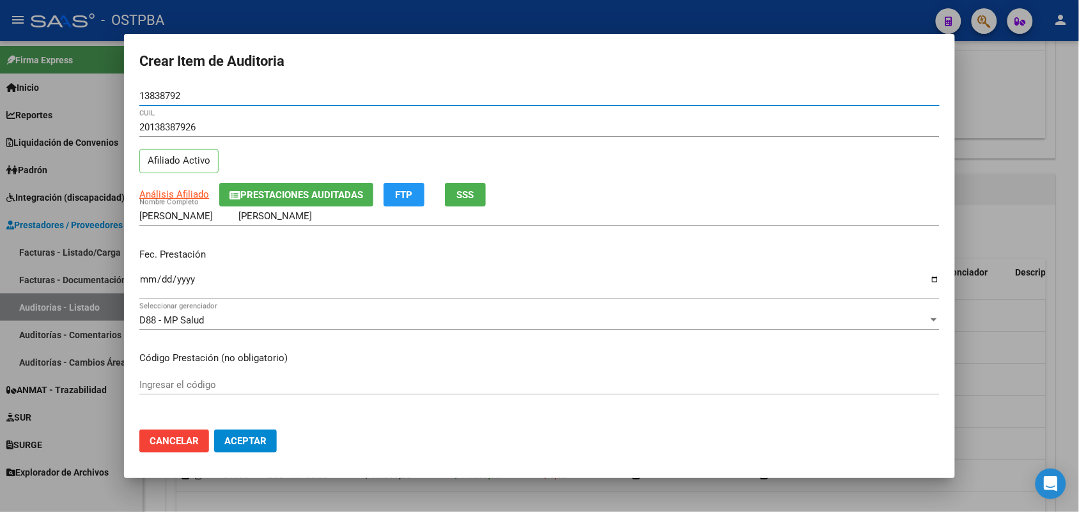
type input "13838792"
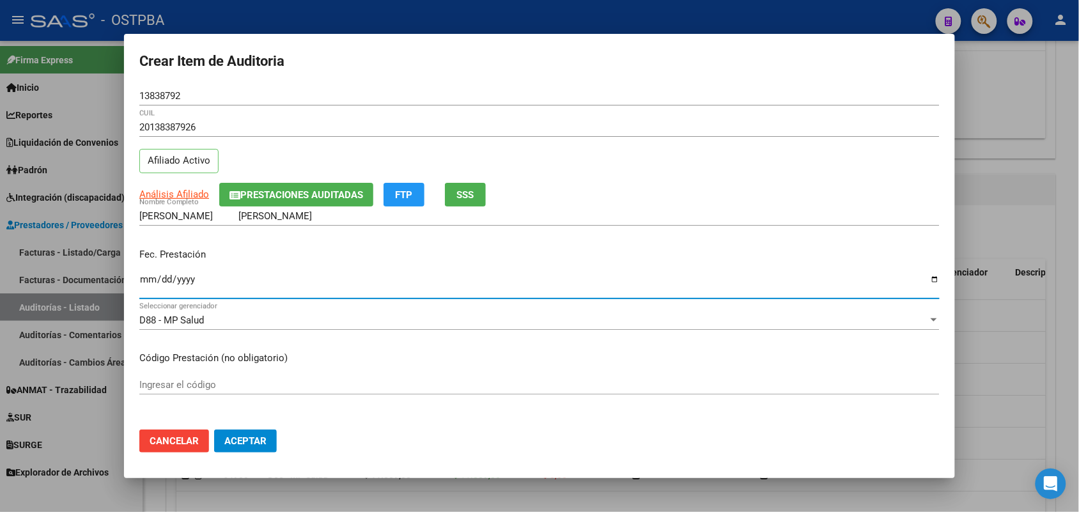
click at [144, 286] on input "Ingresar la fecha" at bounding box center [539, 284] width 800 height 20
type input "2025-08-12"
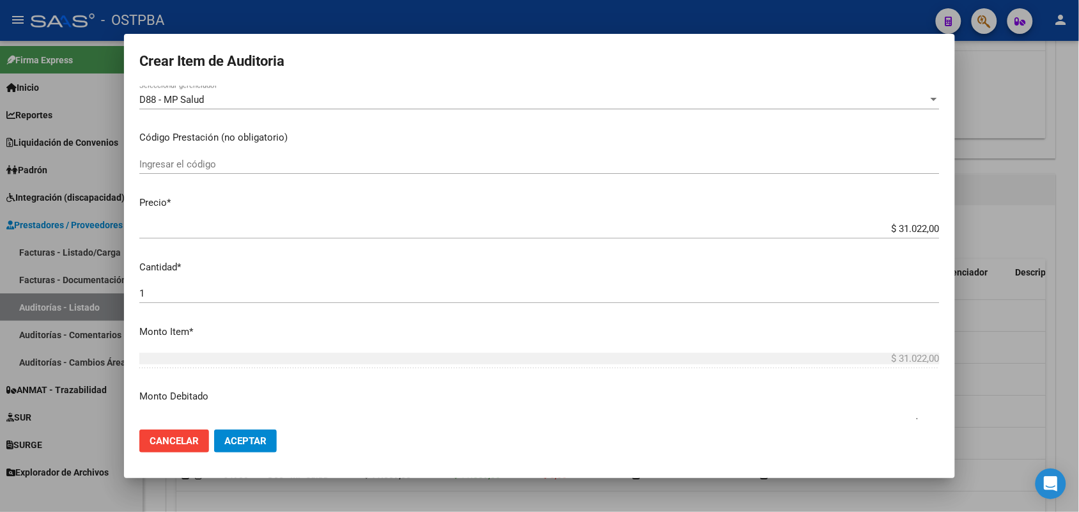
scroll to position [240, 0]
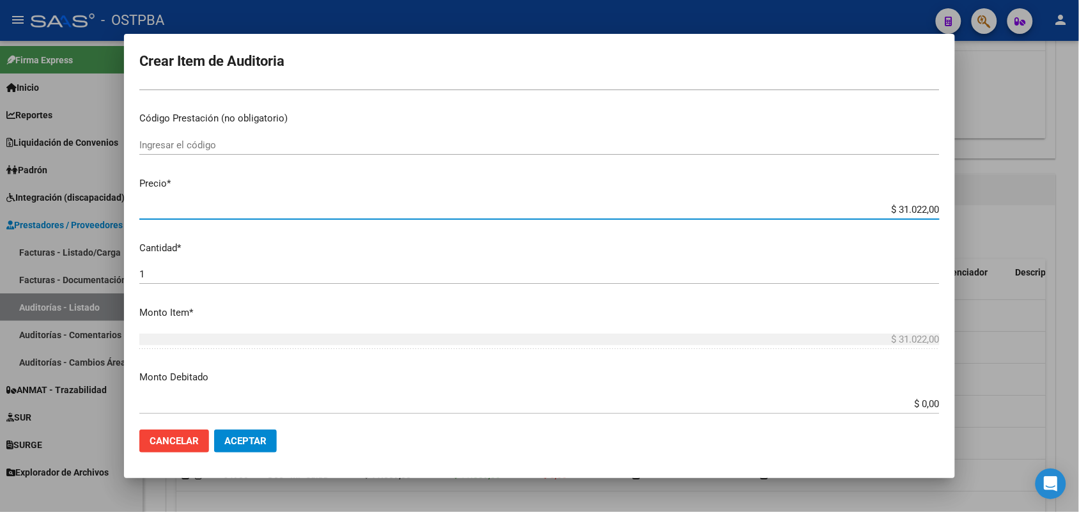
drag, startPoint x: 872, startPoint y: 209, endPoint x: 951, endPoint y: 209, distance: 78.6
click at [951, 209] on mat-dialog-content "13838792 Nro Documento 20138387926 CUIL Afiliado Activo Análisis Afiliado Prest…" at bounding box center [539, 252] width 831 height 333
type input "$ 0,01"
type input "$ 0,11"
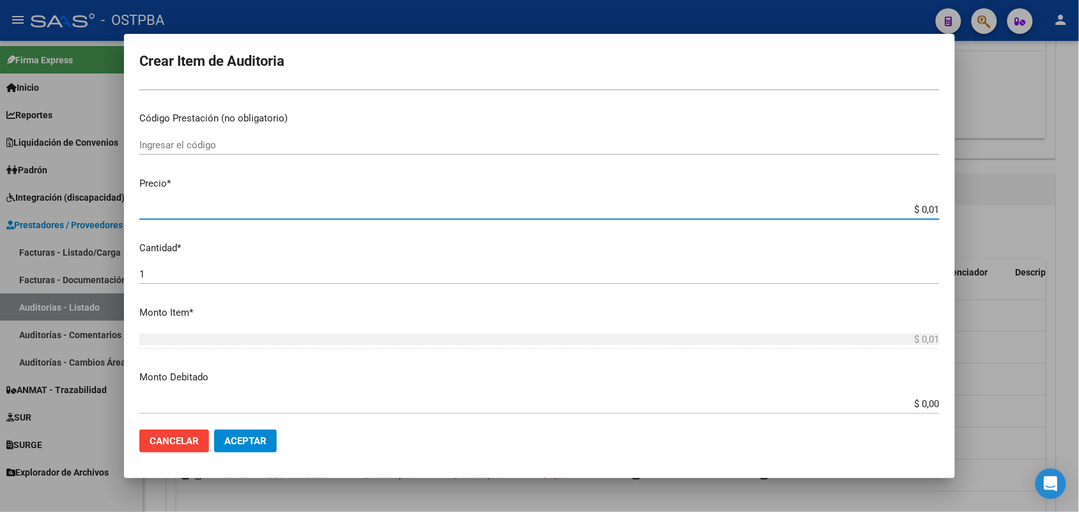
type input "$ 0,11"
type input "$ 1,18"
type input "$ 11,88"
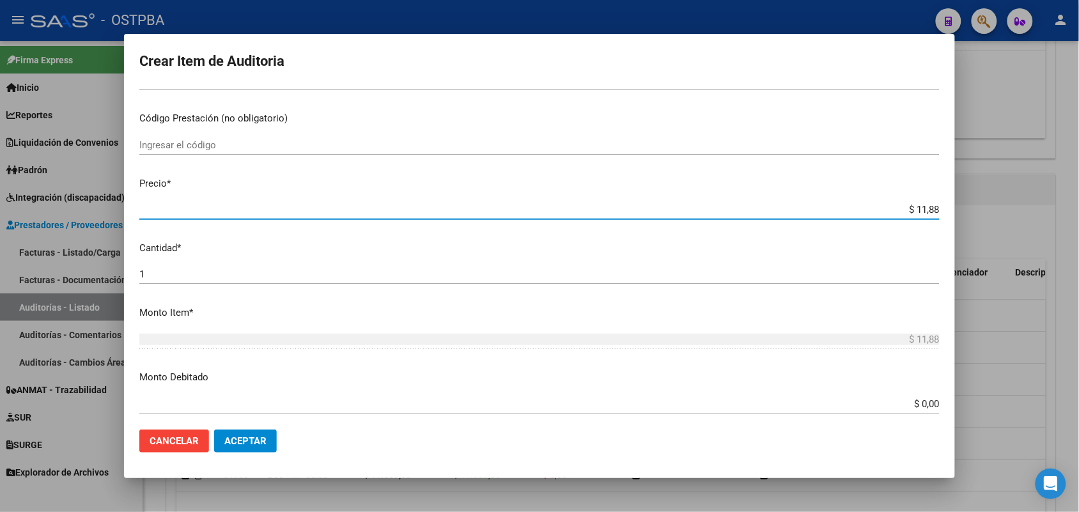
type input "$ 118,89"
type input "$ 1.188,90"
type input "$ 11.889,00"
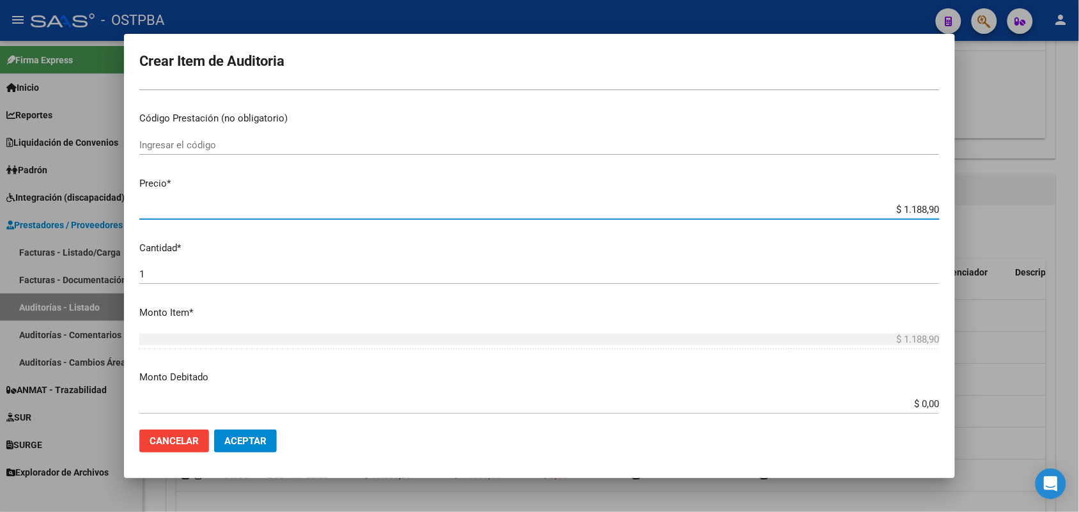
type input "$ 11.889,00"
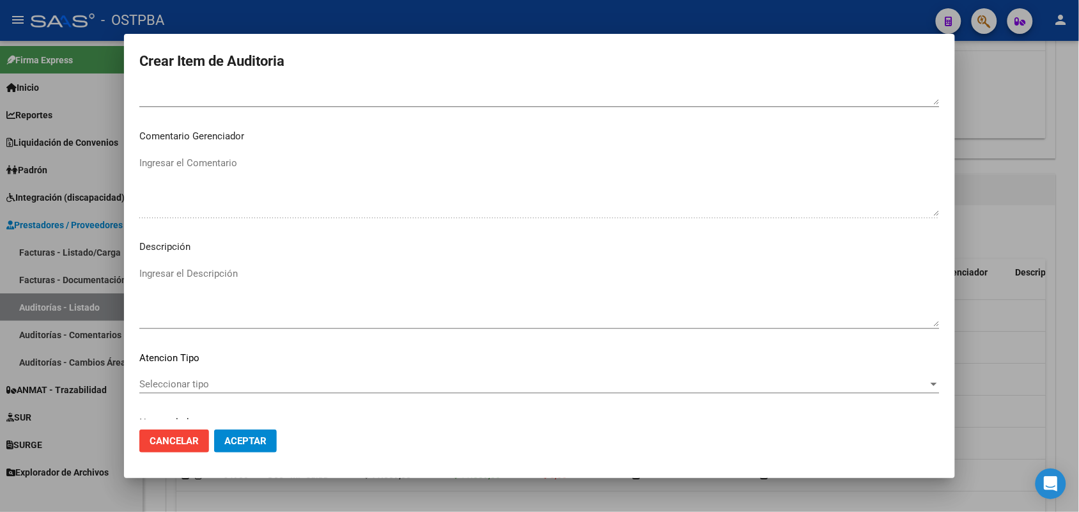
scroll to position [817, 0]
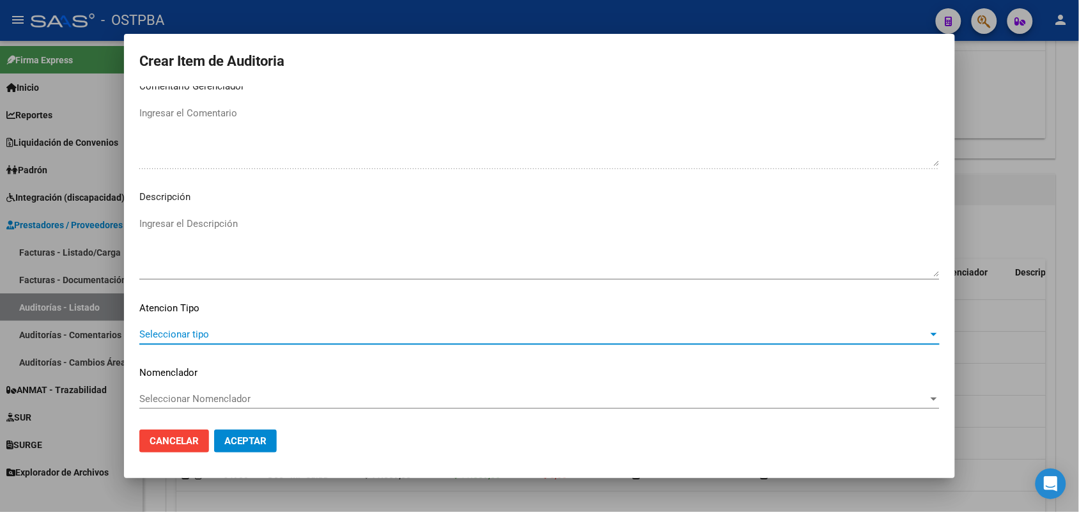
click at [190, 329] on span "Seleccionar tipo" at bounding box center [533, 335] width 789 height 12
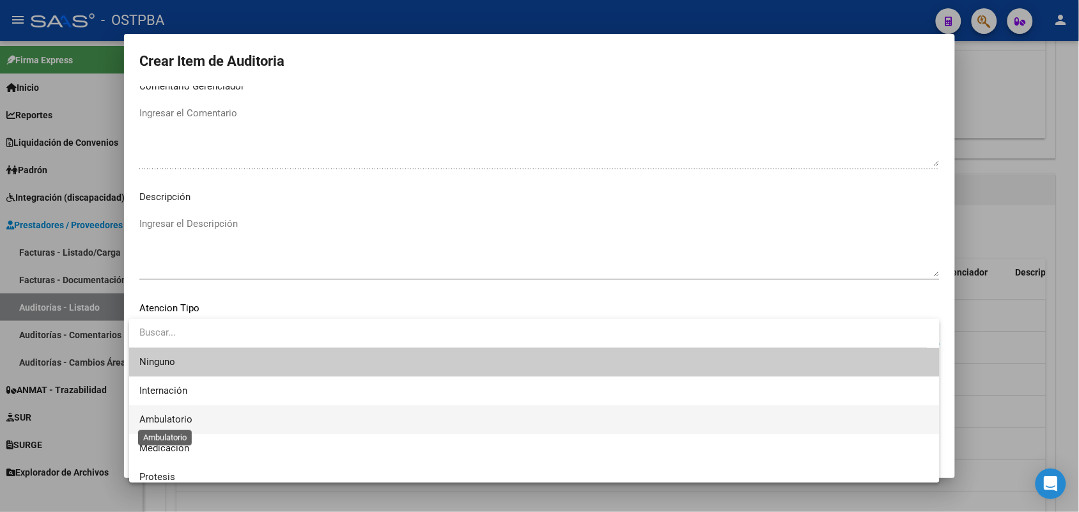
click at [181, 416] on span "Ambulatorio" at bounding box center [165, 420] width 53 height 12
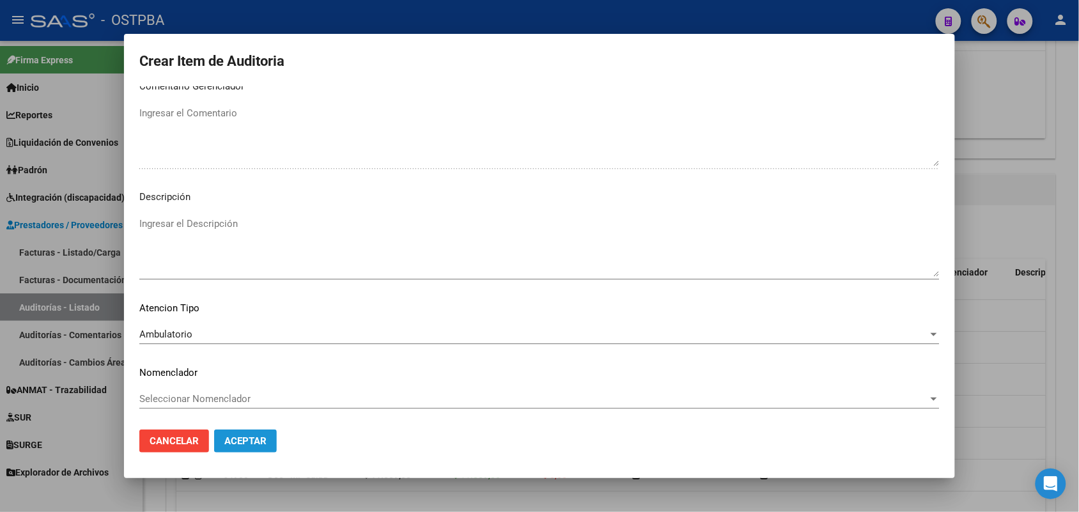
click at [244, 439] on span "Aceptar" at bounding box center [245, 441] width 42 height 12
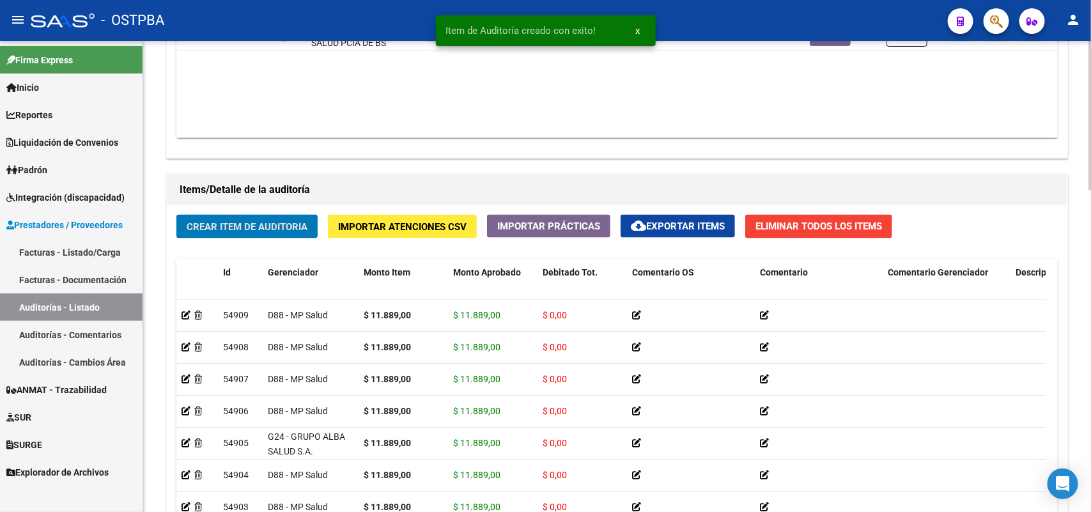
click at [267, 232] on button "Crear Item de Auditoria" at bounding box center [246, 227] width 141 height 24
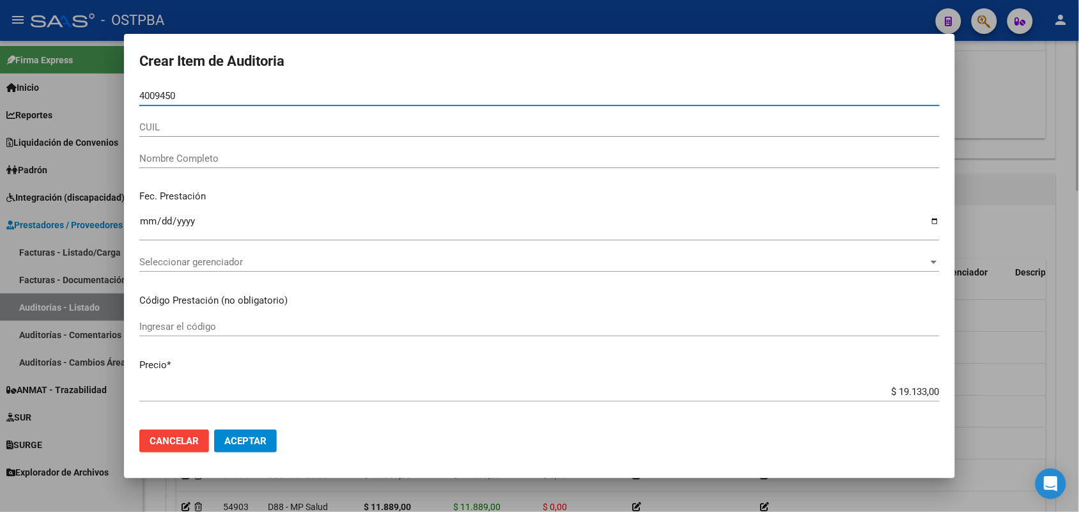
type input "40094505"
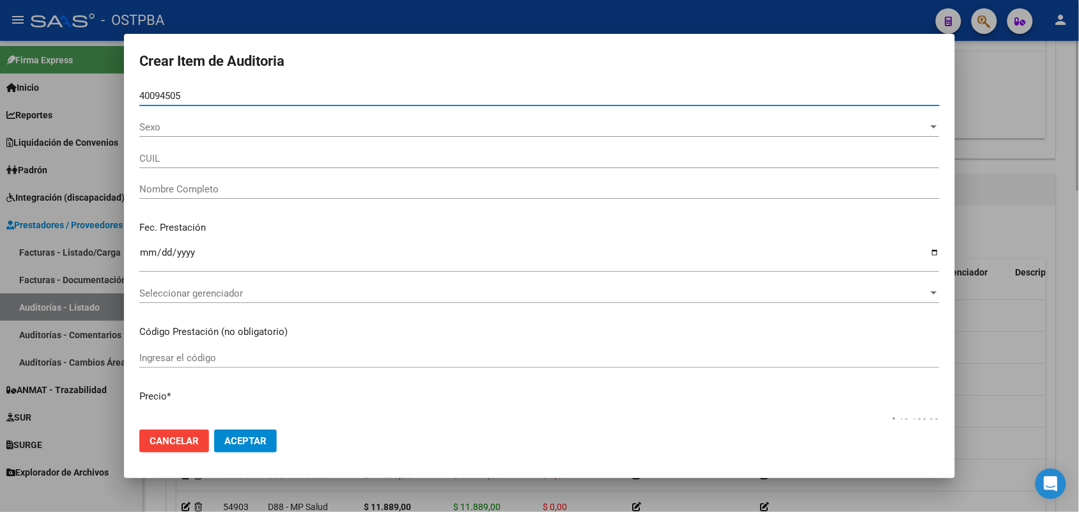
type input "27400945050"
type input "ROMERO YAMILA YANET"
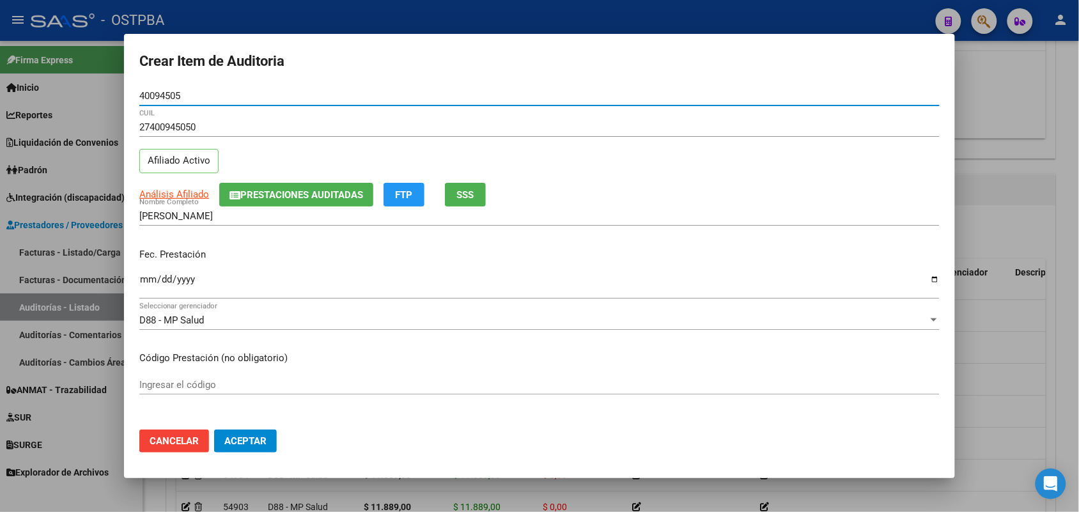
type input "40094505"
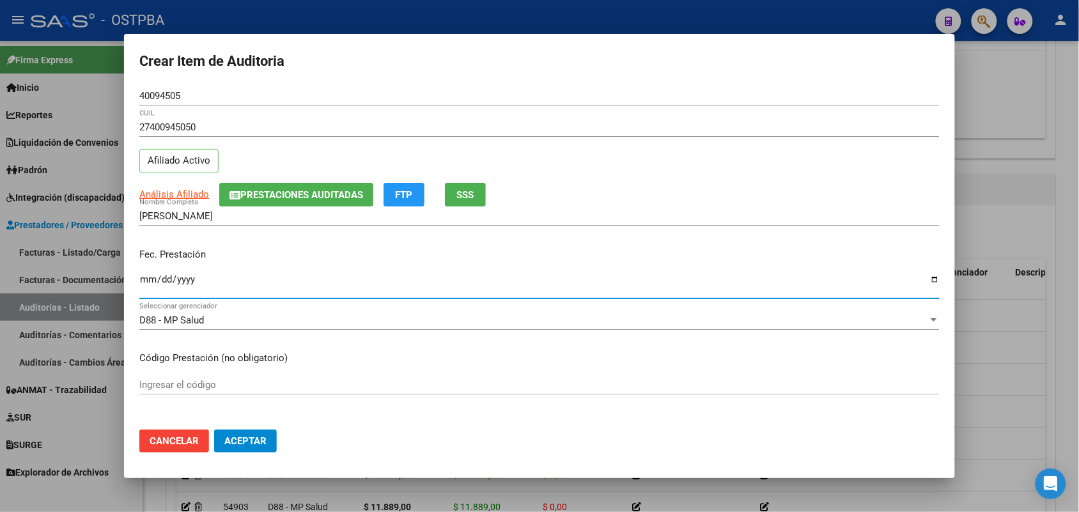
click at [147, 280] on input "Ingresar la fecha" at bounding box center [539, 284] width 800 height 20
type input "2025-08-12"
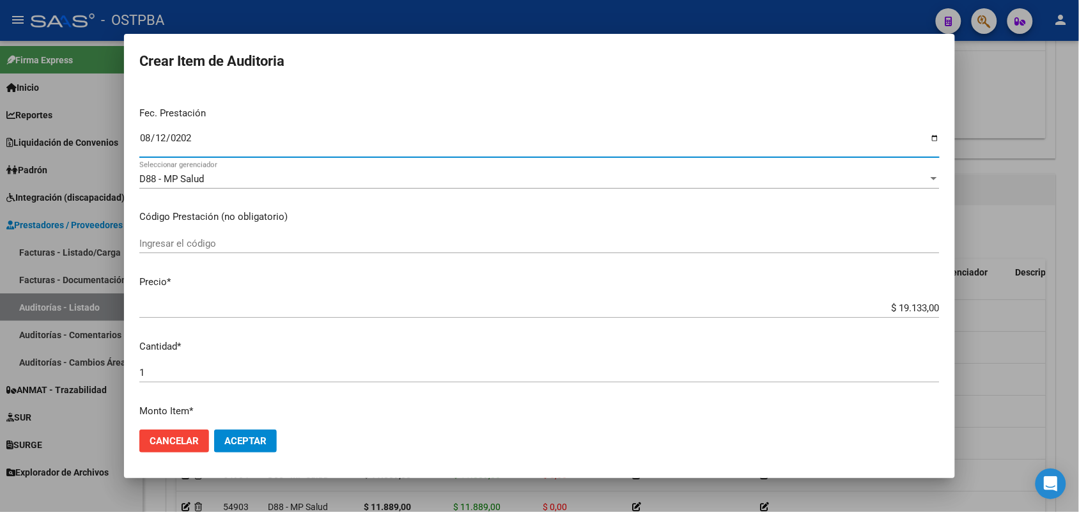
scroll to position [160, 0]
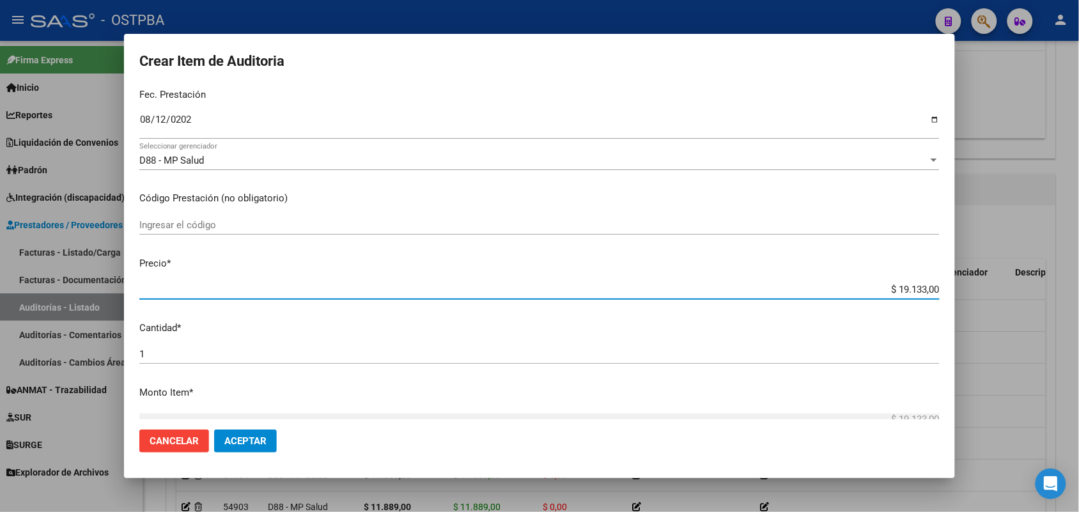
drag, startPoint x: 876, startPoint y: 291, endPoint x: 973, endPoint y: 301, distance: 97.7
click at [973, 301] on div "Crear Item de Auditoria 40094505 Nro Documento 27400945050 CUIL Afiliado Activo…" at bounding box center [539, 256] width 1079 height 512
type input "$ 0,01"
type input "$ 0,11"
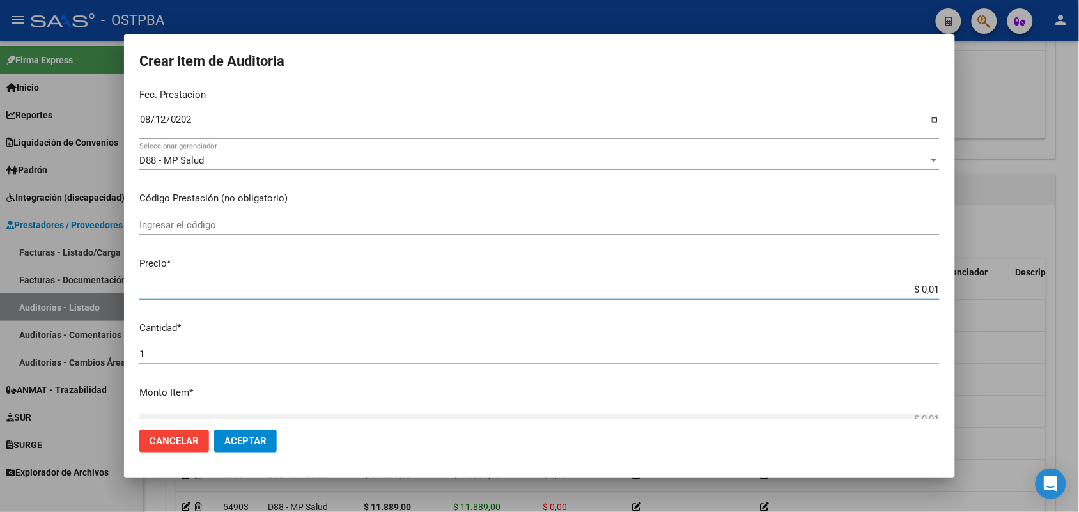
type input "$ 0,11"
type input "$ 1,18"
type input "$ 11,88"
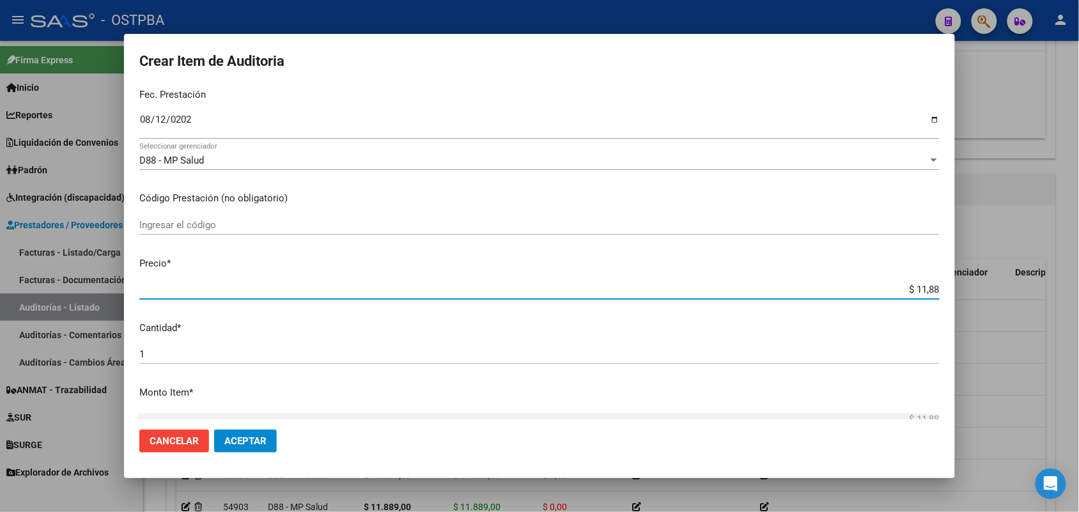
type input "$ 118,89"
type input "$ 1.188,90"
type input "$ 11.889,00"
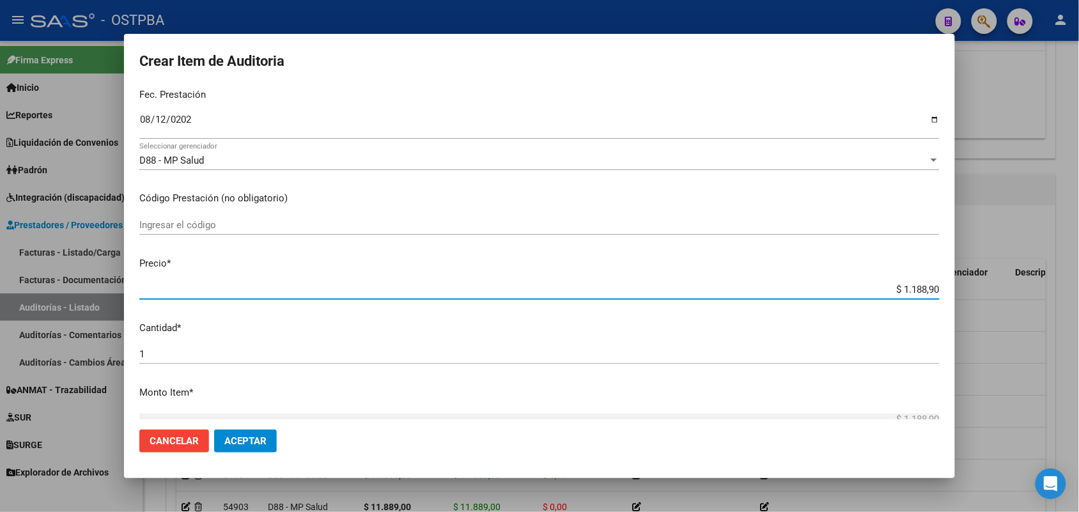
type input "$ 11.889,00"
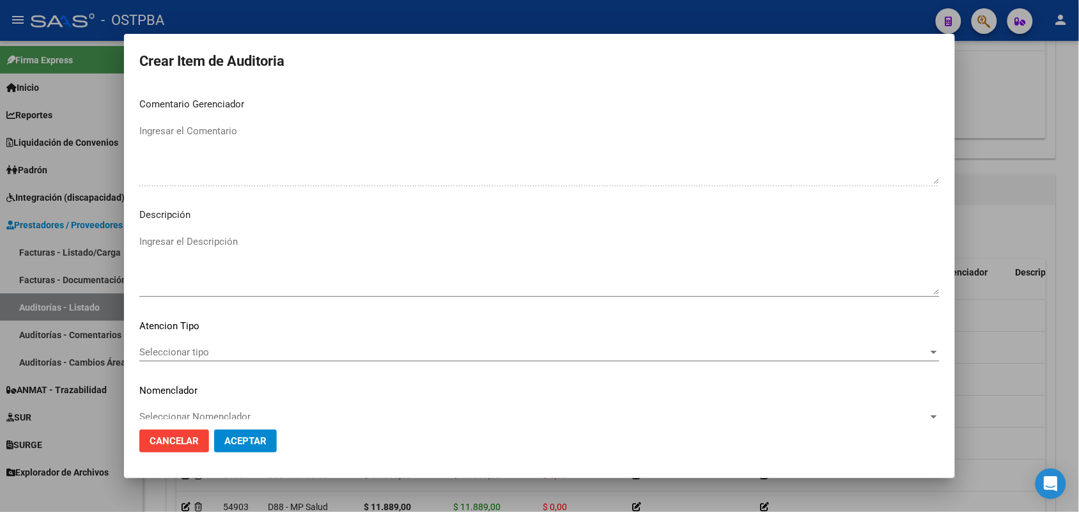
scroll to position [817, 0]
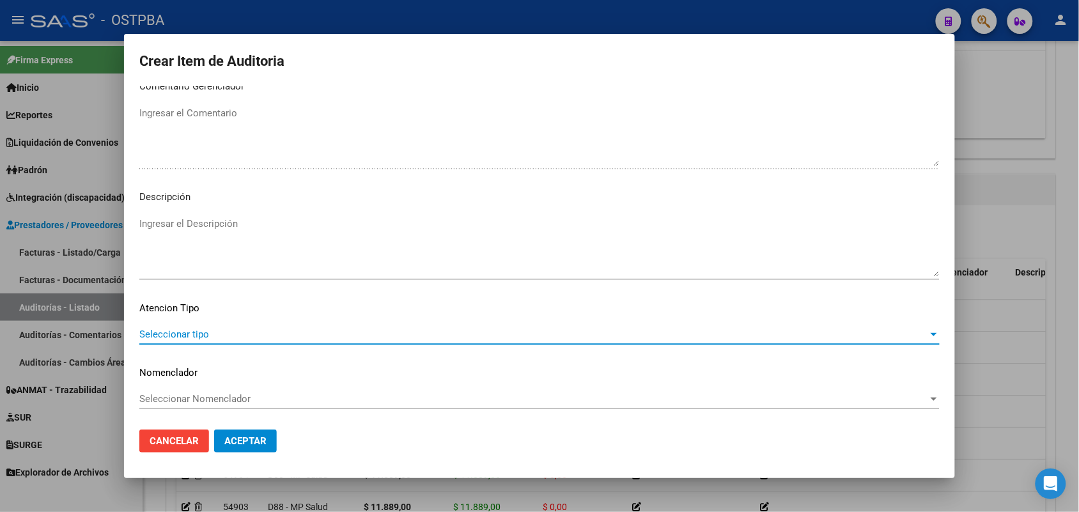
click at [190, 329] on span "Seleccionar tipo" at bounding box center [533, 335] width 789 height 12
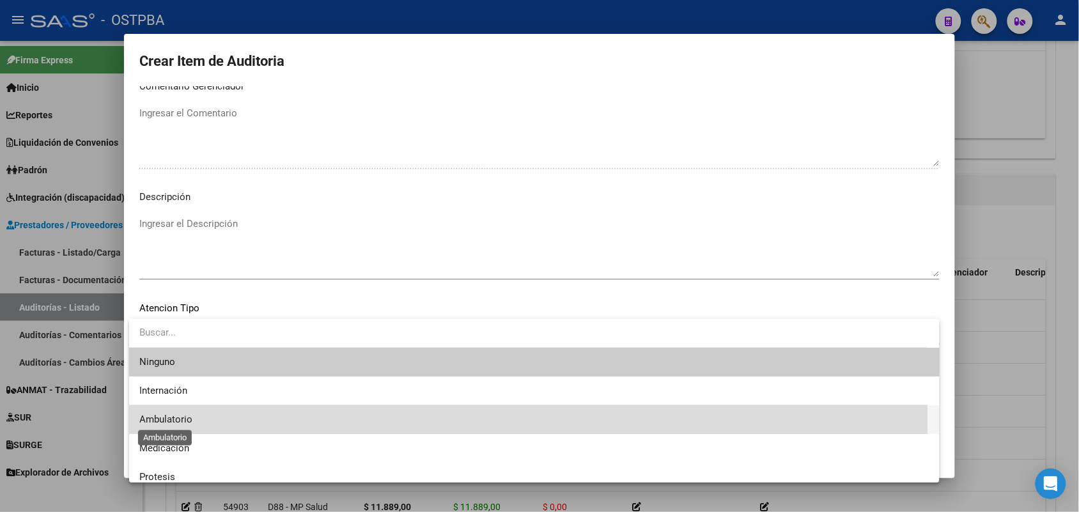
click at [184, 417] on span "Ambulatorio" at bounding box center [165, 420] width 53 height 12
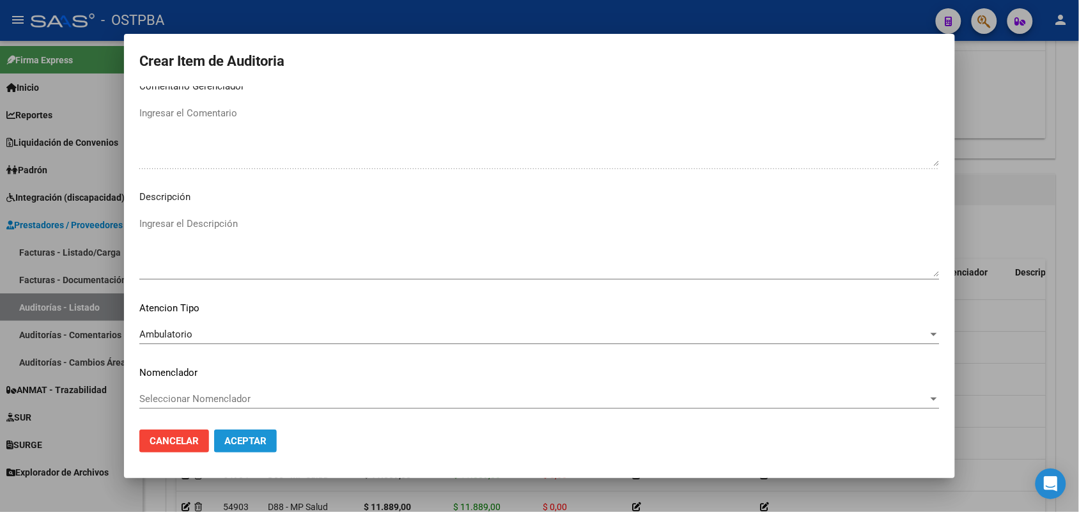
click at [230, 439] on span "Aceptar" at bounding box center [245, 441] width 42 height 12
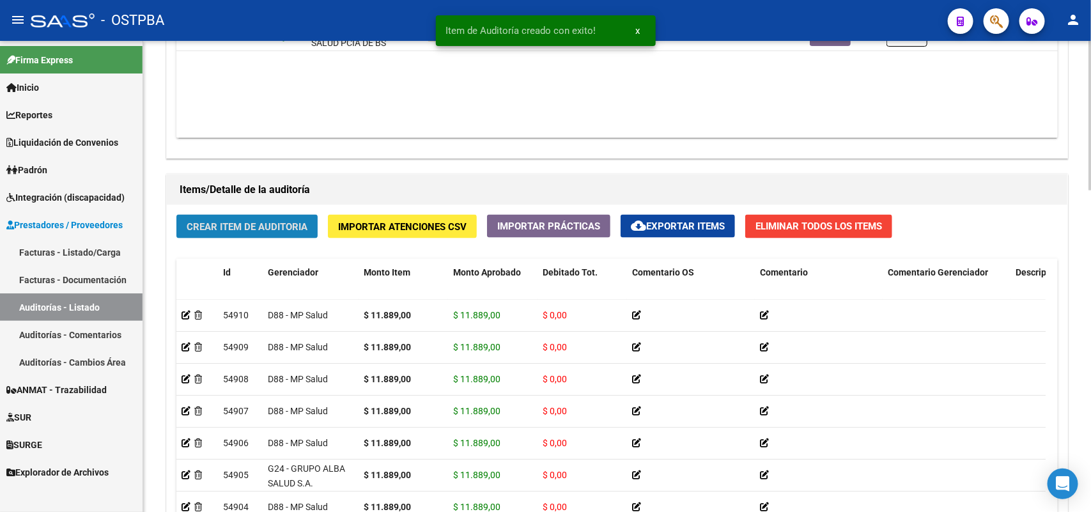
click at [269, 232] on button "Crear Item de Auditoria" at bounding box center [246, 227] width 141 height 24
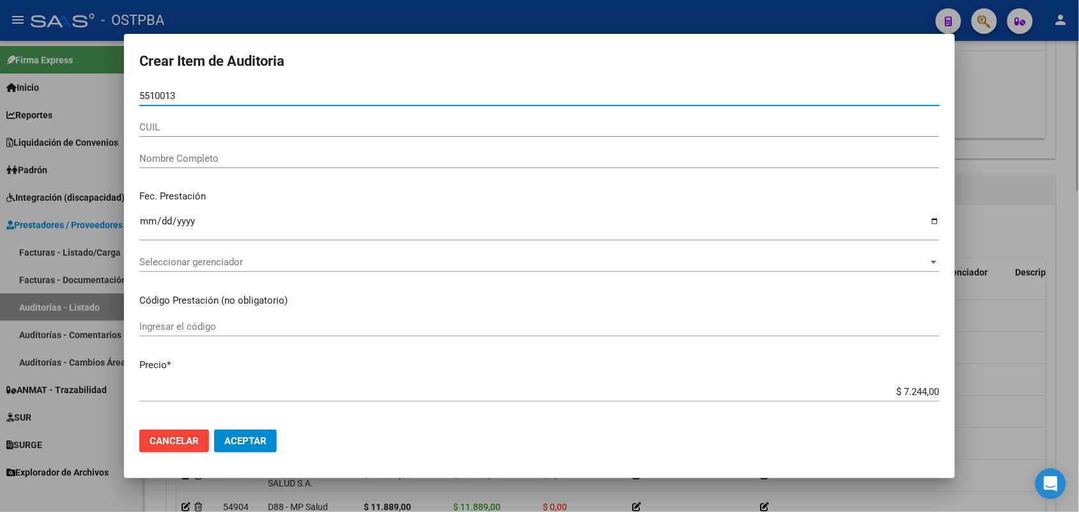
type input "55100136"
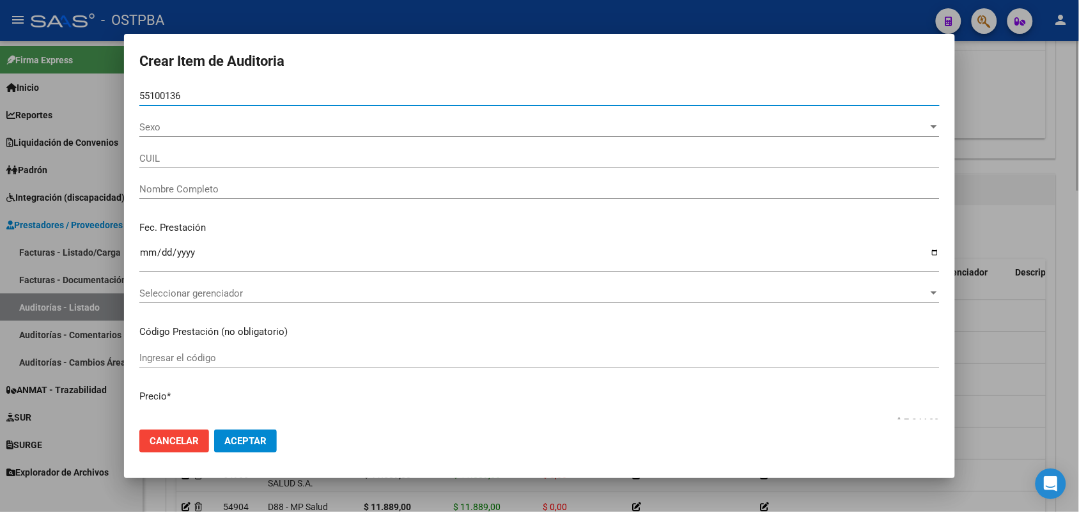
type input "27551001364"
type input "SALTO XIOMARA ABIGAIL"
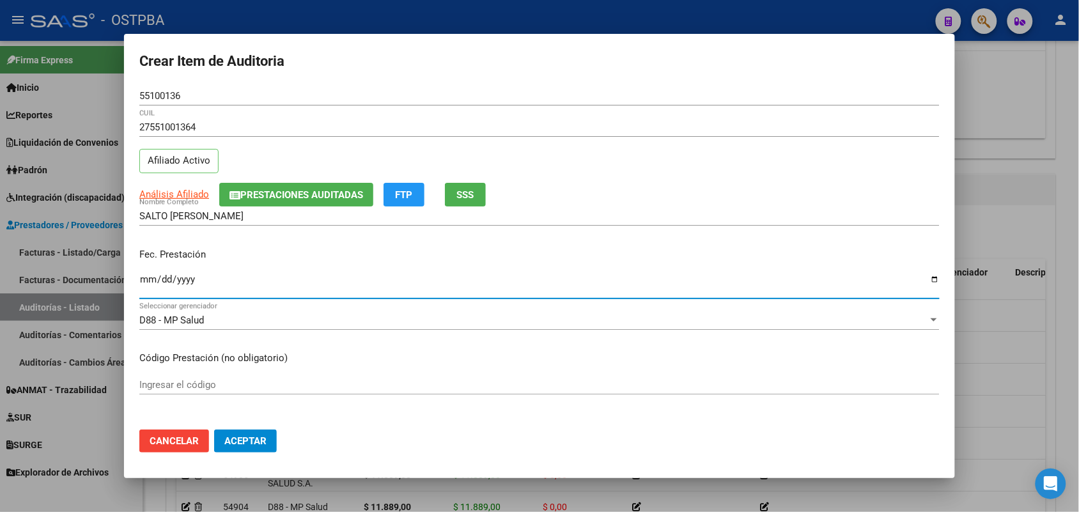
click at [147, 283] on input "Ingresar la fecha" at bounding box center [539, 284] width 800 height 20
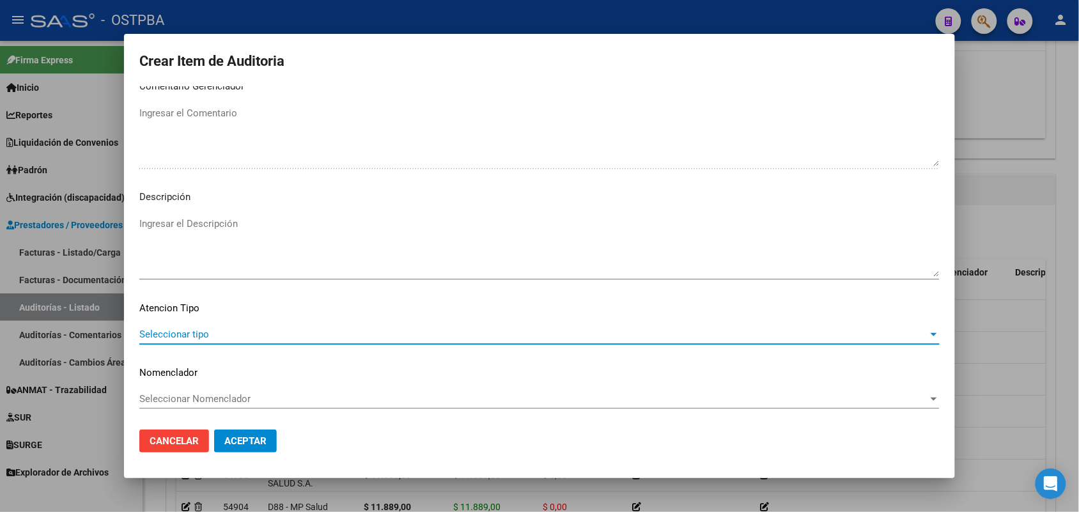
click at [186, 329] on span "Seleccionar tipo" at bounding box center [533, 335] width 789 height 12
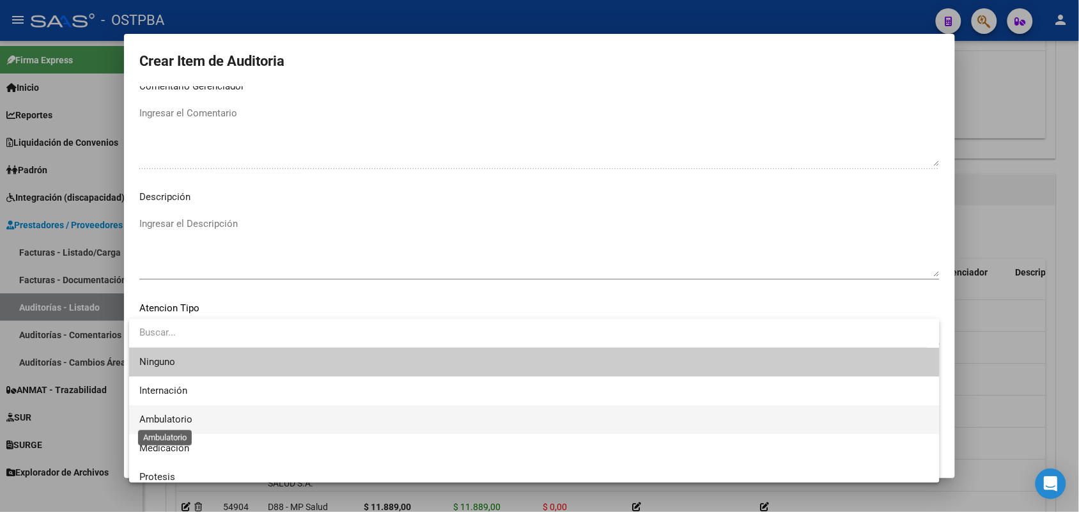
click at [181, 415] on span "Ambulatorio" at bounding box center [165, 420] width 53 height 12
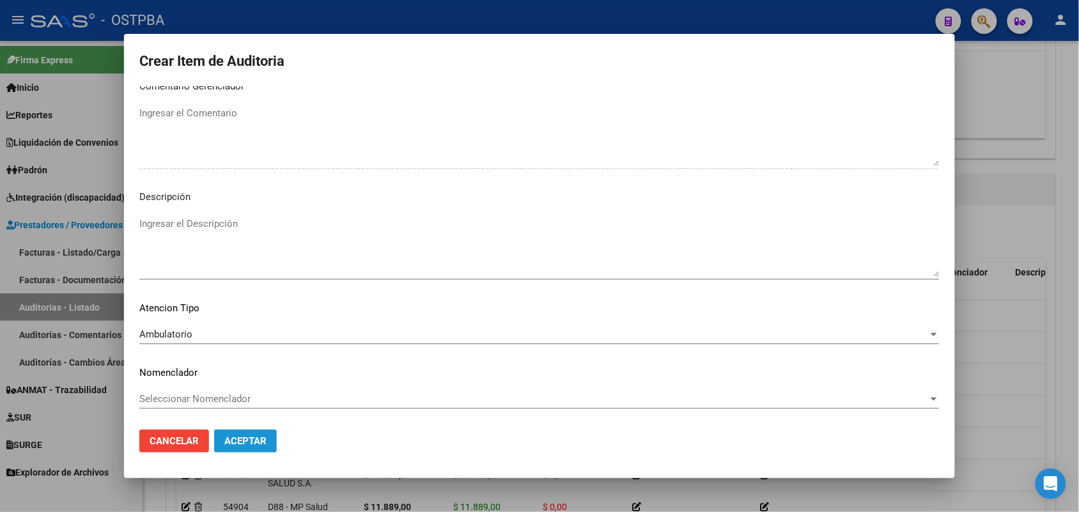
click at [238, 438] on span "Aceptar" at bounding box center [245, 441] width 42 height 12
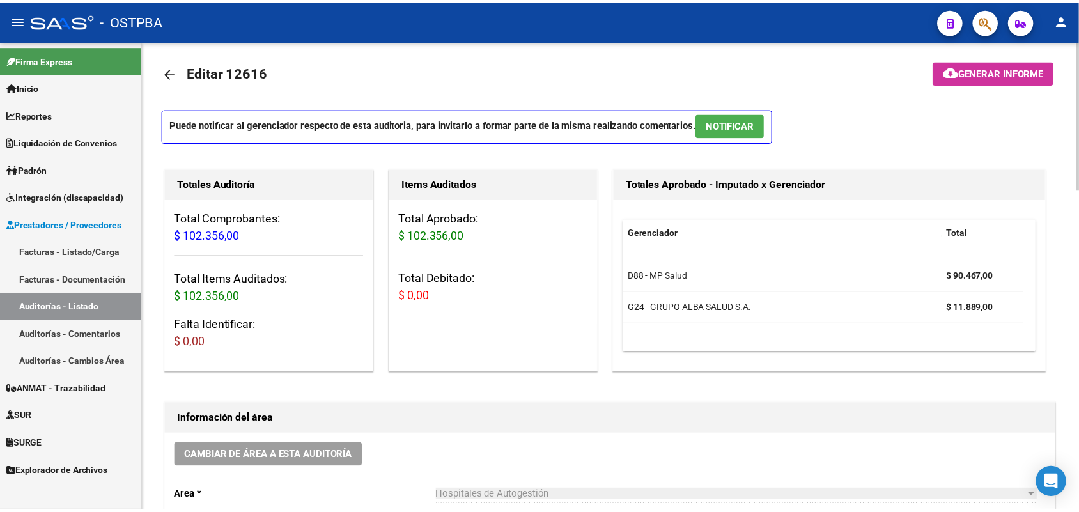
scroll to position [0, 0]
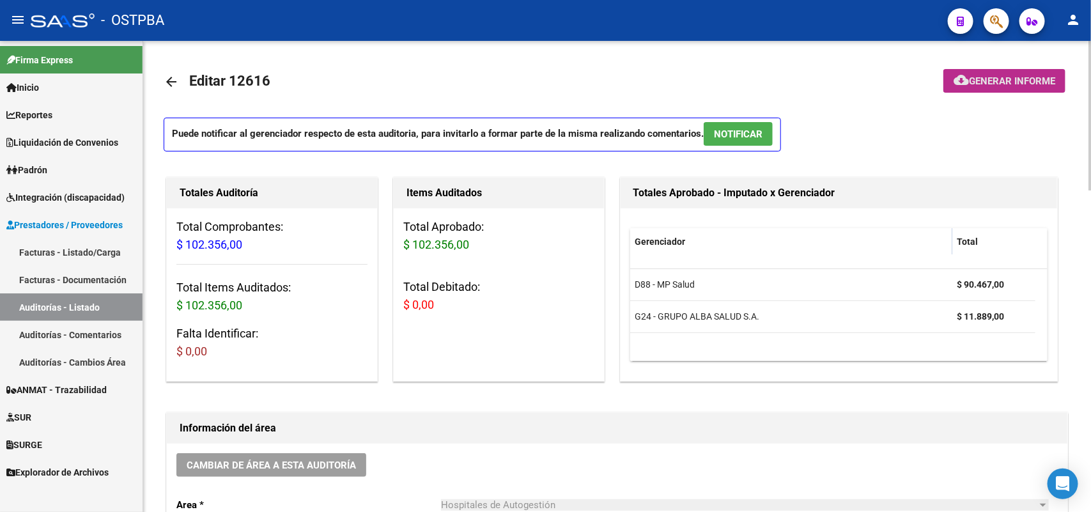
click at [995, 79] on span "Generar informe" at bounding box center [1012, 81] width 86 height 12
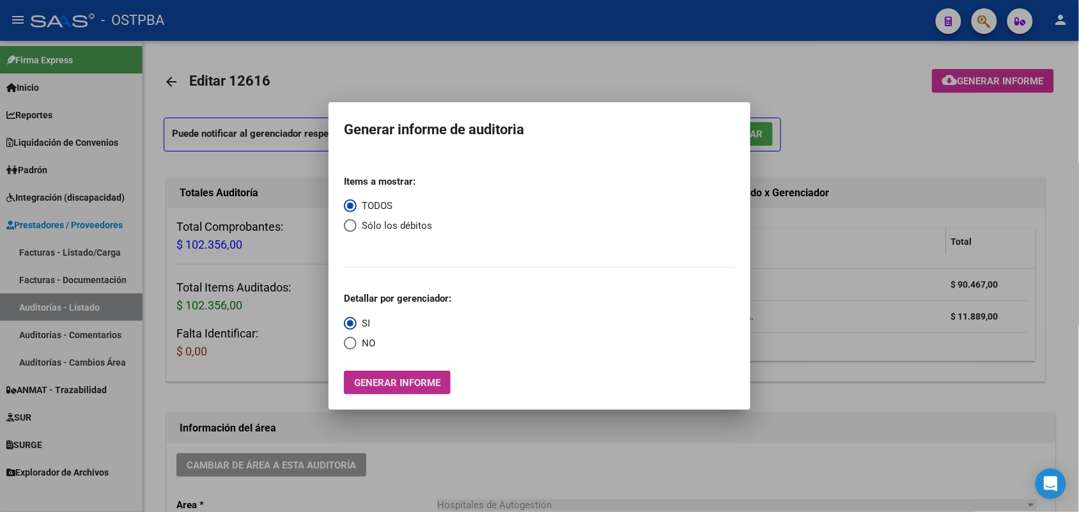
click at [416, 373] on button "Generar informe" at bounding box center [397, 383] width 107 height 24
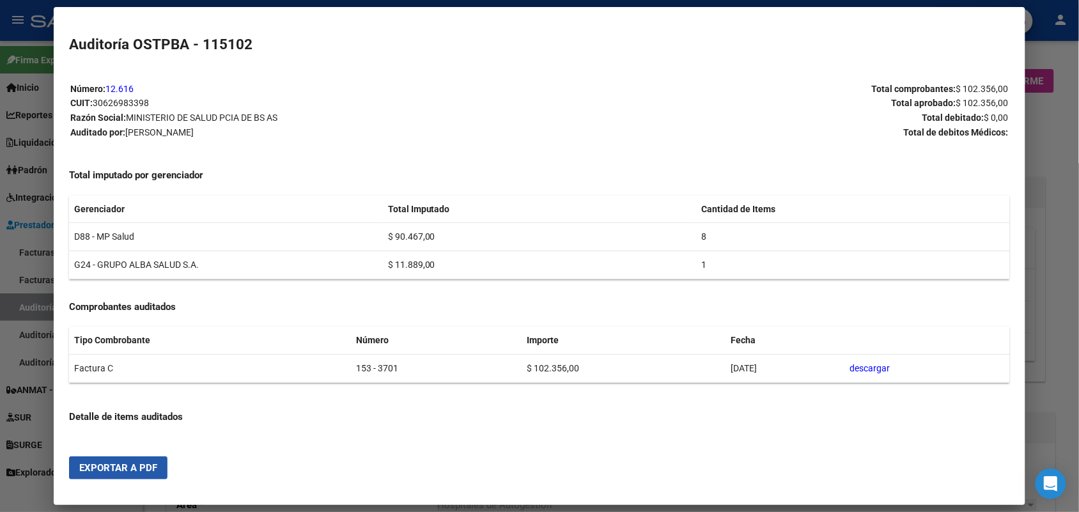
drag, startPoint x: 131, startPoint y: 467, endPoint x: 513, endPoint y: 259, distance: 434.8
click at [132, 465] on span "Exportar a PDF" at bounding box center [118, 468] width 78 height 12
drag, startPoint x: 1060, startPoint y: 187, endPoint x: 1065, endPoint y: 167, distance: 21.1
click at [1060, 185] on div at bounding box center [539, 256] width 1079 height 512
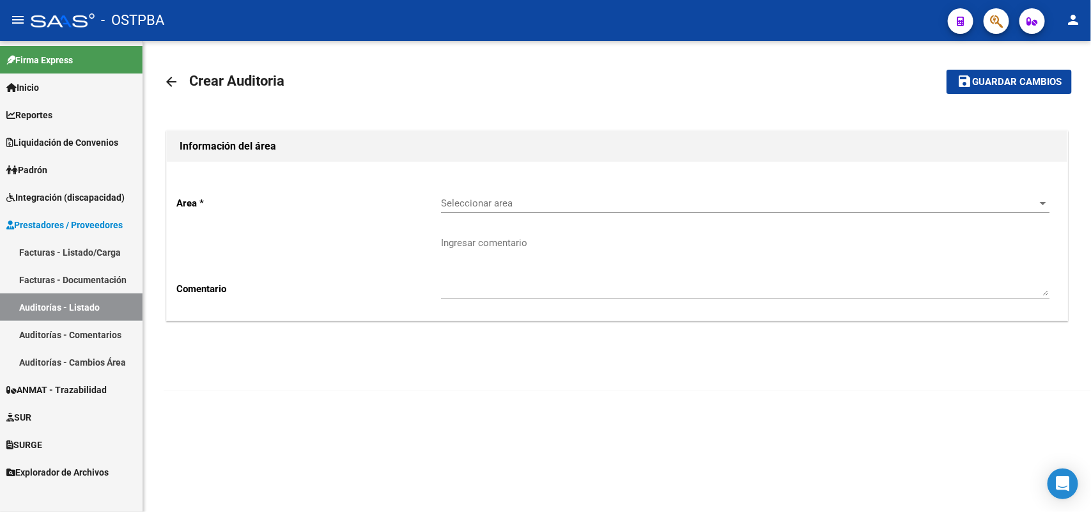
click at [84, 249] on link "Facturas - Listado/Carga" at bounding box center [71, 251] width 143 height 27
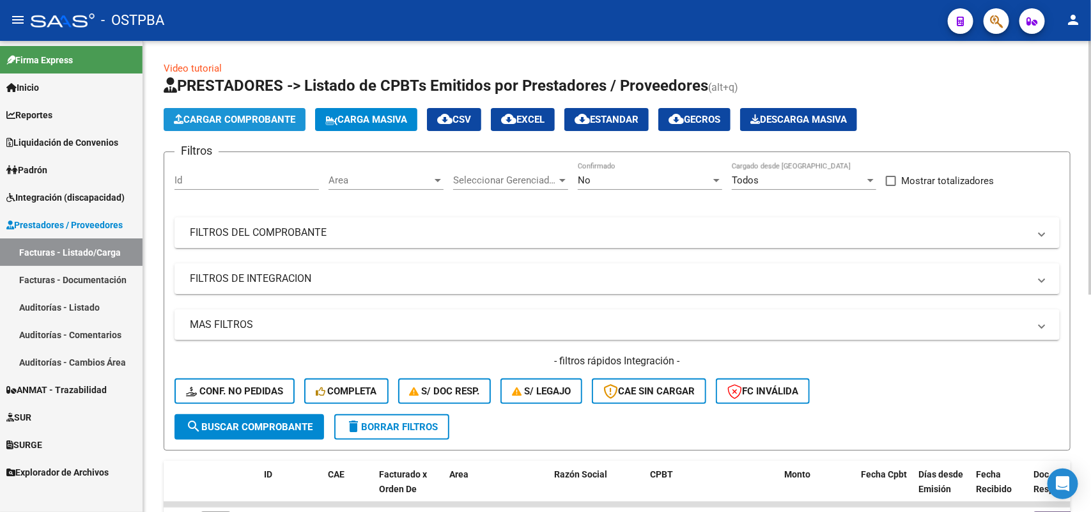
click at [258, 118] on span "Cargar Comprobante" at bounding box center [234, 120] width 121 height 12
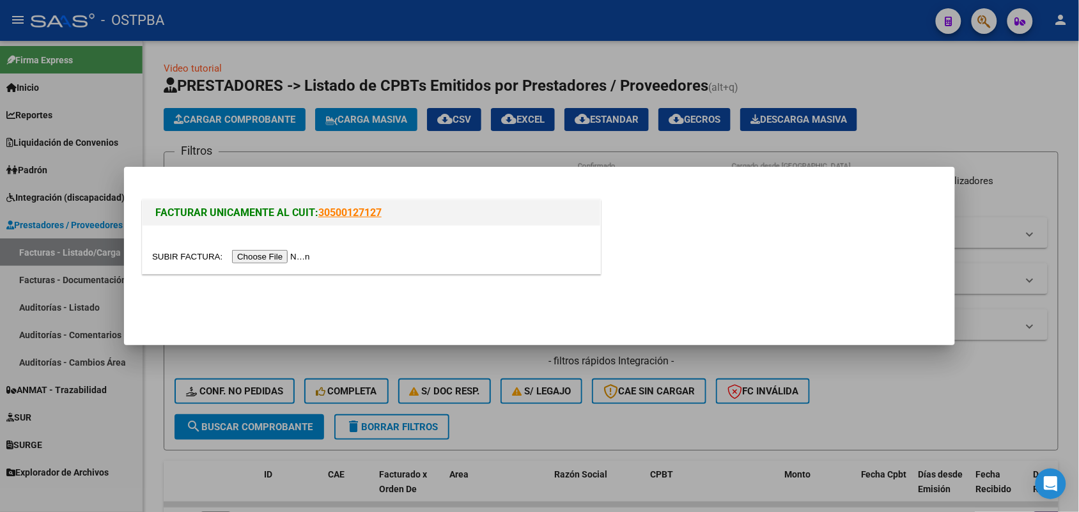
click at [314, 254] on input "file" at bounding box center [233, 256] width 162 height 13
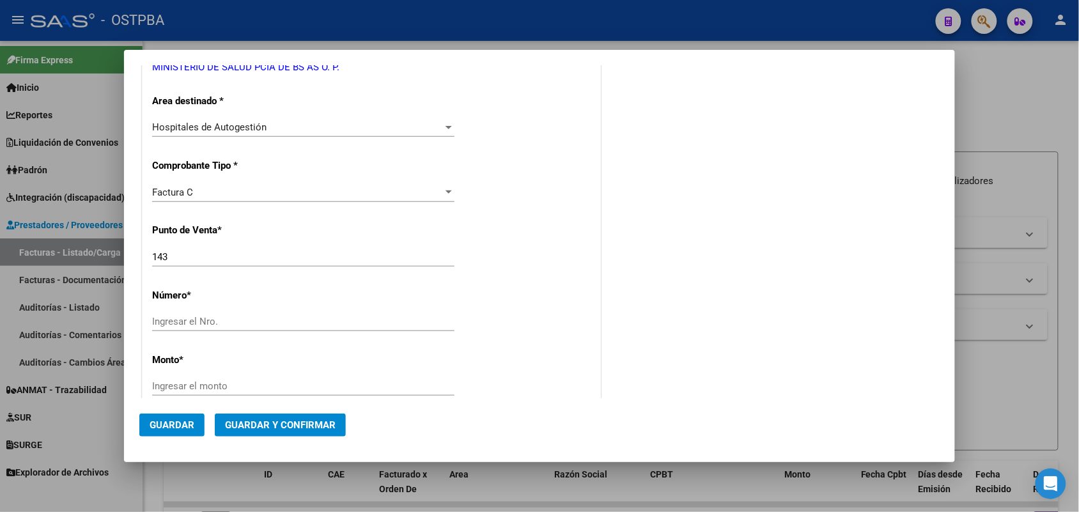
scroll to position [320, 0]
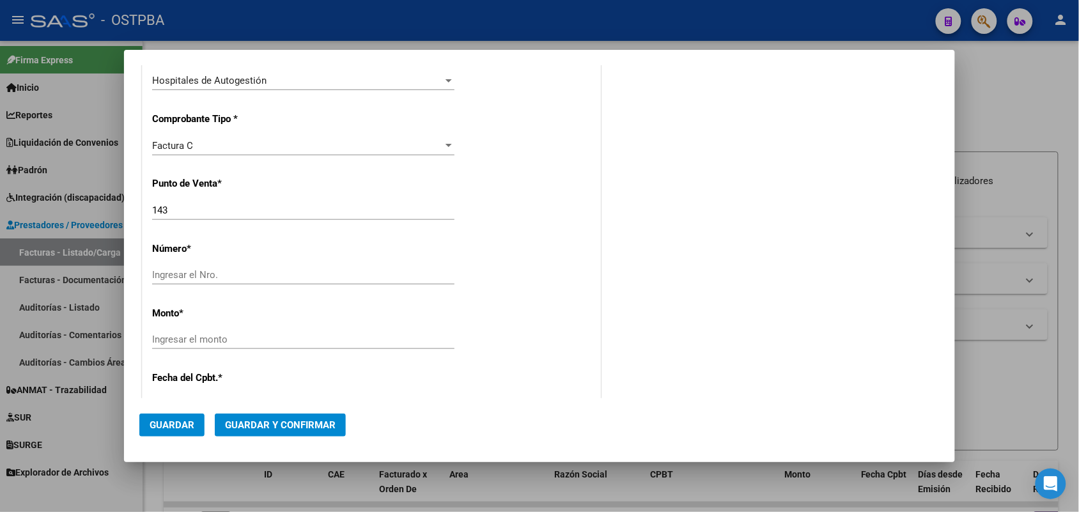
click at [169, 267] on div "Ingresar el Nro." at bounding box center [303, 274] width 302 height 19
type input "14021"
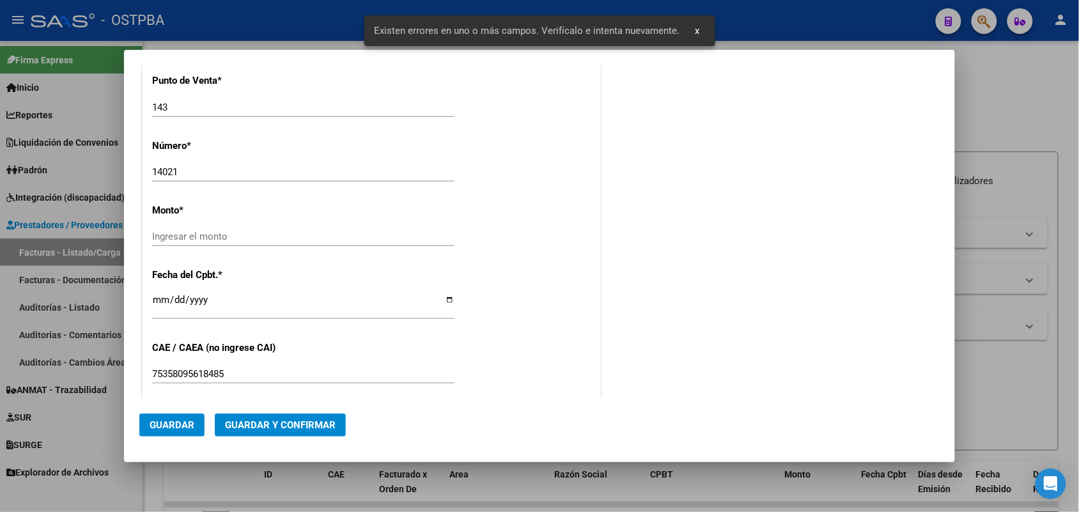
scroll to position [422, 0]
click at [286, 233] on input "Ingresar el monto" at bounding box center [303, 237] width 302 height 12
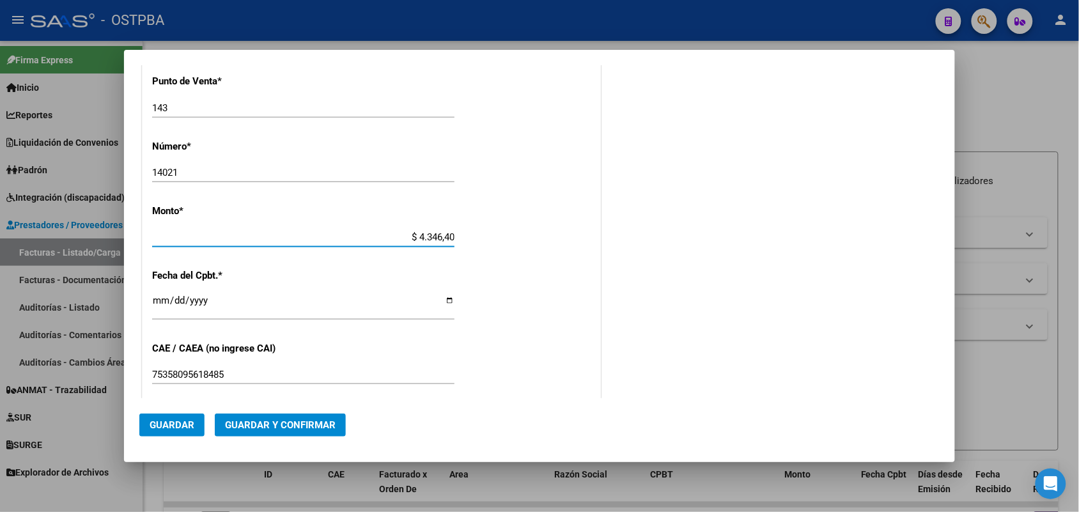
type input "$ 43.464,00"
click at [157, 302] on input "Ingresar la fecha" at bounding box center [303, 305] width 302 height 20
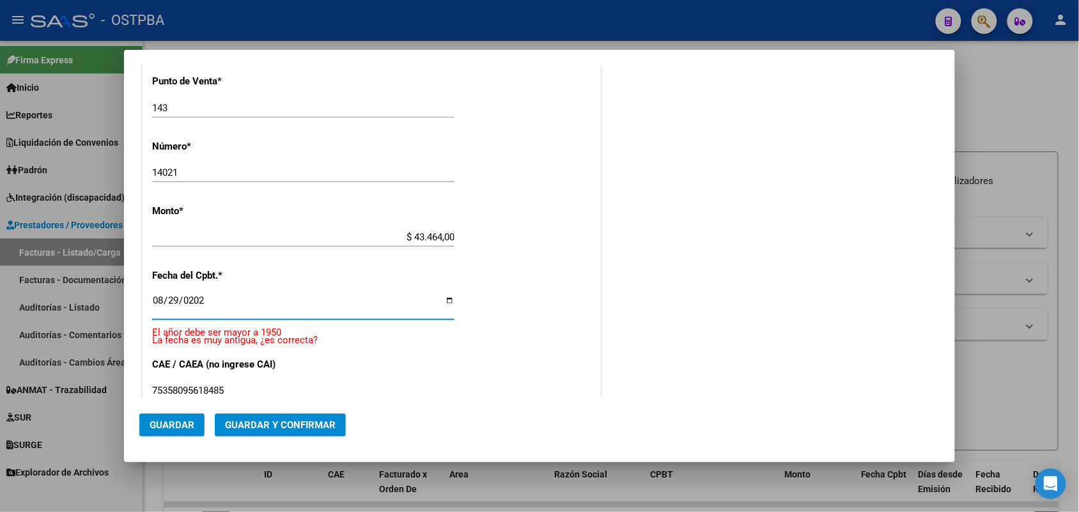
type input "[DATE]"
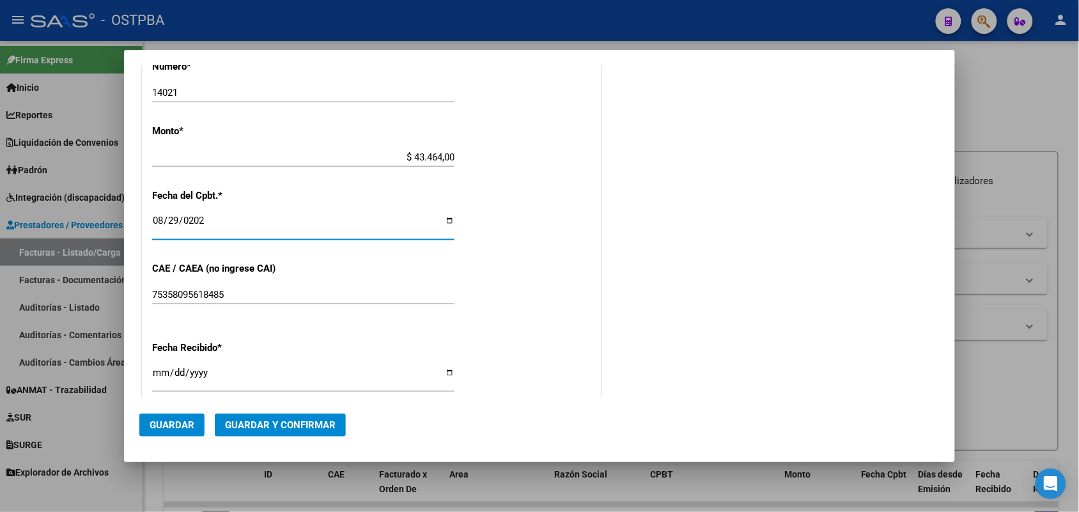
scroll to position [582, 0]
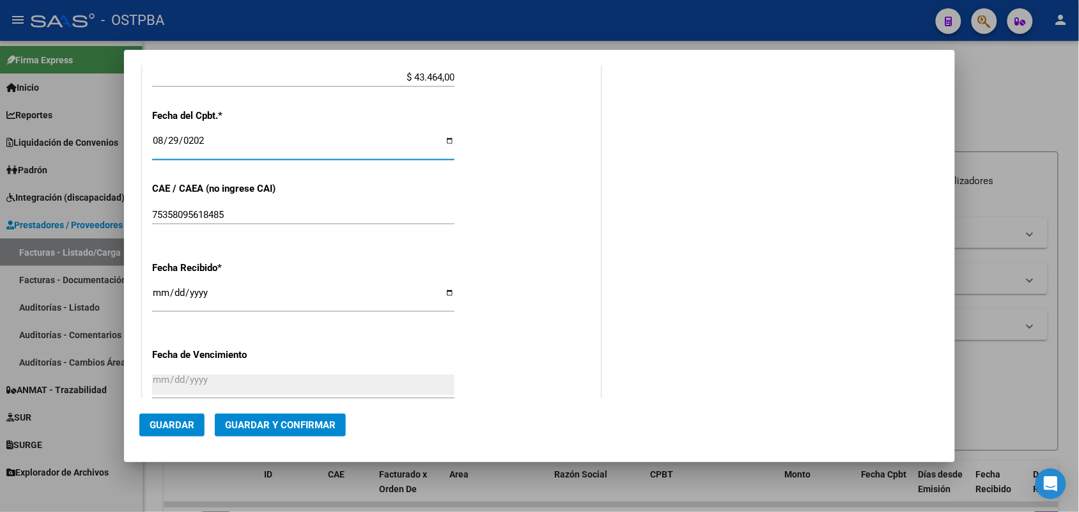
click at [164, 299] on input "[DATE]" at bounding box center [303, 298] width 302 height 20
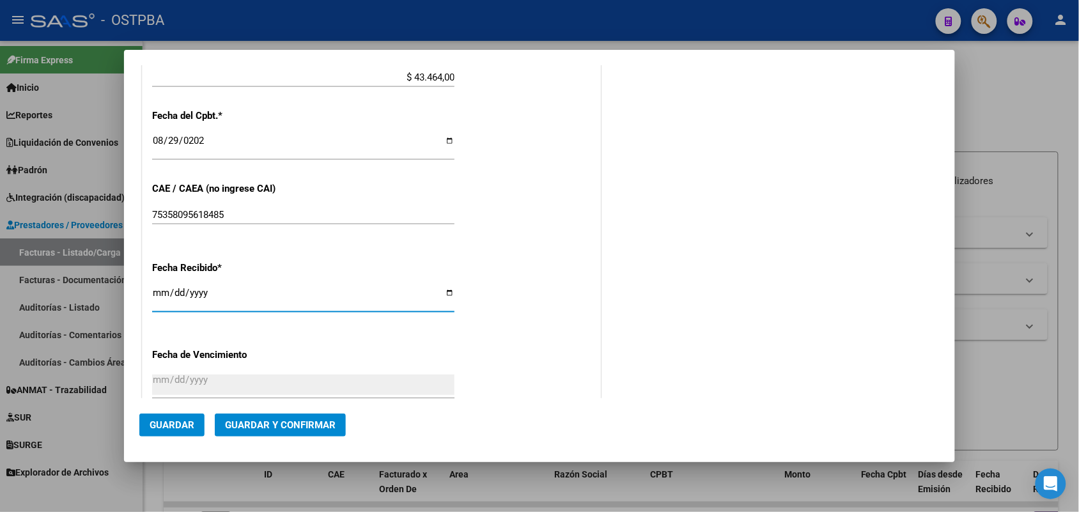
type input "[DATE]"
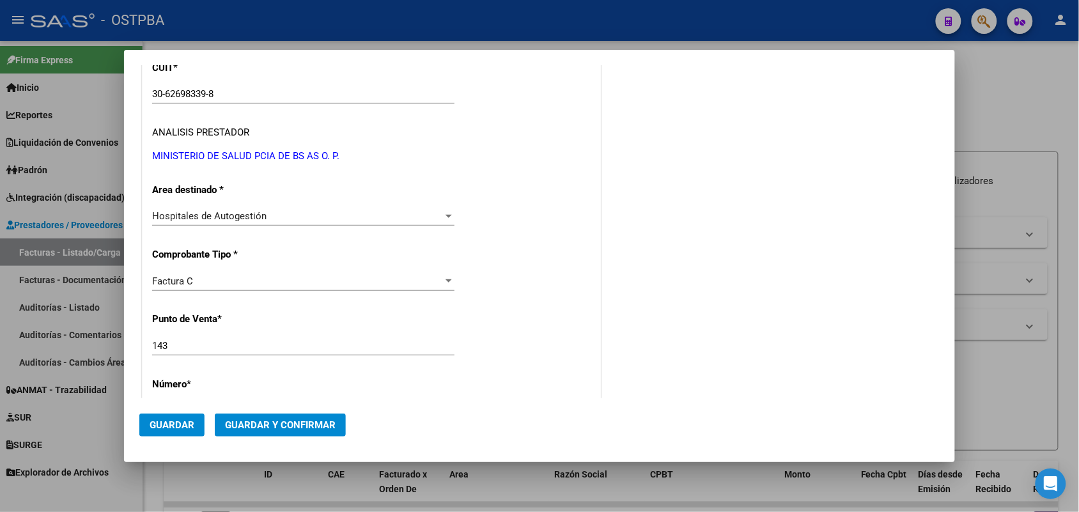
scroll to position [0, 0]
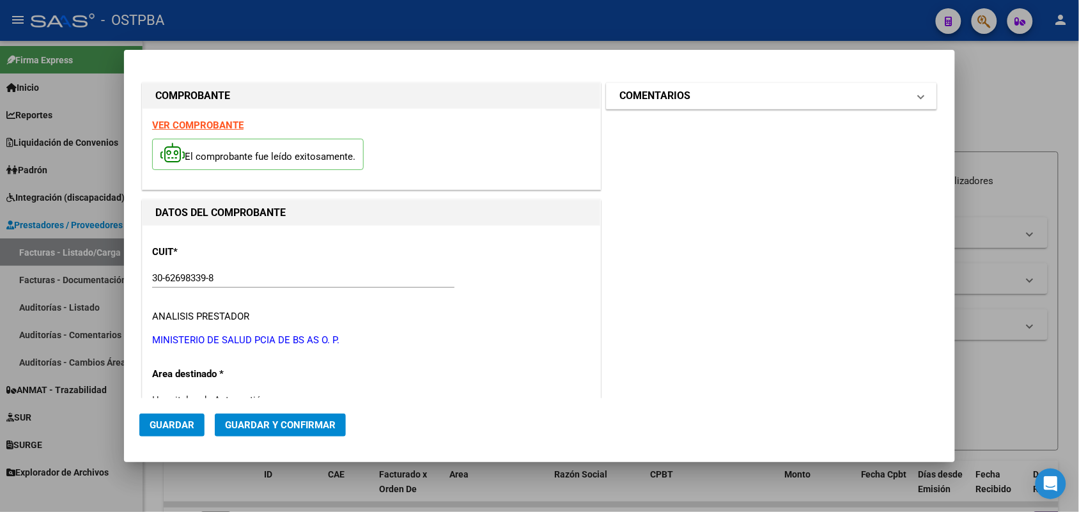
click at [918, 97] on span at bounding box center [920, 95] width 5 height 15
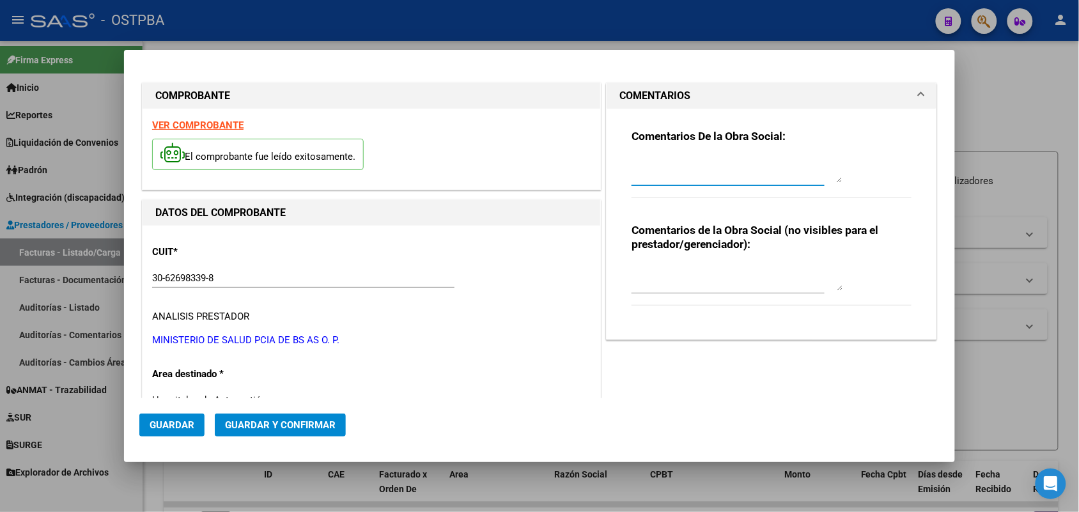
click at [632, 171] on textarea at bounding box center [737, 170] width 211 height 26
type textarea "HR 126851"
click at [168, 424] on span "Guardar" at bounding box center [172, 425] width 45 height 12
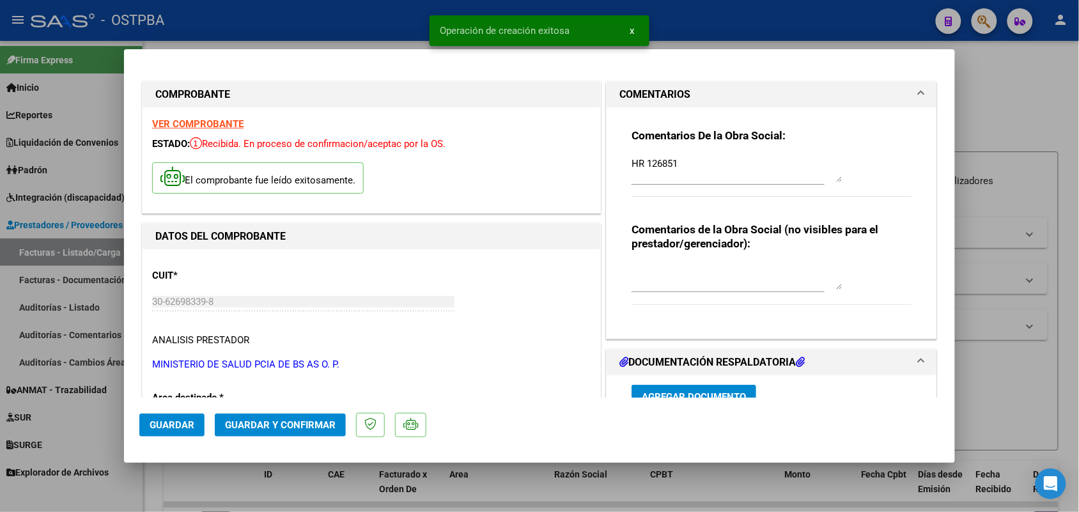
type input "[DATE]"
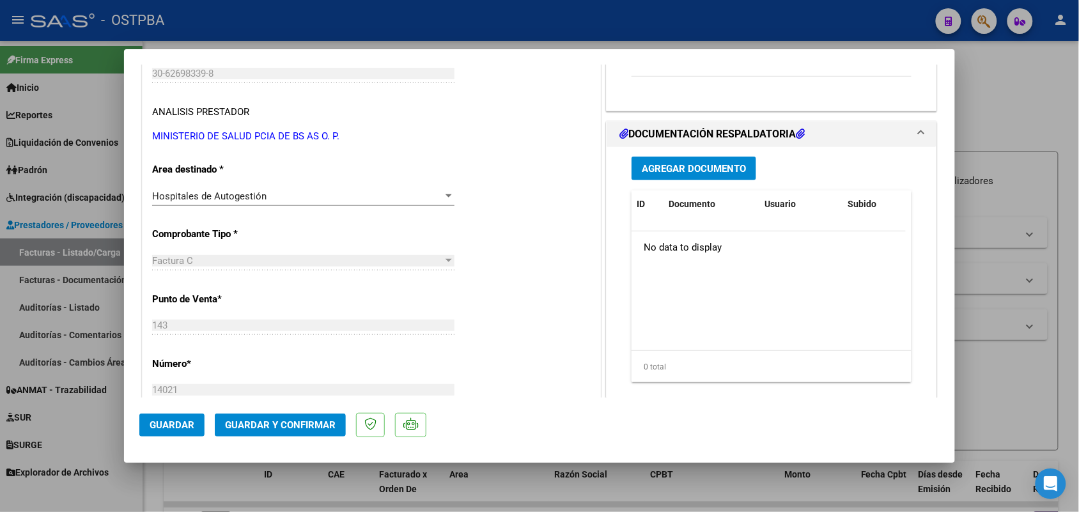
scroll to position [240, 0]
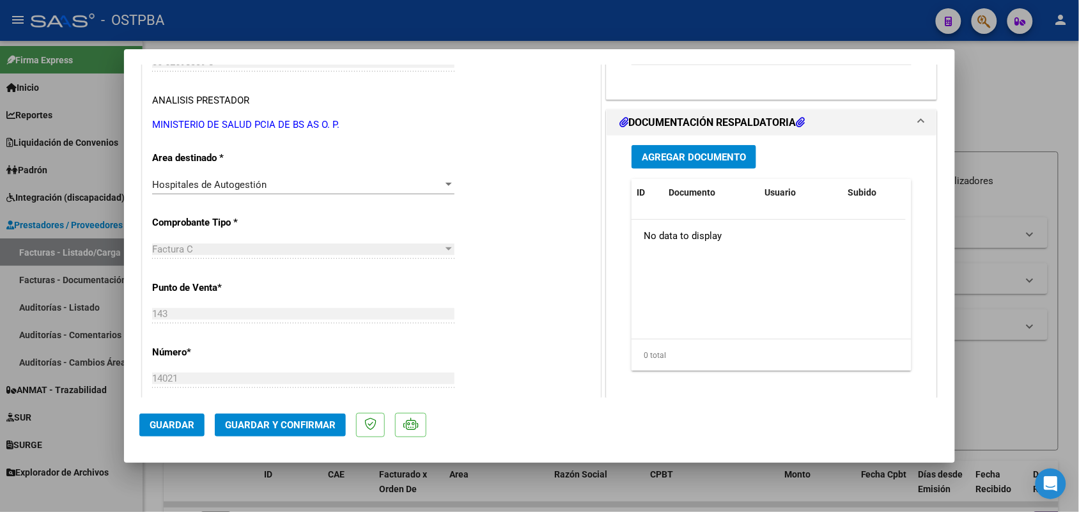
click at [690, 157] on span "Agregar Documento" at bounding box center [694, 157] width 104 height 12
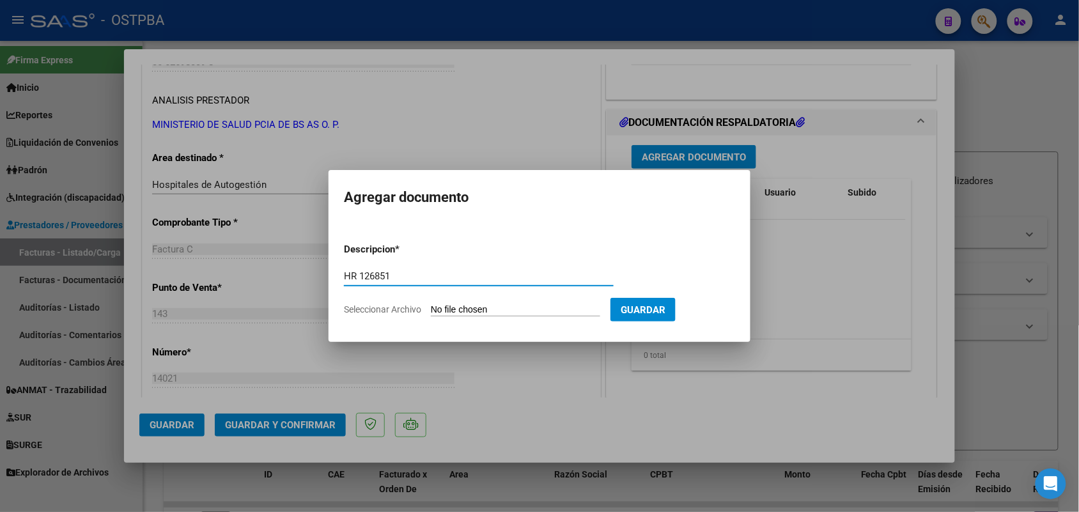
type input "HR 126851"
click at [439, 308] on input "Seleccionar Archivo" at bounding box center [515, 310] width 169 height 12
type input "C:\fakepath\HR 126851.pdf"
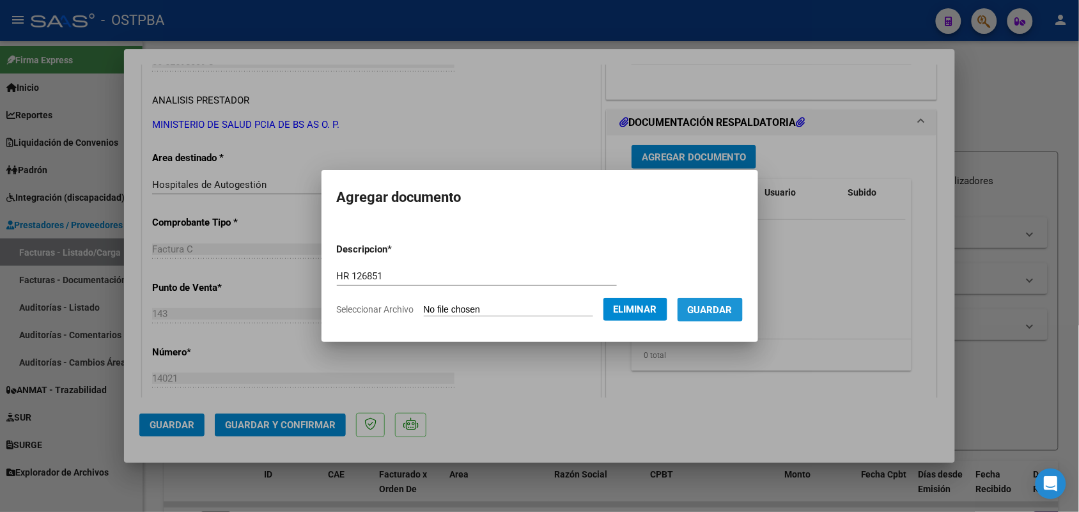
click at [724, 305] on span "Guardar" at bounding box center [710, 310] width 45 height 12
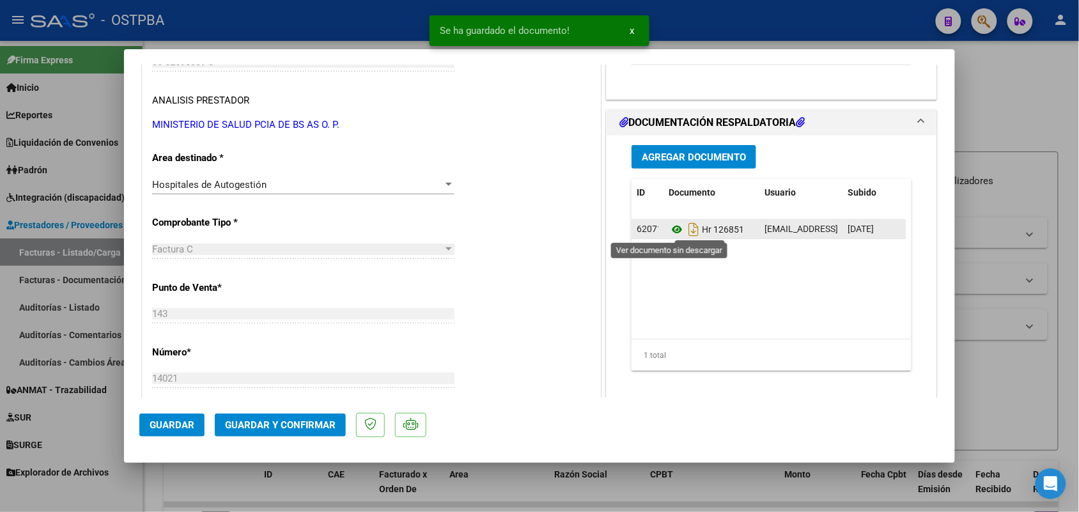
click at [669, 231] on icon at bounding box center [677, 229] width 17 height 15
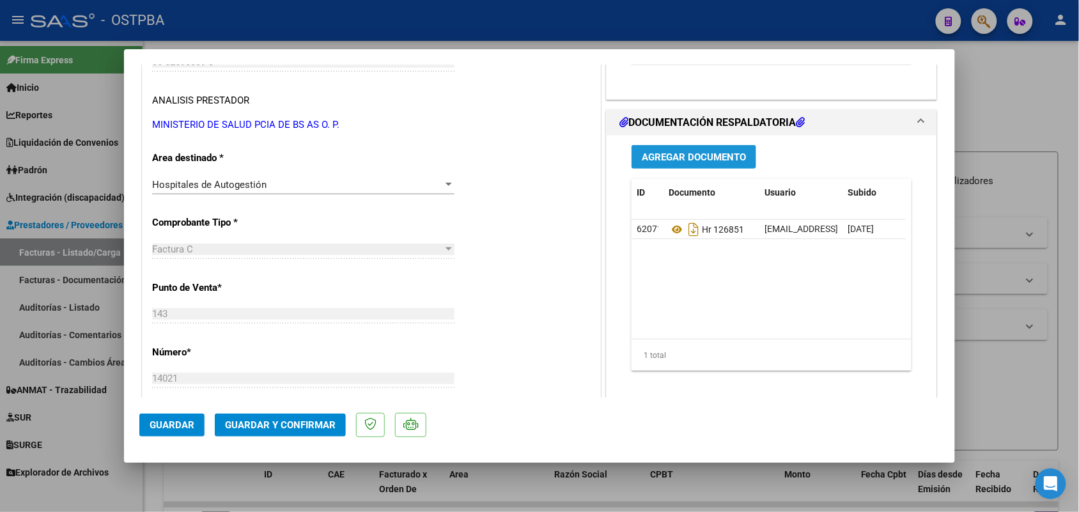
click at [710, 151] on span "Agregar Documento" at bounding box center [694, 157] width 104 height 12
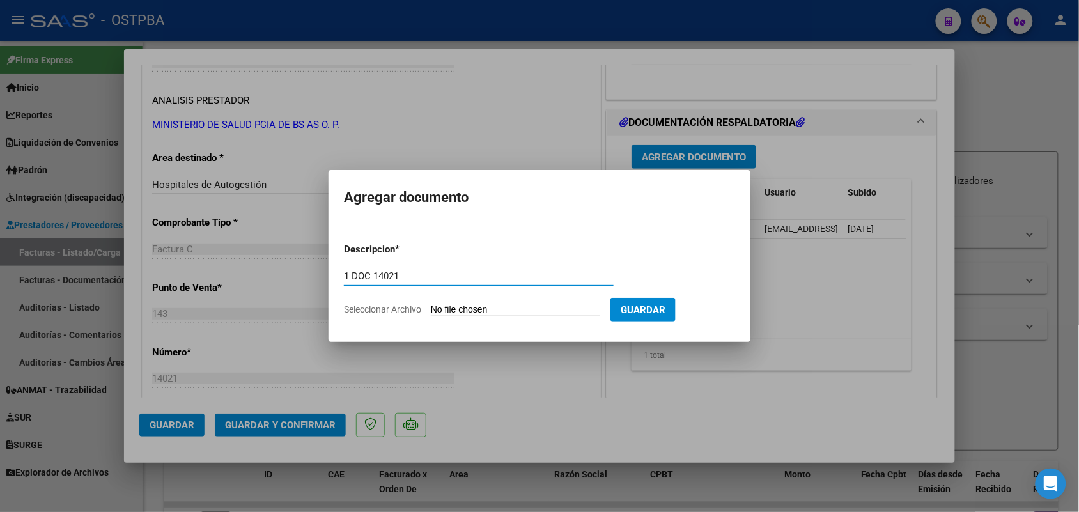
type input "1 DOC 14021"
click at [438, 312] on input "Seleccionar Archivo" at bounding box center [515, 310] width 169 height 12
type input "C:\fakepath\1 DOC 14021.pdf"
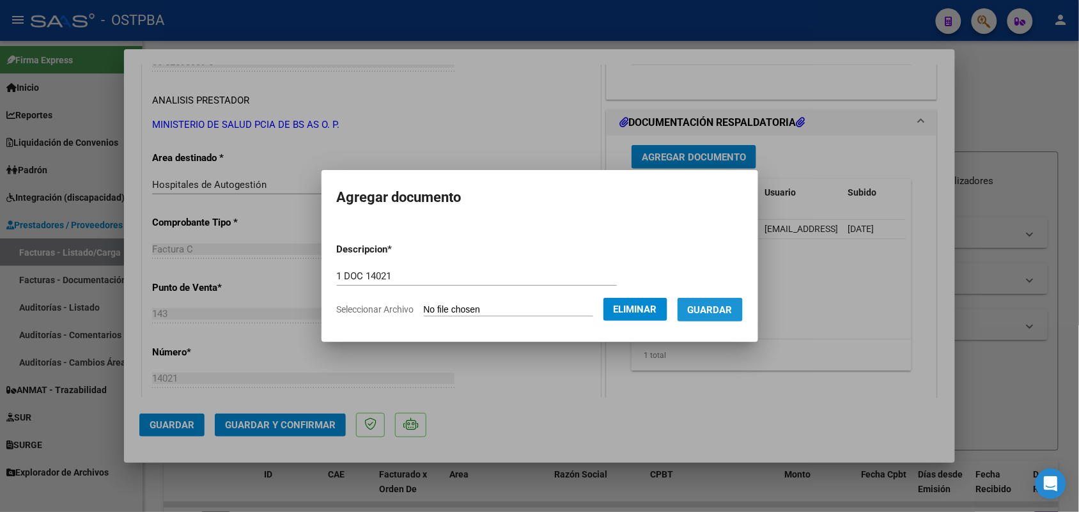
click at [722, 311] on span "Guardar" at bounding box center [710, 310] width 45 height 12
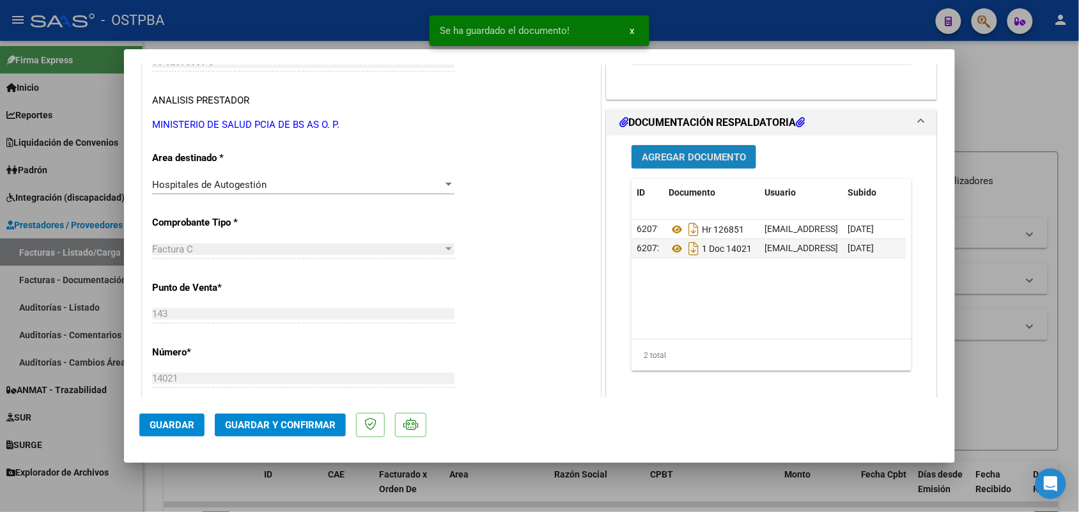
click at [690, 159] on span "Agregar Documento" at bounding box center [694, 157] width 104 height 12
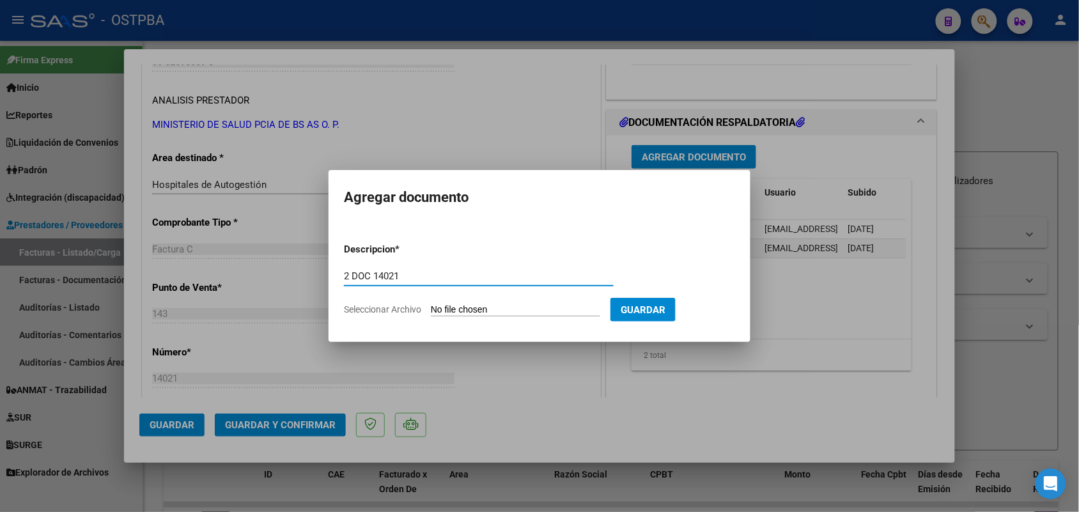
type input "2 DOC 14021"
click at [433, 310] on input "Seleccionar Archivo" at bounding box center [515, 310] width 169 height 12
type input "C:\fakepath\2 DOC 14021.pdf"
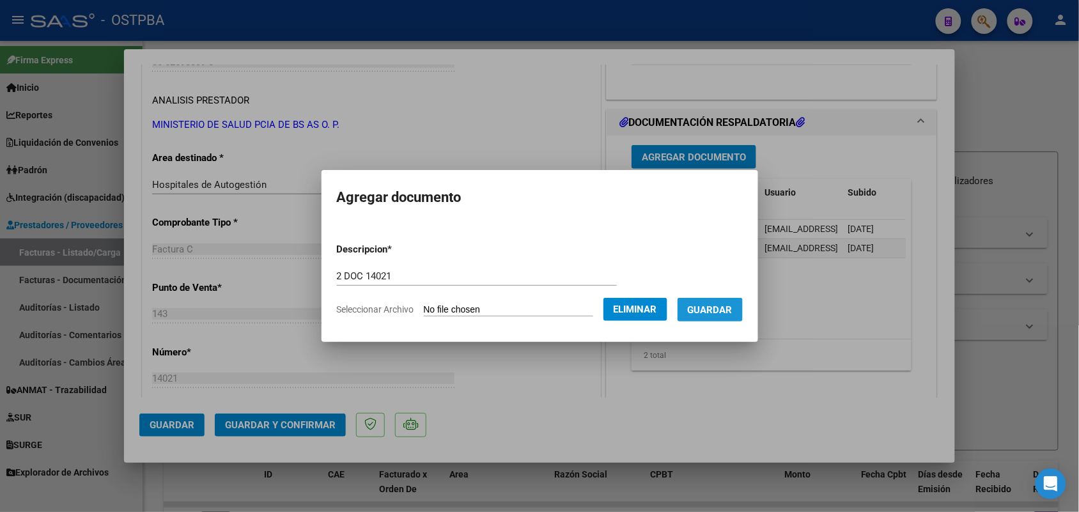
click at [714, 313] on span "Guardar" at bounding box center [710, 310] width 45 height 12
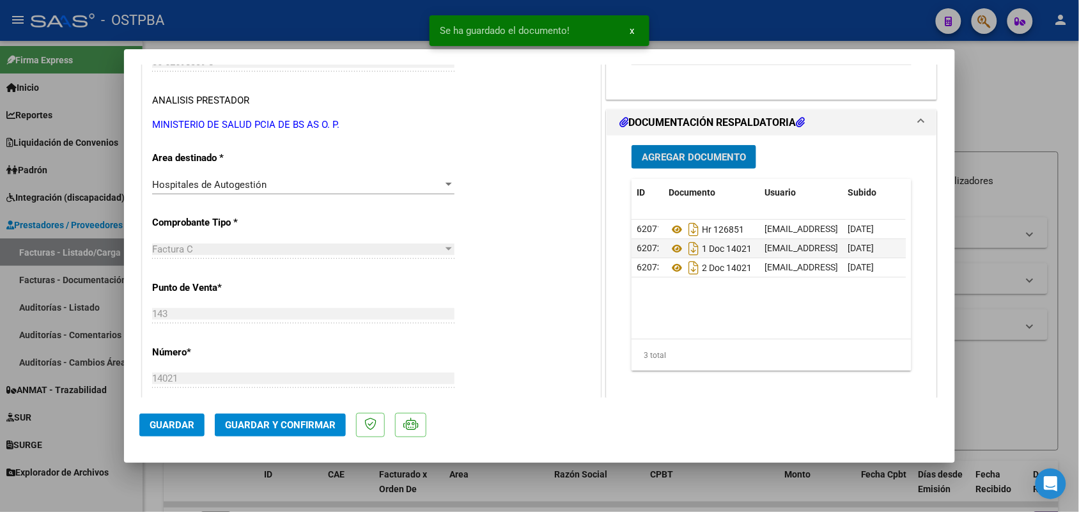
click at [685, 157] on span "Agregar Documento" at bounding box center [694, 157] width 104 height 12
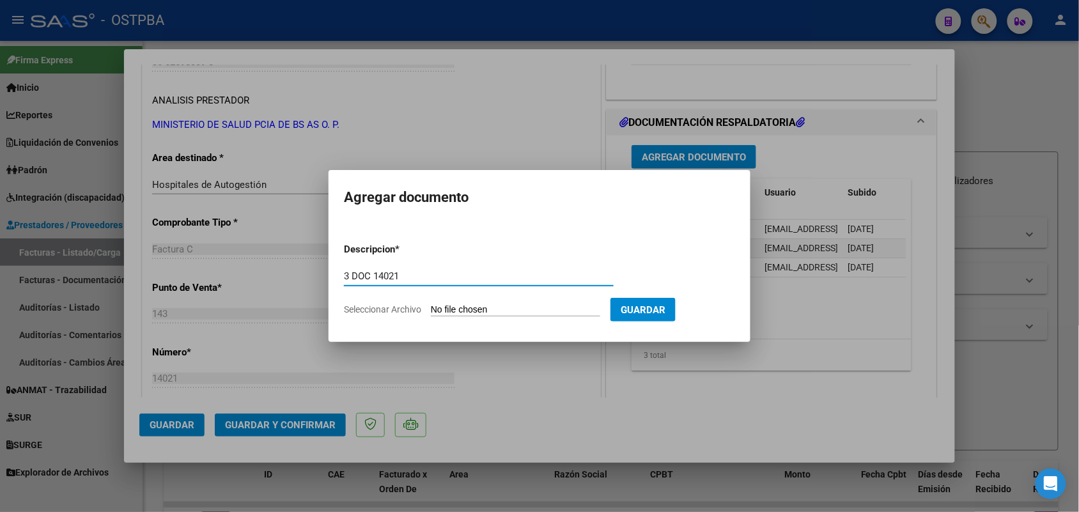
type input "3 DOC 14021"
click at [440, 308] on input "Seleccionar Archivo" at bounding box center [515, 310] width 169 height 12
click at [525, 393] on div at bounding box center [539, 256] width 1079 height 512
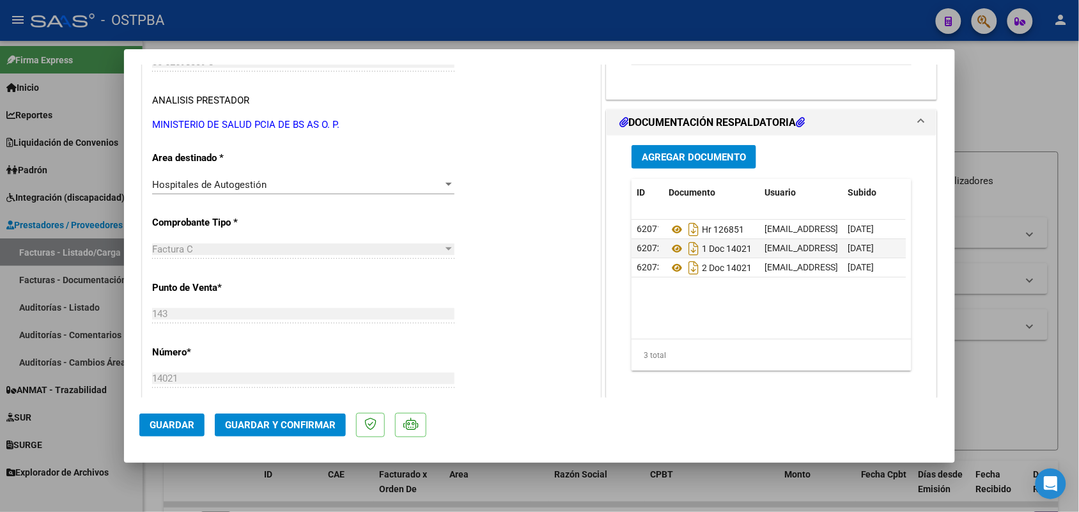
click at [295, 427] on span "Guardar y Confirmar" at bounding box center [280, 425] width 111 height 12
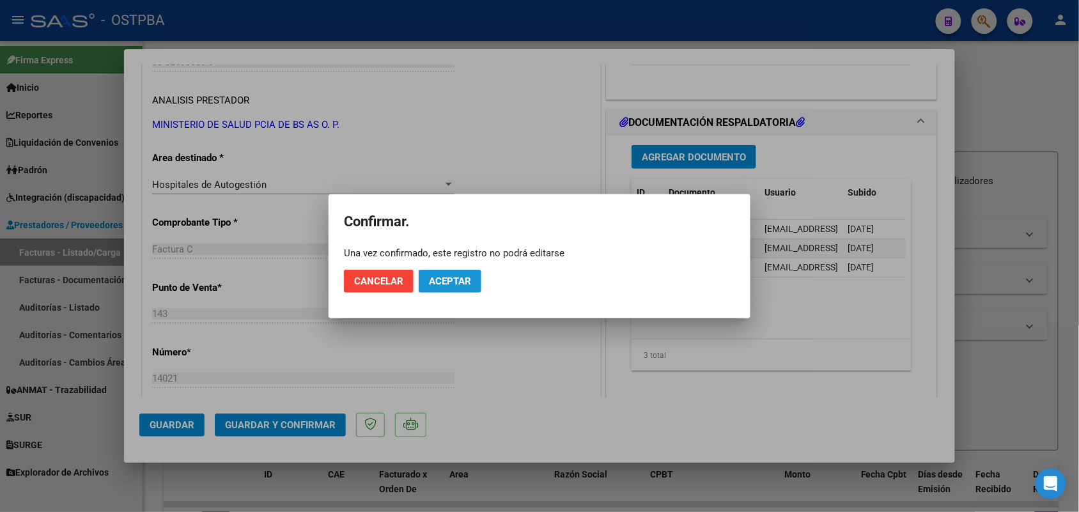
click at [433, 274] on button "Aceptar" at bounding box center [450, 281] width 63 height 23
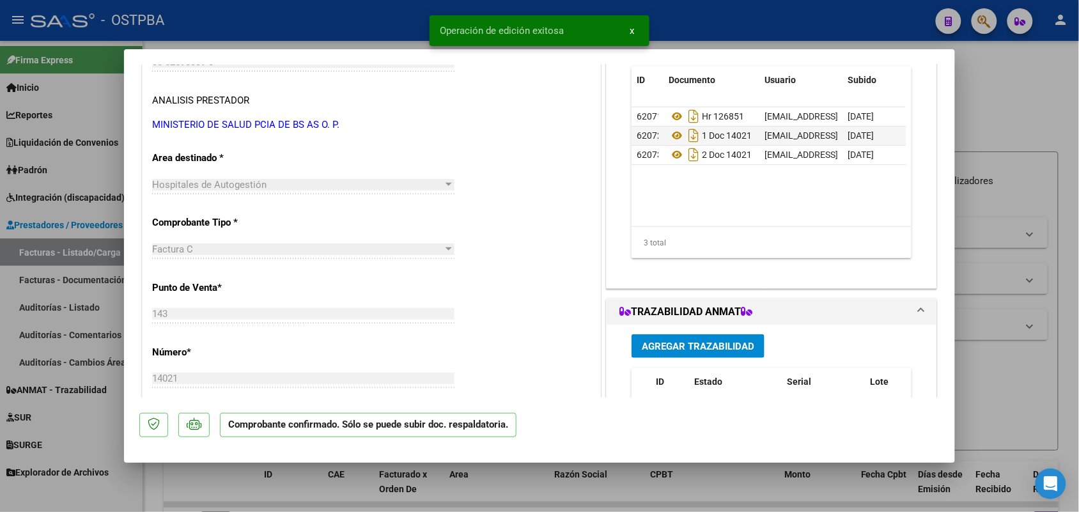
click at [77, 323] on div at bounding box center [539, 256] width 1079 height 512
type input "$ 0,00"
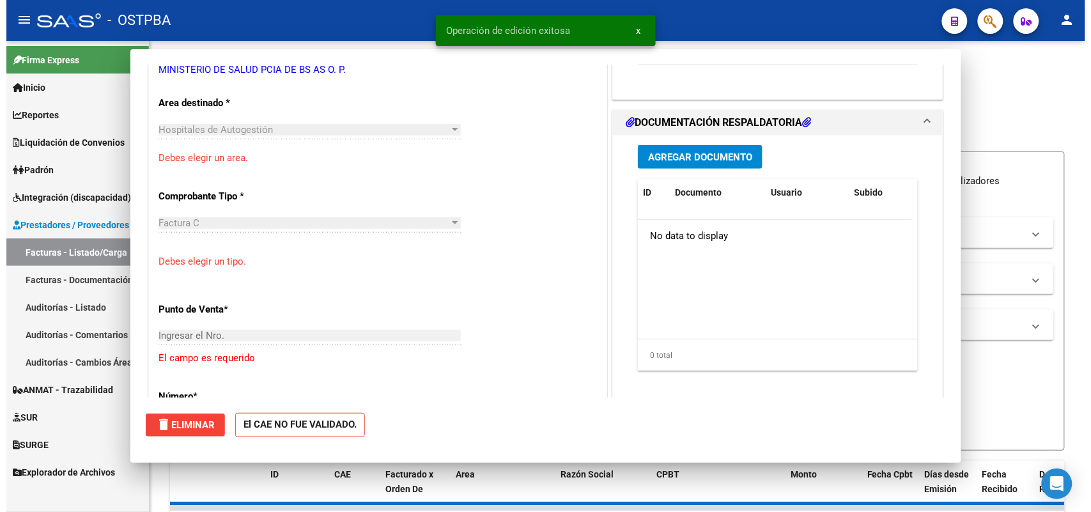
scroll to position [200, 0]
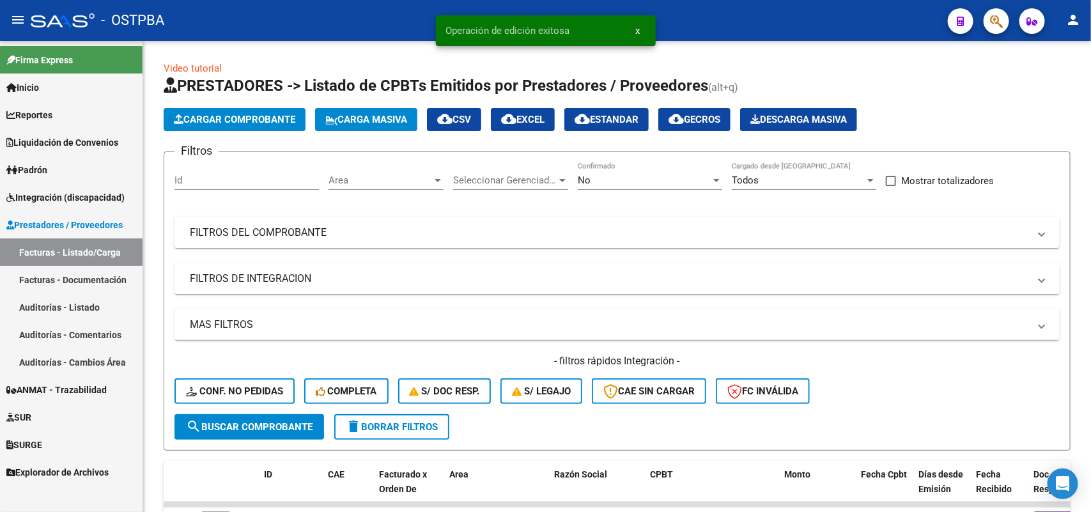
click at [77, 307] on link "Auditorías - Listado" at bounding box center [71, 306] width 143 height 27
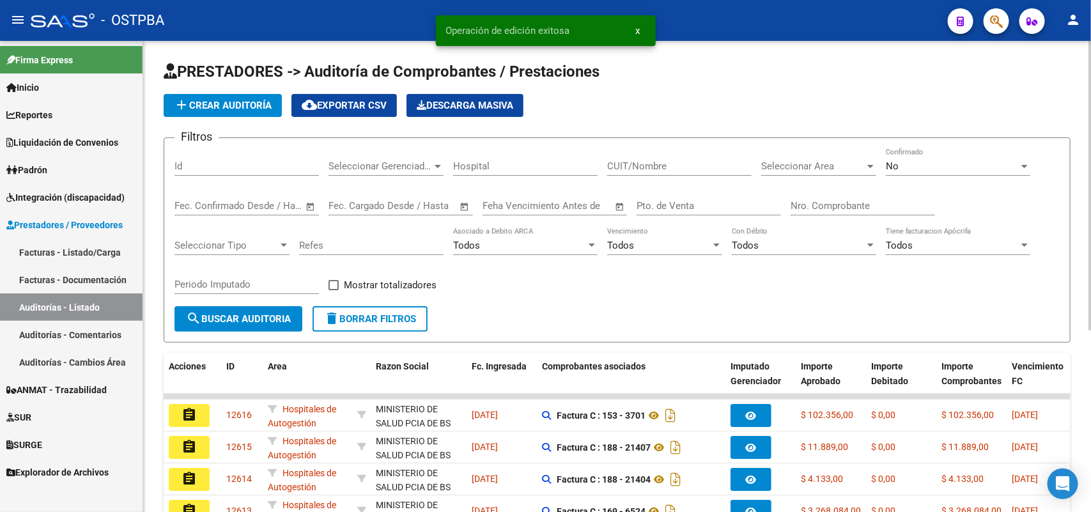
click at [253, 102] on span "add Crear Auditoría" at bounding box center [223, 106] width 98 height 12
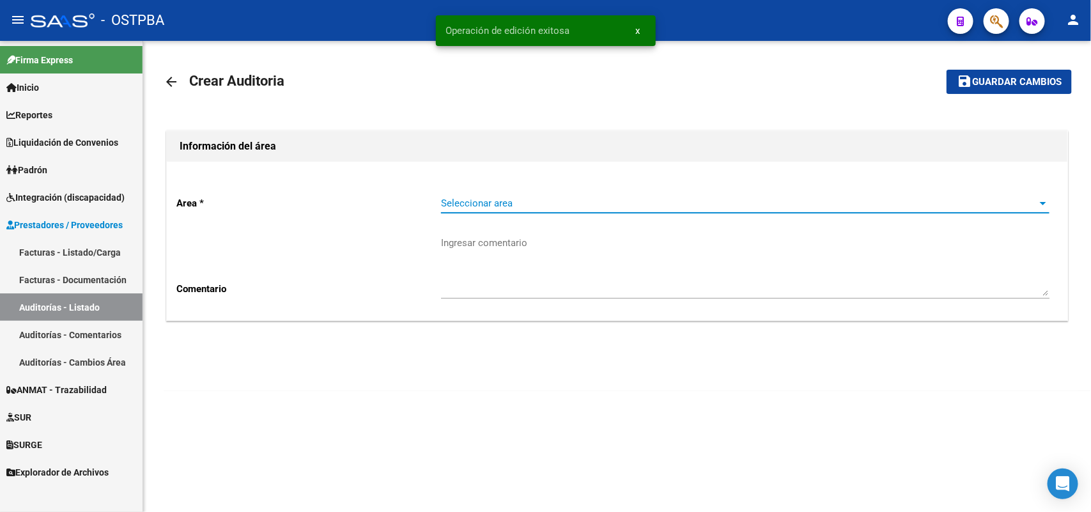
click at [454, 208] on span "Seleccionar area" at bounding box center [739, 204] width 597 height 12
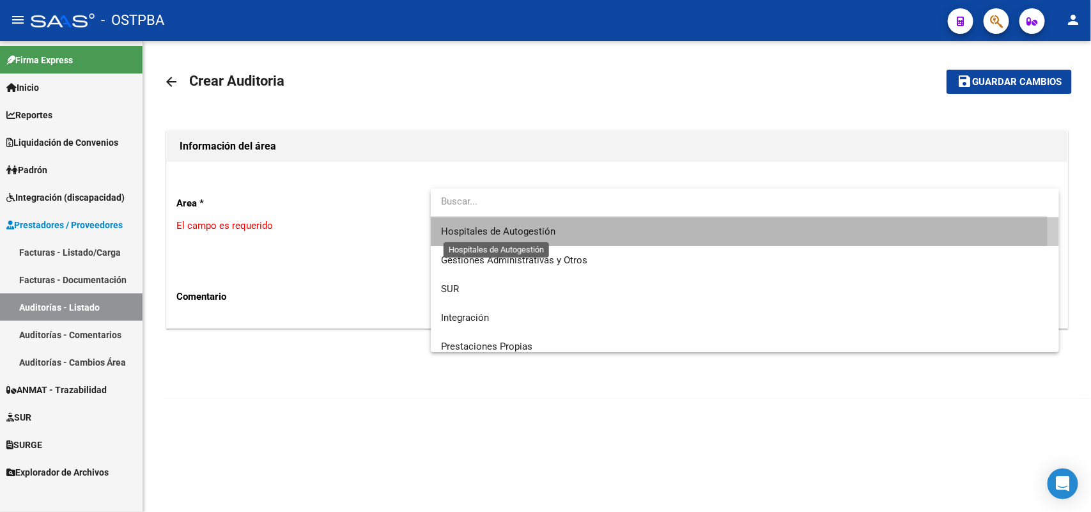
click at [461, 231] on span "Hospitales de Autogestión" at bounding box center [498, 232] width 114 height 12
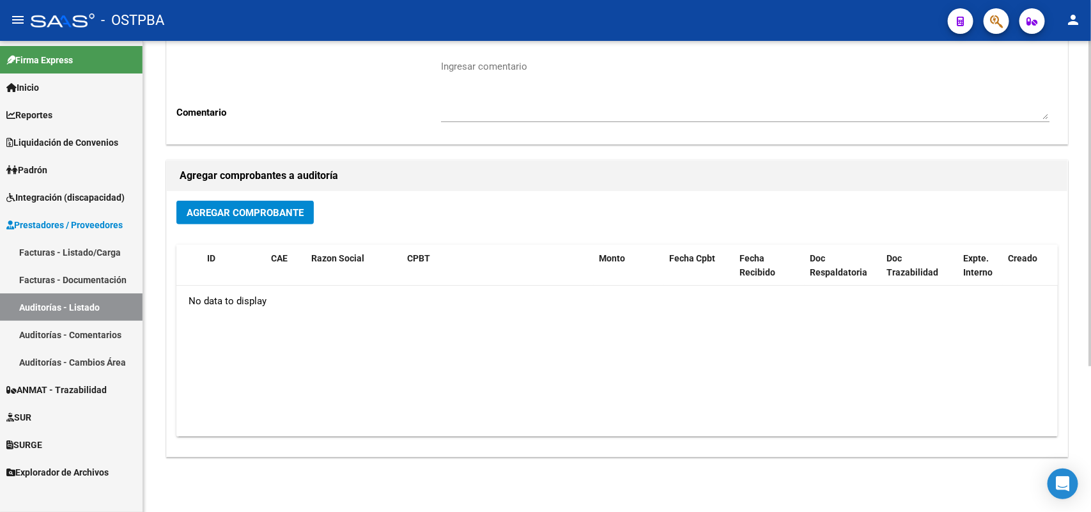
scroll to position [211, 0]
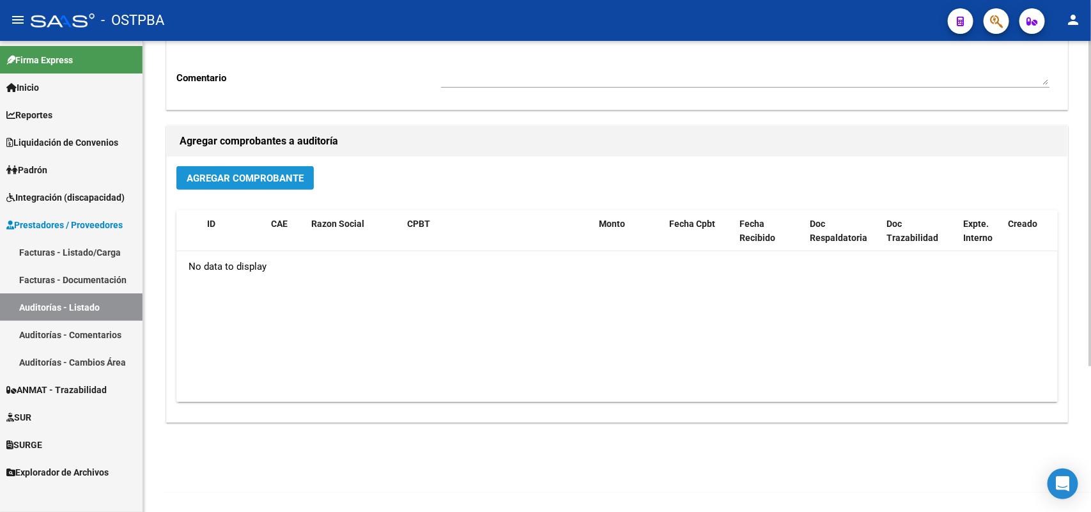
click at [266, 177] on span "Agregar Comprobante" at bounding box center [245, 179] width 117 height 12
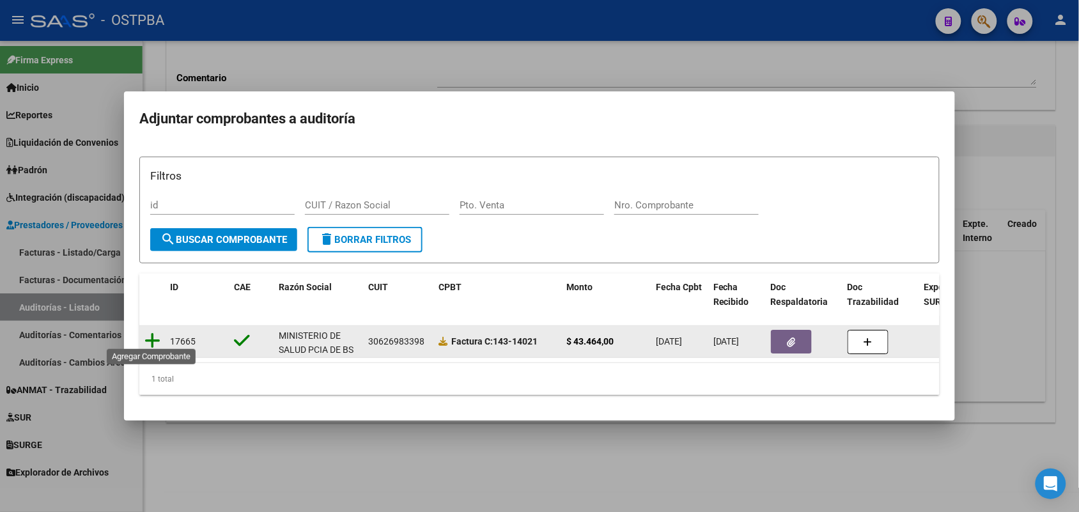
click at [153, 334] on icon at bounding box center [152, 341] width 16 height 18
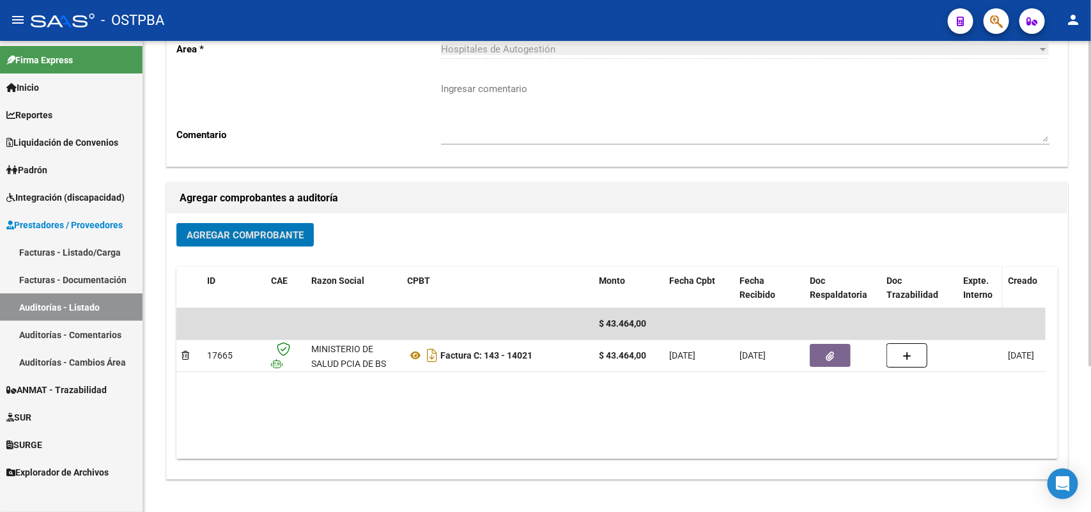
scroll to position [0, 0]
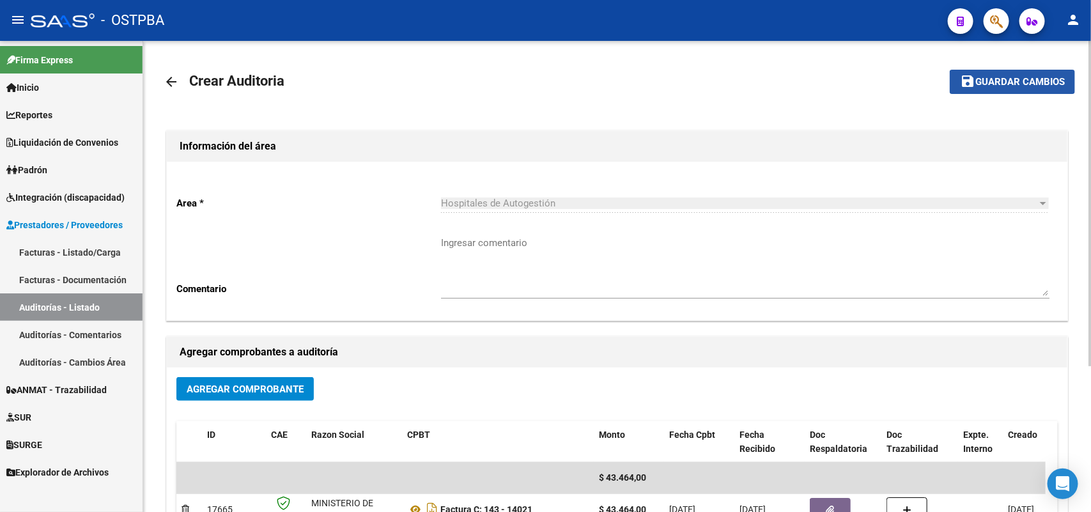
click at [1044, 84] on span "Guardar cambios" at bounding box center [1019, 83] width 89 height 12
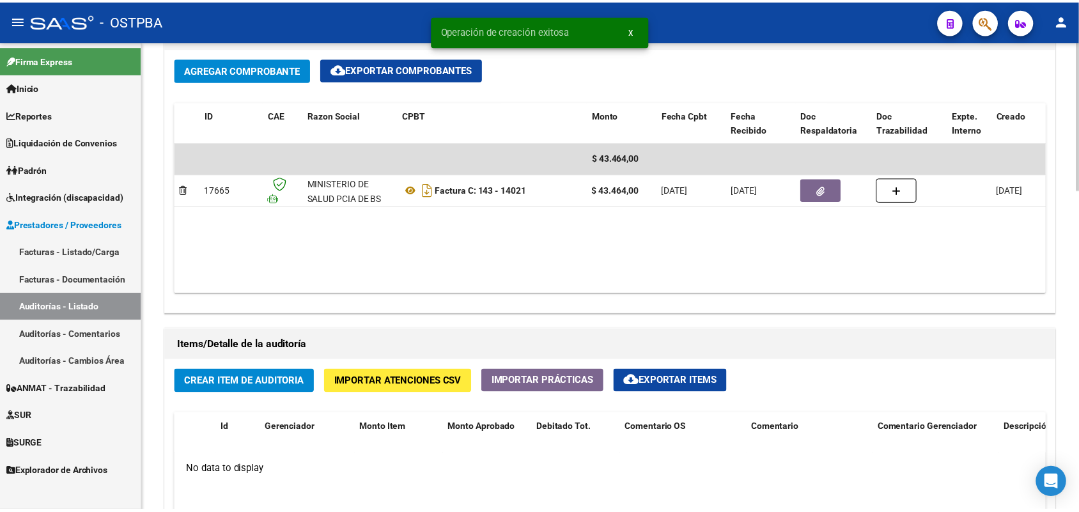
scroll to position [719, 0]
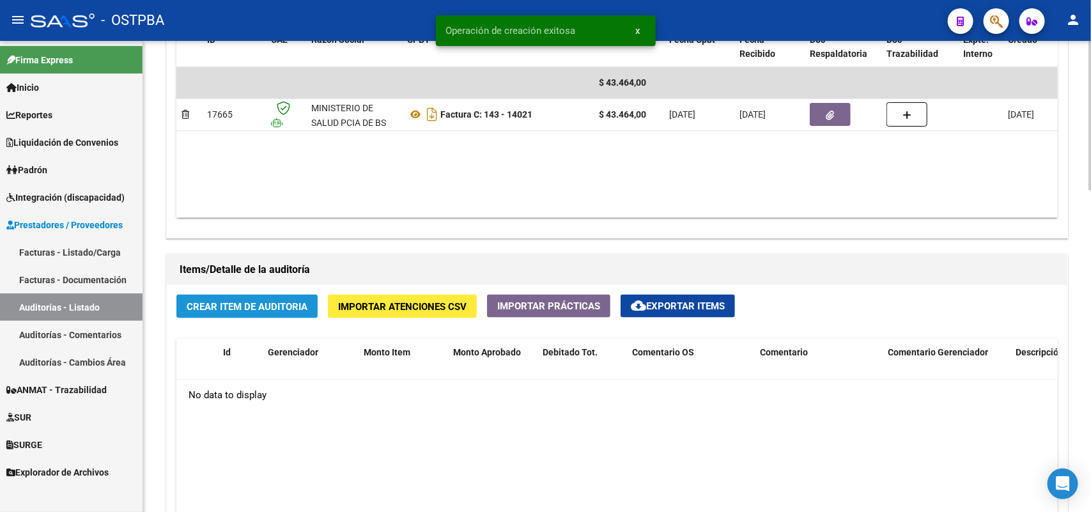
click at [260, 301] on span "Crear Item de Auditoria" at bounding box center [247, 307] width 121 height 12
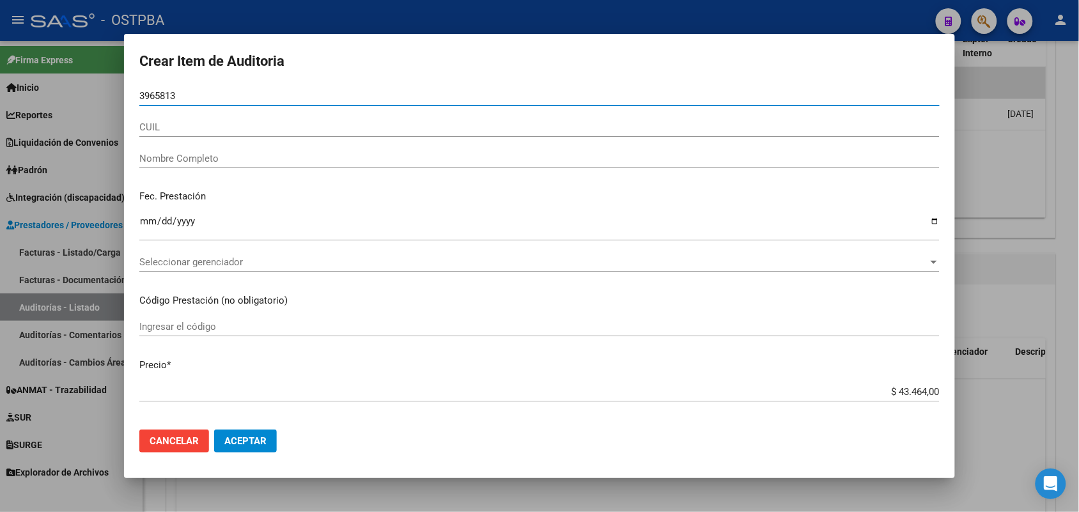
type input "39658134"
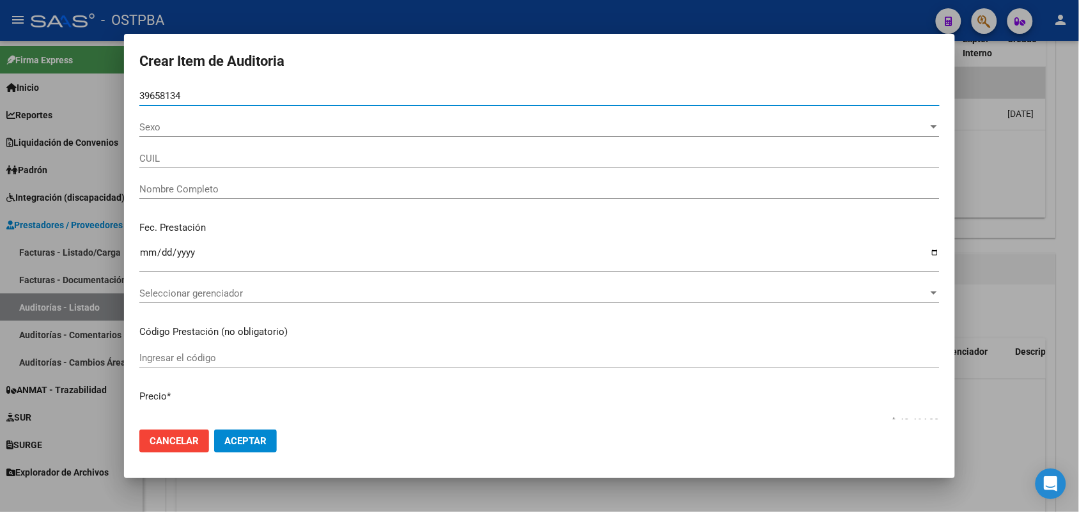
type input "20396581346"
type input "[PERSON_NAME]"
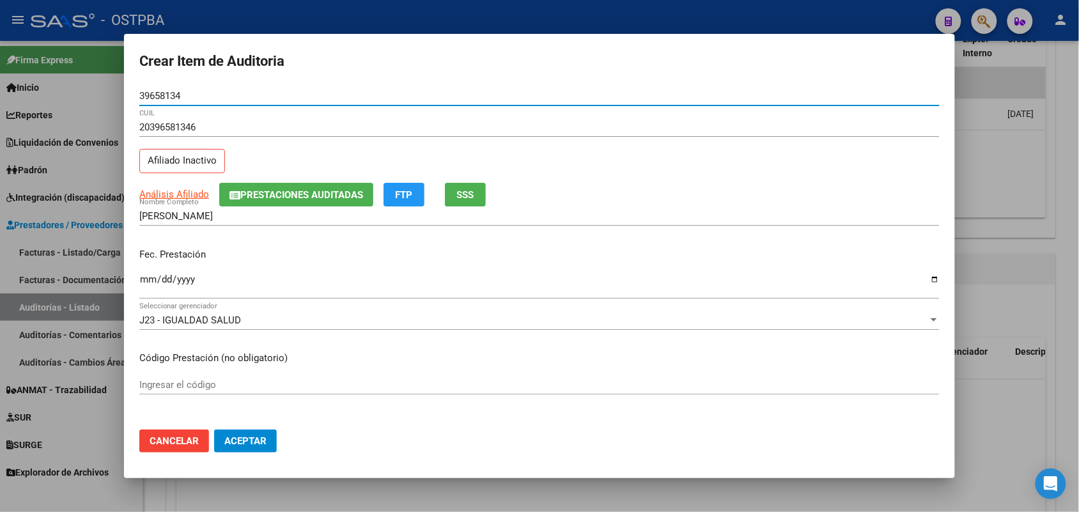
type input "39658134"
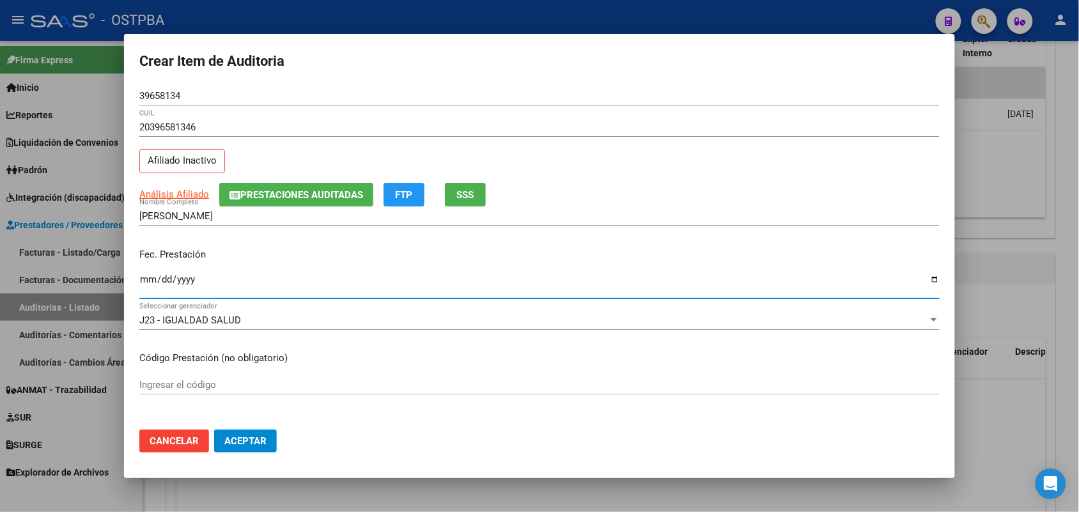
click at [148, 288] on input "Ingresar la fecha" at bounding box center [539, 284] width 800 height 20
type input "[DATE]"
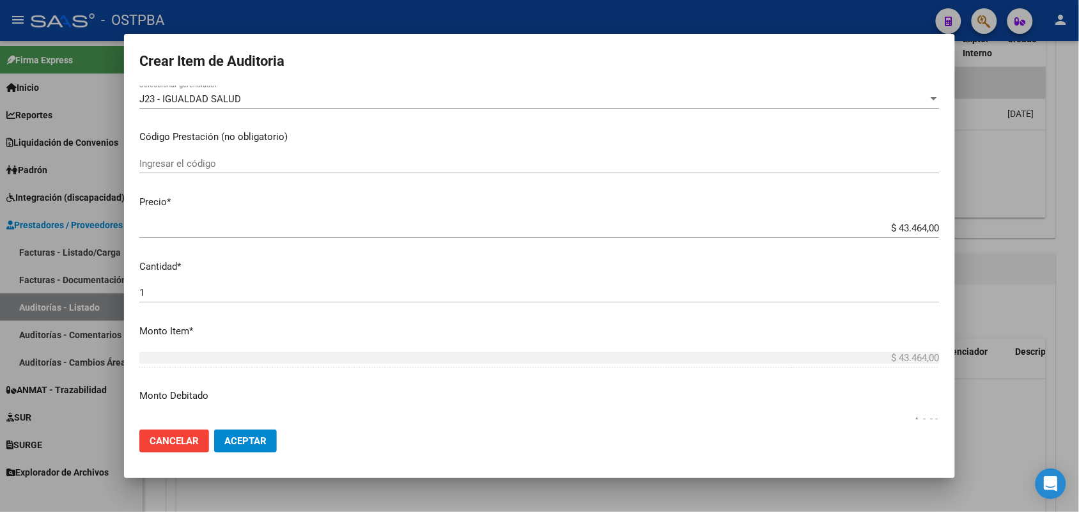
scroll to position [240, 0]
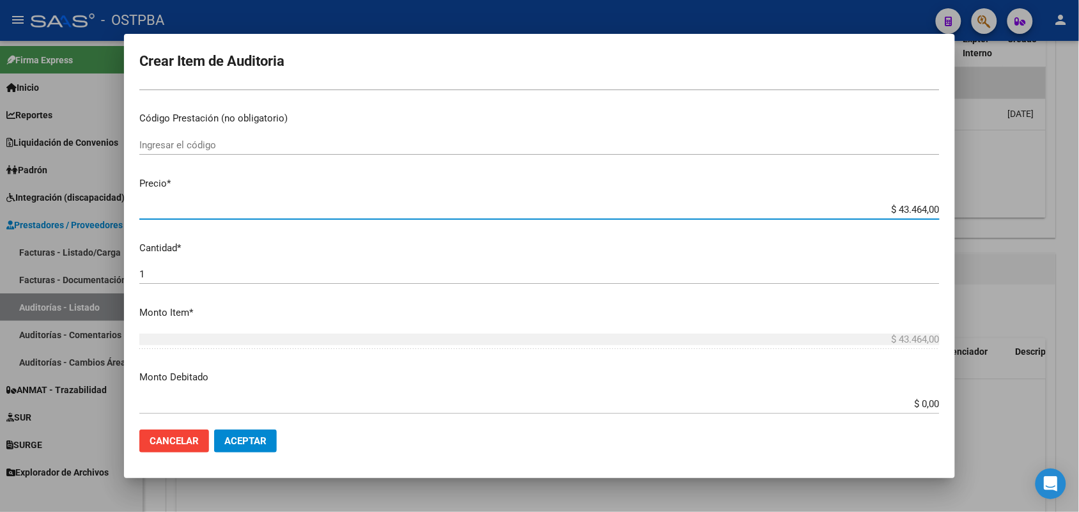
drag, startPoint x: 873, startPoint y: 210, endPoint x: 986, endPoint y: 212, distance: 113.2
click at [986, 212] on div "Crear Item de Auditoria 39658134 Nro Documento 20396581346 CUIL Afiliado Inacti…" at bounding box center [539, 256] width 1079 height 512
type input "$ 0,07"
type input "$ 0,72"
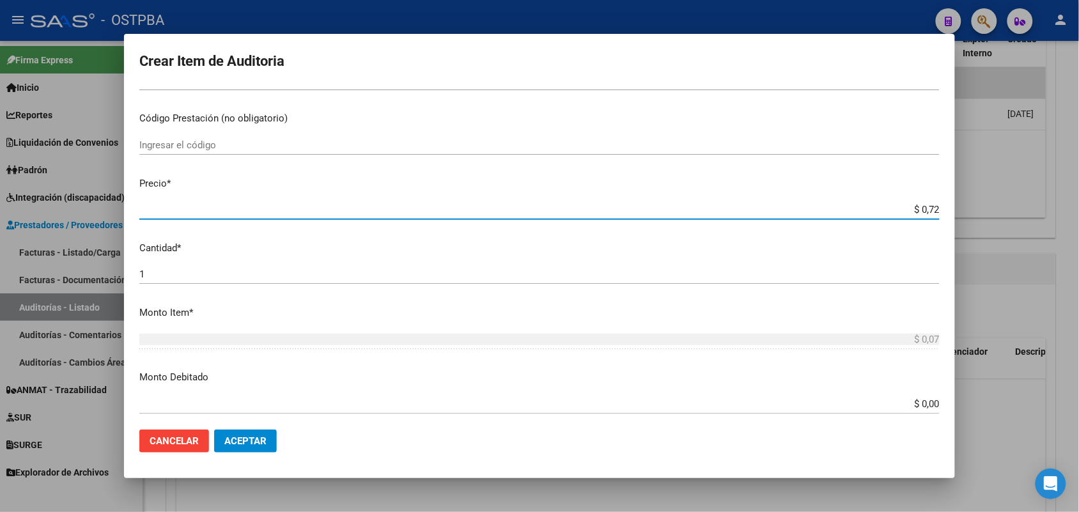
type input "$ 0,72"
type input "$ 7,24"
type input "$ 72,44"
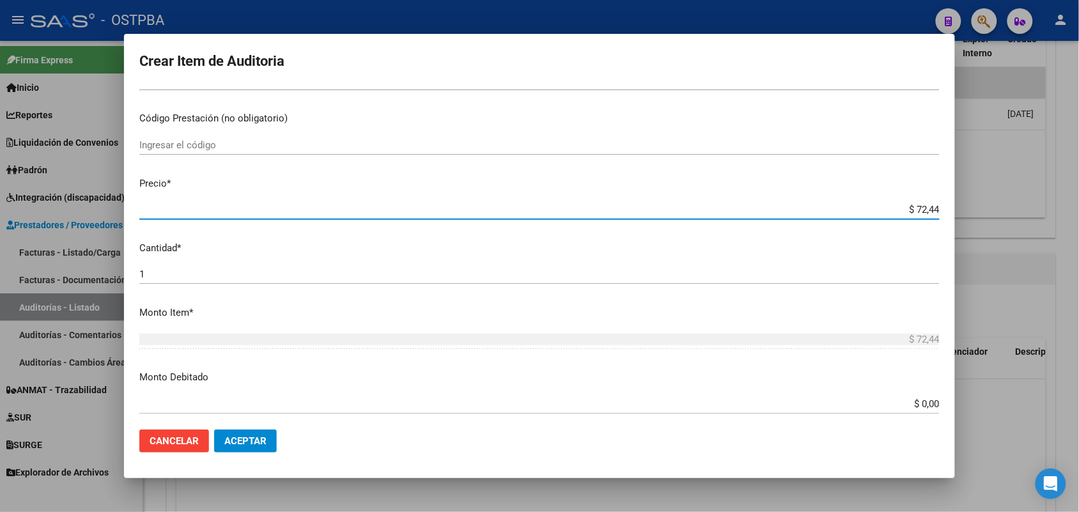
type input "$ 724,40"
type input "$ 7.244,00"
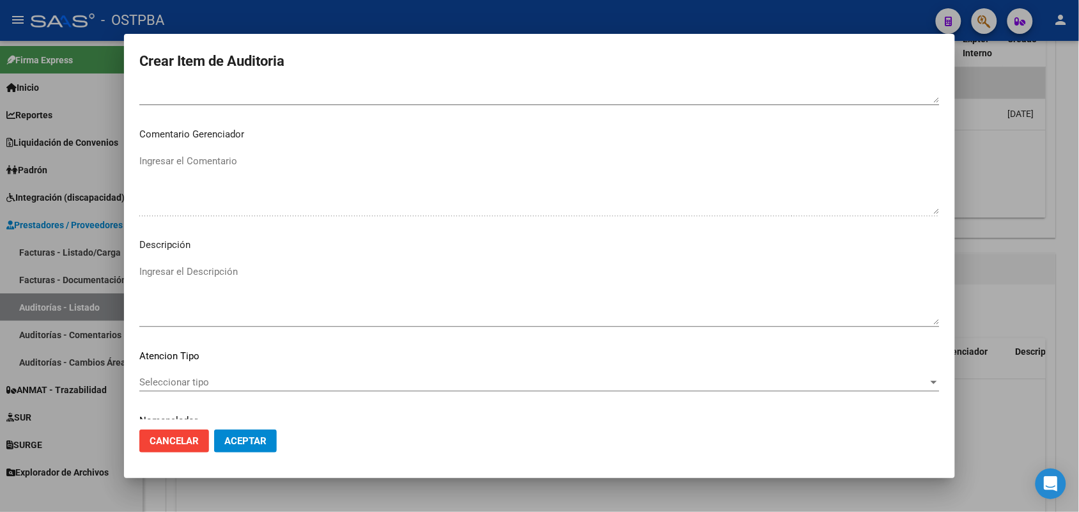
scroll to position [817, 0]
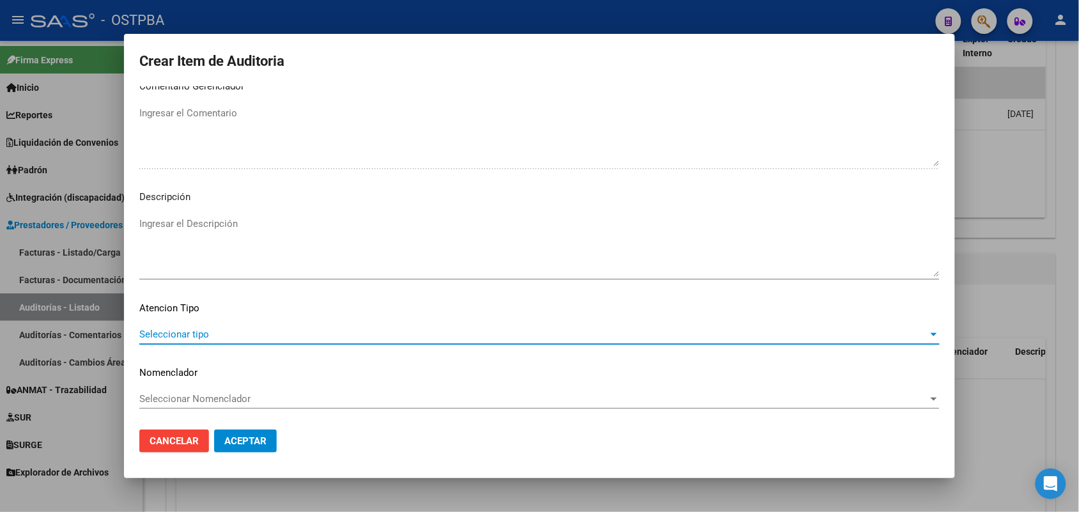
click at [190, 337] on span "Seleccionar tipo" at bounding box center [533, 335] width 789 height 12
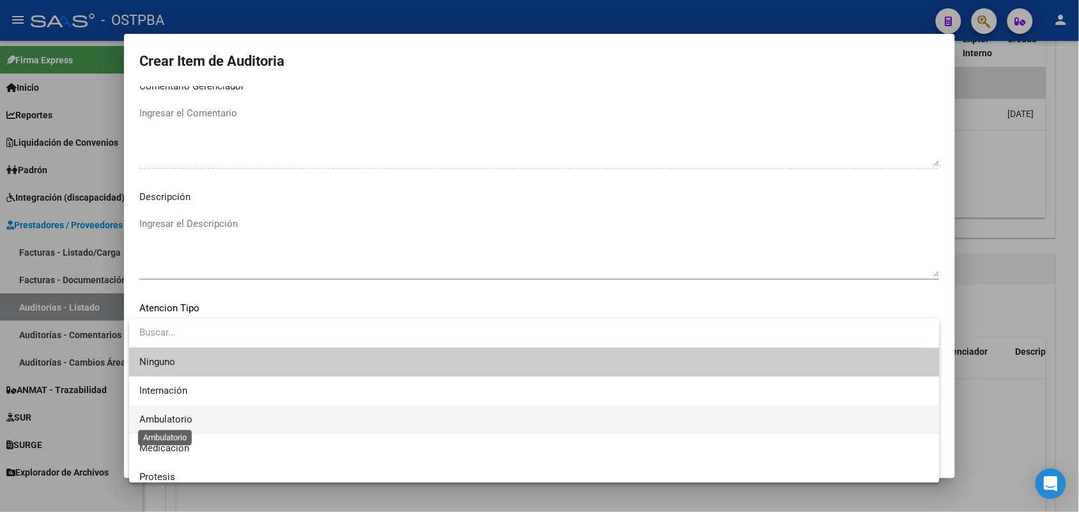
click at [189, 421] on span "Ambulatorio" at bounding box center [165, 420] width 53 height 12
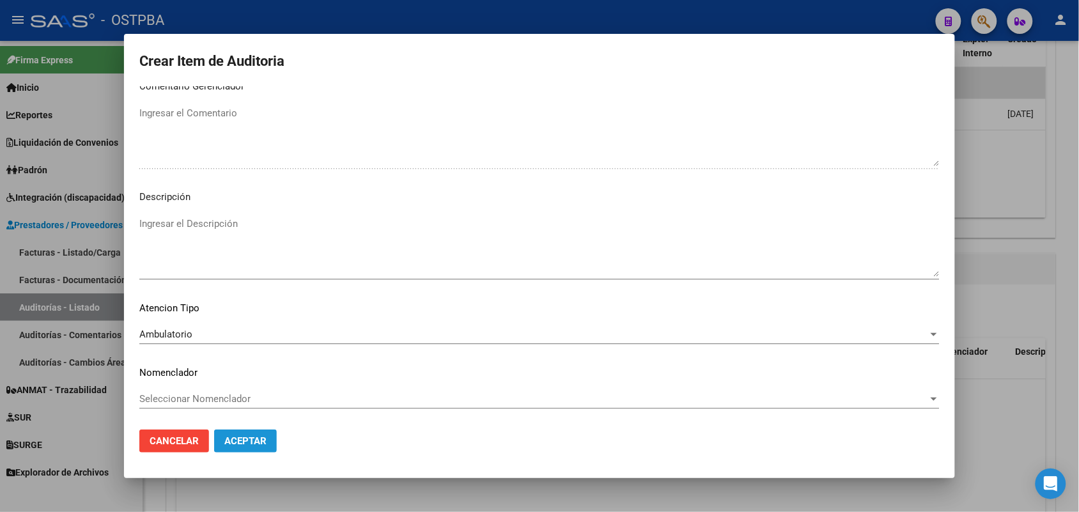
click at [253, 439] on span "Aceptar" at bounding box center [245, 441] width 42 height 12
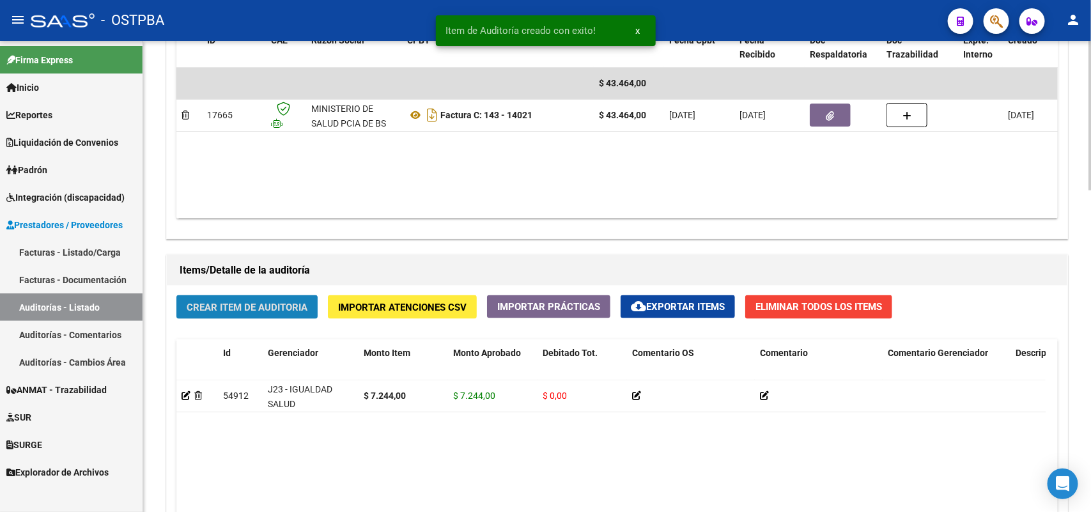
click at [249, 302] on span "Crear Item de Auditoria" at bounding box center [247, 308] width 121 height 12
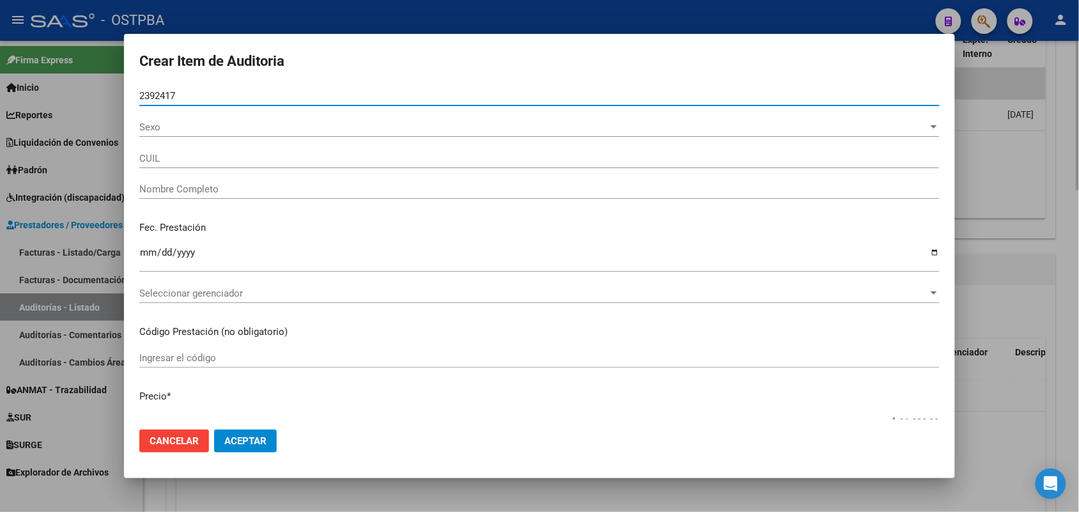
type input "23924176"
type input "20239241760"
type input "[PERSON_NAME]"
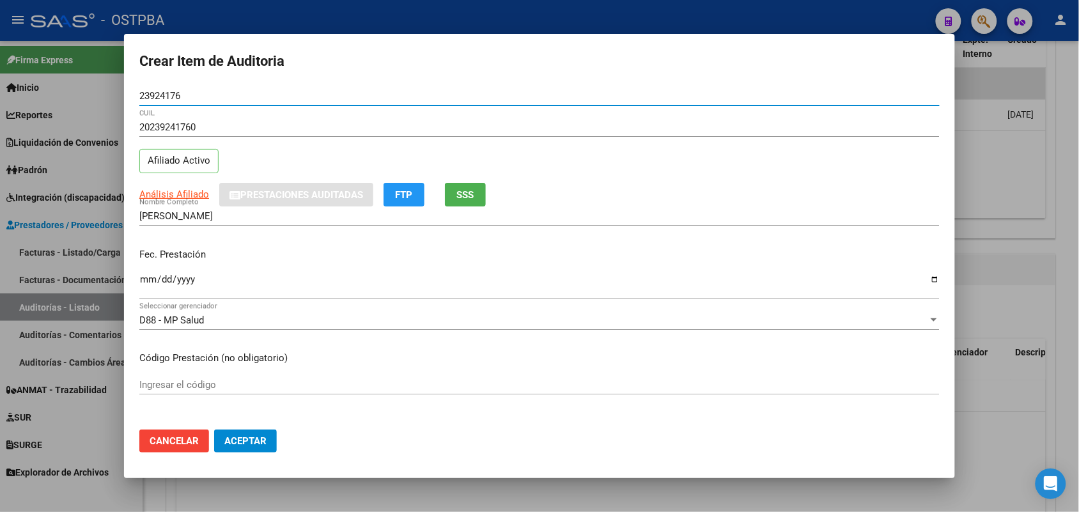
type input "23924176"
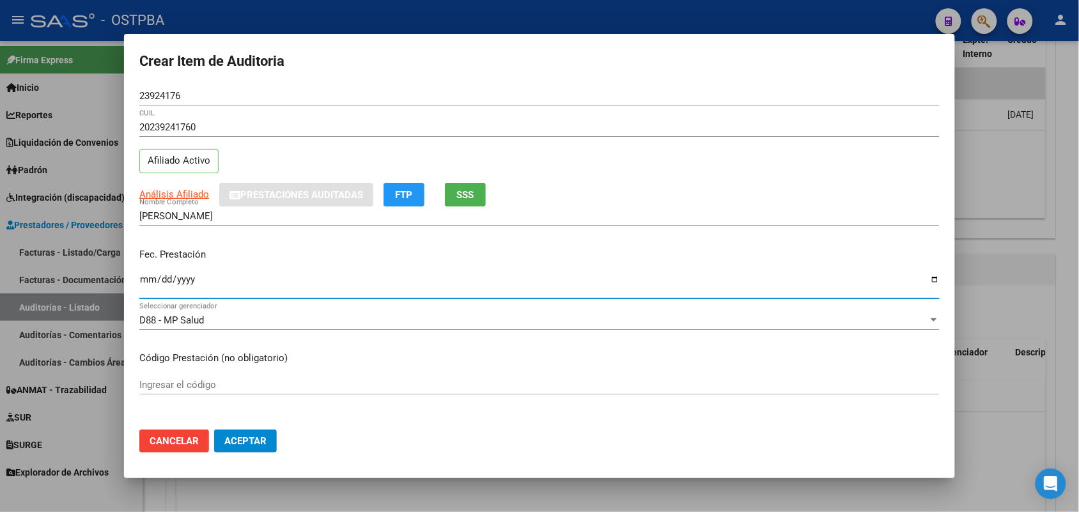
click at [152, 283] on input "Ingresar la fecha" at bounding box center [539, 284] width 800 height 20
type input "[DATE]"
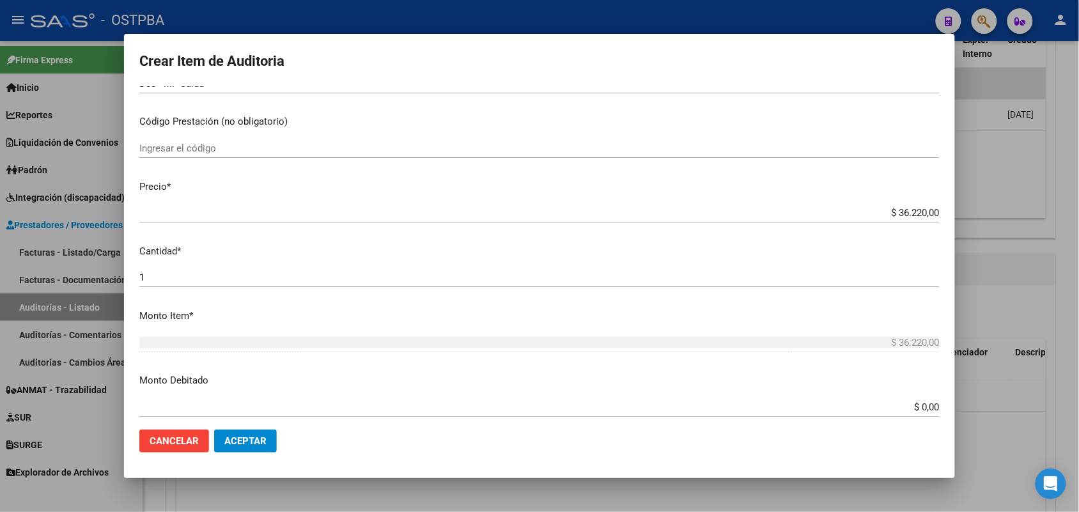
scroll to position [240, 0]
drag, startPoint x: 874, startPoint y: 202, endPoint x: 931, endPoint y: 201, distance: 56.9
click at [931, 201] on mat-dialog-content "23924176 Nro Documento 20239241760 CUIL Afiliado Activo Análisis Afiliado Prest…" at bounding box center [539, 252] width 831 height 333
click at [494, 280] on div "1 Ingresar la cantidad" at bounding box center [539, 274] width 800 height 19
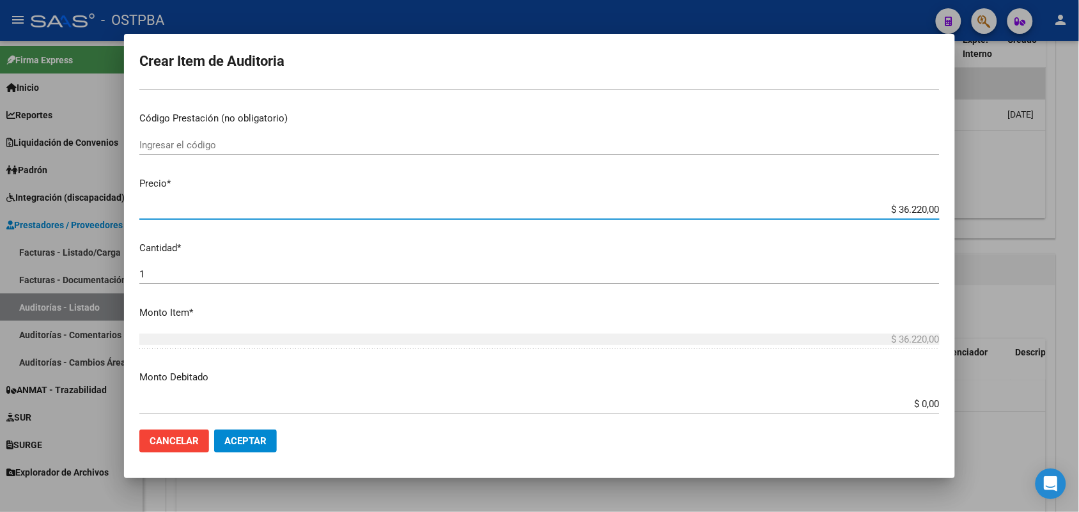
drag, startPoint x: 873, startPoint y: 208, endPoint x: 992, endPoint y: 208, distance: 118.9
click at [992, 208] on div "Crear Item de Auditoria 23924176 Nro Documento 20239241760 CUIL Afiliado Activo…" at bounding box center [539, 256] width 1079 height 512
type input "$ 0,07"
type input "$ 0,72"
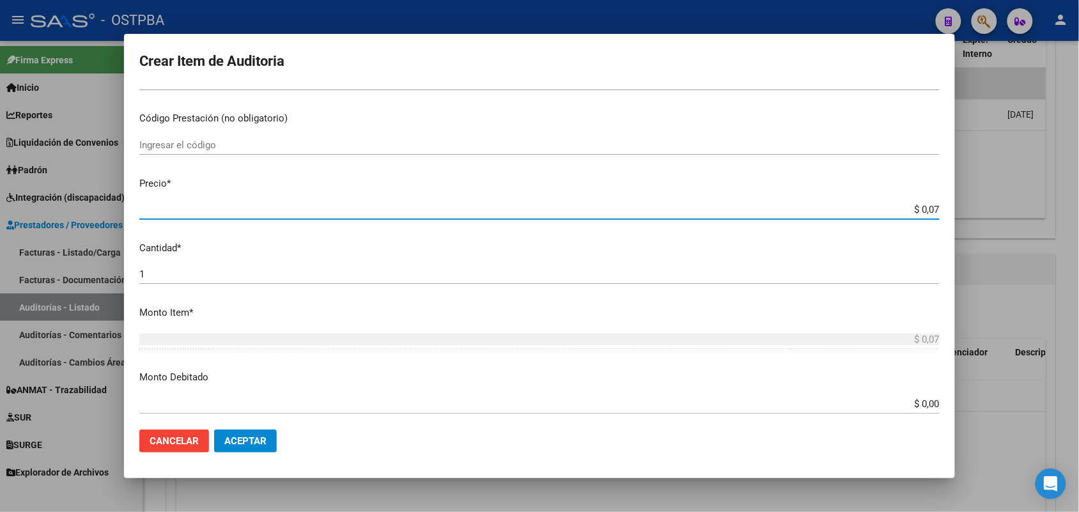
type input "$ 0,72"
type input "$ 7,24"
type input "$ 72,44"
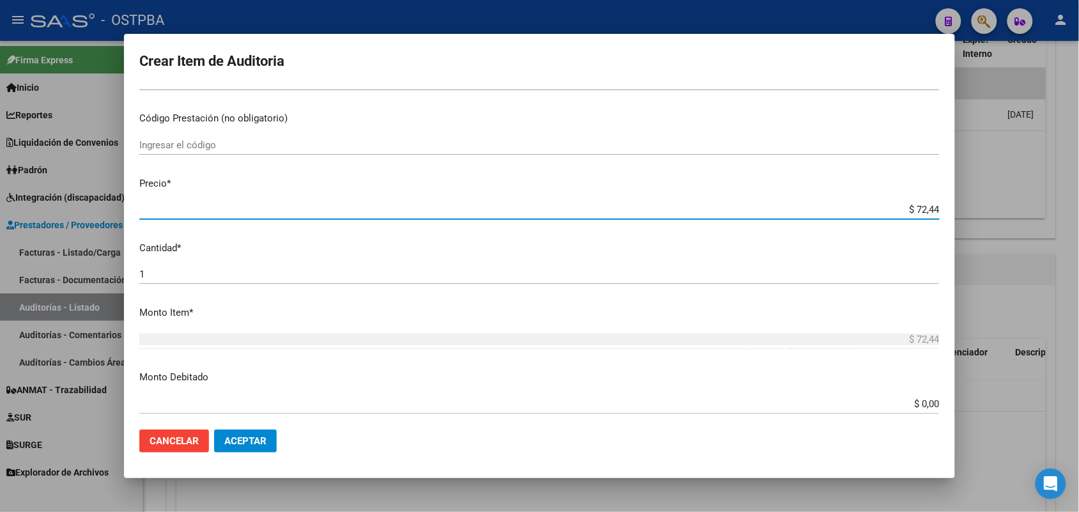
type input "$ 724,40"
type input "$ 7.244,00"
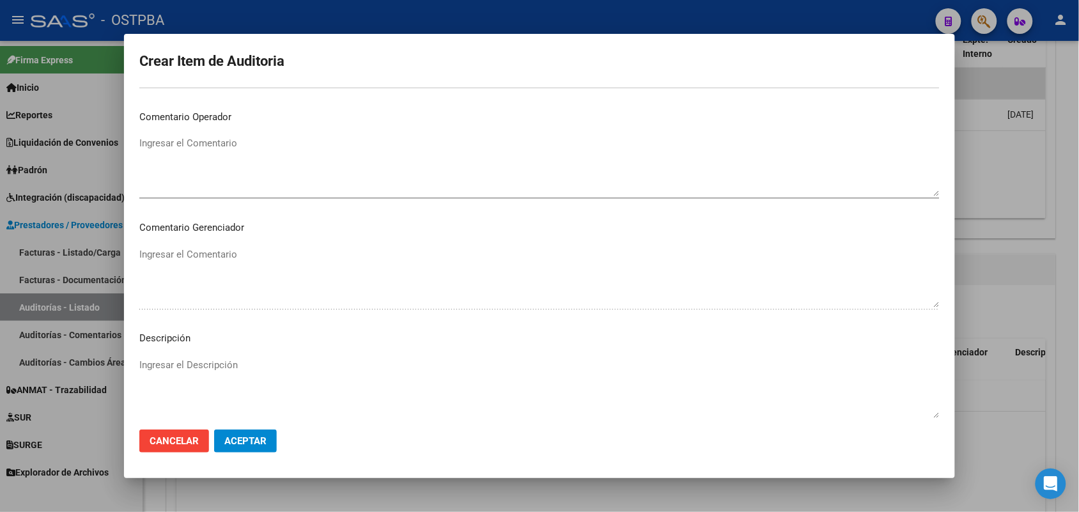
scroll to position [817, 0]
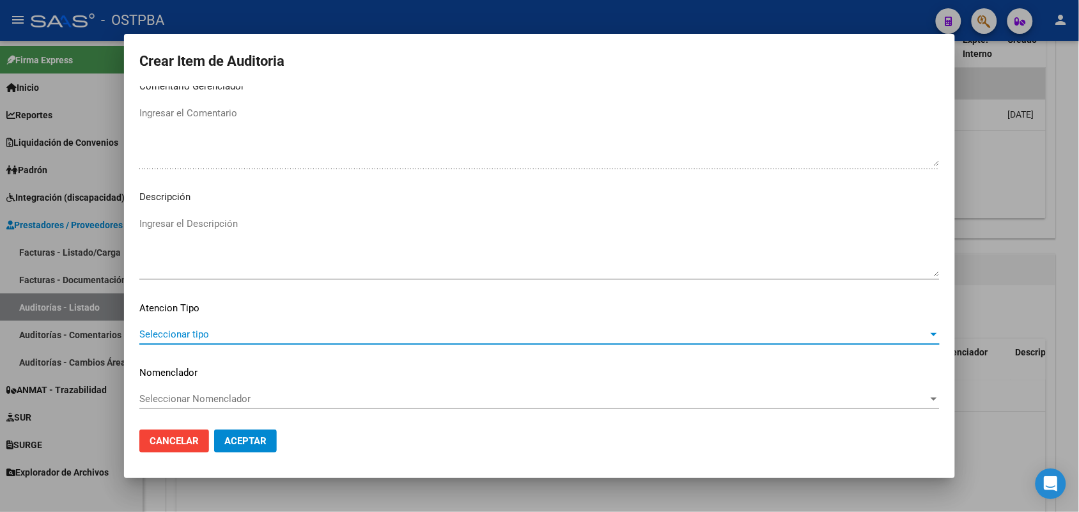
click at [190, 336] on span "Seleccionar tipo" at bounding box center [533, 335] width 789 height 12
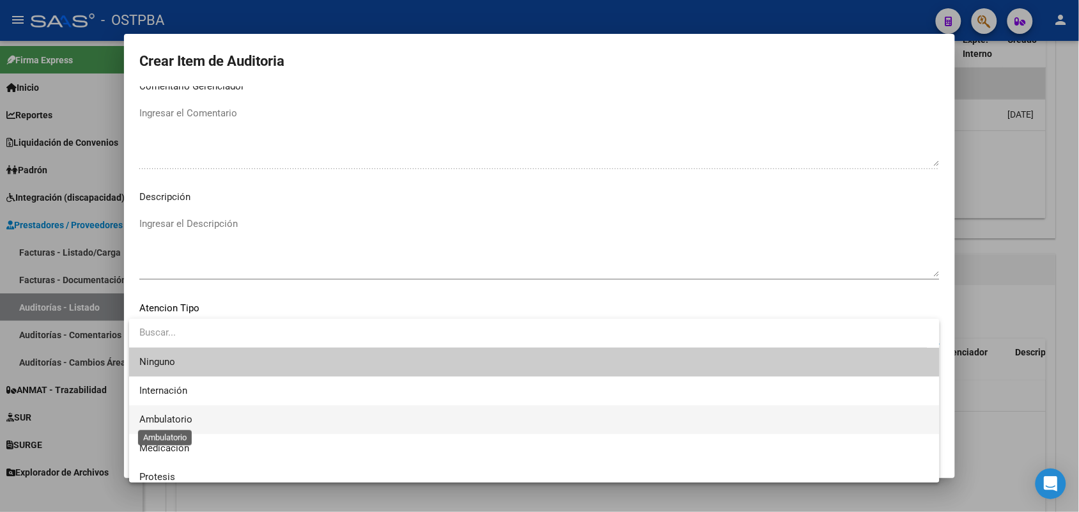
click at [167, 419] on span "Ambulatorio" at bounding box center [165, 420] width 53 height 12
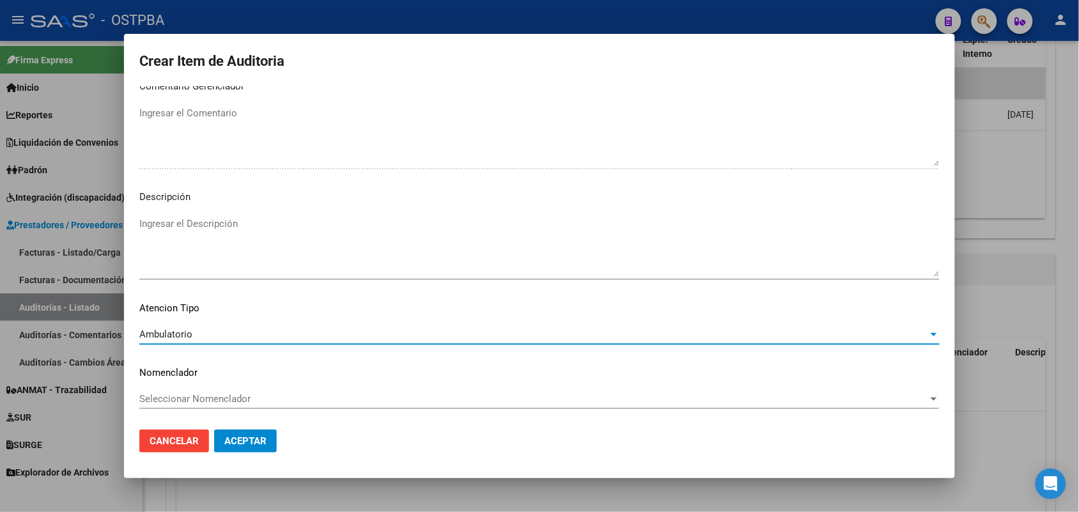
click at [249, 442] on span "Aceptar" at bounding box center [245, 441] width 42 height 12
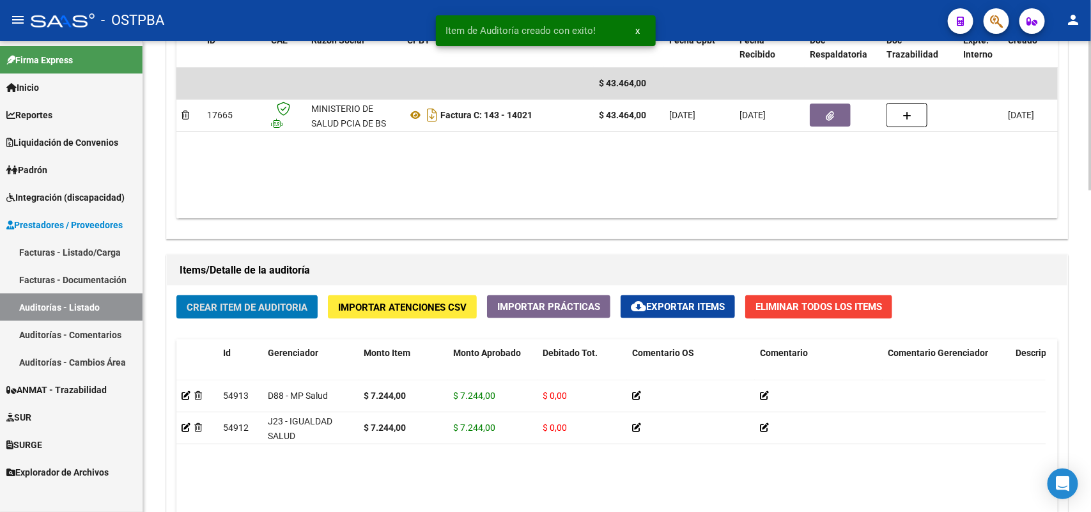
click at [279, 311] on button "Crear Item de Auditoria" at bounding box center [246, 307] width 141 height 24
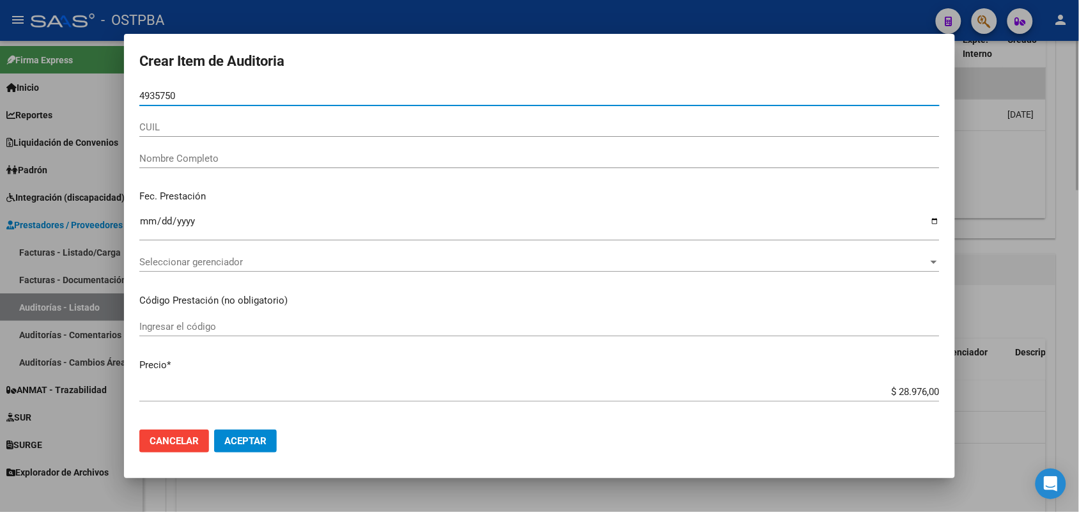
type input "49357509"
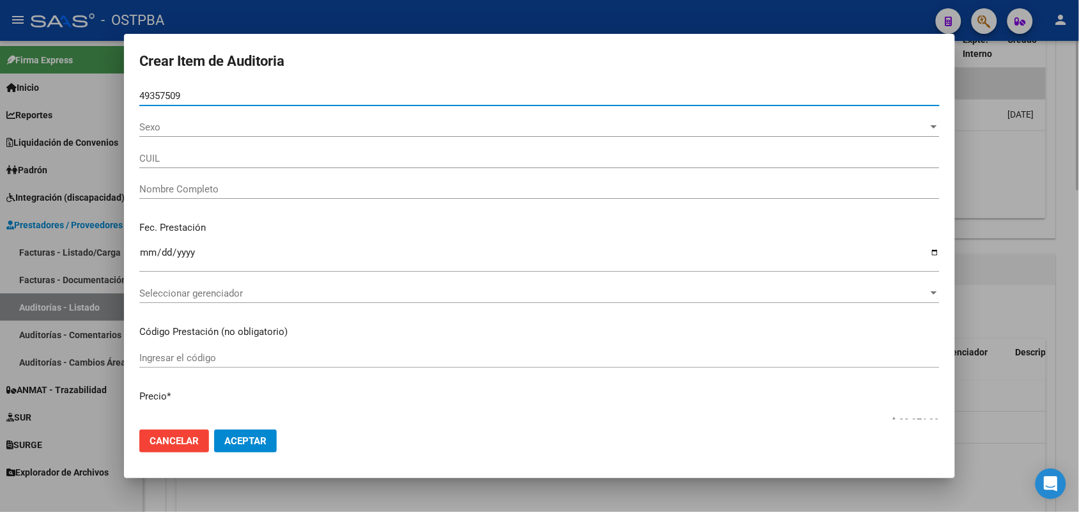
type input "27493575096"
type input "[PERSON_NAME] [PERSON_NAME]"
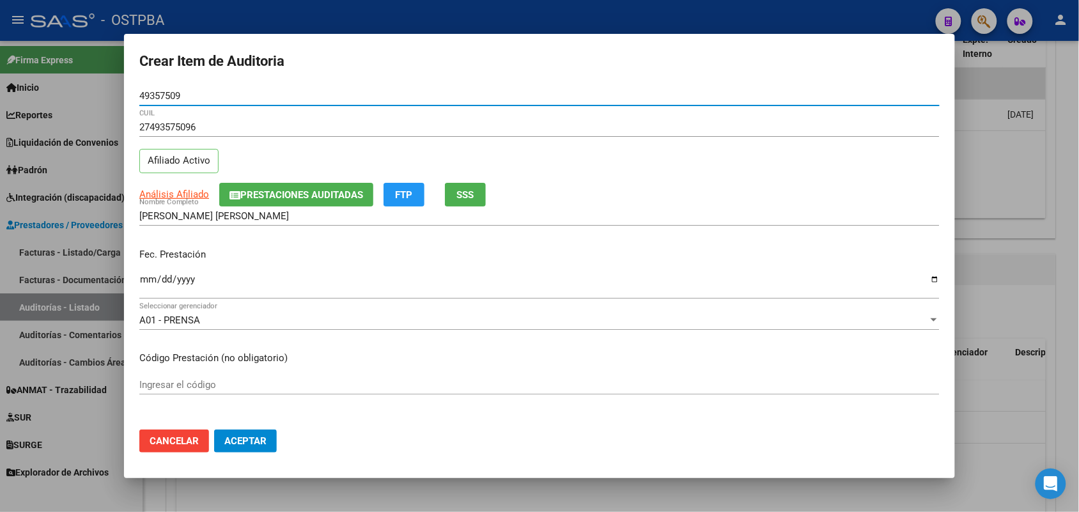
type input "49357509"
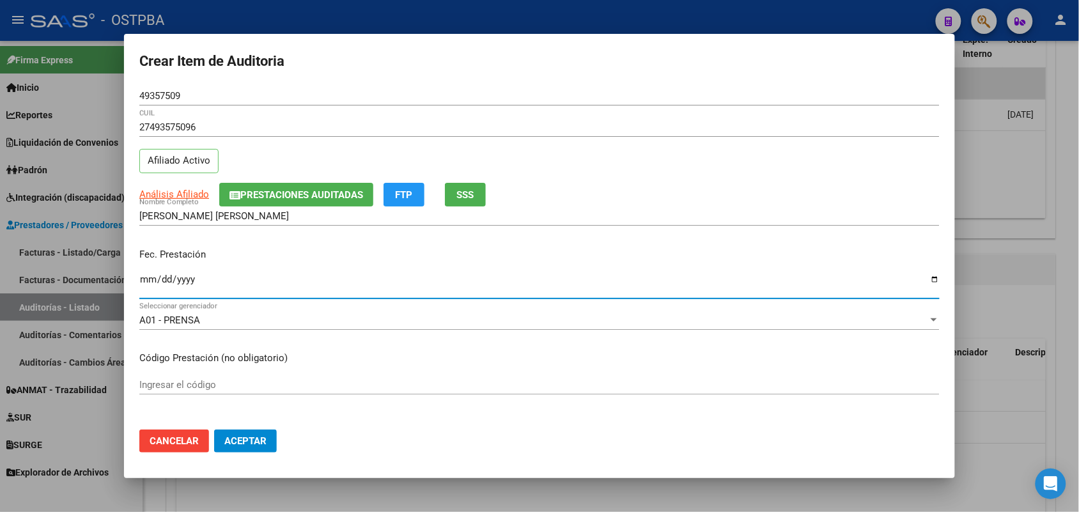
click at [148, 288] on input "Ingresar la fecha" at bounding box center [539, 284] width 800 height 20
type input "[DATE]"
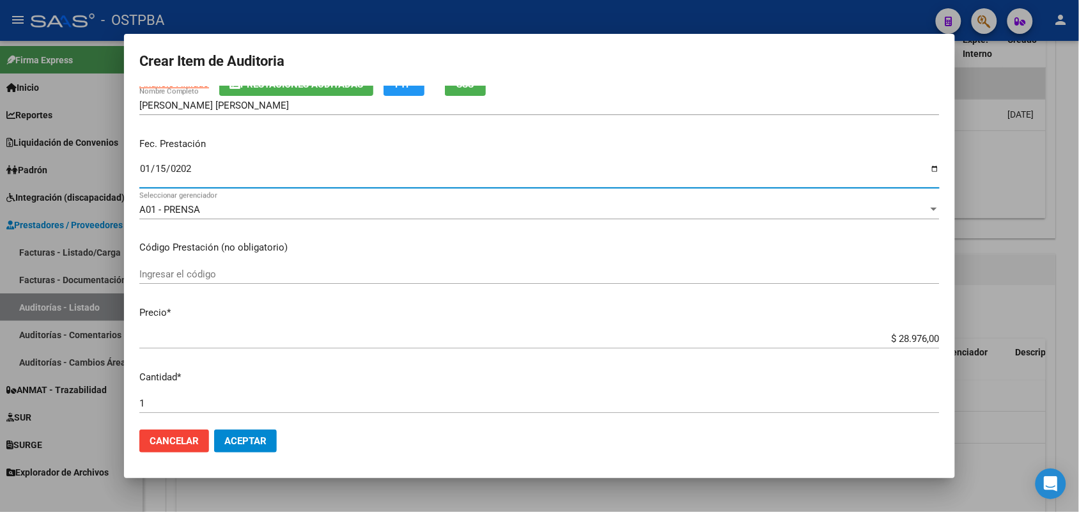
scroll to position [160, 0]
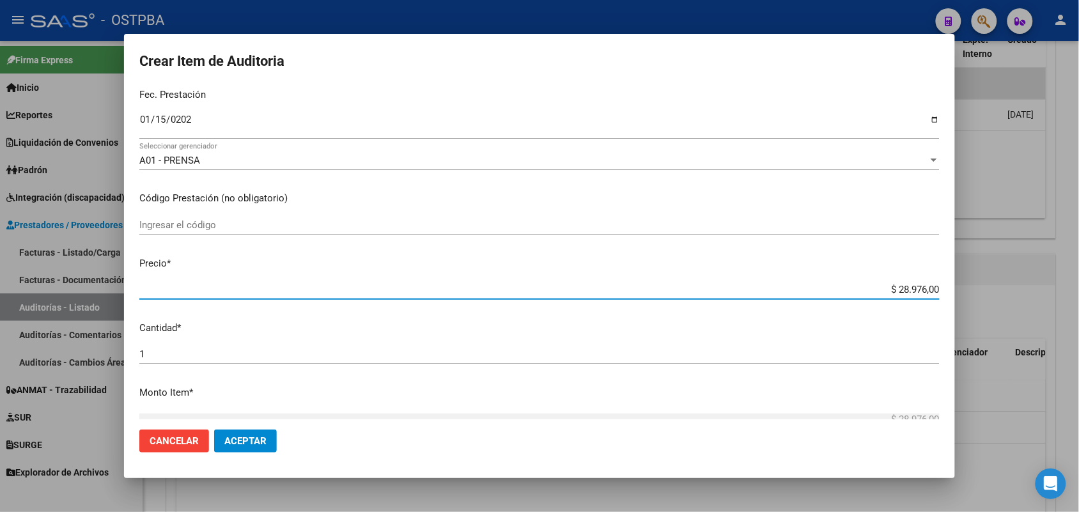
drag, startPoint x: 870, startPoint y: 291, endPoint x: 1052, endPoint y: 316, distance: 184.0
click at [1052, 316] on div "Crear Item de Auditoria 49357509 Nro Documento 27493575096 CUIL Afiliado Activo…" at bounding box center [539, 256] width 1079 height 512
type input "$ 0,07"
type input "$ 0,72"
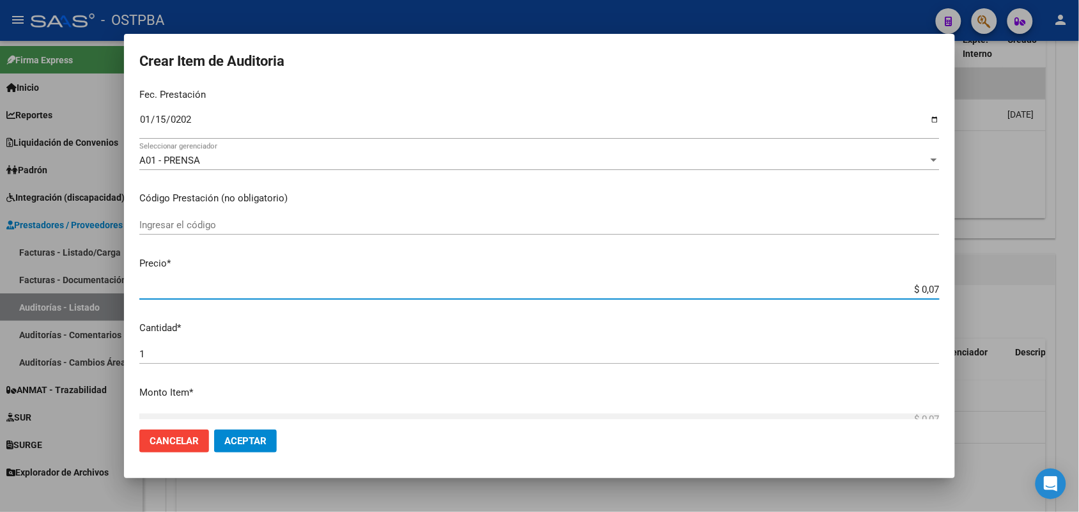
type input "$ 0,72"
type input "$ 7,24"
type input "$ 72,44"
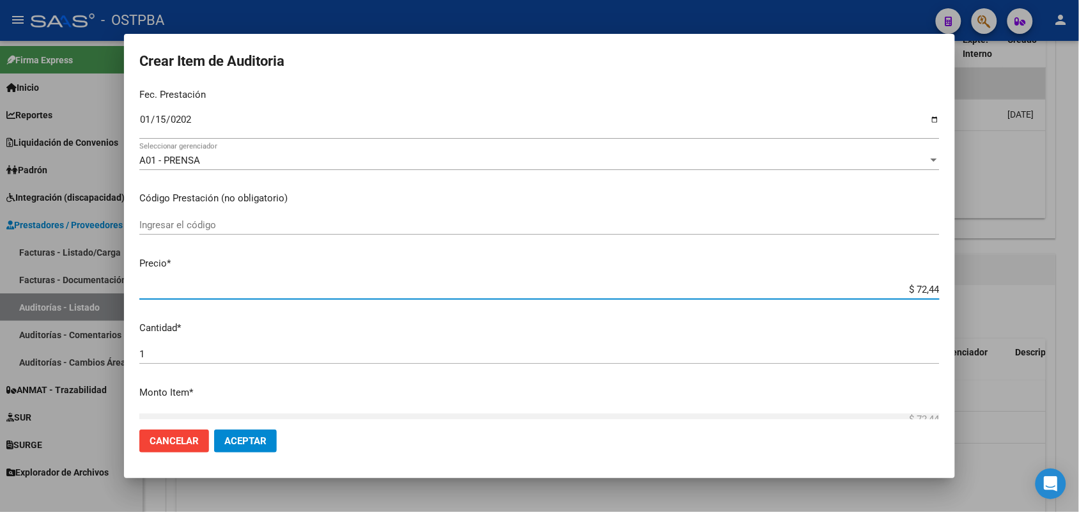
type input "$ 724,40"
type input "$ 7.244,00"
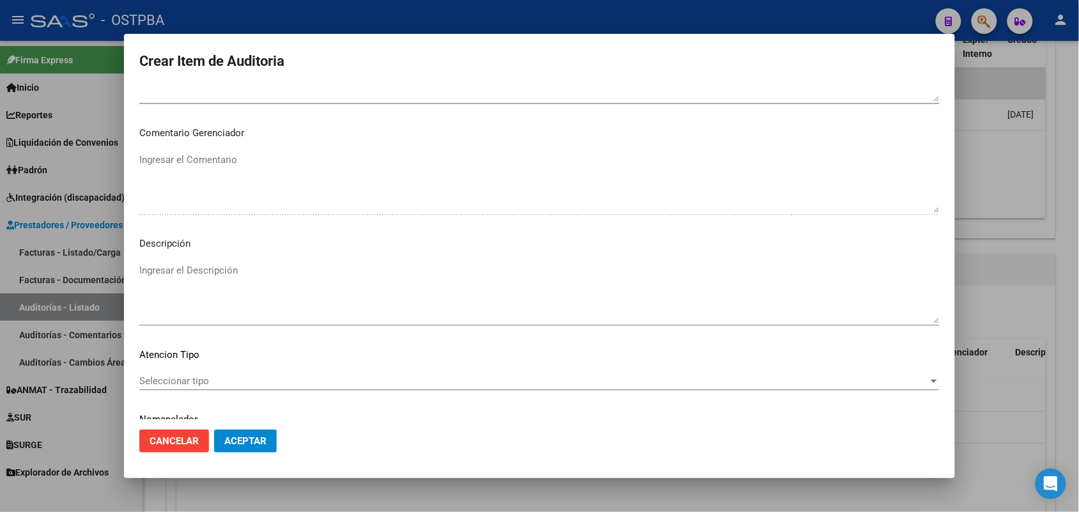
scroll to position [817, 0]
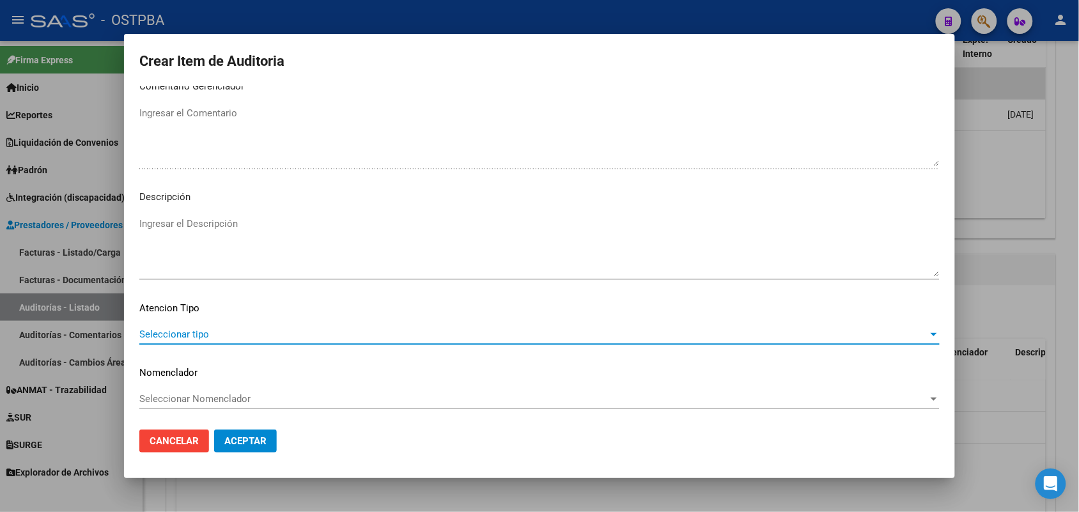
click at [192, 330] on span "Seleccionar tipo" at bounding box center [533, 335] width 789 height 12
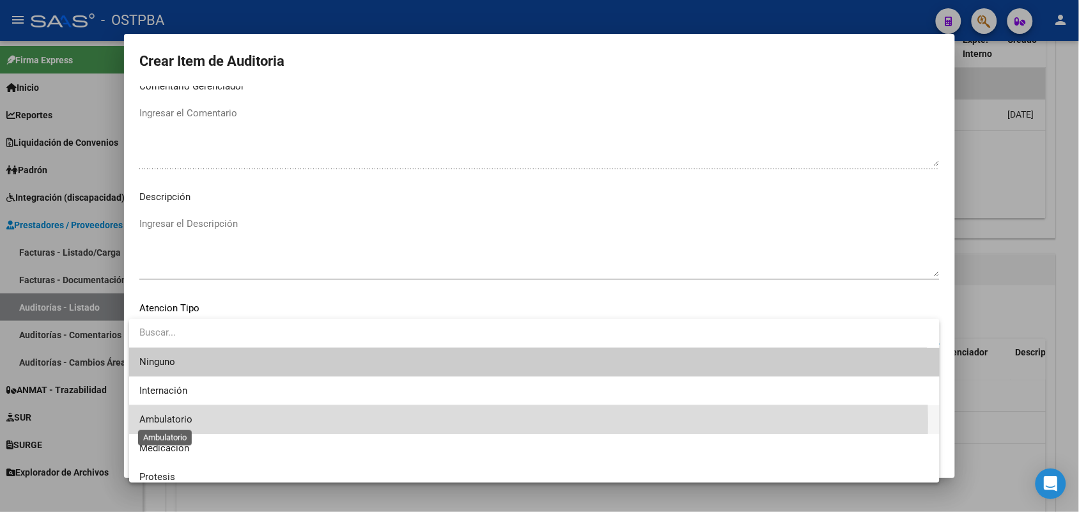
drag, startPoint x: 168, startPoint y: 422, endPoint x: 230, endPoint y: 417, distance: 62.3
click at [171, 422] on span "Ambulatorio" at bounding box center [165, 420] width 53 height 12
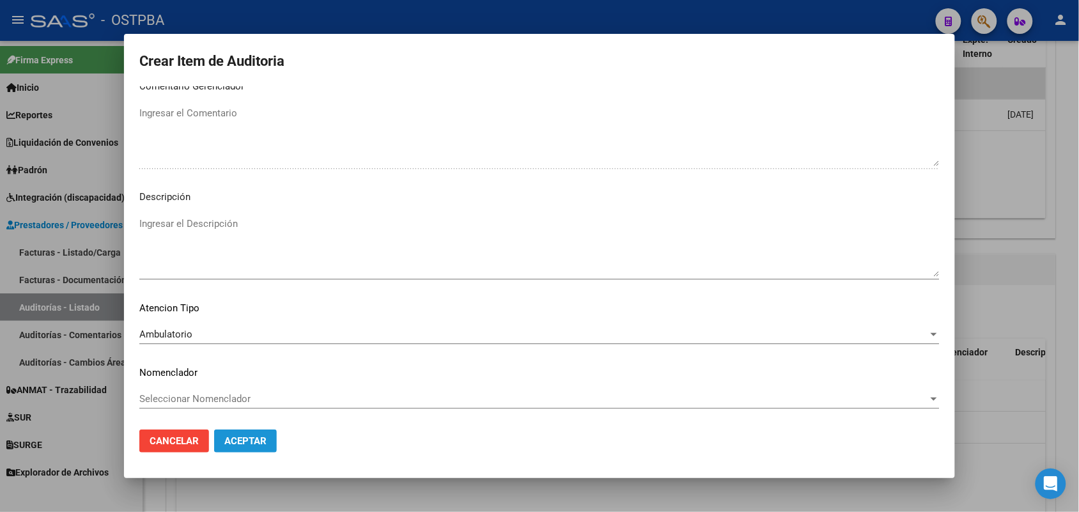
click at [270, 442] on button "Aceptar" at bounding box center [245, 441] width 63 height 23
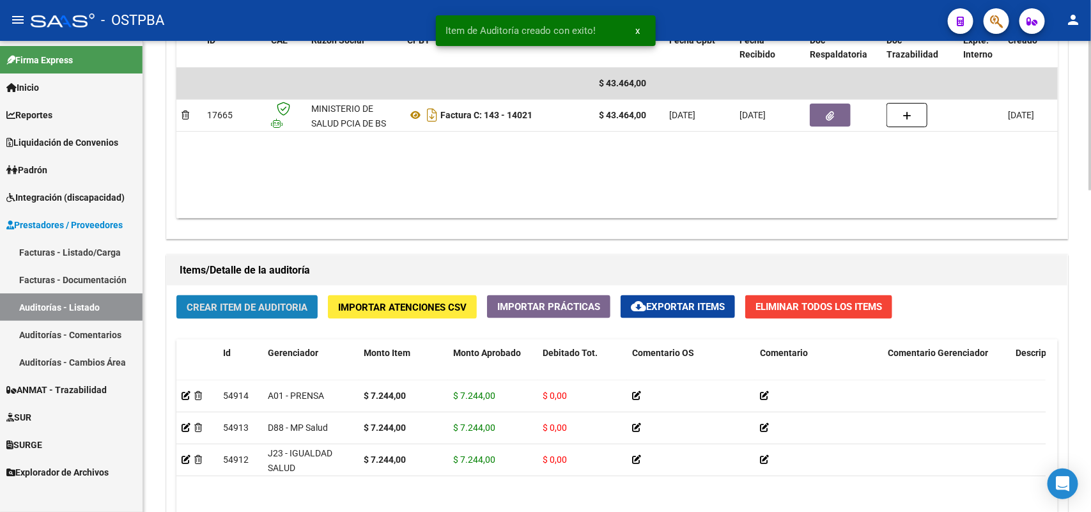
click at [216, 302] on span "Crear Item de Auditoria" at bounding box center [247, 308] width 121 height 12
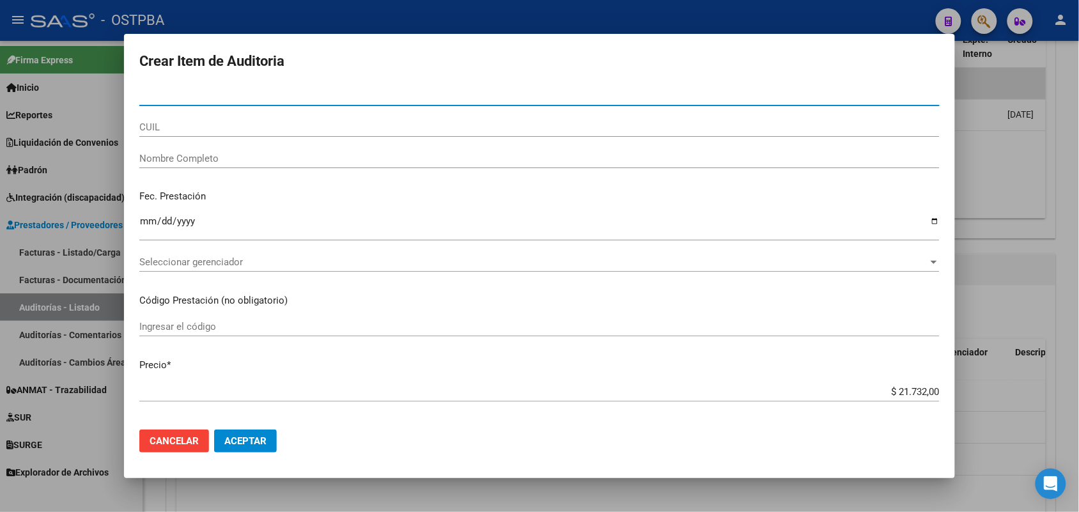
click at [88, 261] on div at bounding box center [539, 256] width 1079 height 512
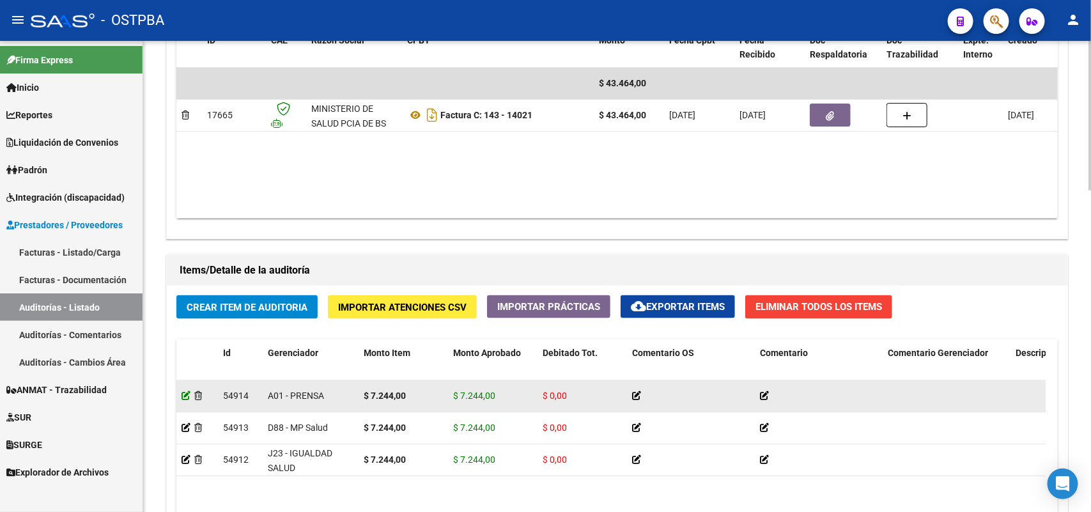
click at [183, 394] on icon at bounding box center [186, 395] width 9 height 9
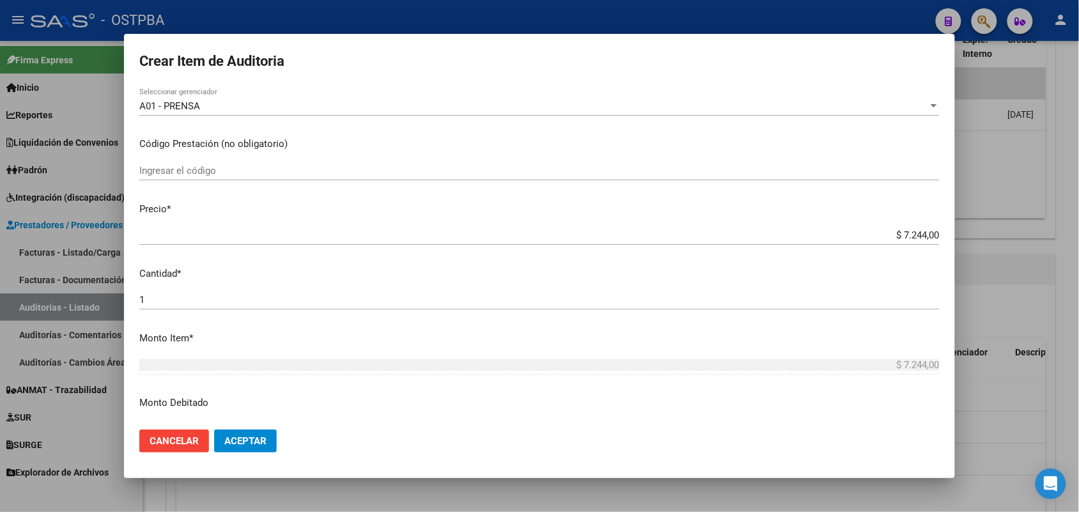
scroll to position [240, 0]
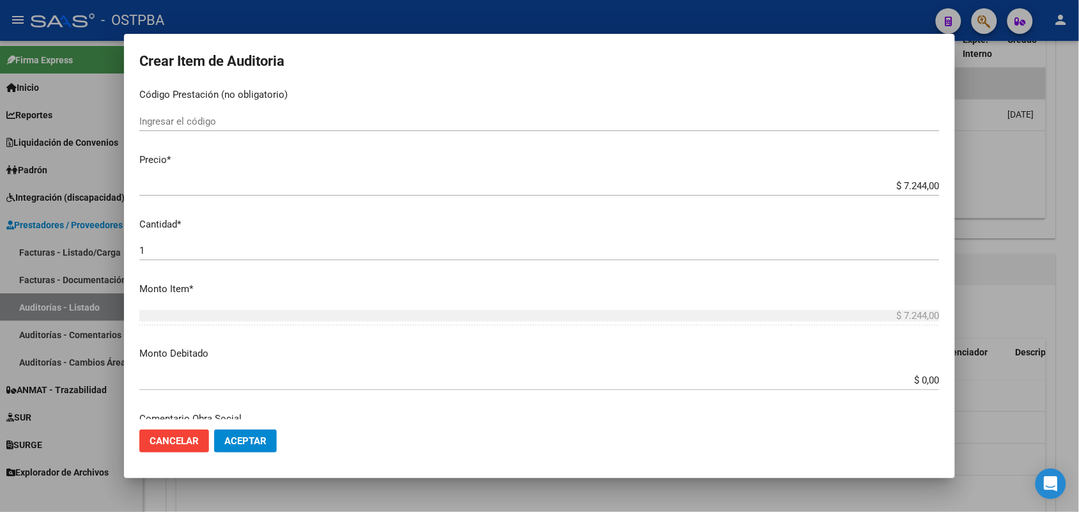
click at [75, 378] on div at bounding box center [539, 256] width 1079 height 512
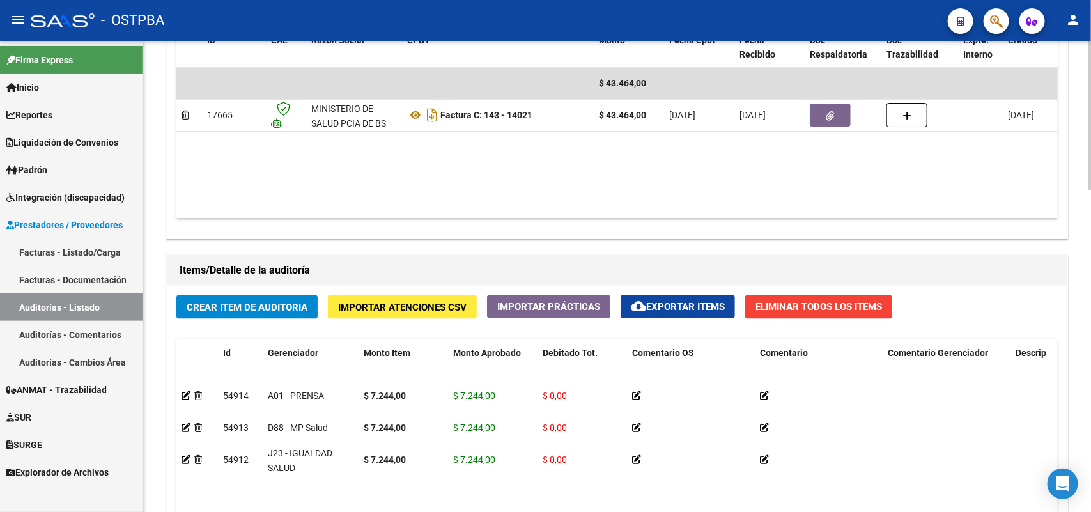
click at [275, 304] on span "Crear Item de Auditoria" at bounding box center [247, 308] width 121 height 12
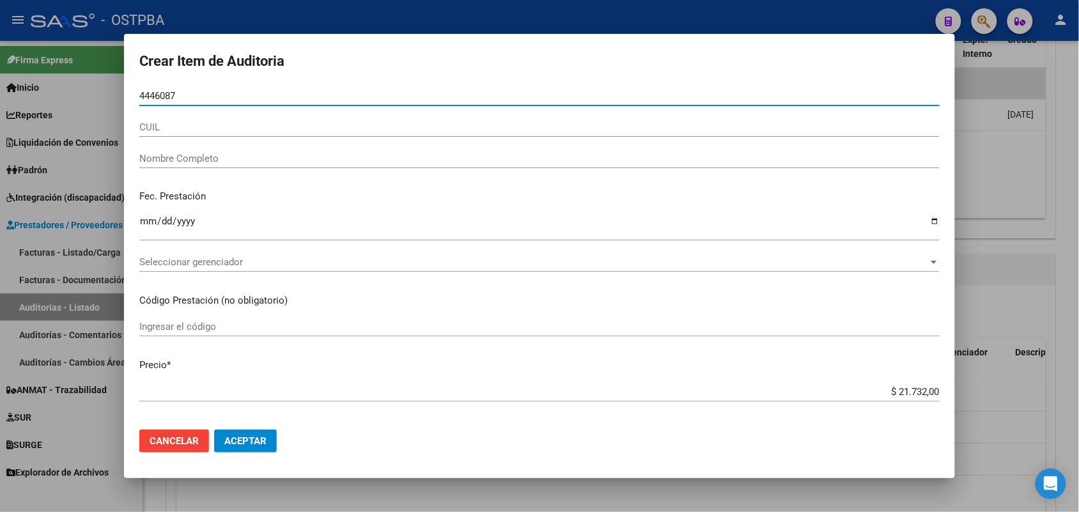
type input "44460874"
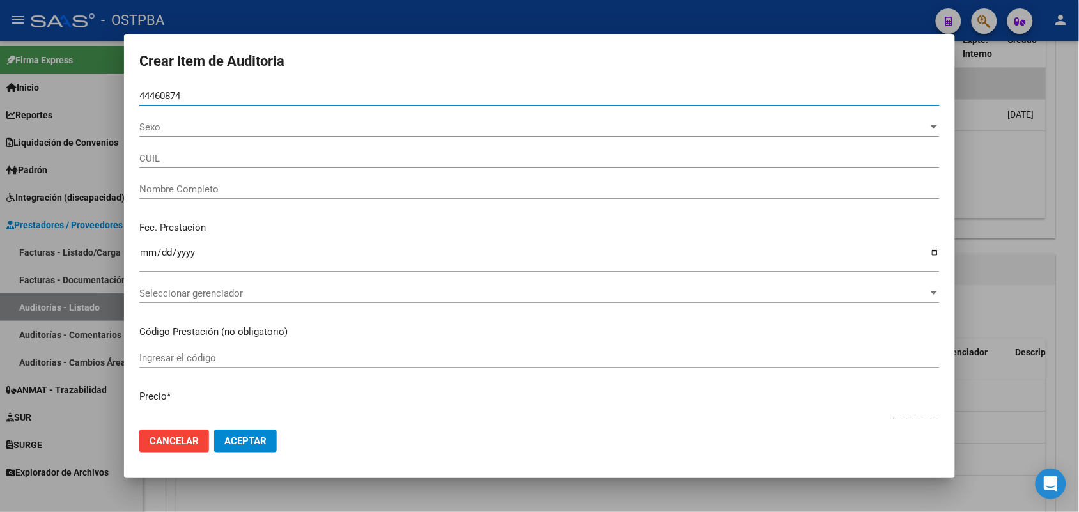
type input "27444608744"
type input "[PERSON_NAME]"
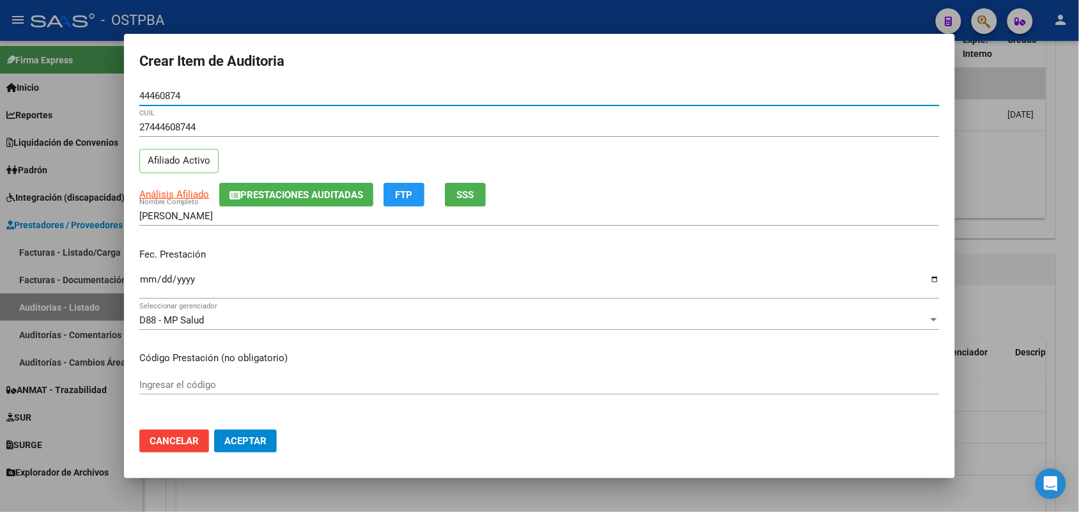
type input "44460874"
click at [147, 291] on input "Ingresar la fecha" at bounding box center [539, 284] width 800 height 20
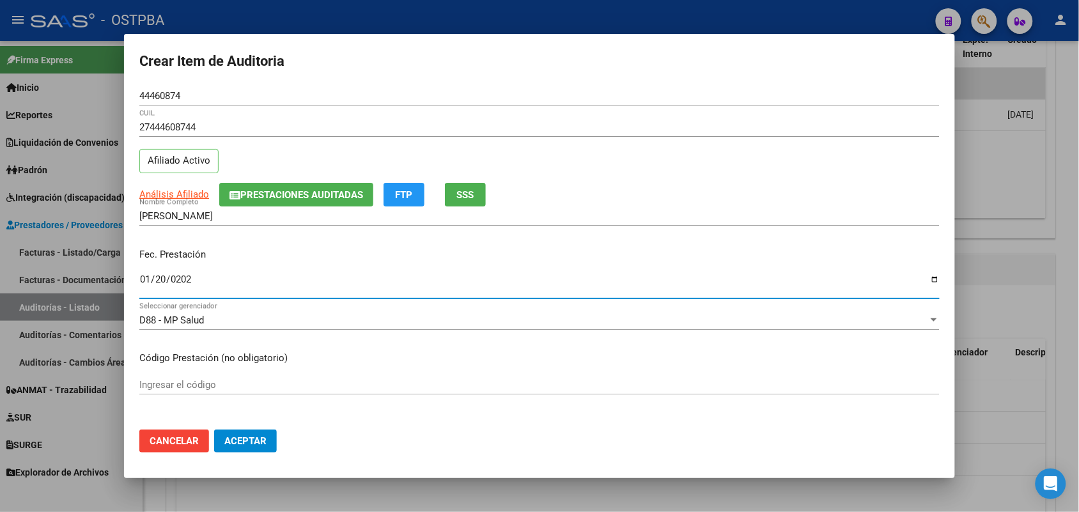
type input "[DATE]"
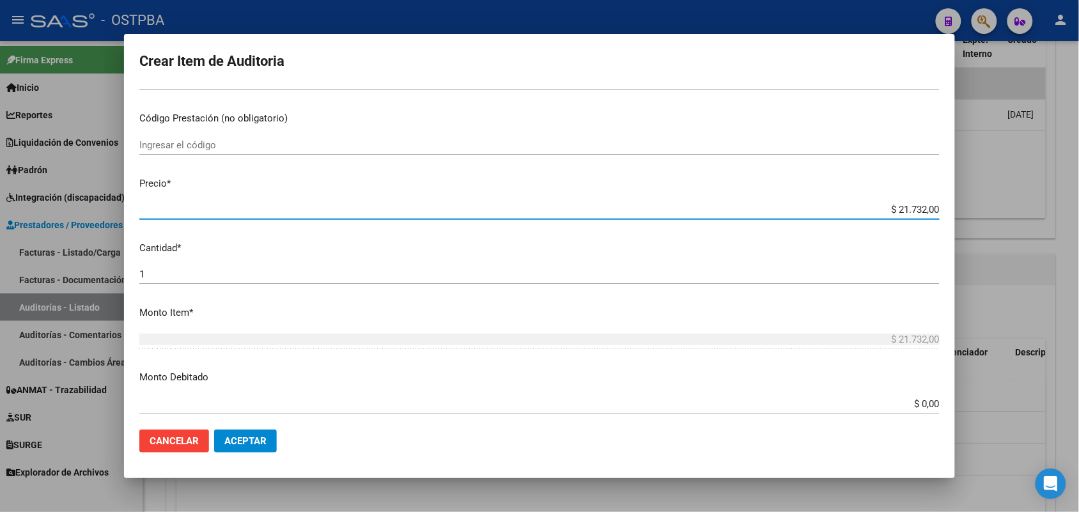
drag, startPoint x: 865, startPoint y: 208, endPoint x: 980, endPoint y: 212, distance: 115.1
click at [970, 210] on div "Crear Item de Auditoria 44460874 Nro Documento 27444608744 CUIL Afiliado Activo…" at bounding box center [539, 256] width 1079 height 512
type input "$ 0,07"
type input "$ 0,72"
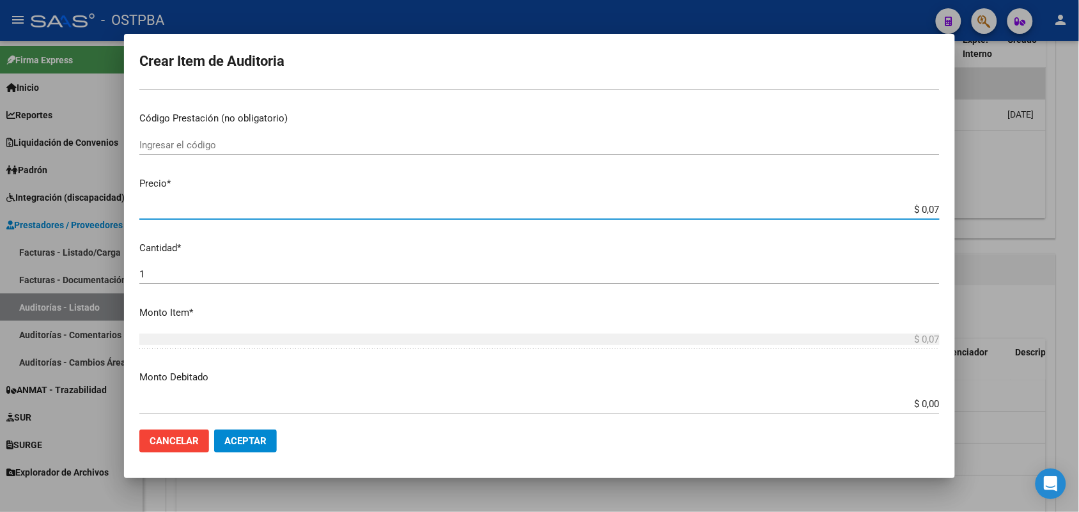
type input "$ 0,72"
type input "$ 7,24"
type input "$ 72,44"
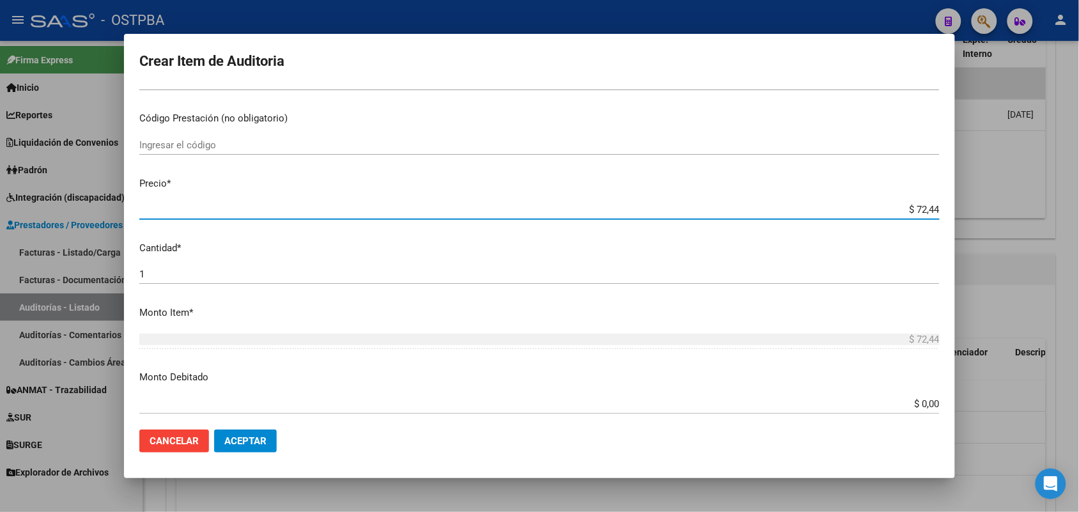
type input "$ 724,40"
type input "$ 7.244,00"
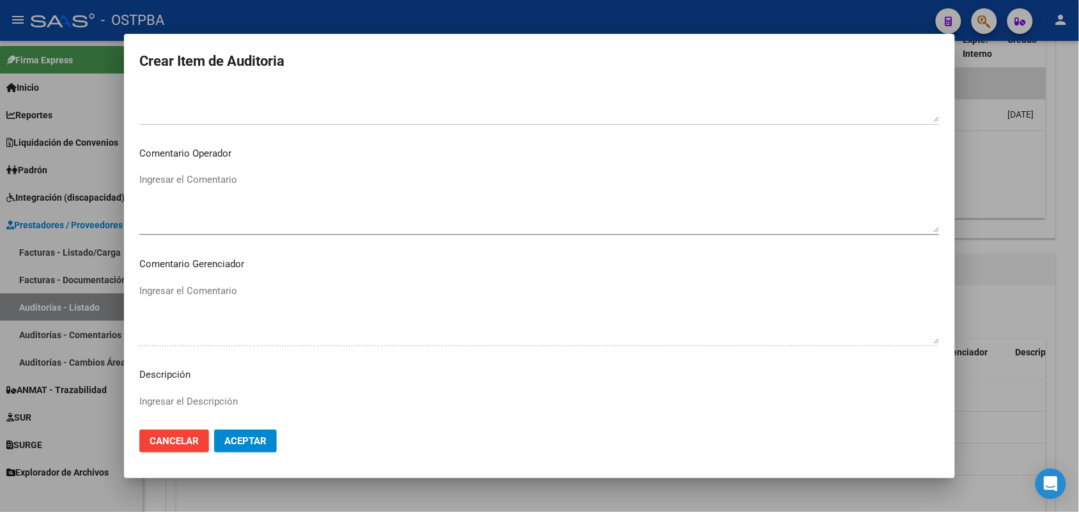
scroll to position [817, 0]
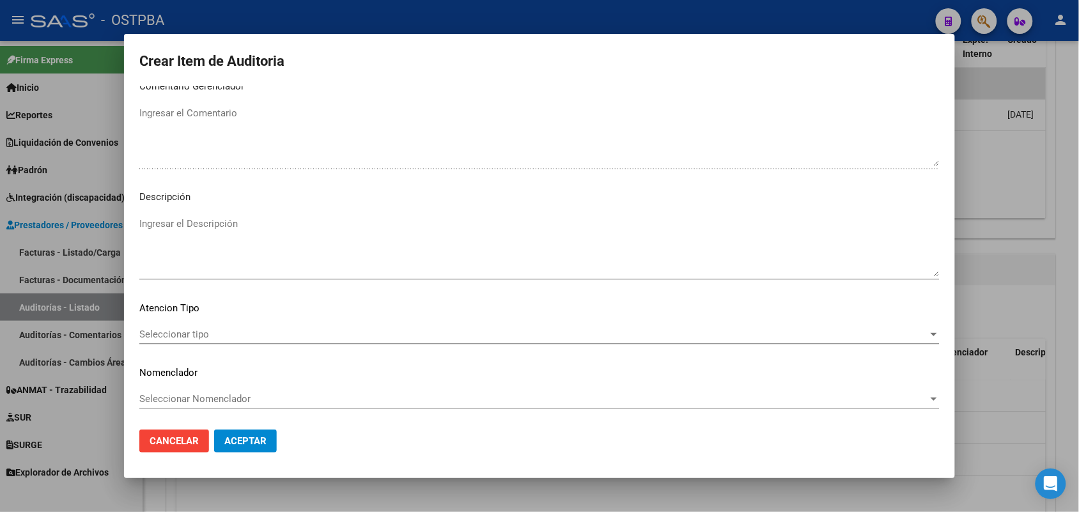
click at [196, 330] on span "Seleccionar tipo" at bounding box center [533, 335] width 789 height 12
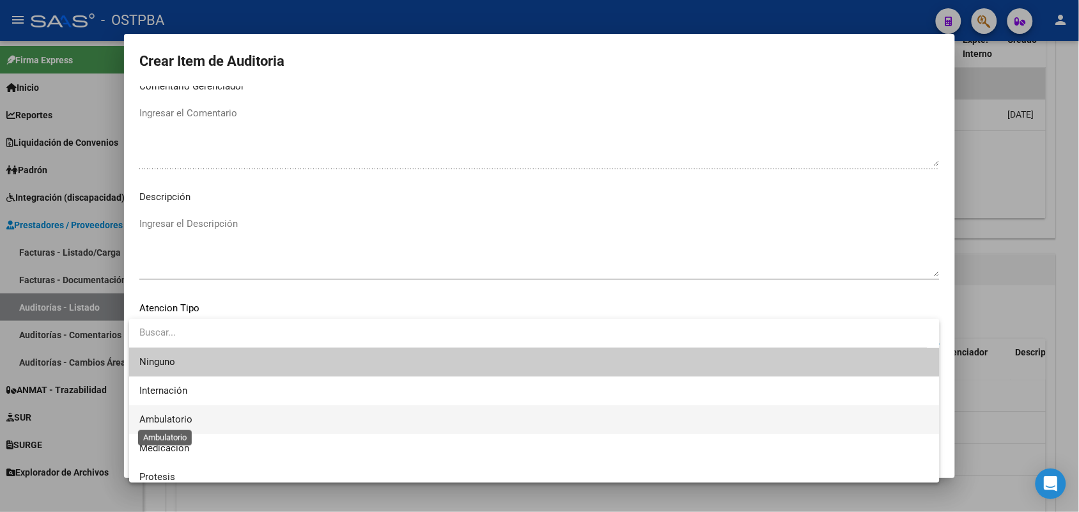
click at [190, 419] on span "Ambulatorio" at bounding box center [165, 420] width 53 height 12
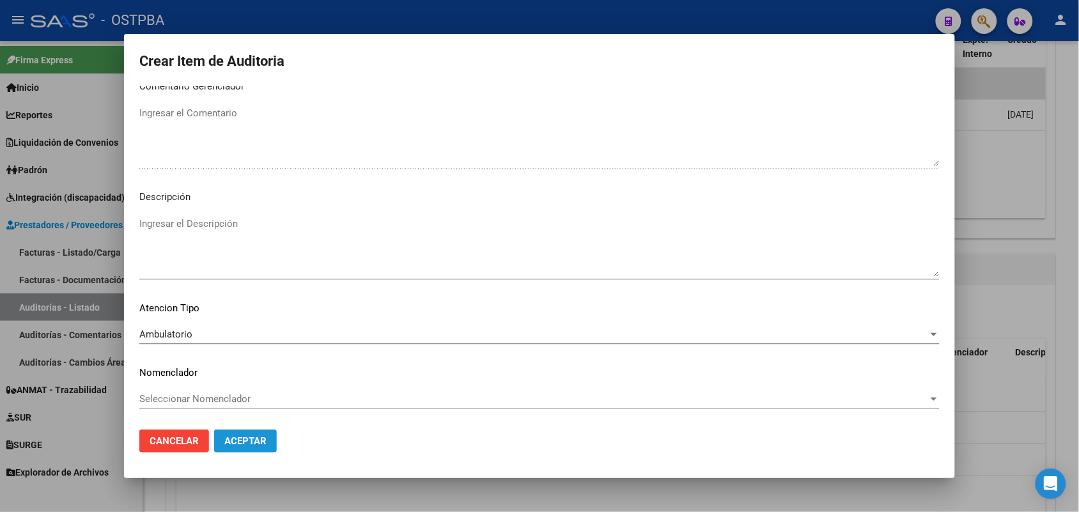
click at [257, 438] on span "Aceptar" at bounding box center [245, 441] width 42 height 12
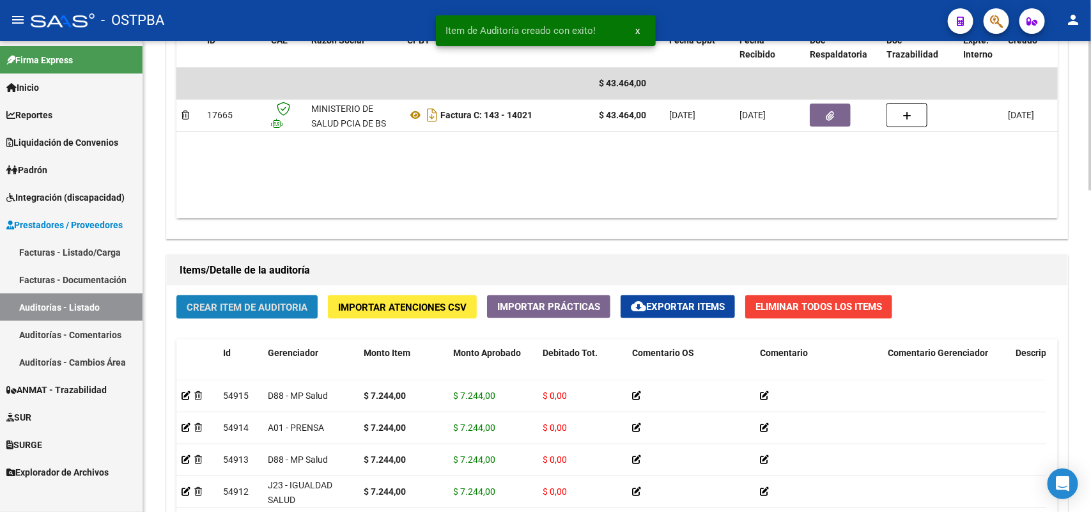
click at [267, 298] on button "Crear Item de Auditoria" at bounding box center [246, 307] width 141 height 24
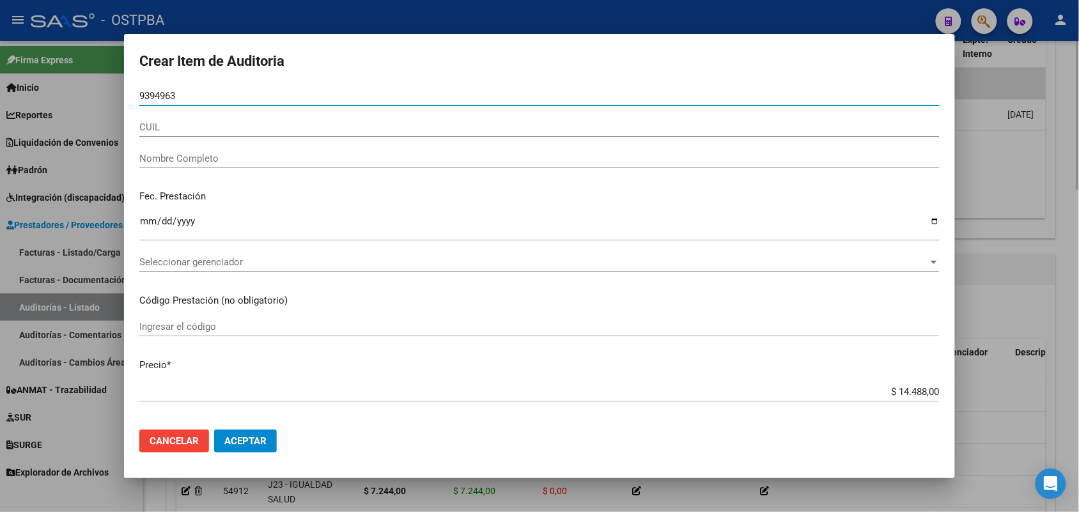
type input "93949639"
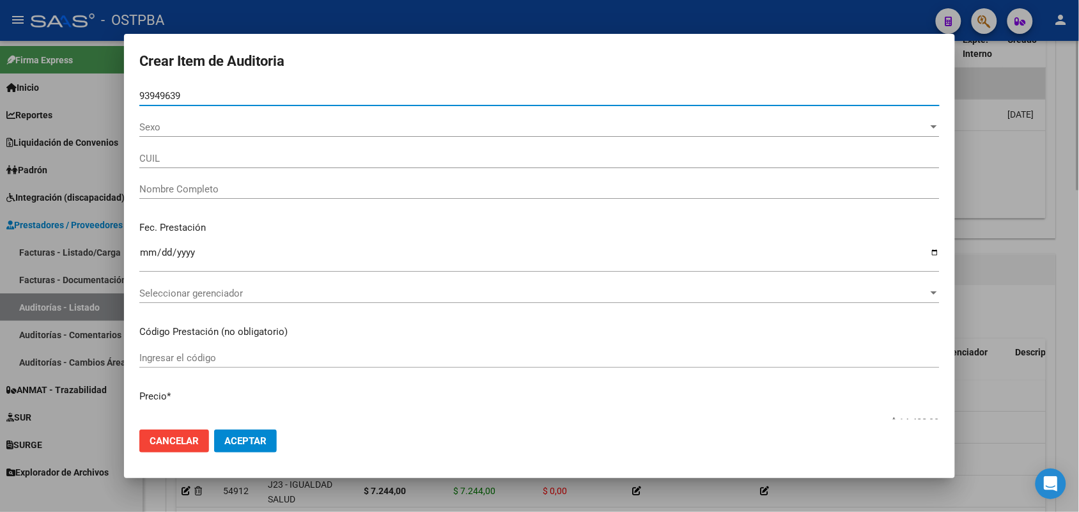
type input "23939496394"
type input "[PERSON_NAME]"
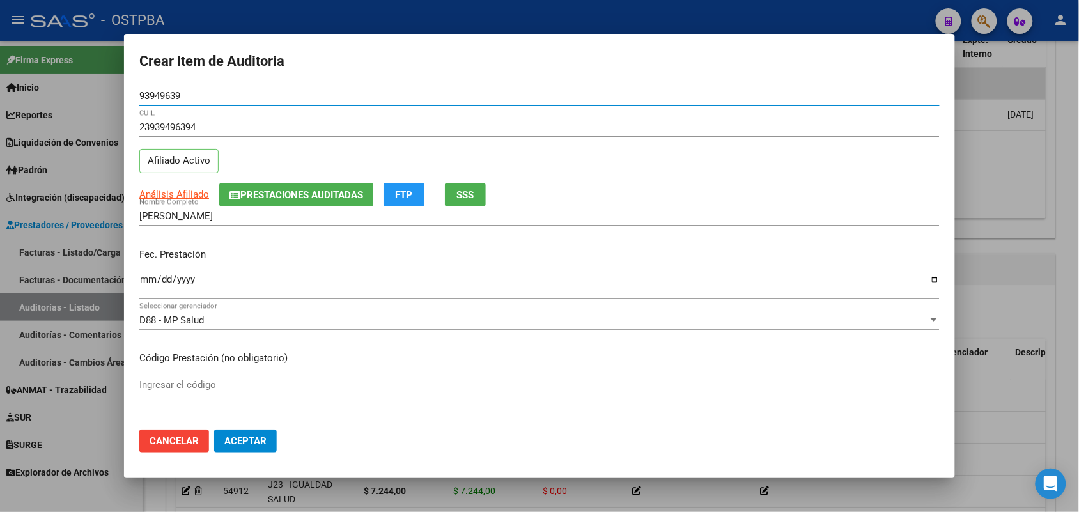
type input "93949639"
click at [148, 280] on input "Ingresar la fecha" at bounding box center [539, 284] width 800 height 20
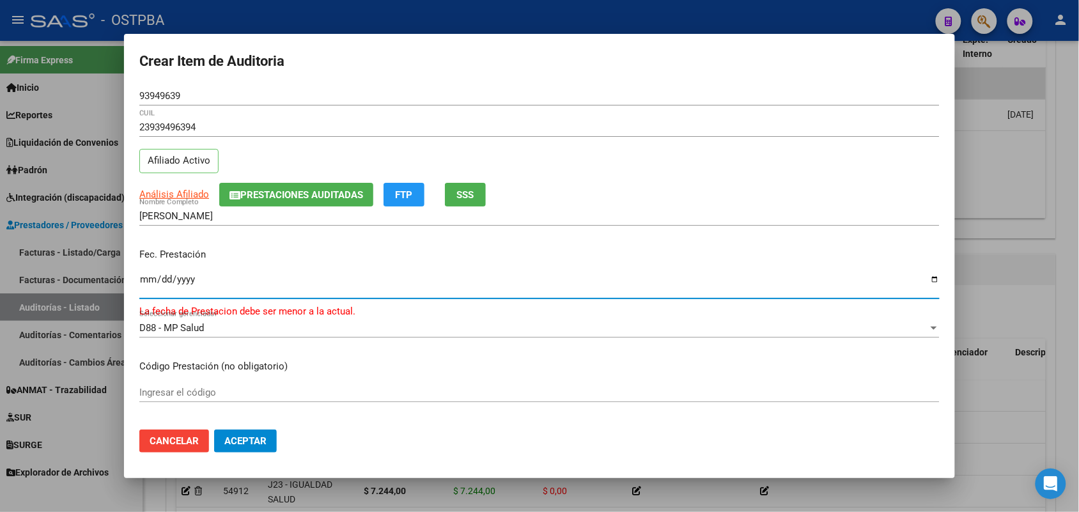
type input "5555-12-06"
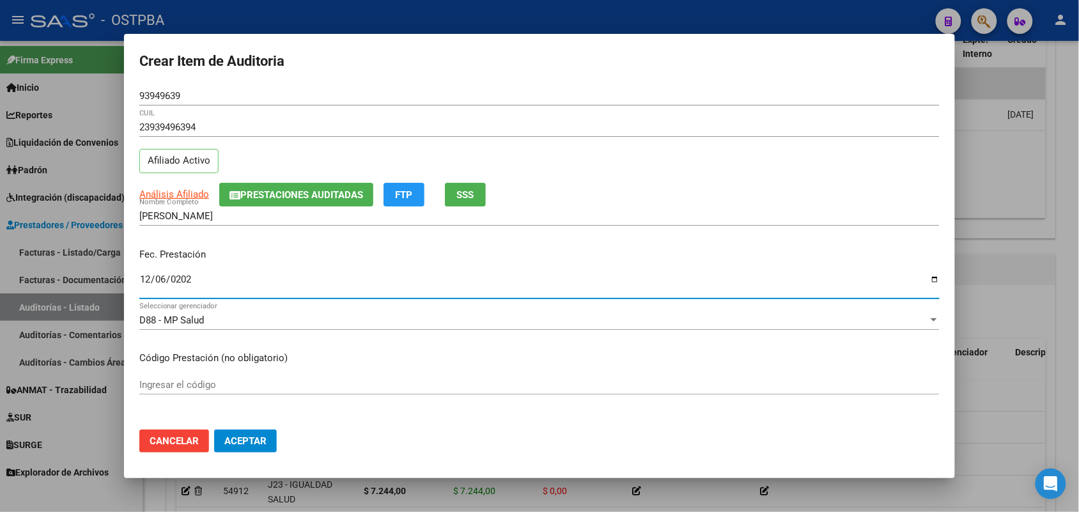
type input "[DATE]"
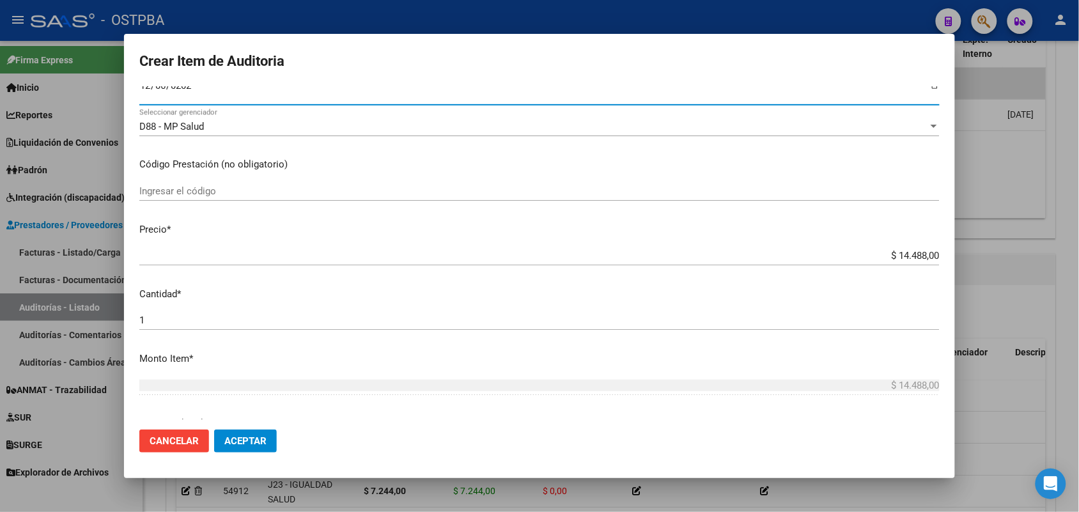
scroll to position [240, 0]
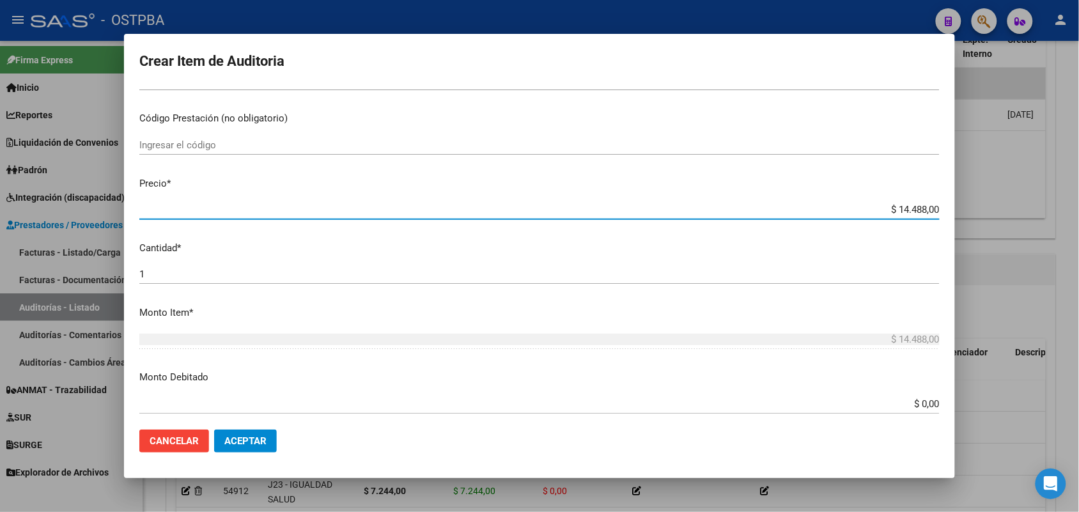
drag, startPoint x: 878, startPoint y: 210, endPoint x: 989, endPoint y: 224, distance: 112.7
click at [991, 222] on div "Crear Item de Auditoria 93949639 Nro Documento 23939496394 CUIL Afiliado Activo…" at bounding box center [539, 256] width 1079 height 512
type input "$ 0,07"
type input "$ 0,72"
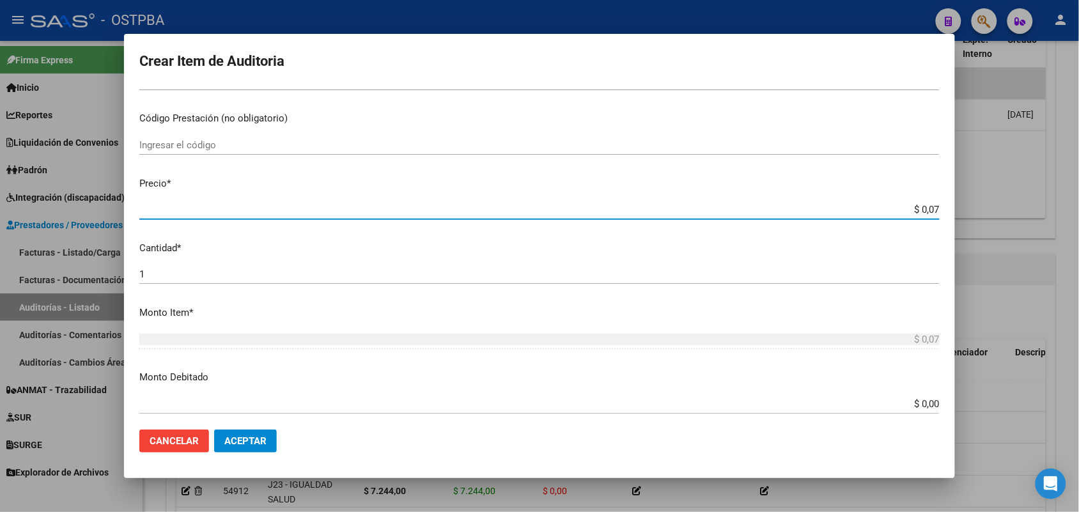
type input "$ 0,72"
type input "$ 7,24"
type input "$ 72,44"
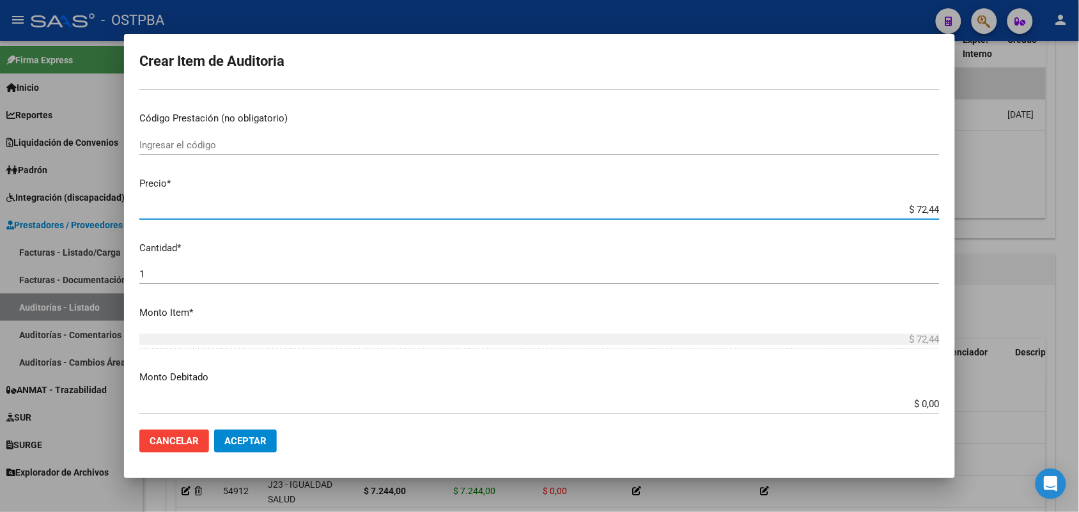
type input "$ 724,40"
type input "$ 7.244,00"
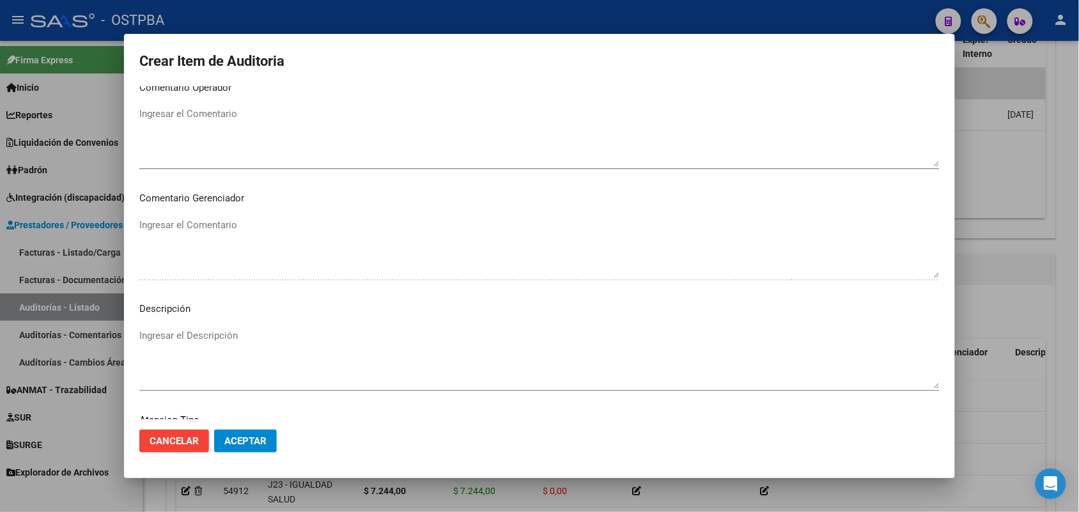
scroll to position [817, 0]
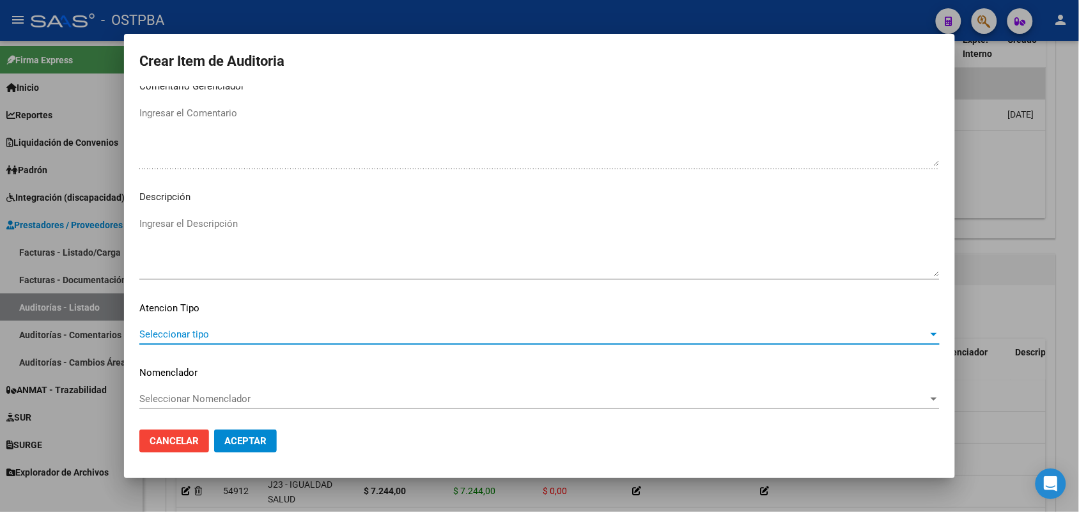
click at [198, 331] on span "Seleccionar tipo" at bounding box center [533, 335] width 789 height 12
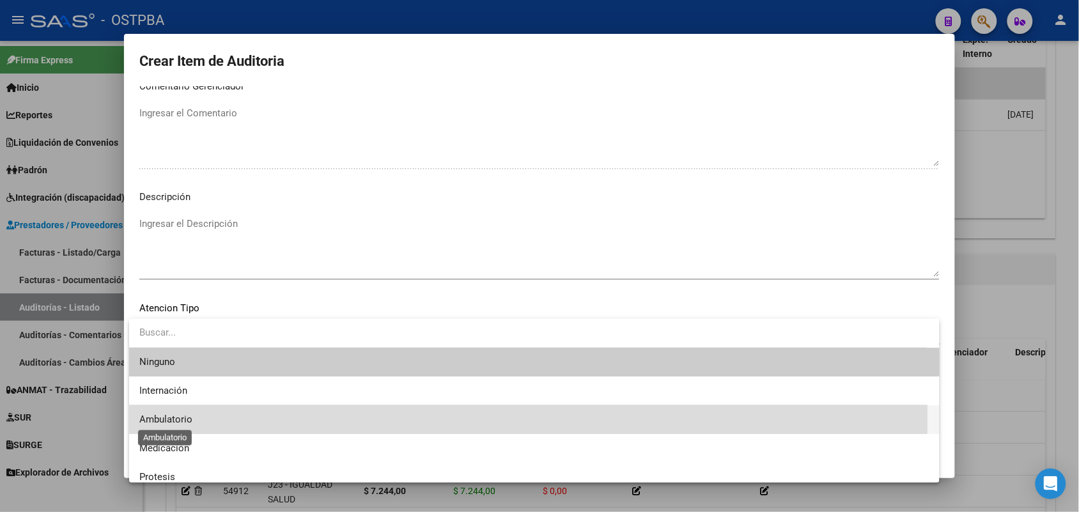
click at [171, 417] on span "Ambulatorio" at bounding box center [165, 420] width 53 height 12
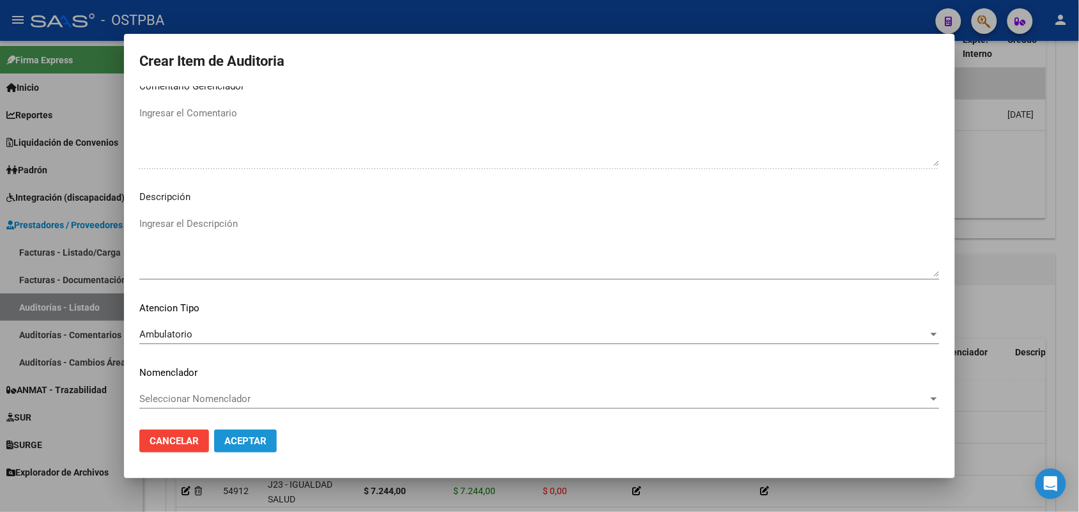
click at [231, 438] on span "Aceptar" at bounding box center [245, 441] width 42 height 12
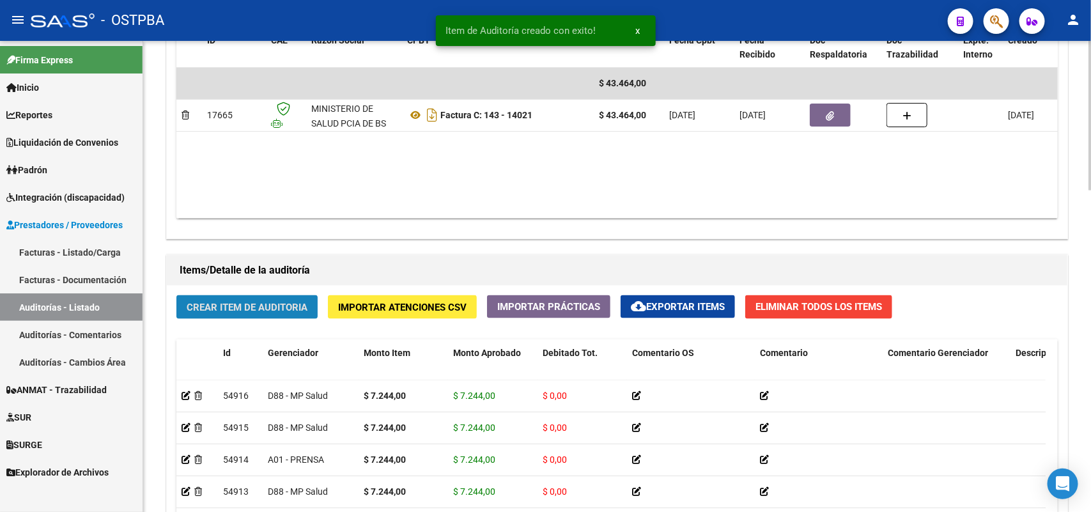
click at [242, 302] on span "Crear Item de Auditoria" at bounding box center [247, 308] width 121 height 12
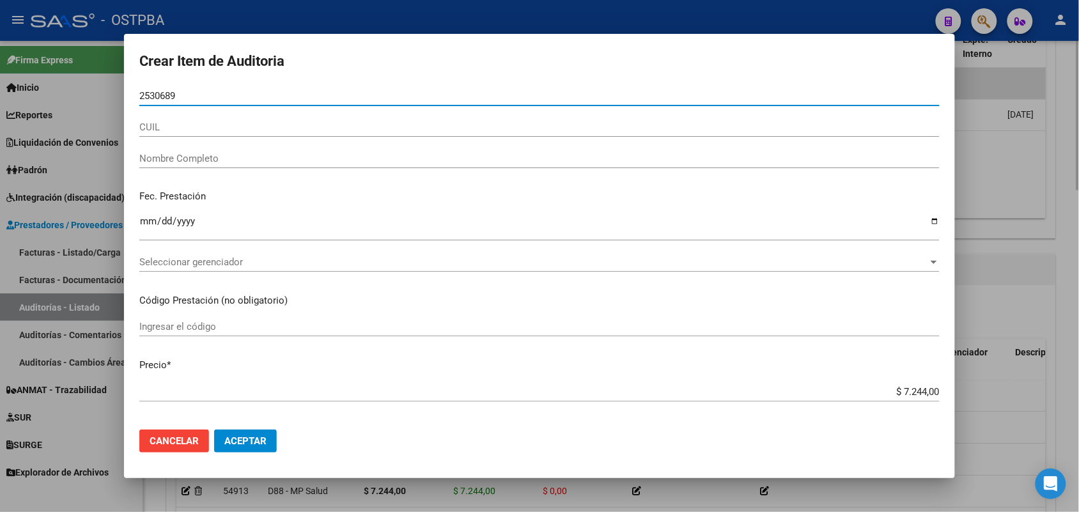
type input "25306899"
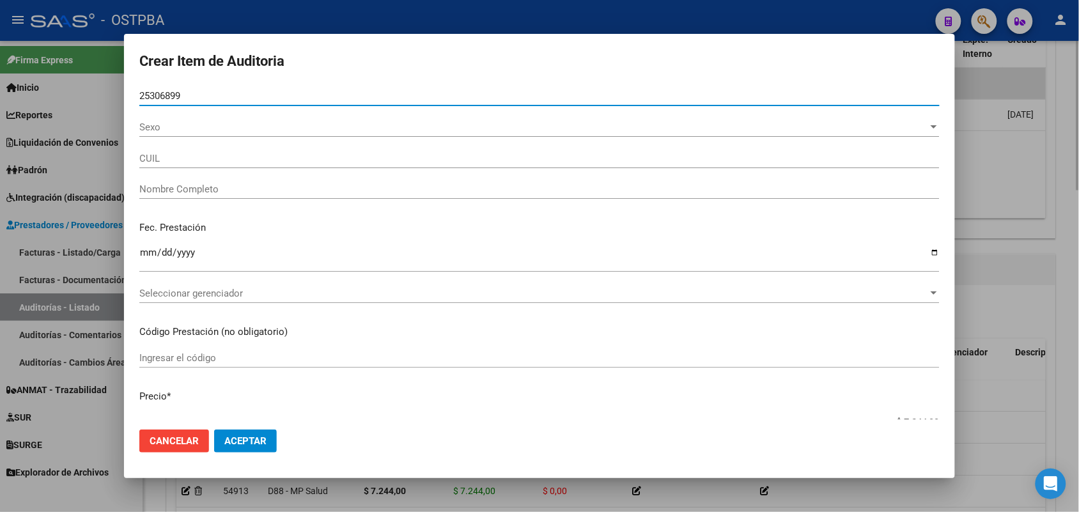
type input "27253068995"
type input "[PERSON_NAME] [PERSON_NAME] -"
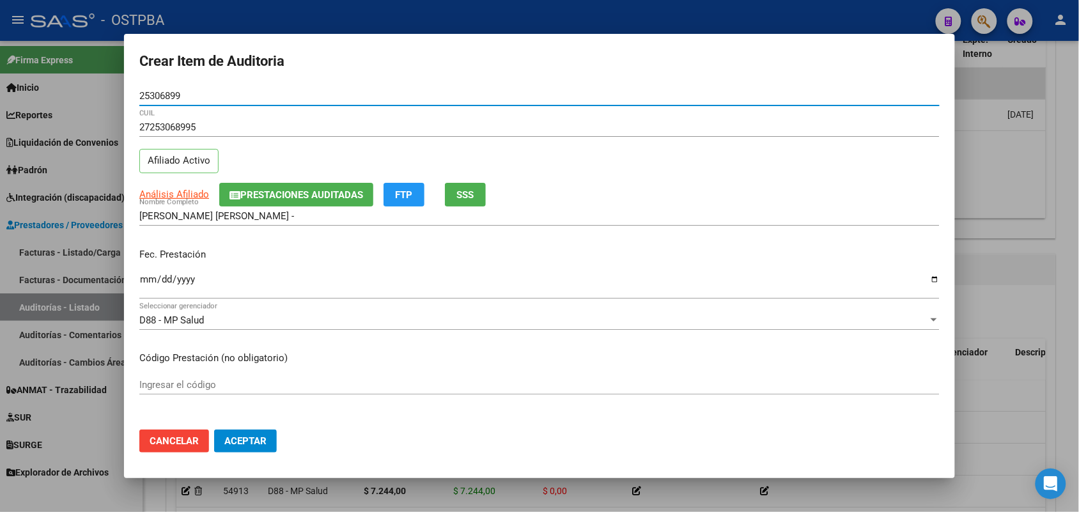
type input "25306899"
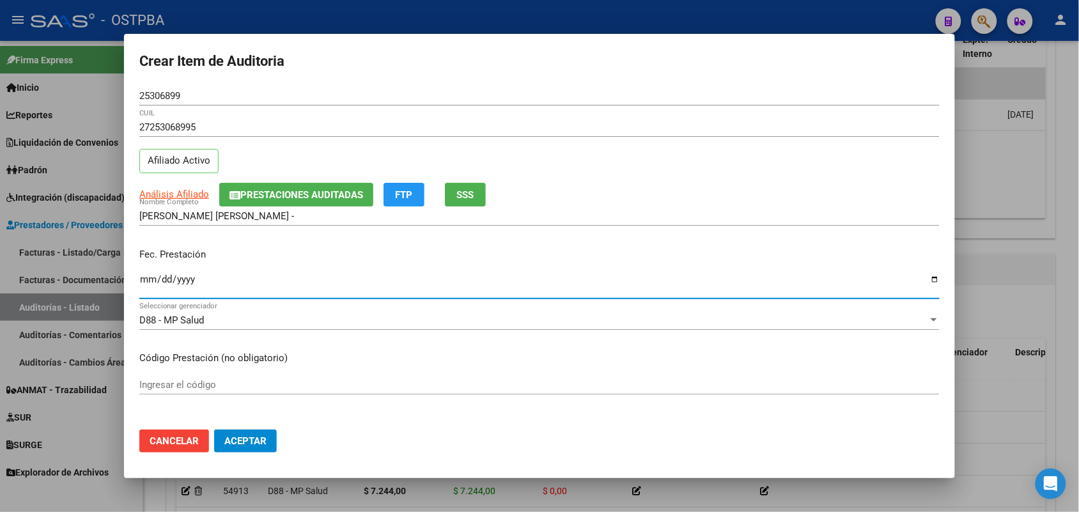
click at [141, 280] on input "Ingresar la fecha" at bounding box center [539, 284] width 800 height 20
type input "[DATE]"
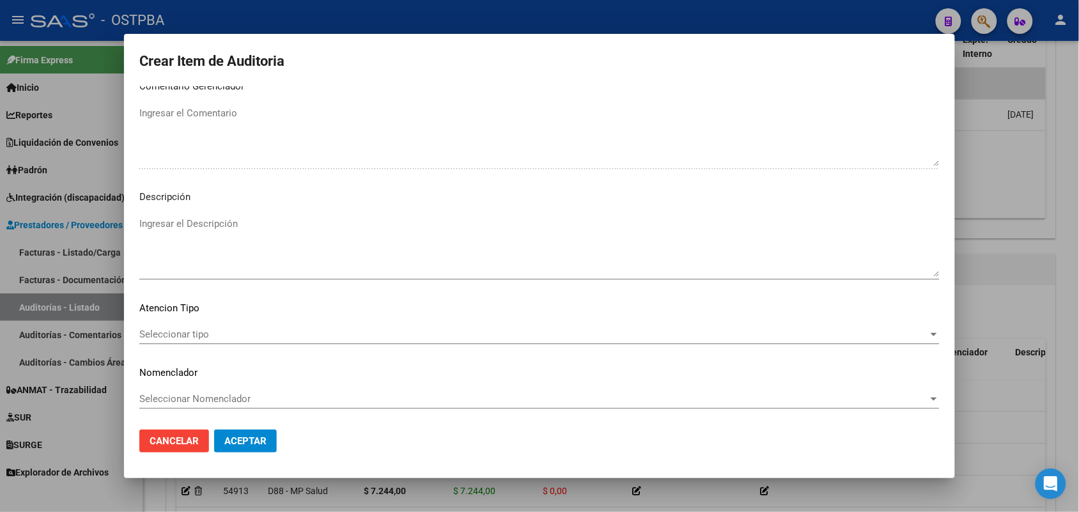
click at [203, 332] on span "Seleccionar tipo" at bounding box center [533, 335] width 789 height 12
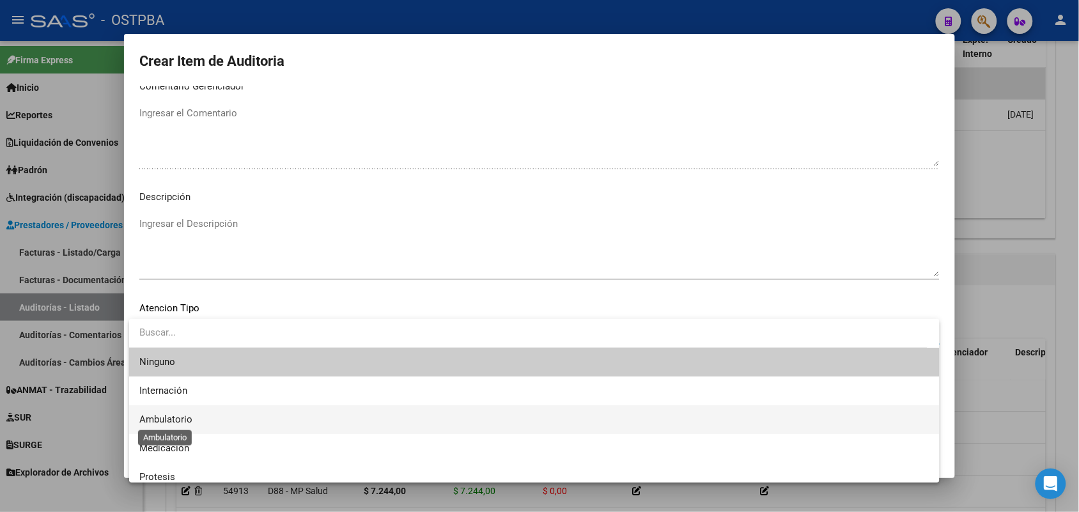
click at [182, 417] on span "Ambulatorio" at bounding box center [165, 420] width 53 height 12
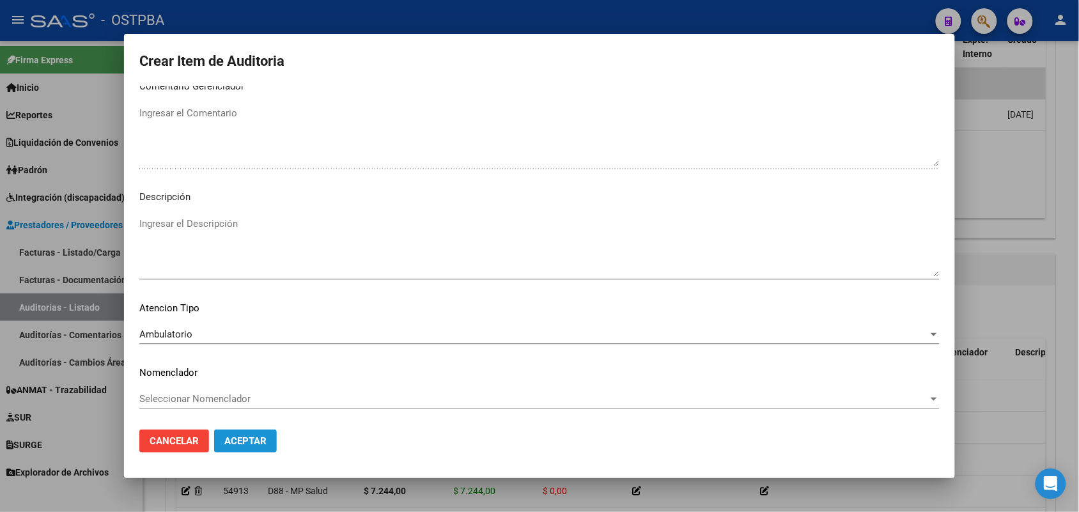
click at [245, 441] on span "Aceptar" at bounding box center [245, 441] width 42 height 12
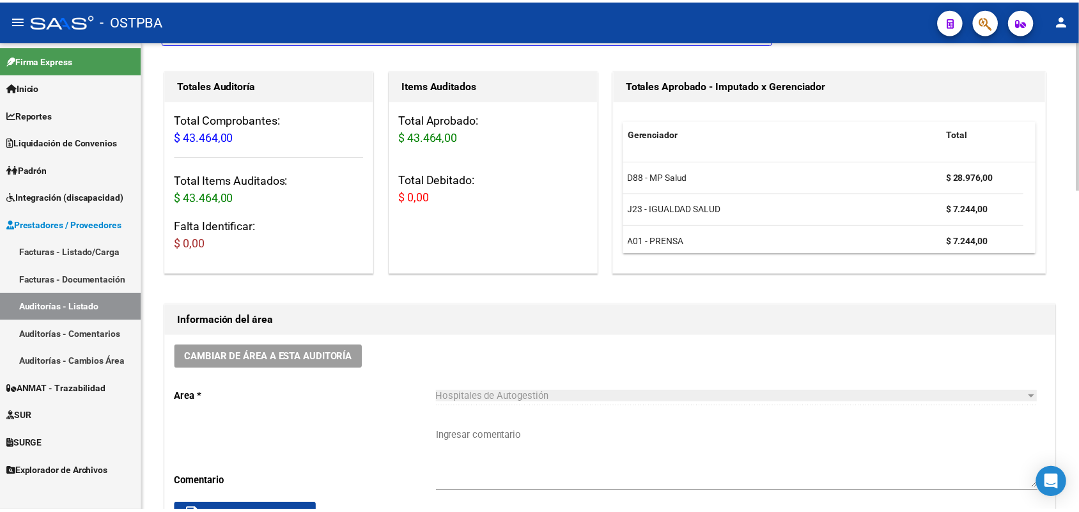
scroll to position [0, 0]
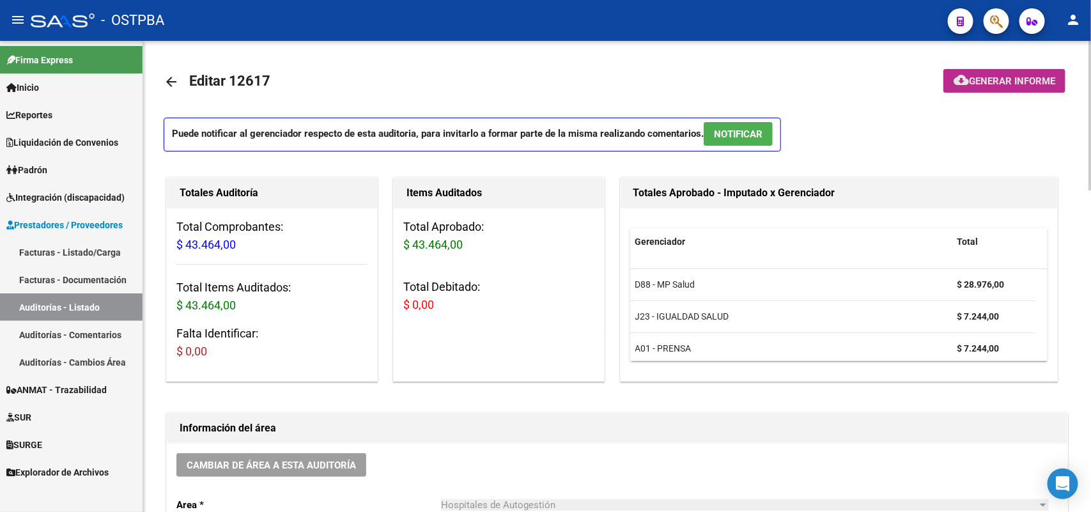
click at [1004, 77] on span "Generar informe" at bounding box center [1012, 81] width 86 height 12
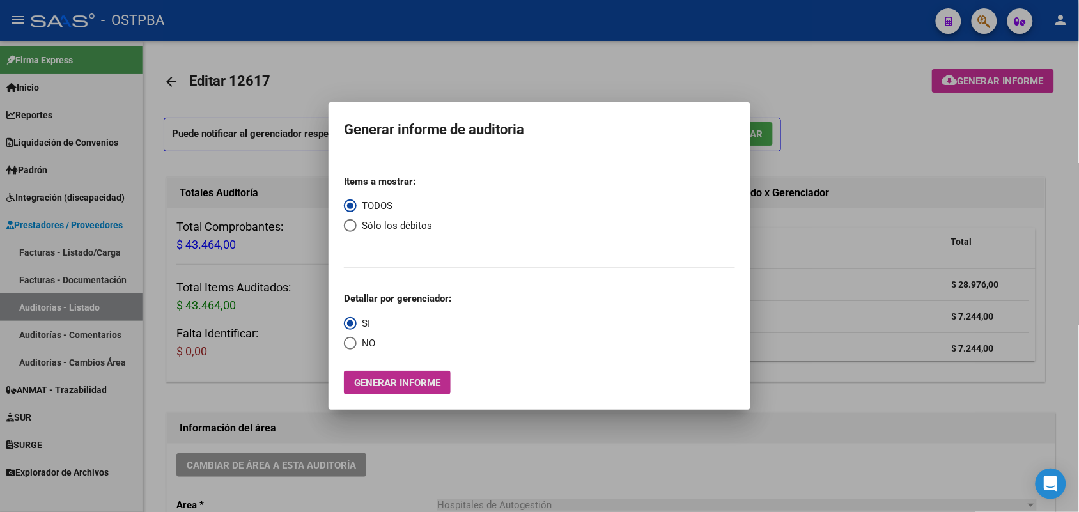
click at [432, 384] on span "Generar informe" at bounding box center [397, 383] width 86 height 12
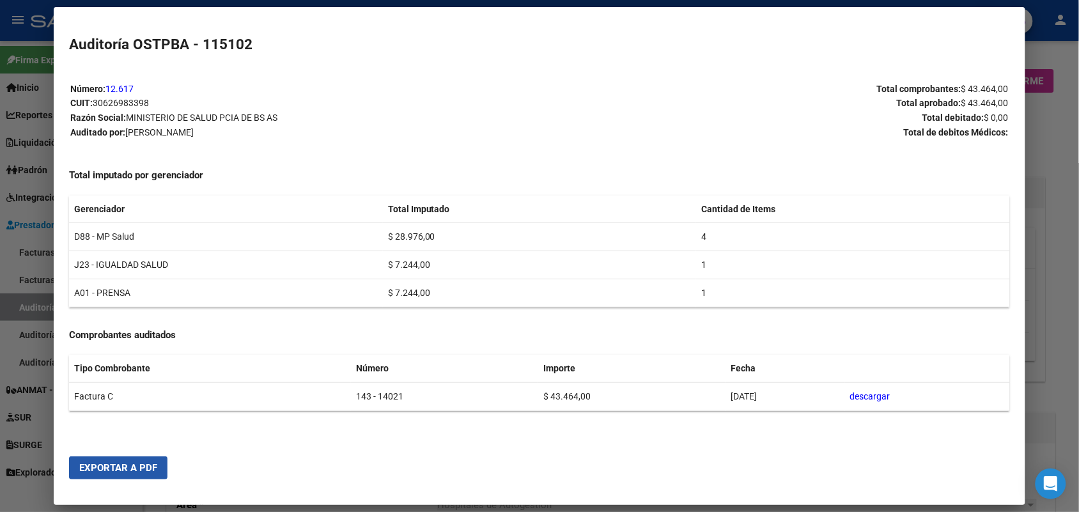
click at [123, 464] on span "Exportar a PDF" at bounding box center [118, 468] width 78 height 12
drag, startPoint x: 1052, startPoint y: 221, endPoint x: 1024, endPoint y: 210, distance: 30.1
click at [1051, 221] on div at bounding box center [539, 256] width 1079 height 512
